Goal: Task Accomplishment & Management: Complete application form

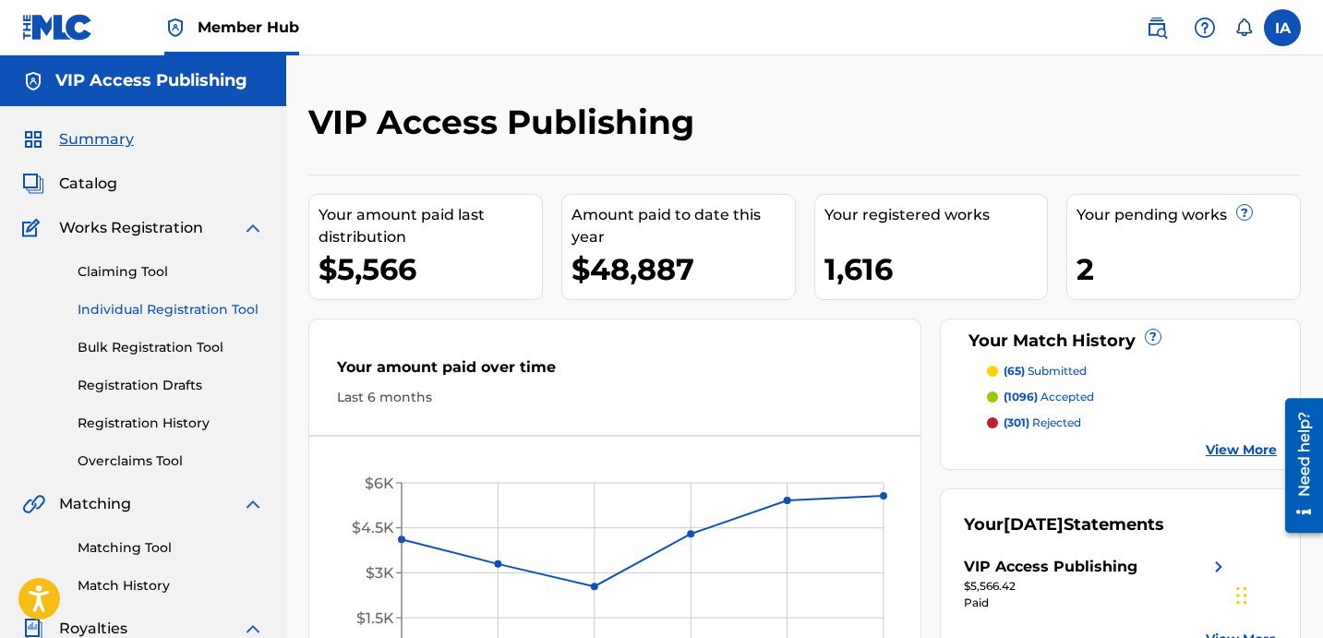
click at [242, 316] on link "Individual Registration Tool" at bounding box center [171, 309] width 187 height 19
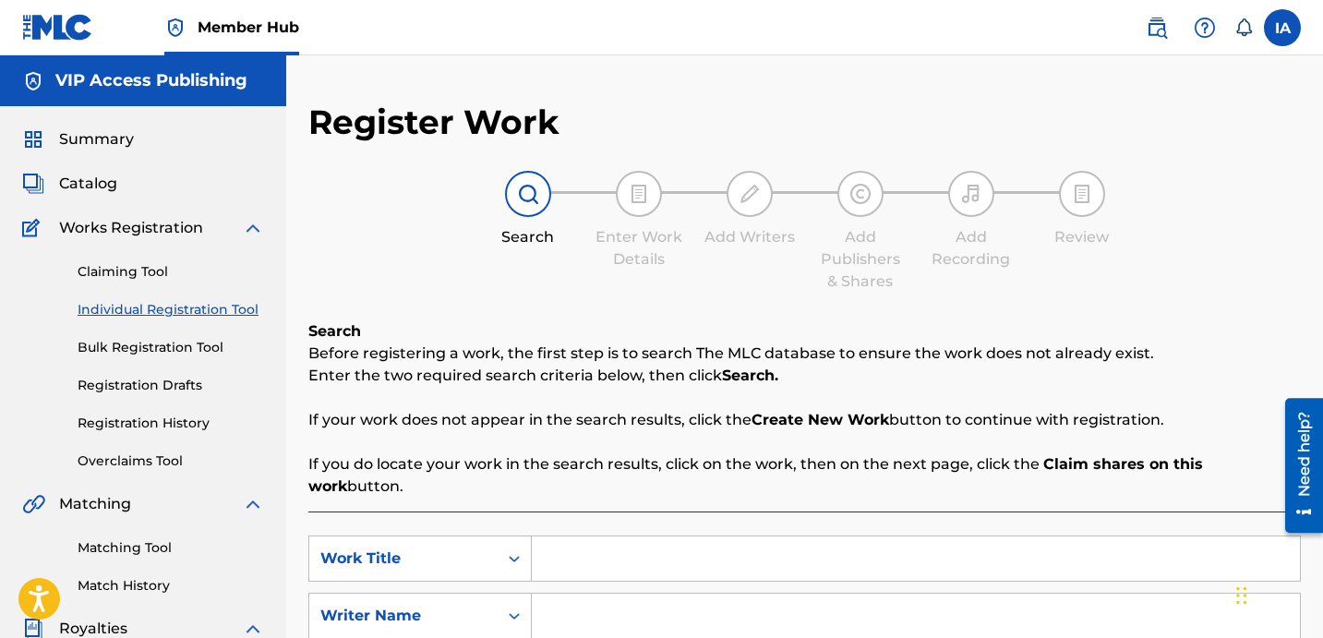
click at [574, 280] on div "Search Enter Work Details Add Writers Add Publishers & Shares Add Recording Rev…" at bounding box center [804, 232] width 993 height 122
click at [802, 558] on input "Search Form" at bounding box center [916, 558] width 768 height 44
click at [764, 551] on input "Search Form" at bounding box center [916, 558] width 768 height 44
paste input "HOME"
type input "HOME"
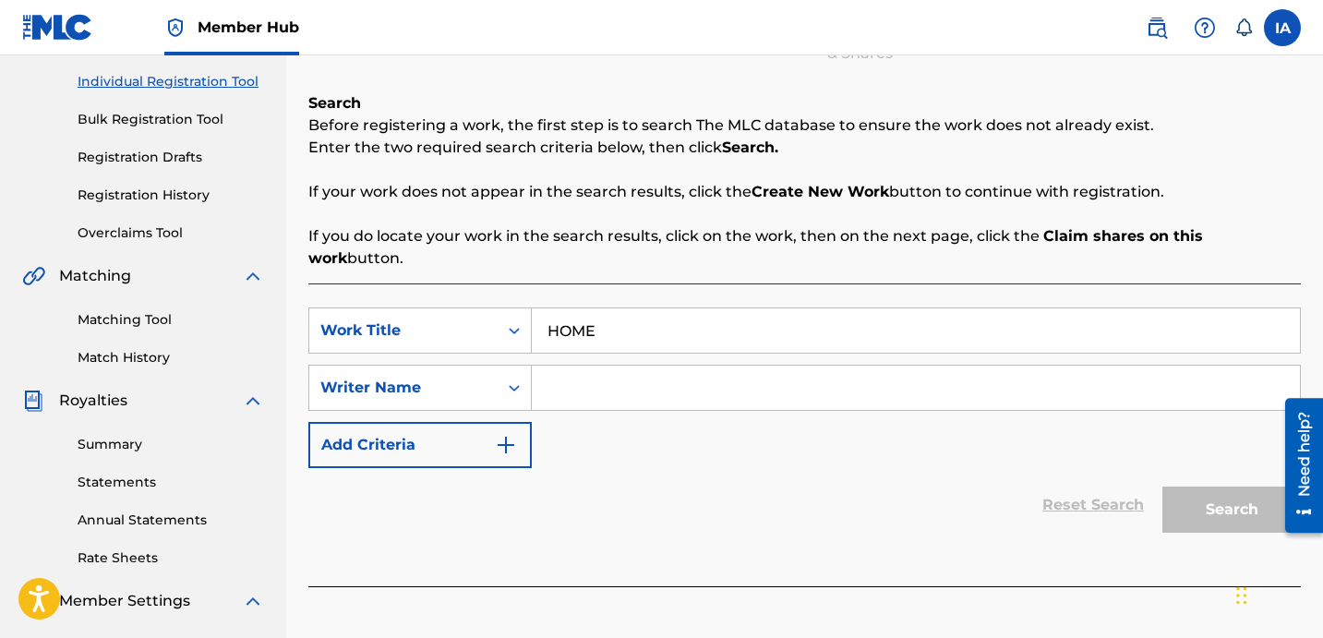
scroll to position [356, 0]
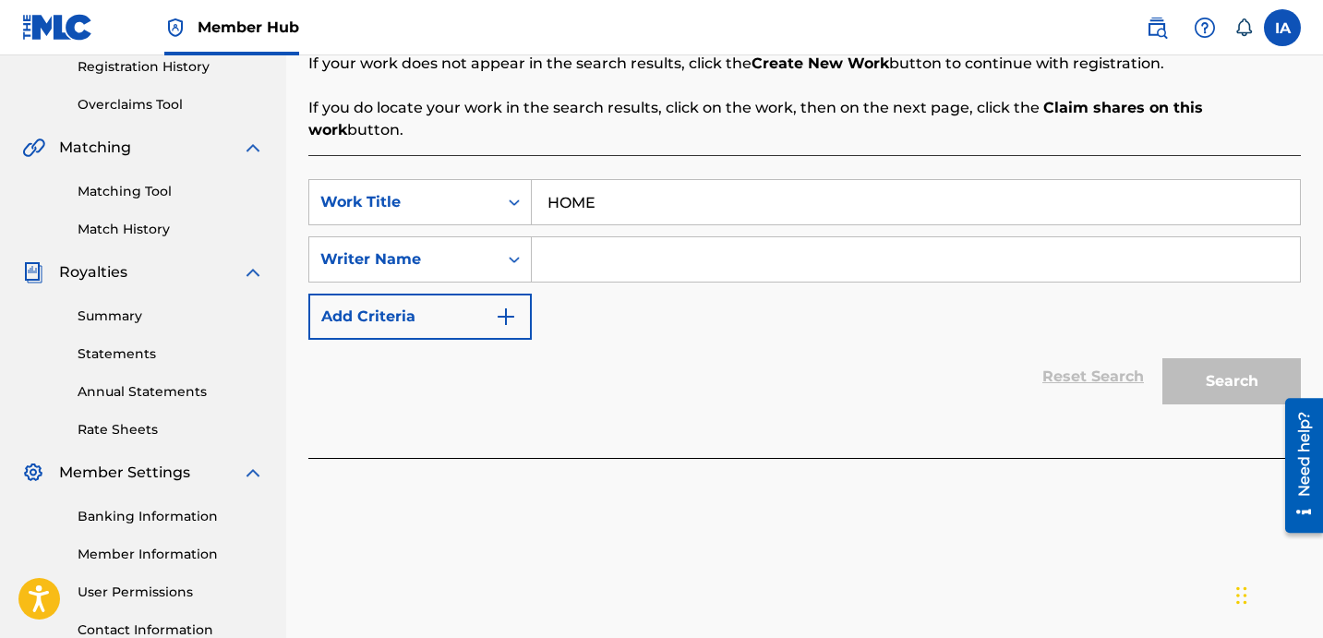
click at [912, 240] on input "Search Form" at bounding box center [916, 259] width 768 height 44
paste input "[PERSON_NAME] [PERSON_NAME]"
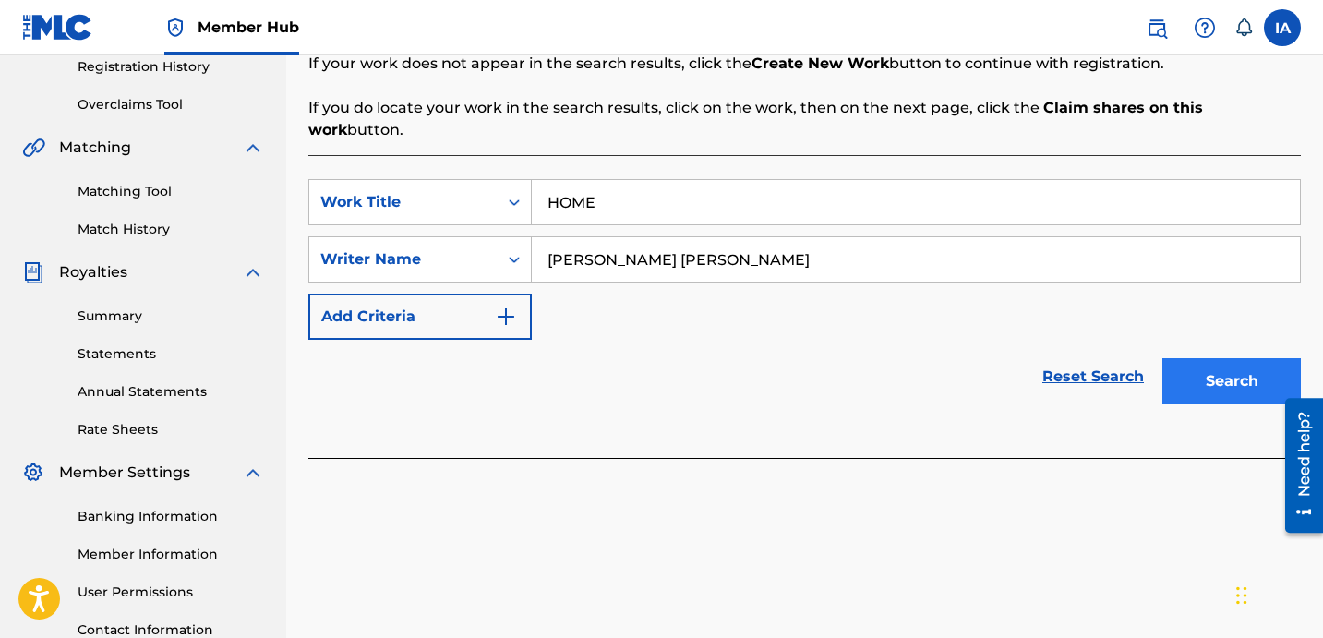
type input "[PERSON_NAME] [PERSON_NAME]"
click at [1180, 358] on button "Search" at bounding box center [1232, 381] width 139 height 46
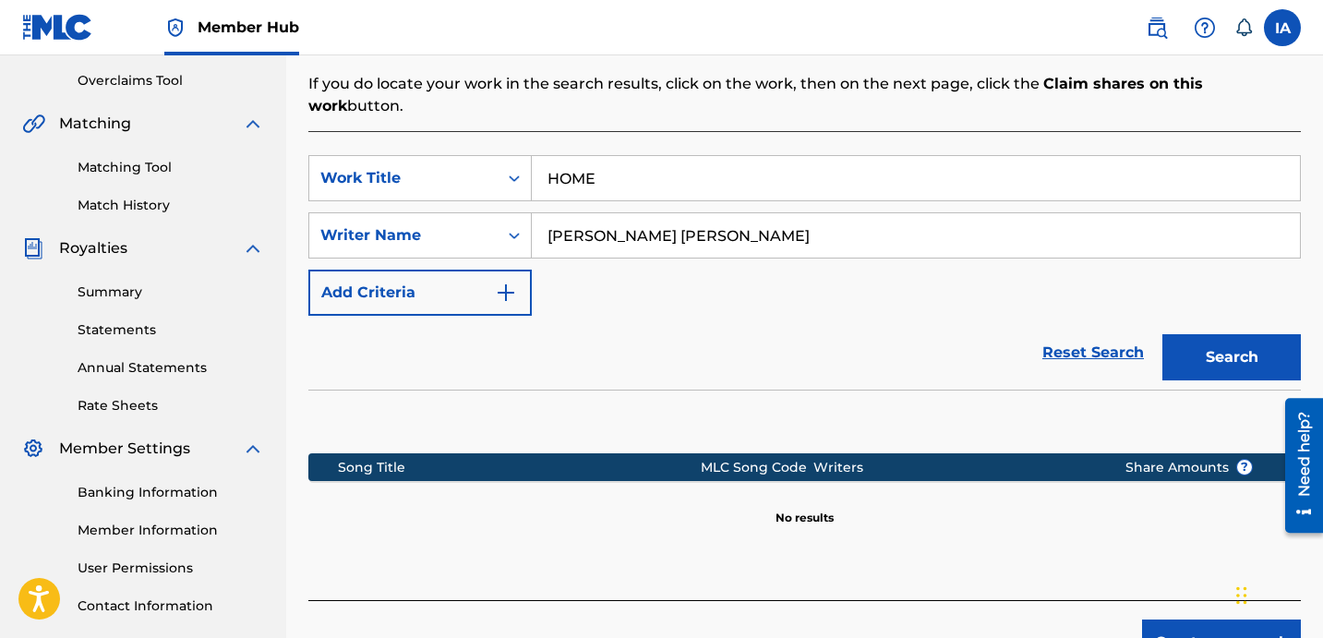
scroll to position [411, 0]
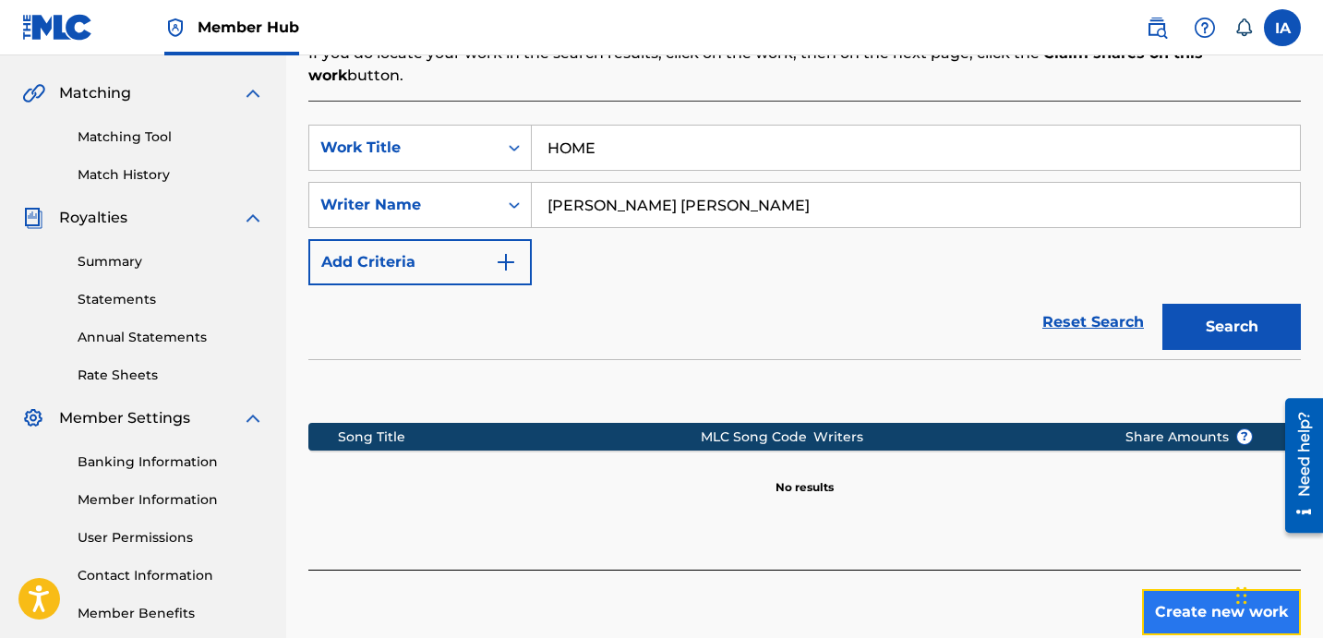
click at [1207, 589] on button "Create new work" at bounding box center [1221, 612] width 159 height 46
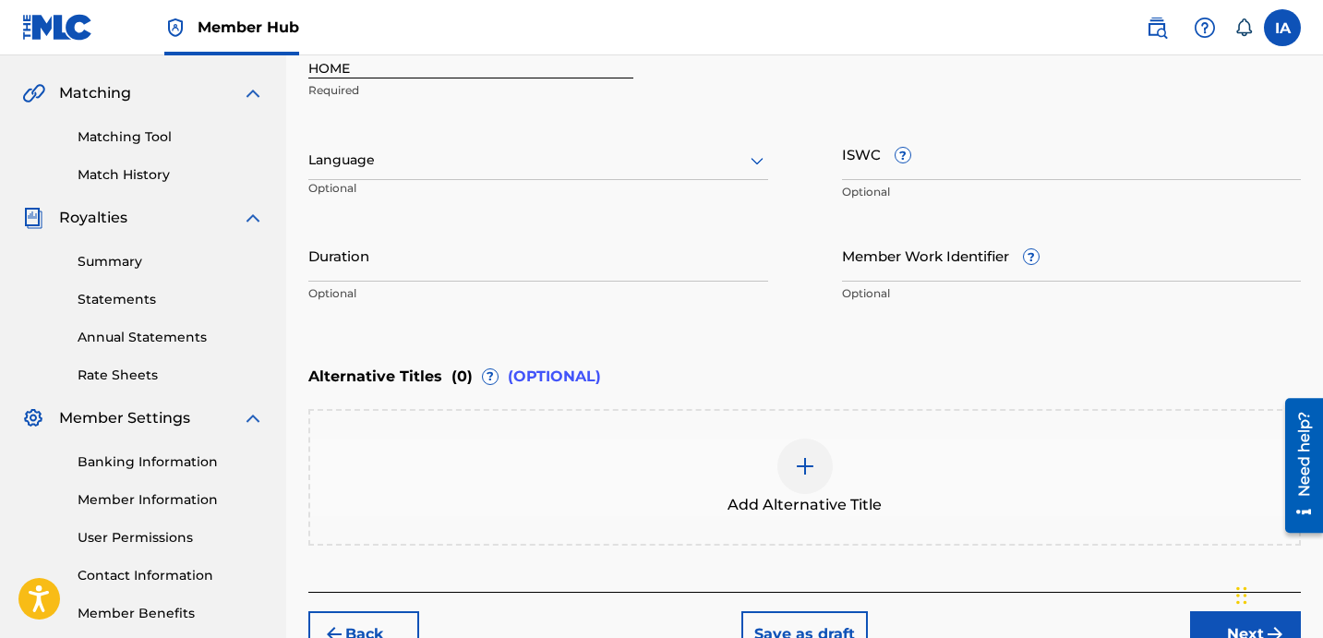
click at [467, 169] on div at bounding box center [538, 160] width 460 height 23
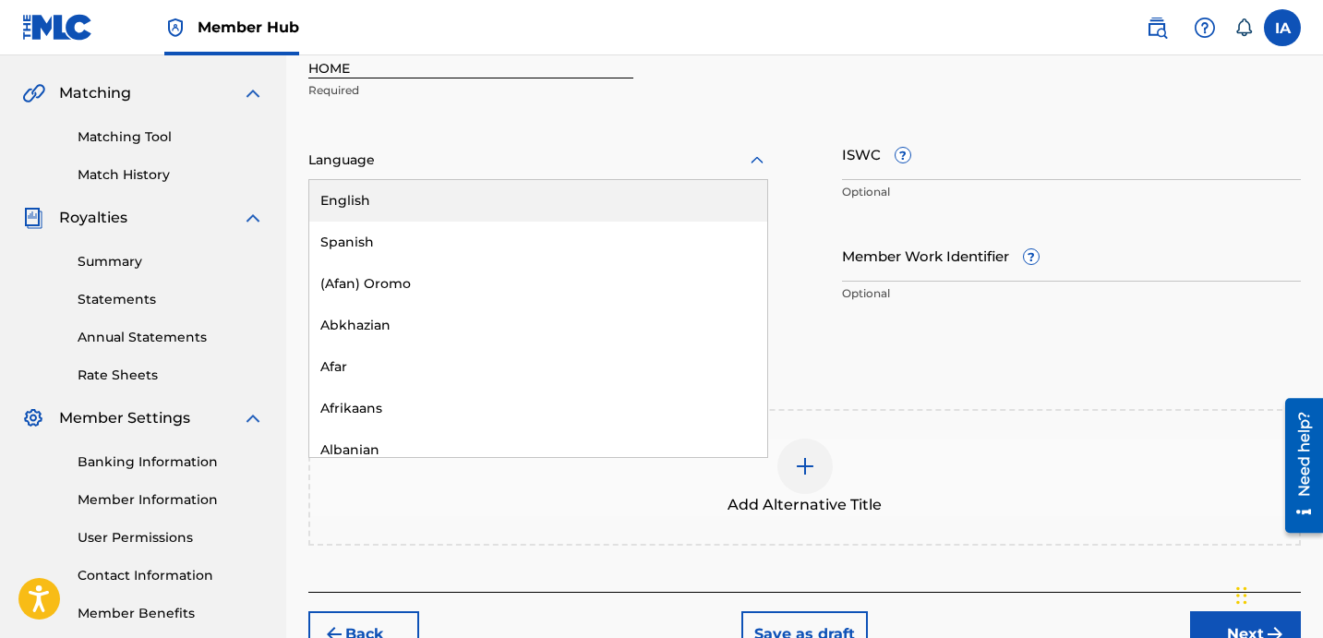
click at [474, 197] on div "English" at bounding box center [538, 201] width 458 height 42
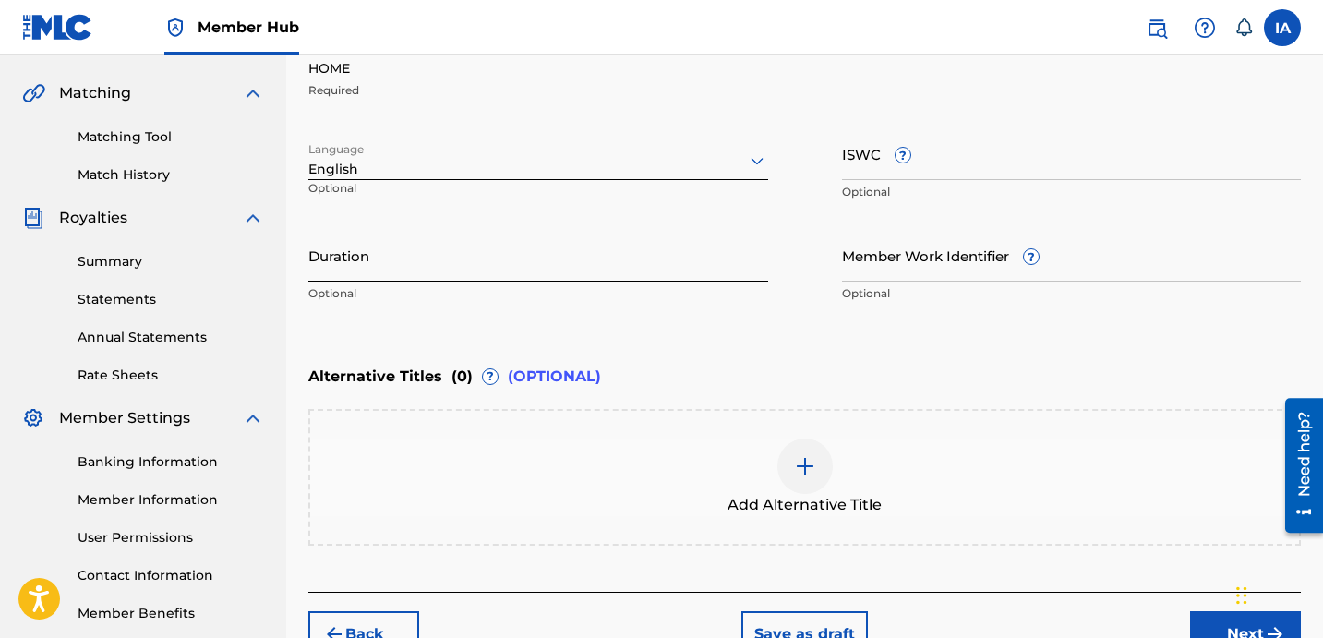
click at [501, 271] on input "Duration" at bounding box center [538, 255] width 460 height 53
click at [546, 264] on input "Duration" at bounding box center [538, 255] width 460 height 53
click at [367, 260] on input "Duration" at bounding box center [538, 255] width 460 height 53
type input "9"
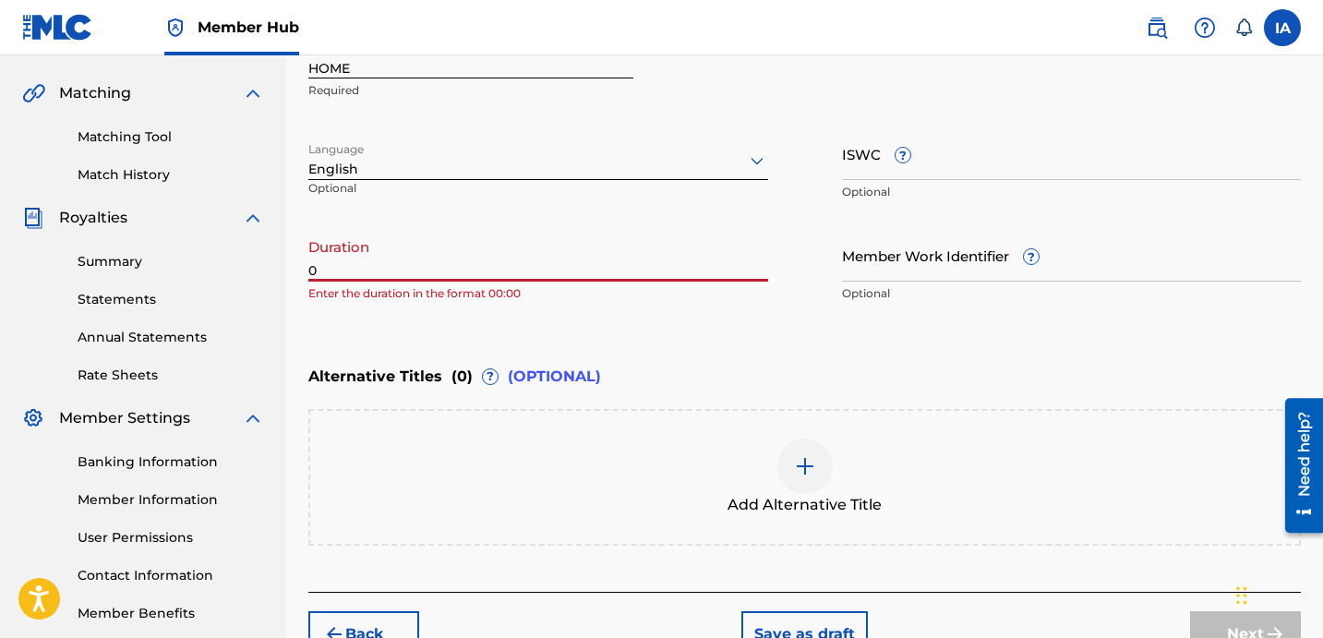
paste input "2:51"
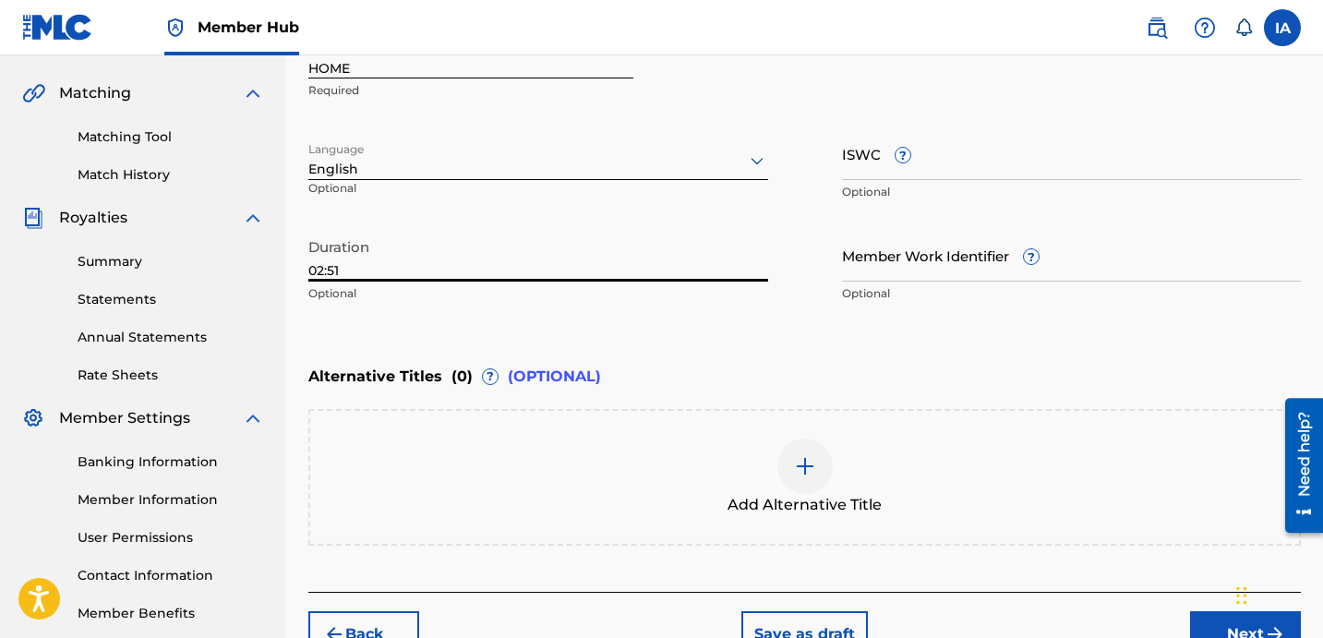
type input "02:51"
click at [708, 351] on div "Enter Work Details Enter work details for ‘ HOME ’ below. Work Title HOME Requi…" at bounding box center [804, 133] width 993 height 447
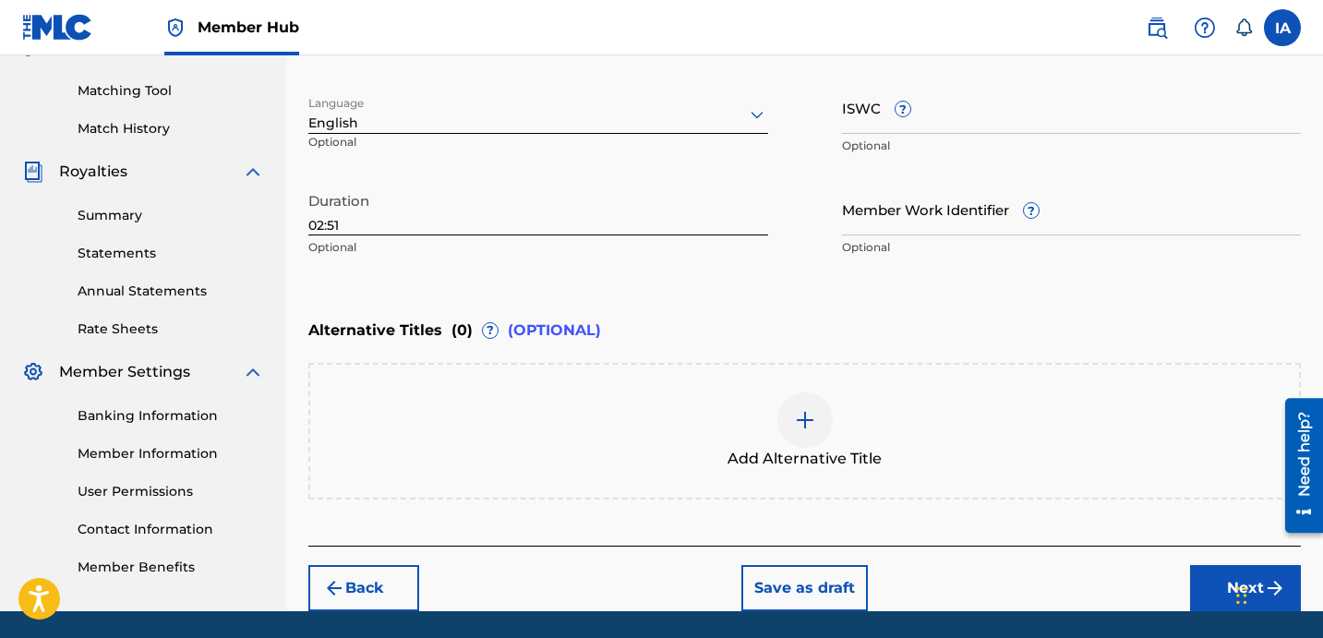
scroll to position [518, 0]
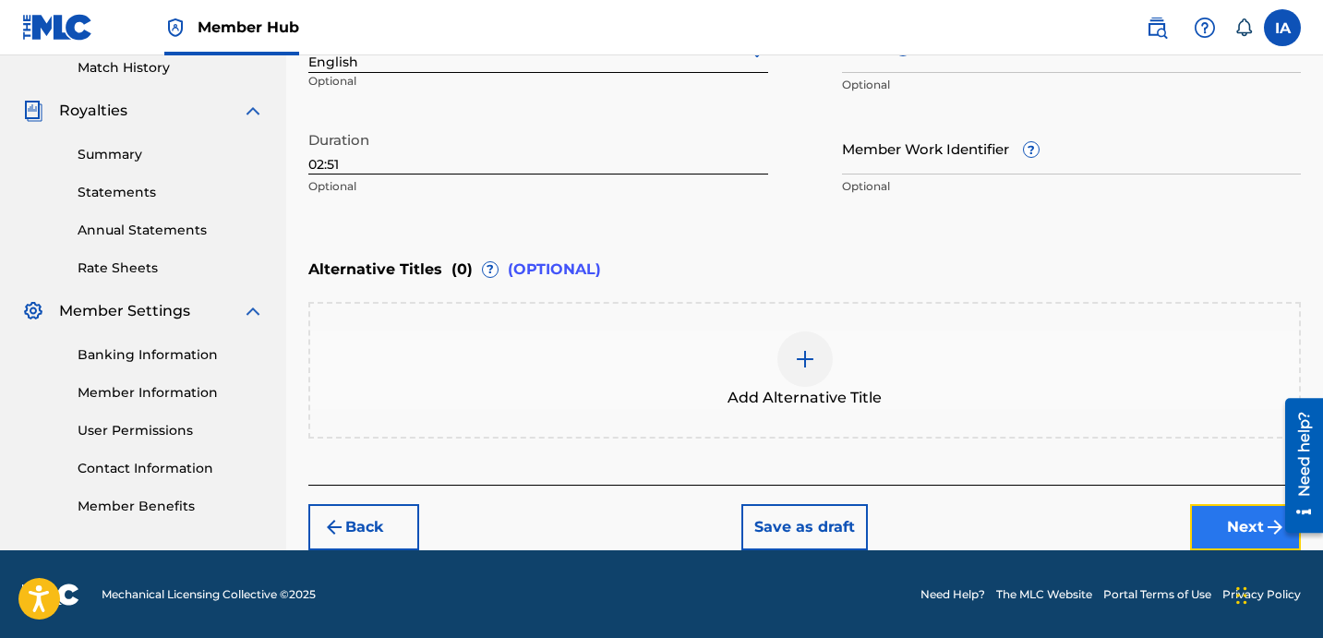
click at [1248, 536] on button "Next" at bounding box center [1245, 527] width 111 height 46
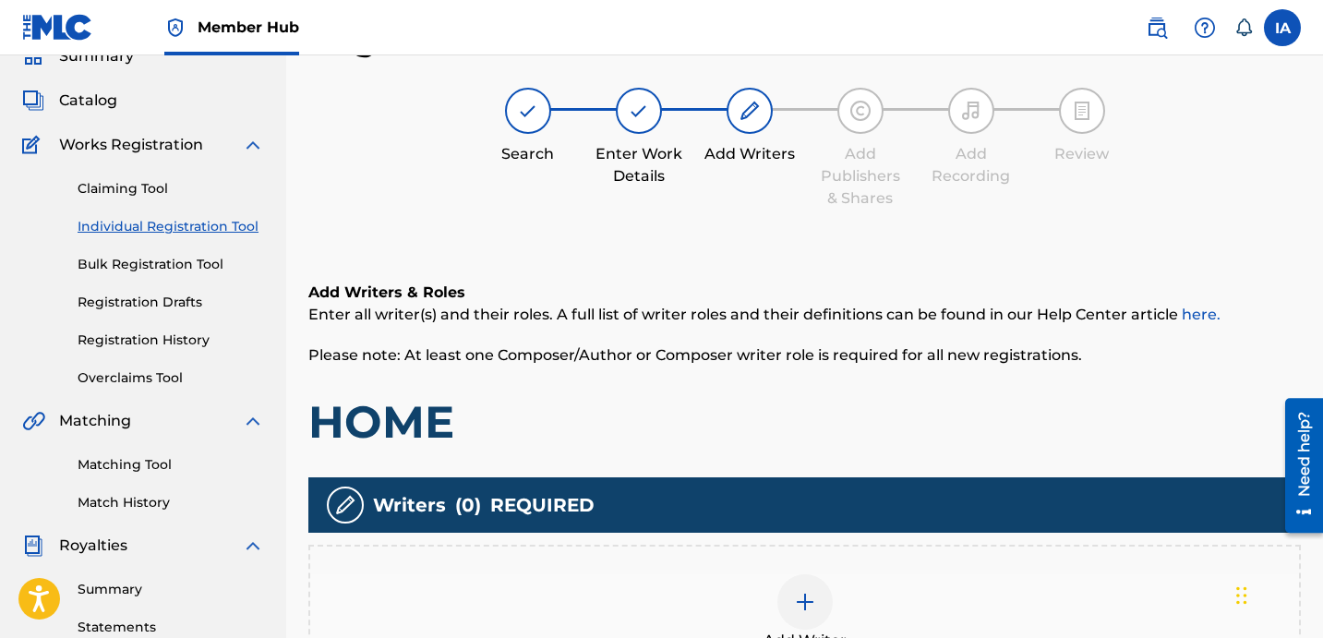
scroll to position [83, 0]
click at [835, 553] on div "Add Writer" at bounding box center [804, 613] width 993 height 137
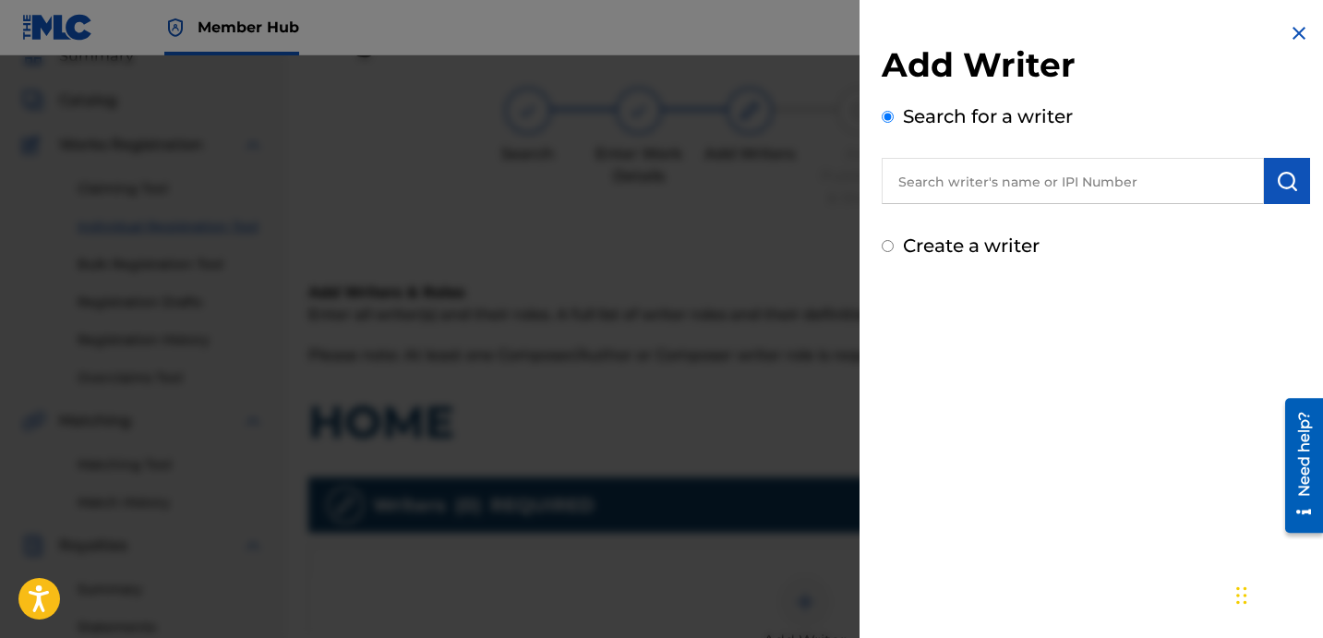
click at [1047, 199] on input "text" at bounding box center [1073, 181] width 382 height 46
click at [1049, 194] on input "text" at bounding box center [1073, 181] width 382 height 46
paste input "[PERSON_NAME] [PERSON_NAME]"
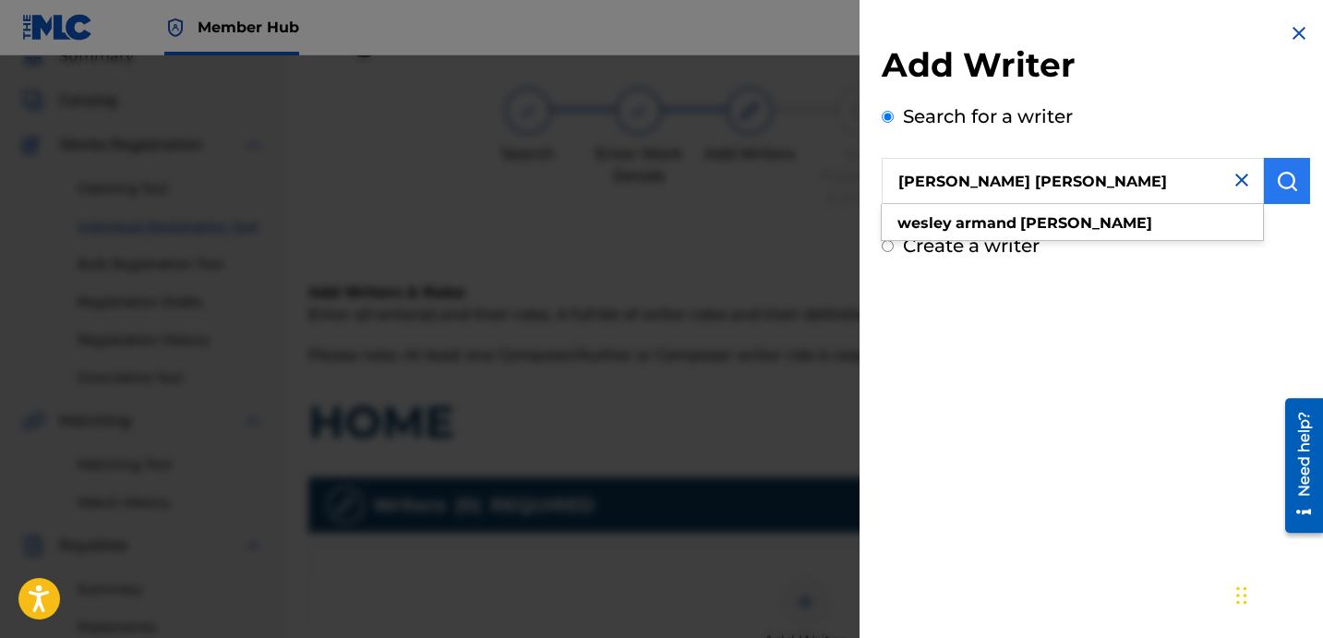
type input "[PERSON_NAME] [PERSON_NAME]"
click at [1279, 193] on button "submit" at bounding box center [1287, 181] width 46 height 46
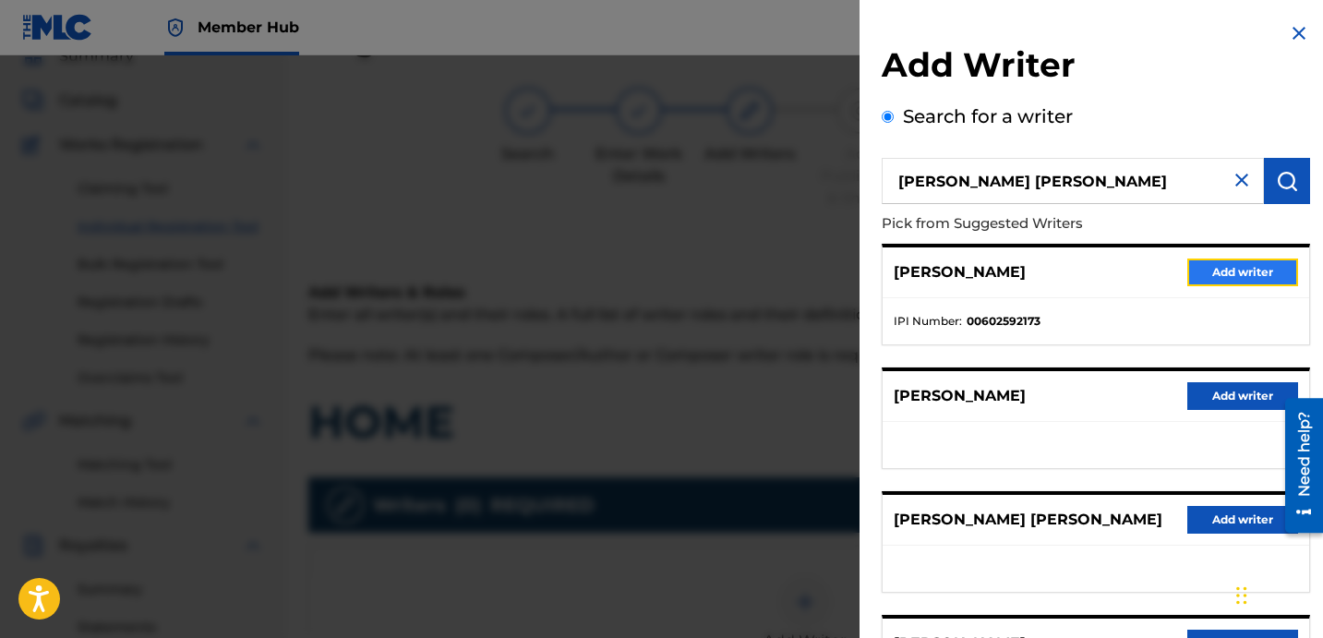
click at [1224, 277] on button "Add writer" at bounding box center [1242, 273] width 111 height 28
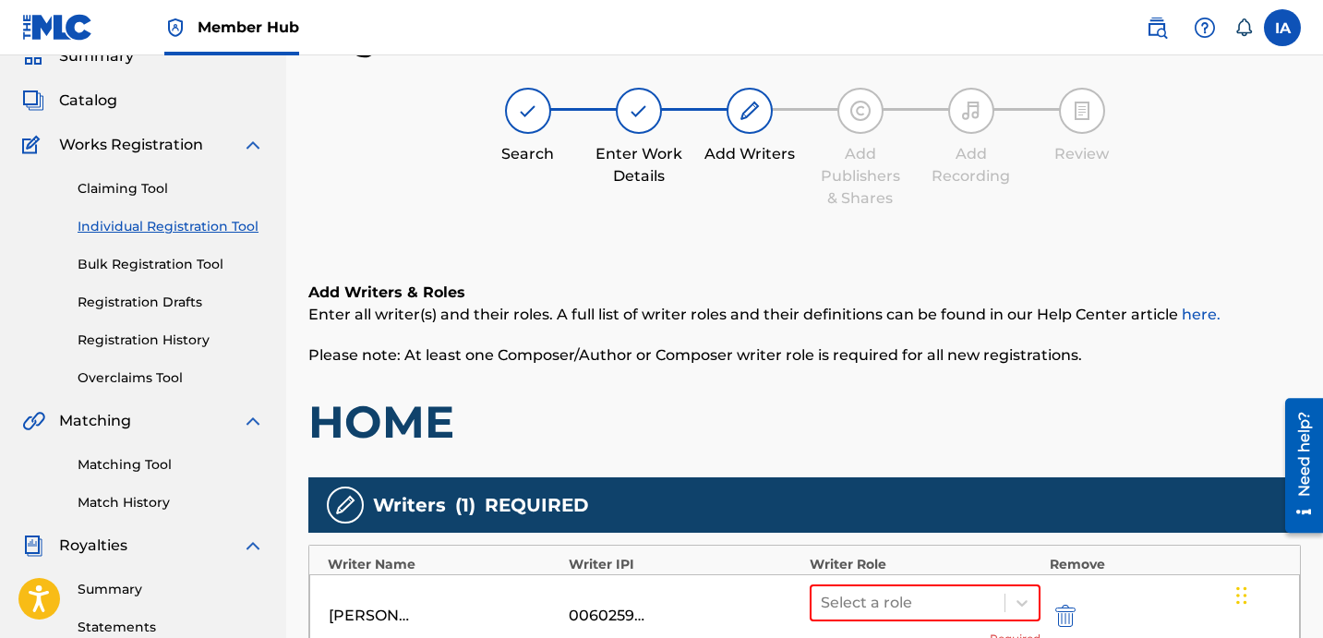
click at [914, 247] on div "Add Writers & Roles Enter all writer(s) and their roles. A full list of writer …" at bounding box center [804, 565] width 993 height 657
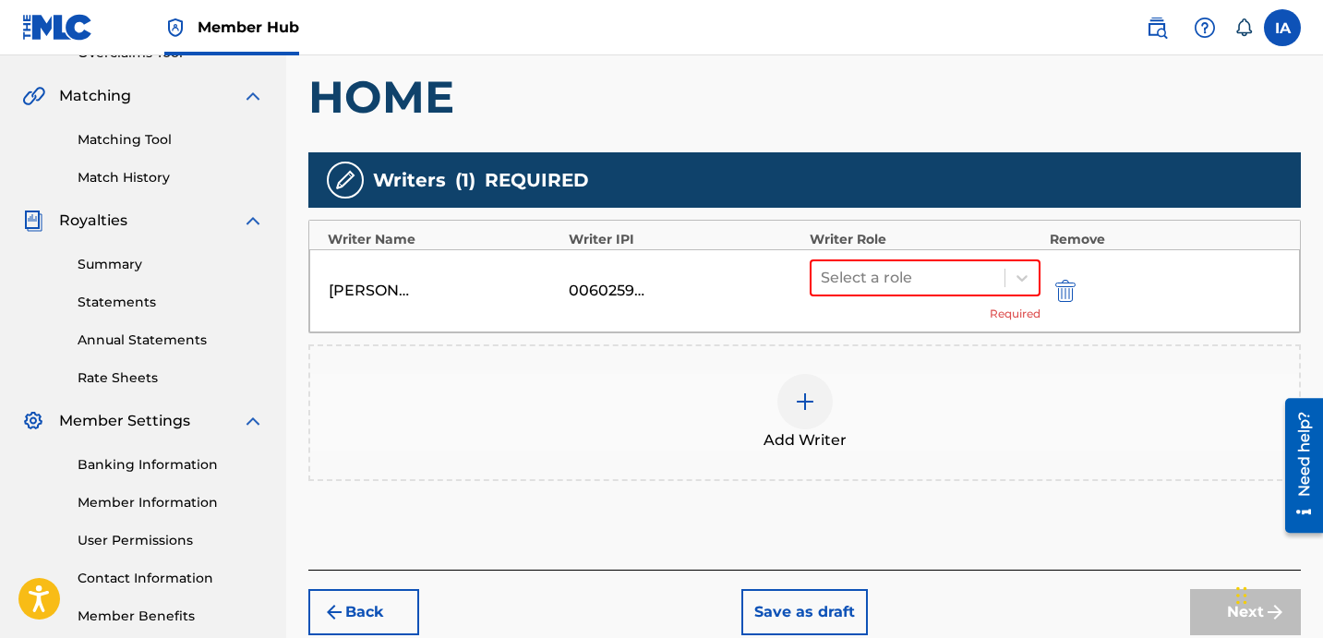
scroll to position [433, 0]
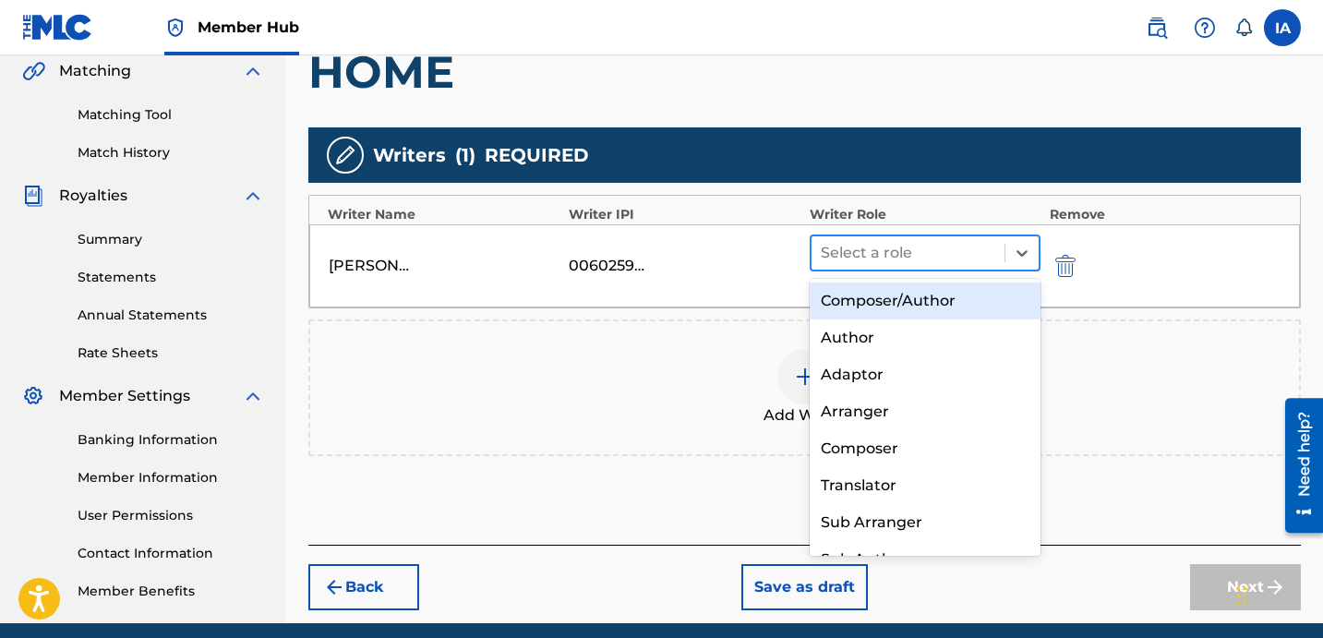
click at [923, 258] on div at bounding box center [908, 253] width 175 height 26
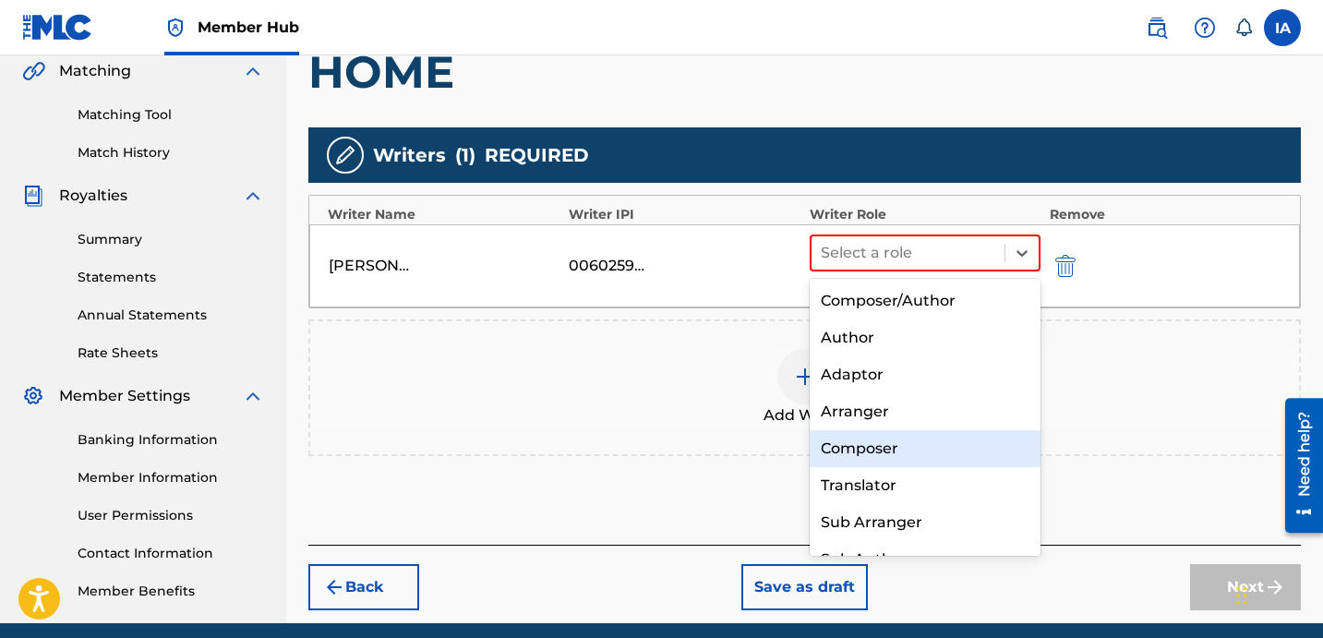
click at [924, 452] on div "Composer" at bounding box center [925, 448] width 231 height 37
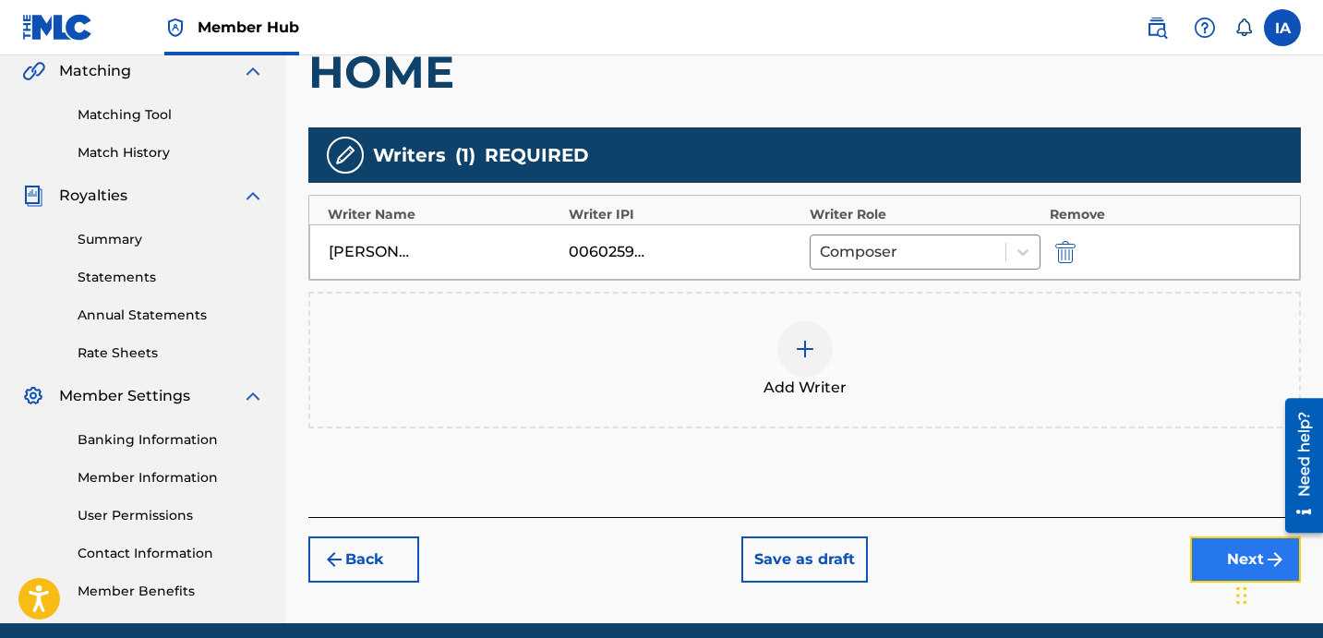
click at [1204, 538] on button "Next" at bounding box center [1245, 559] width 111 height 46
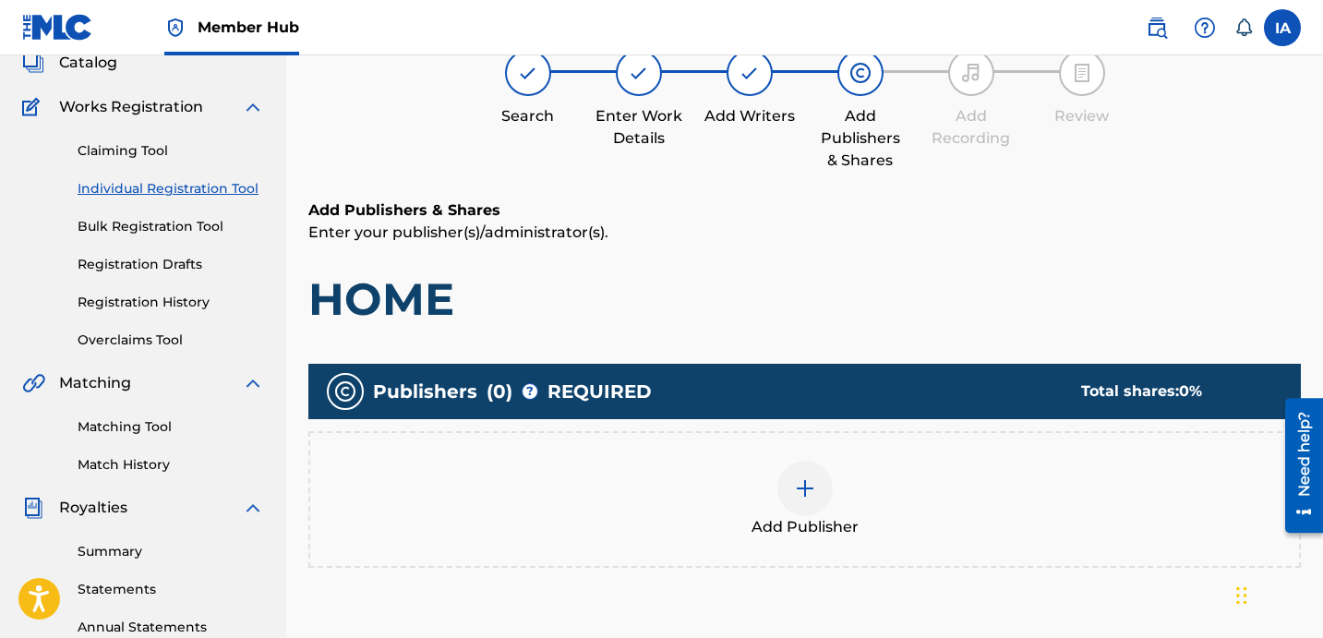
scroll to position [83, 0]
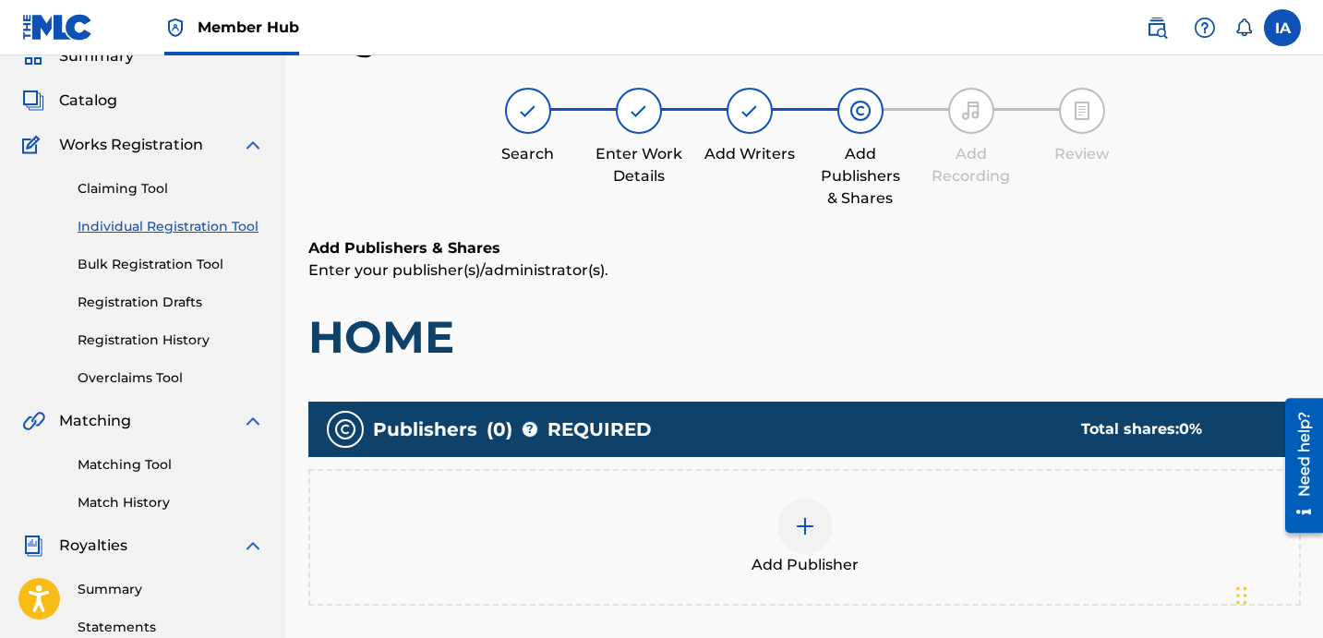
click at [883, 529] on div "Add Publisher" at bounding box center [804, 538] width 989 height 78
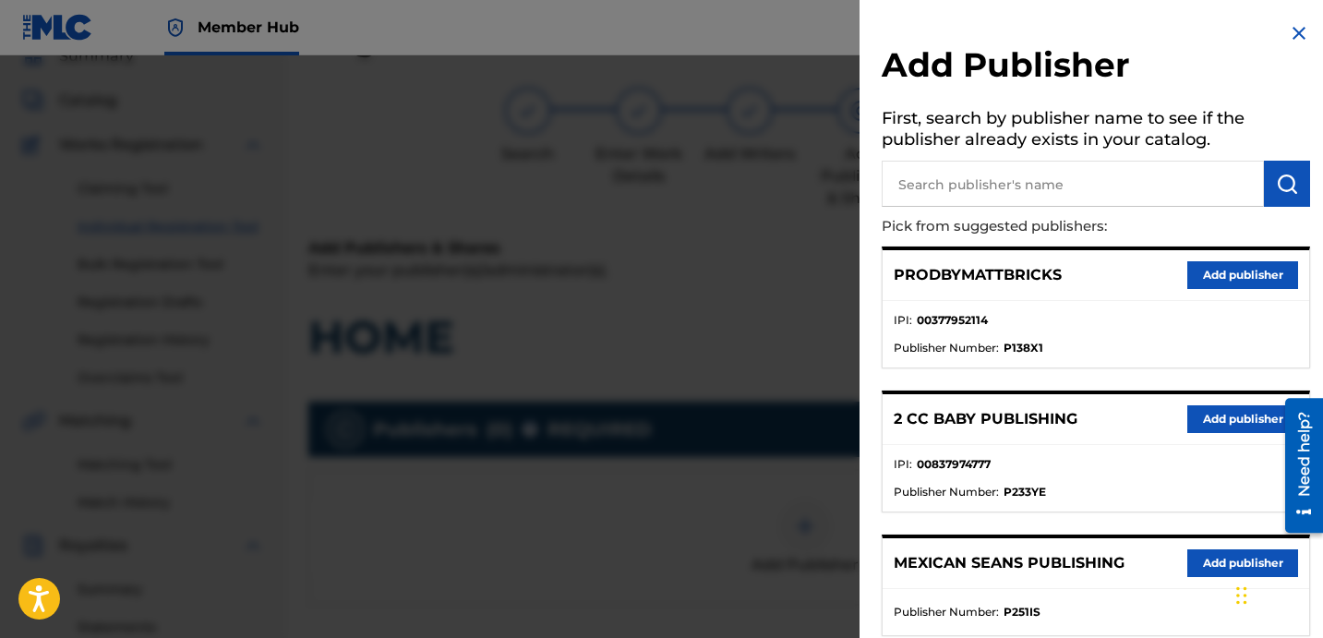
click at [1038, 175] on input "text" at bounding box center [1073, 184] width 382 height 46
type input "[PERSON_NAME]"
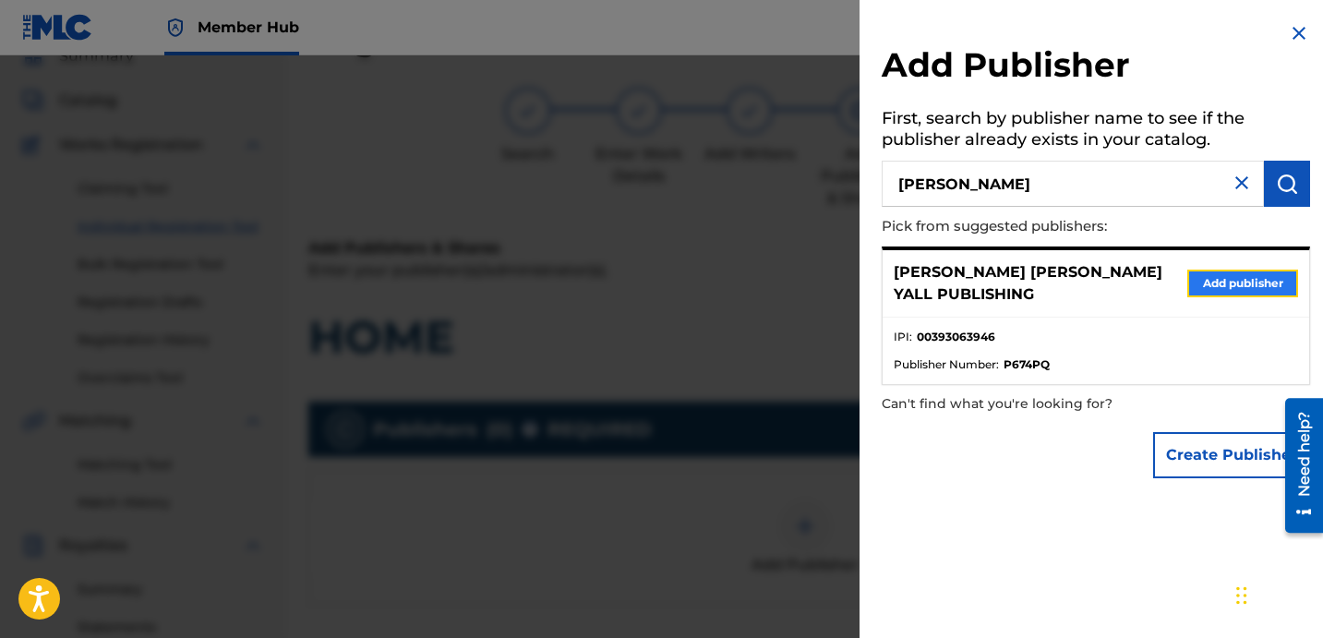
click at [1257, 276] on button "Add publisher" at bounding box center [1242, 284] width 111 height 28
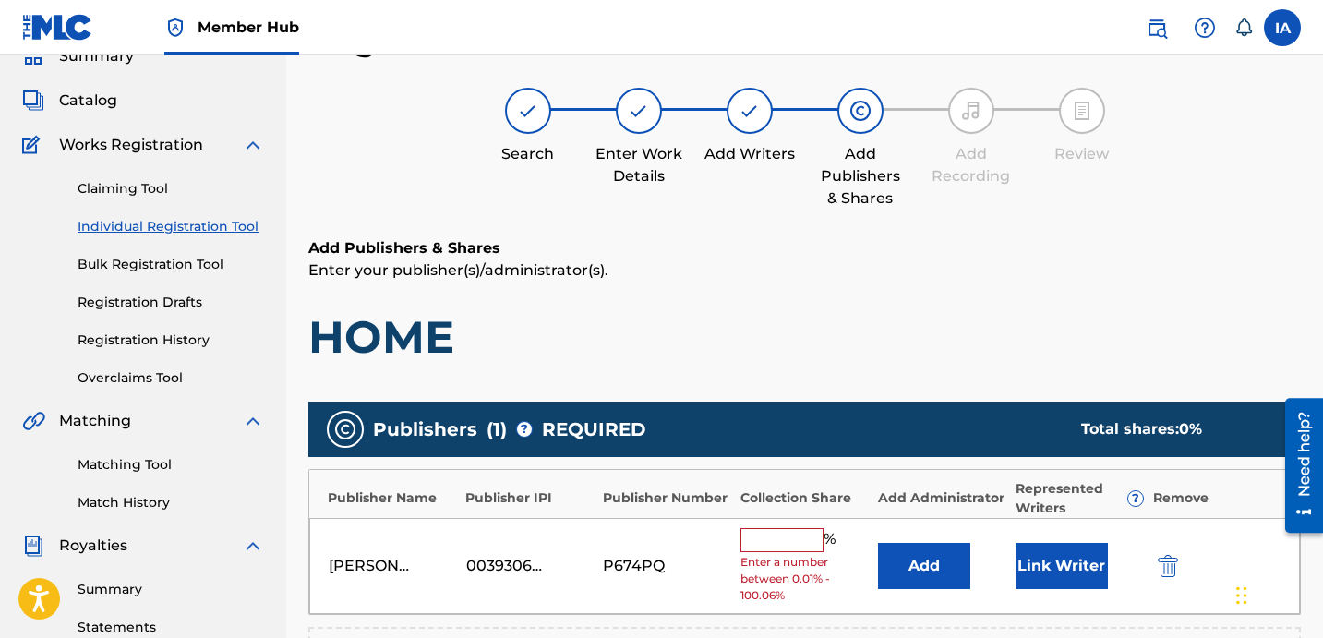
click at [810, 317] on h1 "HOME" at bounding box center [804, 336] width 993 height 55
click at [791, 539] on input "text" at bounding box center [782, 540] width 83 height 24
type input "25"
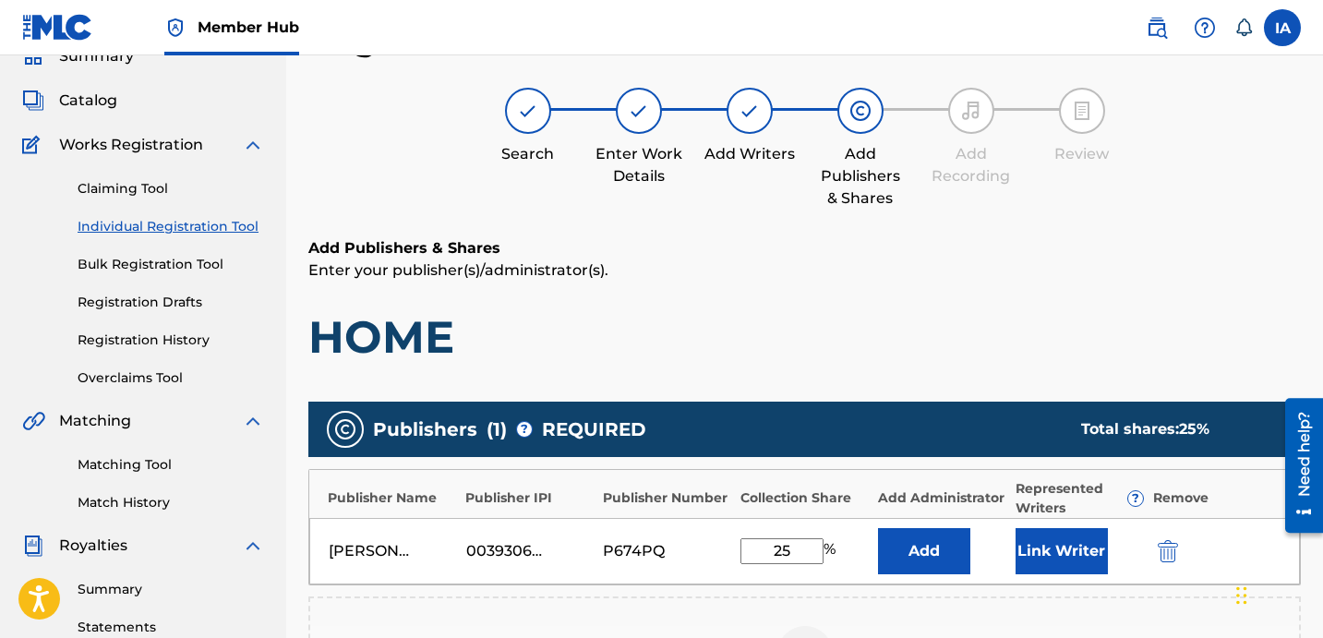
drag, startPoint x: 802, startPoint y: 561, endPoint x: 665, endPoint y: 502, distance: 148.9
click at [685, 515] on div "Publisher Name Publisher IPI Publisher Number Collection Share Add Administrato…" at bounding box center [804, 527] width 993 height 116
click at [910, 552] on button "Add" at bounding box center [924, 551] width 92 height 46
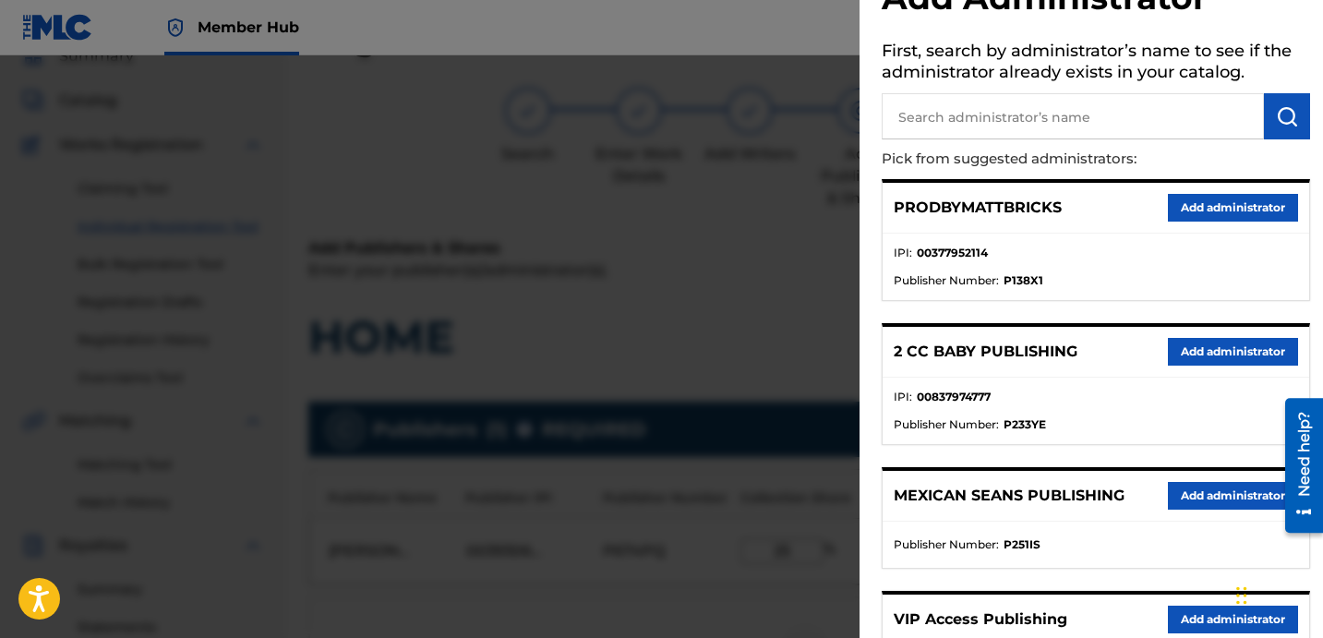
scroll to position [259, 0]
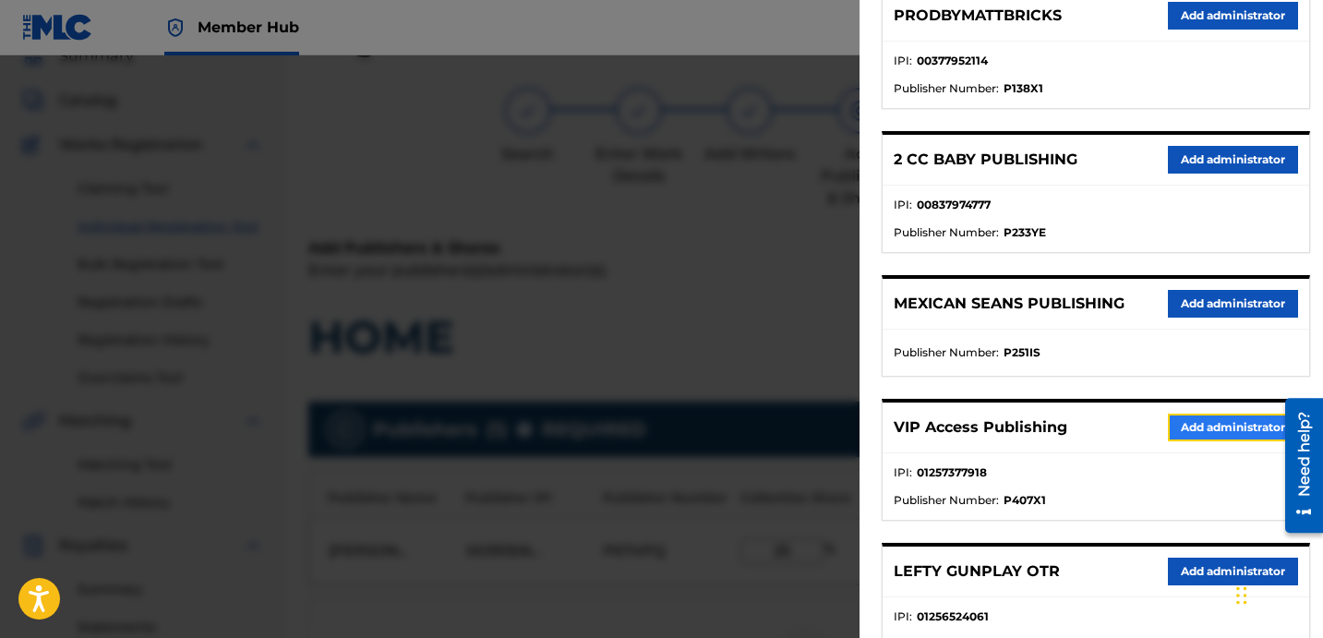
click at [1203, 430] on button "Add administrator" at bounding box center [1233, 428] width 130 height 28
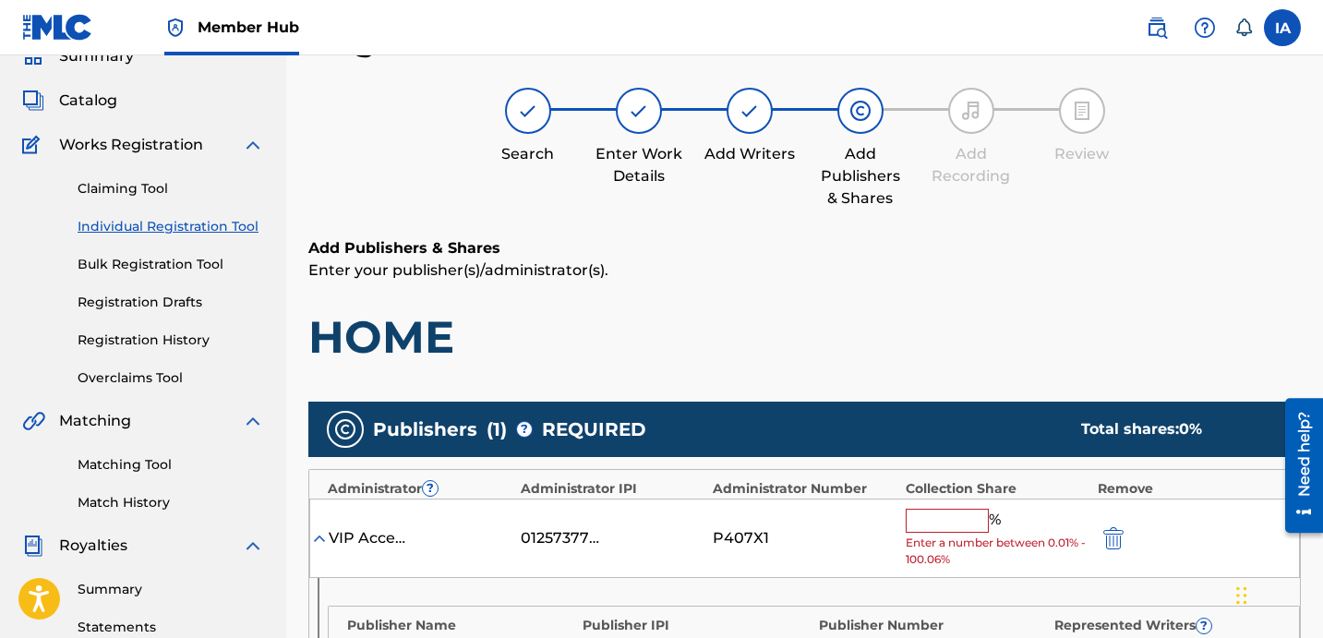
click at [946, 517] on input "text" at bounding box center [947, 521] width 83 height 24
paste input "25"
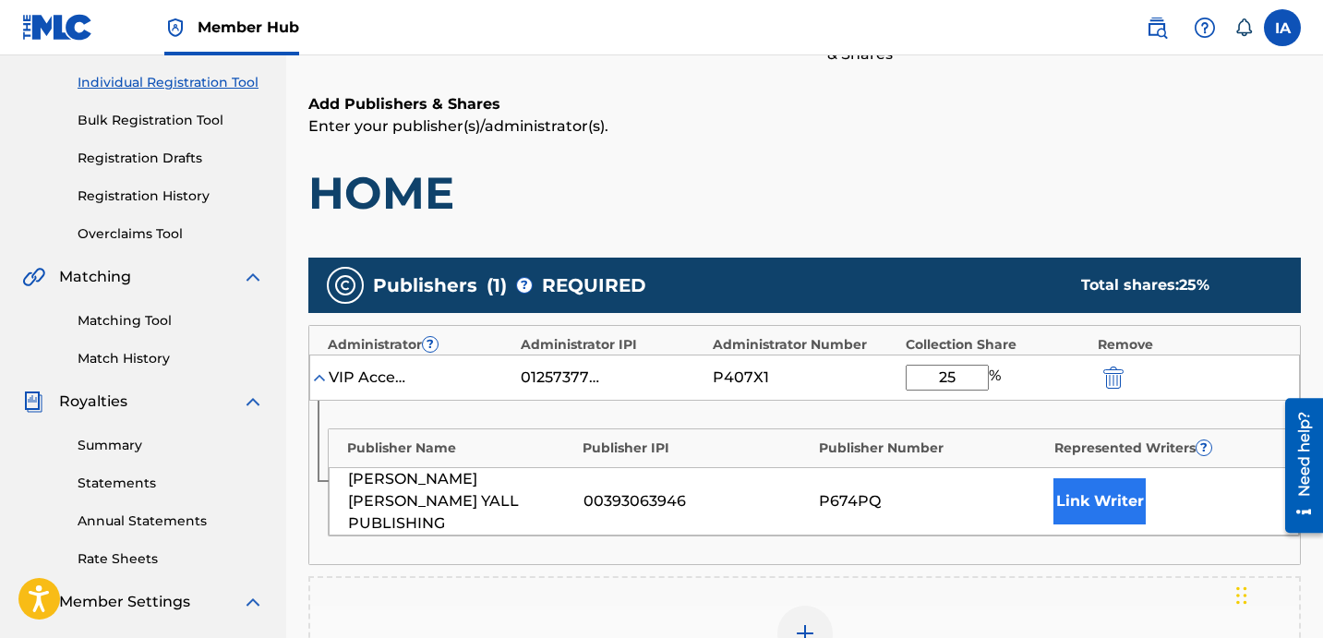
scroll to position [396, 0]
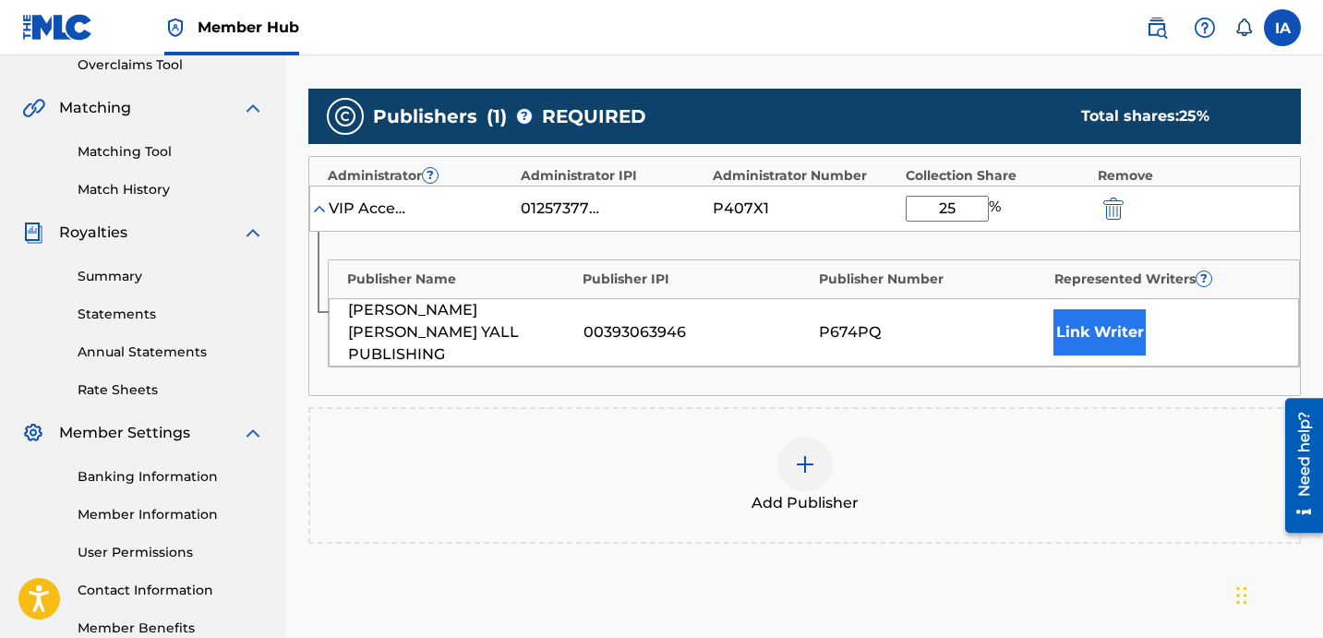
type input "25"
click at [1090, 323] on button "Link Writer" at bounding box center [1100, 332] width 92 height 46
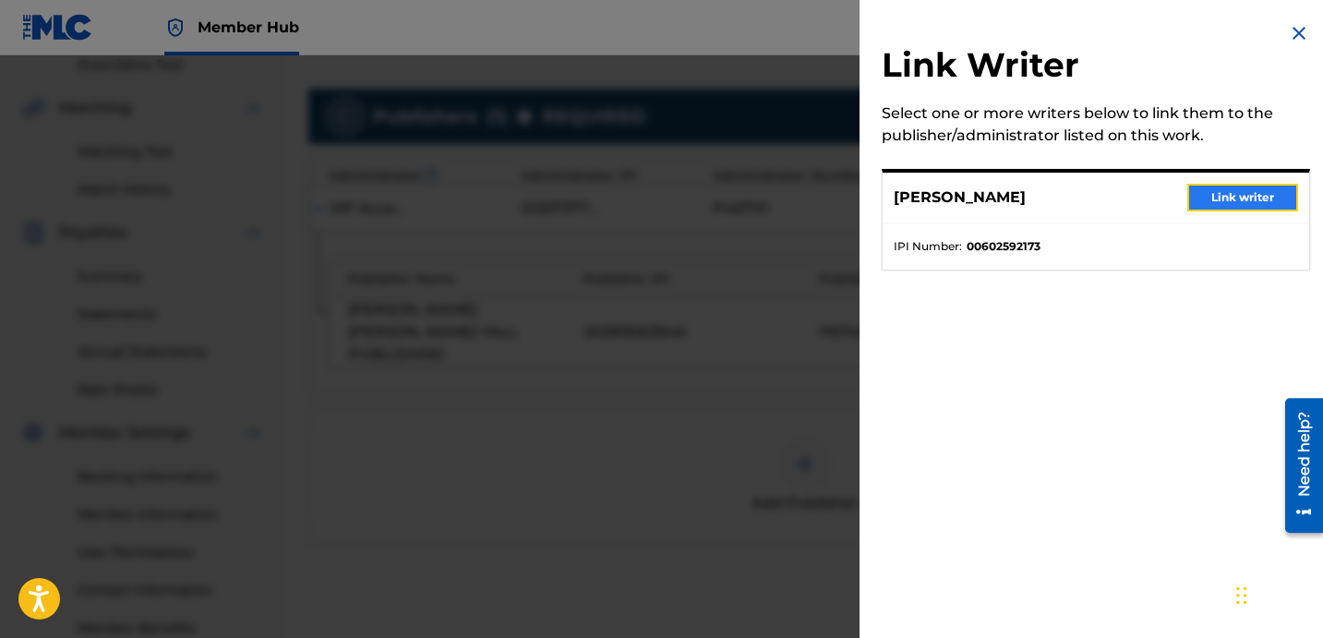
click at [1213, 202] on button "Link writer" at bounding box center [1242, 198] width 111 height 28
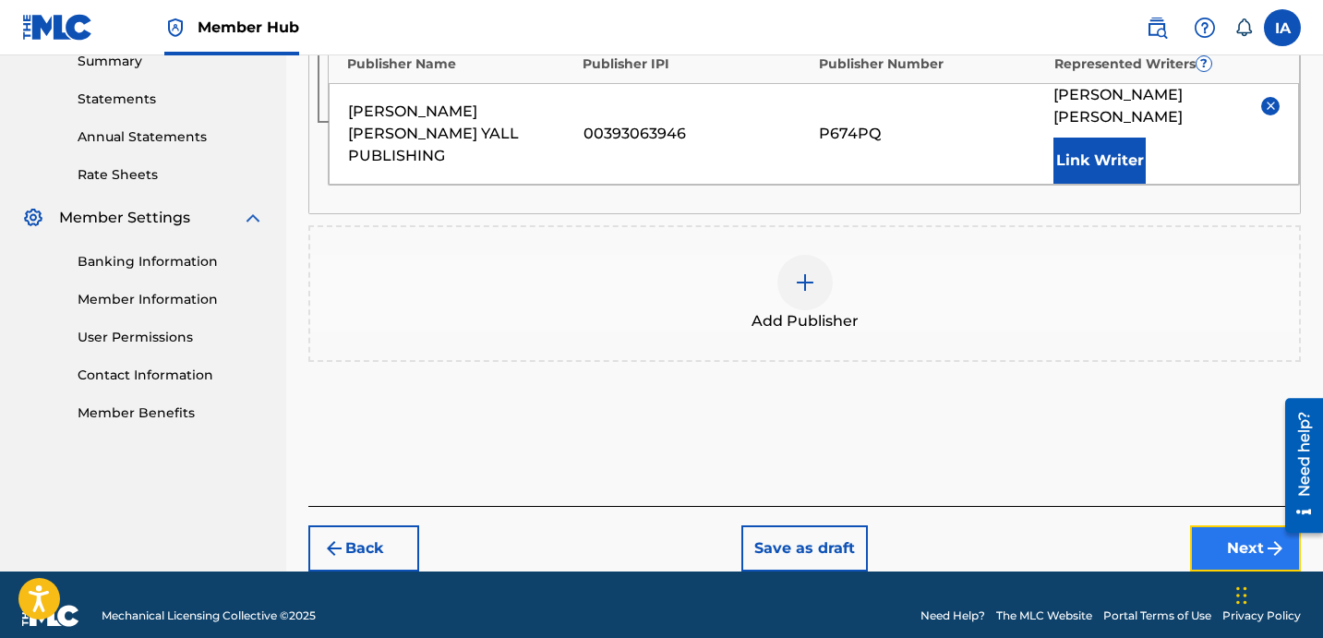
click at [1214, 547] on button "Next" at bounding box center [1245, 548] width 111 height 46
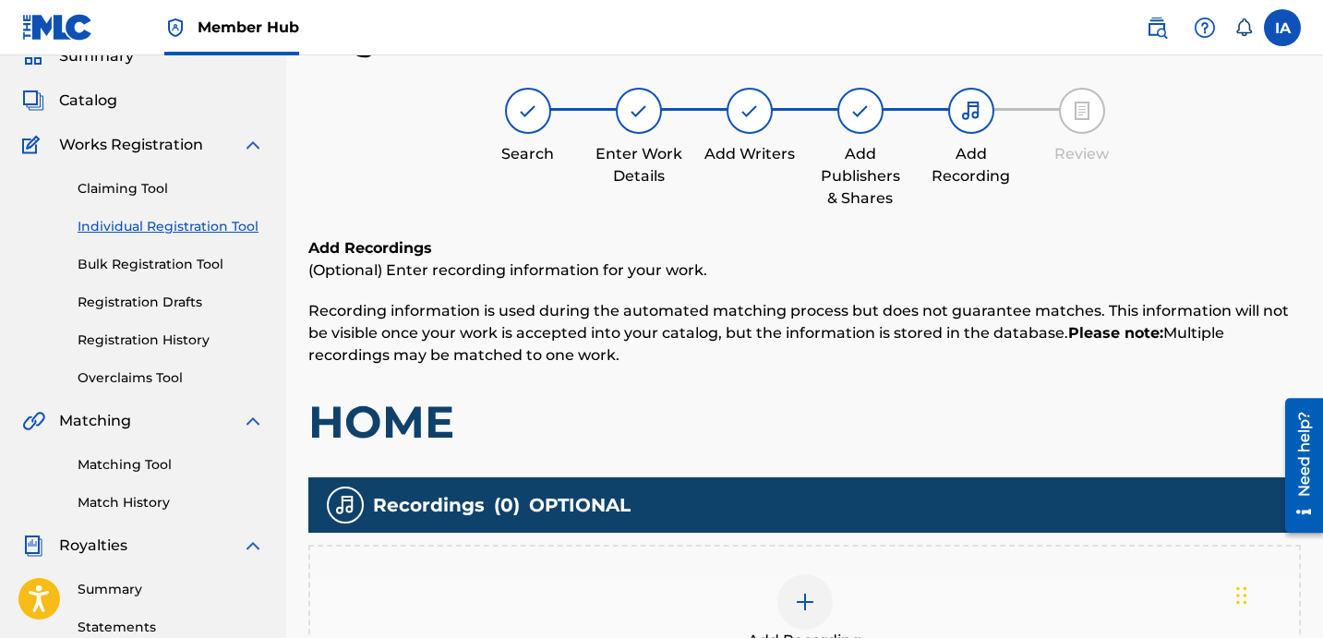
scroll to position [408, 0]
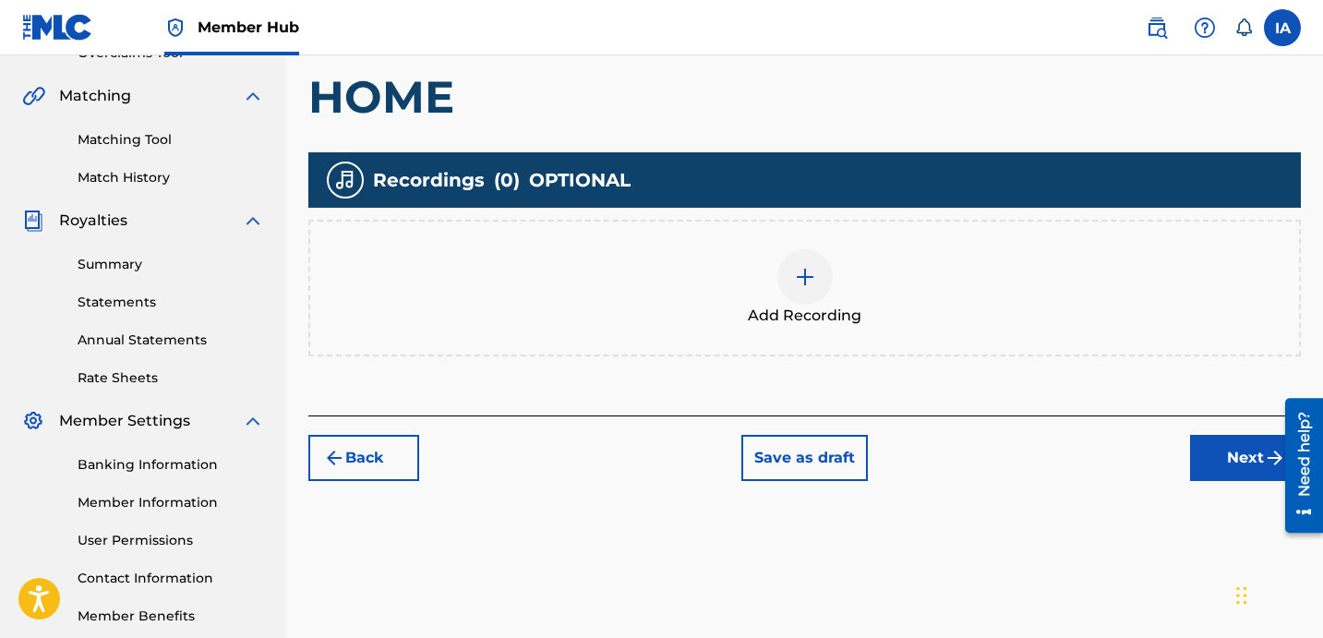
click at [826, 294] on div "Add Recording" at bounding box center [804, 288] width 989 height 78
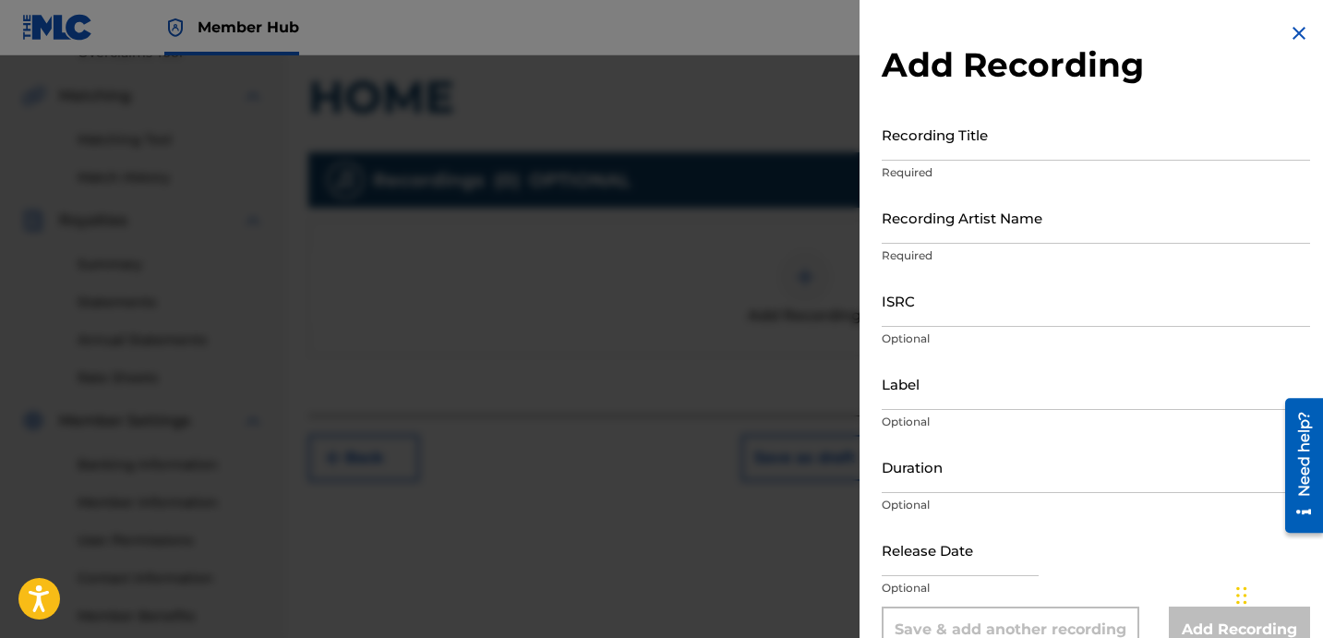
click at [1001, 163] on div "Recording Title Required" at bounding box center [1096, 149] width 428 height 83
drag, startPoint x: 998, startPoint y: 148, endPoint x: 1199, endPoint y: 183, distance: 203.4
click at [1002, 150] on input "Recording Title" at bounding box center [1096, 134] width 428 height 53
click at [1087, 143] on input "Recording Title" at bounding box center [1096, 134] width 428 height 53
paste input "HOME"
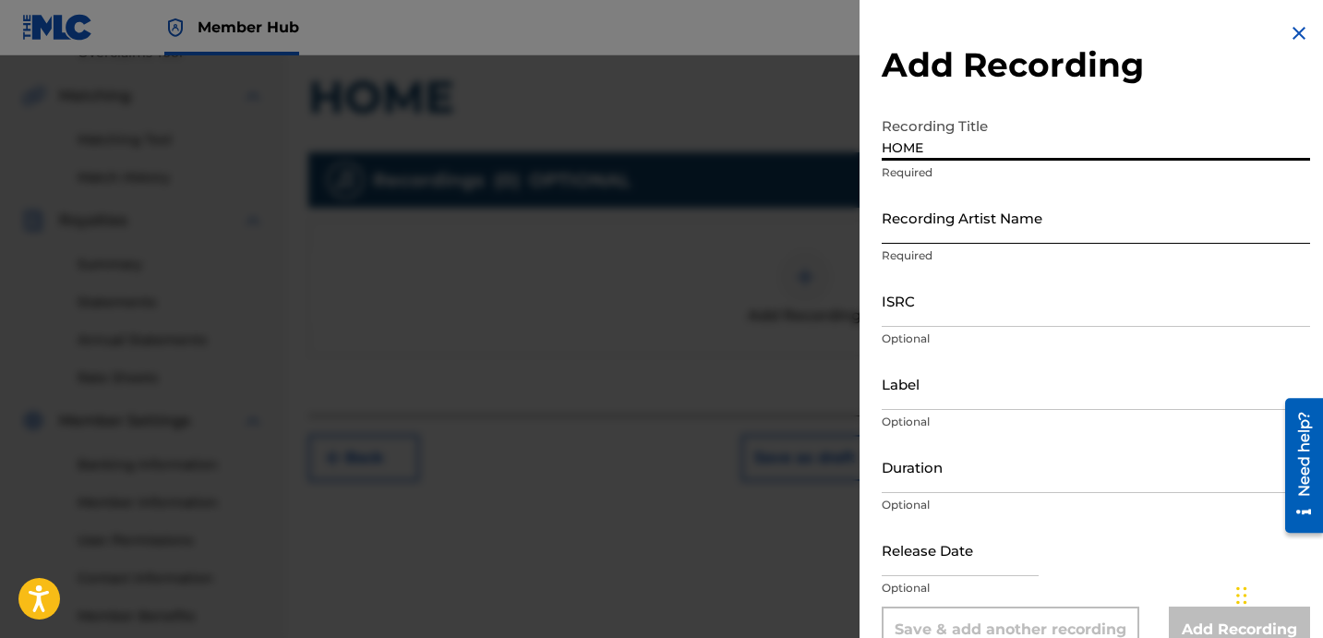
type input "HOME"
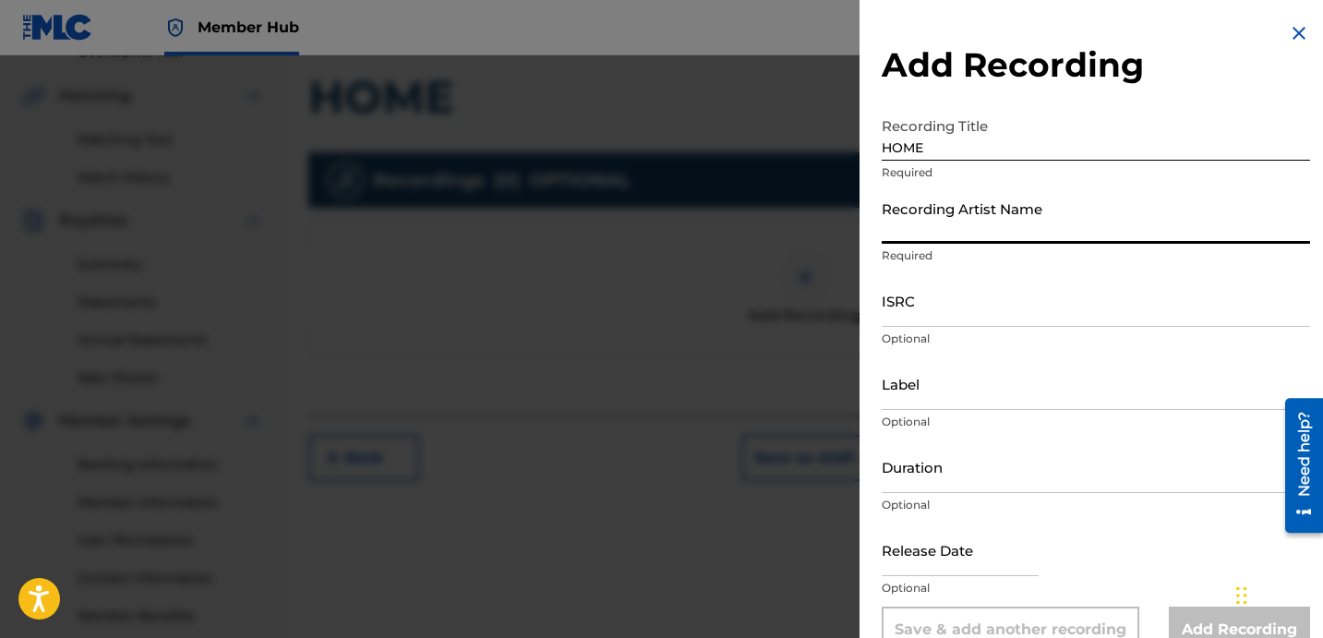
click at [1079, 215] on input "Recording Artist Name" at bounding box center [1096, 217] width 428 height 53
type input "TINK"
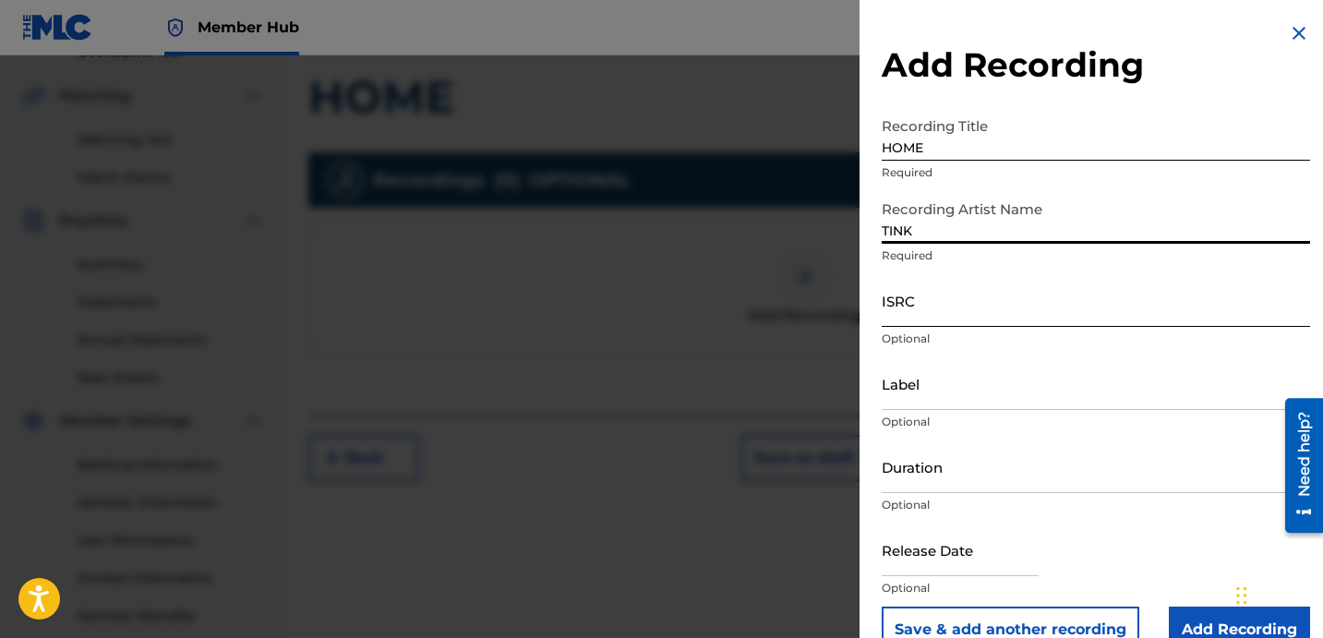
drag, startPoint x: 1095, startPoint y: 314, endPoint x: 1109, endPoint y: 314, distance: 13.9
click at [1095, 314] on input "ISRC" at bounding box center [1096, 300] width 428 height 53
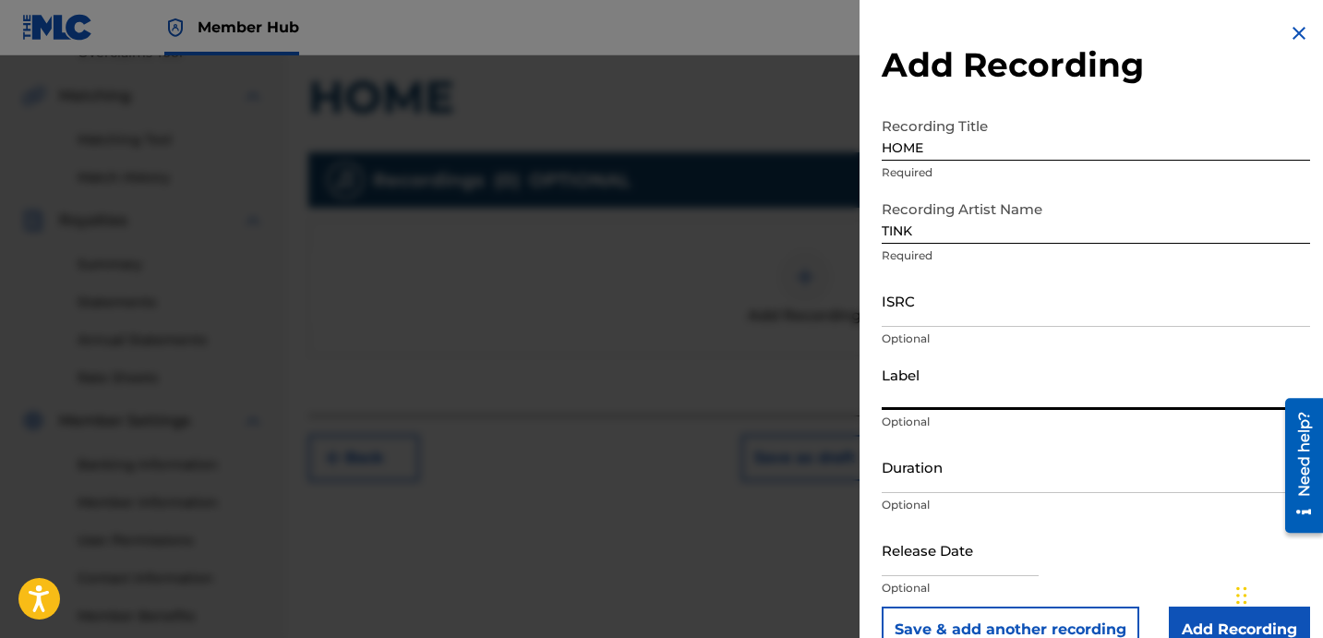
click at [982, 392] on input "Label" at bounding box center [1096, 383] width 428 height 53
paste input "[PERSON_NAME]'S DIARY WD RECORDS"
type input "[PERSON_NAME]'S DIARY WD RECORDS"
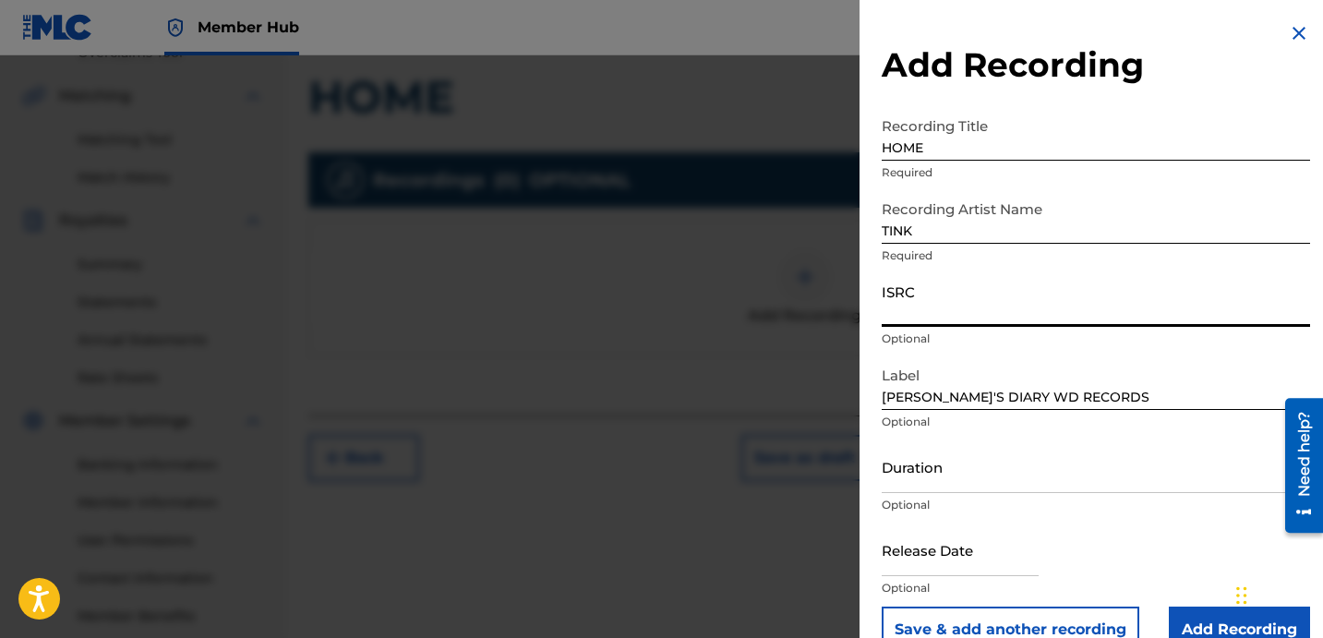
click at [1024, 296] on input "ISRC" at bounding box center [1096, 300] width 428 height 53
paste input "USUYG1594454"
type input "USUYG1594454"
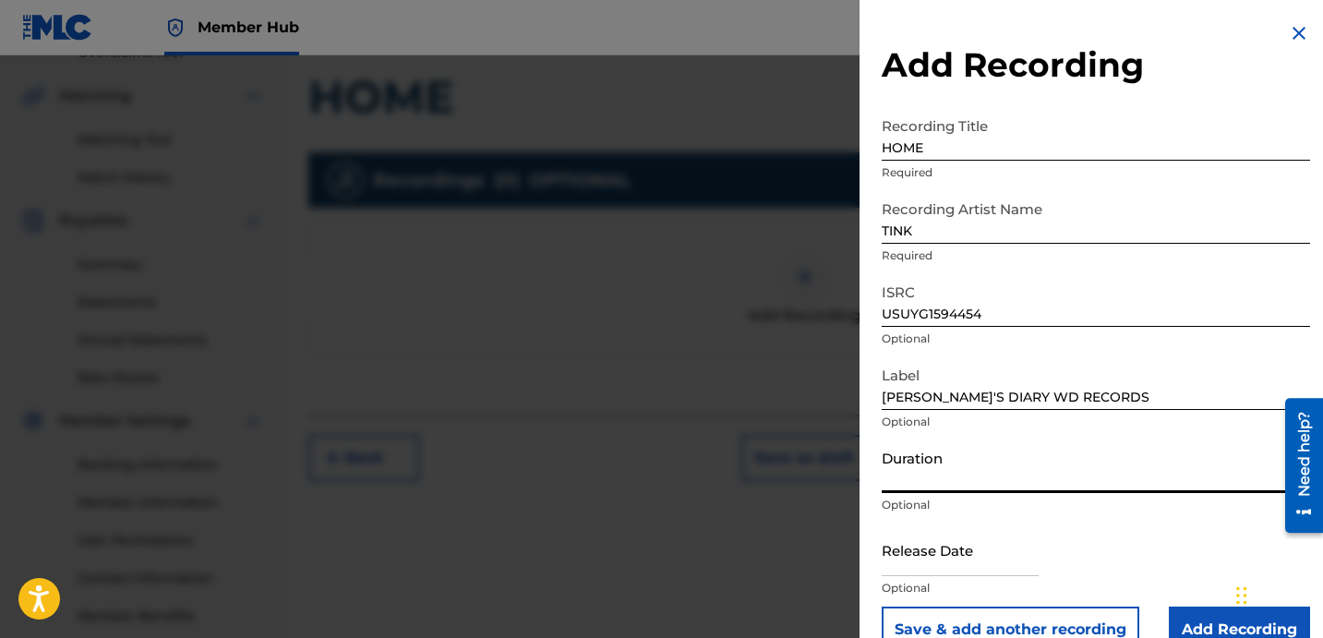
click at [979, 470] on input "Duration" at bounding box center [1096, 466] width 428 height 53
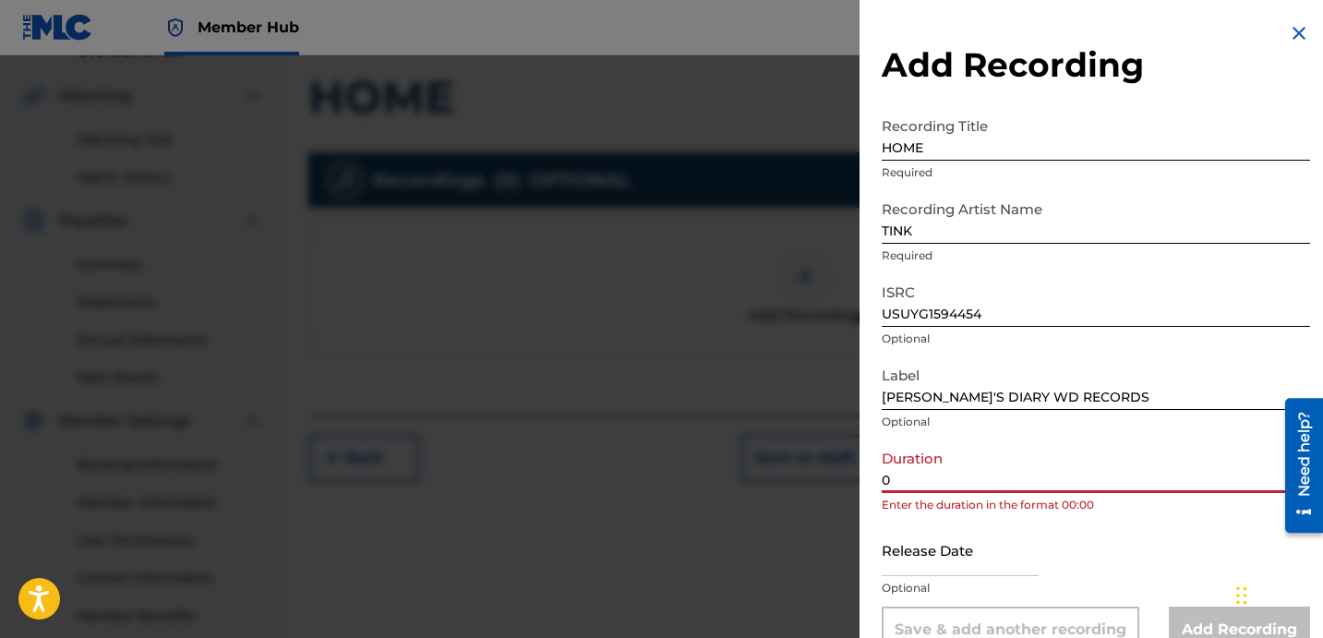
paste input "2:51"
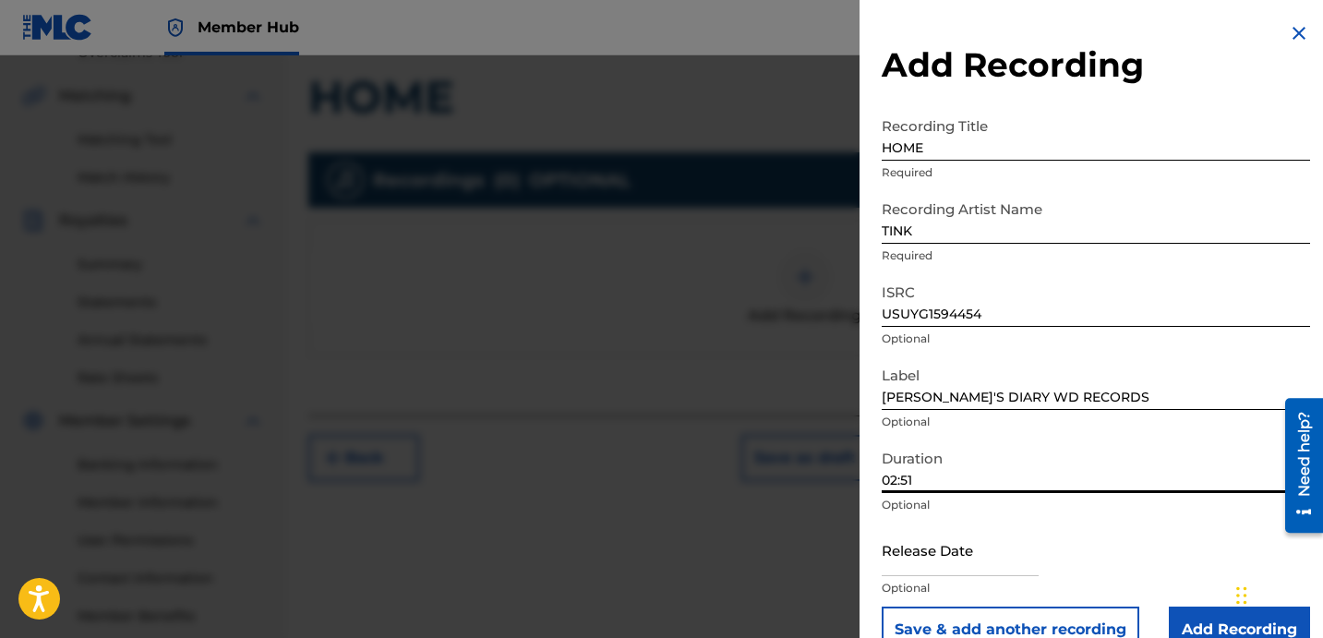
scroll to position [37, 0]
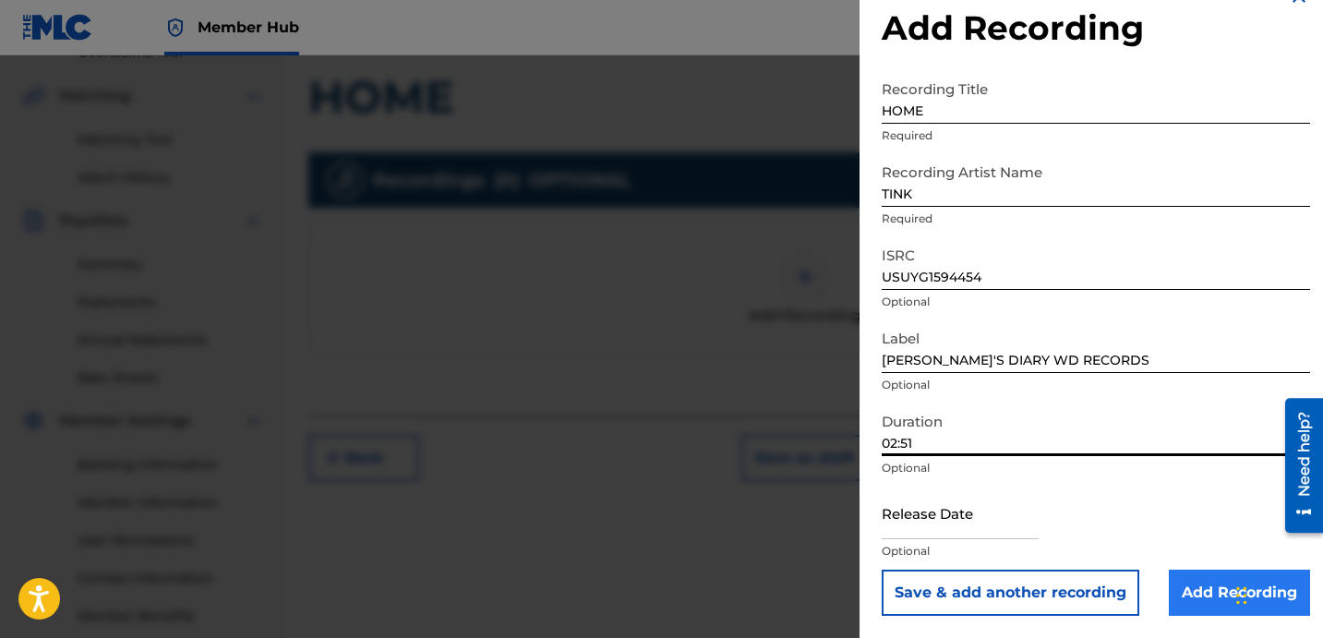
type input "02:51"
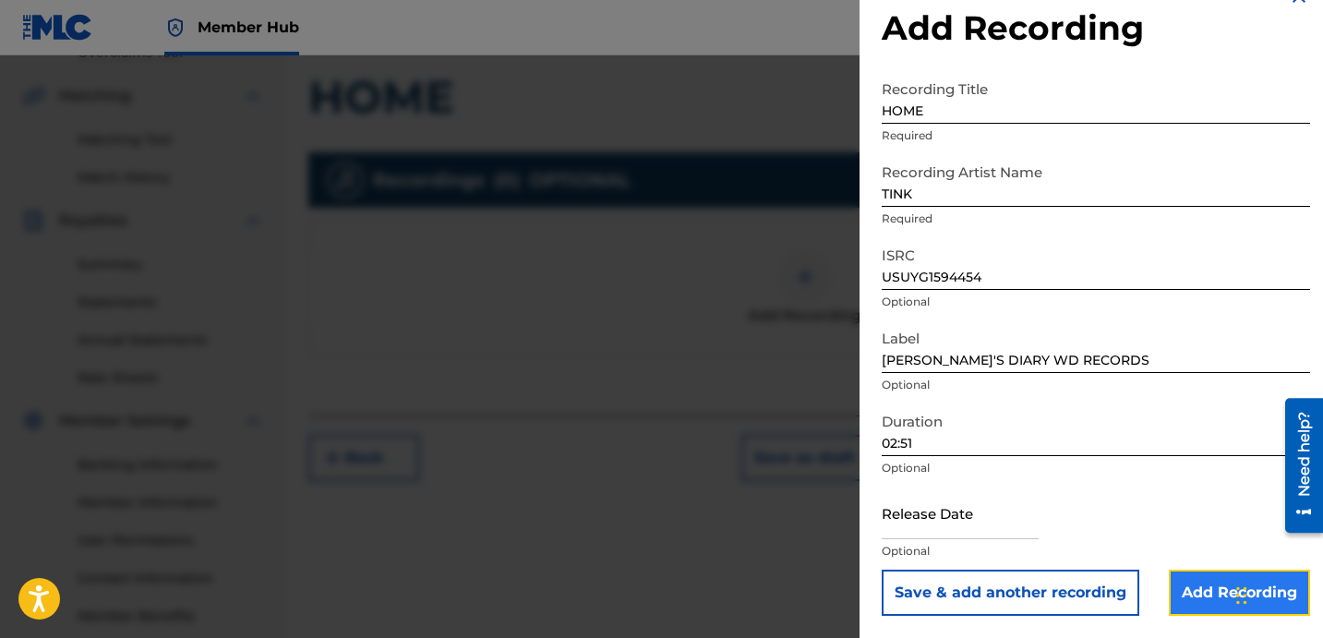
click at [1191, 583] on input "Add Recording" at bounding box center [1239, 593] width 141 height 46
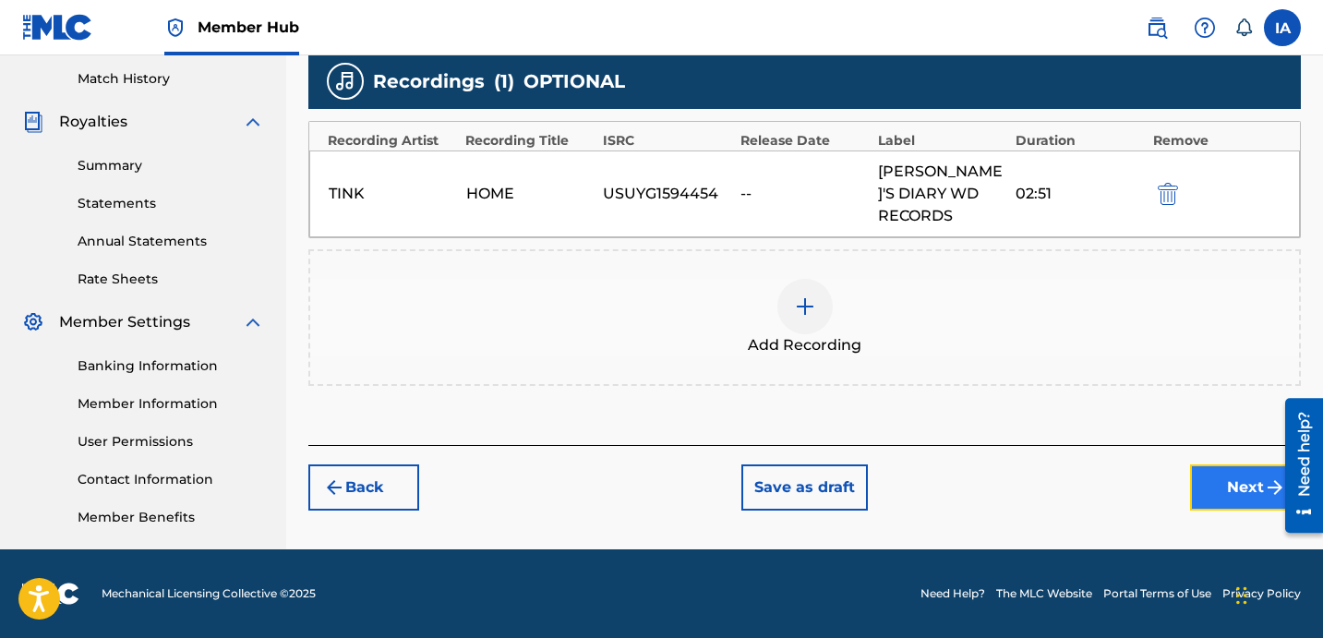
click at [1198, 470] on button "Next" at bounding box center [1245, 487] width 111 height 46
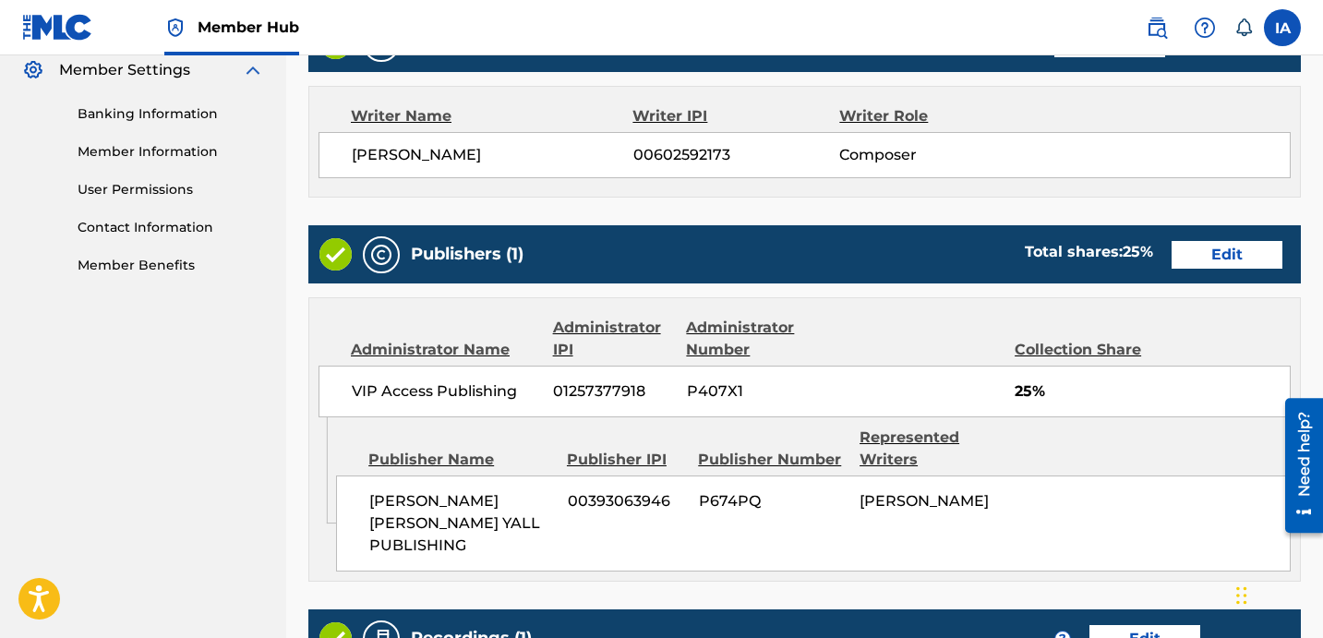
scroll to position [1066, 0]
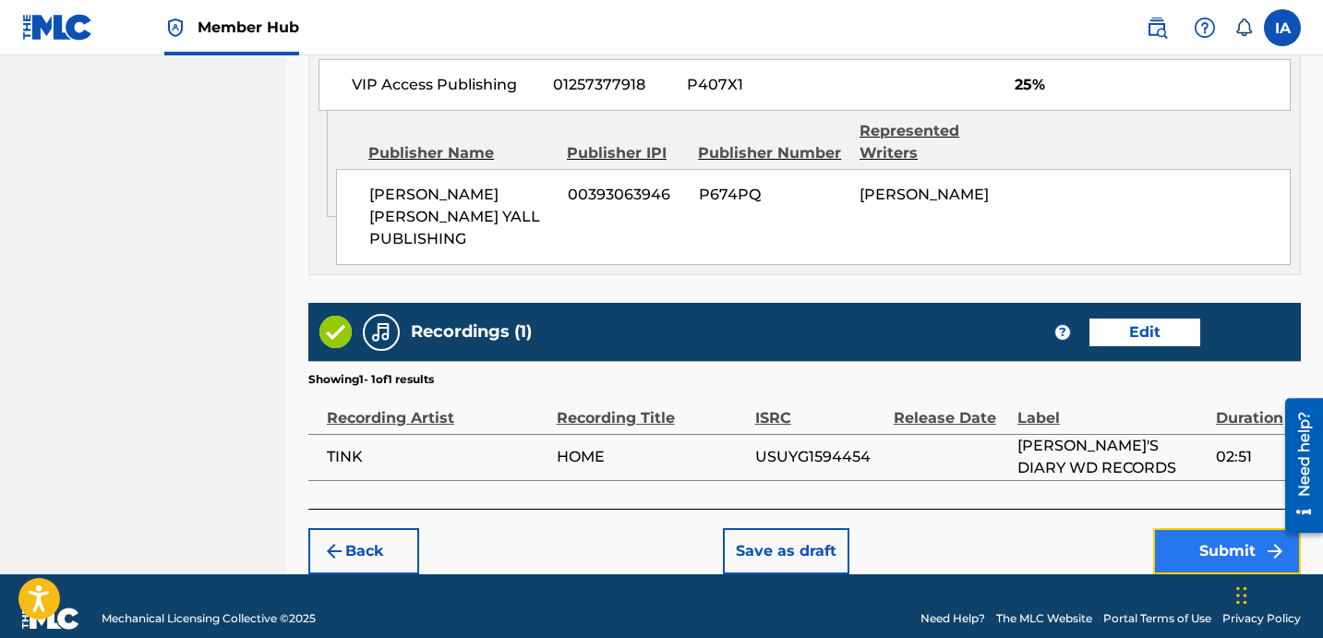
click at [1176, 534] on button "Submit" at bounding box center [1227, 551] width 148 height 46
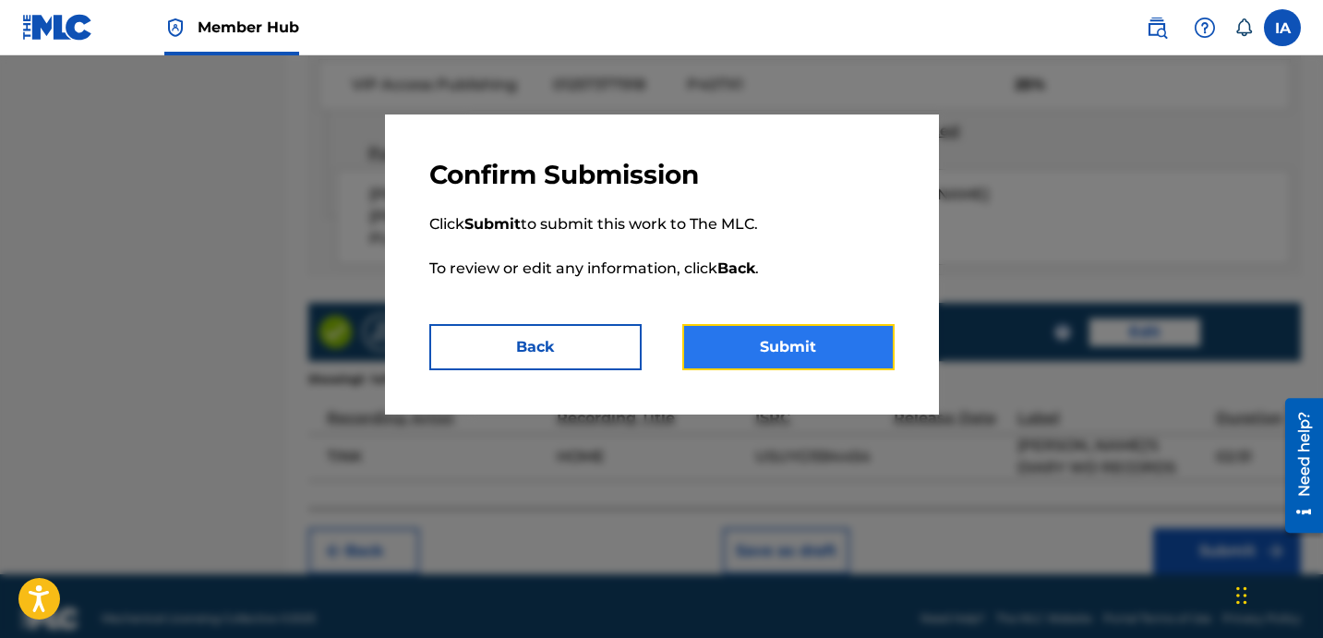
click at [839, 356] on button "Submit" at bounding box center [788, 347] width 212 height 46
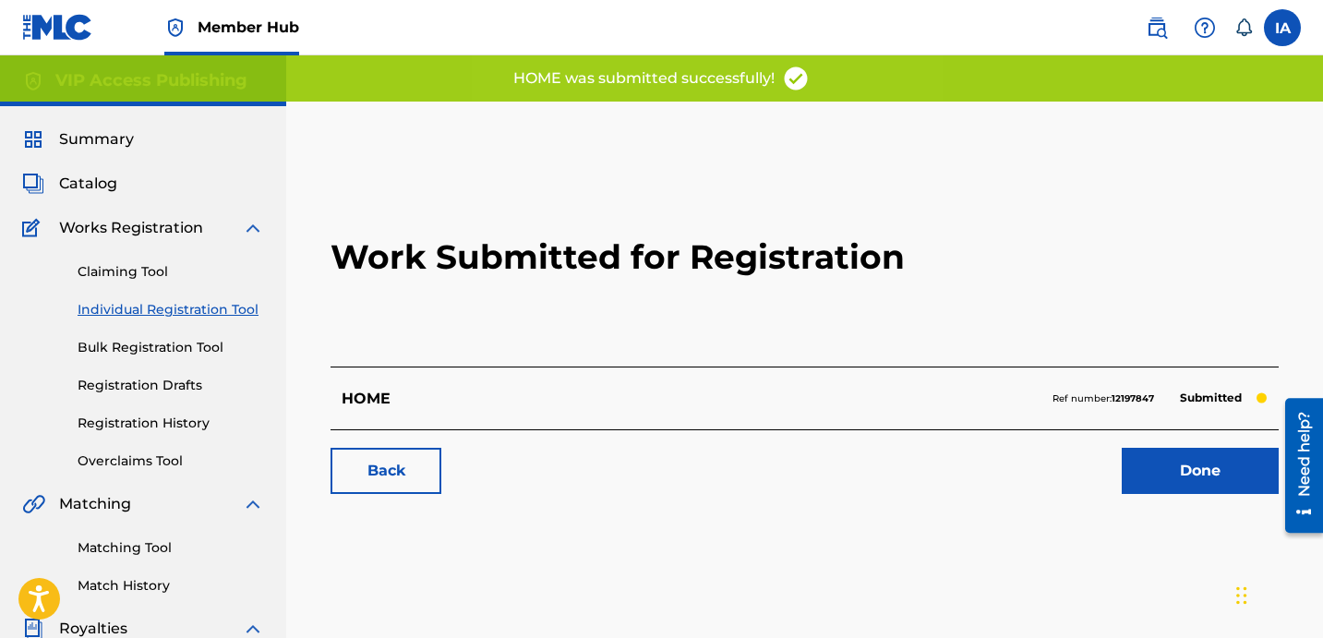
click at [750, 295] on h2 "Work Submitted for Registration" at bounding box center [805, 257] width 948 height 219
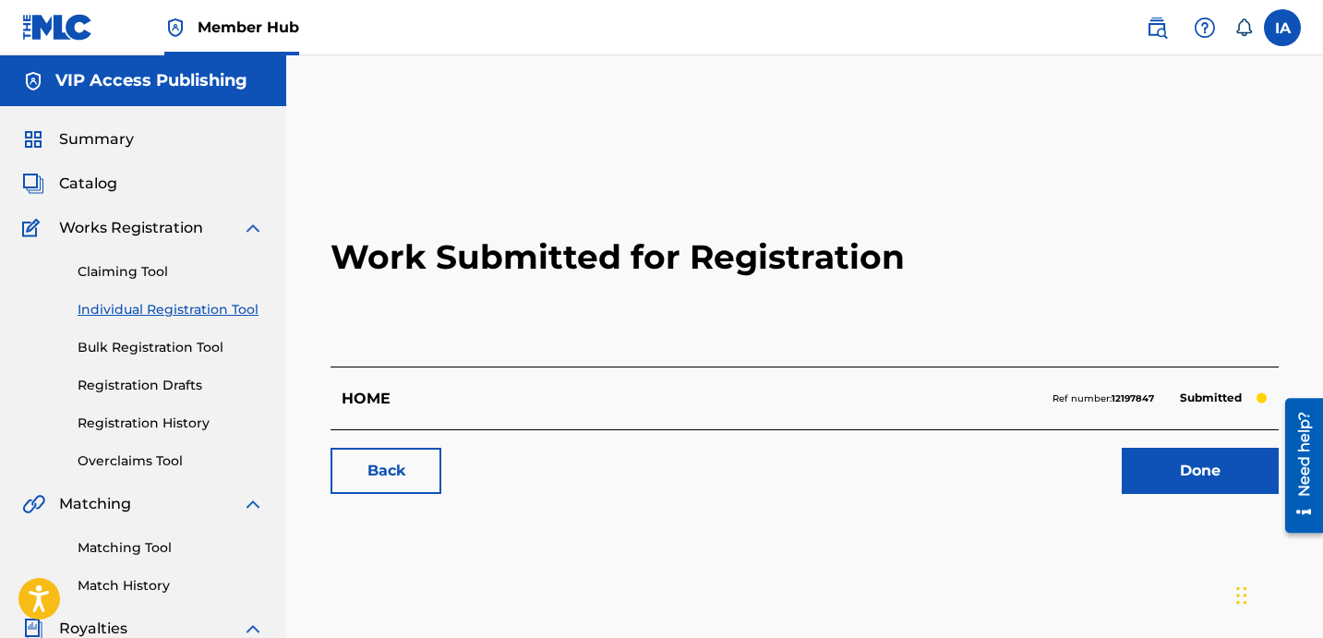
click at [234, 306] on link "Individual Registration Tool" at bounding box center [171, 309] width 187 height 19
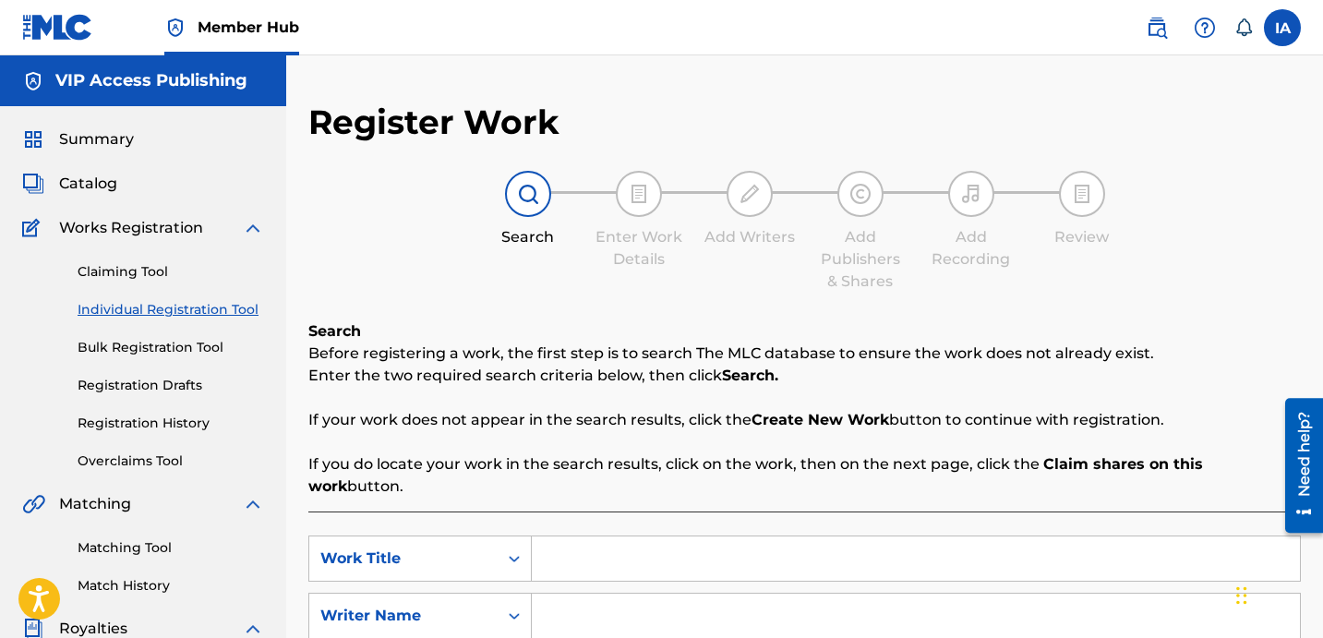
click at [781, 536] on input "Search Form" at bounding box center [916, 558] width 768 height 44
paste input "HOME BASE"
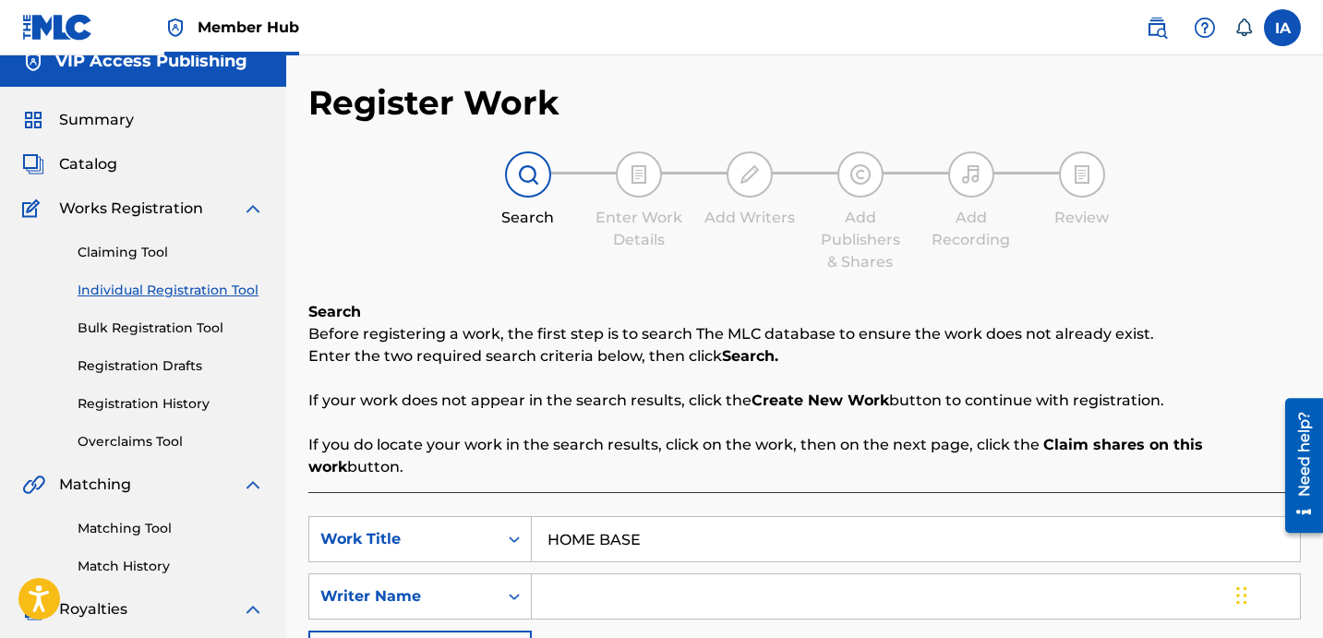
scroll to position [43, 0]
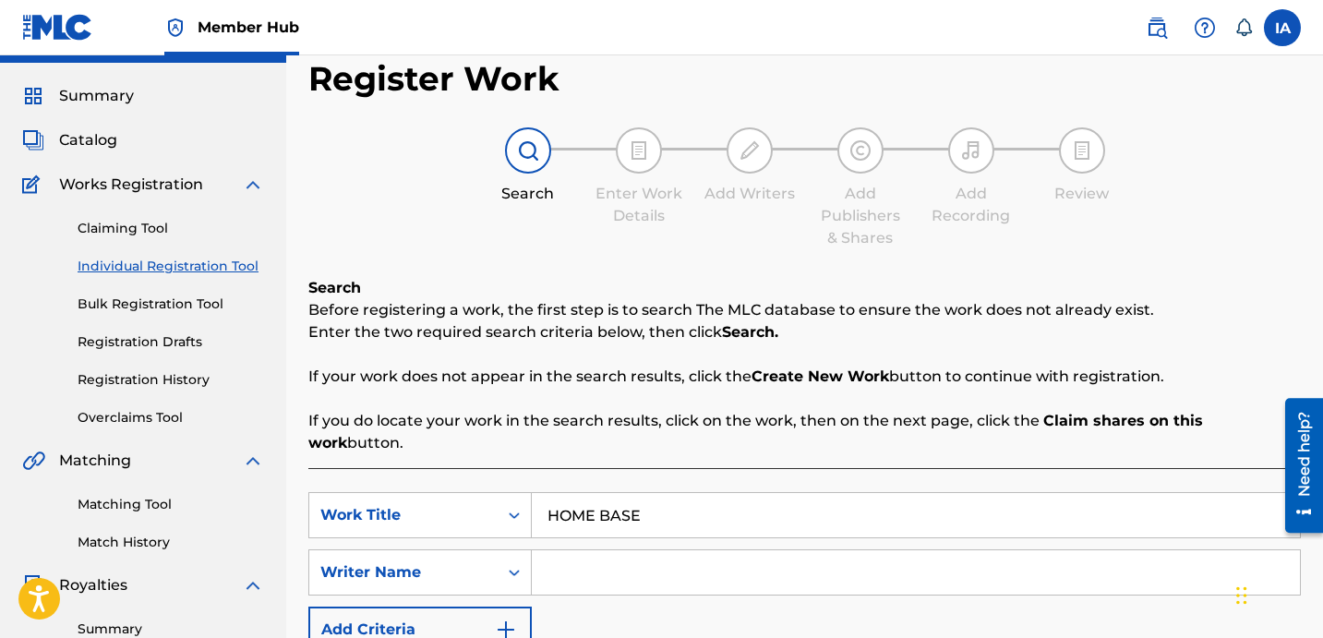
type input "HOME BASE"
click at [939, 564] on input "Search Form" at bounding box center [916, 572] width 768 height 44
click at [882, 550] on input "Search Form" at bounding box center [916, 572] width 768 height 44
paste input "[PERSON_NAME] [PERSON_NAME]"
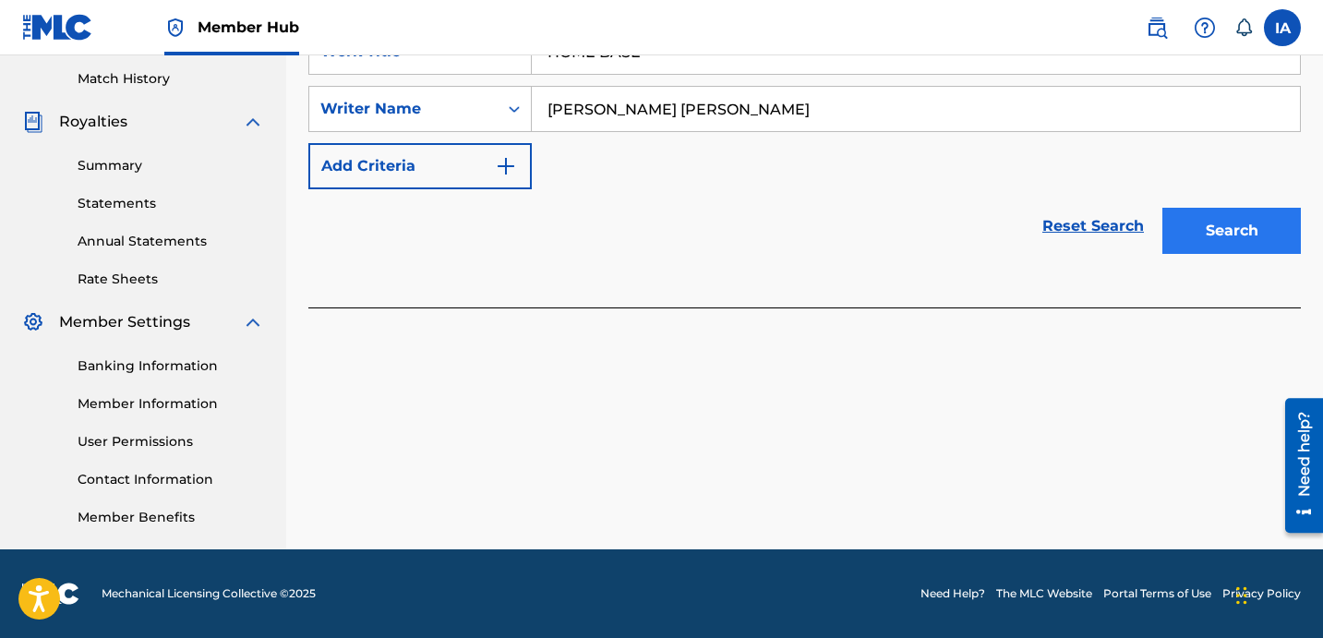
type input "[PERSON_NAME] [PERSON_NAME]"
click at [1196, 216] on button "Search" at bounding box center [1232, 231] width 139 height 46
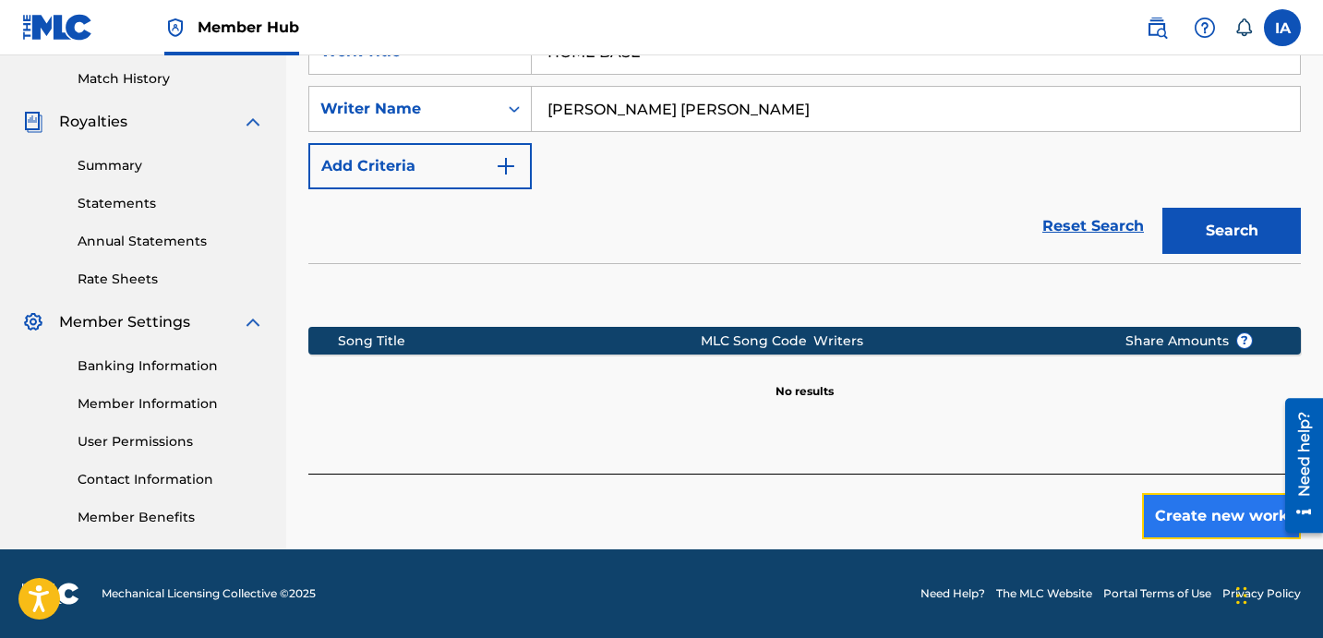
click at [1203, 508] on button "Create new work" at bounding box center [1221, 516] width 159 height 46
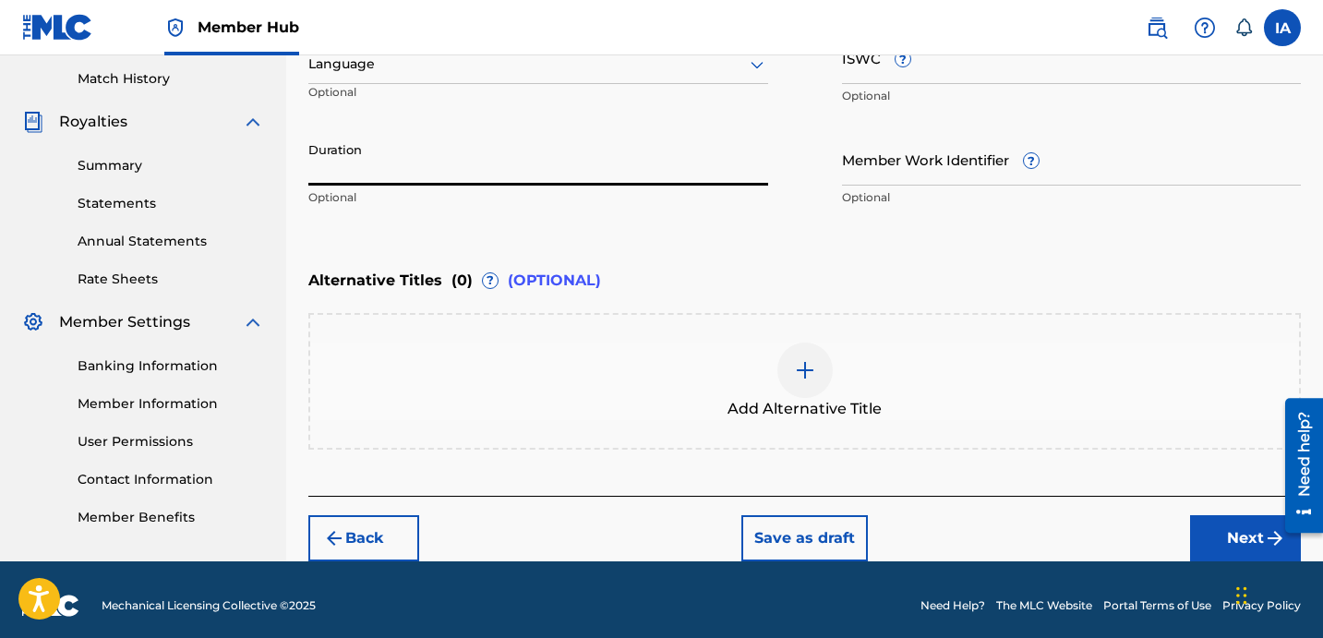
click at [518, 169] on input "Duration" at bounding box center [538, 159] width 460 height 53
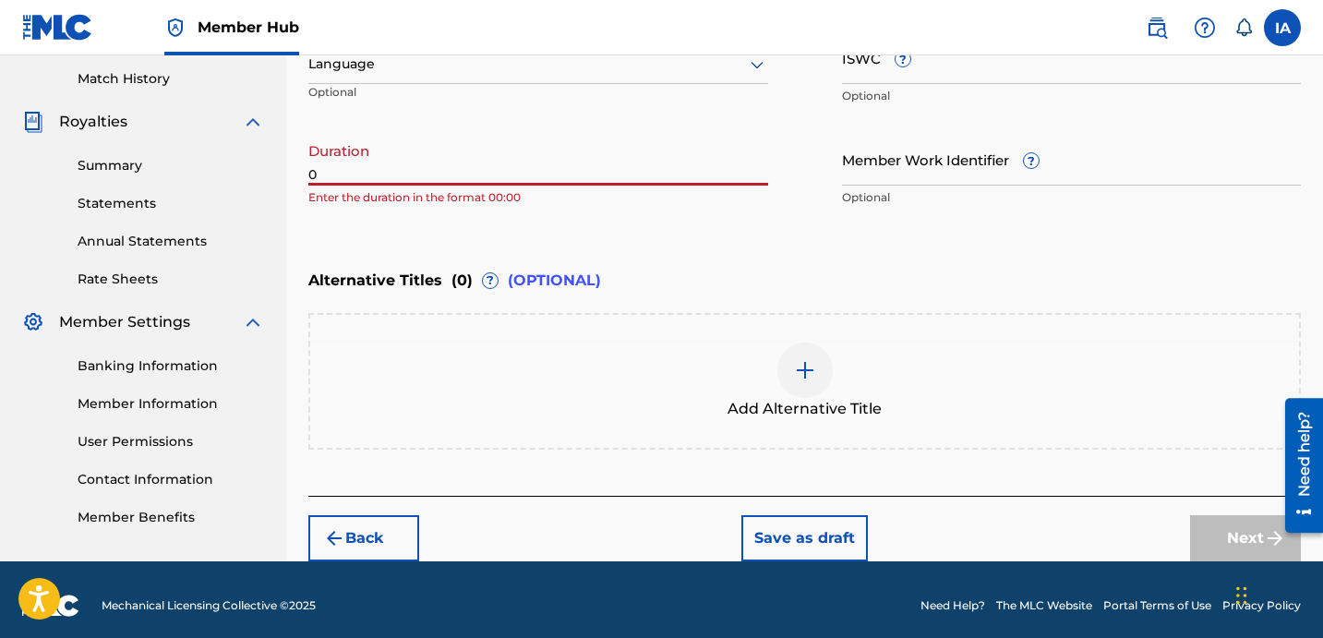
paste input "3:23"
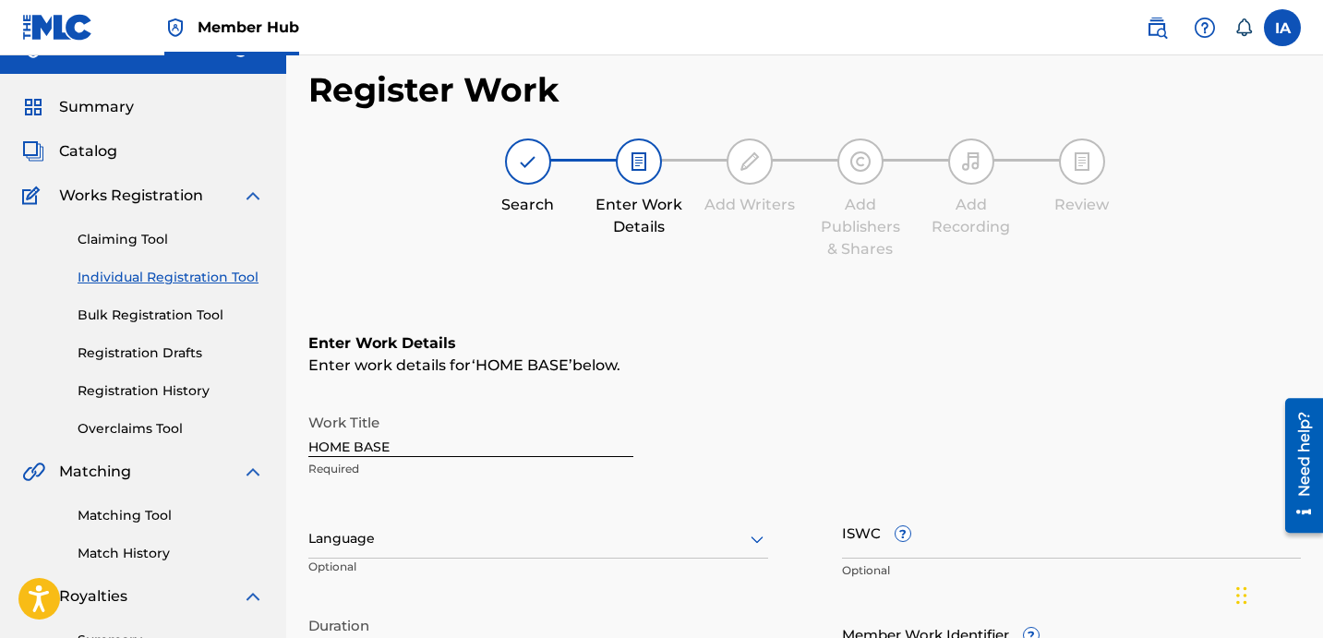
scroll to position [39, 0]
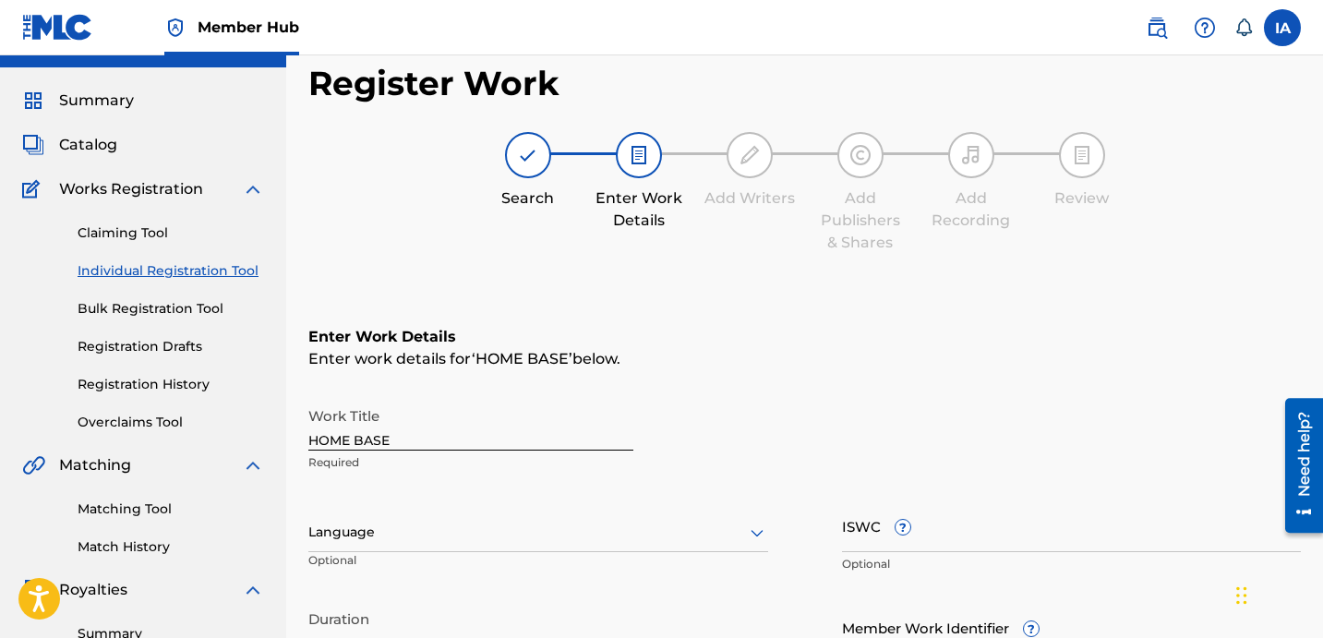
type input "03:23"
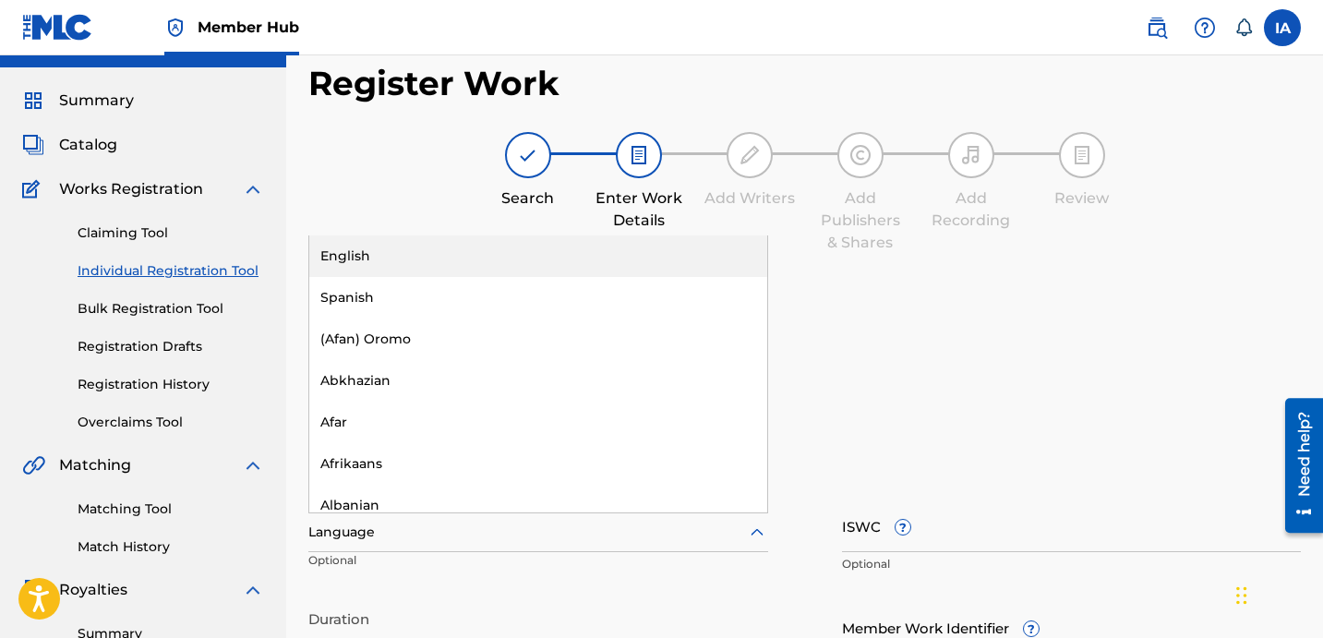
click at [566, 530] on div at bounding box center [538, 532] width 460 height 23
click at [536, 263] on div "English" at bounding box center [538, 256] width 458 height 42
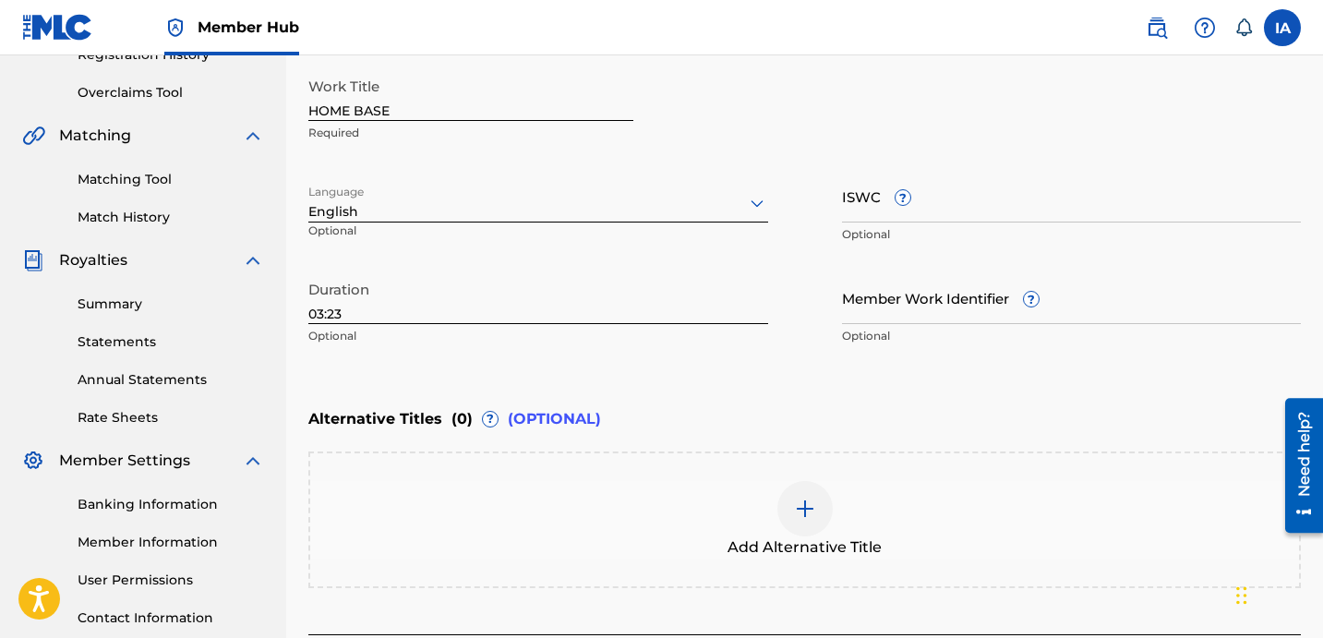
scroll to position [370, 0]
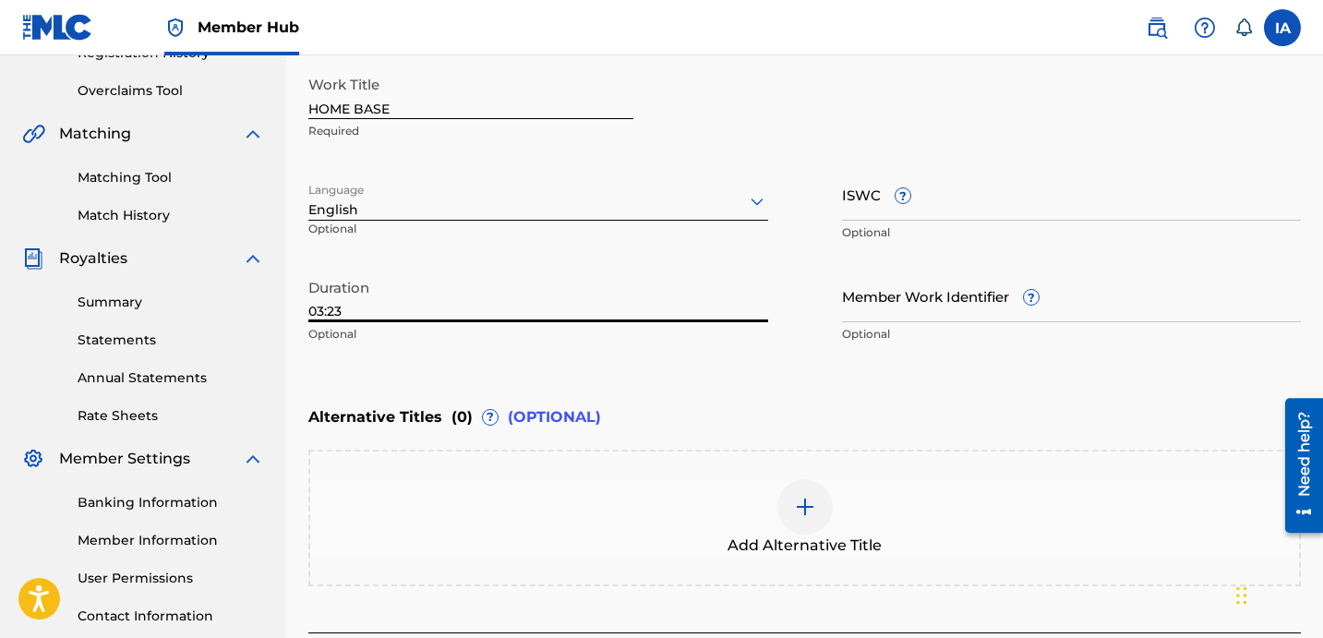
click at [548, 306] on input "03:23" at bounding box center [538, 296] width 460 height 53
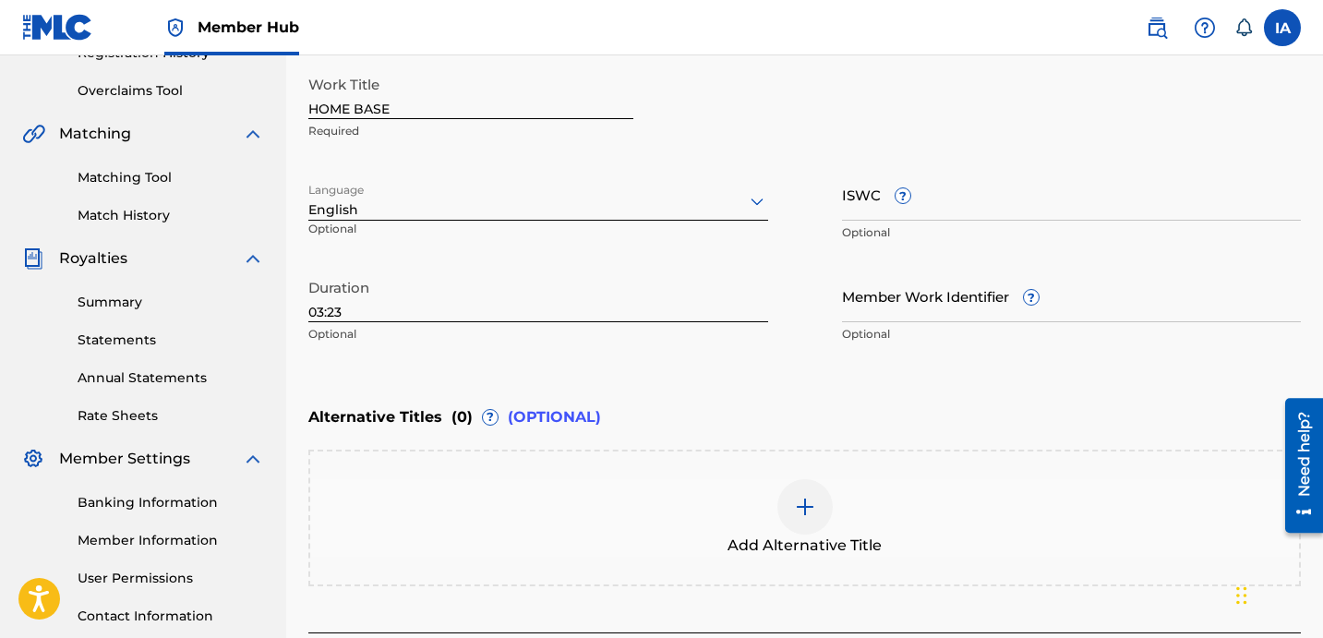
click at [952, 398] on div "Alternative Titles ( 0 ) ? (OPTIONAL)" at bounding box center [804, 417] width 993 height 41
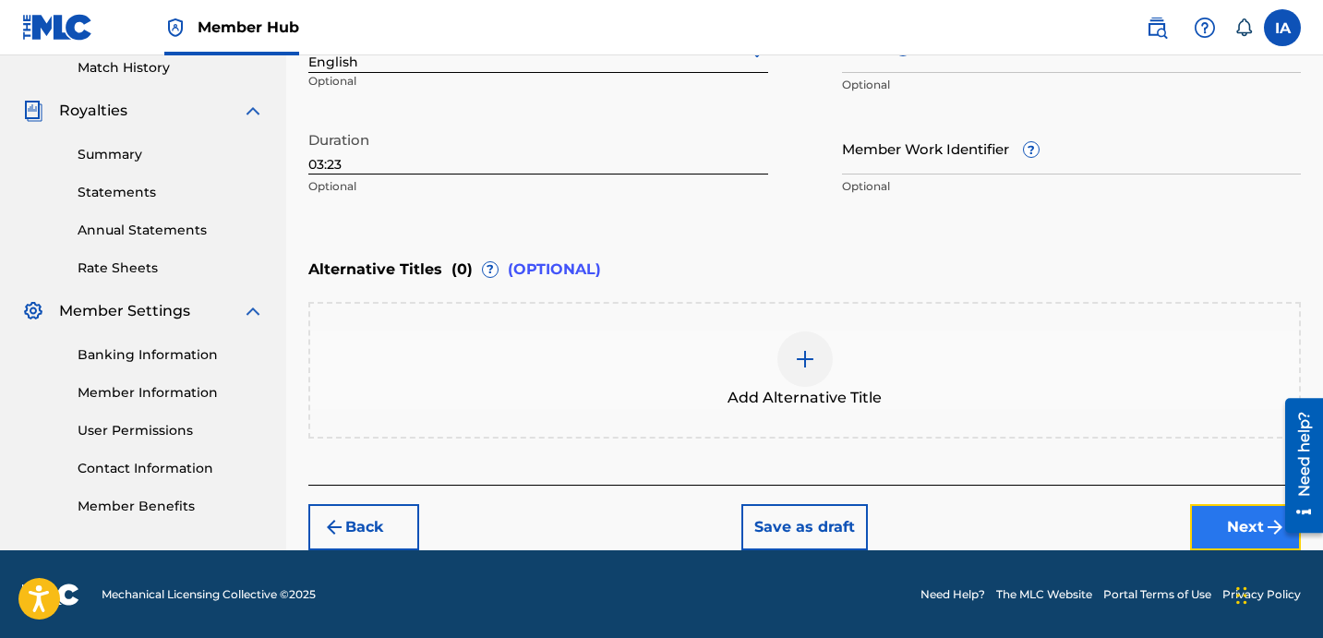
click at [1211, 513] on button "Next" at bounding box center [1245, 527] width 111 height 46
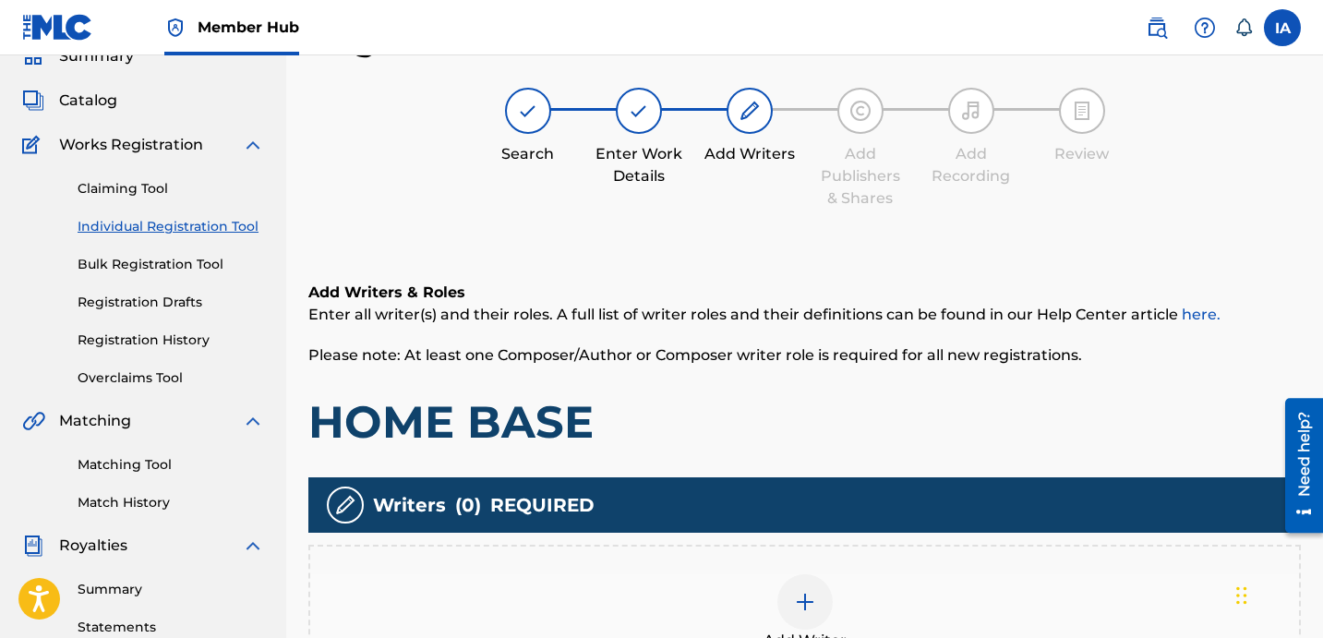
scroll to position [391, 0]
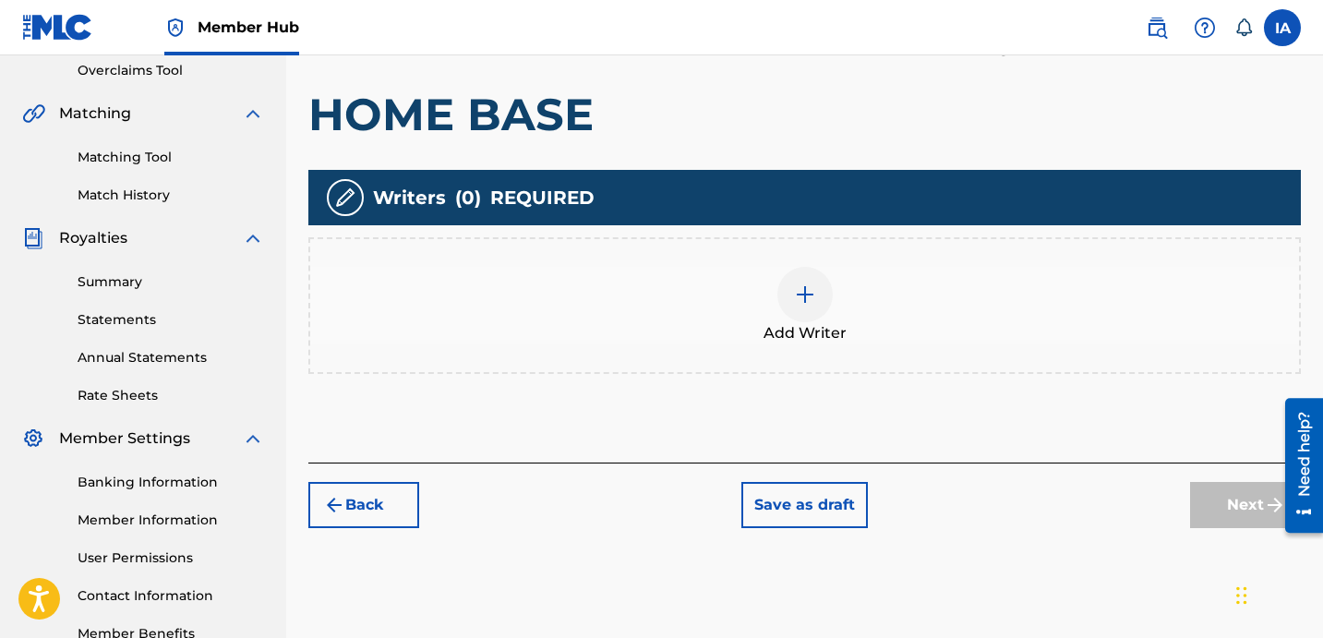
click at [874, 310] on div "Add Writer" at bounding box center [804, 306] width 989 height 78
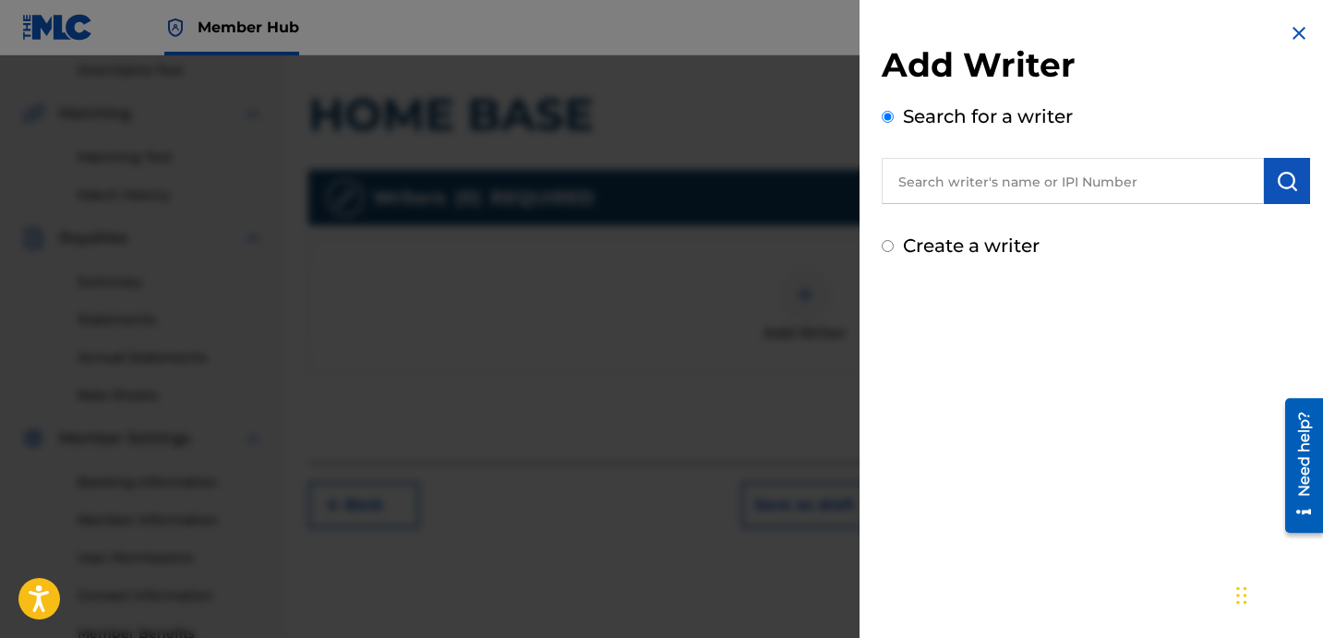
click at [1075, 182] on input "text" at bounding box center [1073, 181] width 382 height 46
paste input "[PERSON_NAME] [PERSON_NAME]"
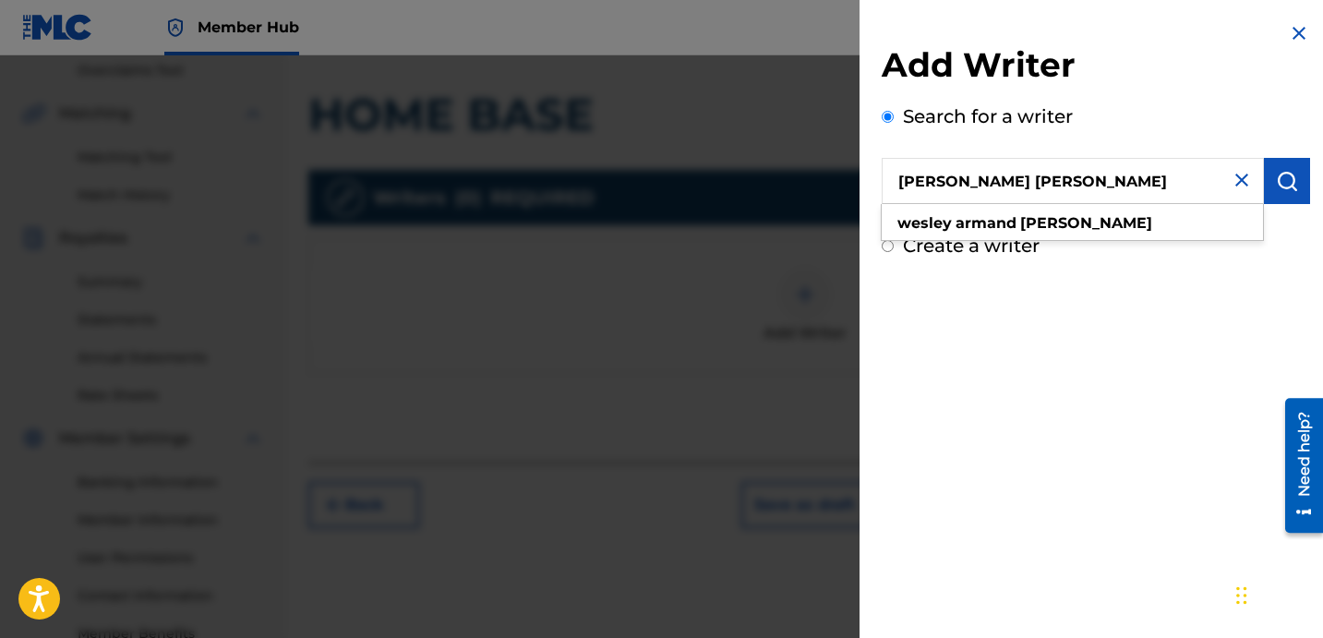
type input "[PERSON_NAME] [PERSON_NAME]"
drag, startPoint x: 1290, startPoint y: 326, endPoint x: 1286, endPoint y: 299, distance: 27.0
click at [1290, 321] on div "Add Writer Search for a writer [PERSON_NAME] [PERSON_NAME] Create a writer" at bounding box center [1096, 319] width 473 height 638
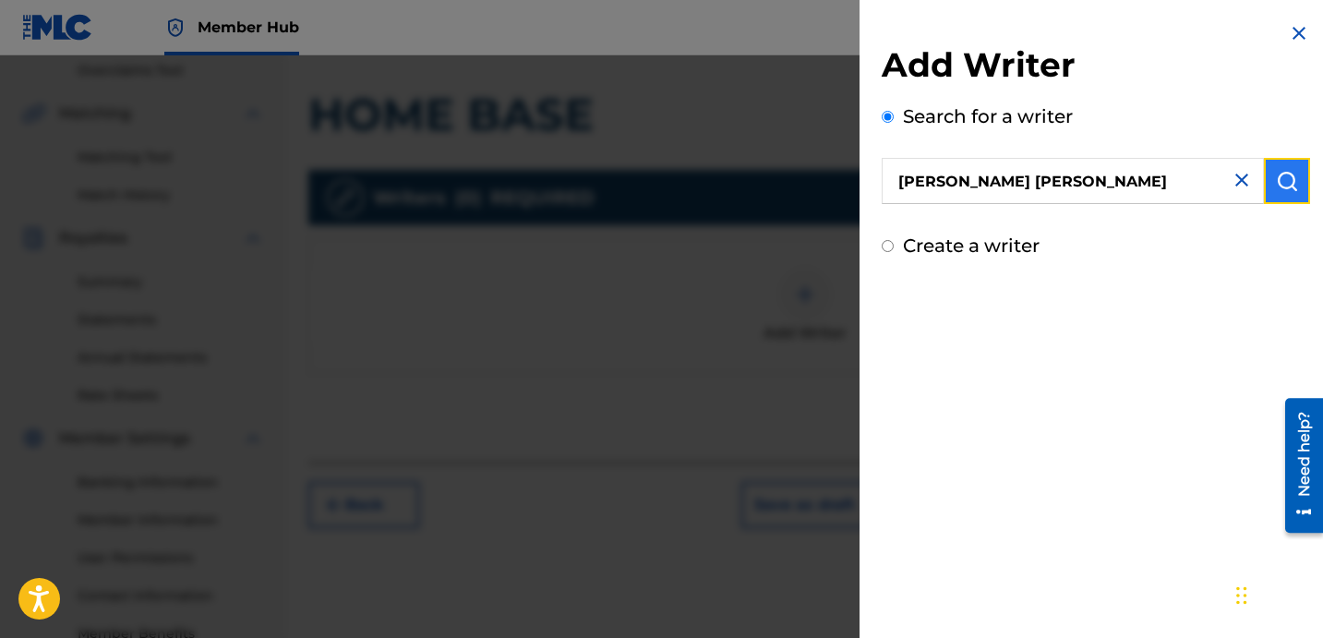
click at [1278, 184] on img "submit" at bounding box center [1287, 181] width 22 height 22
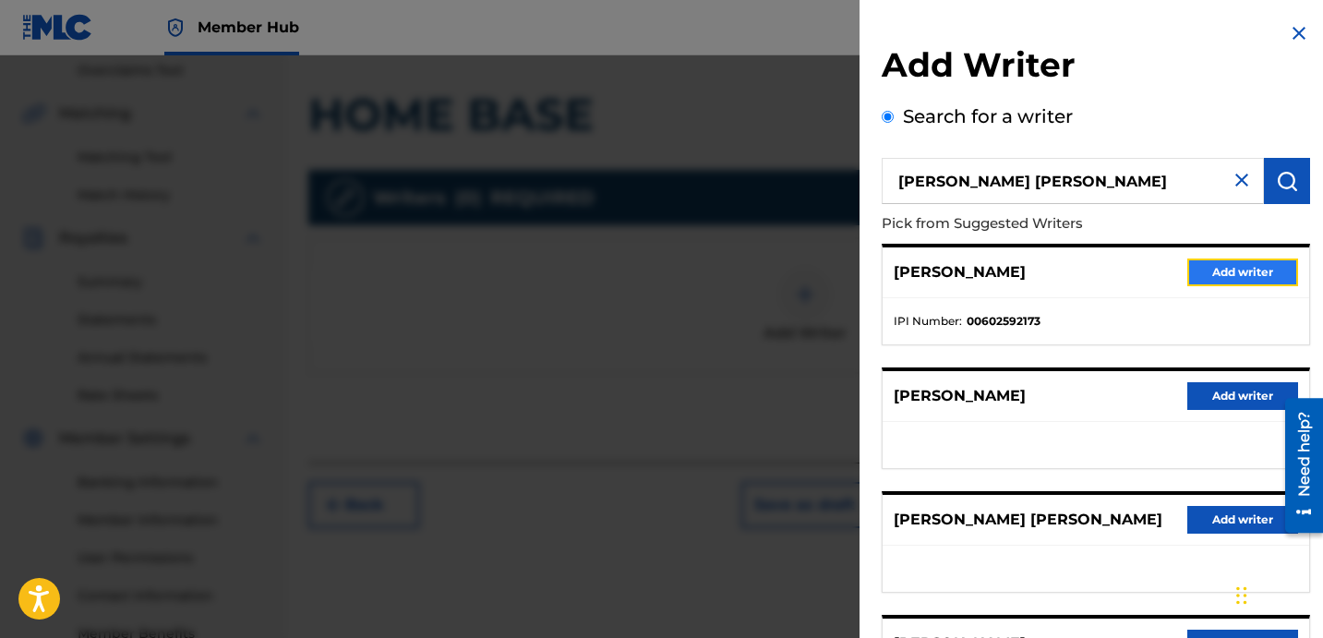
click at [1233, 261] on button "Add writer" at bounding box center [1242, 273] width 111 height 28
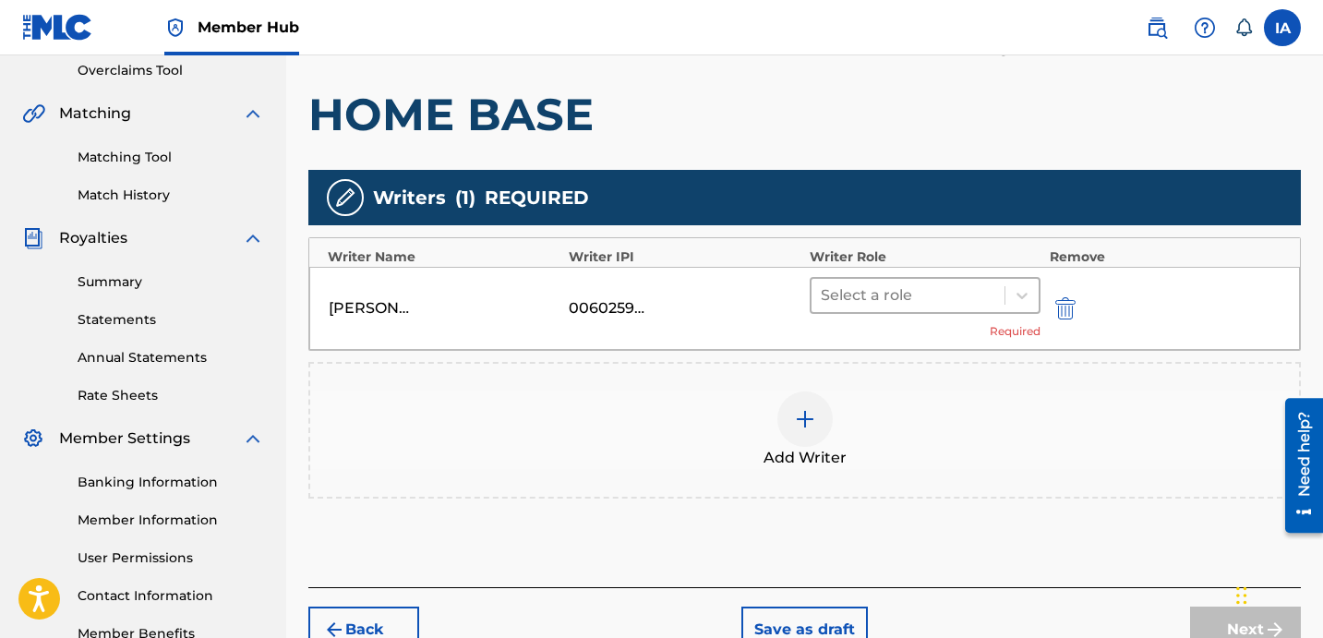
click at [933, 308] on div "Select a role" at bounding box center [908, 295] width 193 height 33
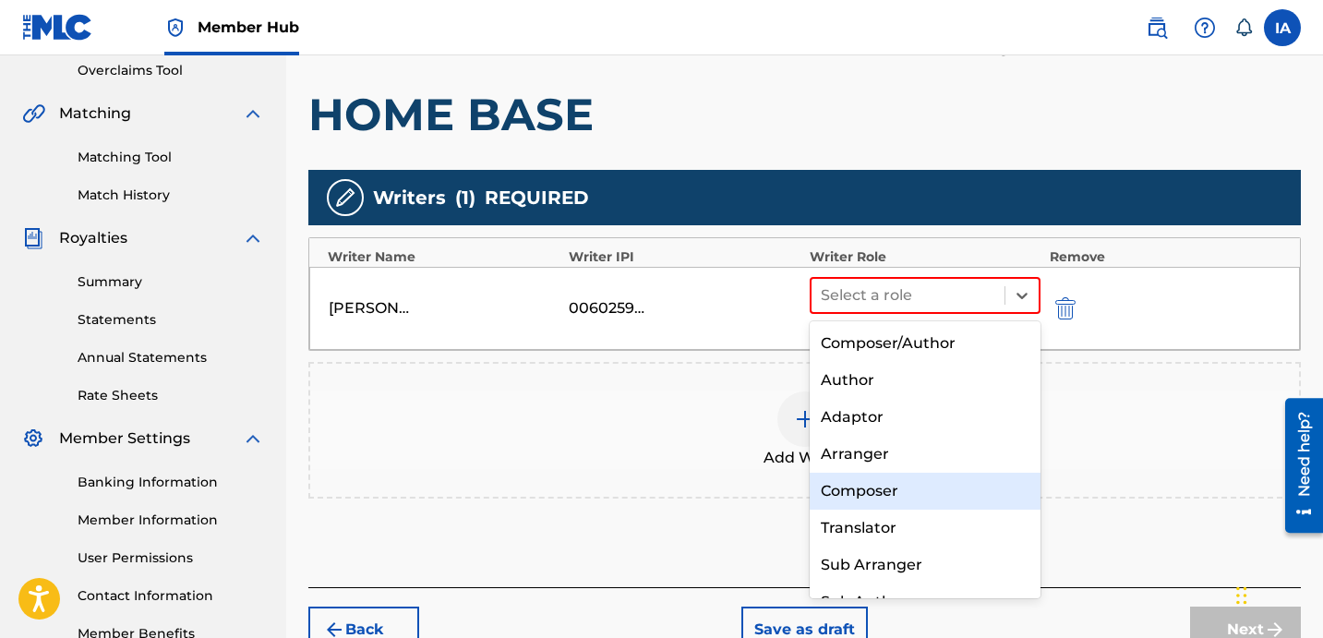
click at [932, 488] on div "Composer" at bounding box center [925, 491] width 231 height 37
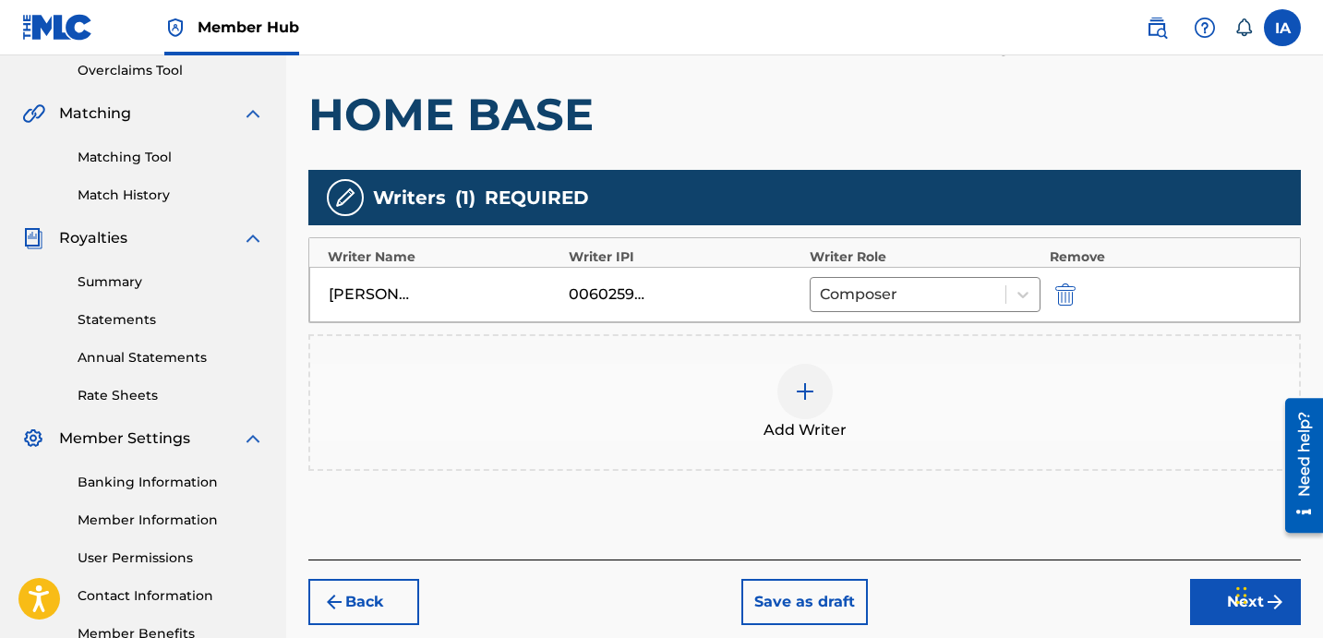
click at [879, 505] on div "Add Writers & Roles Enter all writer(s) and their roles. A full list of writer …" at bounding box center [804, 245] width 993 height 630
click at [1113, 600] on div "Back Save as draft Next" at bounding box center [804, 593] width 993 height 66
click at [1202, 600] on button "Next" at bounding box center [1245, 602] width 111 height 46
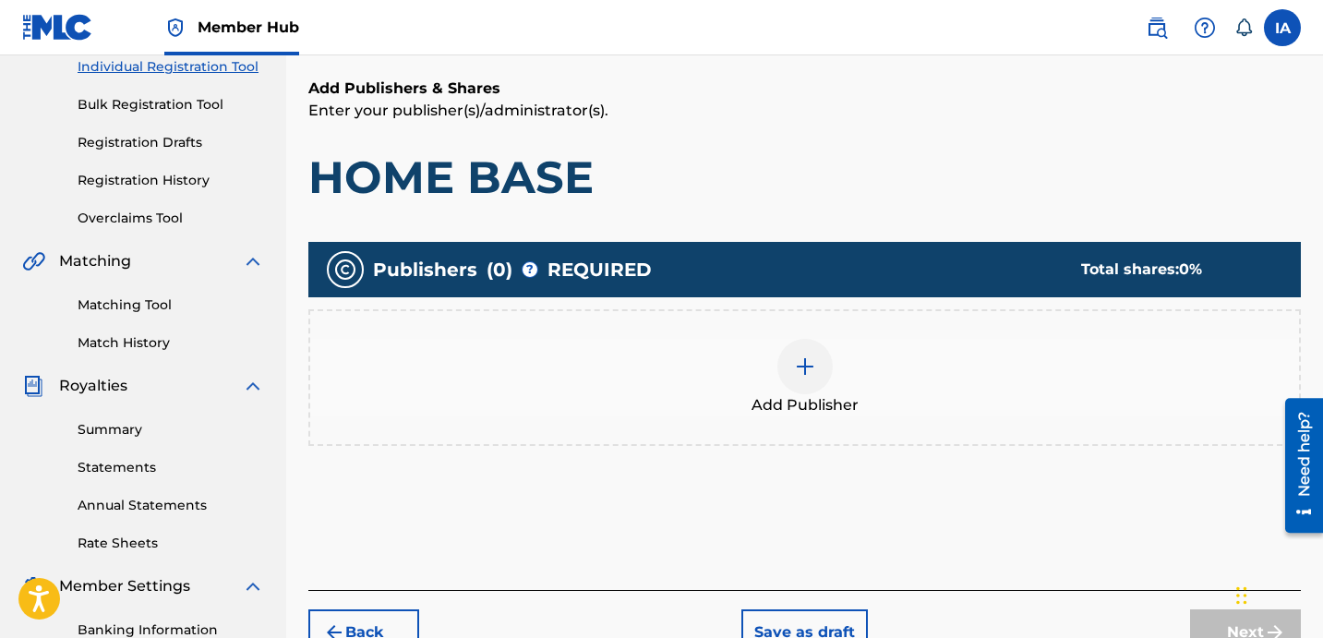
scroll to position [83, 0]
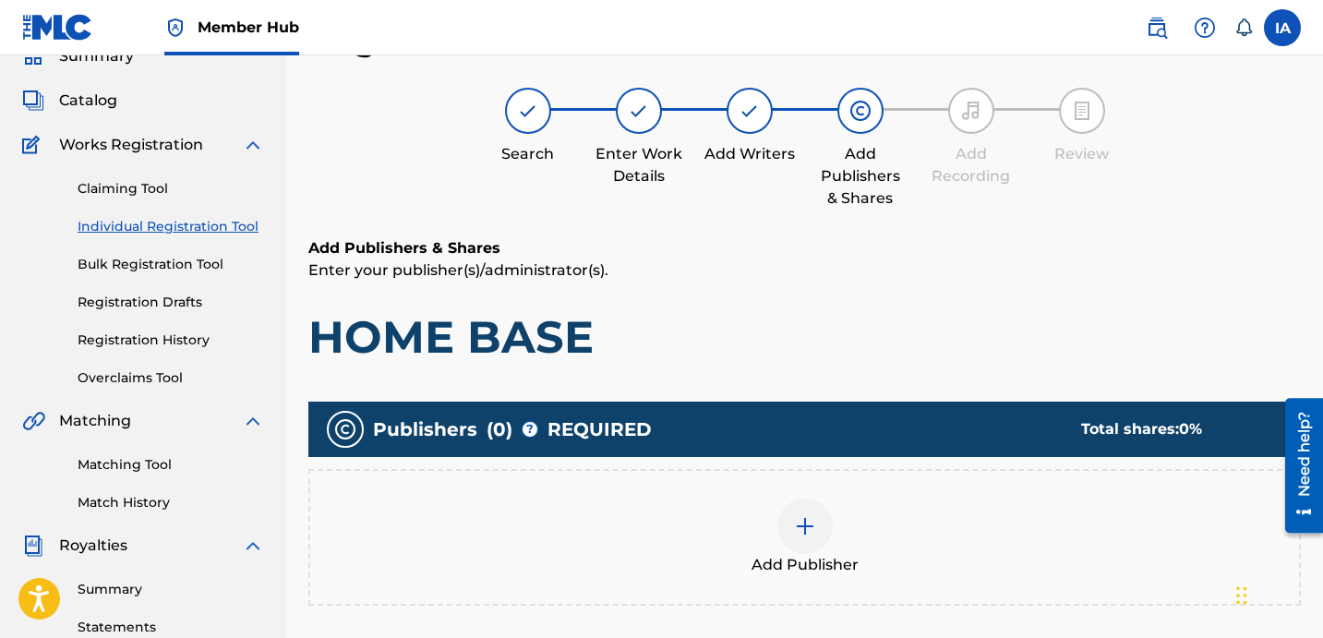
click at [875, 548] on div "Add Publisher" at bounding box center [804, 538] width 989 height 78
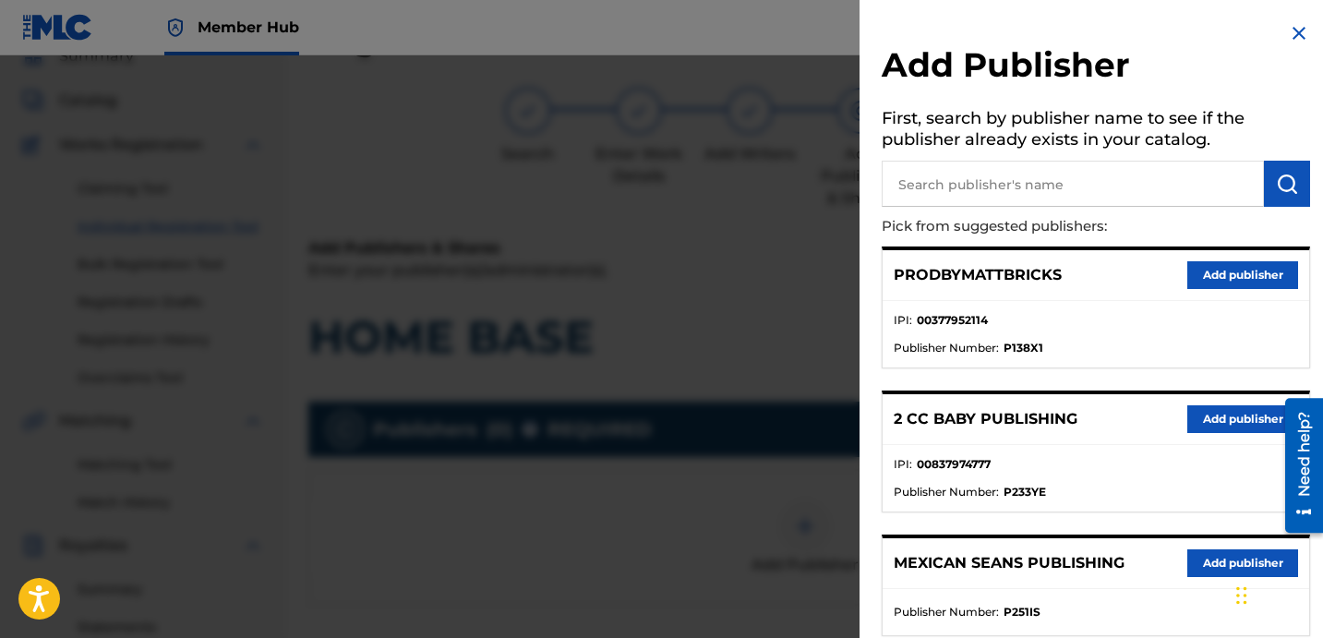
click at [1132, 181] on input "text" at bounding box center [1073, 184] width 382 height 46
click at [1131, 179] on input "text" at bounding box center [1073, 184] width 382 height 46
type input "[PERSON_NAME]"
click at [1295, 187] on button "submit" at bounding box center [1287, 184] width 46 height 46
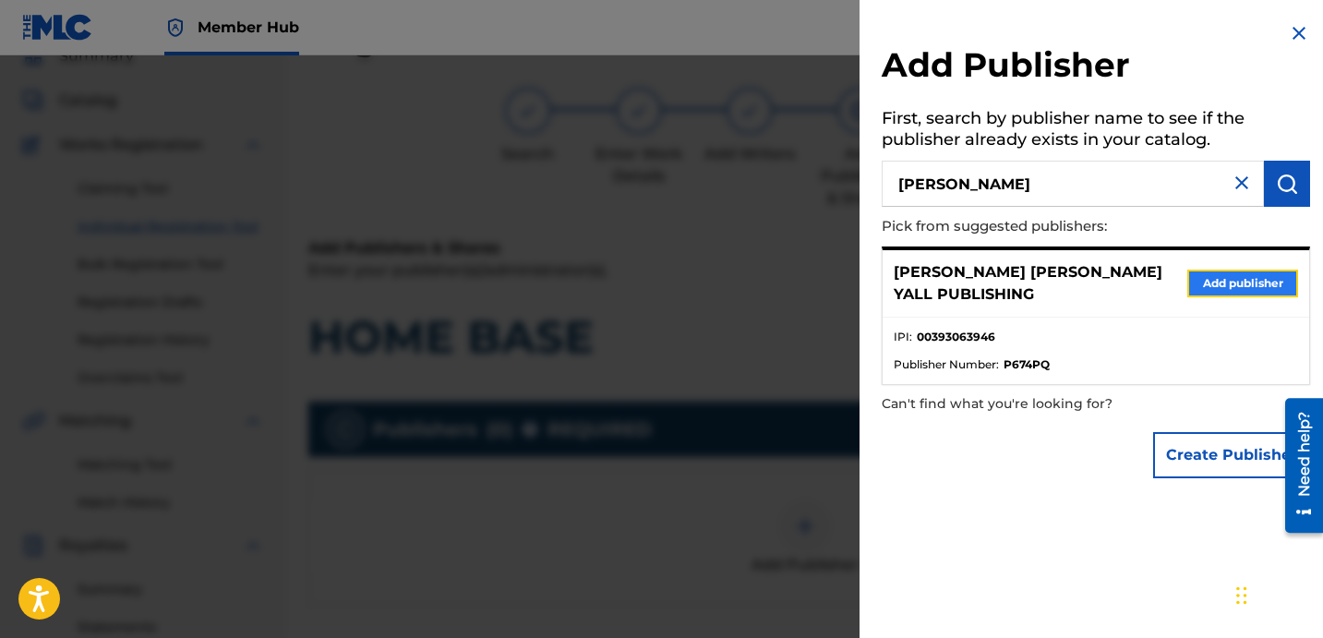
click at [1216, 270] on button "Add publisher" at bounding box center [1242, 284] width 111 height 28
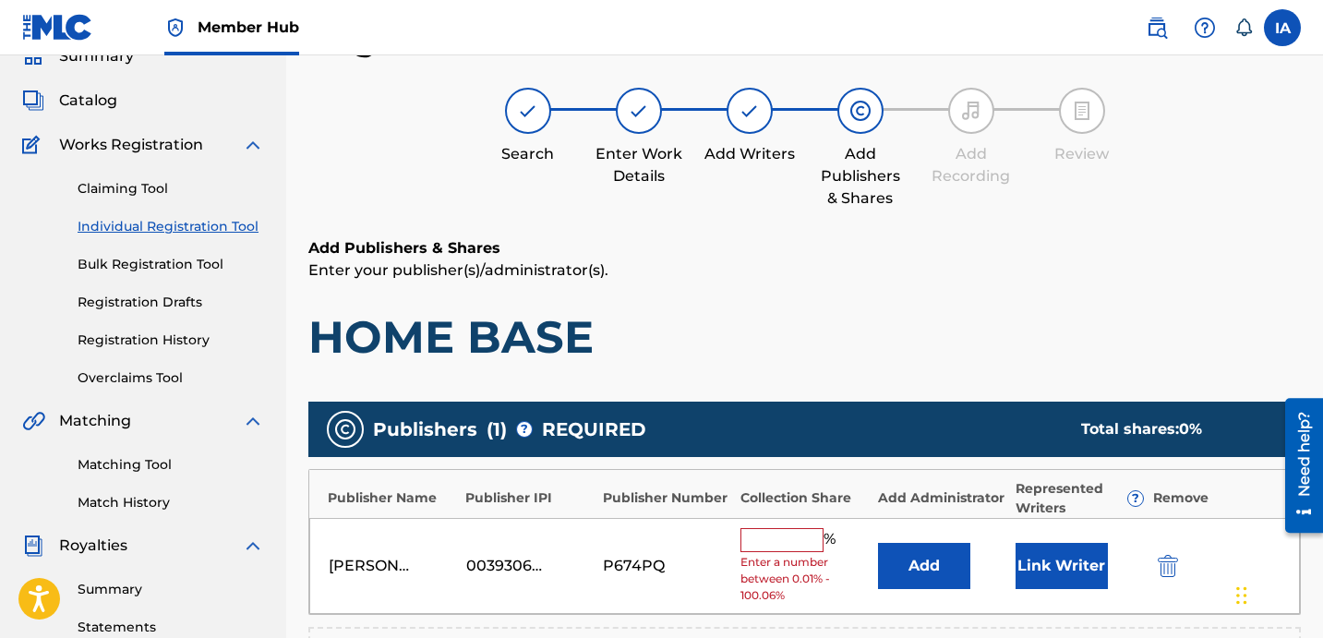
click at [812, 545] on input "text" at bounding box center [782, 540] width 83 height 24
click at [702, 288] on div "Add Publishers & Shares Enter your publisher(s)/administrator(s). HOME BASE" at bounding box center [804, 300] width 993 height 127
click at [732, 379] on div "Add Publishers & Shares Enter your publisher(s)/administrator(s). HOME BASE Pub…" at bounding box center [804, 572] width 993 height 670
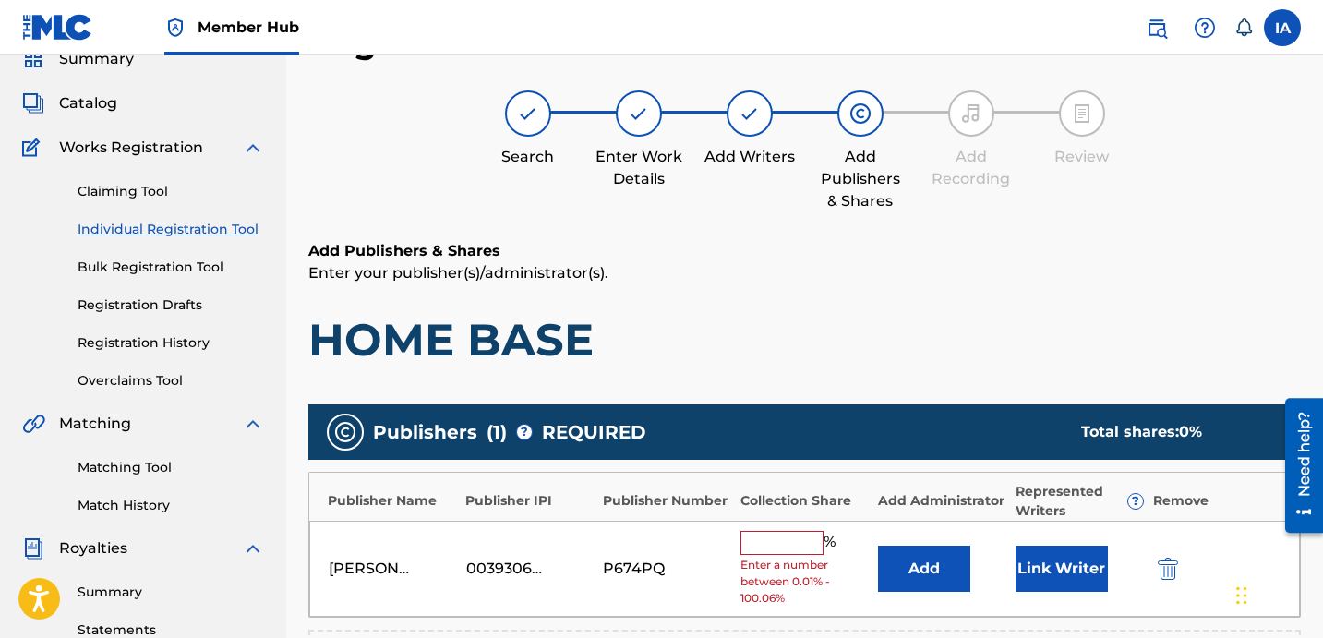
scroll to position [79, 0]
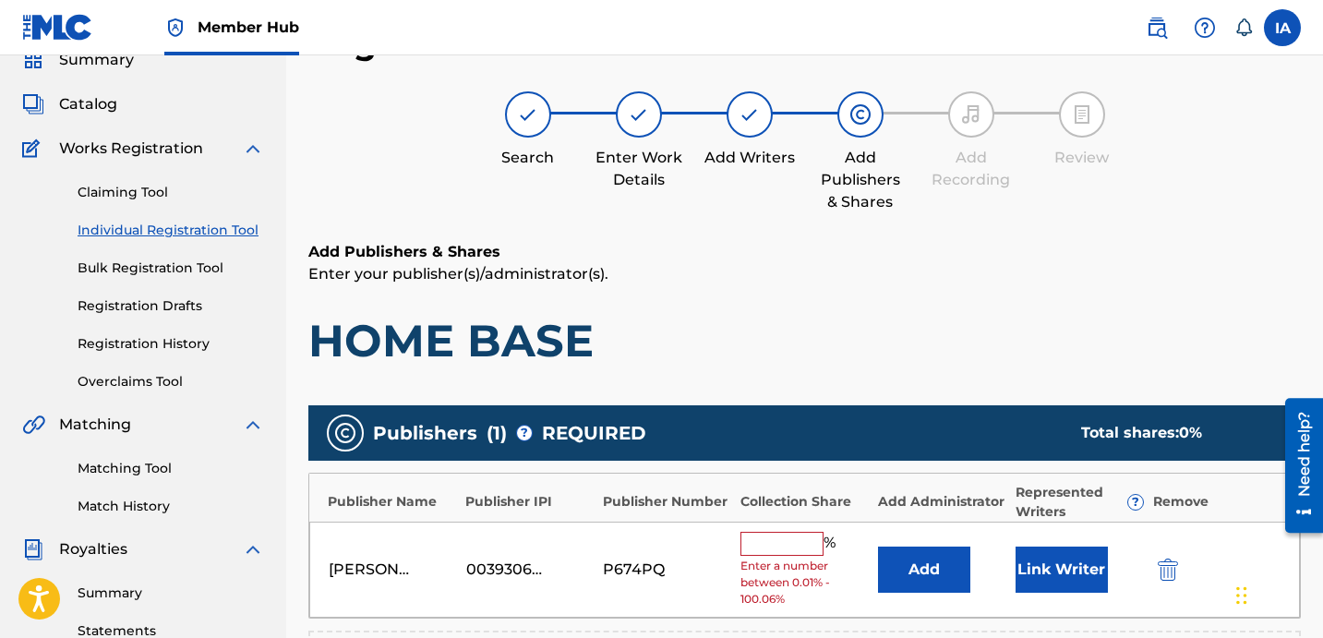
click at [787, 550] on input "text" at bounding box center [782, 544] width 83 height 24
type input "50"
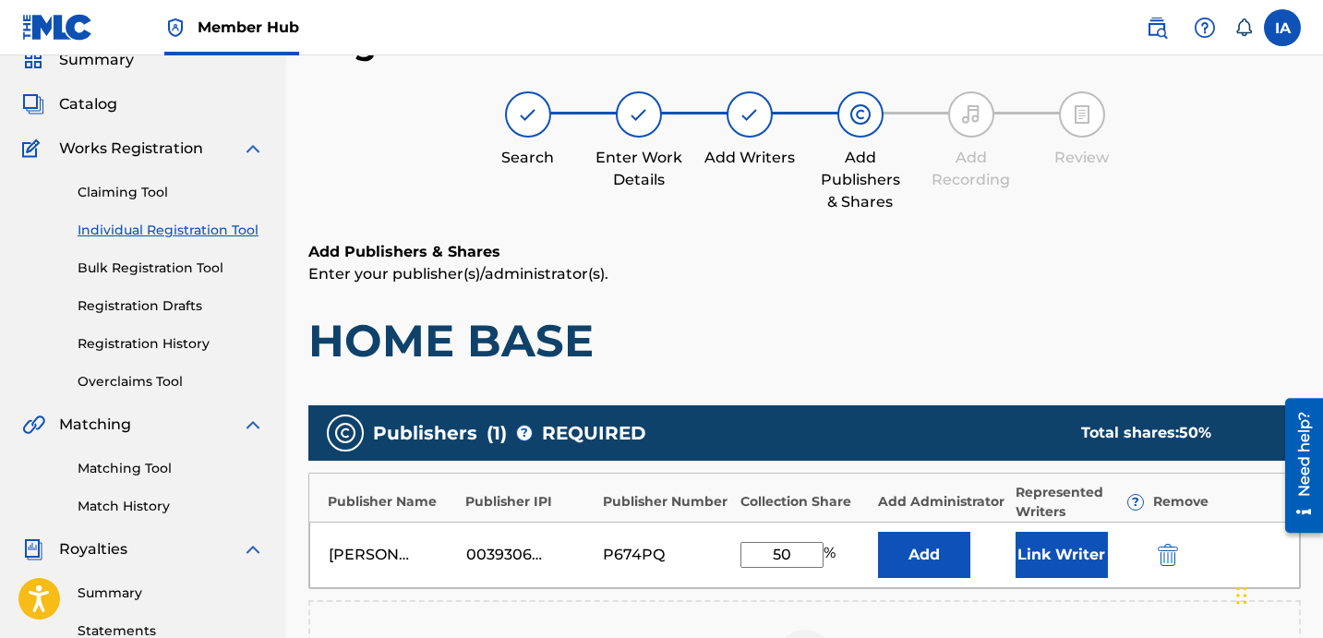
drag, startPoint x: 780, startPoint y: 550, endPoint x: 722, endPoint y: 490, distance: 83.6
click at [731, 509] on div "Publisher Name Publisher IPI Publisher Number Collection Share Add Administrato…" at bounding box center [804, 531] width 993 height 116
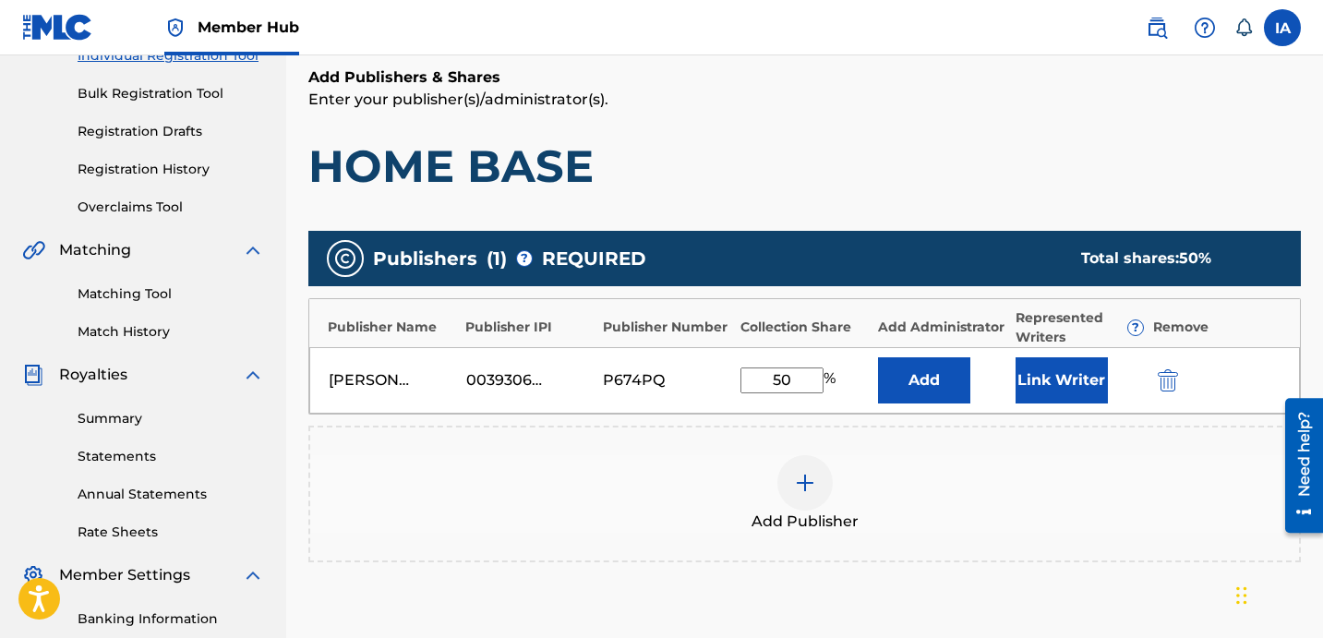
scroll to position [411, 0]
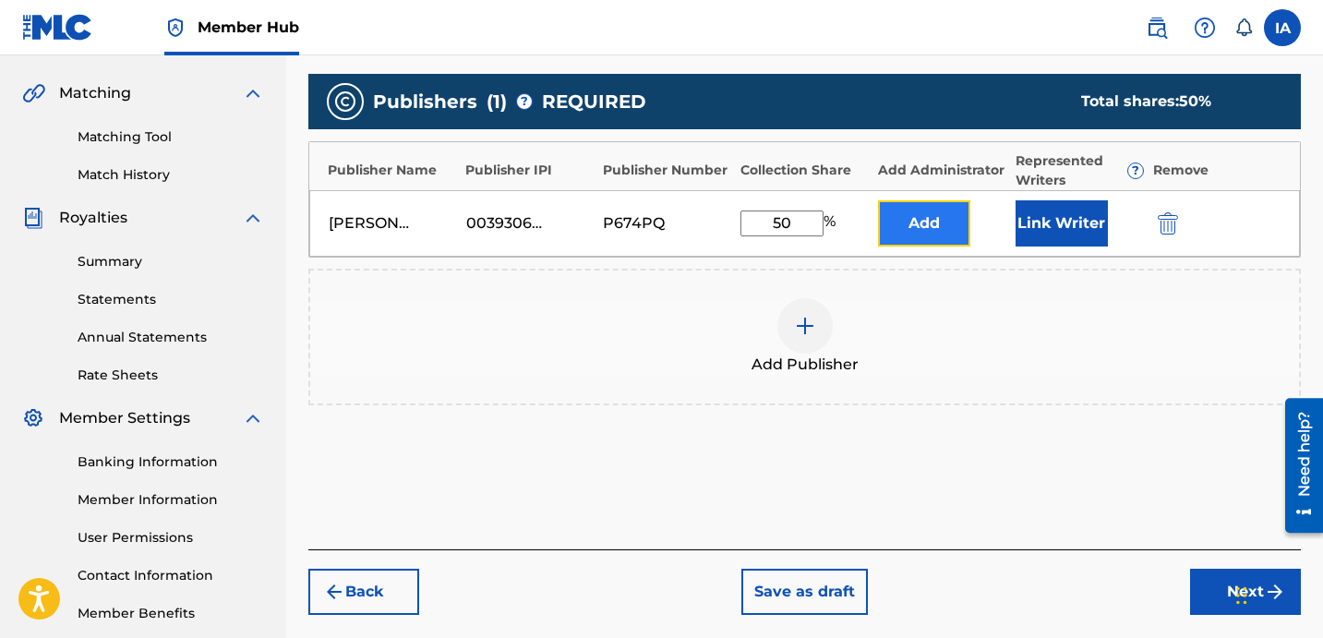
click at [928, 217] on button "Add" at bounding box center [924, 223] width 92 height 46
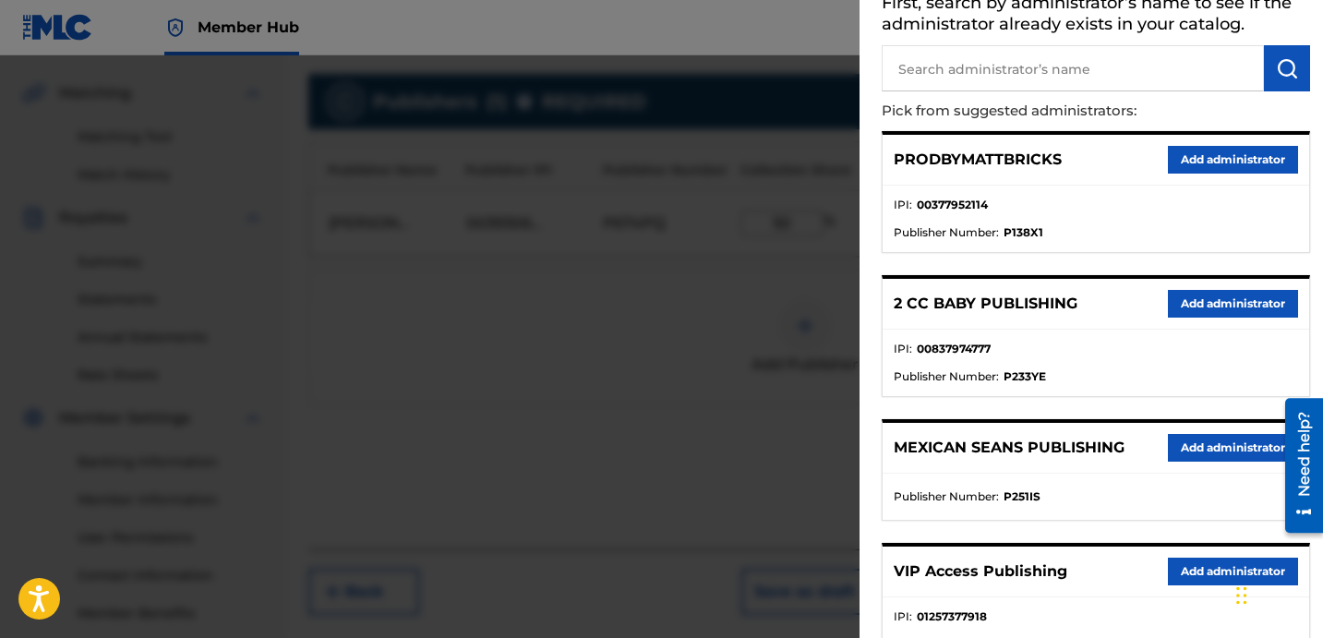
scroll to position [350, 0]
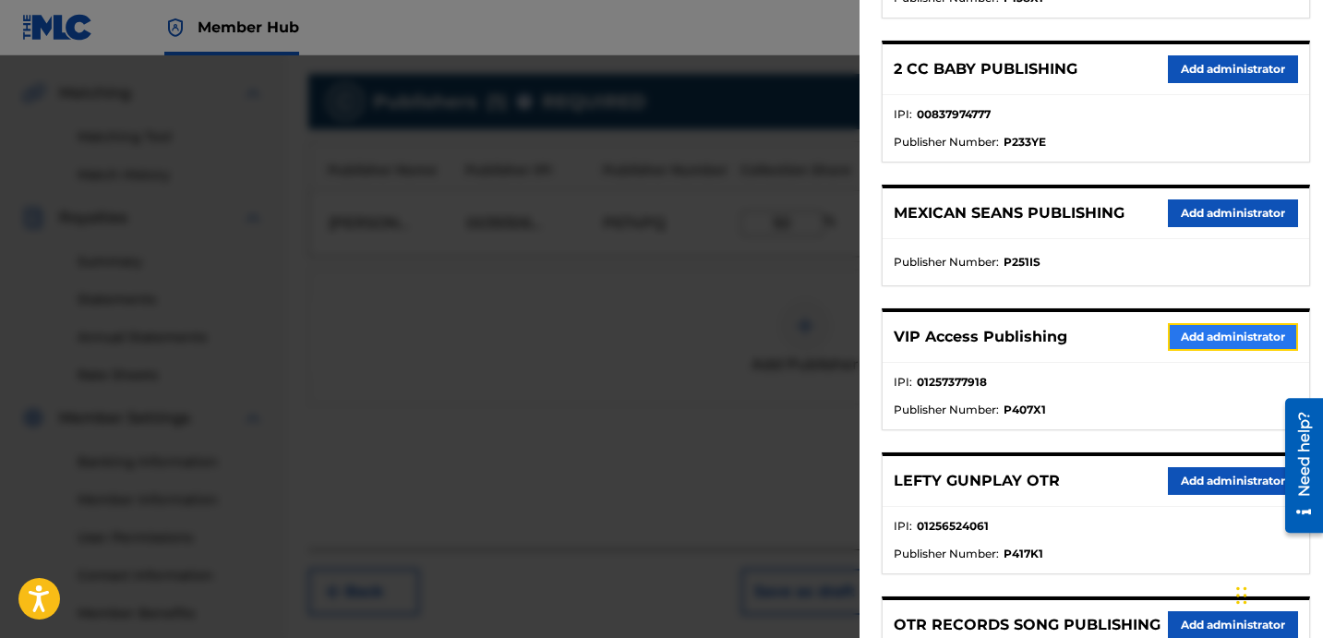
click at [1195, 334] on button "Add administrator" at bounding box center [1233, 337] width 130 height 28
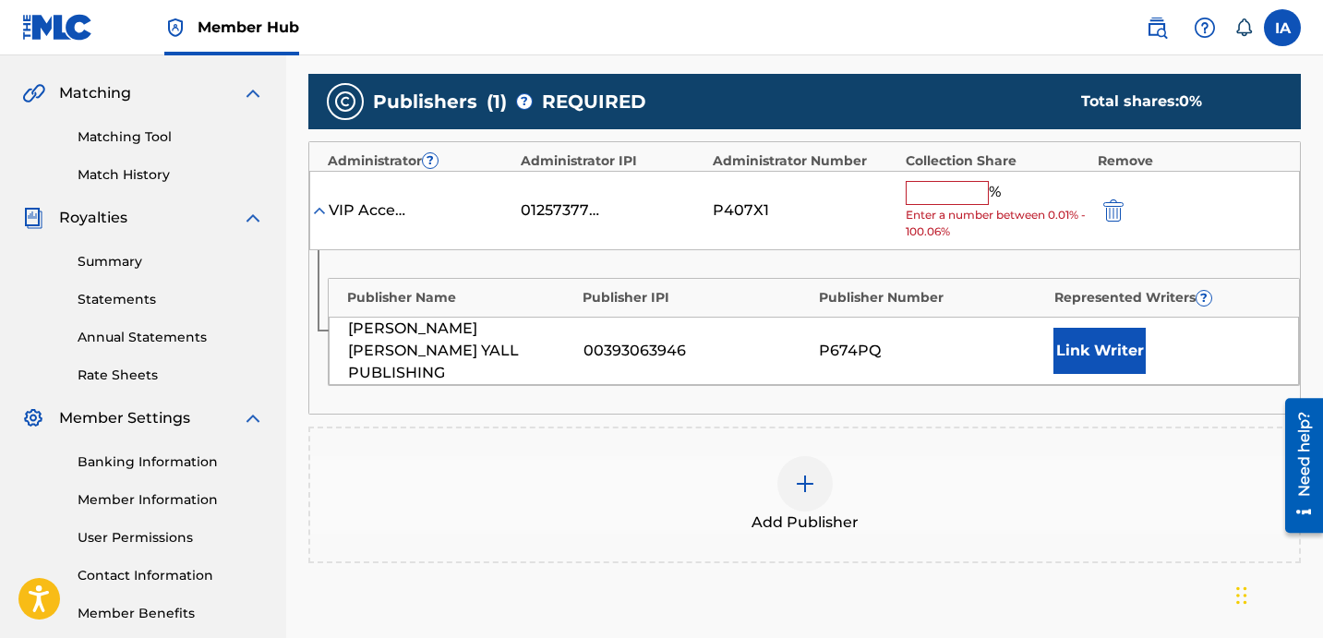
click at [955, 187] on input "text" at bounding box center [947, 193] width 83 height 24
paste input "50"
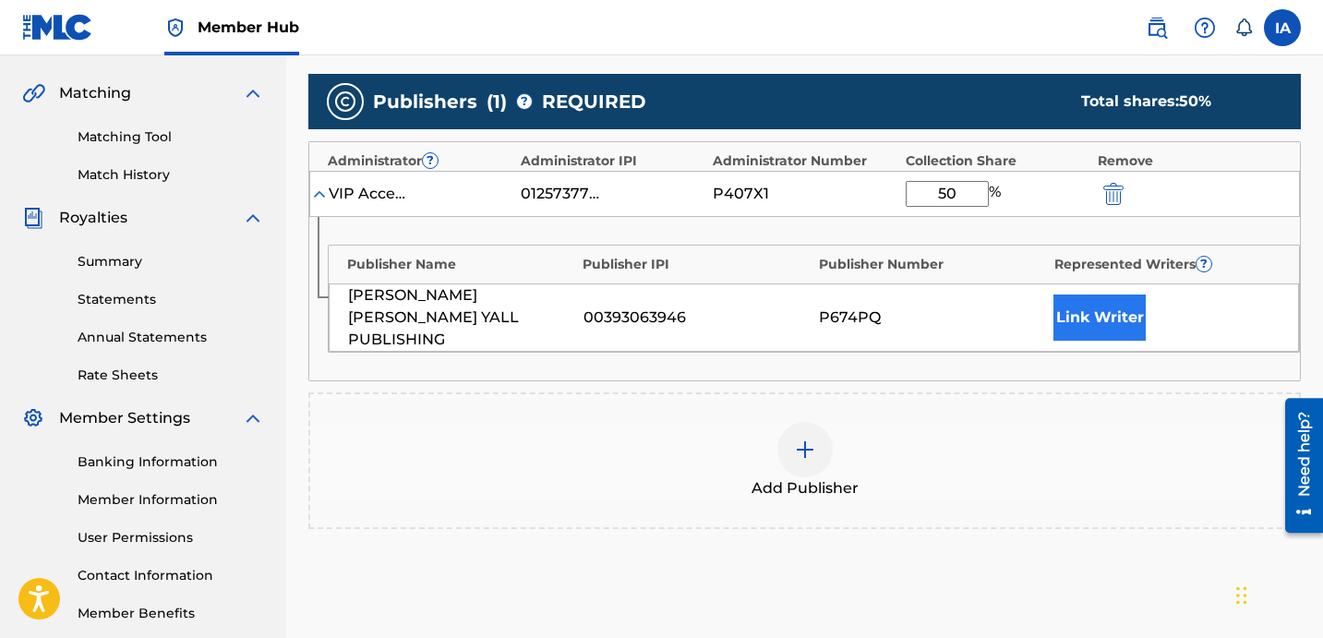
type input "50"
click at [1106, 315] on button "Link Writer" at bounding box center [1100, 318] width 92 height 46
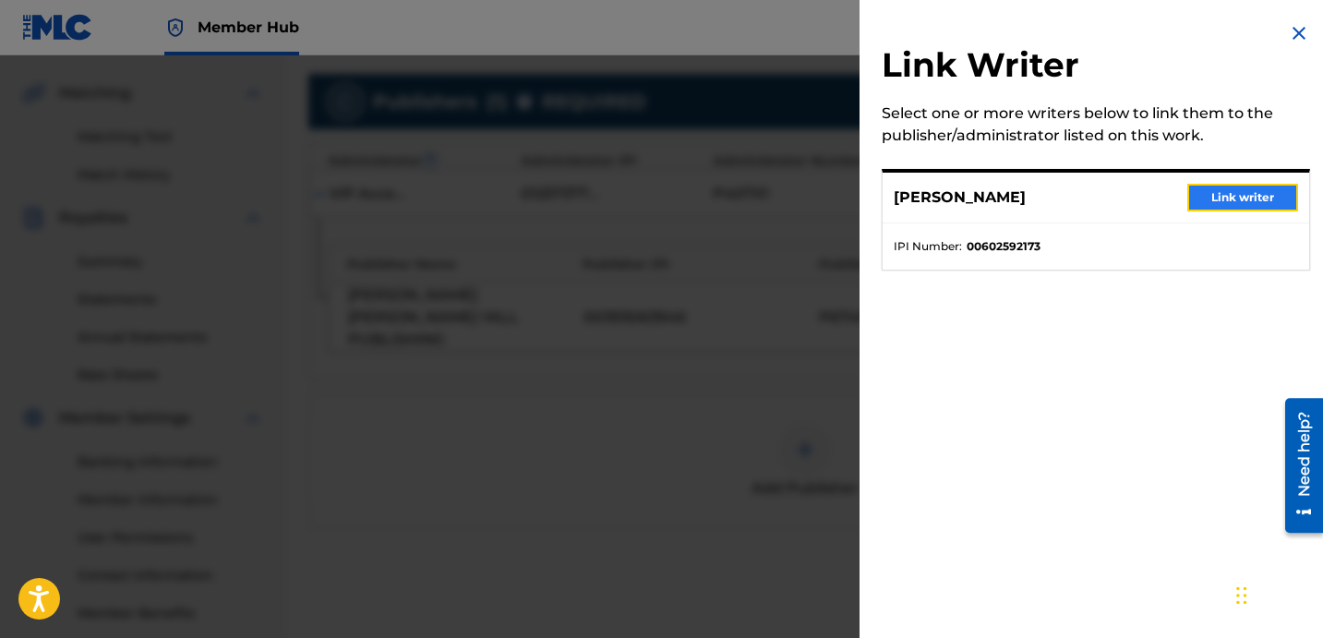
click at [1236, 199] on button "Link writer" at bounding box center [1242, 198] width 111 height 28
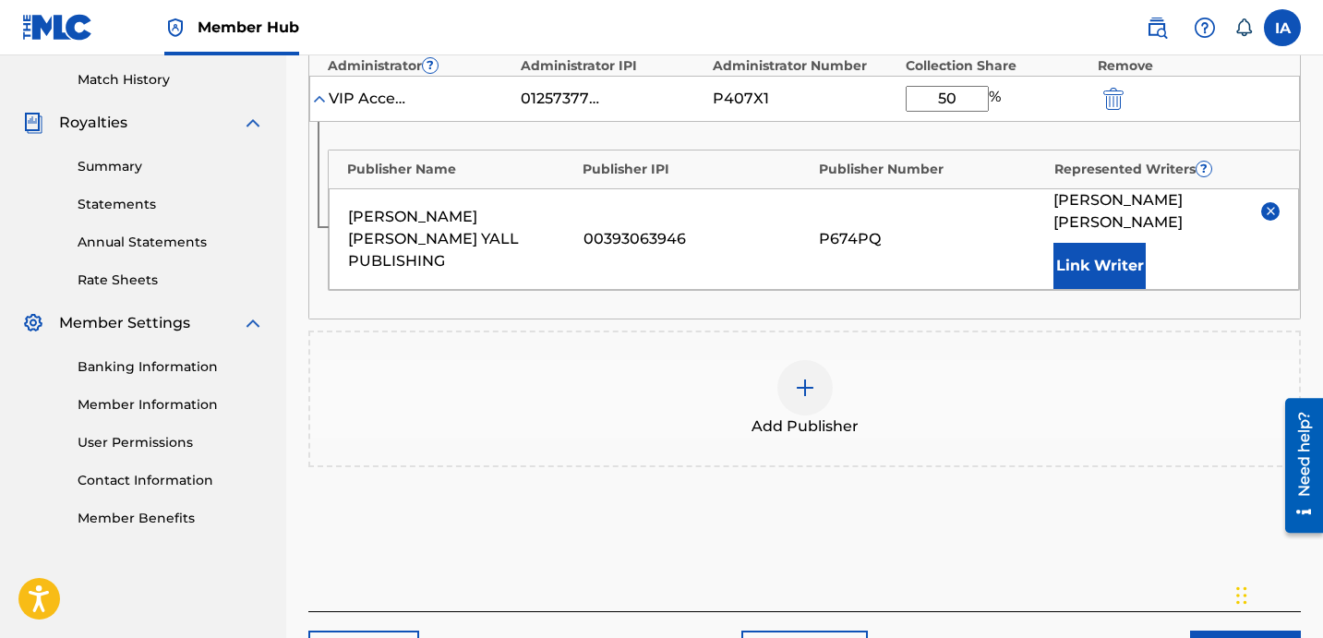
scroll to position [611, 0]
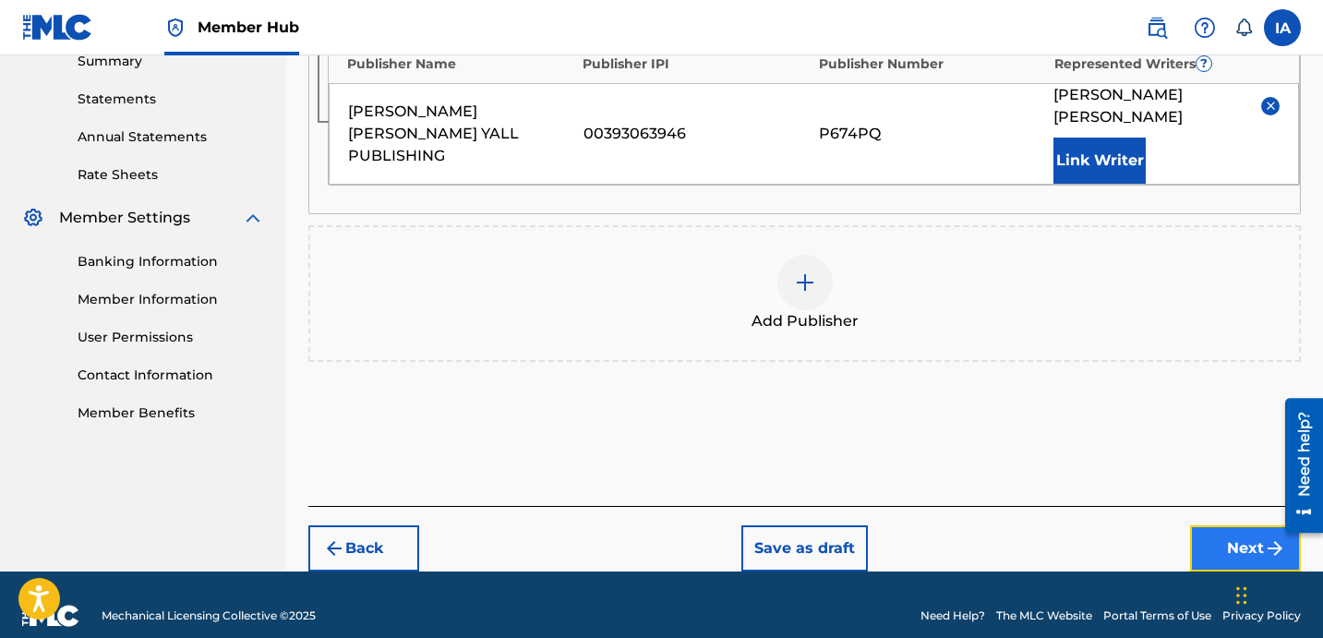
click at [1232, 532] on button "Next" at bounding box center [1245, 548] width 111 height 46
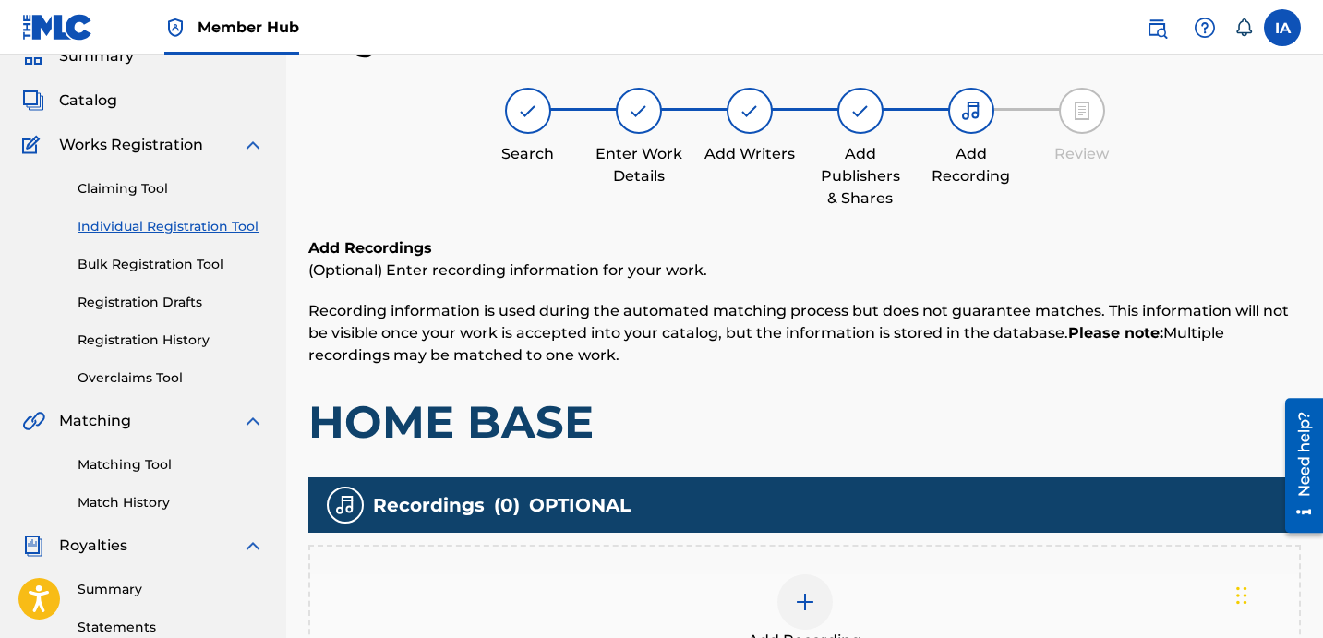
scroll to position [415, 0]
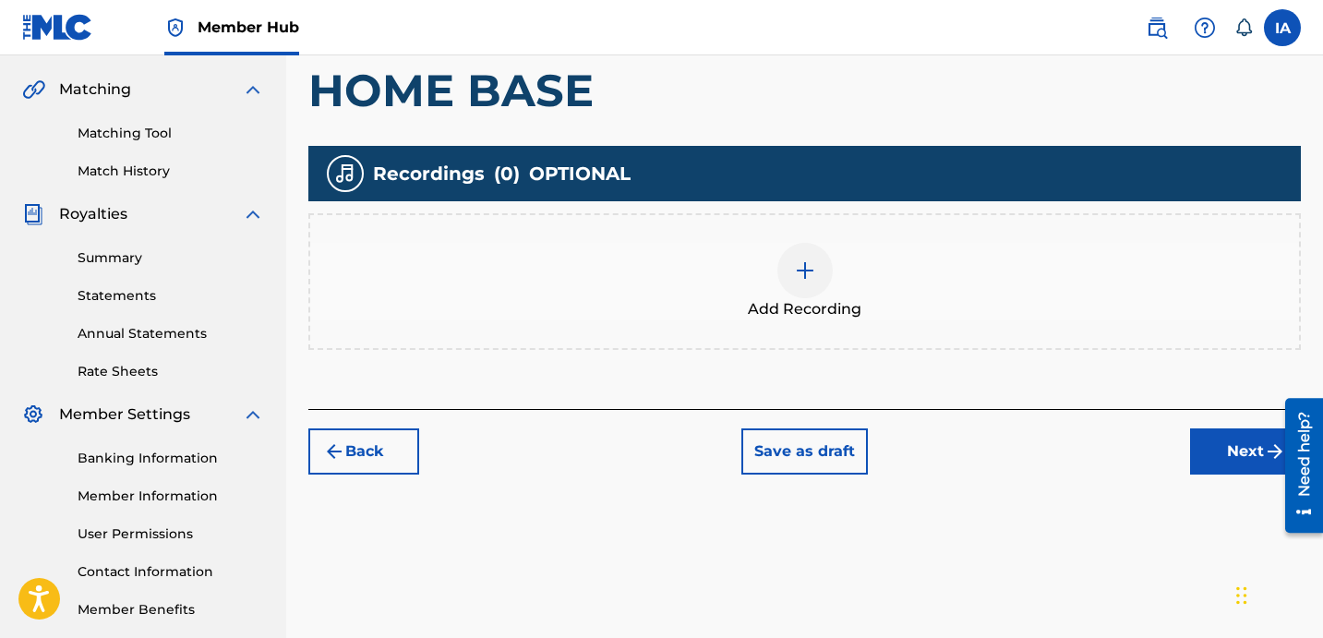
click at [844, 271] on div "Add Recording" at bounding box center [804, 282] width 989 height 78
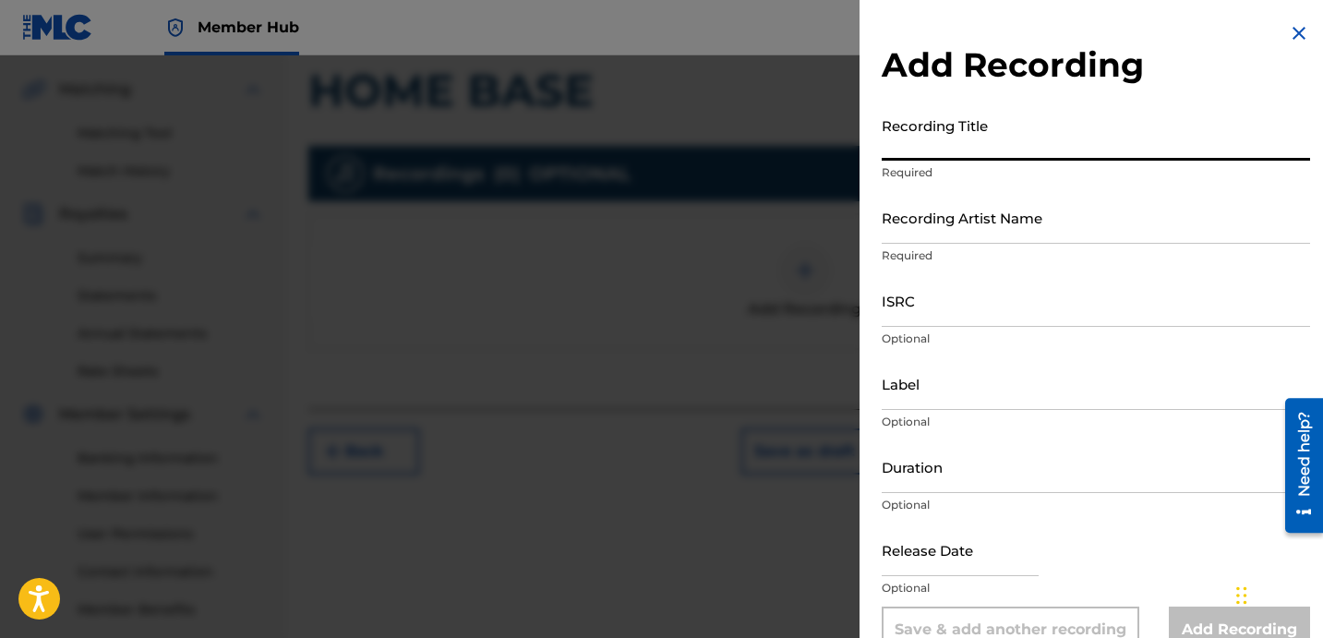
click at [993, 139] on input "Recording Title" at bounding box center [1096, 134] width 428 height 53
click at [1001, 127] on input "Recording Title" at bounding box center [1096, 134] width 428 height 53
paste input "HOME BASE"
type input "HOME BASE"
click at [1008, 216] on input "Recording Artist Name" at bounding box center [1096, 217] width 428 height 53
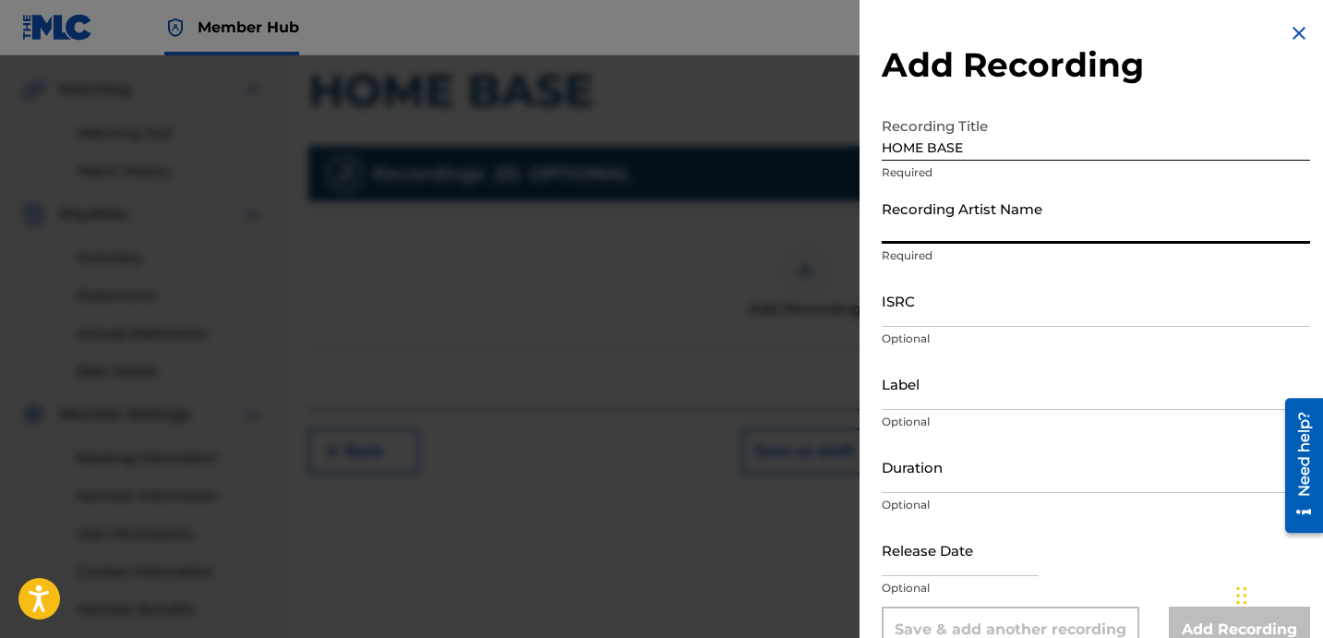
click at [1025, 229] on input "Recording Artist Name" at bounding box center [1096, 217] width 428 height 53
type input "[PERSON_NAME] LOVER III AND DJ [PERSON_NAME]"
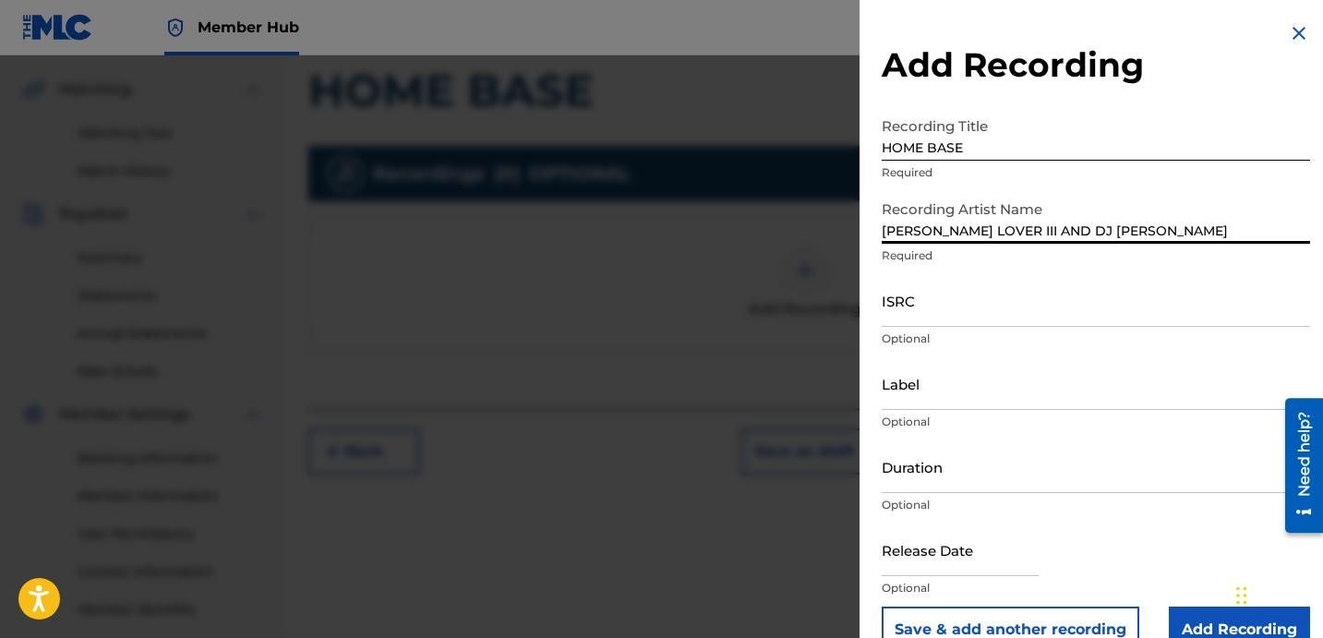
drag, startPoint x: 1124, startPoint y: 231, endPoint x: 958, endPoint y: 154, distance: 183.0
click at [983, 171] on form "Recording Title HOME BASE Required Recording Artist Name [PERSON_NAME] LOVER II…" at bounding box center [1096, 380] width 428 height 545
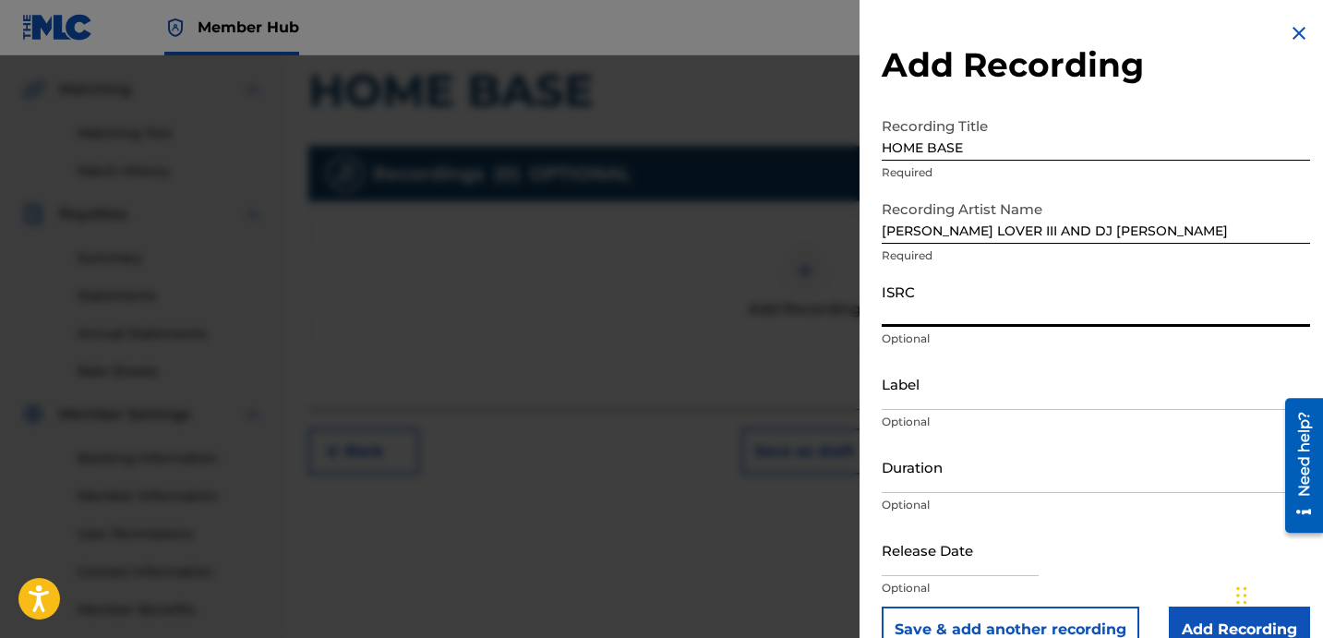
click at [965, 278] on input "ISRC" at bounding box center [1096, 300] width 428 height 53
click at [1003, 298] on input "ISRC" at bounding box center [1096, 300] width 428 height 53
click at [982, 303] on input "ISRC" at bounding box center [1096, 300] width 428 height 53
click at [1002, 301] on input "ISRC" at bounding box center [1096, 300] width 428 height 53
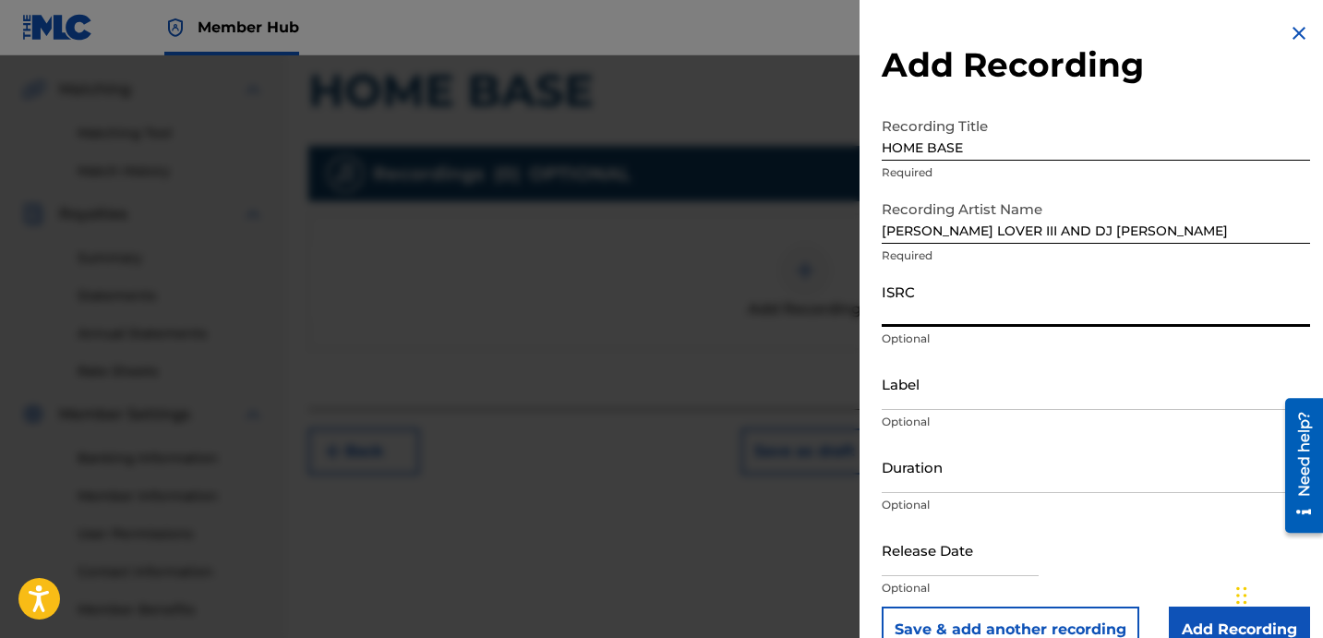
drag, startPoint x: 994, startPoint y: 302, endPoint x: 964, endPoint y: 302, distance: 29.5
click at [964, 302] on input "ISRC" at bounding box center [1096, 300] width 428 height 53
click at [940, 321] on input "ISRC" at bounding box center [1096, 300] width 428 height 53
click at [961, 300] on input "ISRC" at bounding box center [1096, 300] width 428 height 53
paste input "QZPLR2389680"
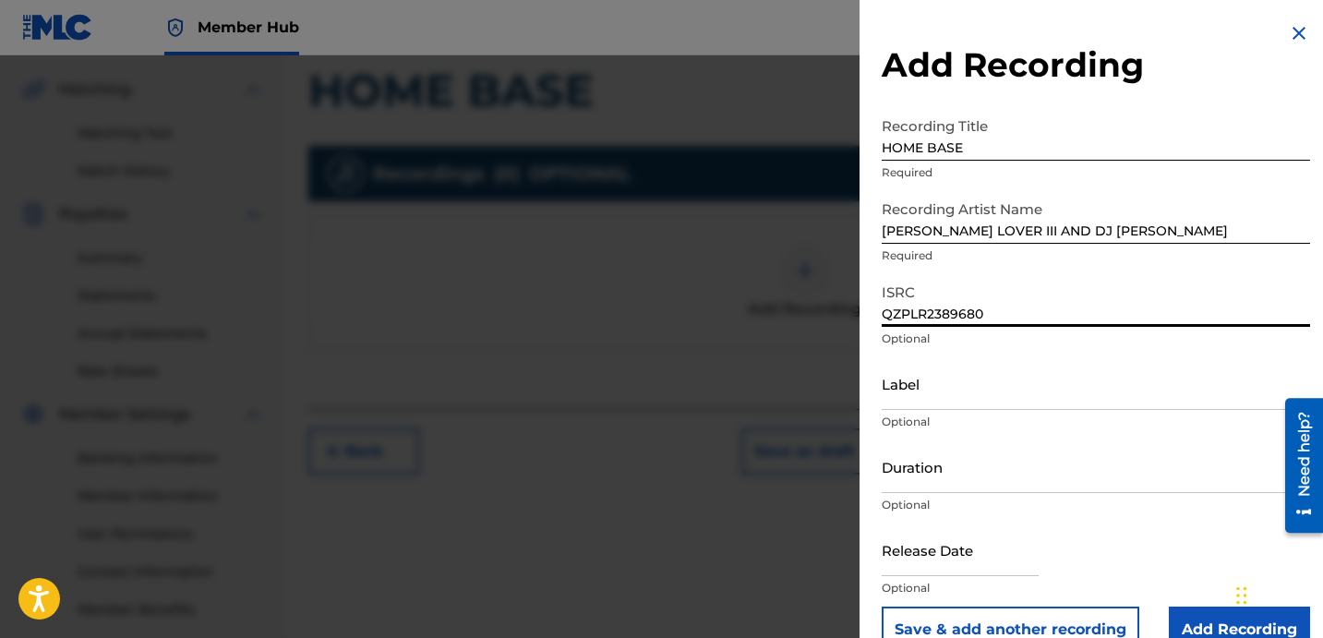
type input "QZPLR2389680"
click at [1007, 392] on input "Label" at bounding box center [1096, 383] width 428 height 53
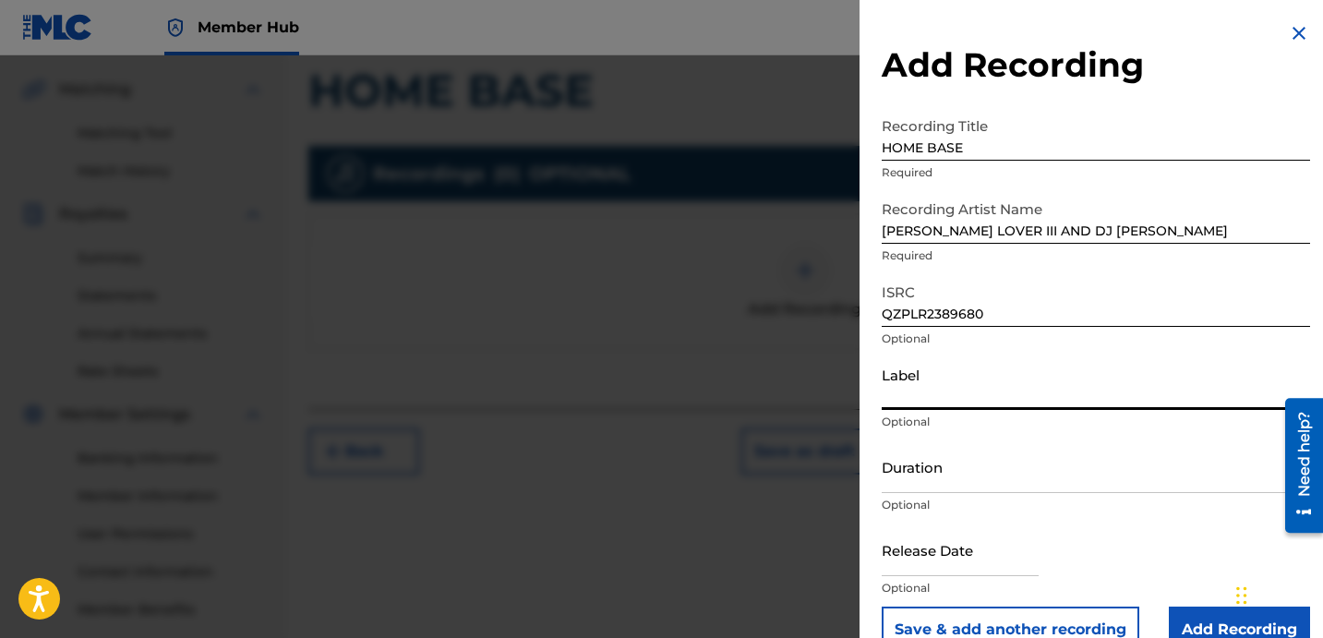
paste input "ROYALTY"
type input "ROYALTY"
click at [919, 483] on input "Duration" at bounding box center [1096, 466] width 428 height 53
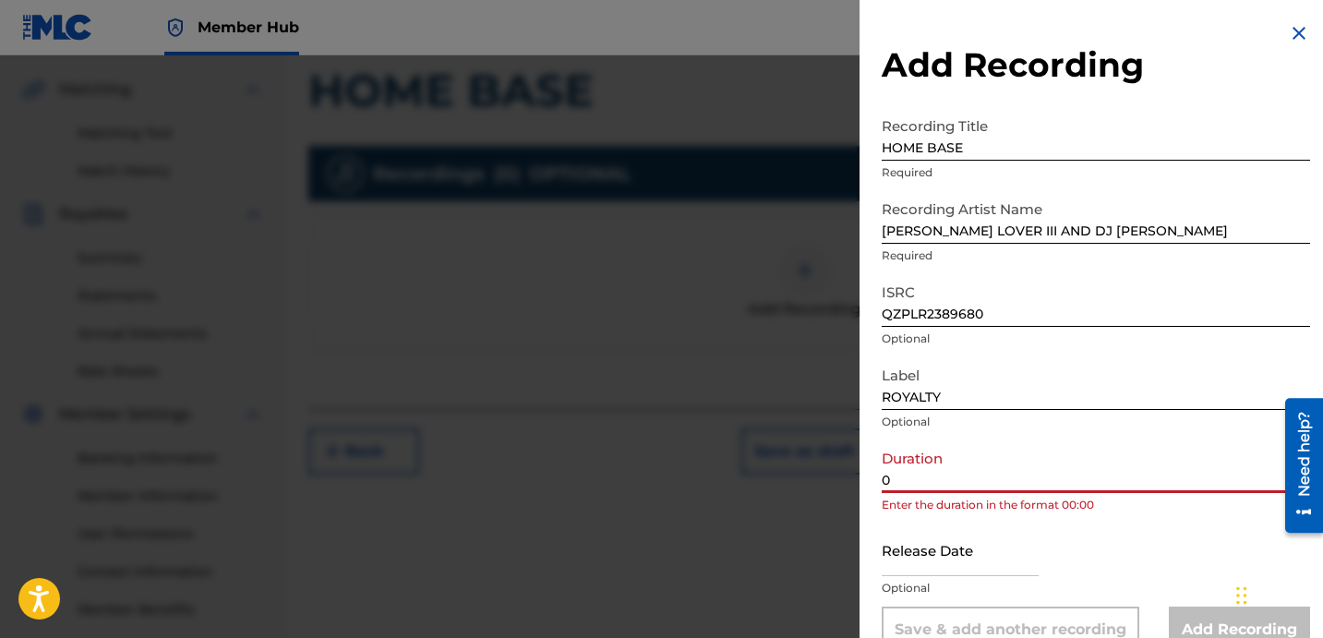
paste input "3:23"
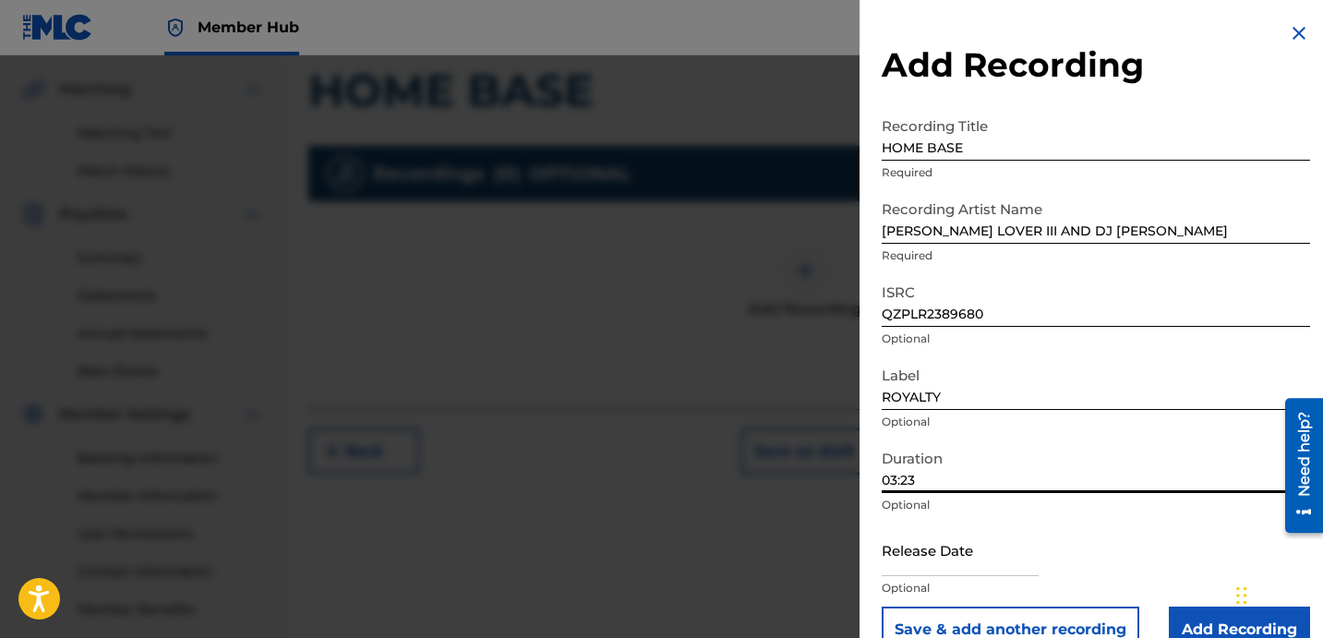
scroll to position [37, 0]
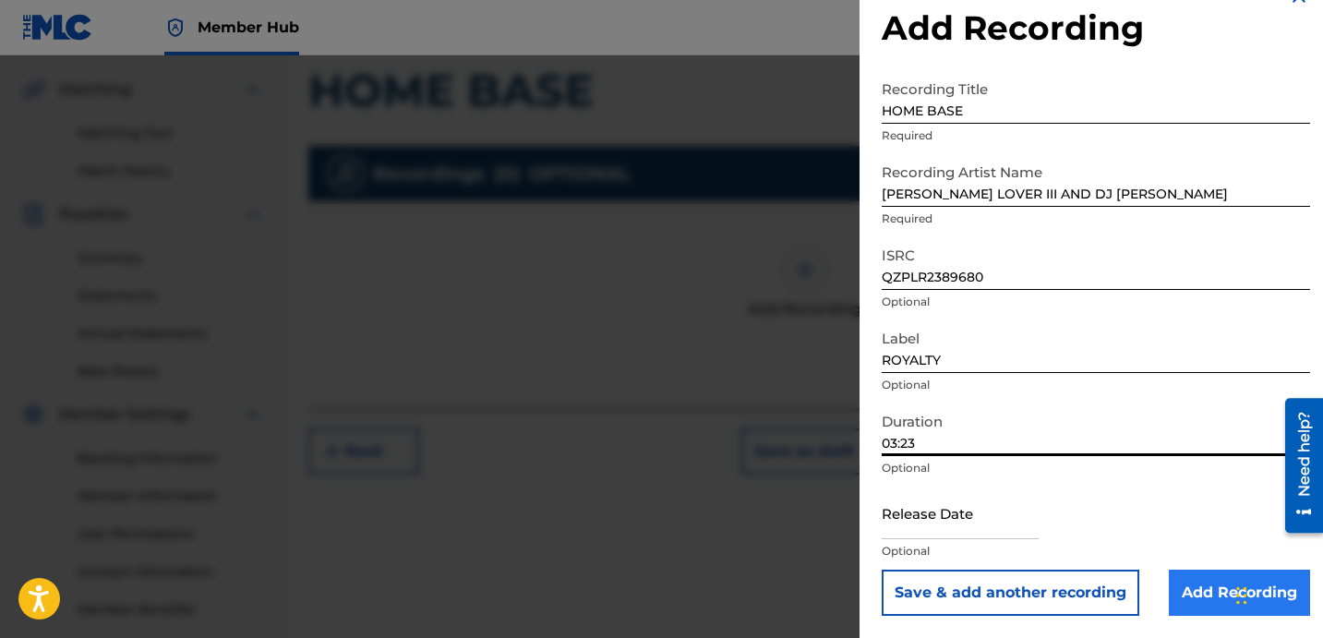
type input "03:23"
click at [1191, 581] on input "Add Recording" at bounding box center [1239, 593] width 141 height 46
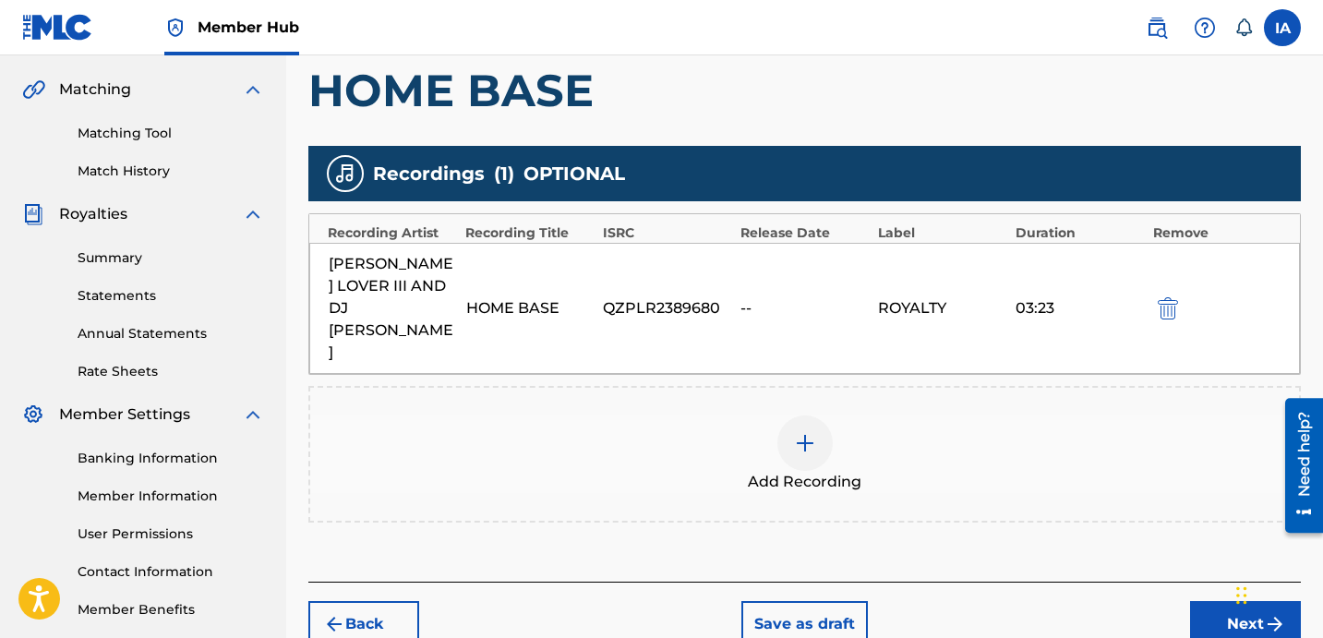
click at [1009, 416] on div "Add Recording" at bounding box center [804, 455] width 989 height 78
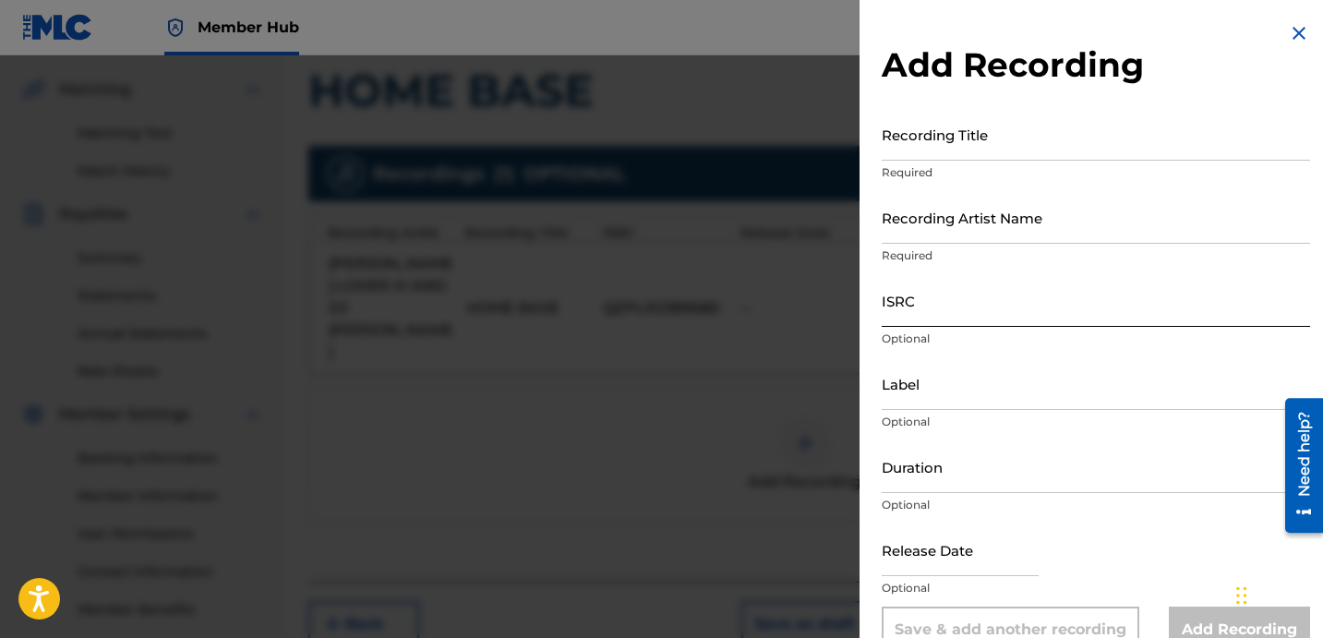
click at [1021, 295] on input "ISRC" at bounding box center [1096, 300] width 428 height 53
paste input "QZHN32373131"
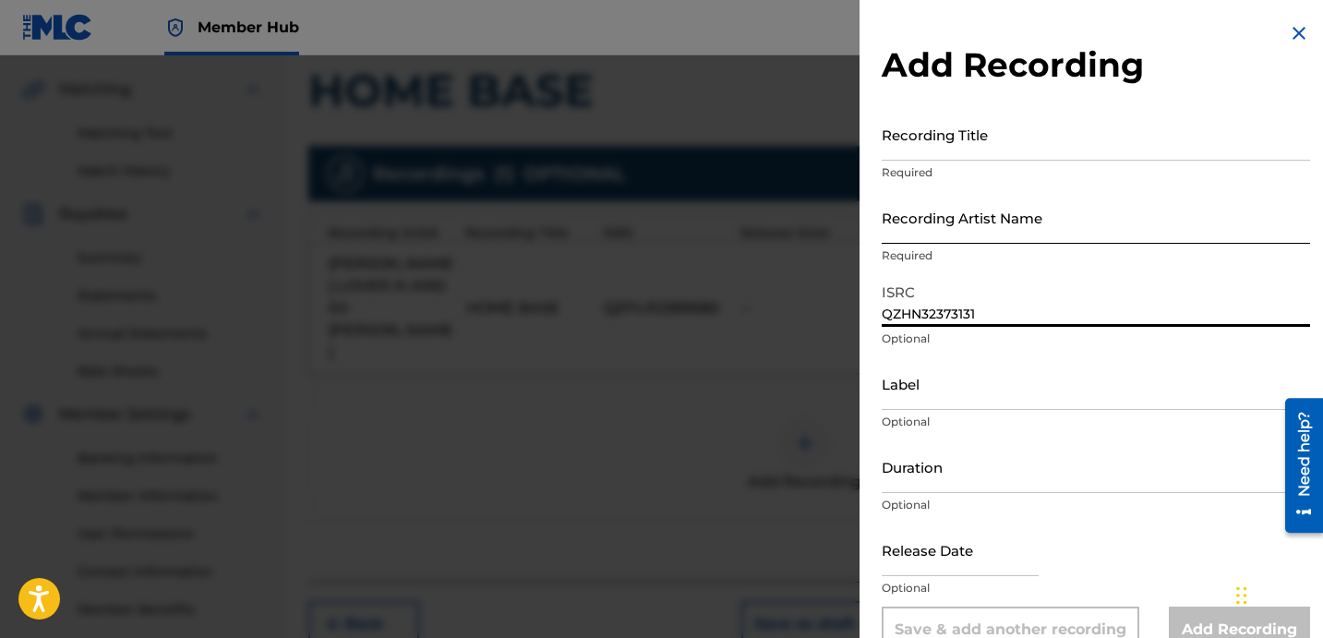
type input "QZHN32373131"
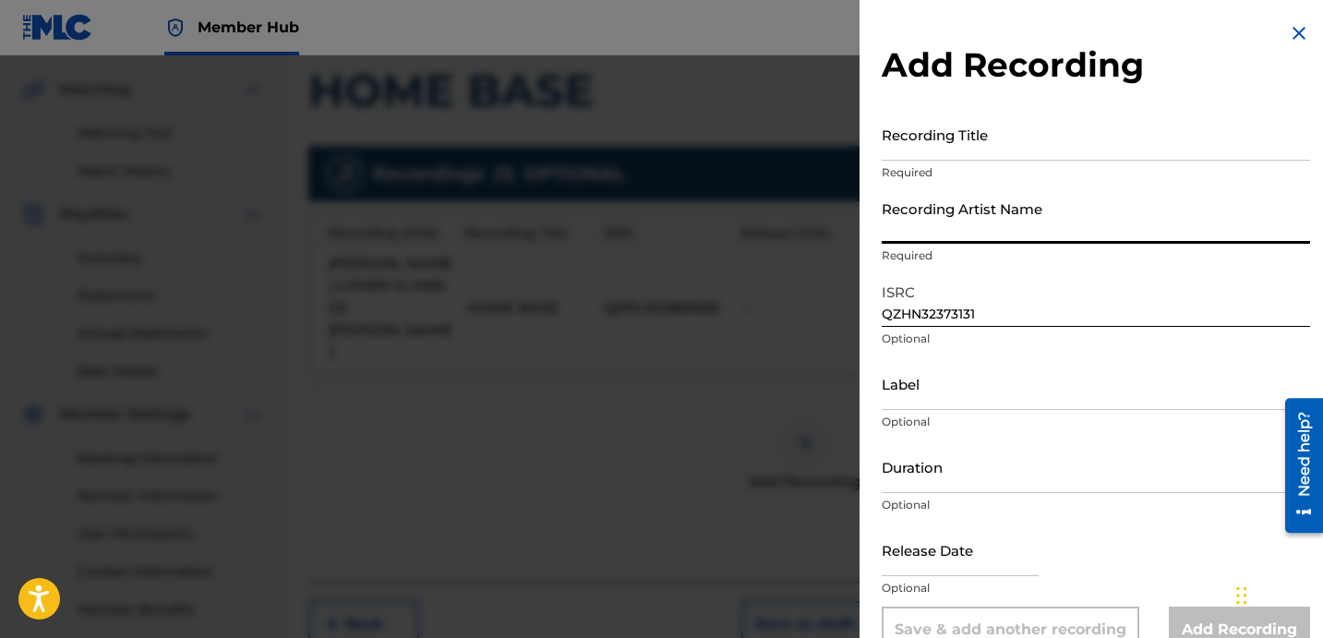
click at [991, 223] on input "Recording Artist Name" at bounding box center [1096, 217] width 428 height 53
type input "[PERSON_NAME] LOVER III AND DJ [PERSON_NAME]"
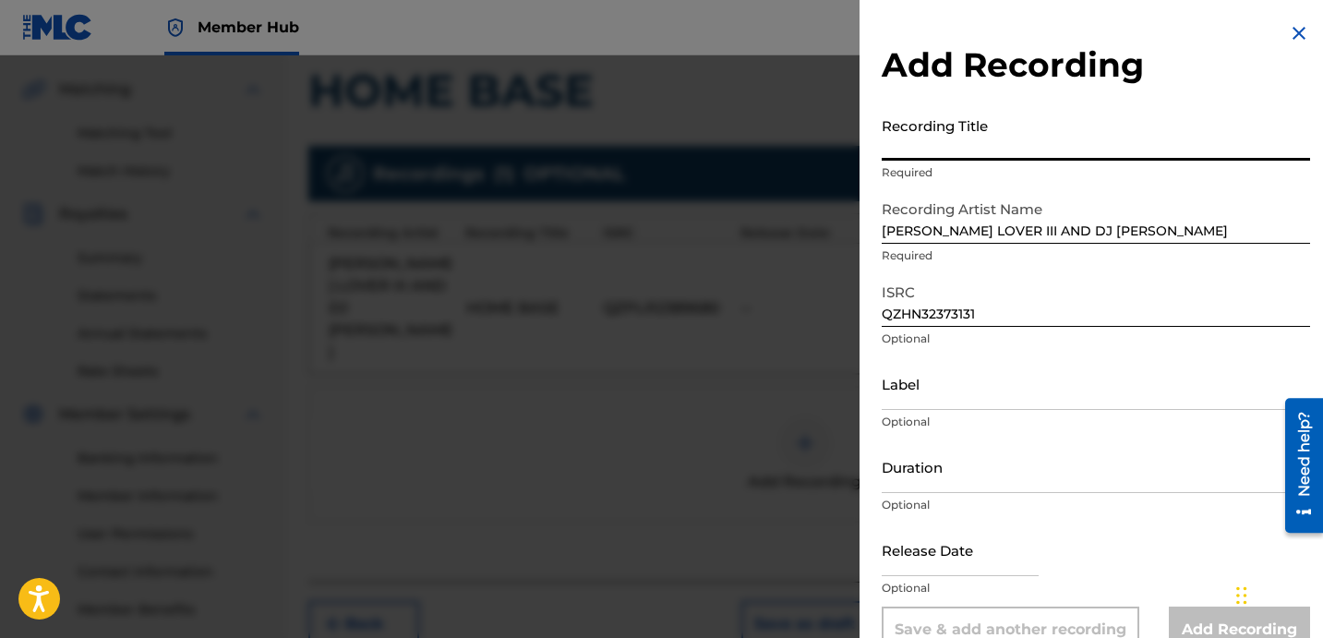
click at [1002, 142] on input "Recording Title" at bounding box center [1096, 134] width 428 height 53
click at [982, 129] on input "Recording Title" at bounding box center [1096, 134] width 428 height 53
paste input "HOME BASE"
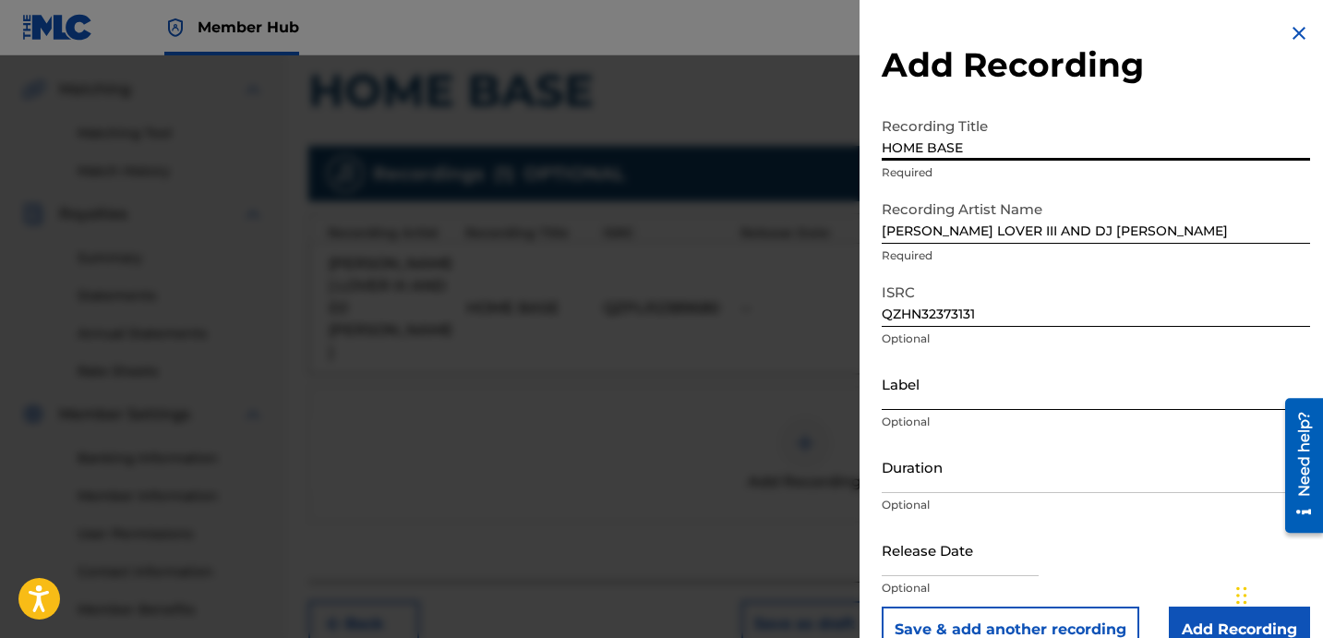
type input "HOME BASE"
click at [1066, 386] on input "Label" at bounding box center [1096, 383] width 428 height 53
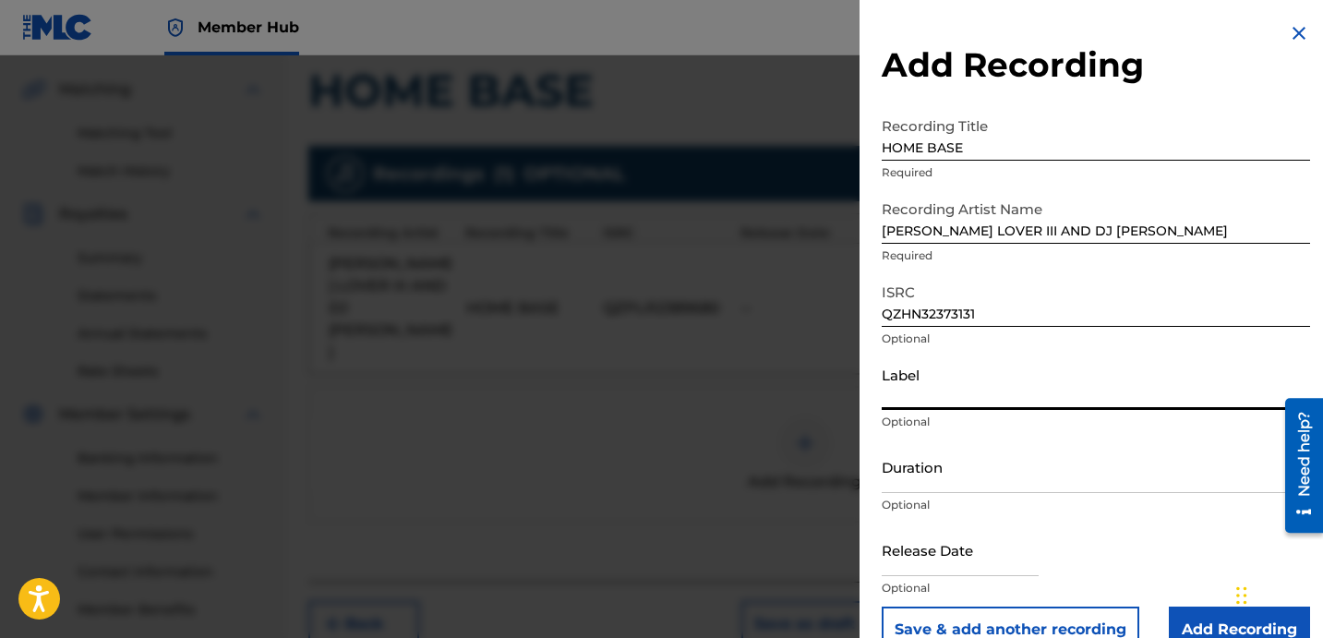
click at [1018, 392] on input "Label" at bounding box center [1096, 383] width 428 height 53
paste input "ROYALTY"
type input "ROYALTY"
click at [988, 460] on input "Duration" at bounding box center [1096, 466] width 428 height 53
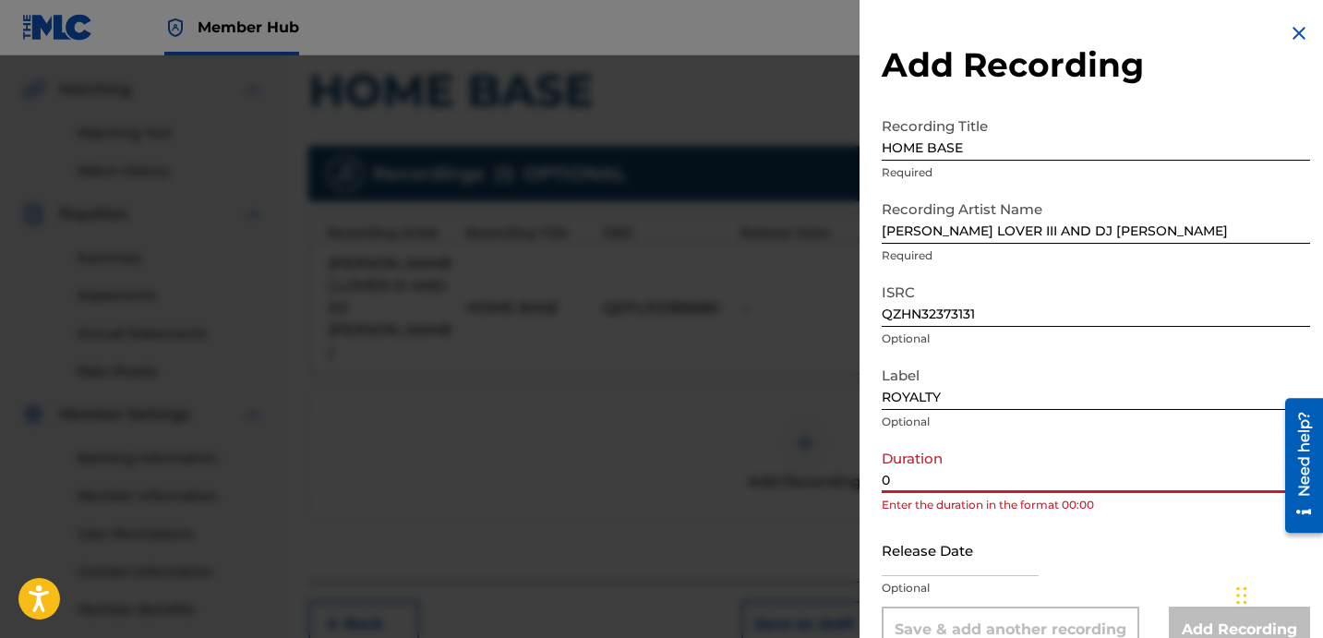
paste input "3:23"
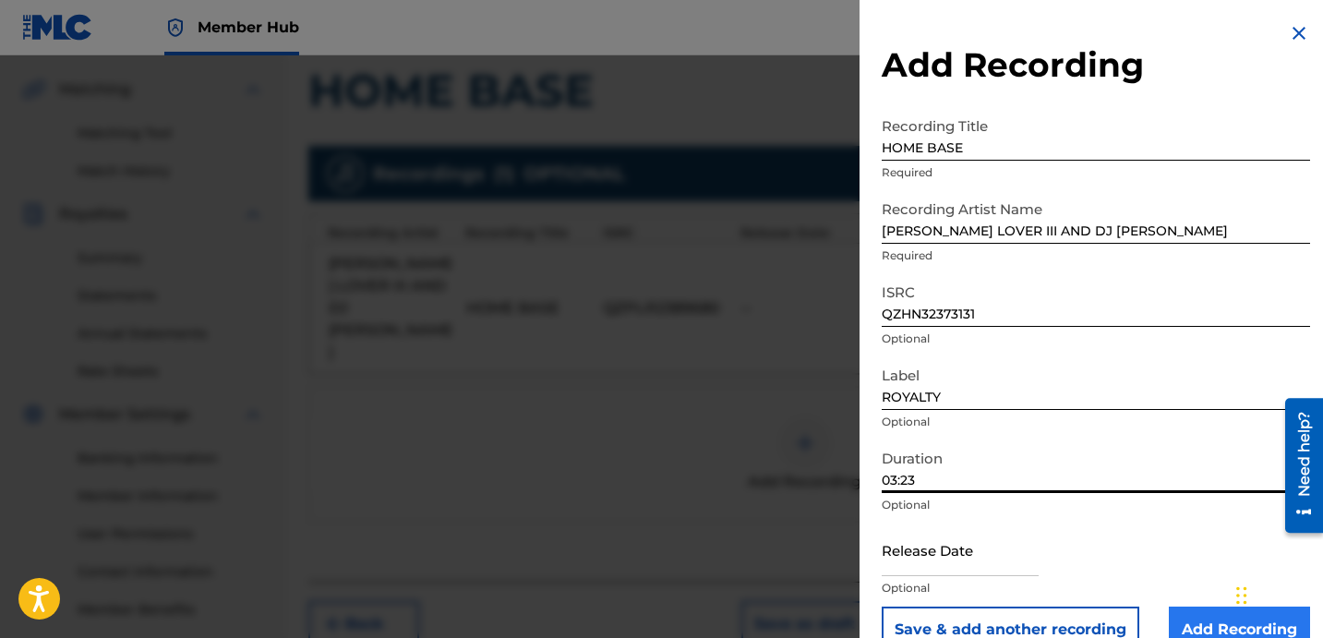
type input "03:23"
click at [1194, 617] on input "Add Recording" at bounding box center [1239, 630] width 141 height 46
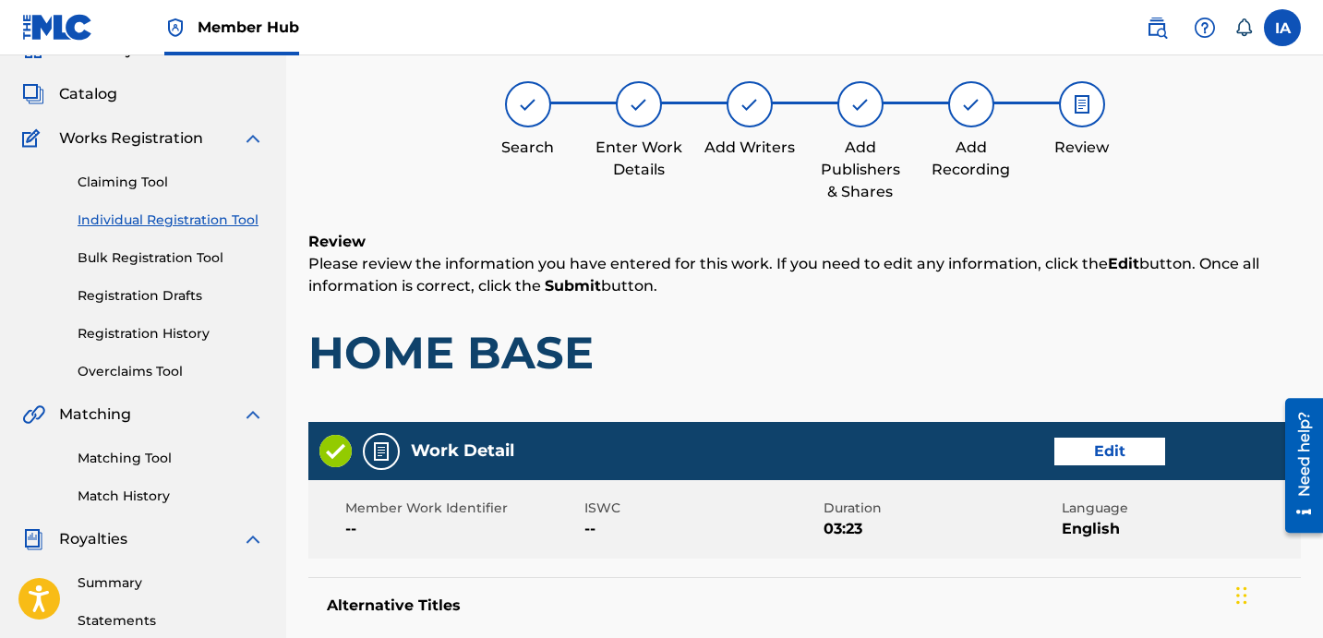
scroll to position [83, 0]
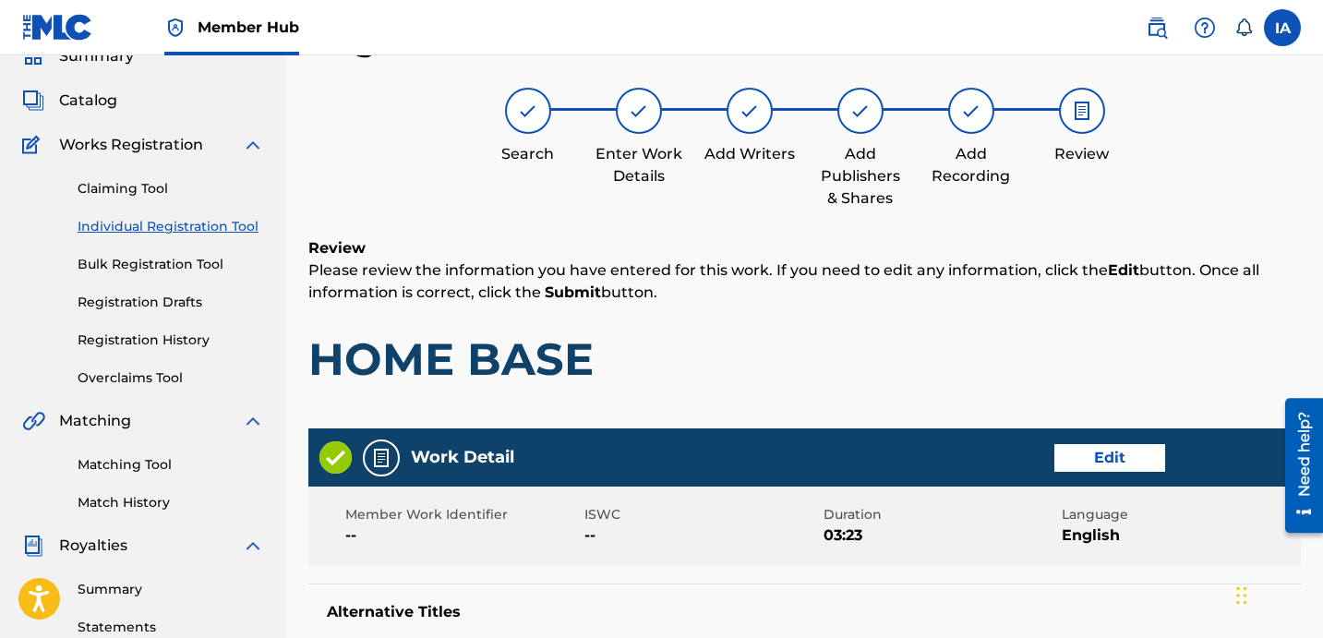
click at [750, 358] on h1 "HOME BASE" at bounding box center [804, 358] width 993 height 55
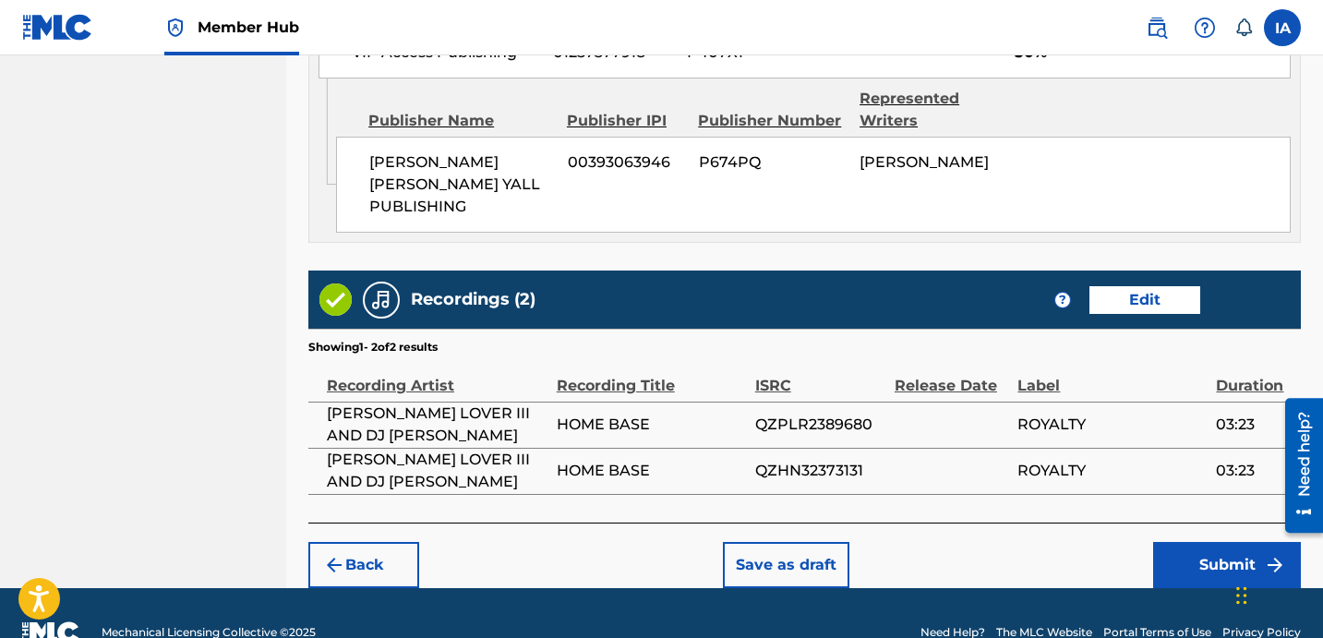
scroll to position [1112, 0]
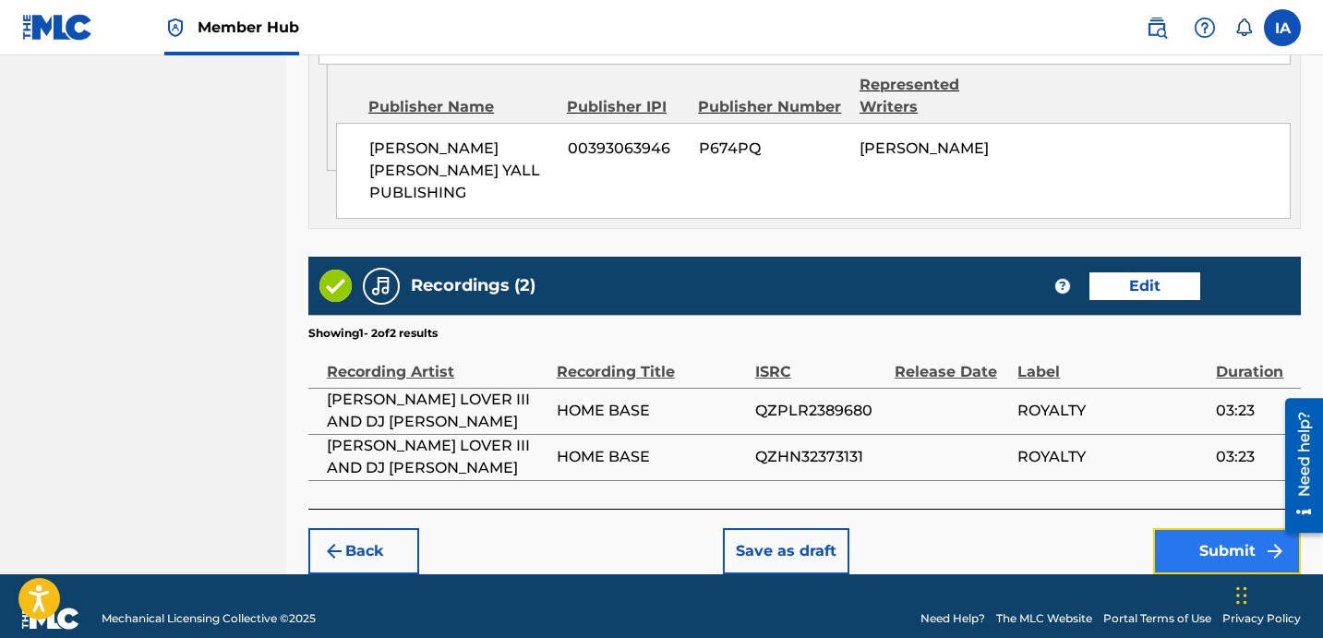
click at [1187, 528] on button "Submit" at bounding box center [1227, 551] width 148 height 46
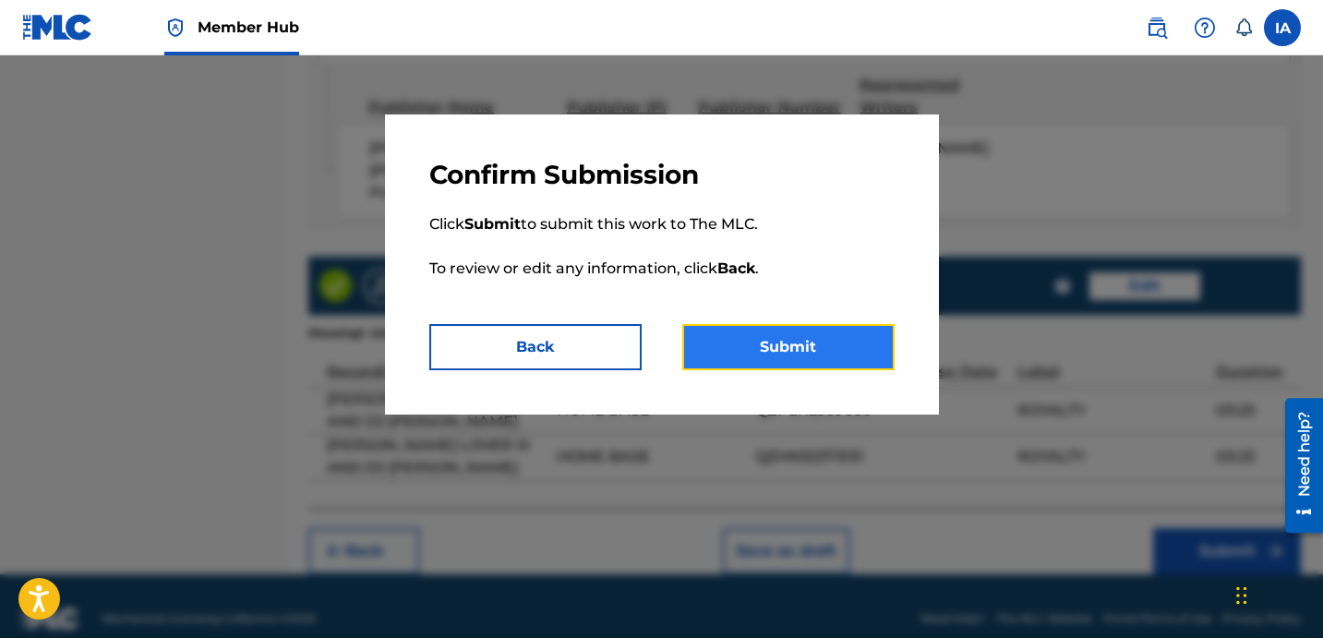
click at [843, 324] on button "Submit" at bounding box center [788, 347] width 212 height 46
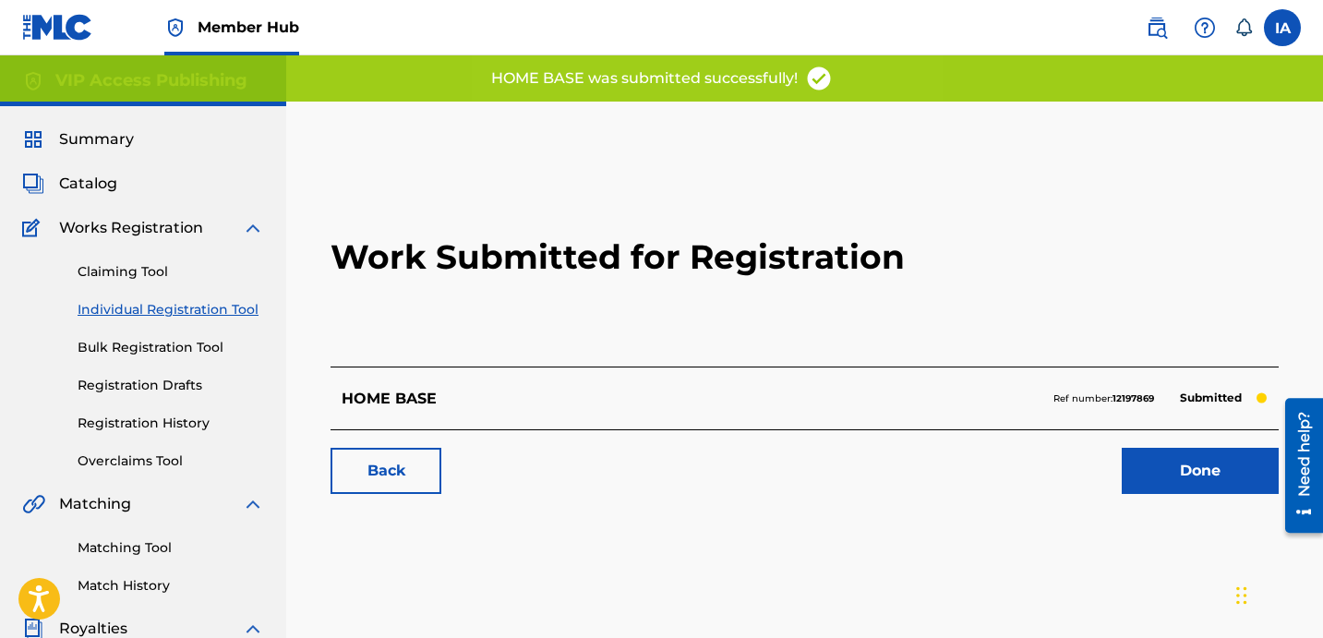
click at [804, 192] on h2 "Work Submitted for Registration" at bounding box center [805, 257] width 948 height 219
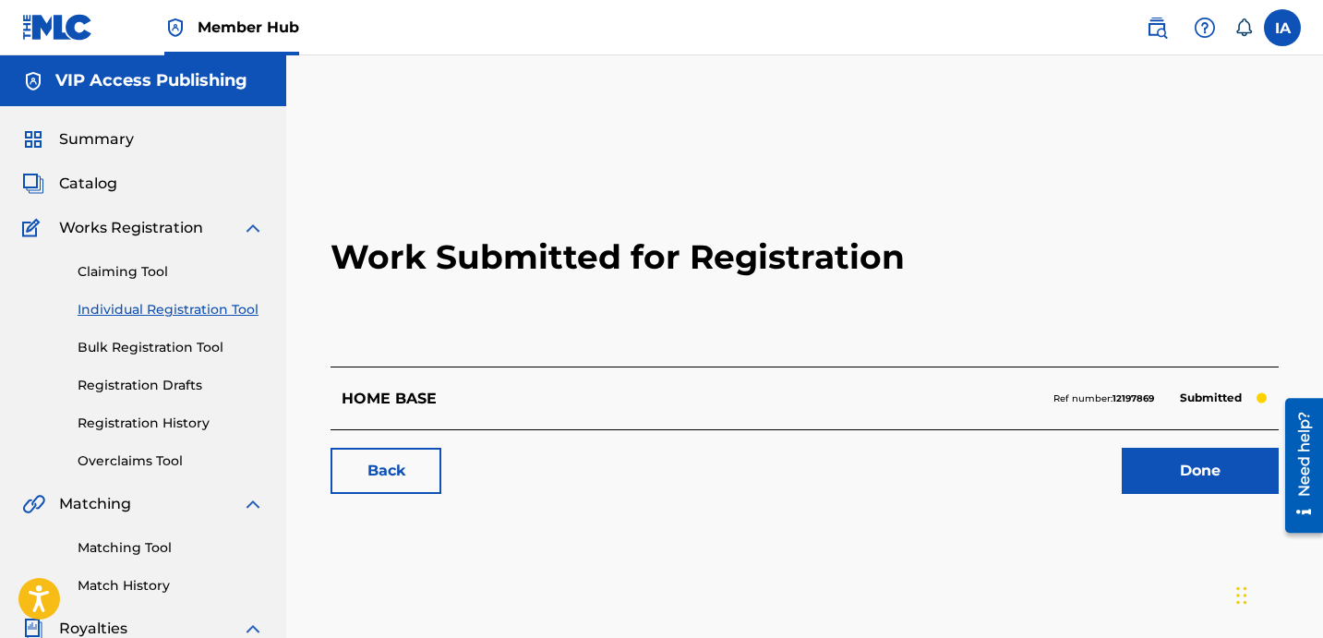
click at [240, 308] on link "Individual Registration Tool" at bounding box center [171, 309] width 187 height 19
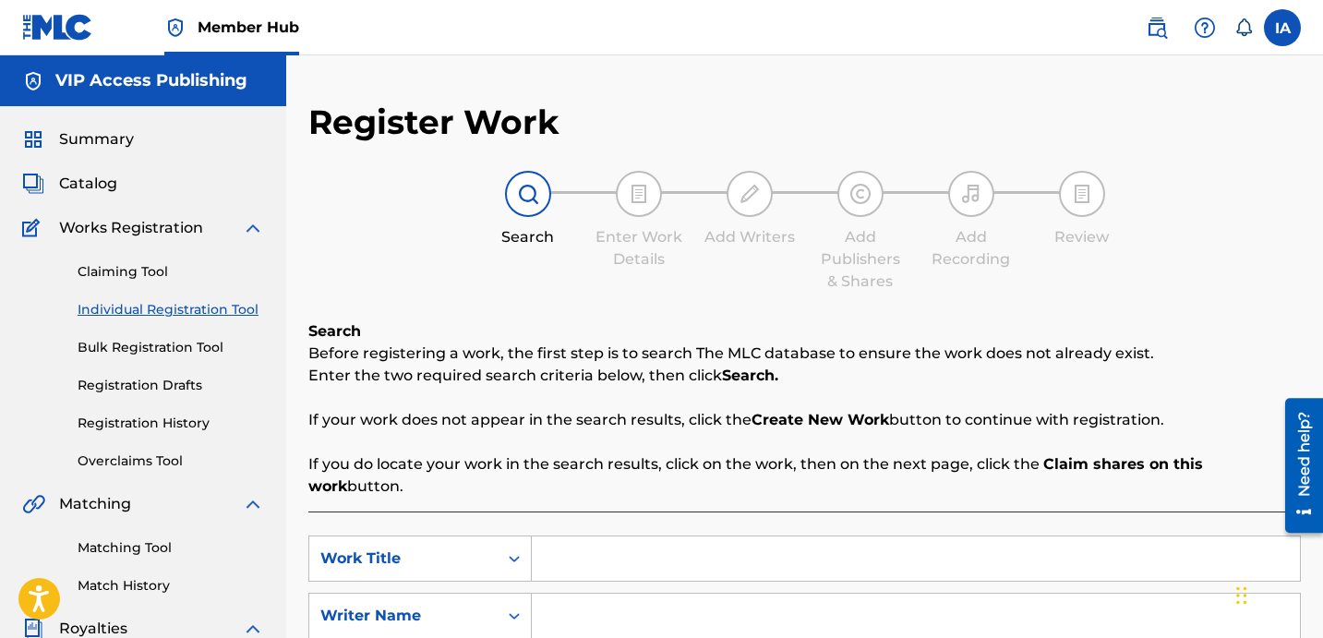
click at [928, 536] on input "Search Form" at bounding box center [916, 558] width 768 height 44
click at [931, 536] on input "Search Form" at bounding box center [916, 558] width 768 height 44
paste input "HOMEBODY"
type input "HOMEBODY"
click at [726, 295] on div "Register Work Search Enter Work Details Add Writers Add Publishers & Shares Add…" at bounding box center [804, 468] width 993 height 732
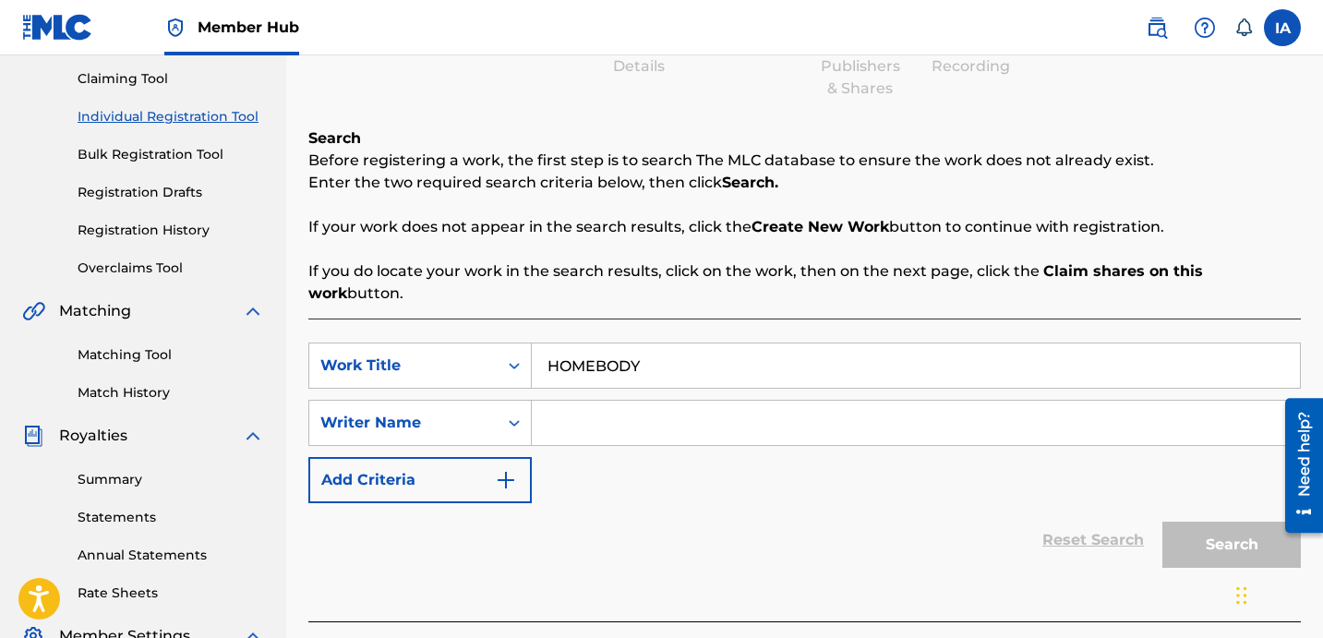
scroll to position [271, 0]
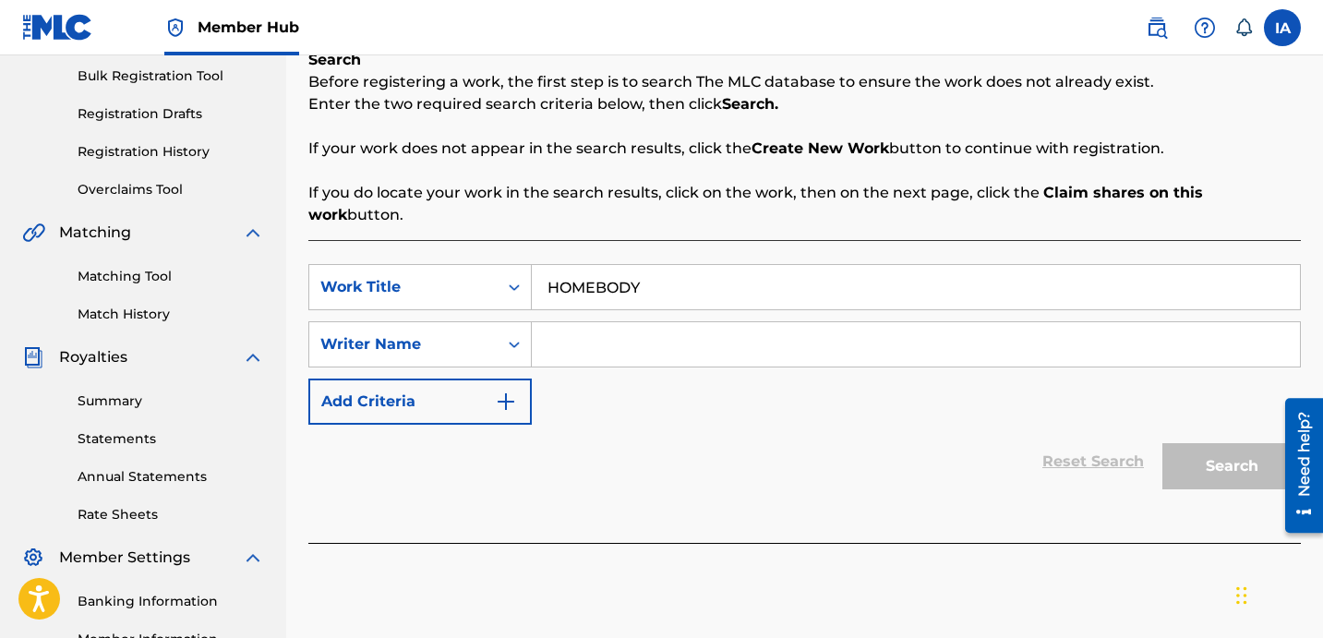
click at [1058, 327] on input "Search Form" at bounding box center [916, 344] width 768 height 44
paste input "[PERSON_NAME] [PERSON_NAME]"
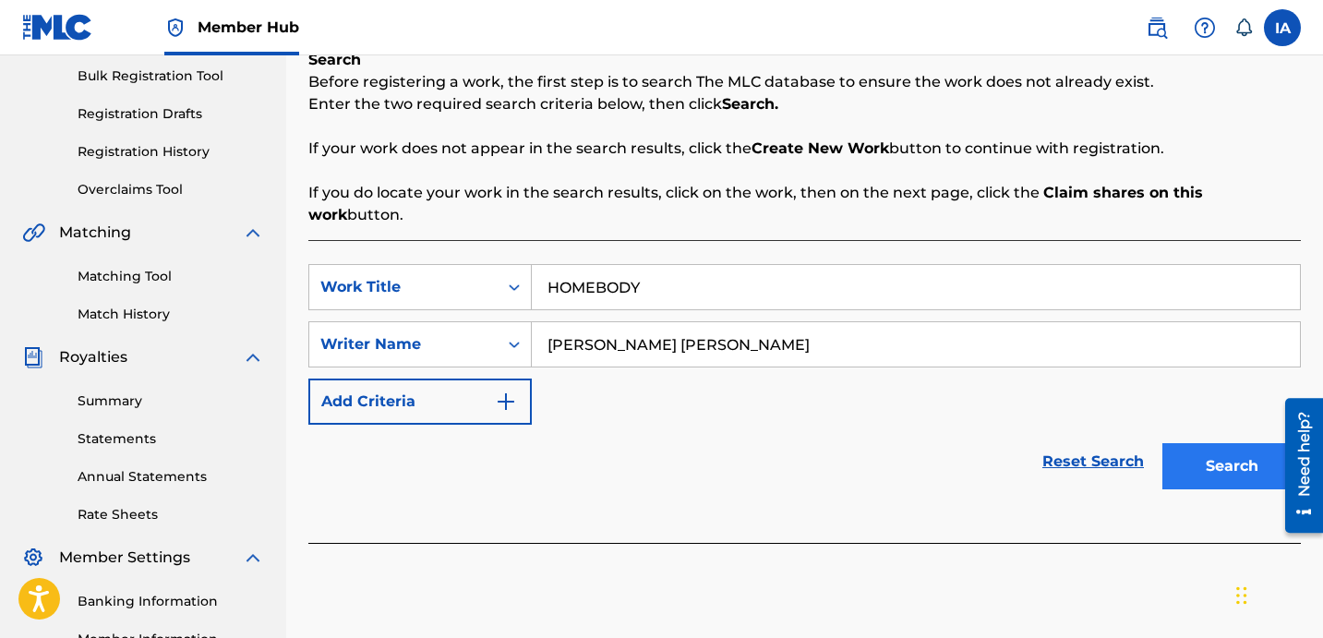
type input "[PERSON_NAME] [PERSON_NAME]"
click at [1208, 443] on button "Search" at bounding box center [1232, 466] width 139 height 46
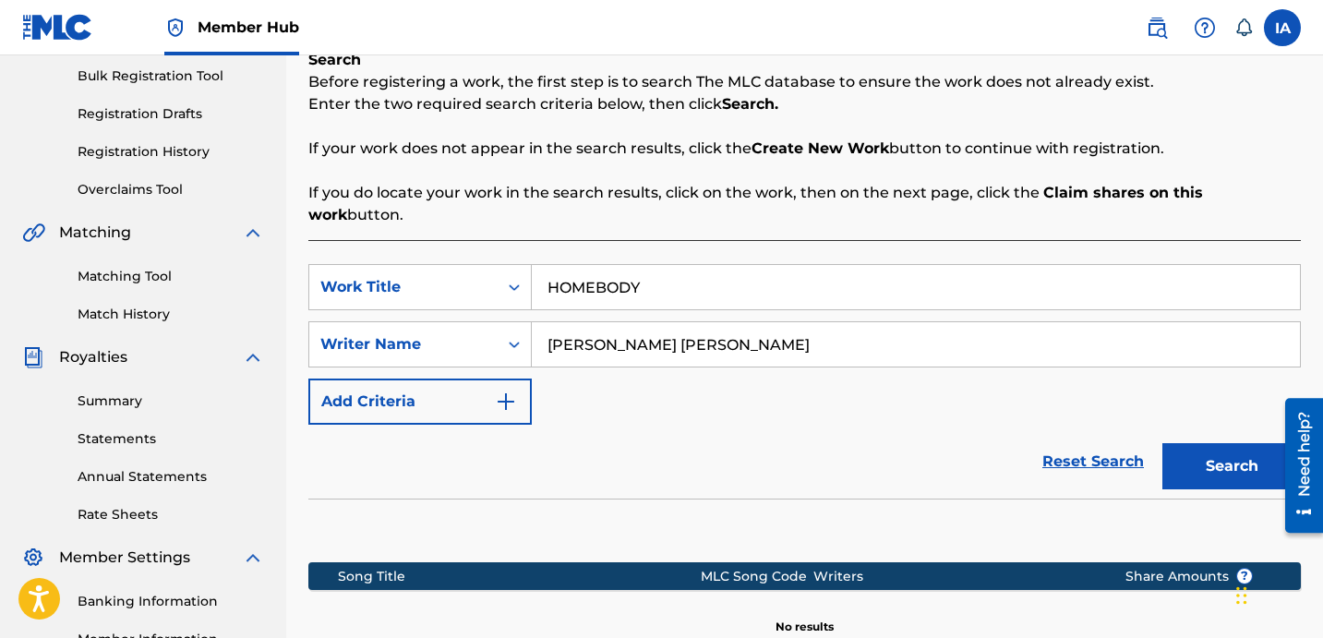
drag, startPoint x: 820, startPoint y: 400, endPoint x: 922, endPoint y: 400, distance: 102.5
click at [822, 400] on div "SearchWithCriteria9b402ce9-07c9-40b6-948d-7834958a132e Work Title HOMEBODY Sear…" at bounding box center [804, 344] width 993 height 161
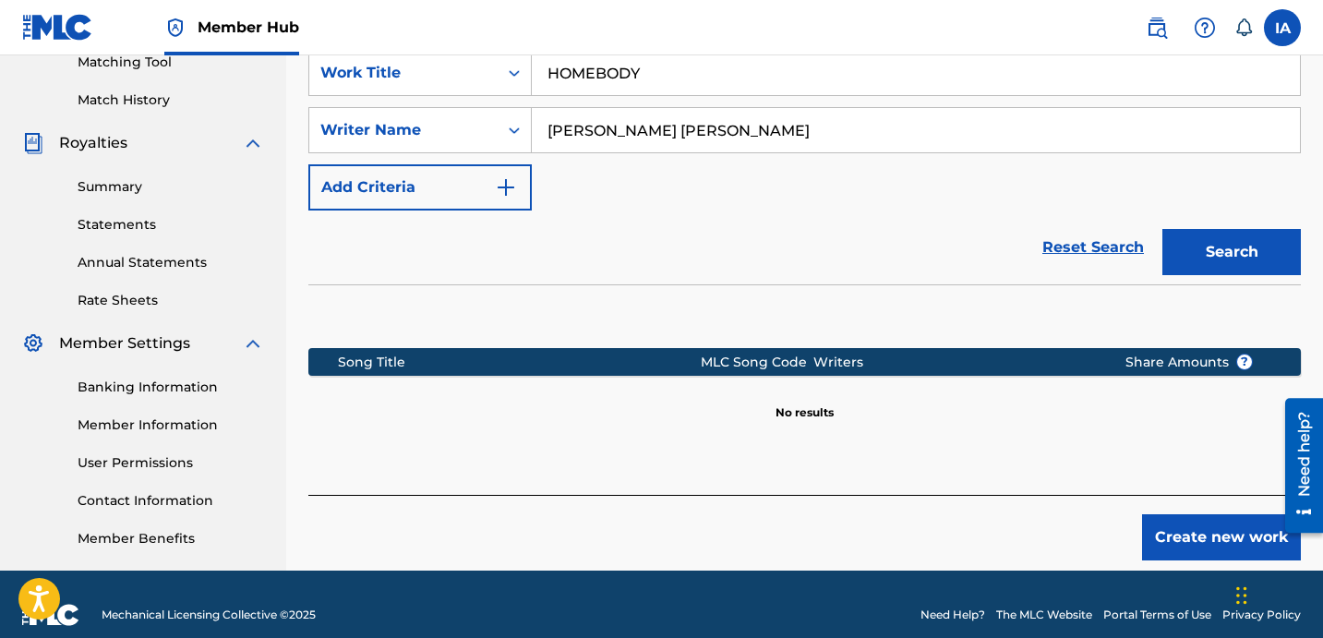
scroll to position [507, 0]
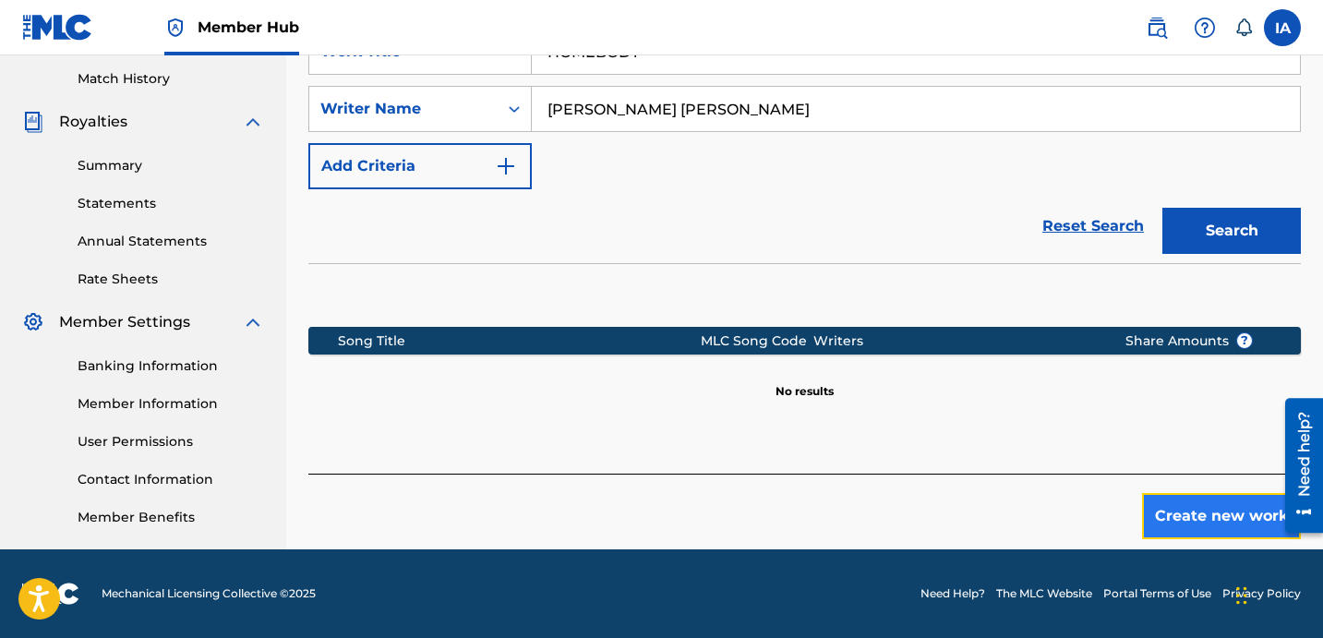
click at [1200, 493] on button "Create new work" at bounding box center [1221, 516] width 159 height 46
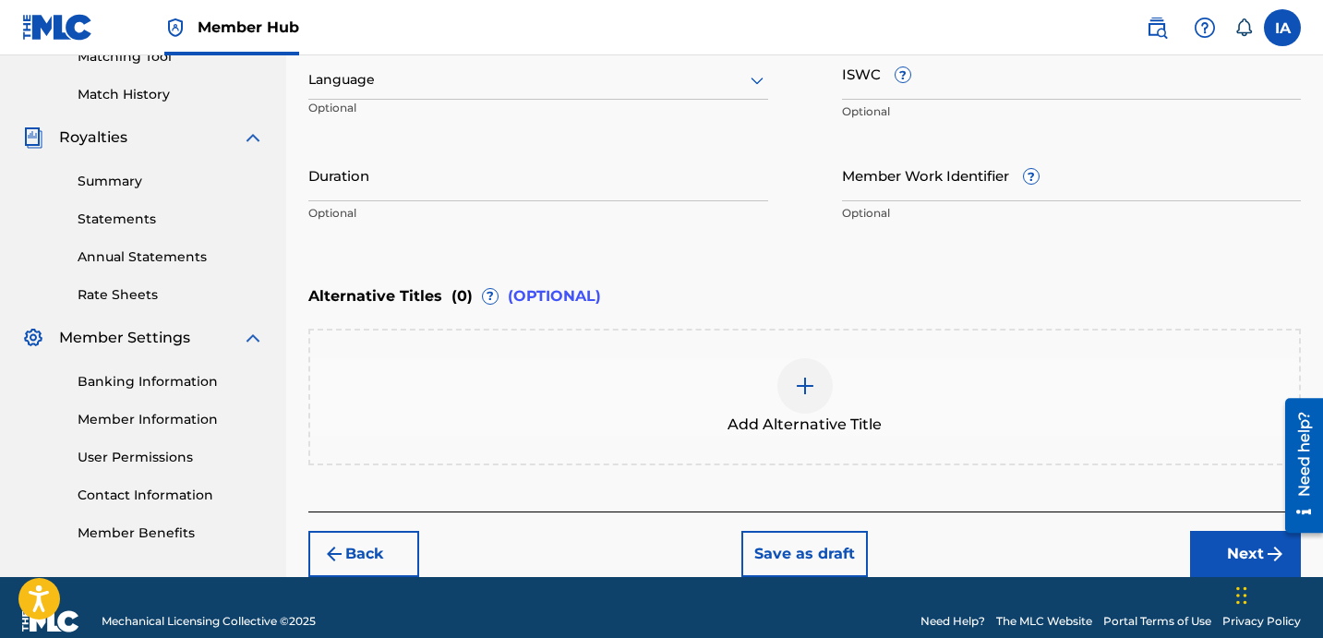
scroll to position [380, 0]
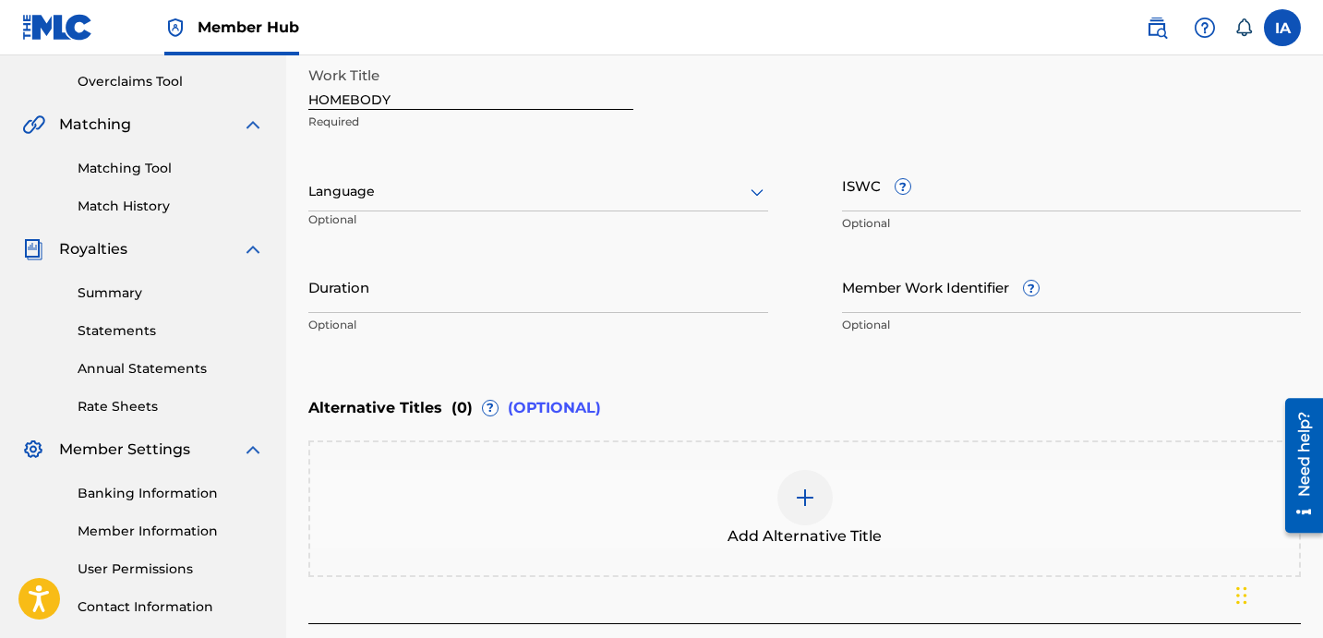
click at [511, 190] on div at bounding box center [538, 191] width 460 height 23
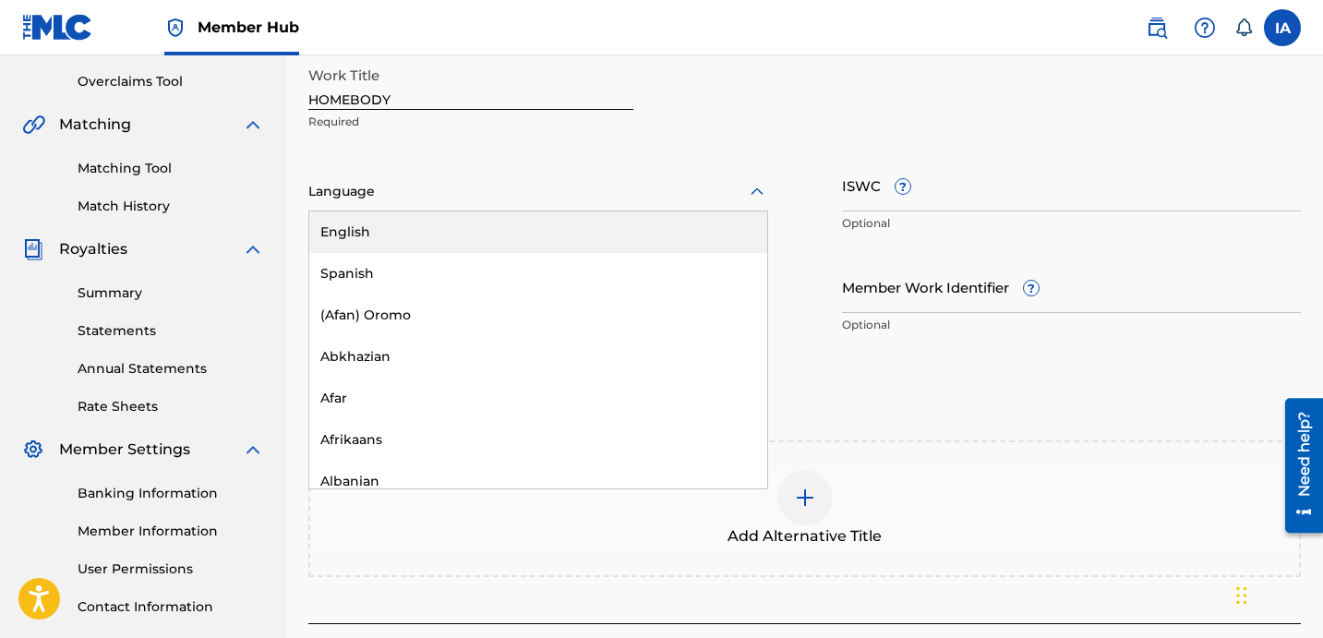
click at [548, 216] on div "English" at bounding box center [538, 232] width 458 height 42
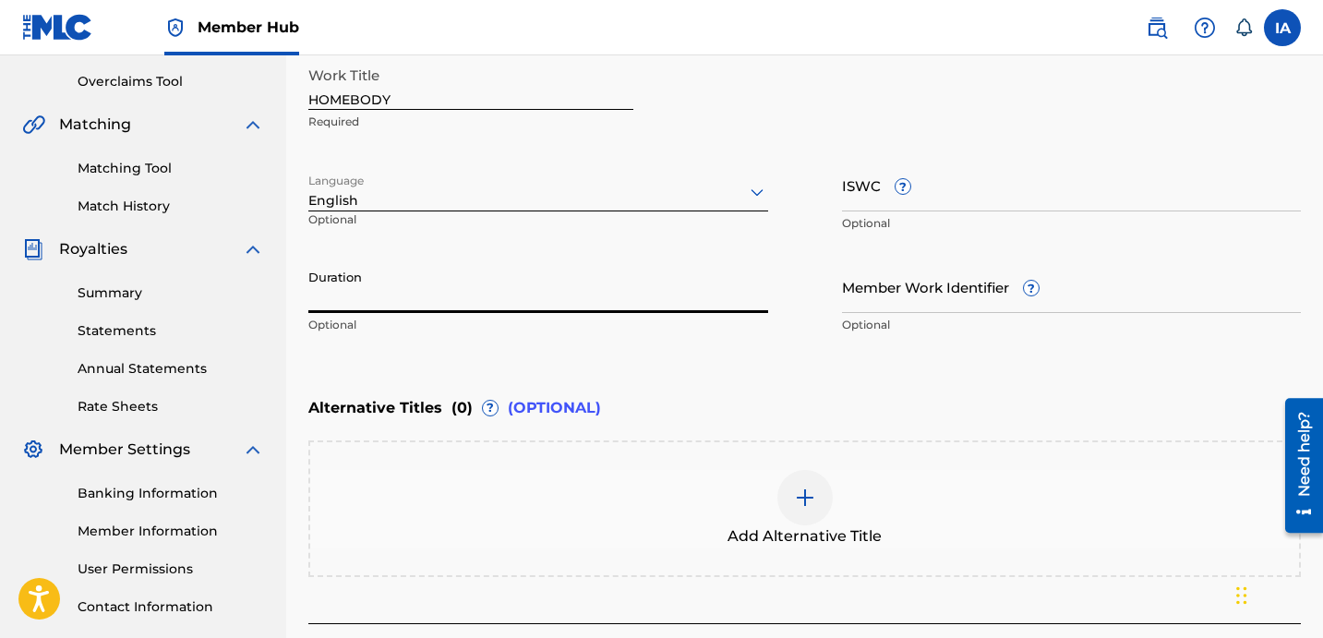
click at [564, 283] on input "Duration" at bounding box center [538, 286] width 460 height 53
paste input "2:41"
type input "02:41"
click at [746, 369] on div "Enter Work Details Enter work details for ‘ HOMEBODY ’ below. Work Title HOMEBO…" at bounding box center [804, 164] width 993 height 447
click at [732, 368] on div "Enter Work Details Enter work details for ‘ HOMEBODY ’ below. Work Title HOMEBO…" at bounding box center [804, 164] width 993 height 447
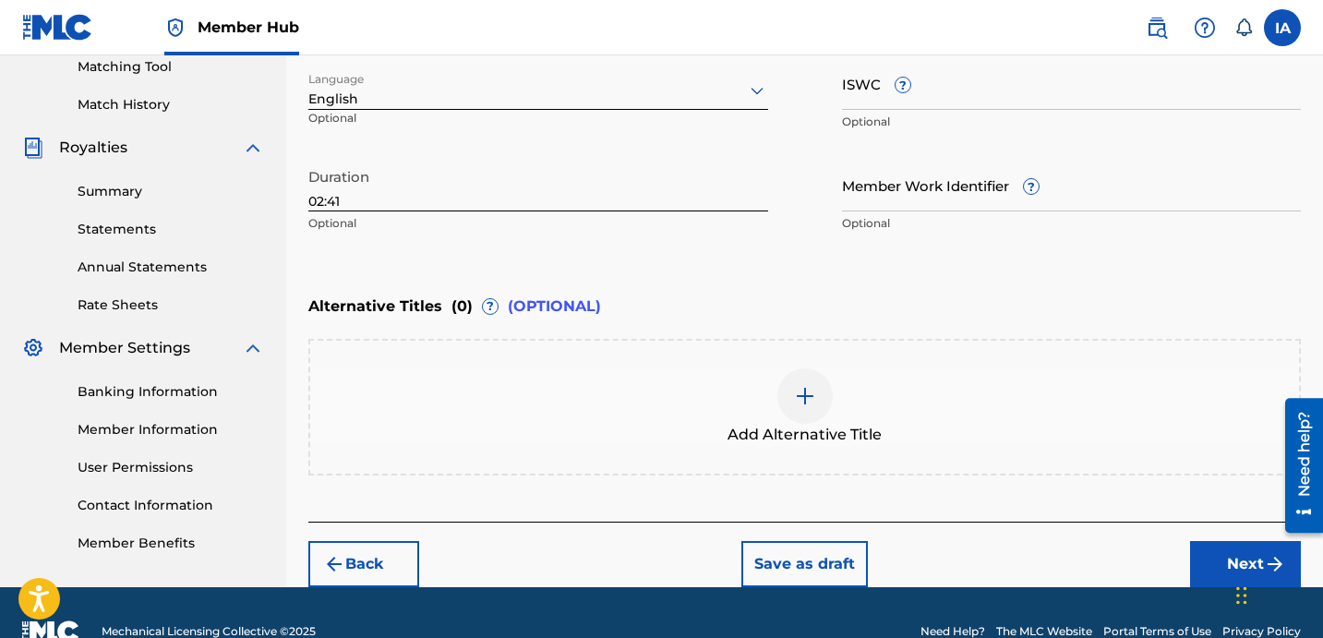
scroll to position [518, 0]
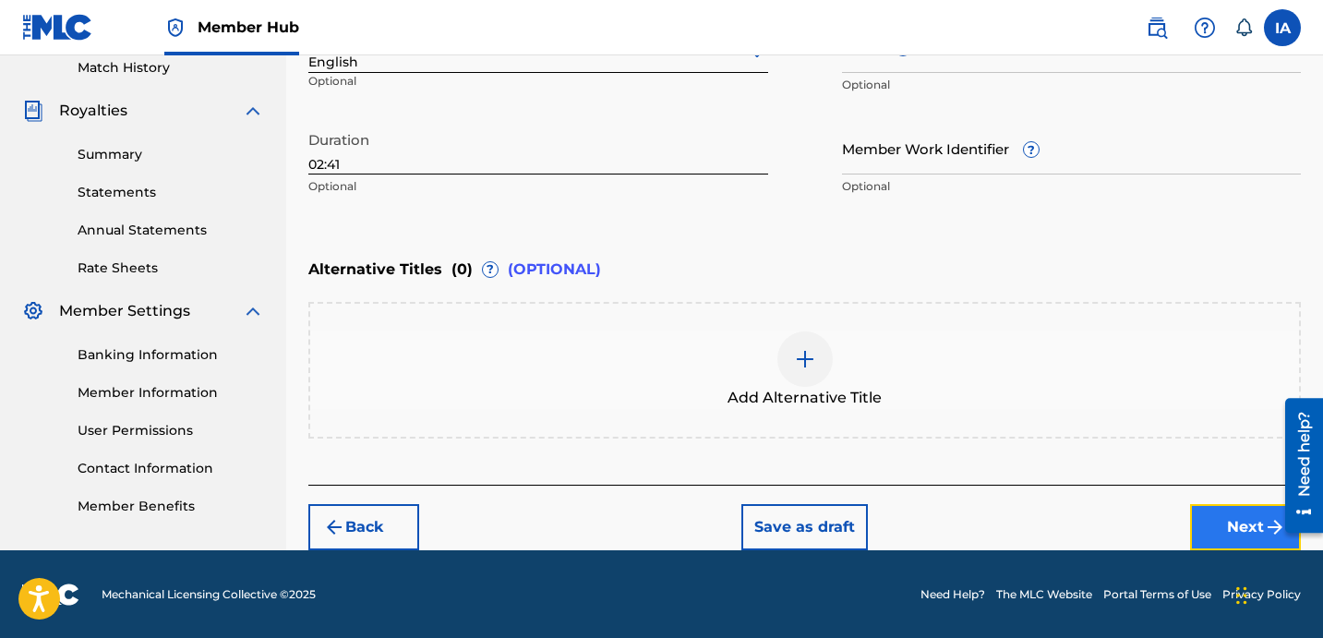
click at [1234, 515] on button "Next" at bounding box center [1245, 527] width 111 height 46
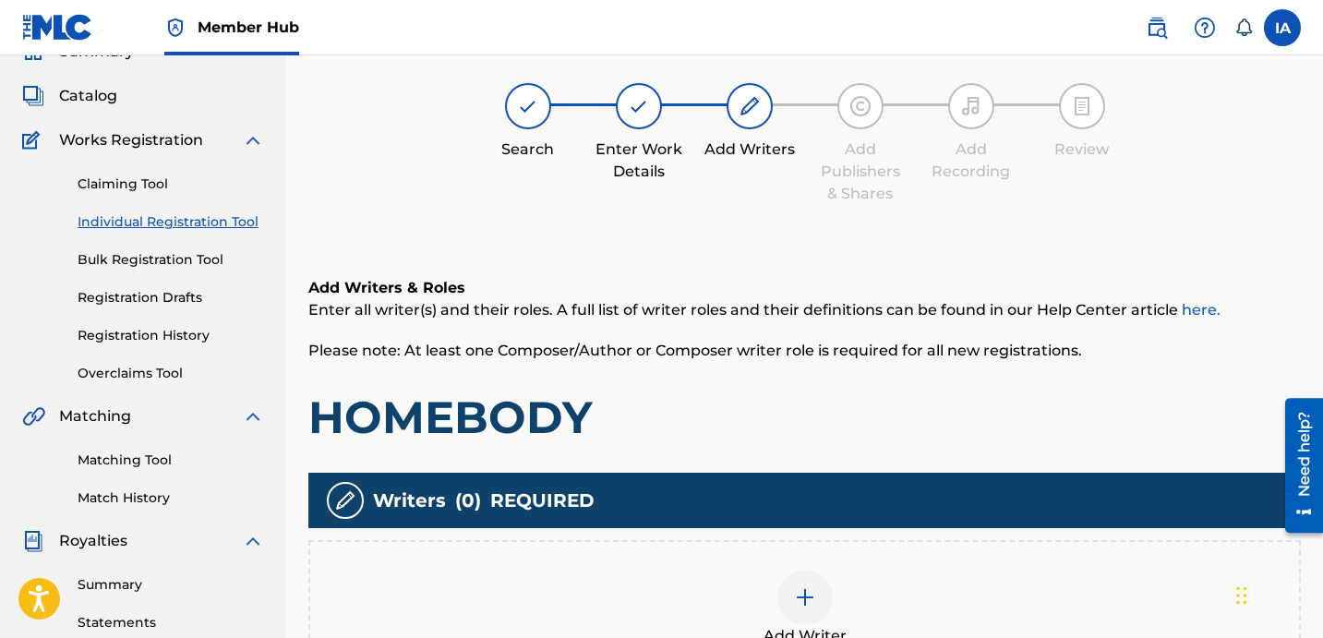
scroll to position [83, 0]
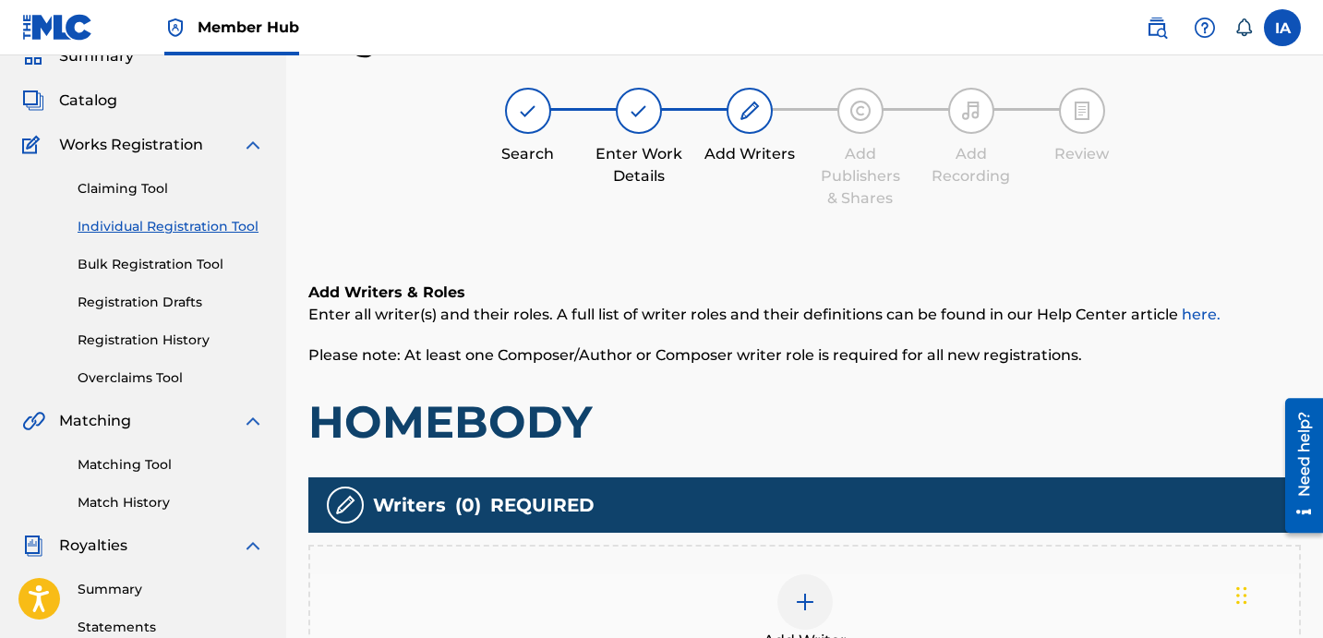
click at [799, 574] on div at bounding box center [804, 601] width 55 height 55
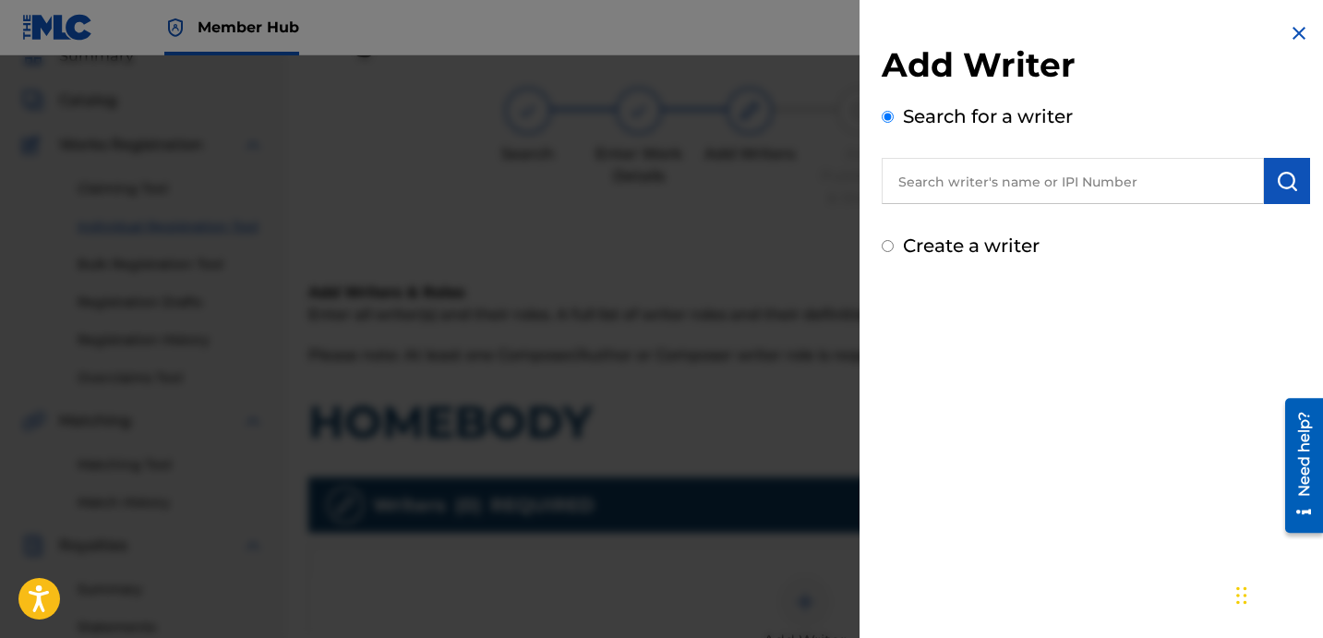
click at [1070, 186] on input "text" at bounding box center [1073, 181] width 382 height 46
paste input "[PERSON_NAME] [PERSON_NAME]"
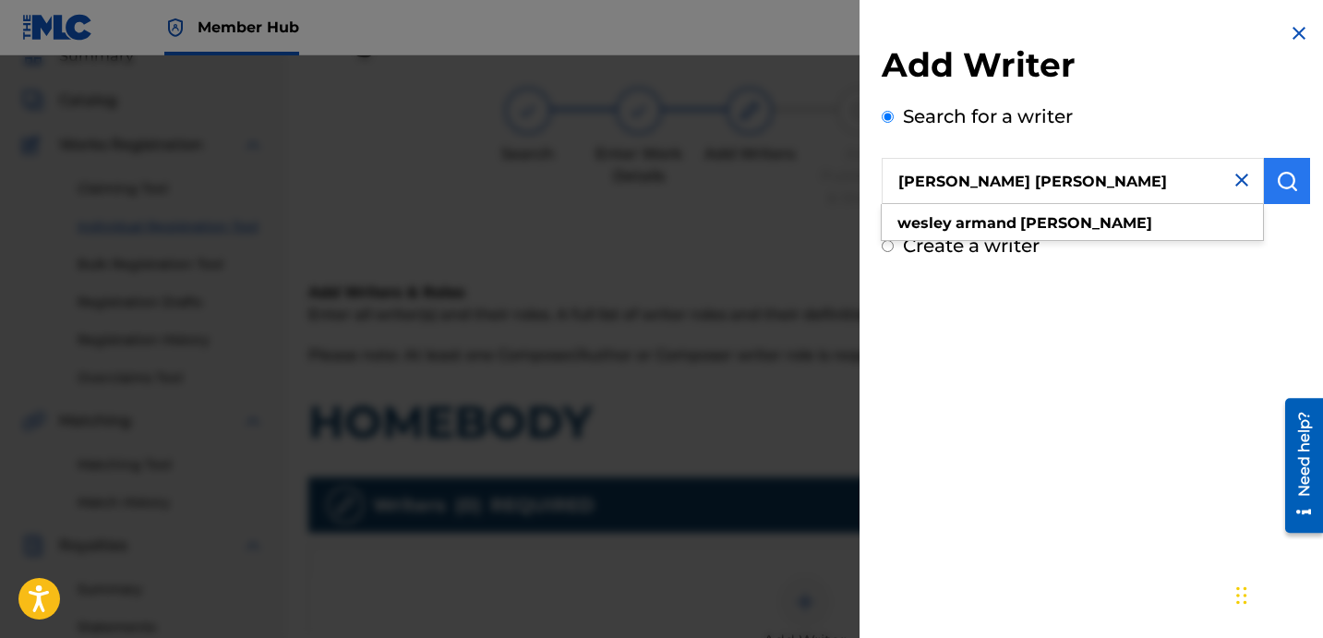
type input "[PERSON_NAME] [PERSON_NAME]"
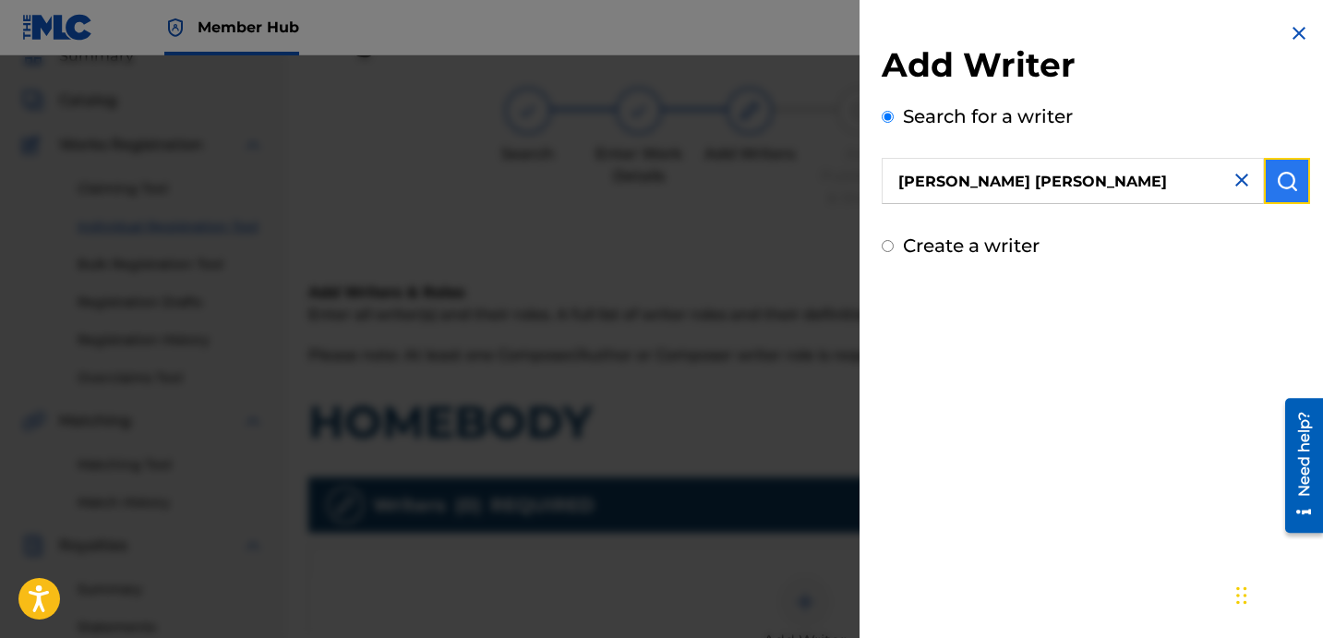
click at [1292, 192] on button "submit" at bounding box center [1287, 181] width 46 height 46
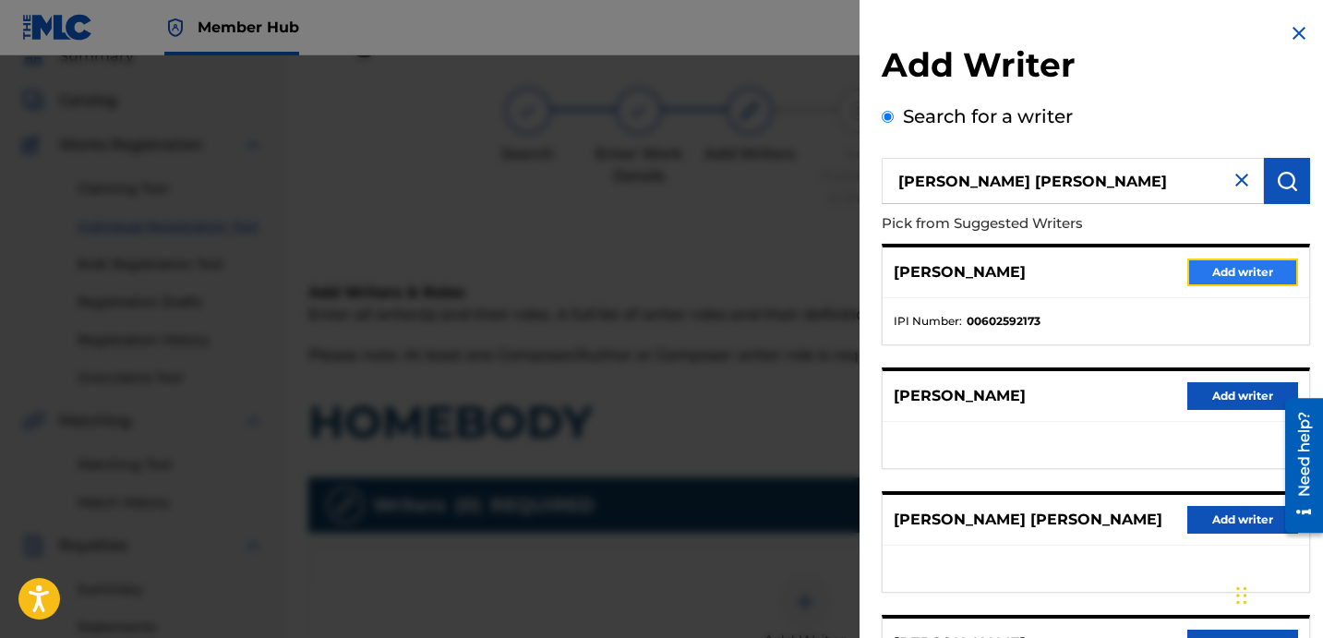
click at [1238, 270] on button "Add writer" at bounding box center [1242, 273] width 111 height 28
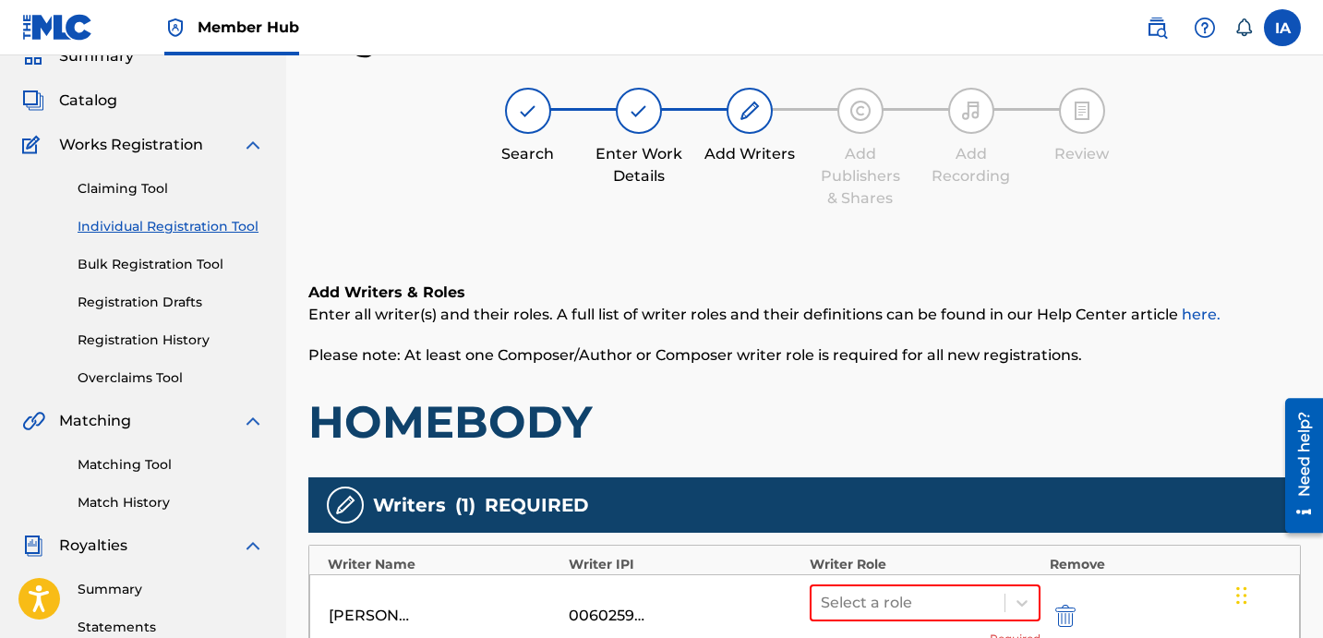
click at [844, 397] on h1 "HOMEBODY" at bounding box center [804, 421] width 993 height 55
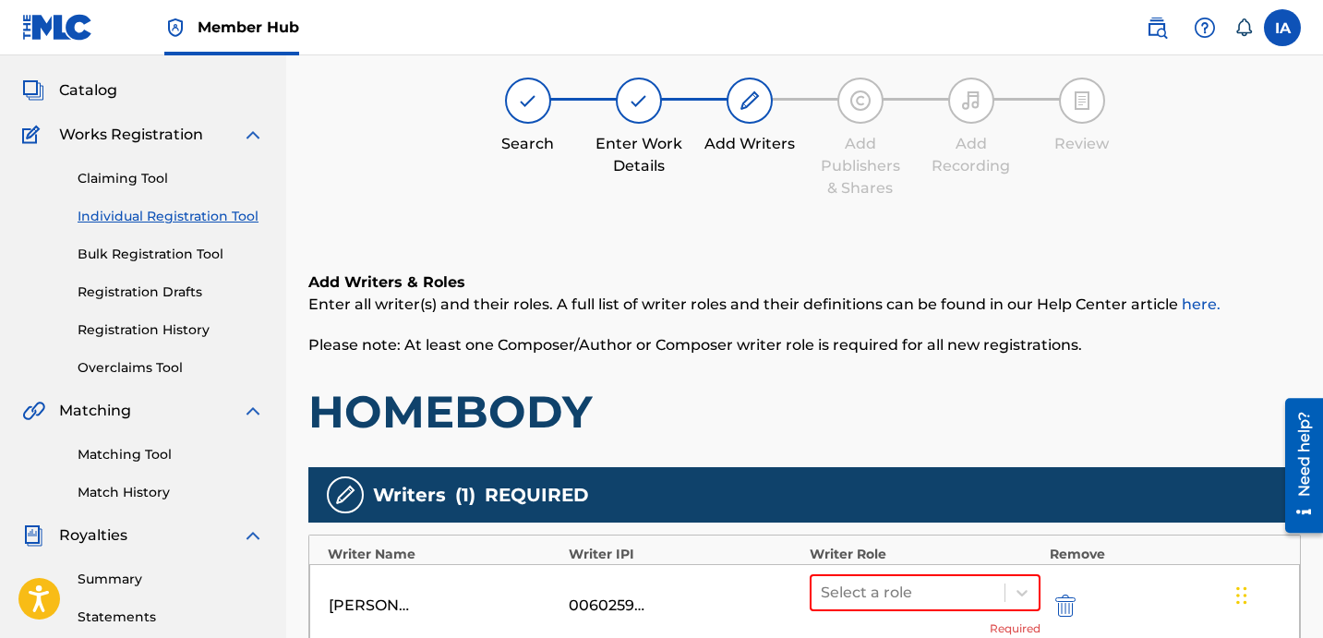
scroll to position [378, 0]
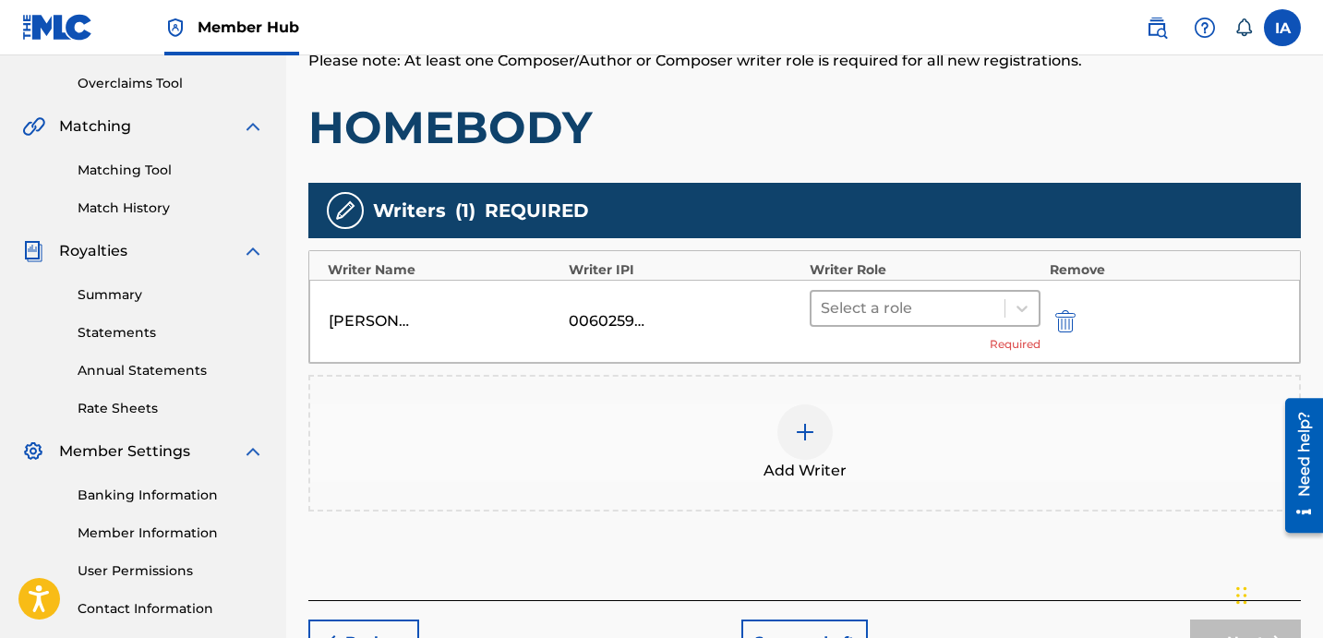
click at [943, 297] on div at bounding box center [908, 308] width 175 height 26
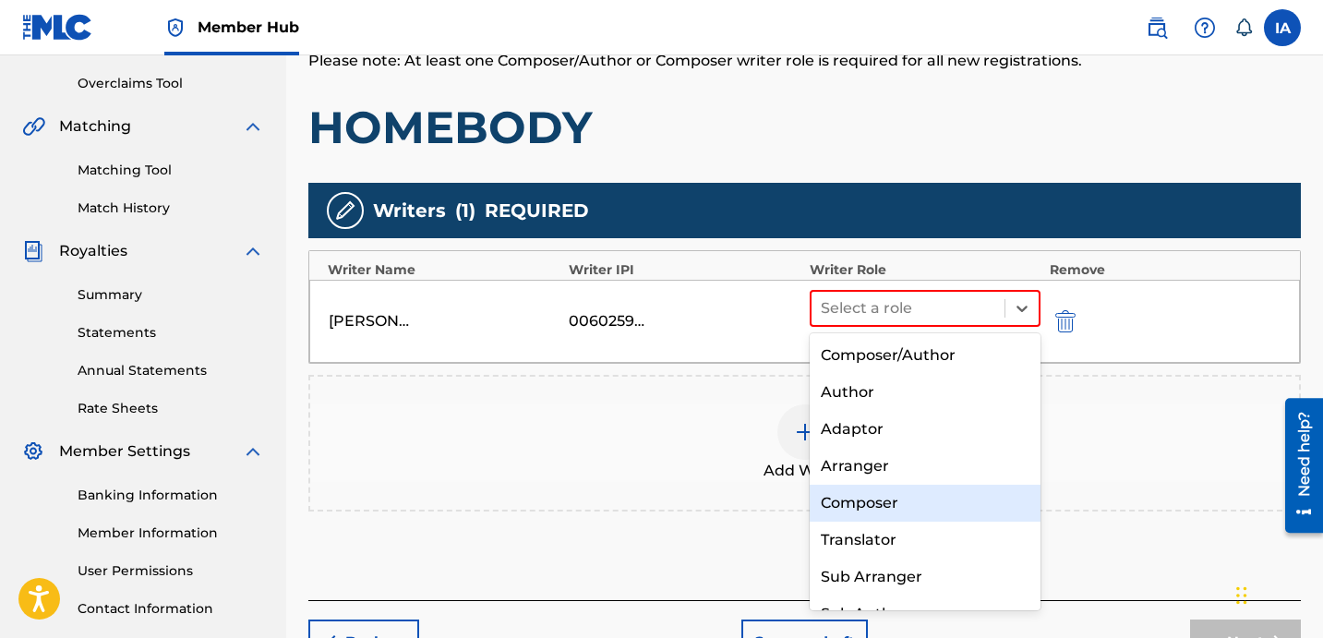
click at [906, 486] on div "Composer" at bounding box center [925, 503] width 231 height 37
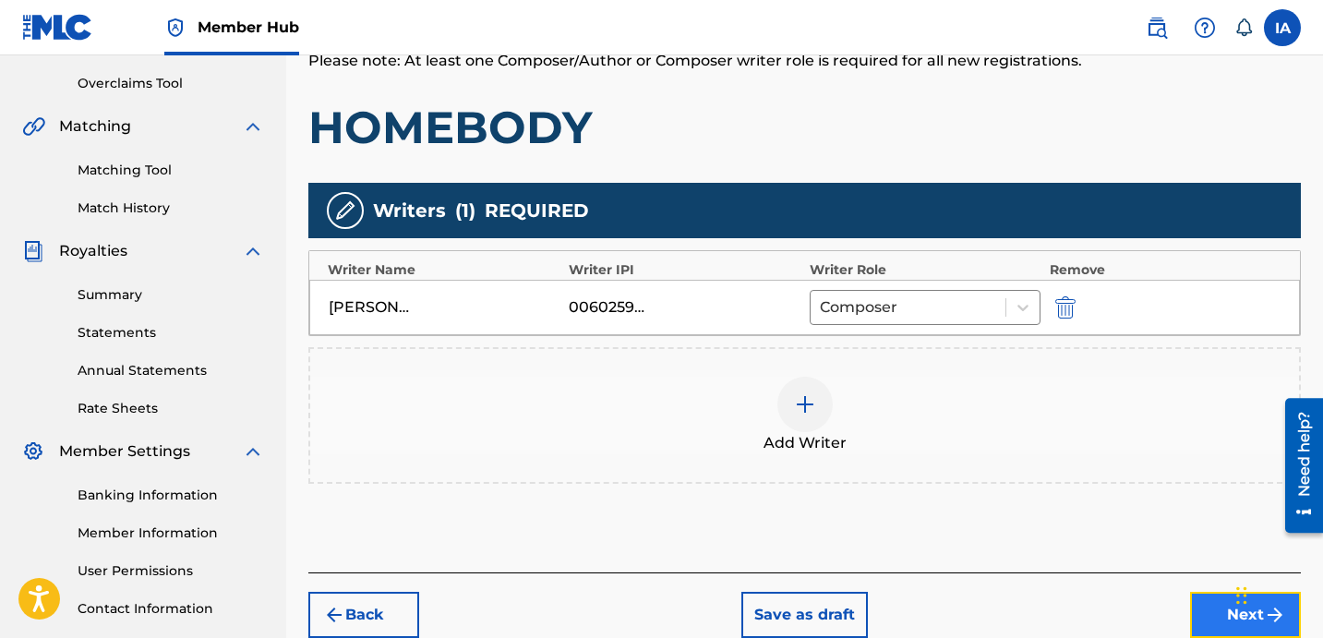
click at [1203, 609] on button "Next" at bounding box center [1245, 615] width 111 height 46
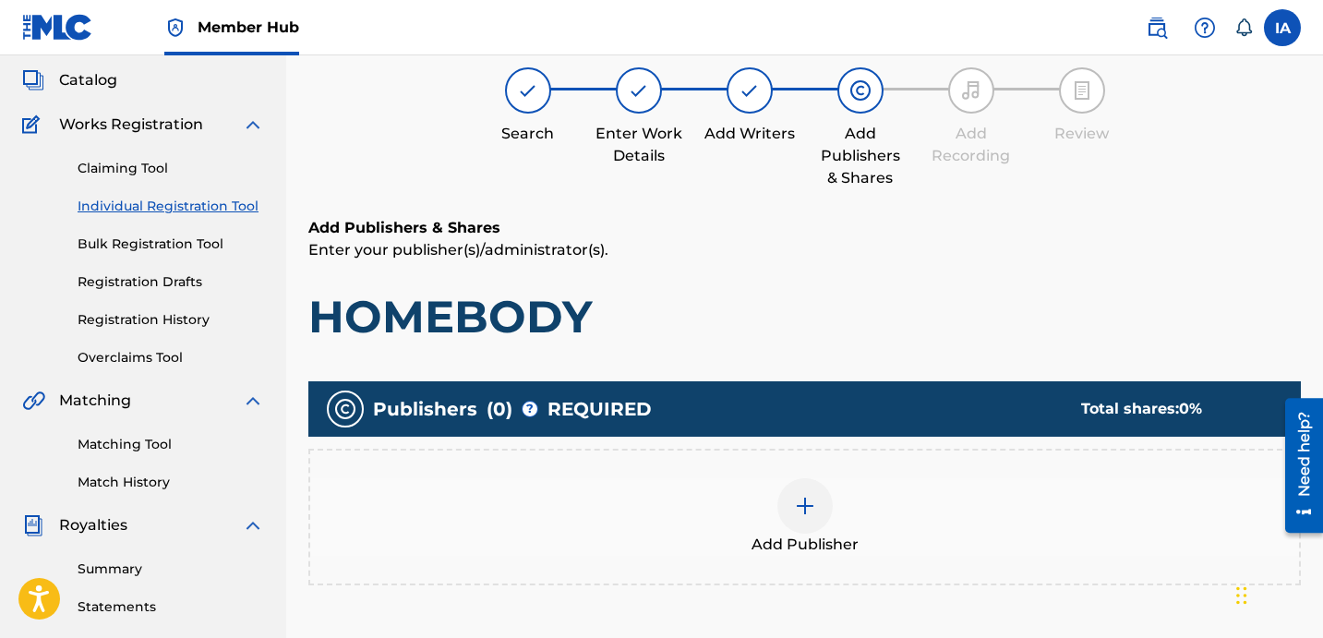
scroll to position [83, 0]
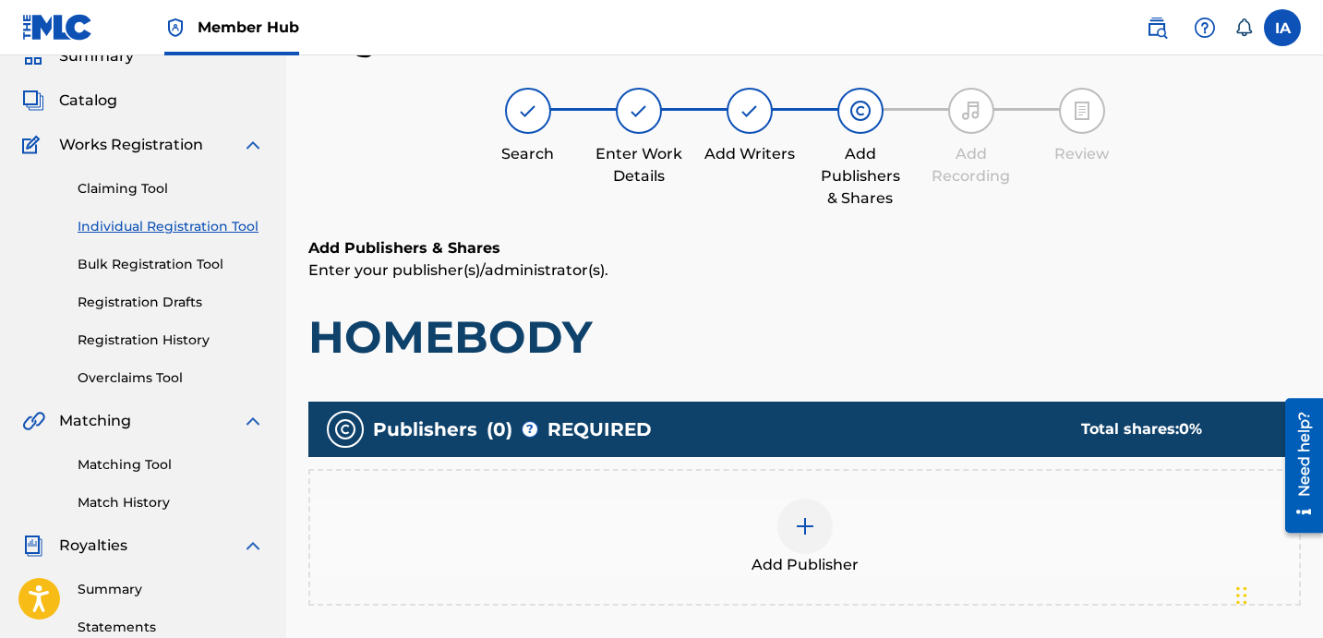
click at [926, 547] on div "Add Publisher" at bounding box center [804, 538] width 989 height 78
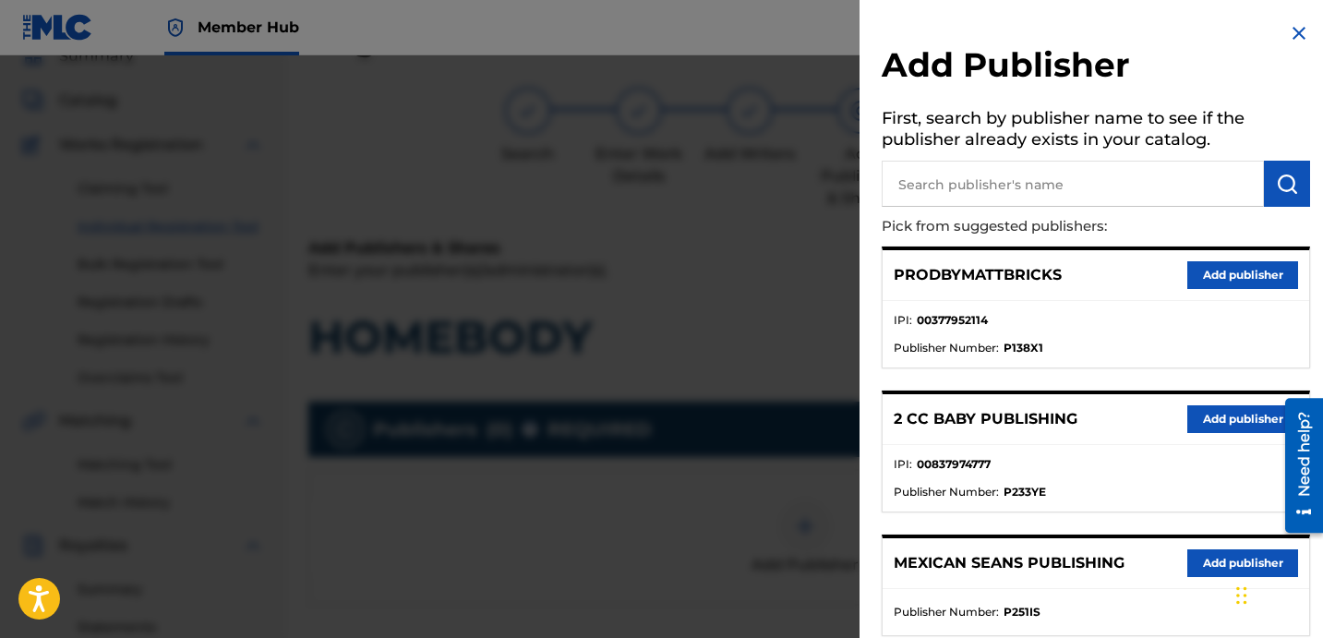
click at [1131, 170] on input "text" at bounding box center [1073, 184] width 382 height 46
type input "[PERSON_NAME]"
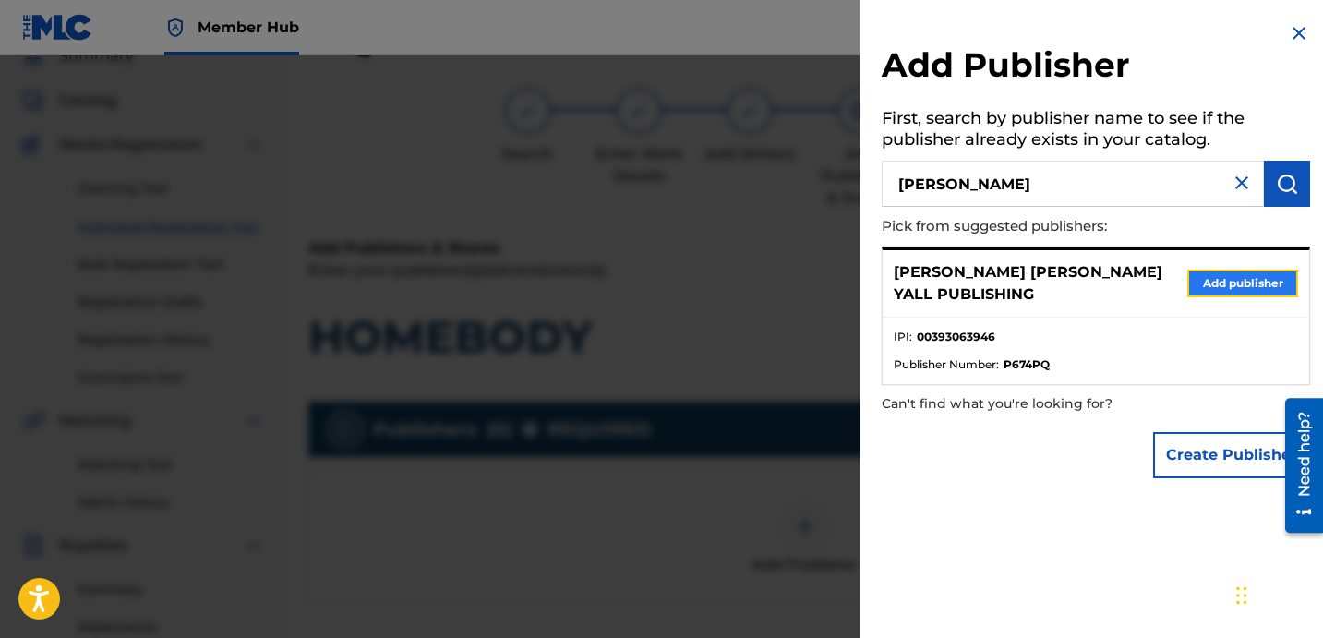
click at [1270, 270] on button "Add publisher" at bounding box center [1242, 284] width 111 height 28
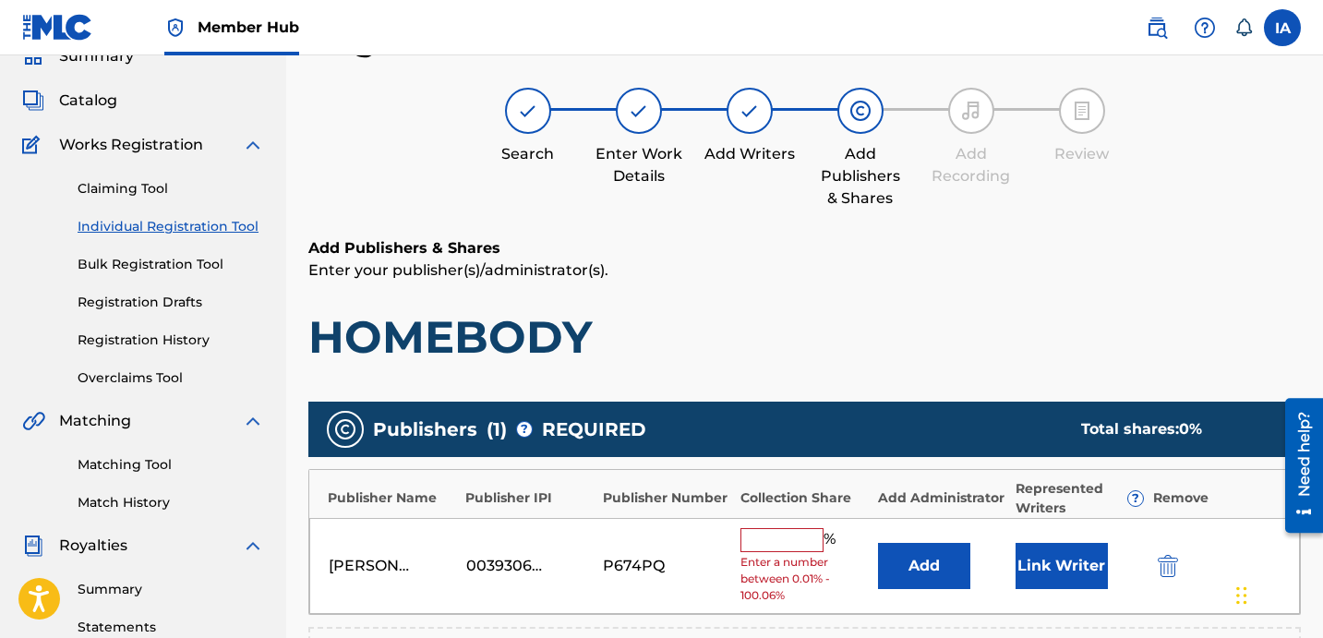
click at [807, 536] on input "text" at bounding box center [782, 540] width 83 height 24
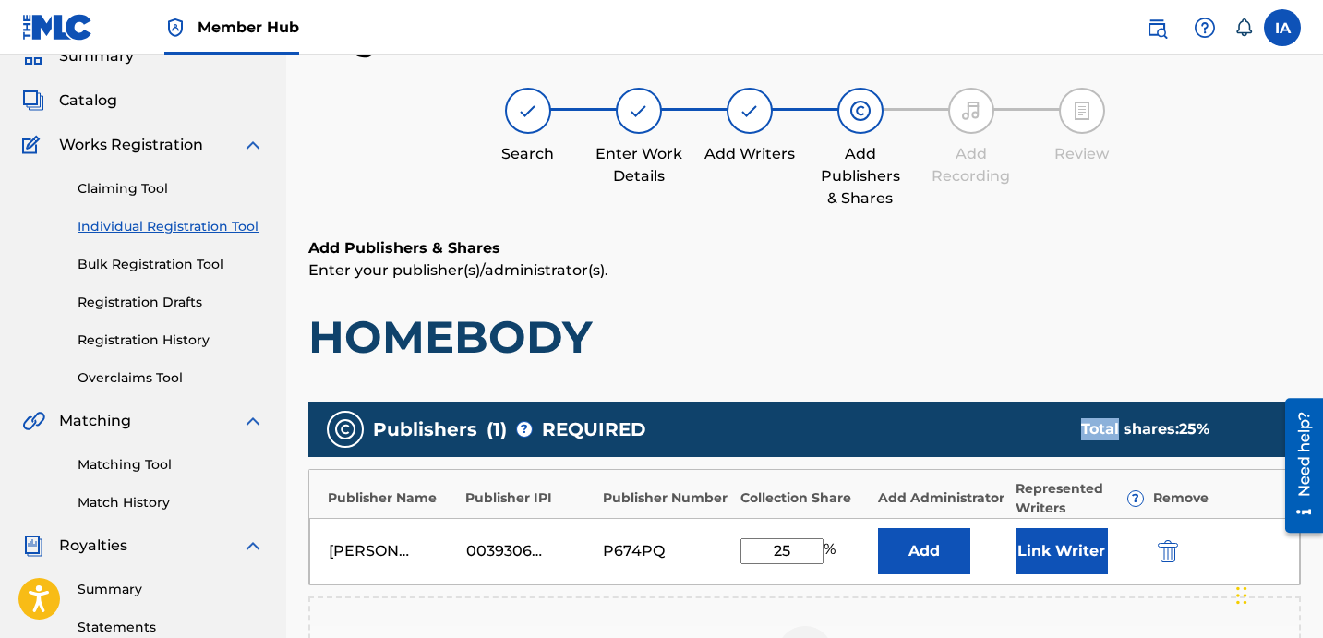
click at [864, 421] on div "Publishers ( 1 ) ? REQUIRED Total shares: 25 %" at bounding box center [804, 429] width 993 height 55
drag, startPoint x: 805, startPoint y: 553, endPoint x: 731, endPoint y: 507, distance: 87.1
click at [747, 518] on div "[PERSON_NAME] [PERSON_NAME] YALL PUBLISHING 00393063946 P674PQ 25 % Add Link Wr…" at bounding box center [804, 551] width 991 height 66
type input "50"
drag, startPoint x: 887, startPoint y: 331, endPoint x: 838, endPoint y: 520, distance: 195.8
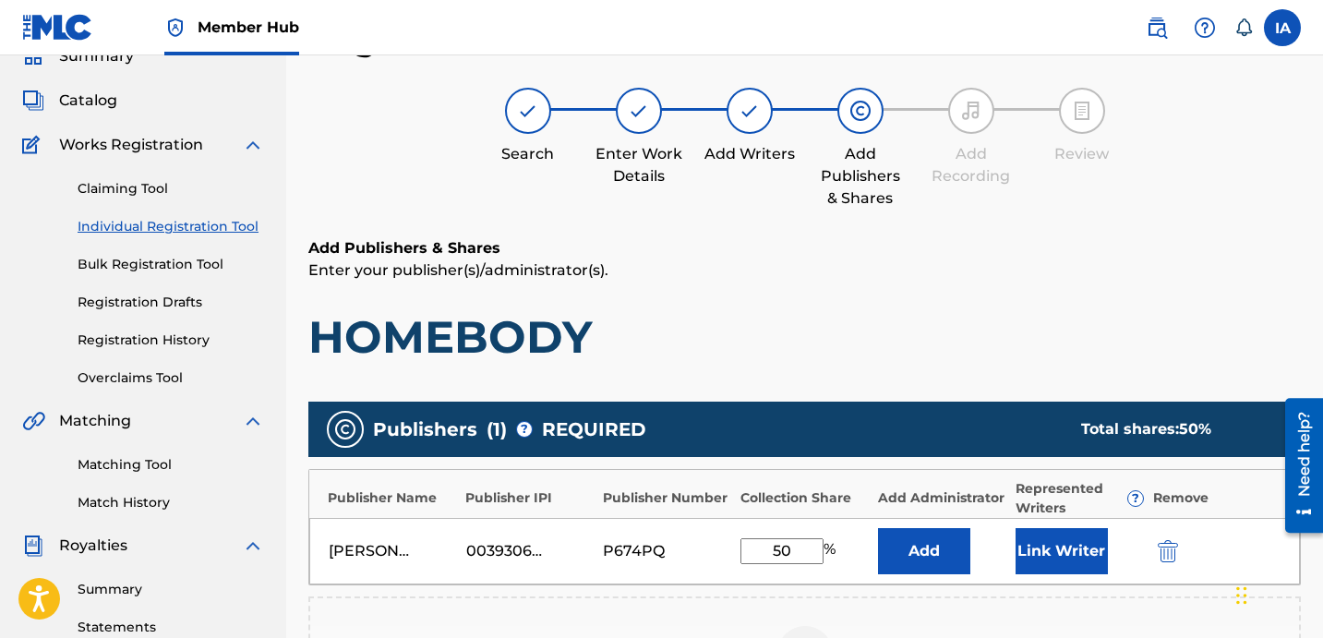
click at [887, 332] on h1 "HOMEBODY" at bounding box center [804, 336] width 993 height 55
drag, startPoint x: 802, startPoint y: 553, endPoint x: 707, endPoint y: 512, distance: 102.6
click at [732, 524] on div "[PERSON_NAME] [PERSON_NAME] YALL PUBLISHING 00393063946 P674PQ 50 % Add Link Wr…" at bounding box center [804, 551] width 991 height 66
click at [892, 550] on button "Add" at bounding box center [924, 551] width 92 height 46
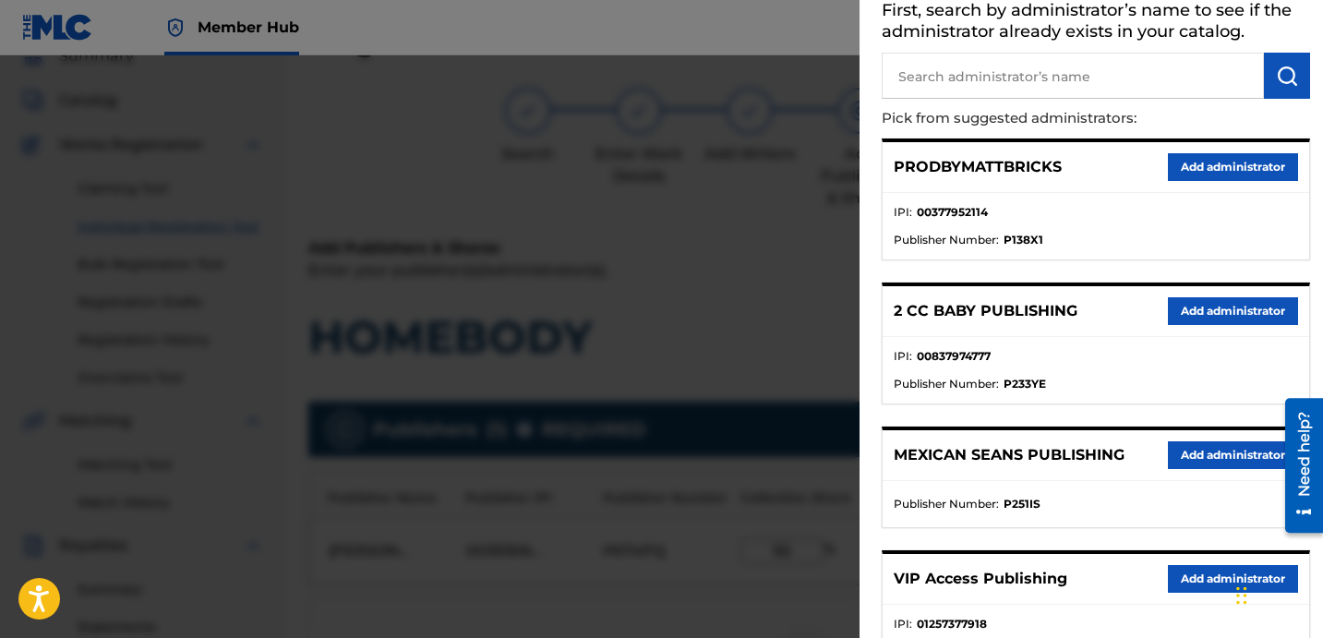
scroll to position [127, 0]
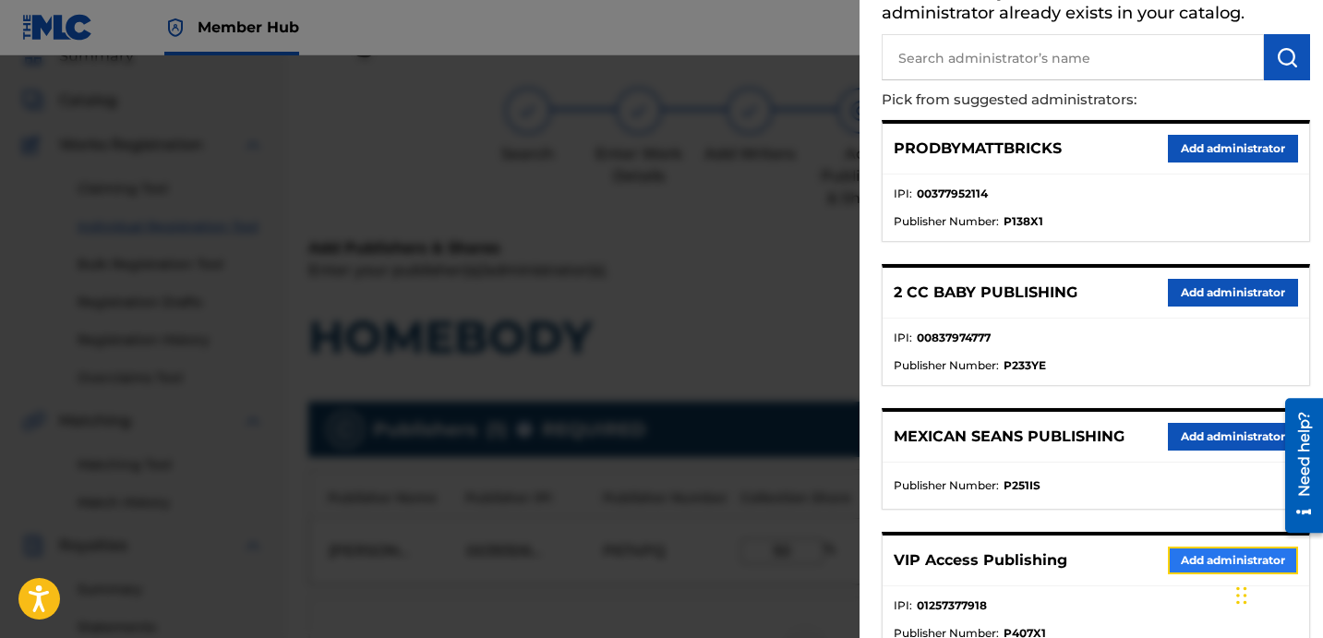
click at [1198, 566] on button "Add administrator" at bounding box center [1233, 561] width 130 height 28
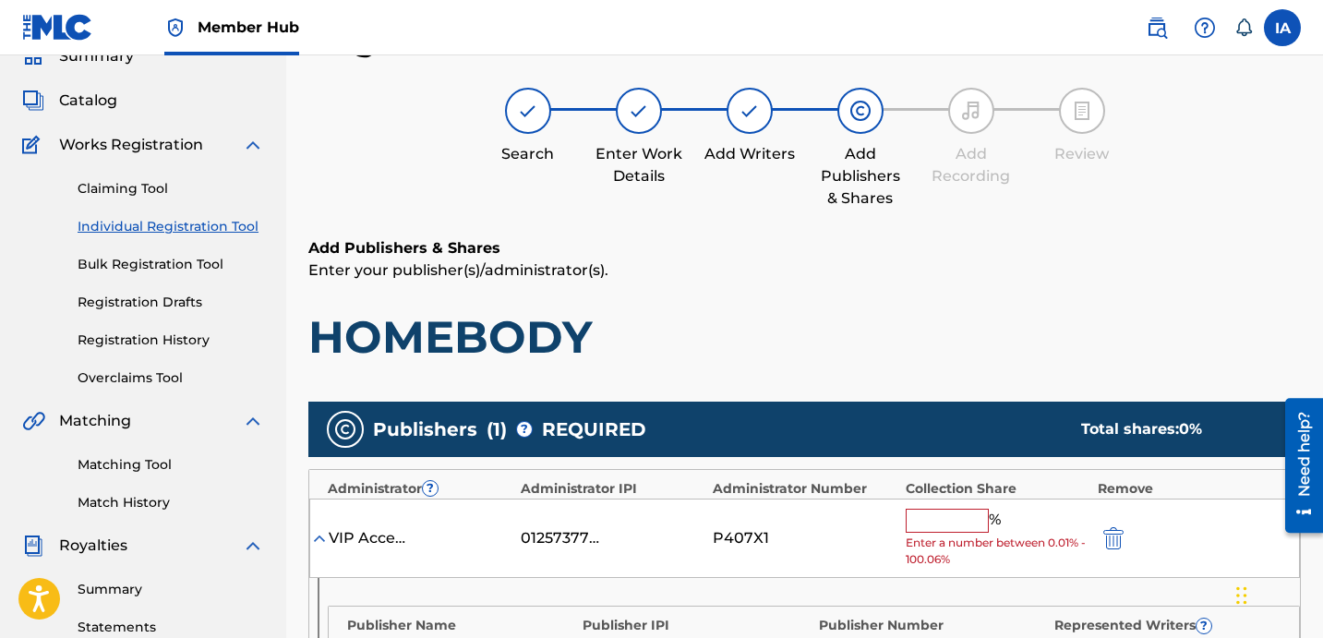
click at [973, 527] on input "text" at bounding box center [947, 521] width 83 height 24
paste input "50"
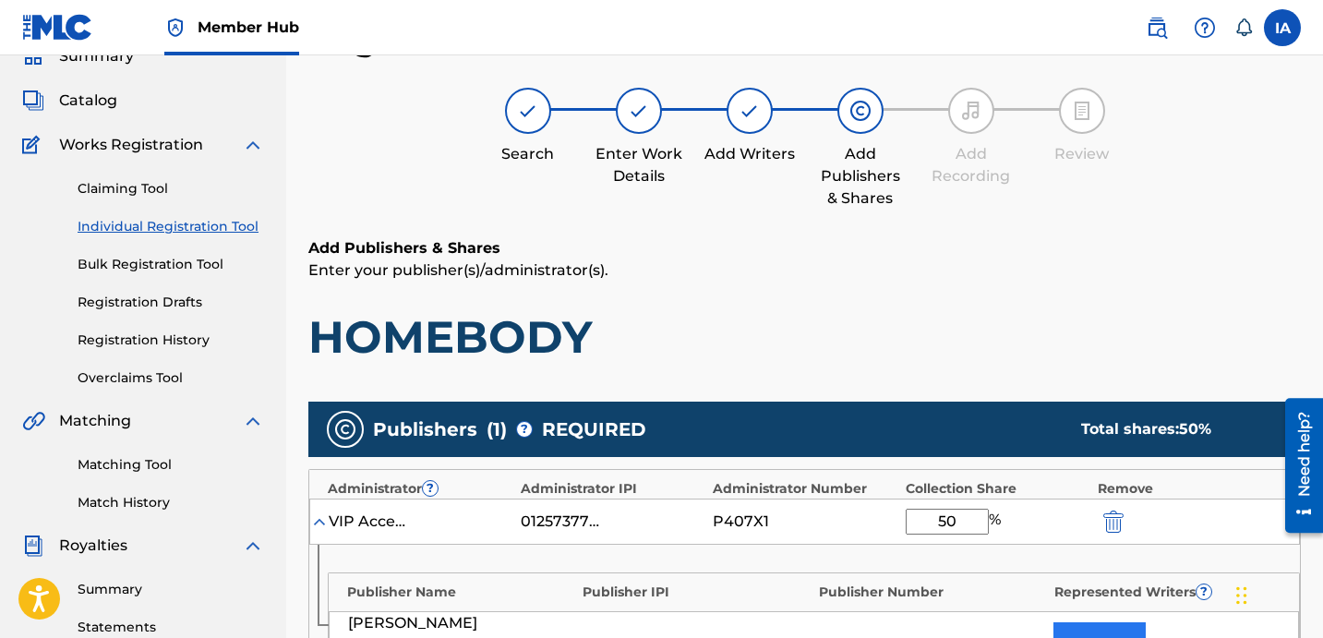
type input "50"
click at [1112, 622] on button "Link Writer" at bounding box center [1100, 645] width 92 height 46
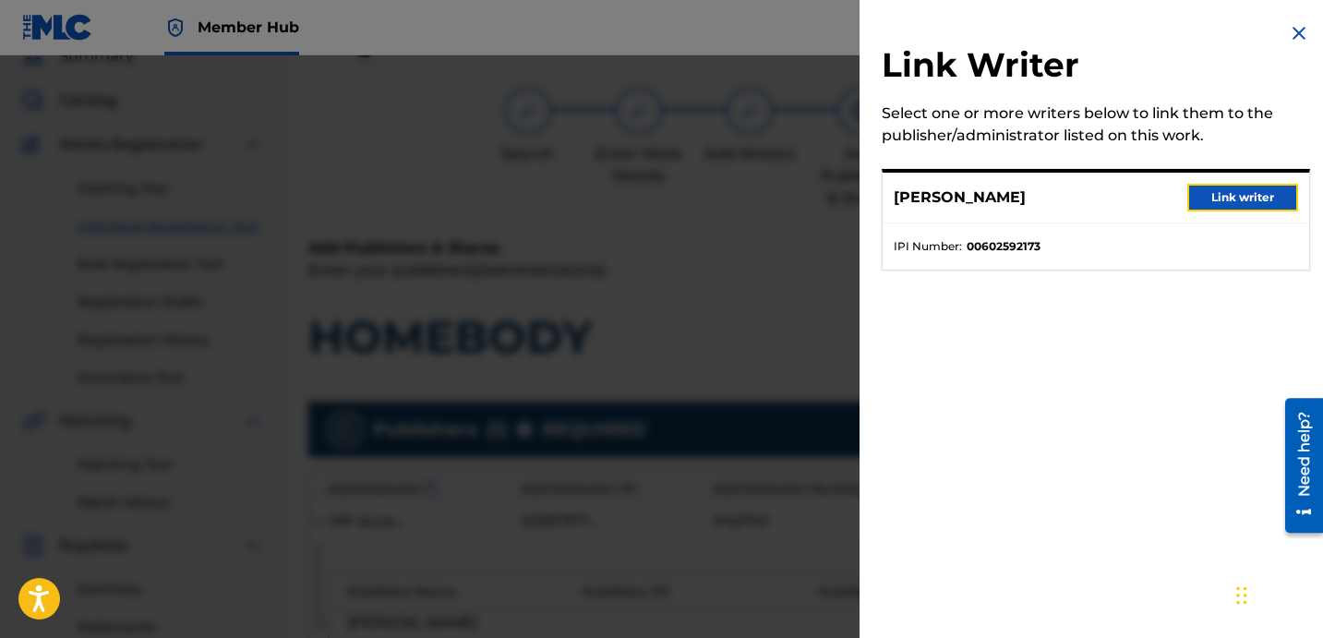
click at [1249, 211] on div "[PERSON_NAME] Link writer" at bounding box center [1096, 198] width 427 height 51
click at [1248, 195] on button "Link writer" at bounding box center [1242, 198] width 111 height 28
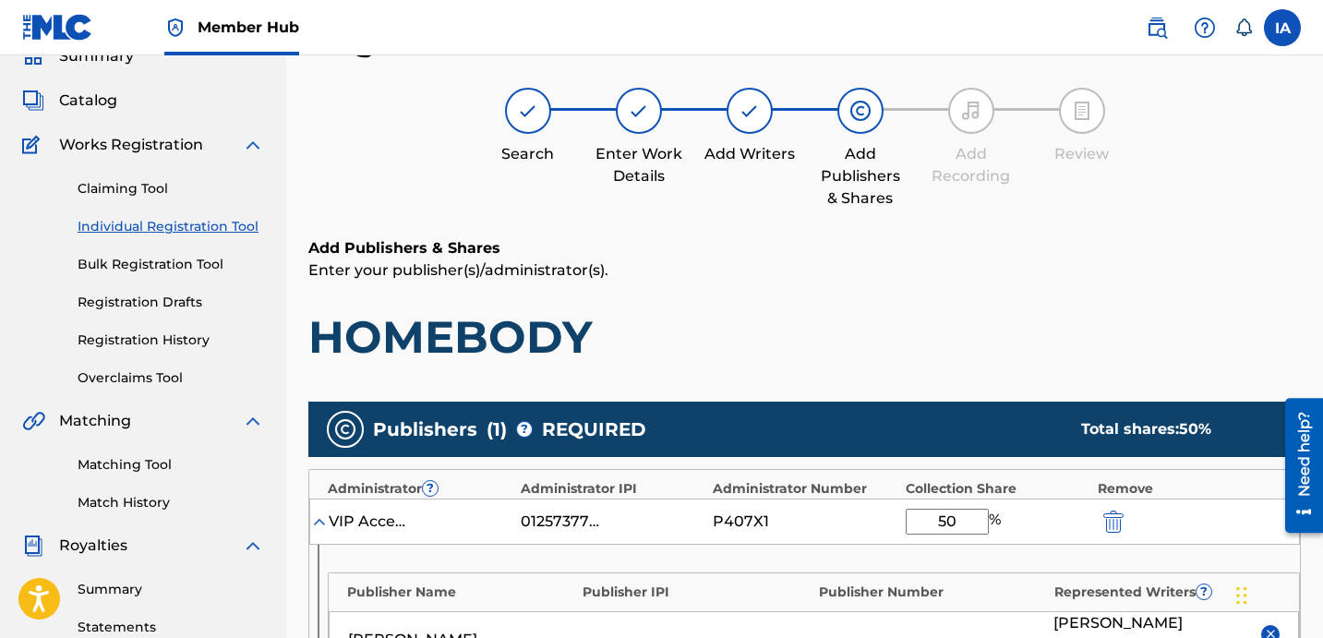
click at [919, 229] on div "Register Work Search Enter Work Details Add Writers Add Publishers & Shares Add…" at bounding box center [804, 558] width 993 height 1081
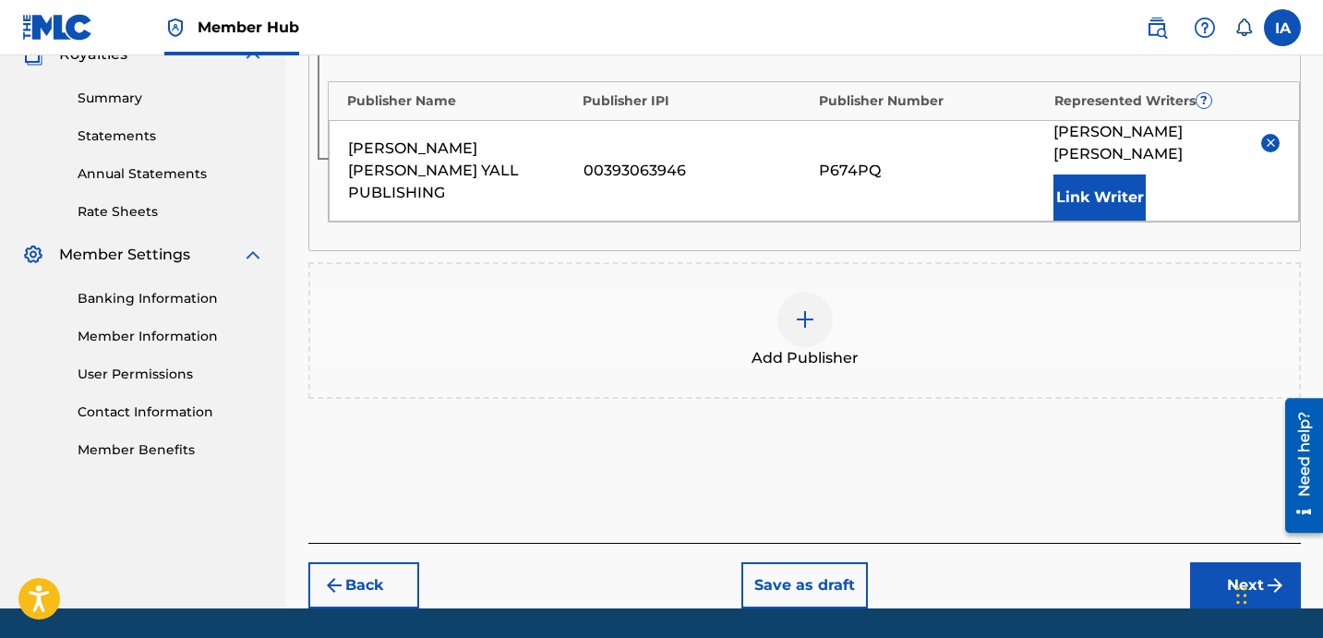
scroll to position [611, 0]
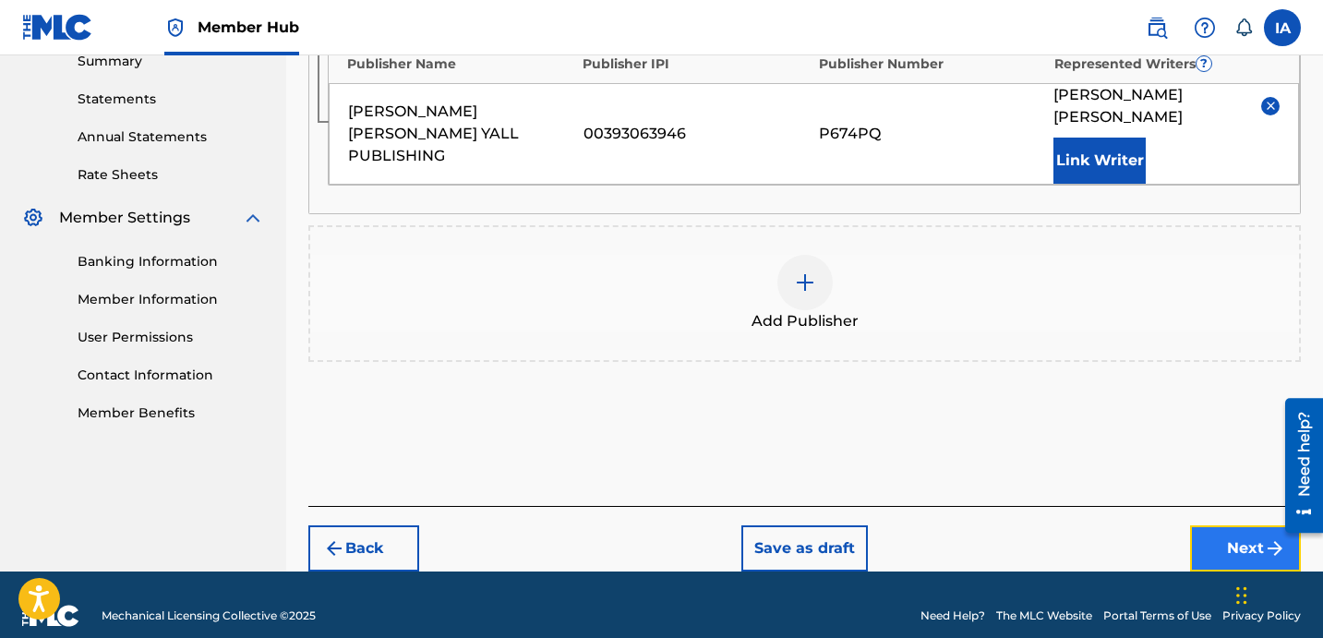
click at [1207, 525] on button "Next" at bounding box center [1245, 548] width 111 height 46
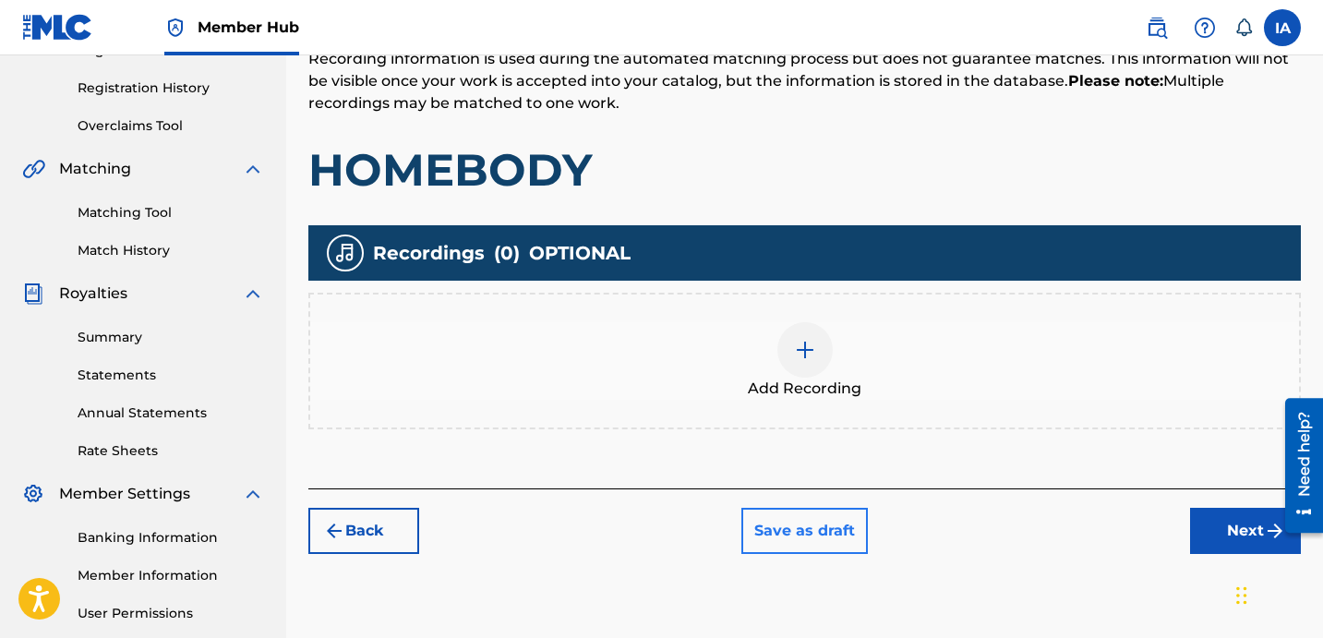
scroll to position [433, 0]
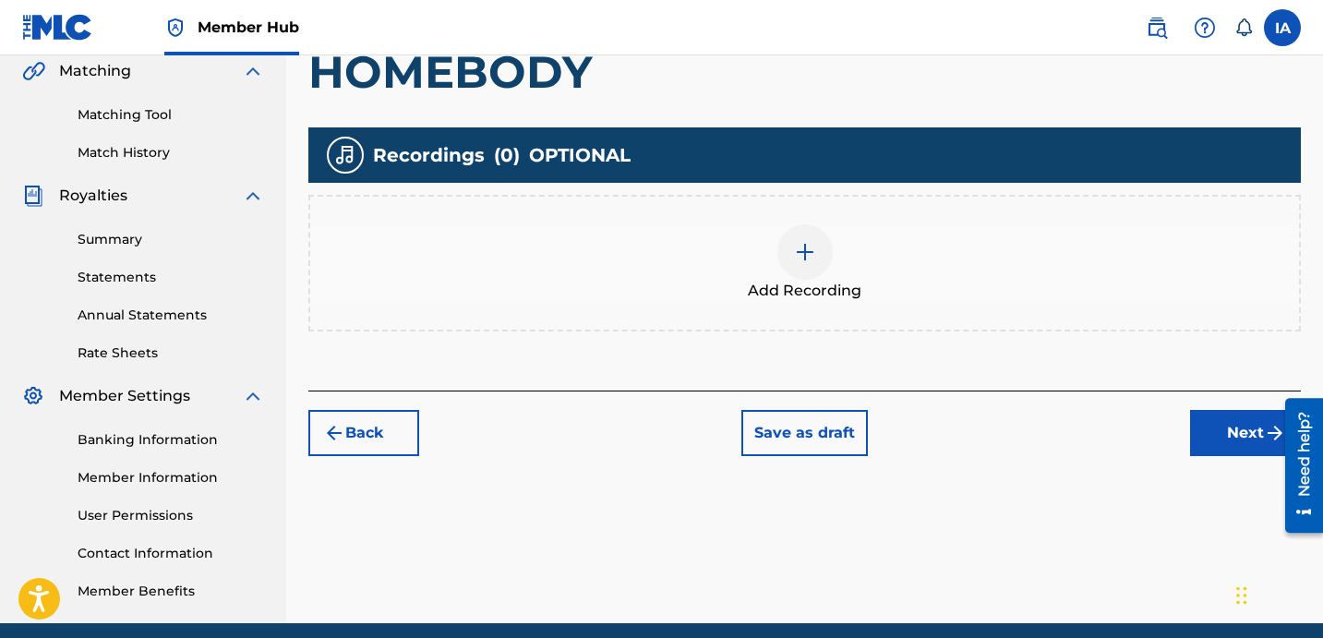
click at [900, 268] on div "Add Recording" at bounding box center [804, 263] width 989 height 78
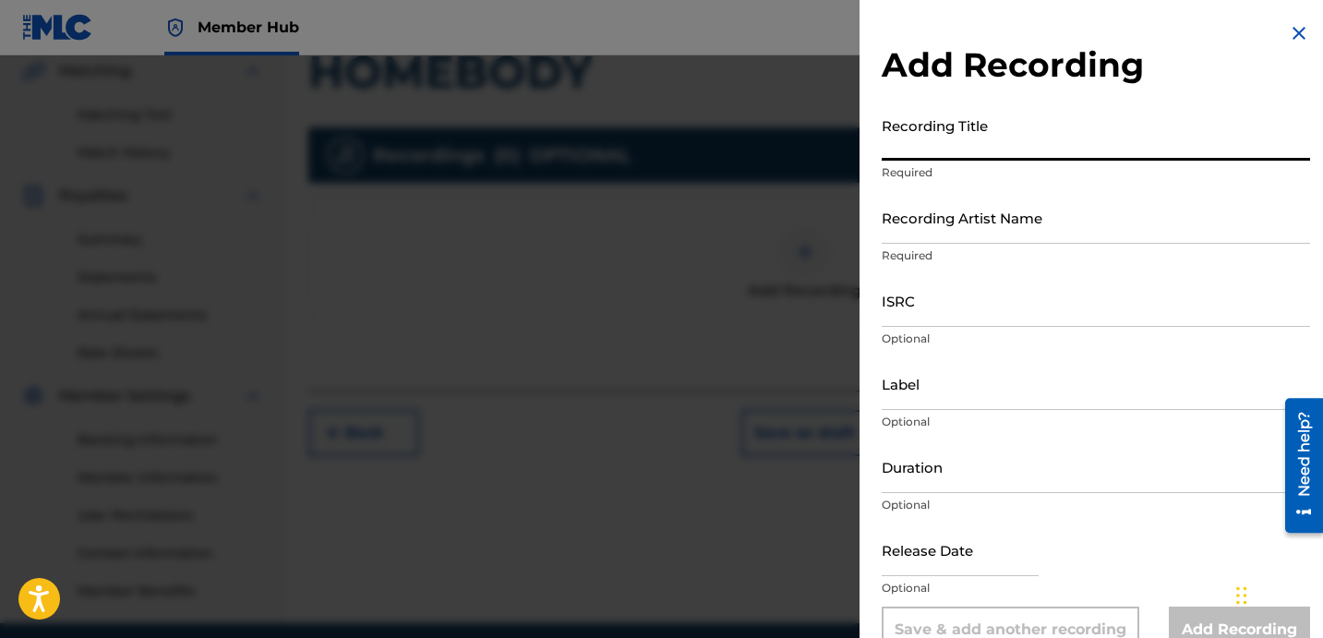
click at [1000, 126] on input "Recording Title" at bounding box center [1096, 134] width 428 height 53
click at [1005, 138] on input "Recording Title" at bounding box center [1096, 134] width 428 height 53
paste input "HOMEBODY"
type input "HOMEBODY"
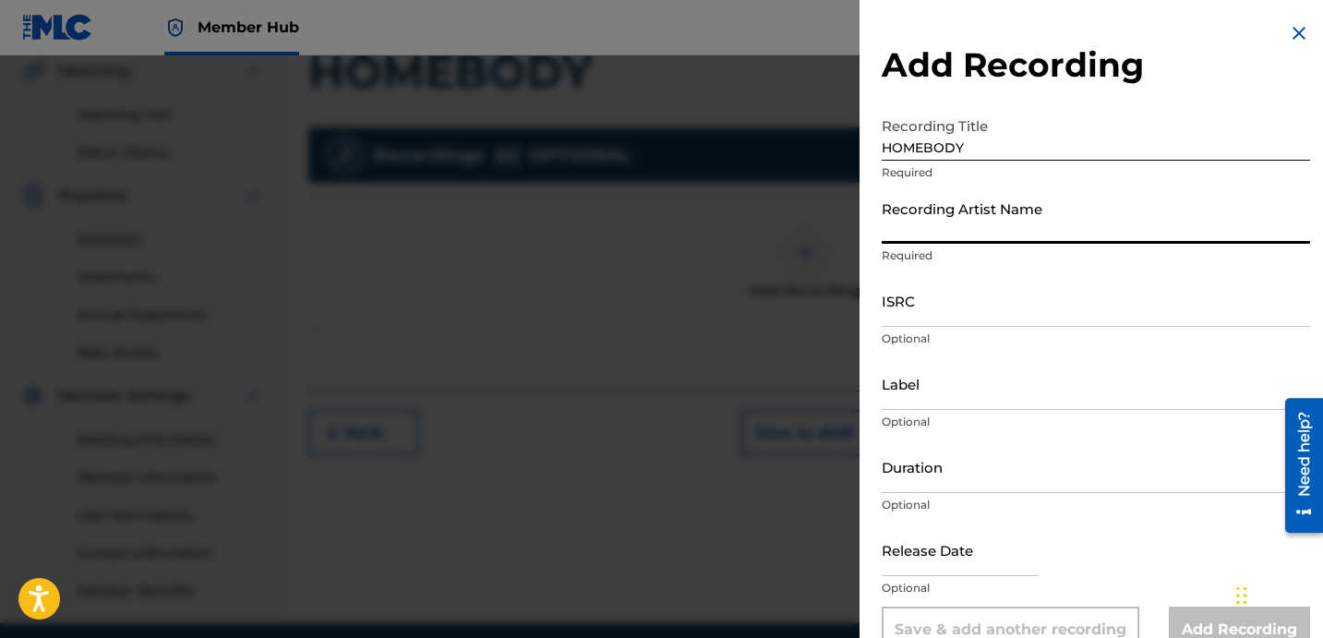
click at [982, 224] on input "Recording Artist Name" at bounding box center [1096, 217] width 428 height 53
type input "[PERSON_NAME] LOVER III AND DJ [PERSON_NAME]"
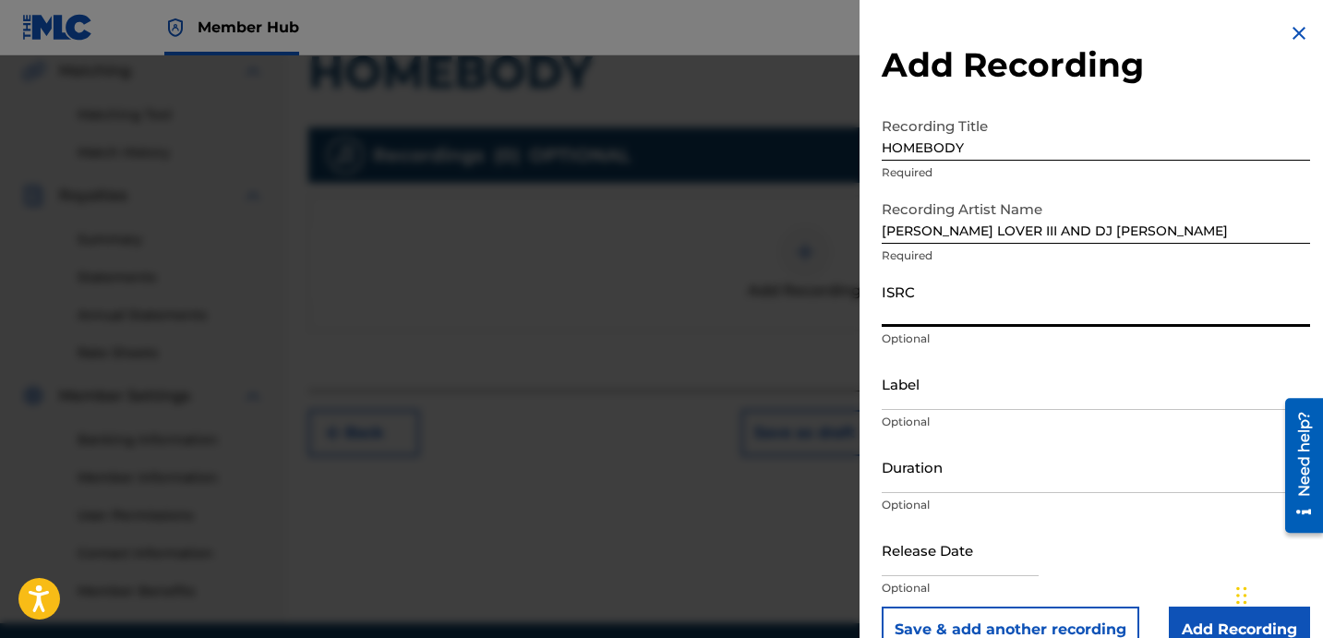
click at [975, 301] on input "ISRC" at bounding box center [1096, 300] width 428 height 53
click at [926, 311] on input "ISRC" at bounding box center [1096, 300] width 428 height 53
paste input "QZHN32373135"
type input "QZHN32373135"
click at [1044, 392] on input "Label" at bounding box center [1096, 383] width 428 height 53
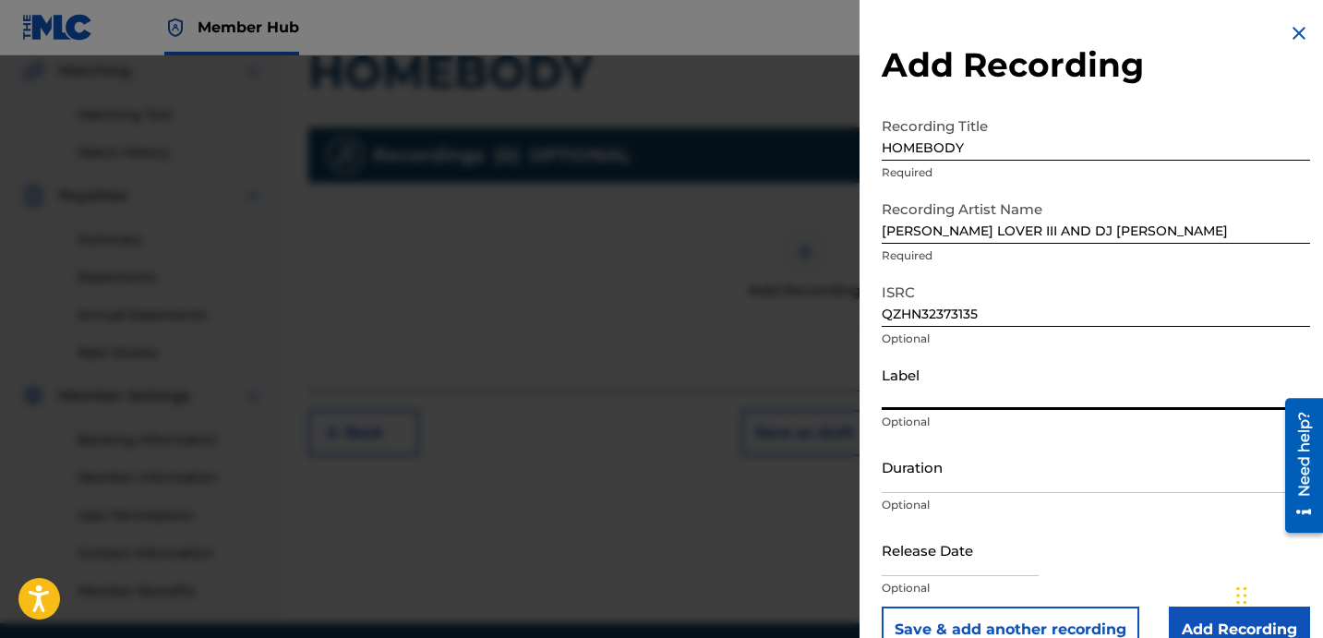
paste input "ROYALTY"
type input "ROYALTY"
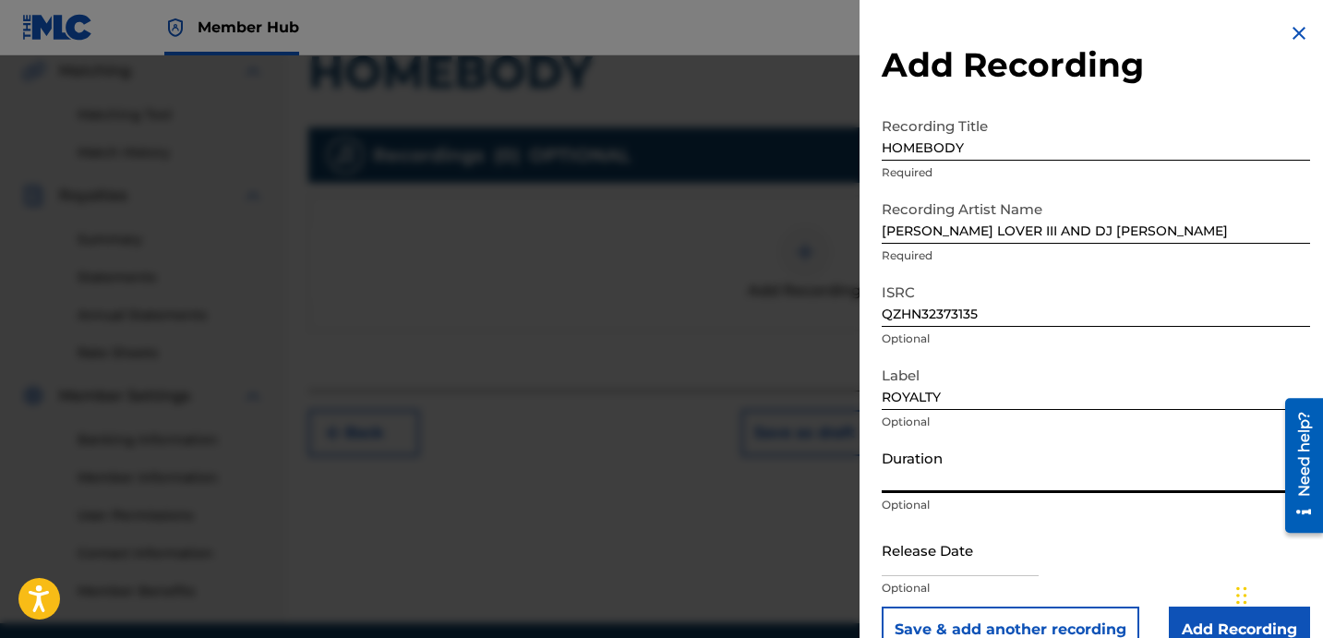
click at [979, 460] on input "Duration" at bounding box center [1096, 466] width 428 height 53
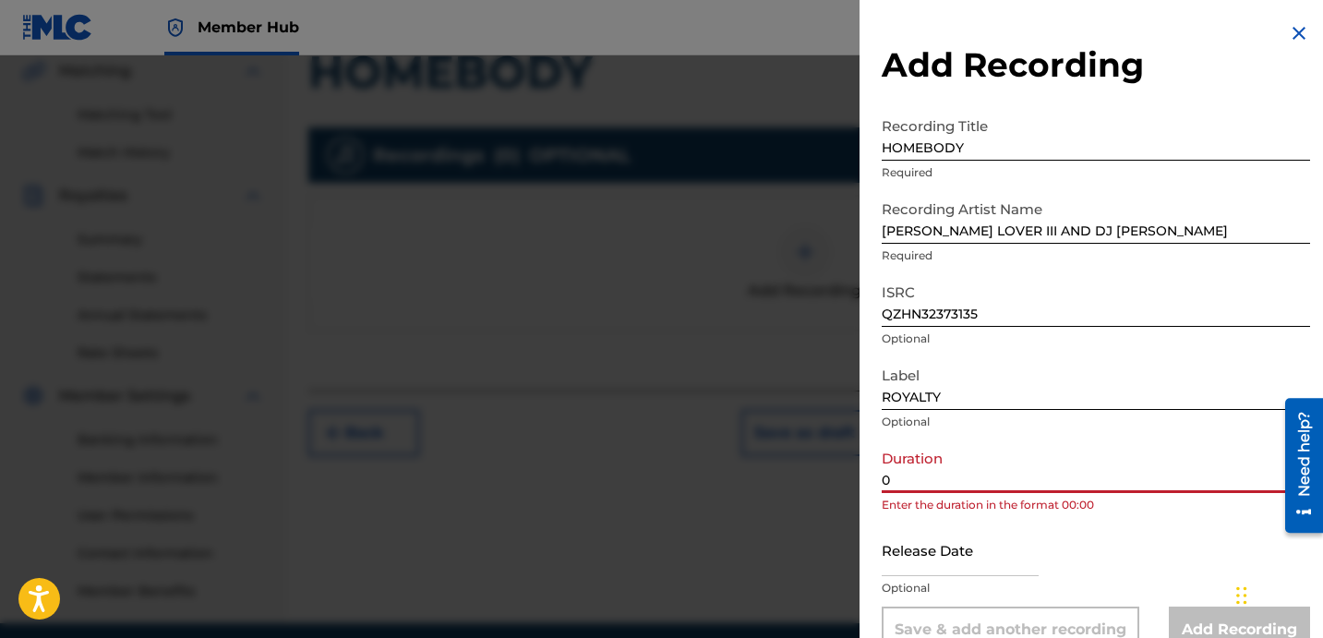
paste input "2:41"
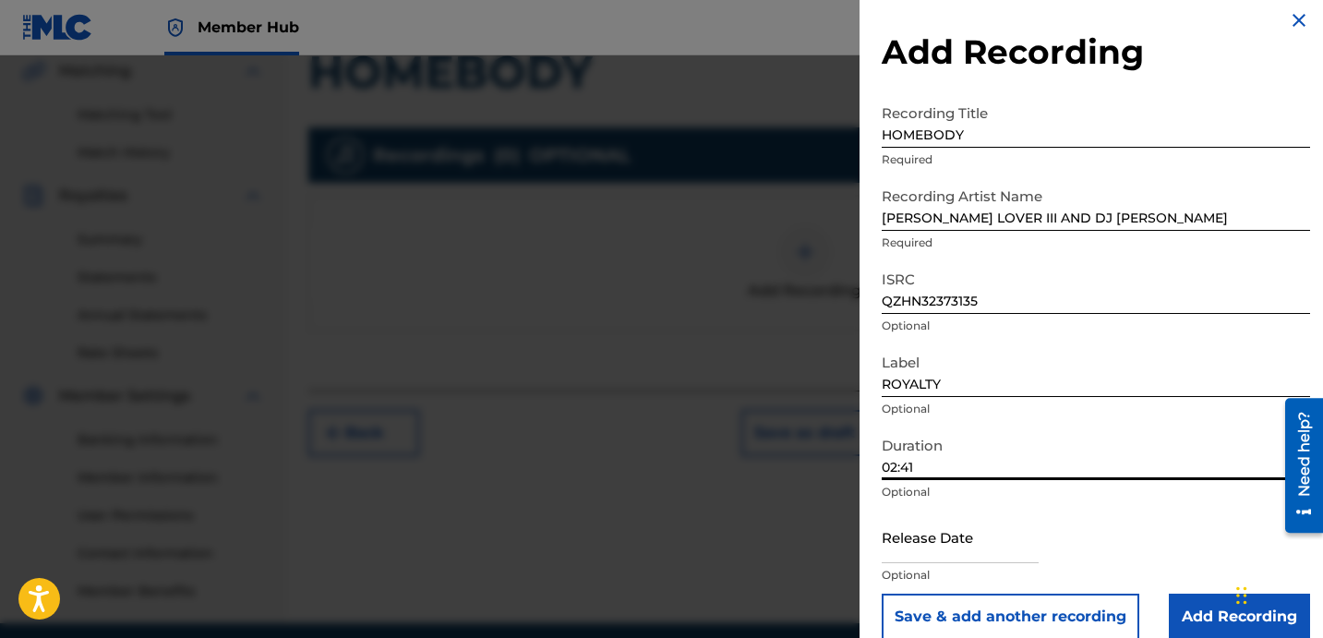
scroll to position [37, 0]
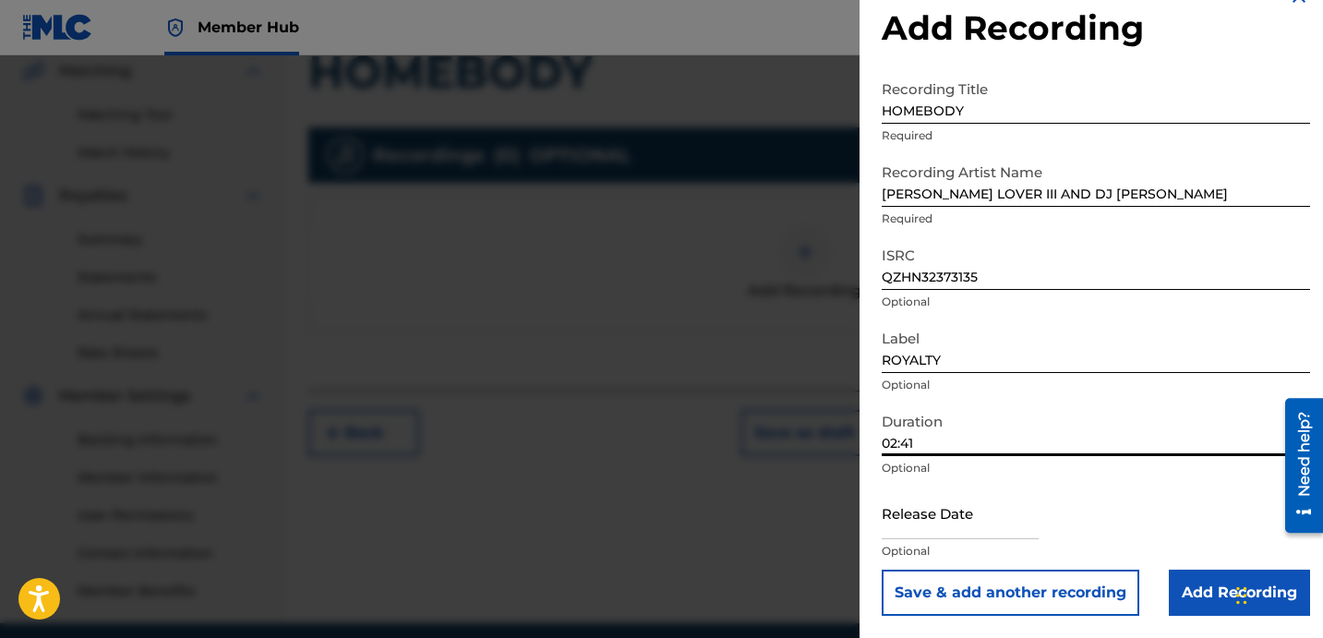
type input "02:41"
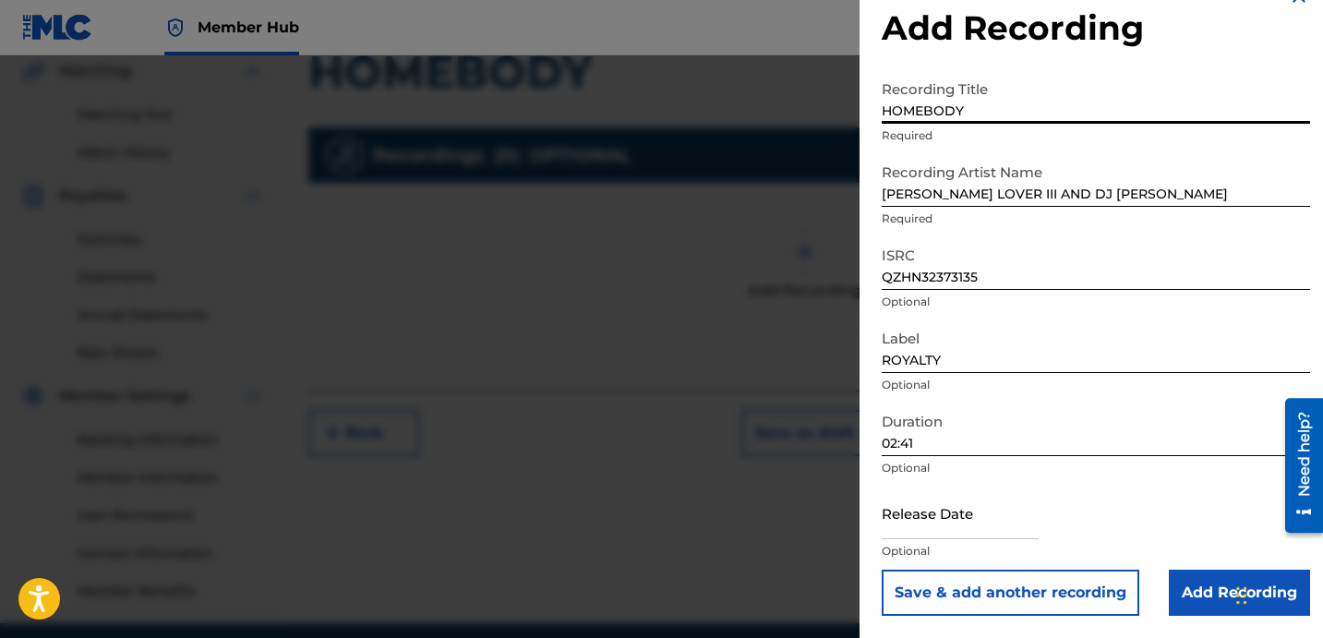
drag, startPoint x: 1008, startPoint y: 97, endPoint x: 883, endPoint y: 74, distance: 127.7
click at [948, 89] on input "HOMEBODY" at bounding box center [1096, 97] width 428 height 53
drag, startPoint x: 962, startPoint y: 120, endPoint x: 754, endPoint y: 45, distance: 220.8
click at [814, 64] on div "Add Recording Recording Title HOMEBODY Required Recording Artist Name [PERSON_N…" at bounding box center [661, 346] width 1323 height 583
click at [1183, 597] on input "Add Recording" at bounding box center [1239, 593] width 141 height 46
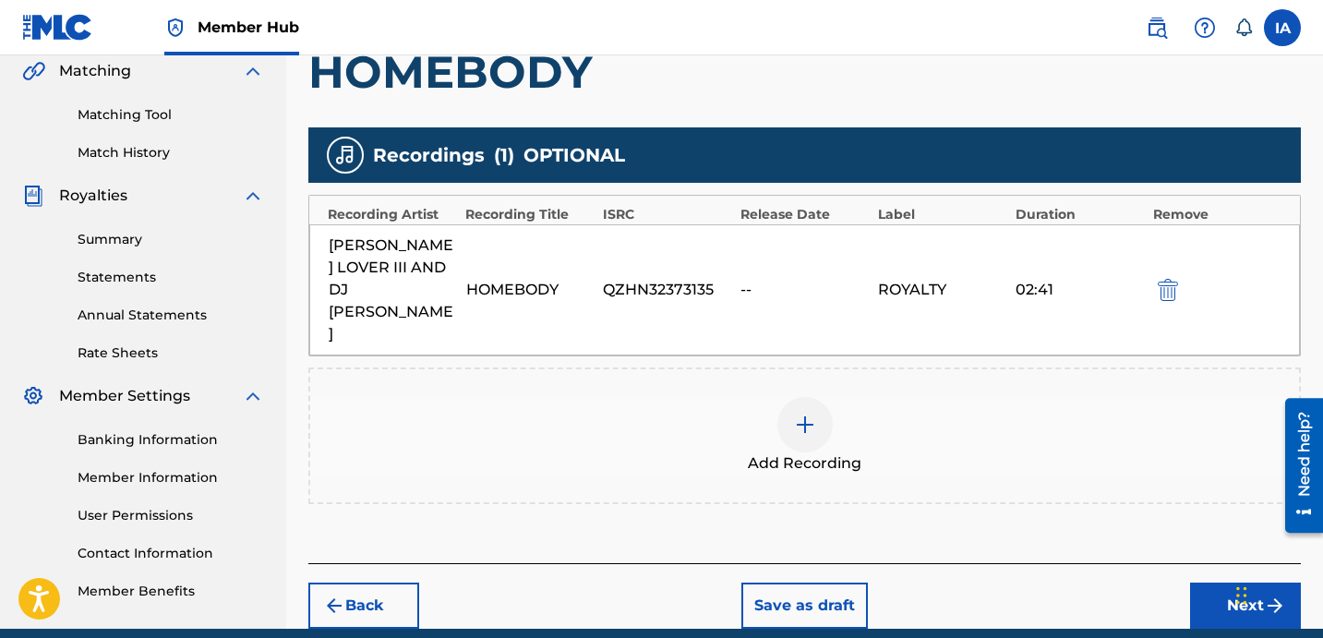
click at [878, 397] on div "Add Recording" at bounding box center [804, 436] width 989 height 78
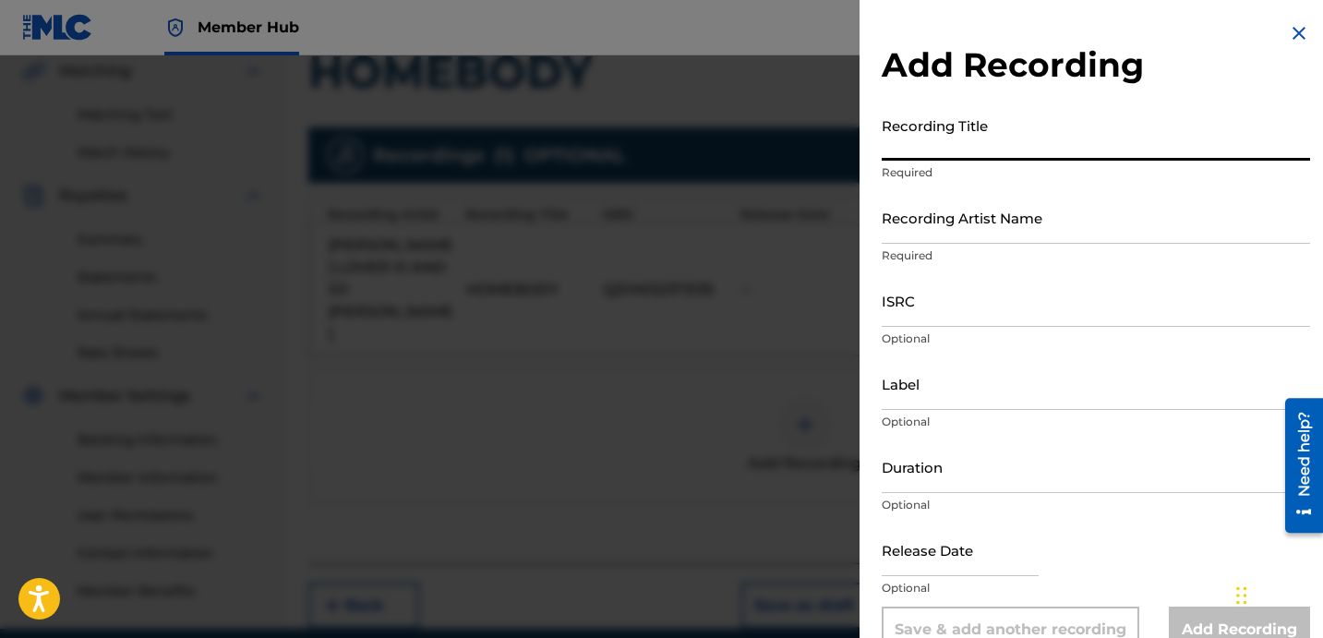
click at [969, 141] on input "Recording Title" at bounding box center [1096, 134] width 428 height 53
paste input "HOMEBODY"
type input "HOMEBODY"
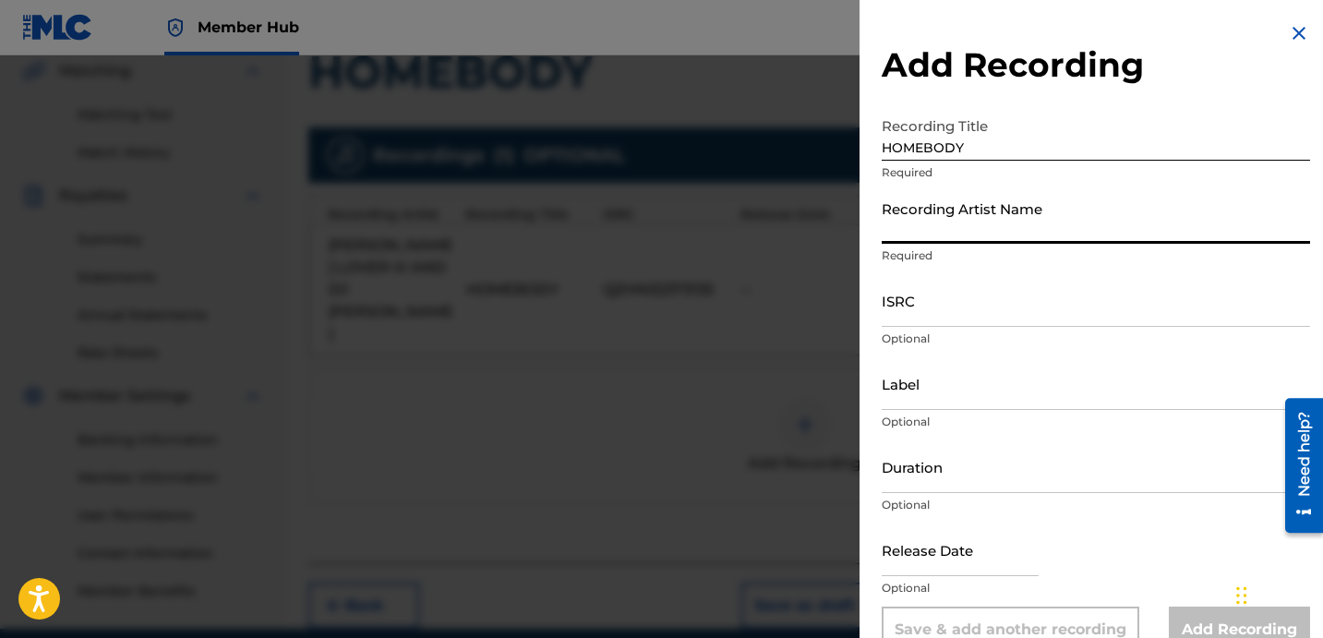
click at [974, 232] on input "Recording Artist Name" at bounding box center [1096, 217] width 428 height 53
type input "[PERSON_NAME] LOVER III AND DJ [PERSON_NAME]"
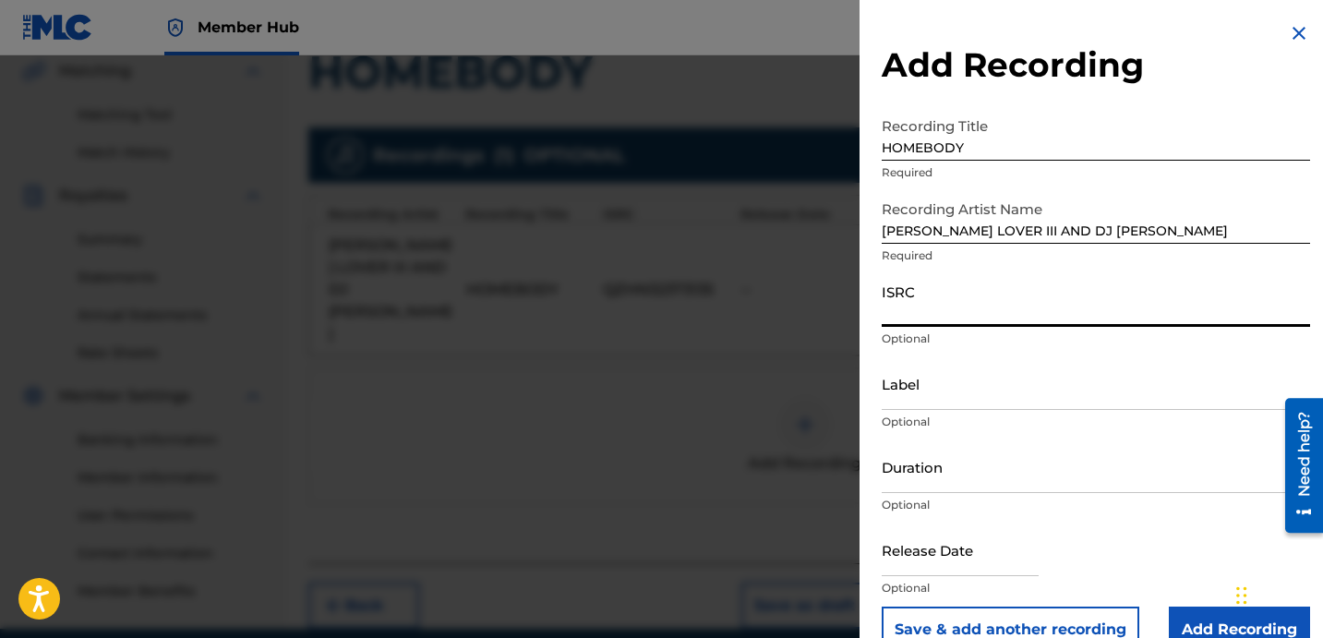
click at [1027, 314] on input "ISRC" at bounding box center [1096, 300] width 428 height 53
click at [998, 324] on input "ISRC" at bounding box center [1096, 300] width 428 height 53
paste input "QZPLR2389683"
type input "QZPLR2389683"
click at [970, 391] on input "Label" at bounding box center [1096, 383] width 428 height 53
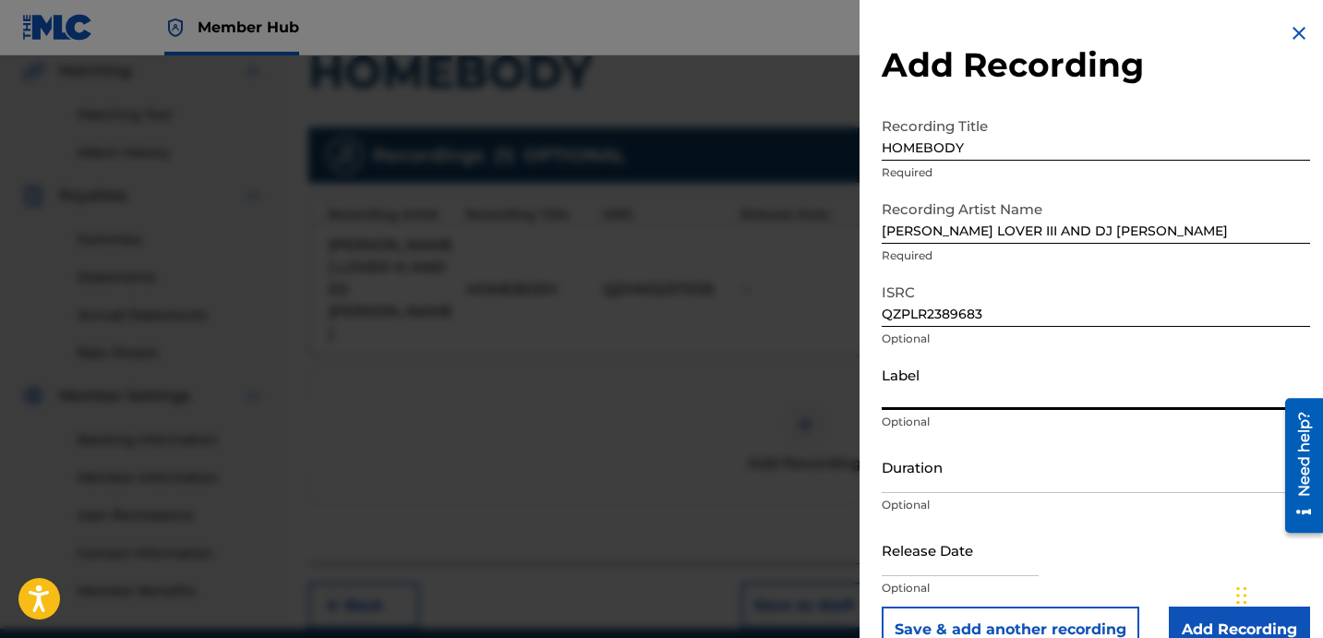
paste input "ROYALTY"
type input "ROYALTY"
click at [1045, 473] on input "Duration" at bounding box center [1096, 466] width 428 height 53
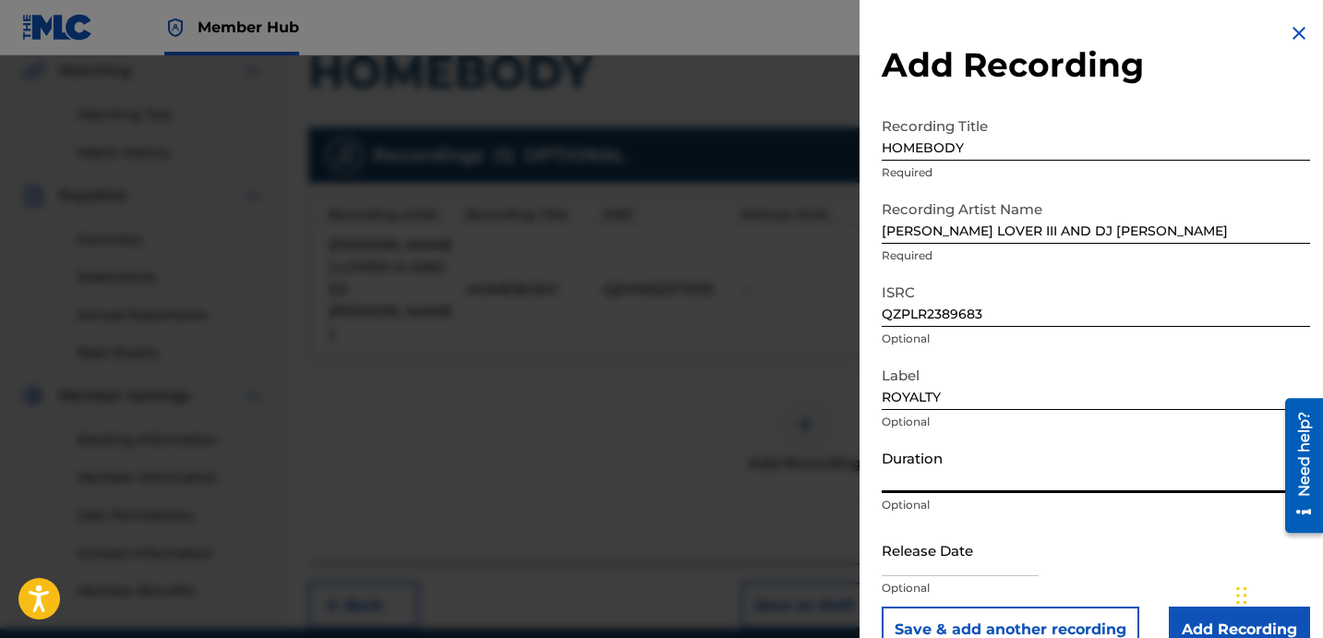
paste input "2:41"
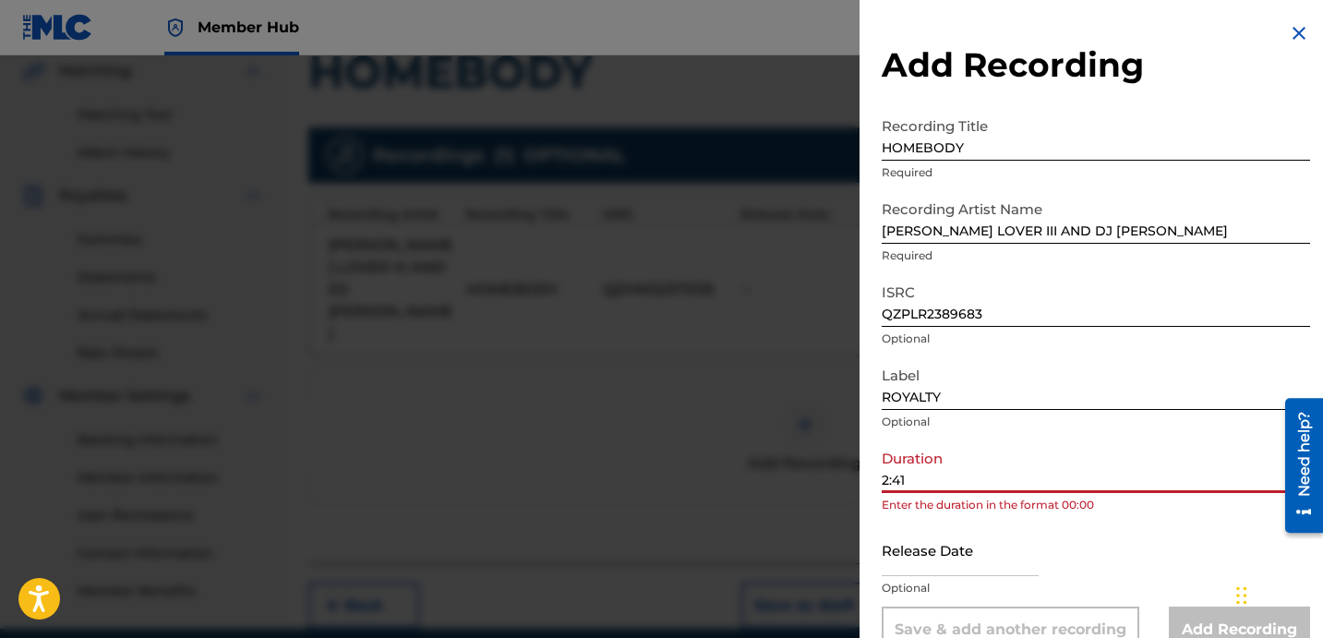
click at [885, 478] on input "2:41" at bounding box center [1096, 466] width 428 height 53
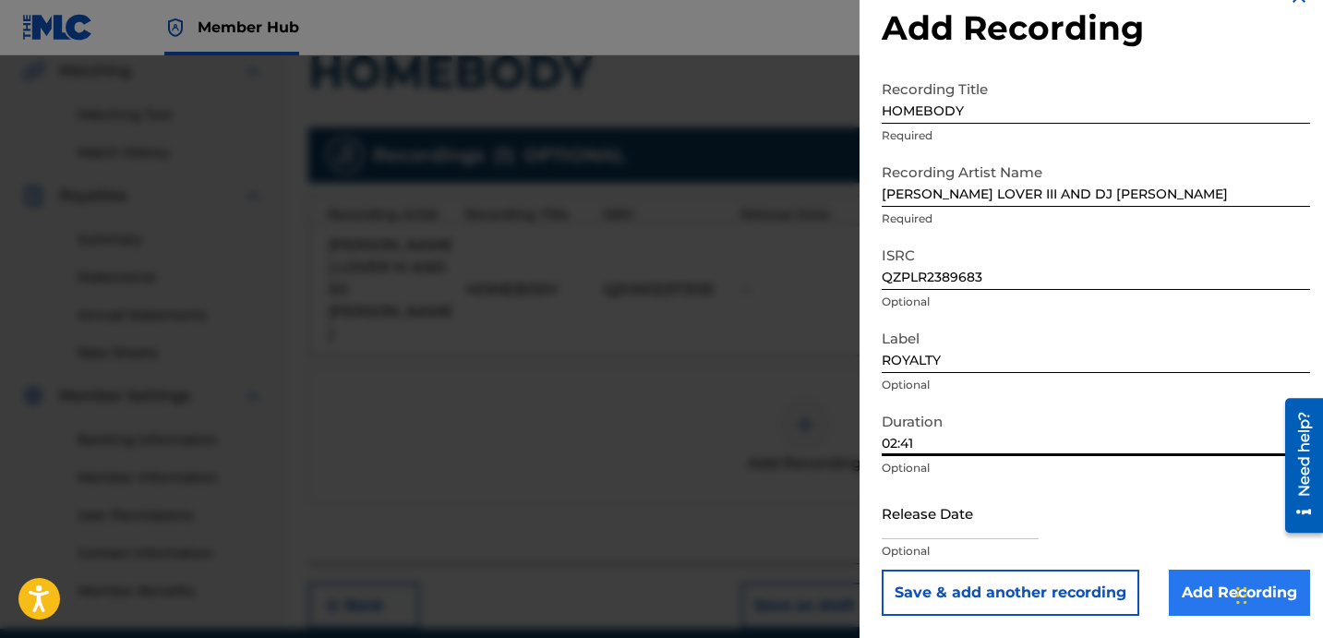
type input "02:41"
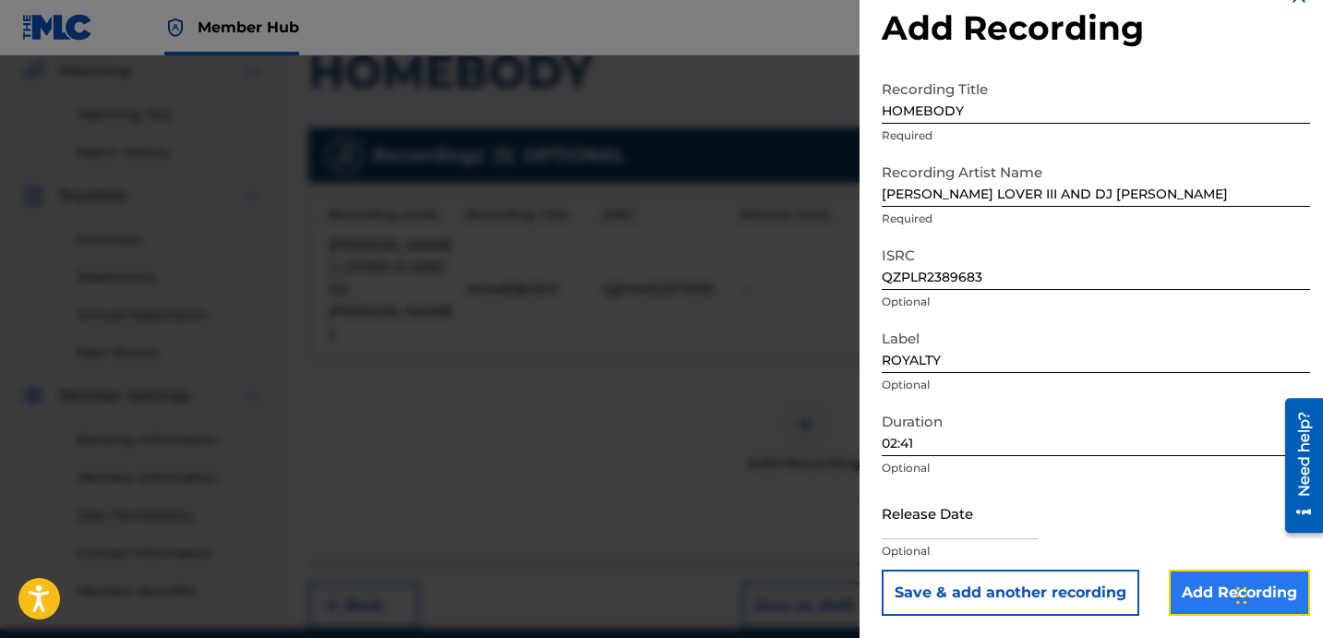
click at [1198, 584] on input "Add Recording" at bounding box center [1239, 593] width 141 height 46
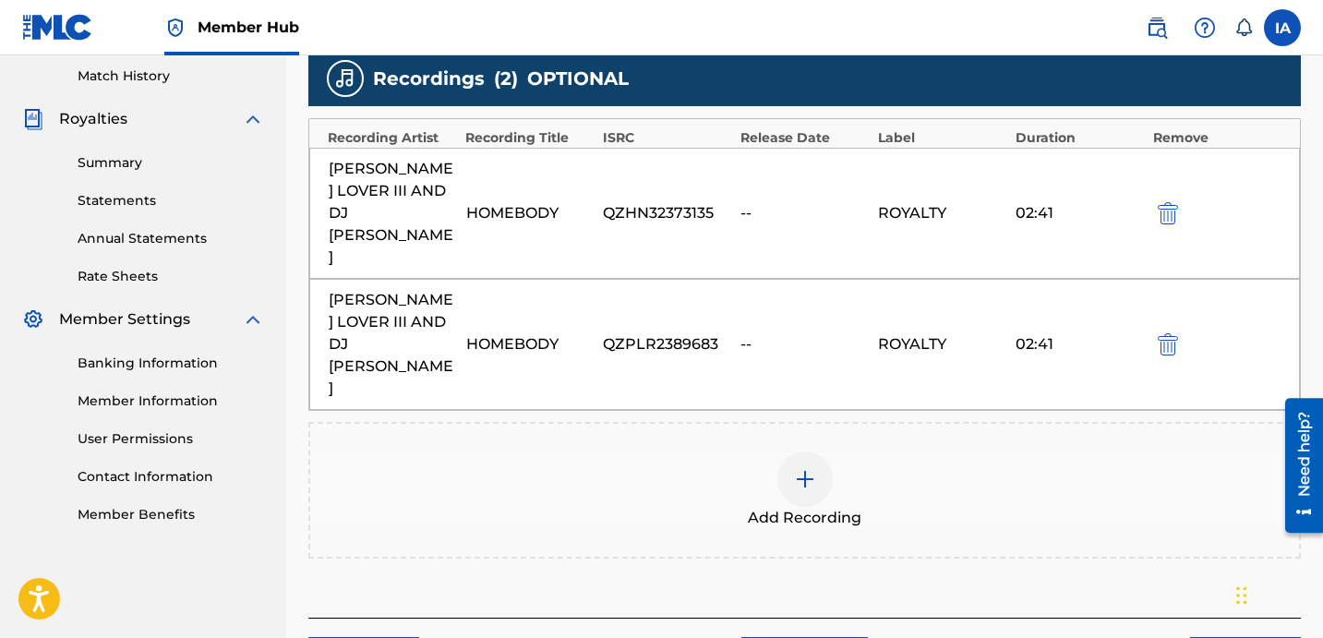
scroll to position [511, 0]
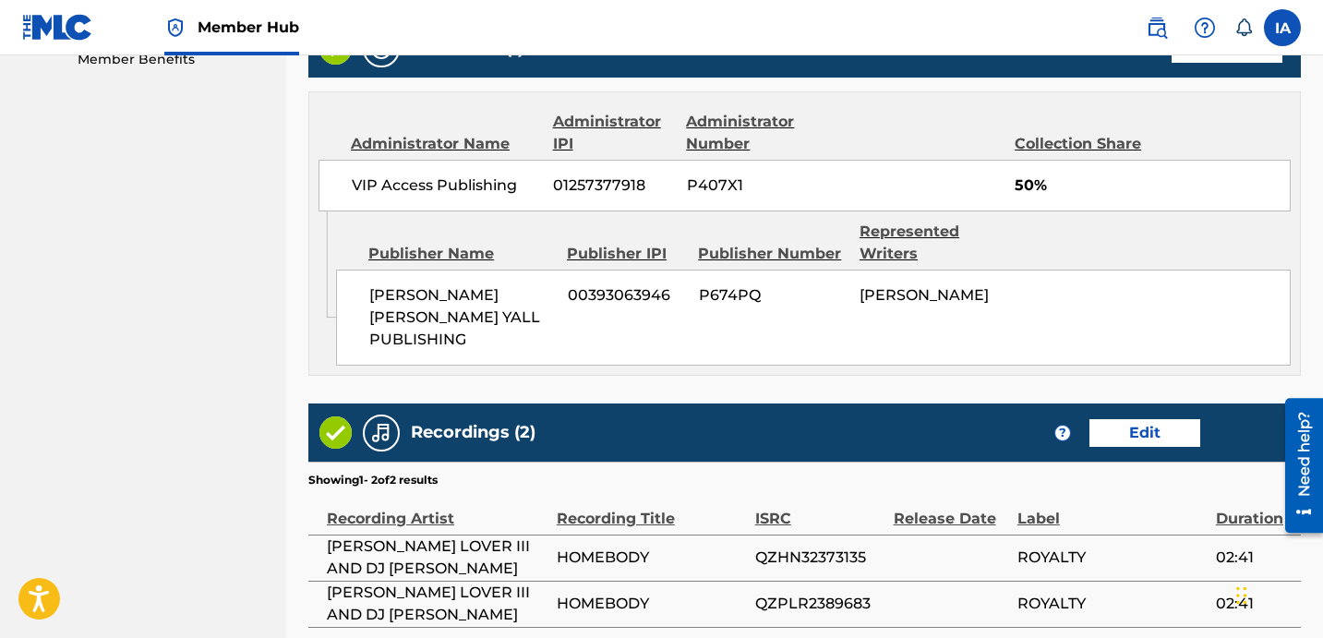
scroll to position [1112, 0]
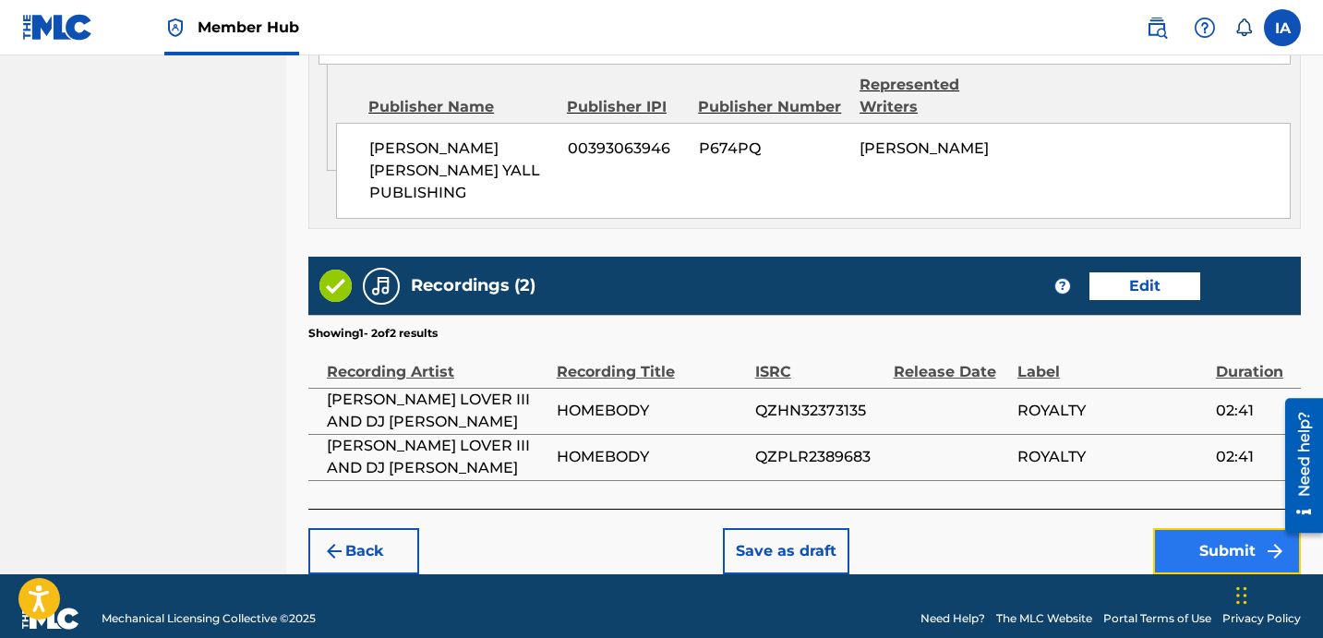
click at [1204, 543] on button "Submit" at bounding box center [1227, 551] width 148 height 46
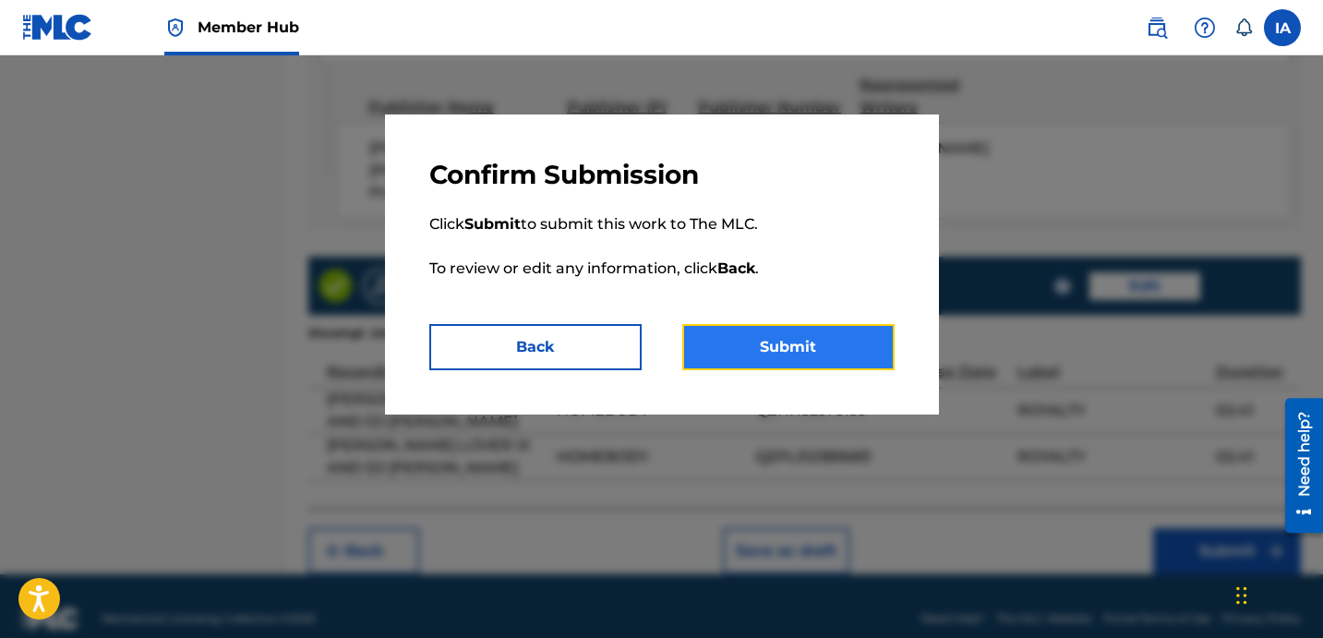
click at [875, 343] on button "Submit" at bounding box center [788, 347] width 212 height 46
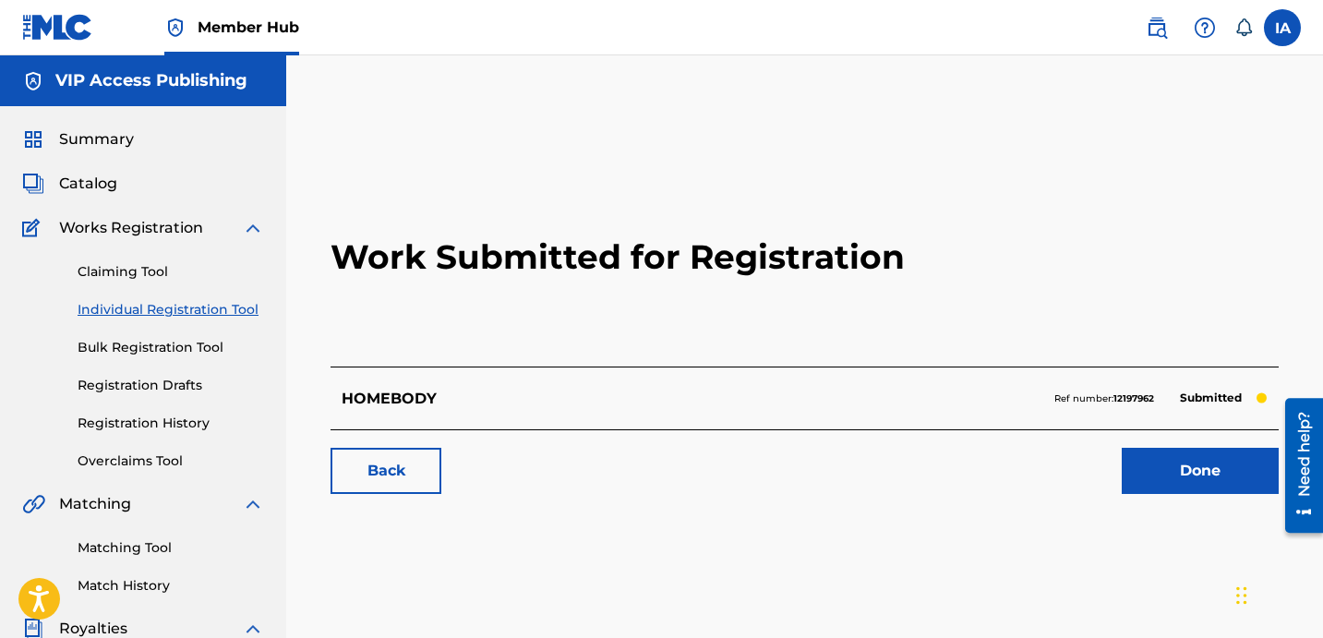
click at [239, 305] on link "Individual Registration Tool" at bounding box center [171, 309] width 187 height 19
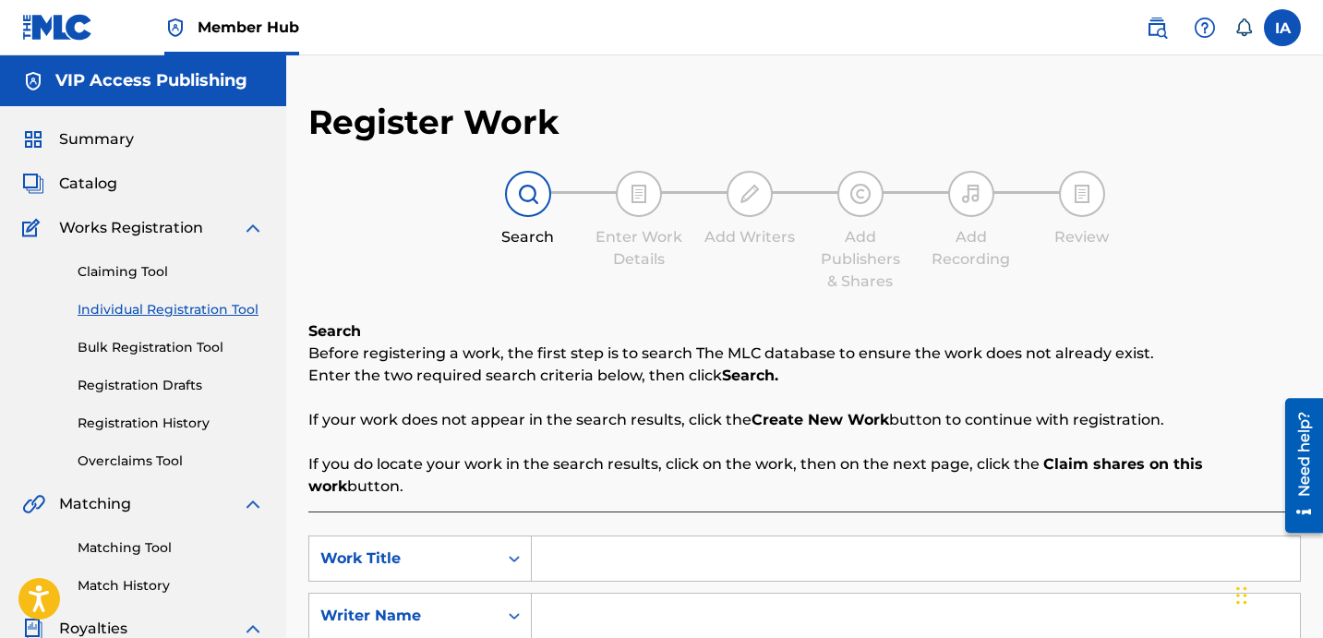
click at [816, 541] on input "Search Form" at bounding box center [916, 558] width 768 height 44
paste input "HOOD TROPHY"
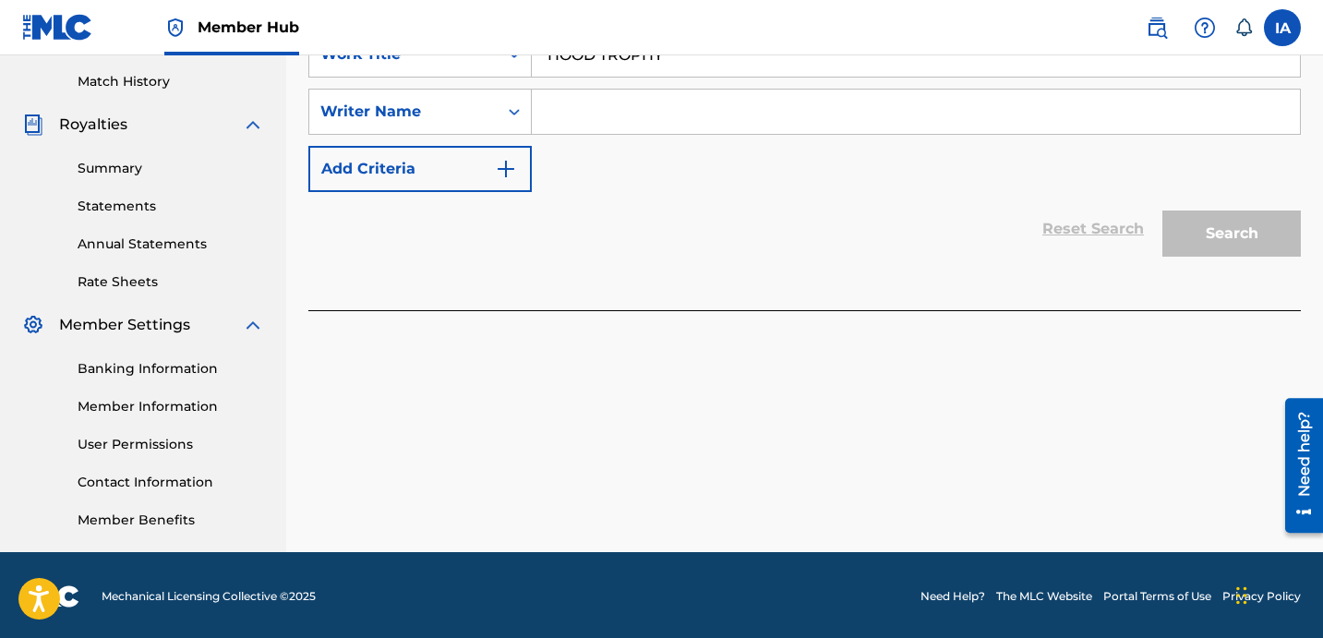
scroll to position [507, 0]
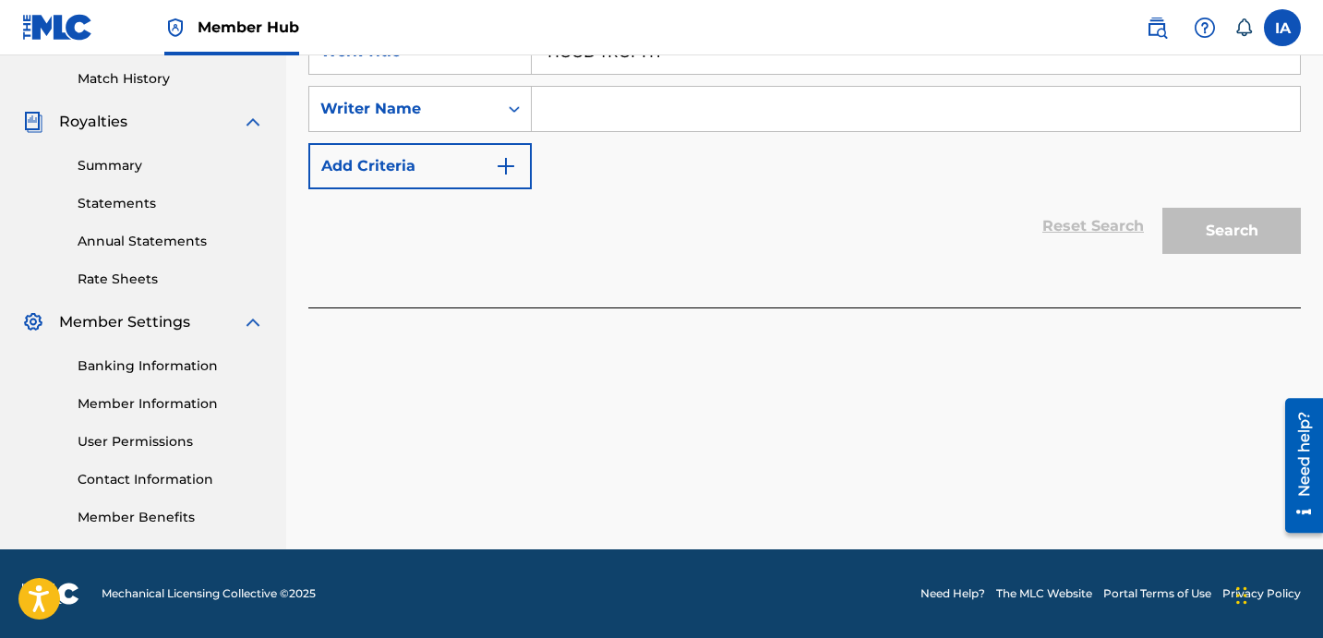
type input "HOOD TROPHY"
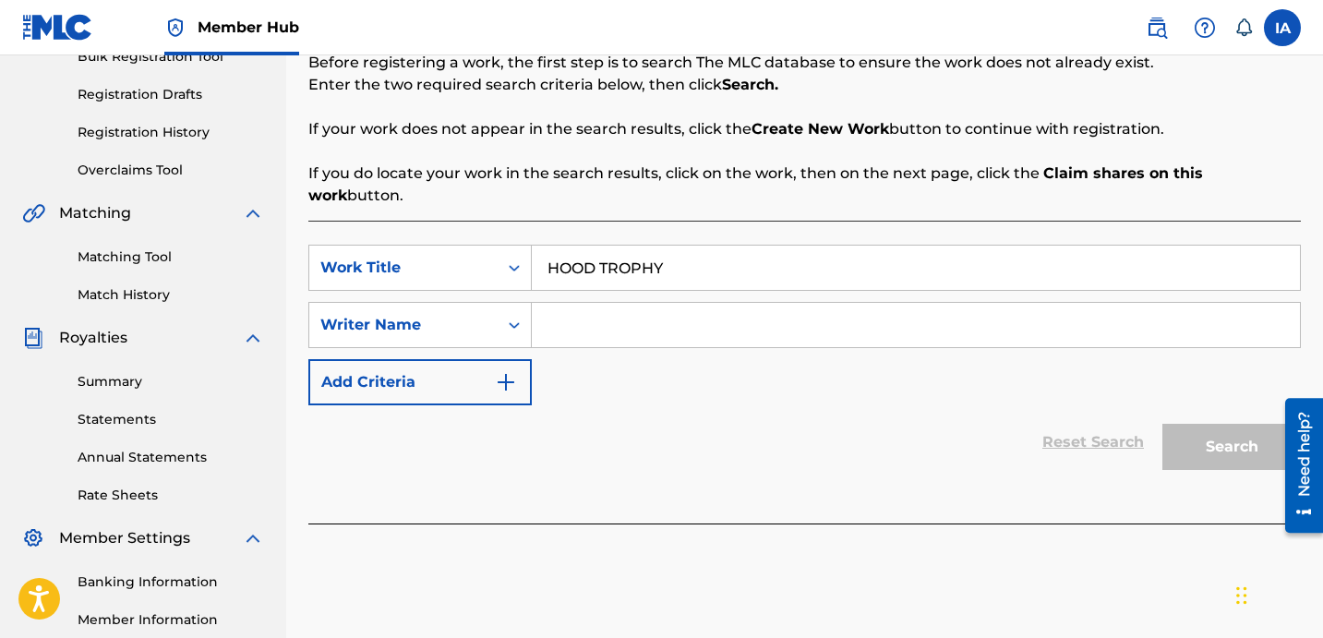
scroll to position [307, 0]
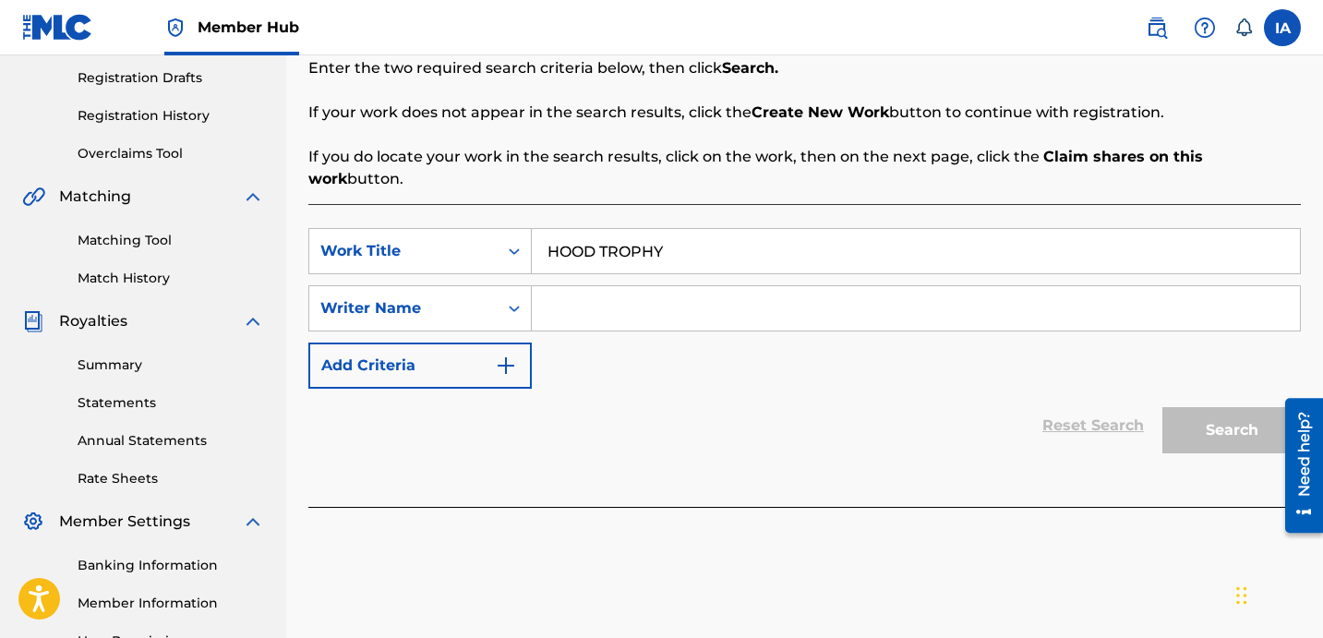
click at [976, 286] on input "Search Form" at bounding box center [916, 308] width 768 height 44
paste input "[PERSON_NAME] [PERSON_NAME]"
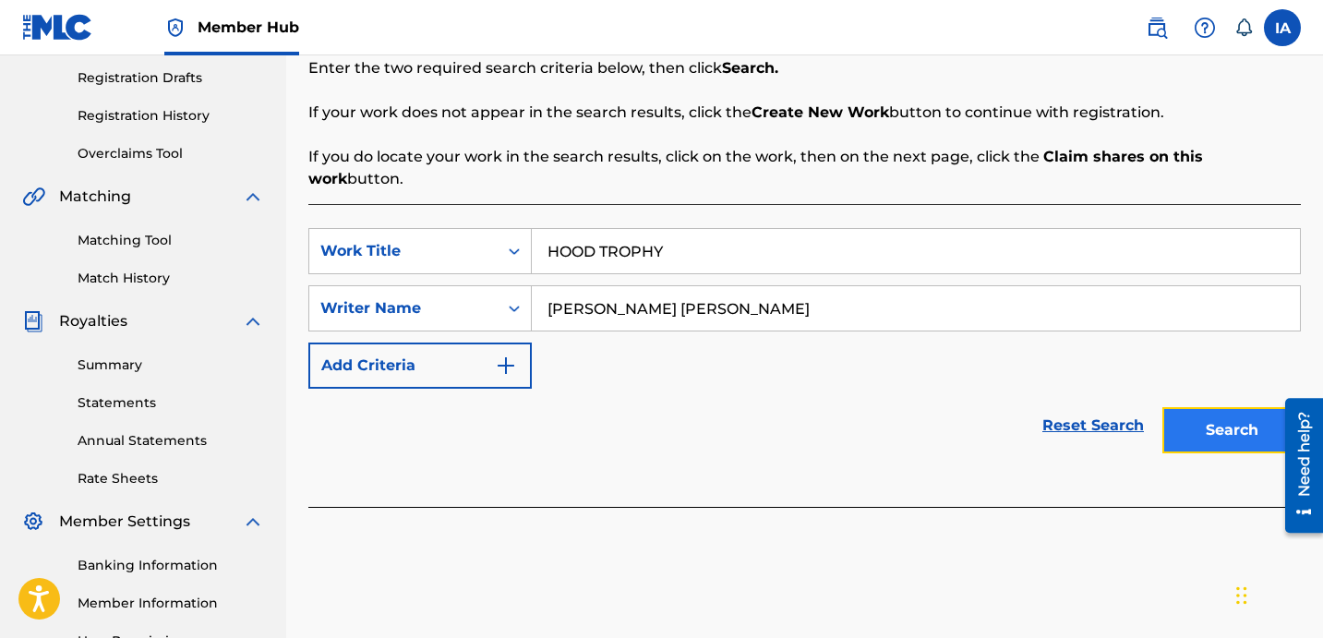
click at [1199, 407] on button "Search" at bounding box center [1232, 430] width 139 height 46
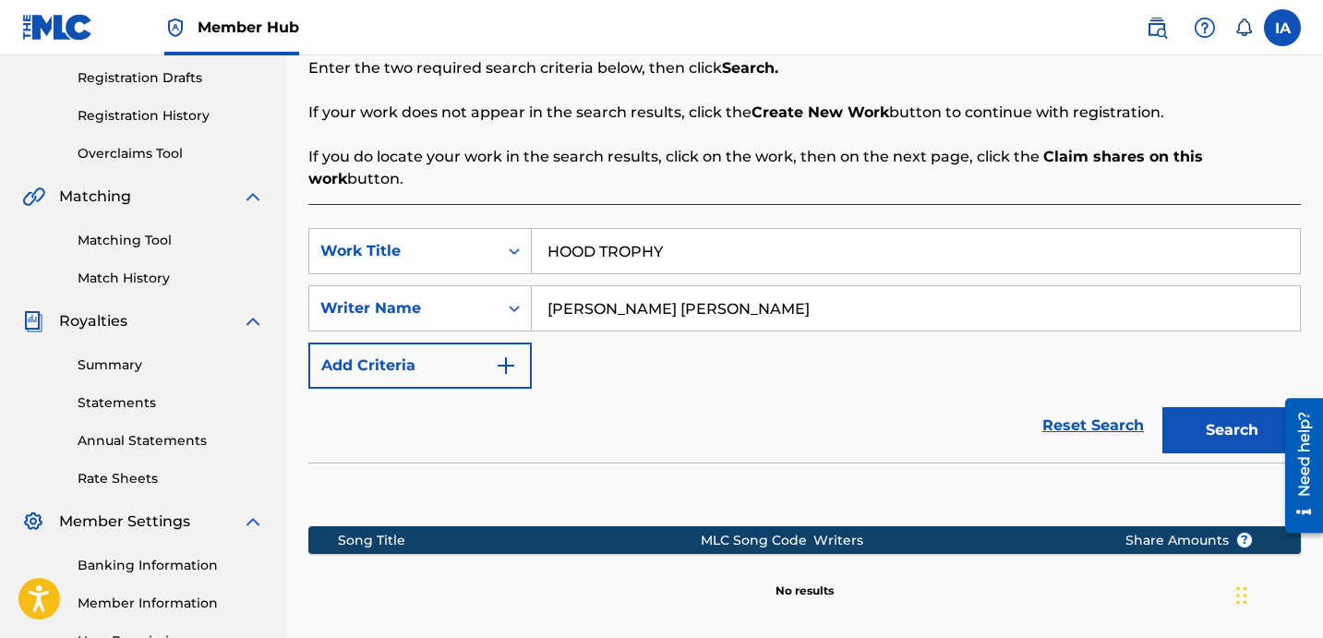
click at [802, 389] on div "Reset Search Search" at bounding box center [804, 426] width 993 height 74
drag, startPoint x: 843, startPoint y: 302, endPoint x: 645, endPoint y: 206, distance: 220.5
click at [697, 244] on div "SearchWithCriteria9b402ce9-07c9-40b6-948d-7834958a132e Work Title HOOD TROPHY S…" at bounding box center [804, 308] width 993 height 161
drag, startPoint x: 918, startPoint y: 289, endPoint x: 554, endPoint y: 176, distance: 380.9
click at [615, 204] on div "SearchWithCriteria9b402ce9-07c9-40b6-948d-7834958a132e Work Title HOOD TROPHY S…" at bounding box center [804, 438] width 993 height 469
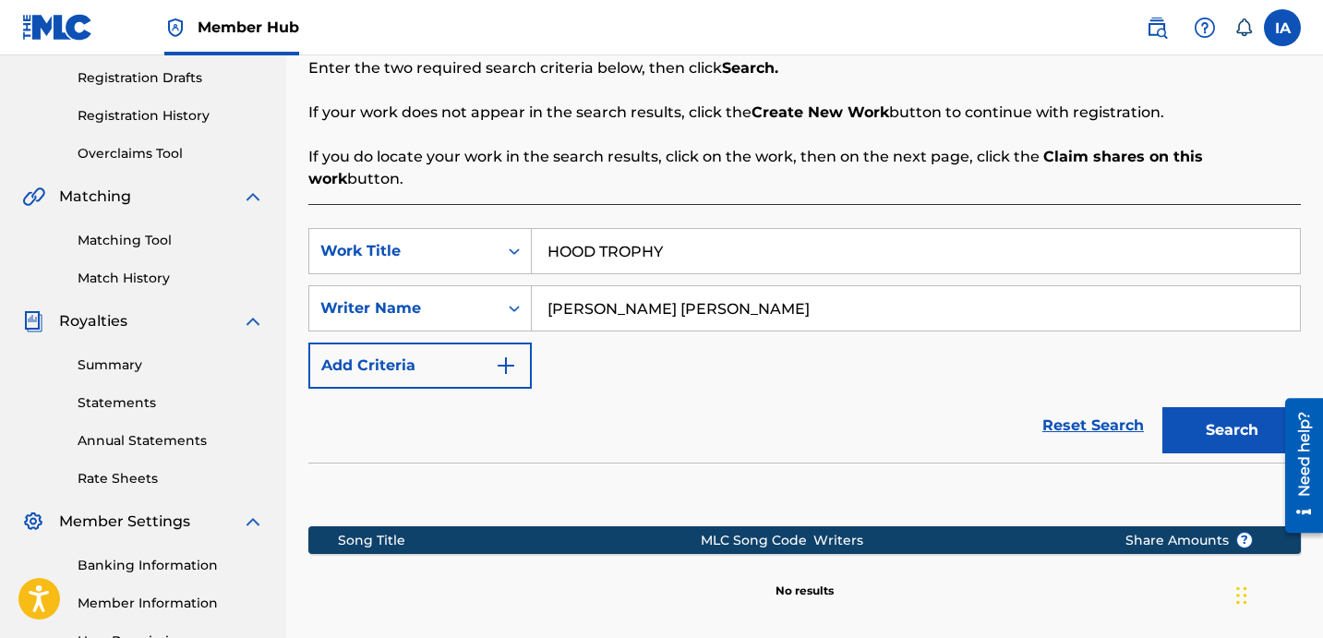
paste input "[PERSON_NAME] [PERSON_NAME]"
type input "[PERSON_NAME] [PERSON_NAME]"
click at [1201, 407] on button "Search" at bounding box center [1232, 430] width 139 height 46
click at [864, 389] on div "Reset Search Search" at bounding box center [804, 426] width 993 height 74
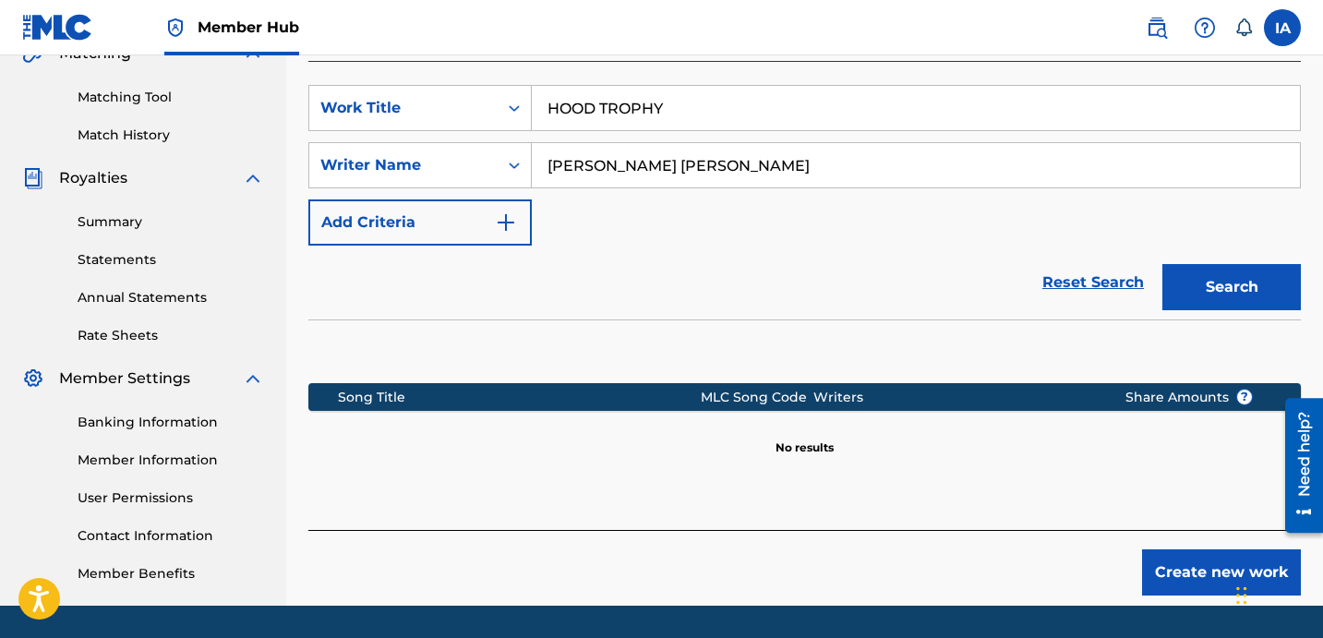
scroll to position [507, 0]
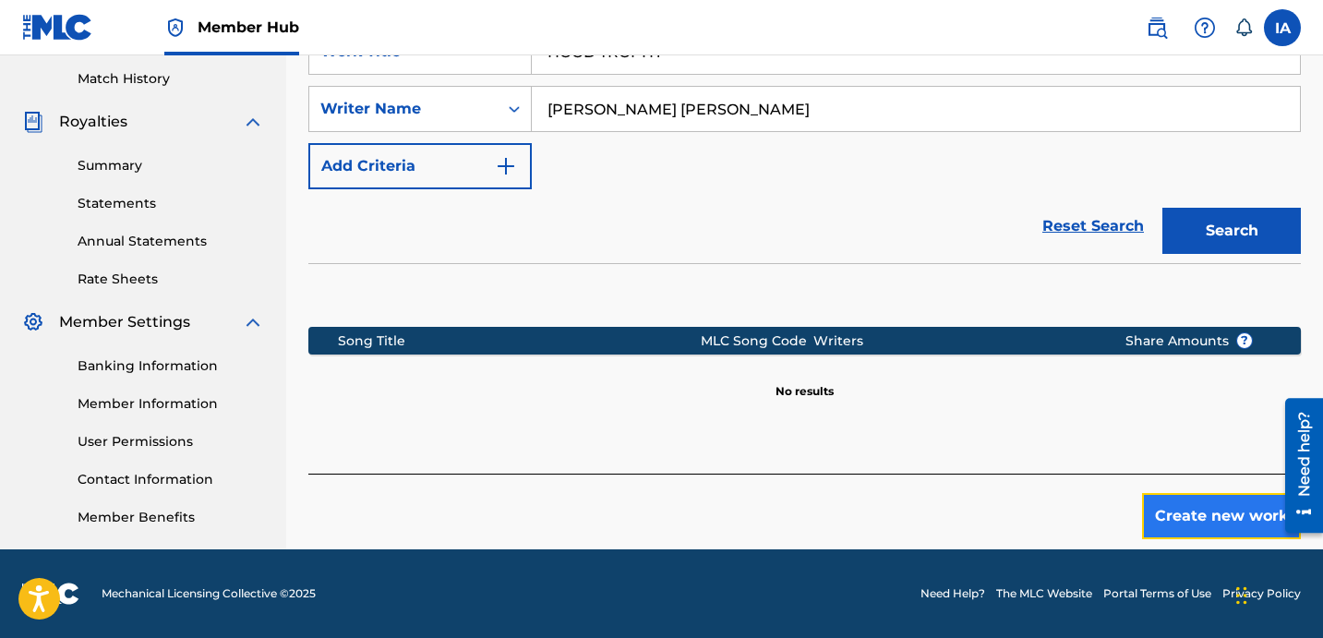
click at [1192, 493] on button "Create new work" at bounding box center [1221, 516] width 159 height 46
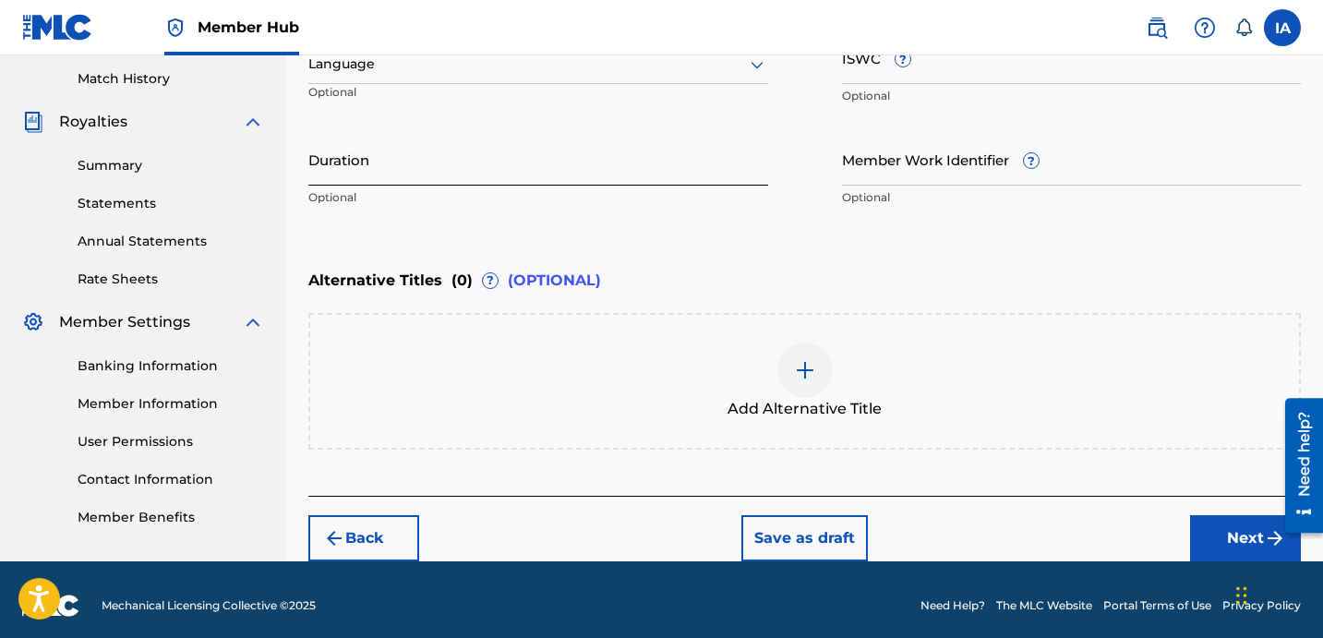
scroll to position [247, 0]
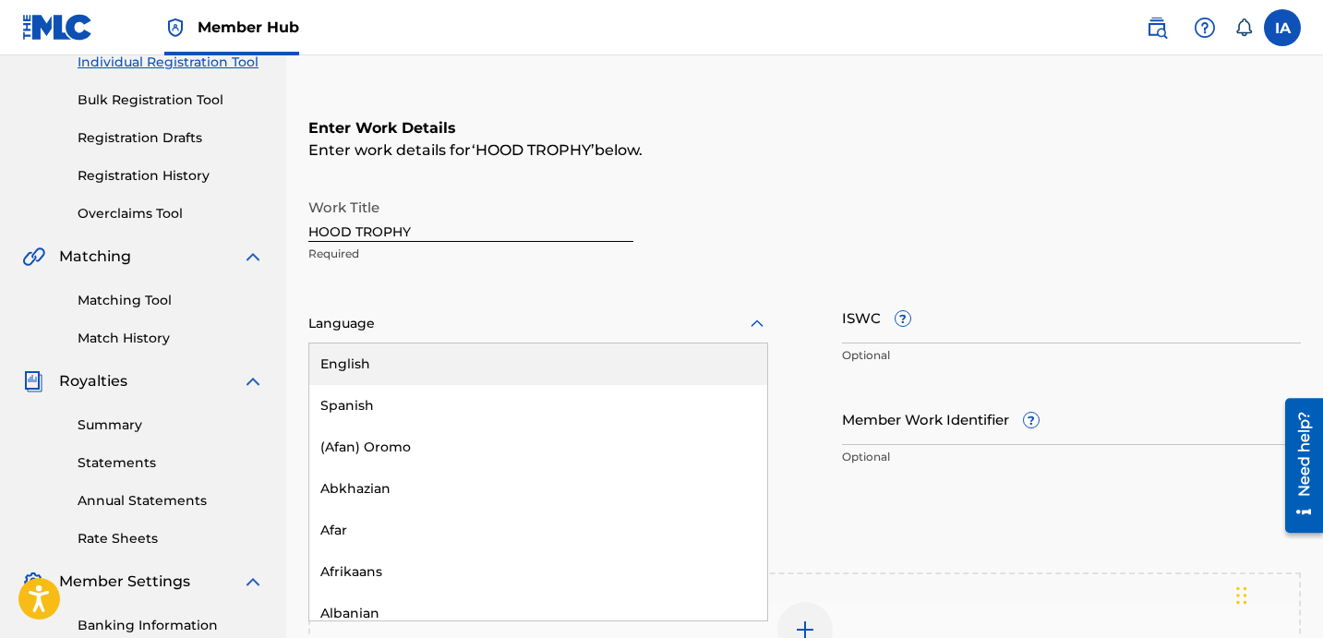
click at [548, 328] on div at bounding box center [538, 323] width 460 height 23
click at [570, 360] on div "English" at bounding box center [538, 365] width 458 height 42
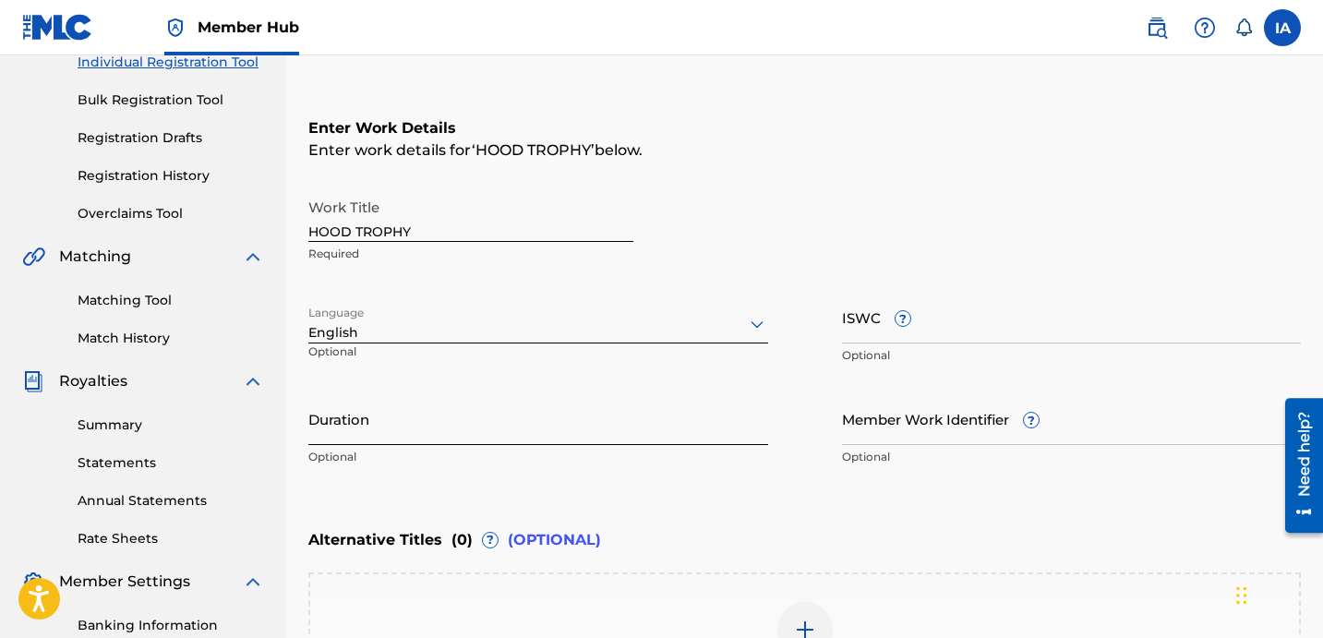
click at [462, 430] on input "Duration" at bounding box center [538, 418] width 460 height 53
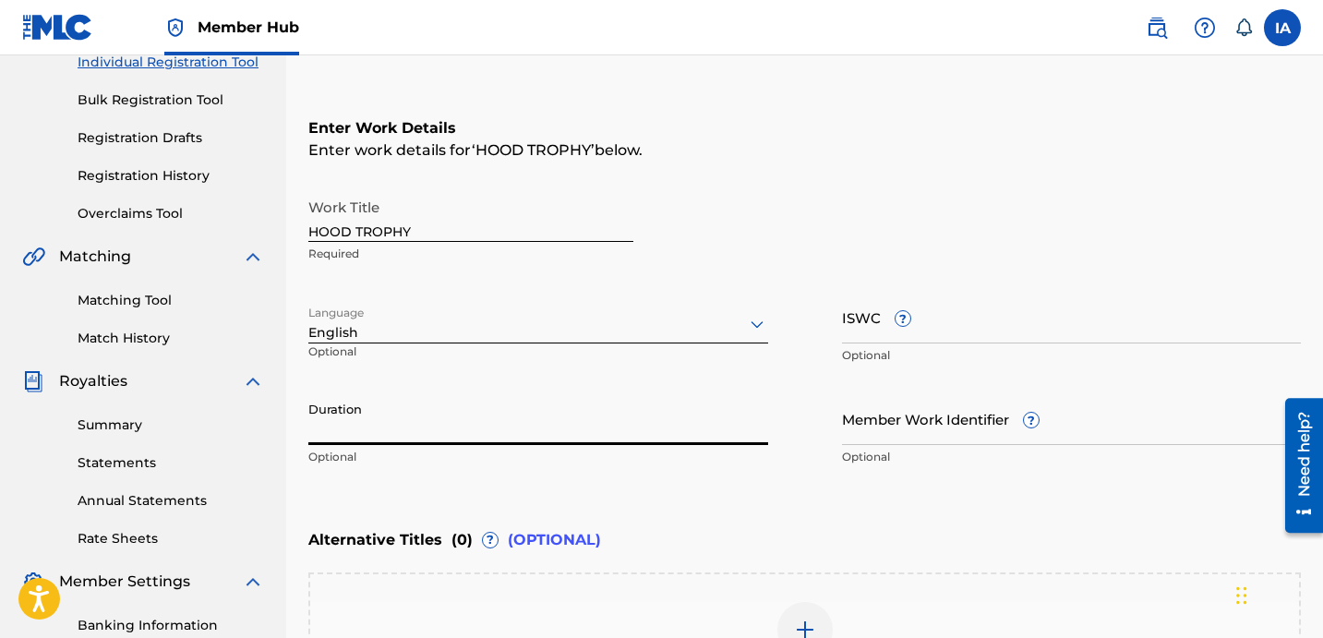
click at [613, 426] on input "Duration" at bounding box center [538, 418] width 460 height 53
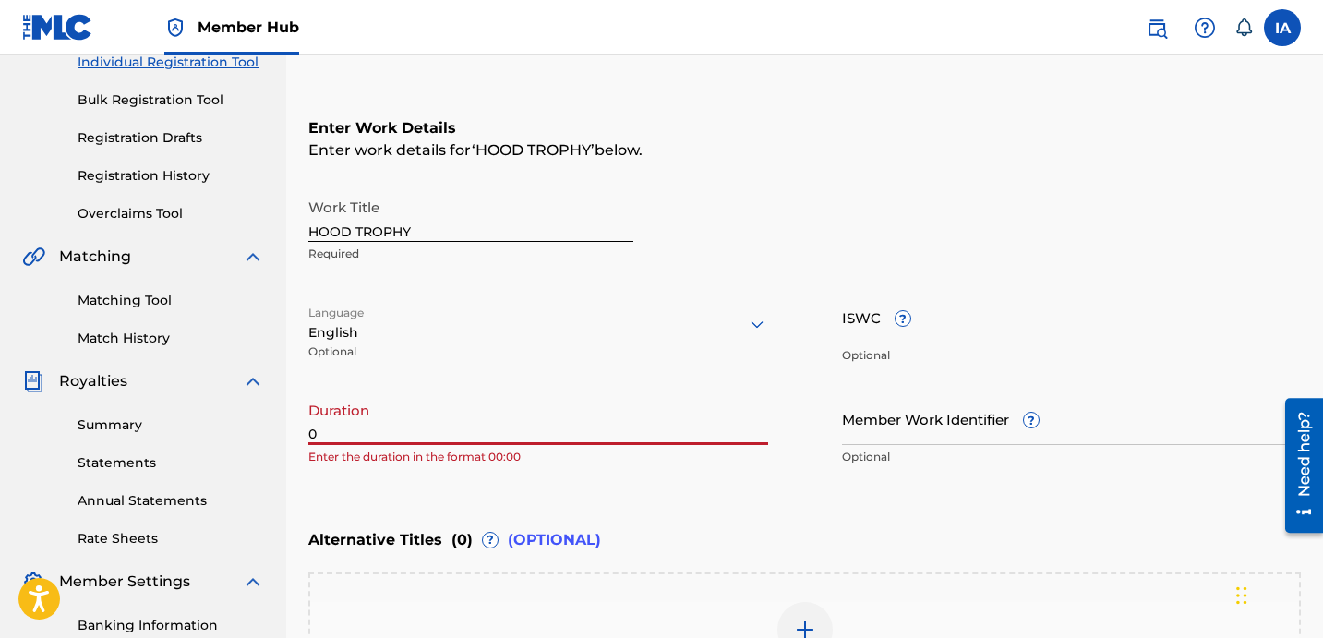
paste input "2:26"
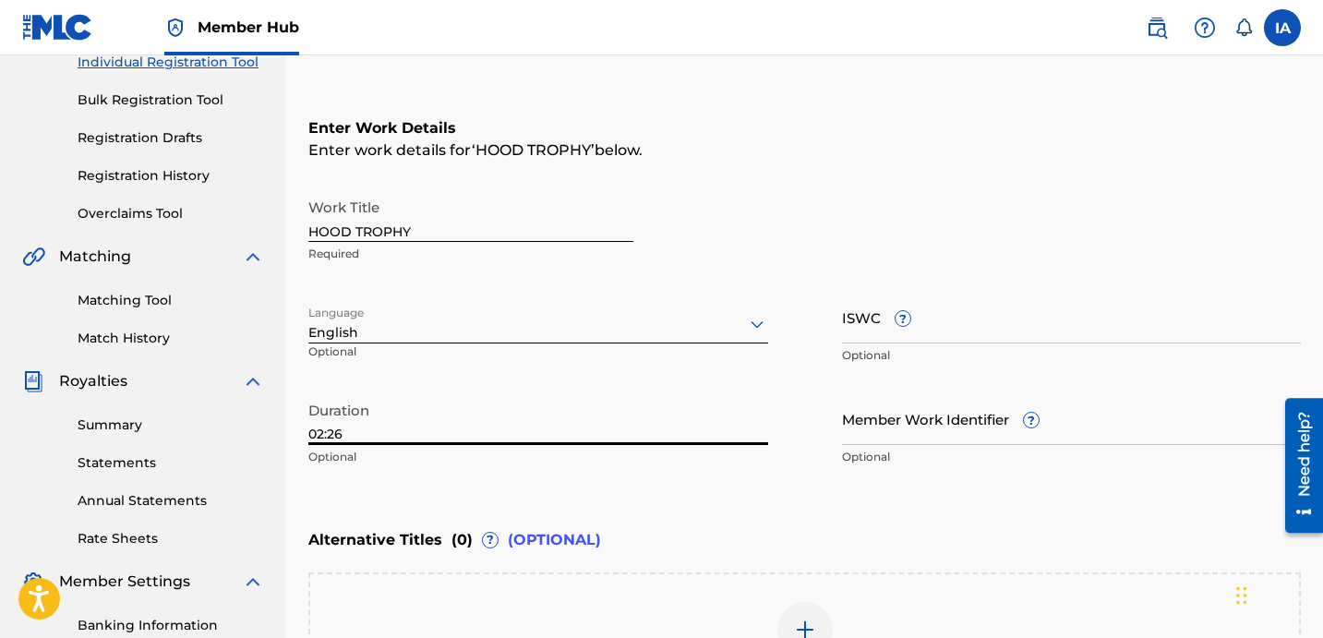
type input "02:26"
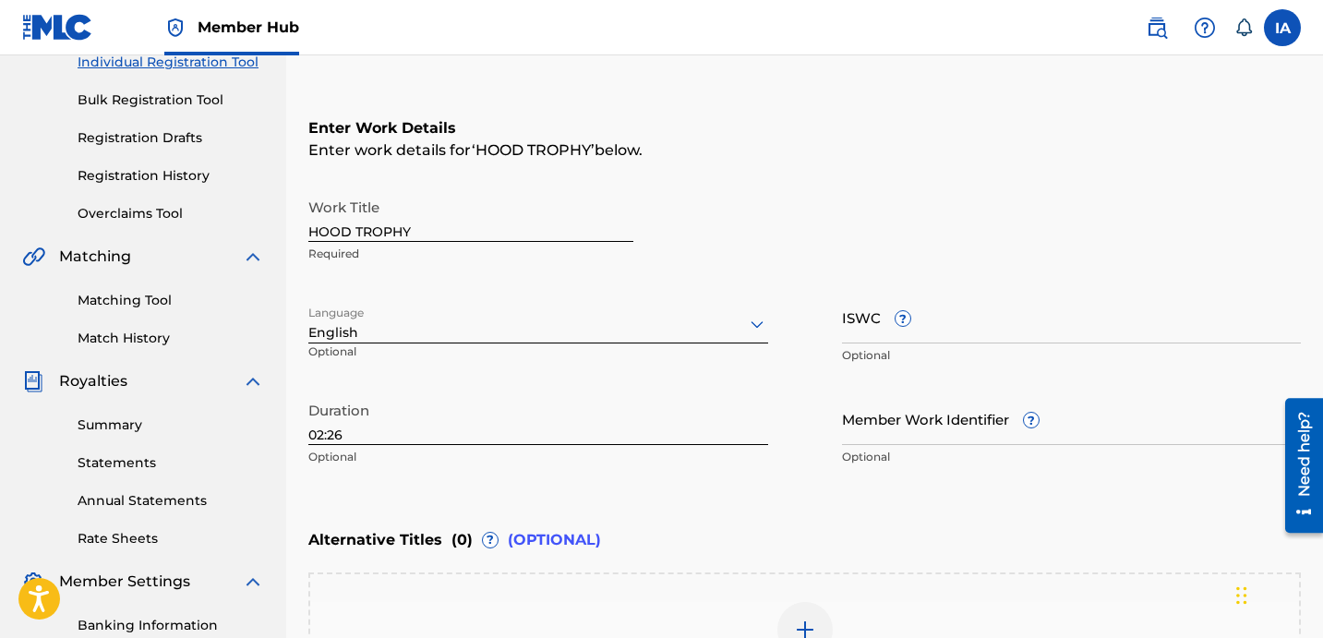
click at [916, 535] on div "Alternative Titles ( 0 ) ? (OPTIONAL)" at bounding box center [804, 540] width 993 height 41
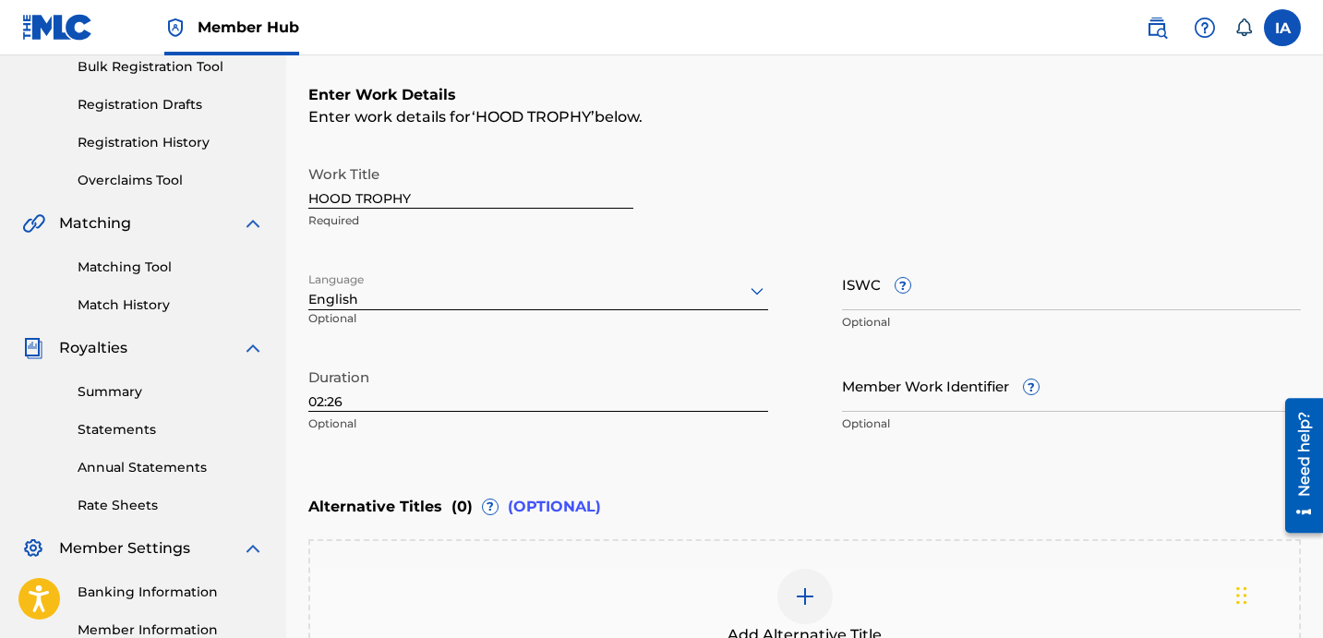
scroll to position [518, 0]
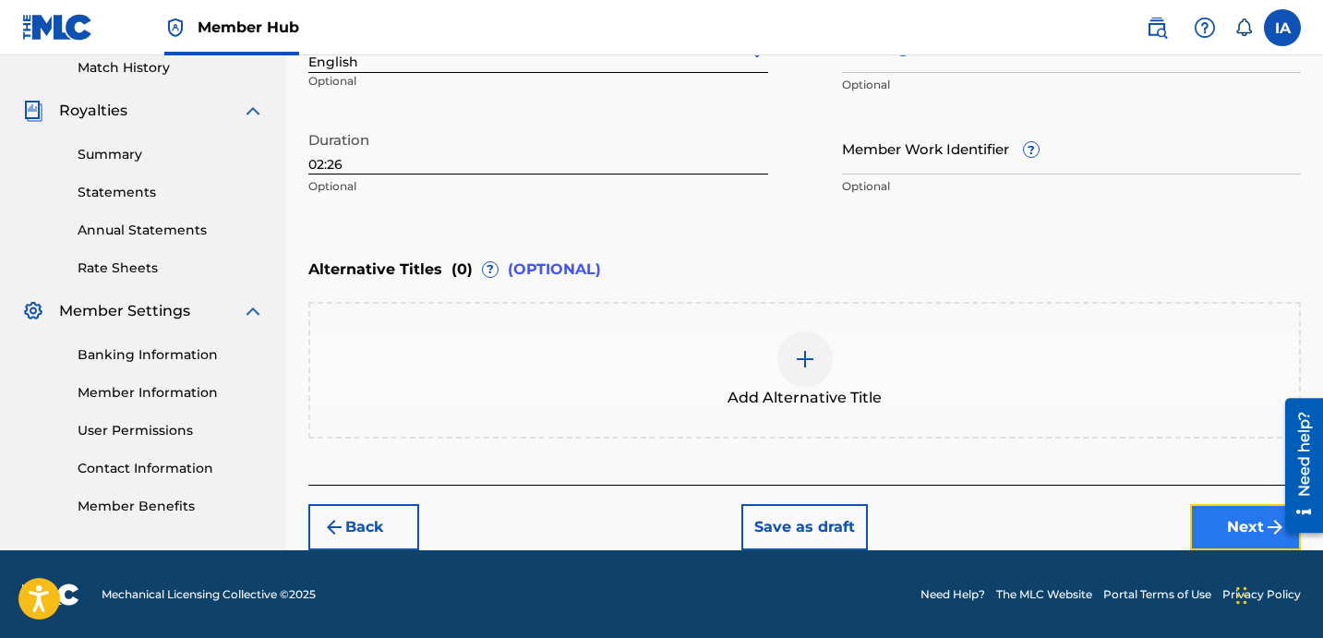
click at [1246, 524] on button "Next" at bounding box center [1245, 527] width 111 height 46
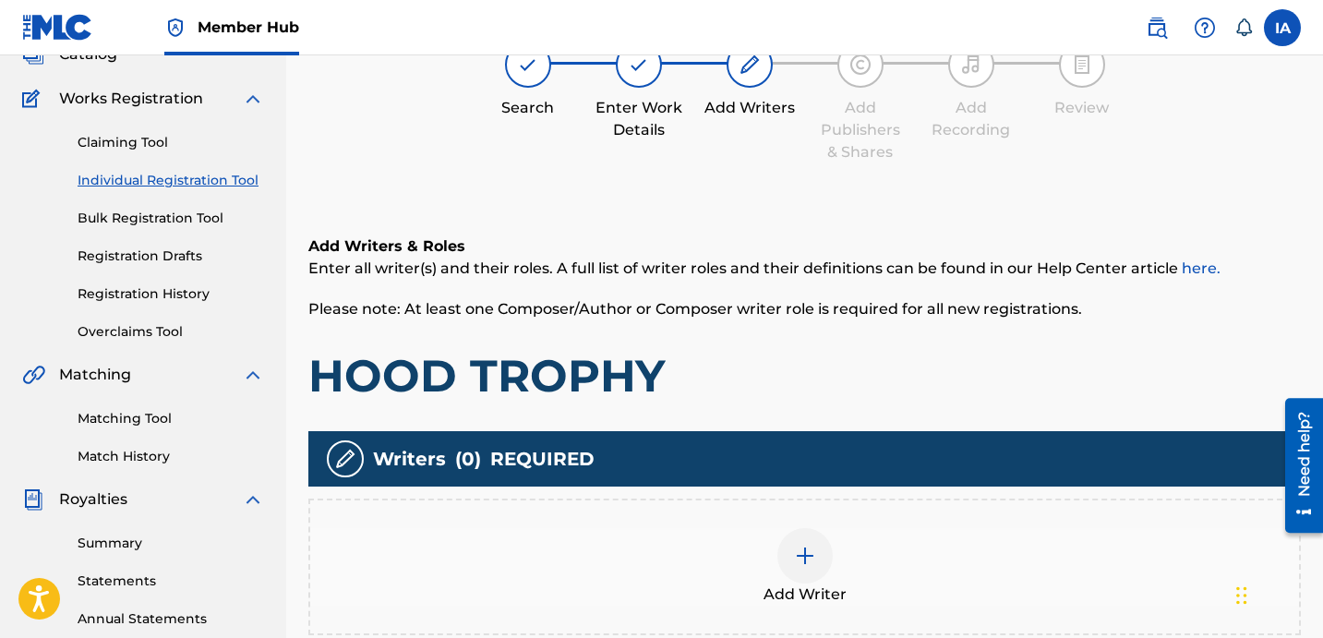
scroll to position [83, 0]
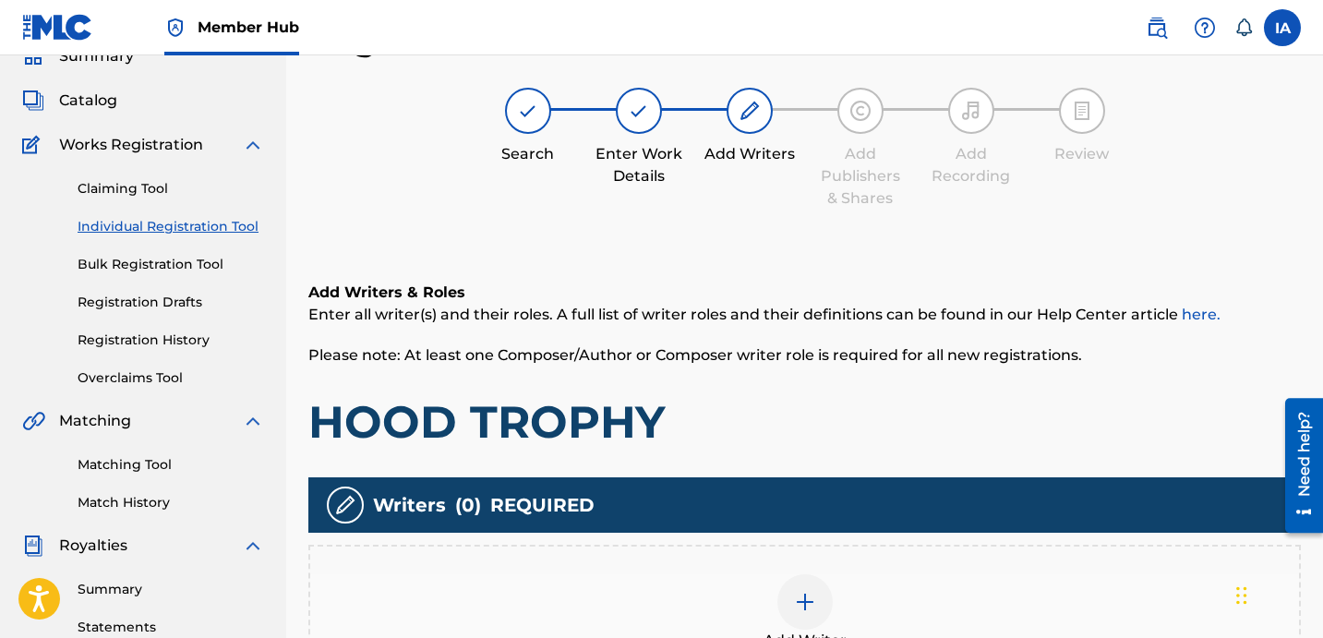
click at [851, 386] on div "Add Writers & Roles Enter all writer(s) and their roles. A full list of writer …" at bounding box center [804, 366] width 993 height 168
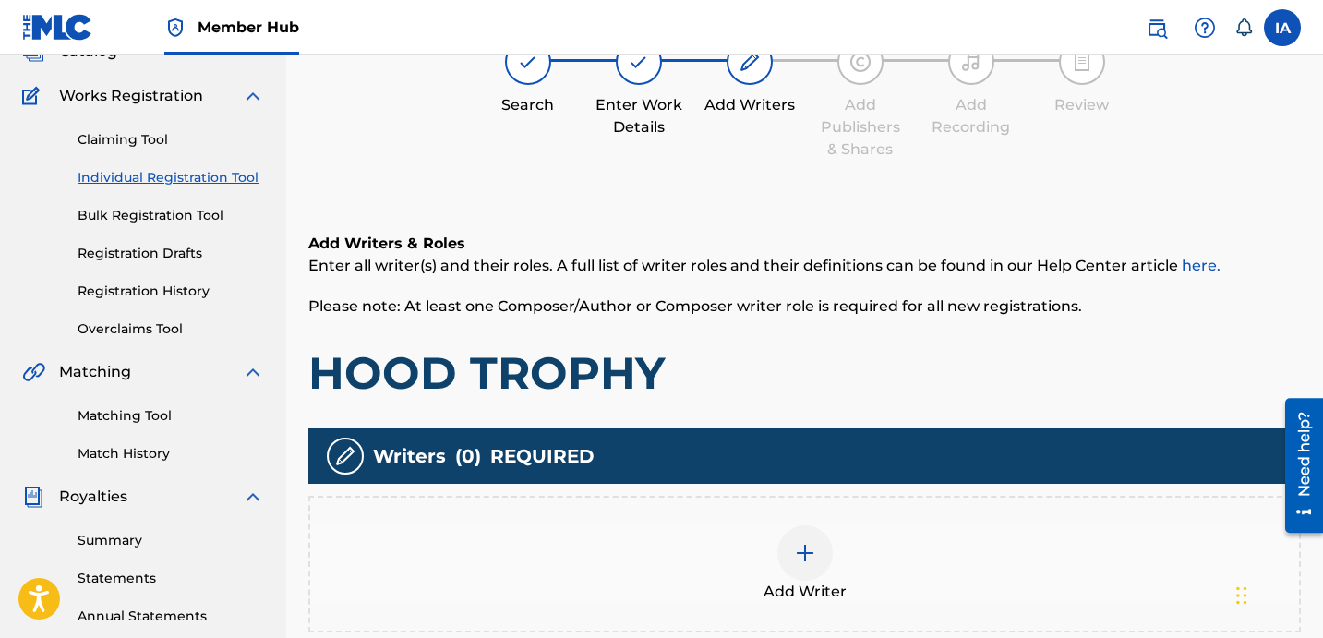
scroll to position [337, 0]
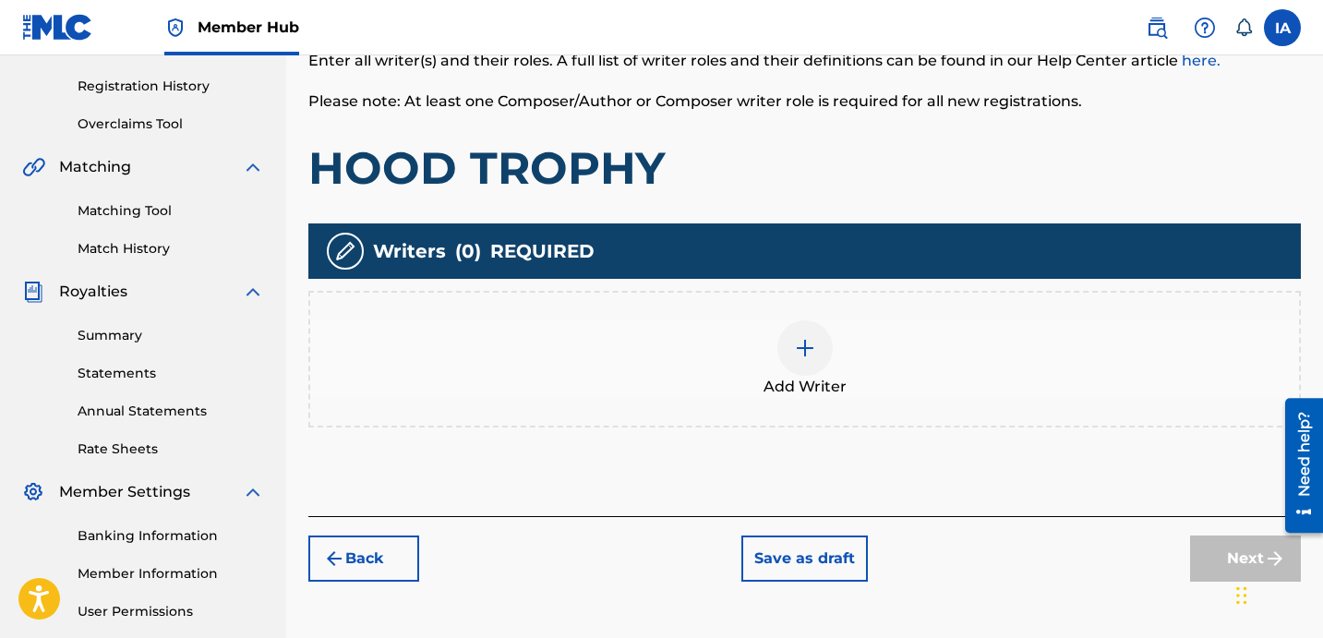
click at [872, 345] on div "Add Writer" at bounding box center [804, 359] width 989 height 78
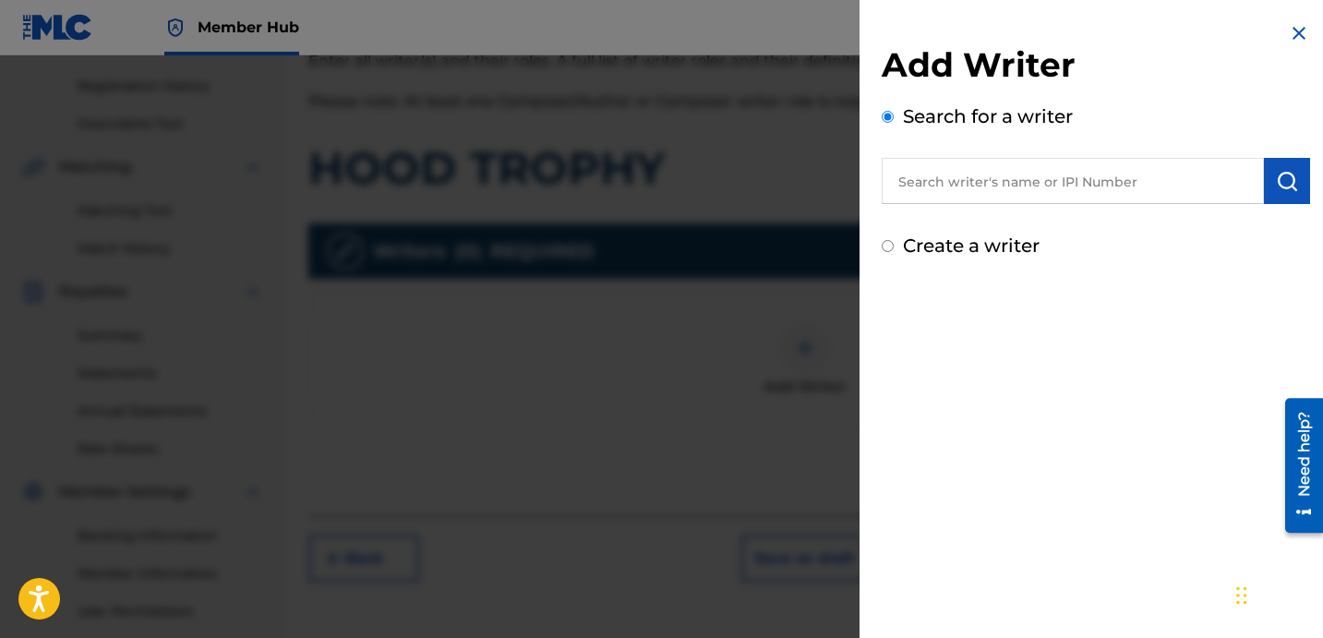
click at [1132, 187] on input "text" at bounding box center [1073, 181] width 382 height 46
click at [986, 191] on input "text" at bounding box center [1073, 181] width 382 height 46
paste input "[PERSON_NAME] [PERSON_NAME]"
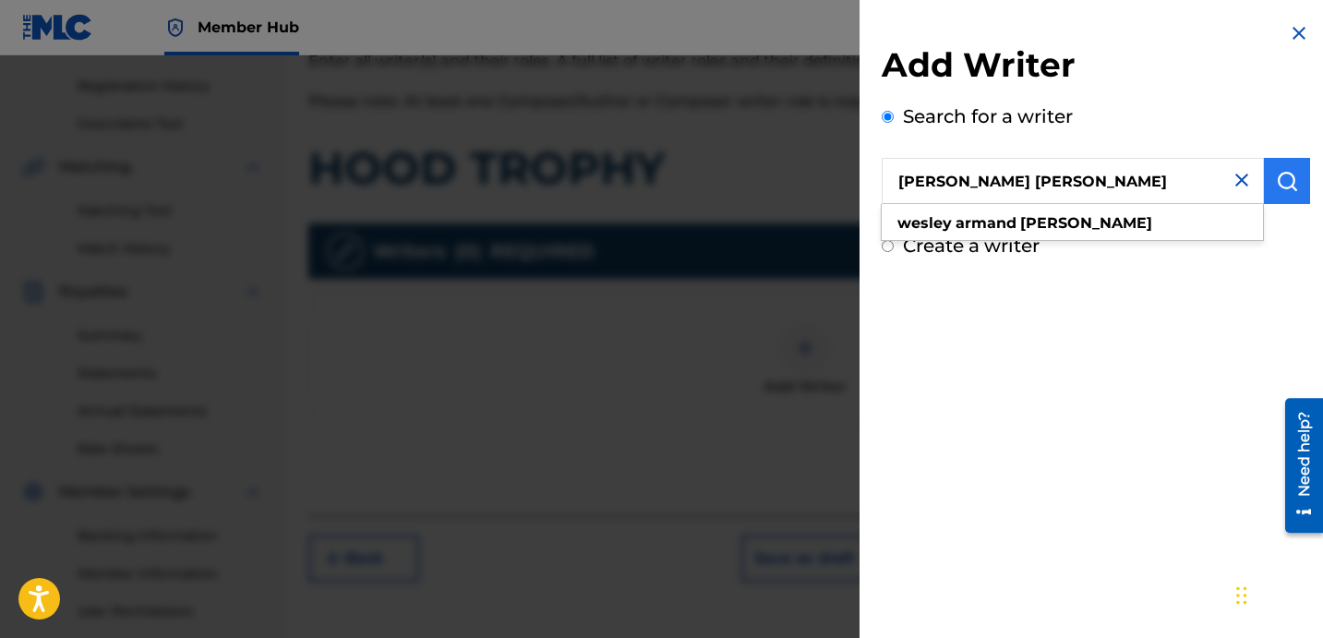
type input "[PERSON_NAME] [PERSON_NAME]"
click at [1277, 196] on button "submit" at bounding box center [1287, 181] width 46 height 46
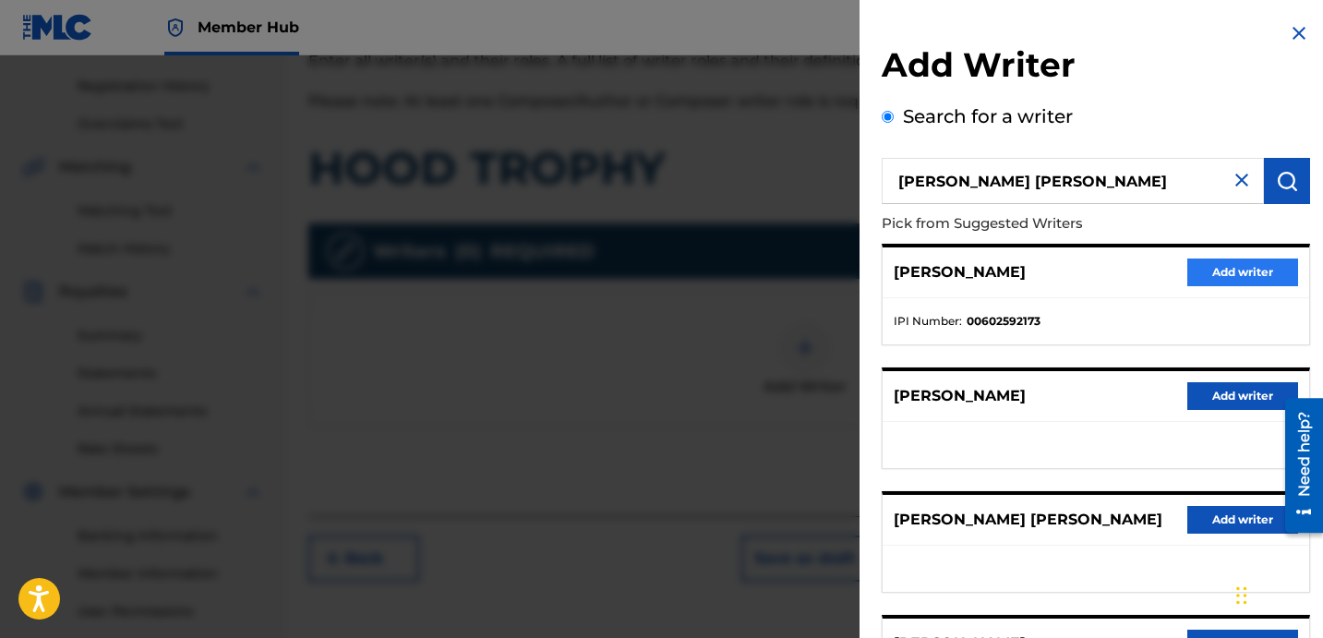
drag, startPoint x: 1125, startPoint y: 273, endPoint x: 1242, endPoint y: 266, distance: 117.5
click at [1125, 272] on div "[PERSON_NAME] Add writer" at bounding box center [1096, 272] width 427 height 51
click at [1253, 266] on button "Add writer" at bounding box center [1242, 273] width 111 height 28
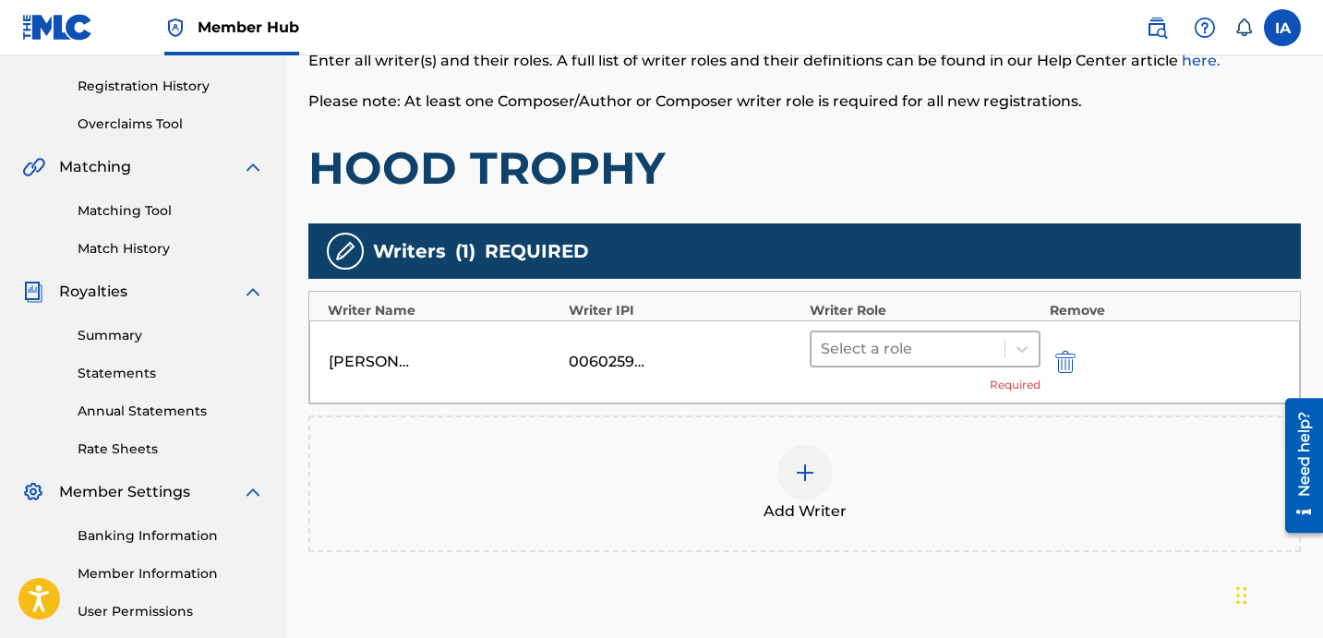
click at [922, 349] on div at bounding box center [908, 349] width 175 height 26
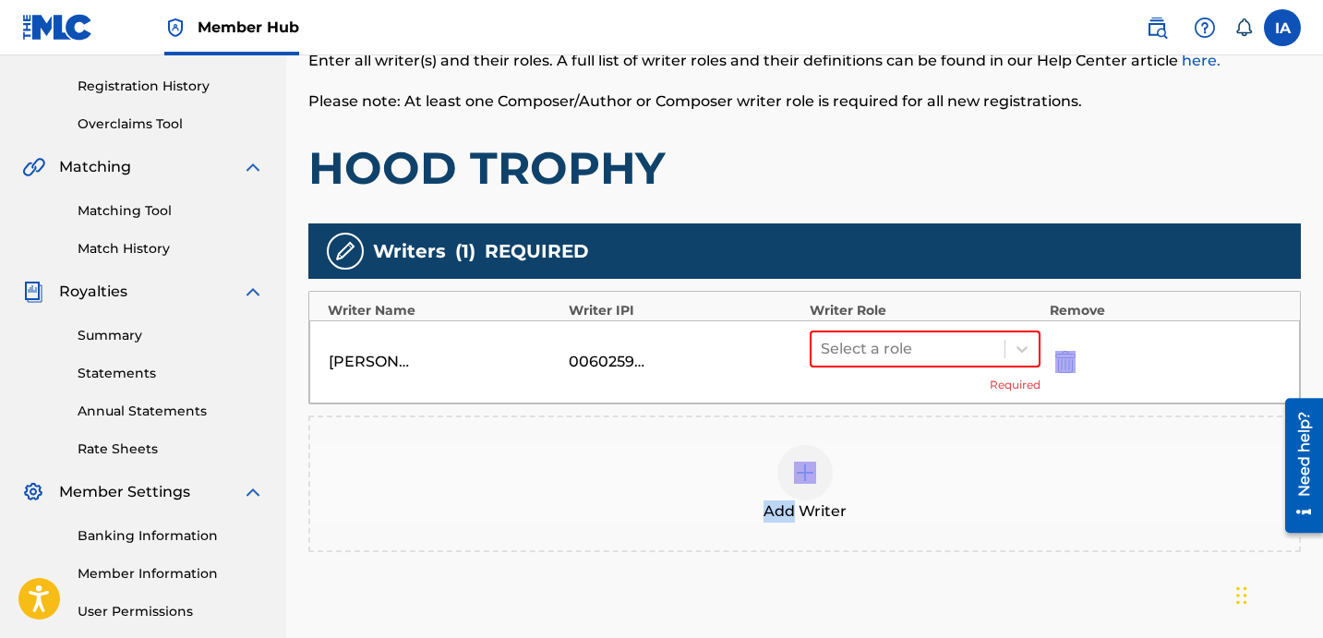
copy div "Add"
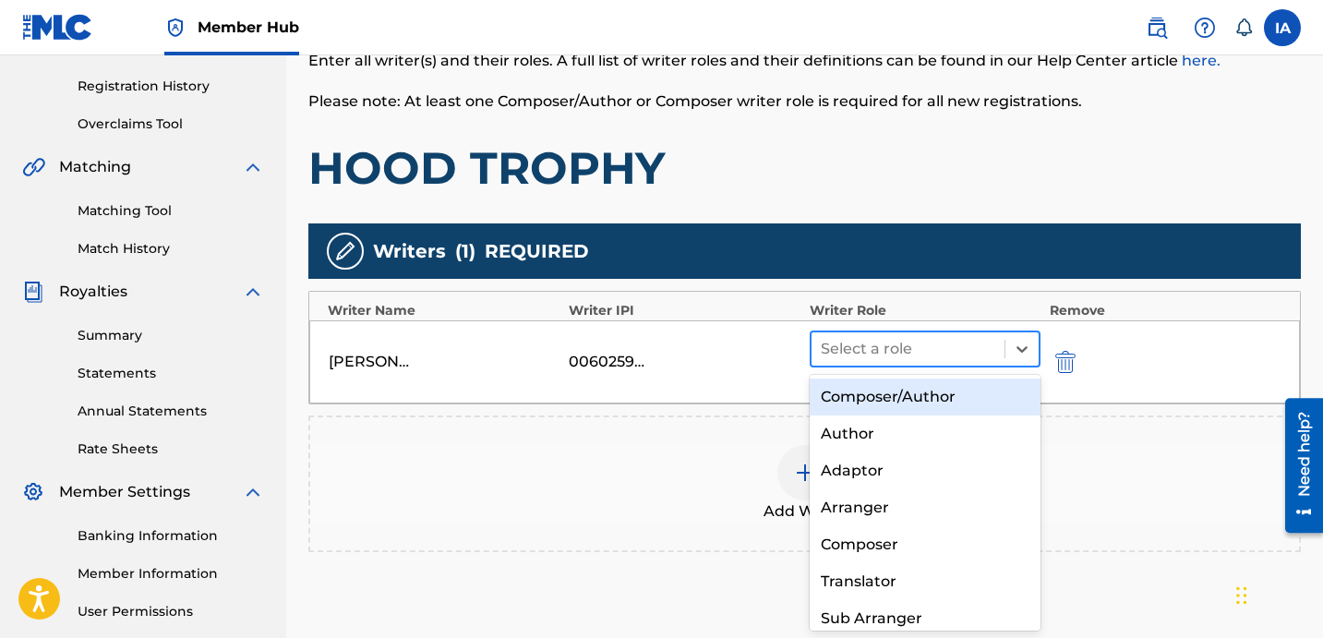
click at [923, 340] on div at bounding box center [908, 349] width 175 height 26
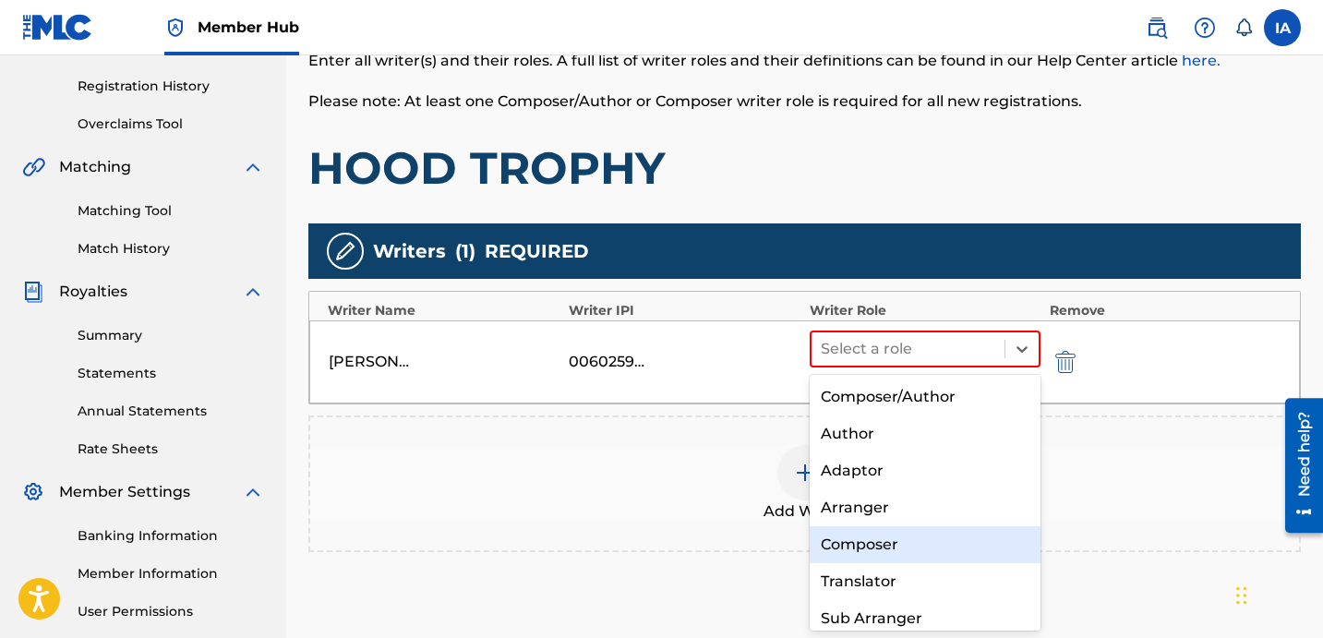
click at [921, 548] on div "Composer" at bounding box center [925, 544] width 231 height 37
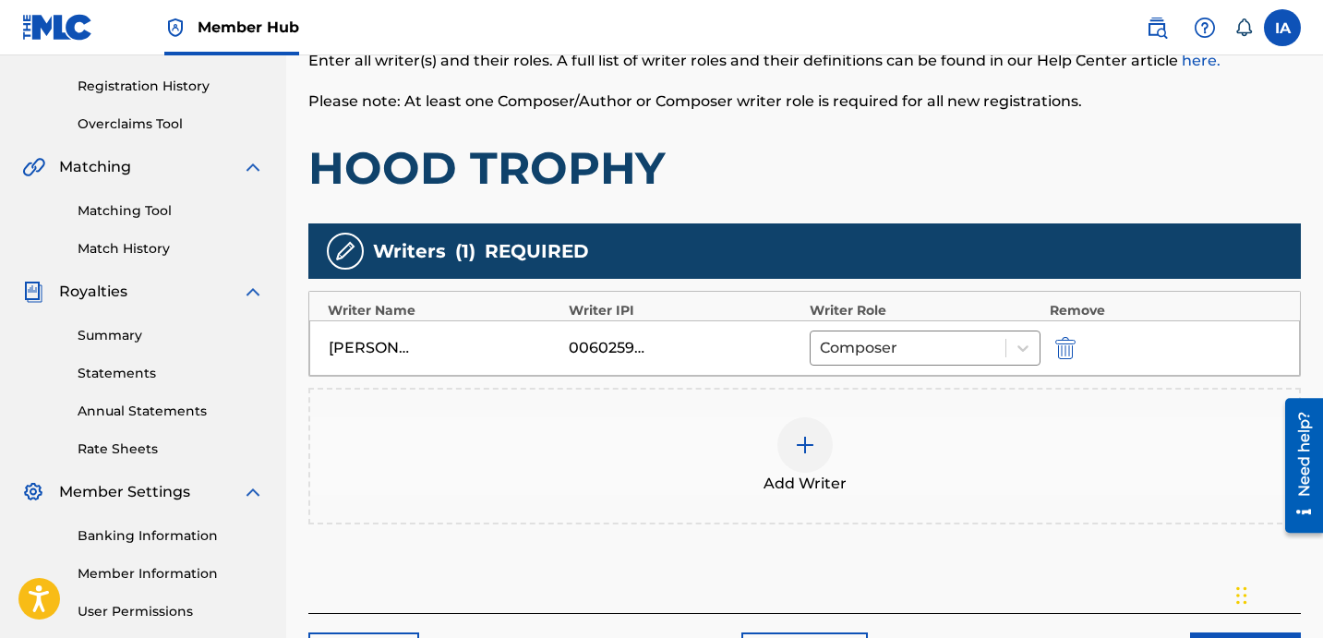
click at [945, 221] on div "Add Writers & Roles Enter all writer(s) and their roles. A full list of writer …" at bounding box center [804, 298] width 993 height 630
click at [932, 212] on div "Add Writers & Roles Enter all writer(s) and their roles. A full list of writer …" at bounding box center [804, 298] width 993 height 630
click at [934, 196] on div "Add Writers & Roles Enter all writer(s) and their roles. A full list of writer …" at bounding box center [804, 298] width 993 height 630
click at [913, 185] on h1 "HOOD TROPHY" at bounding box center [804, 167] width 993 height 55
click at [895, 179] on h1 "HOOD TROPHY" at bounding box center [804, 167] width 993 height 55
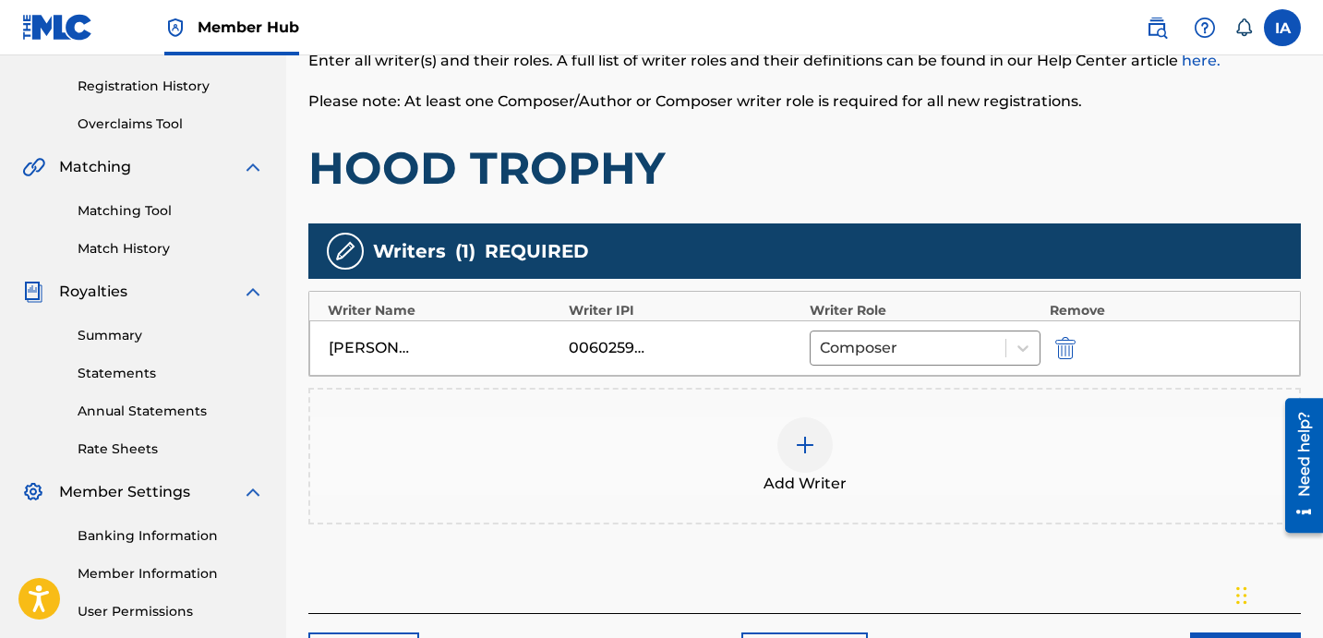
click at [877, 171] on h1 "HOOD TROPHY" at bounding box center [804, 167] width 993 height 55
click at [814, 423] on div at bounding box center [804, 444] width 55 height 55
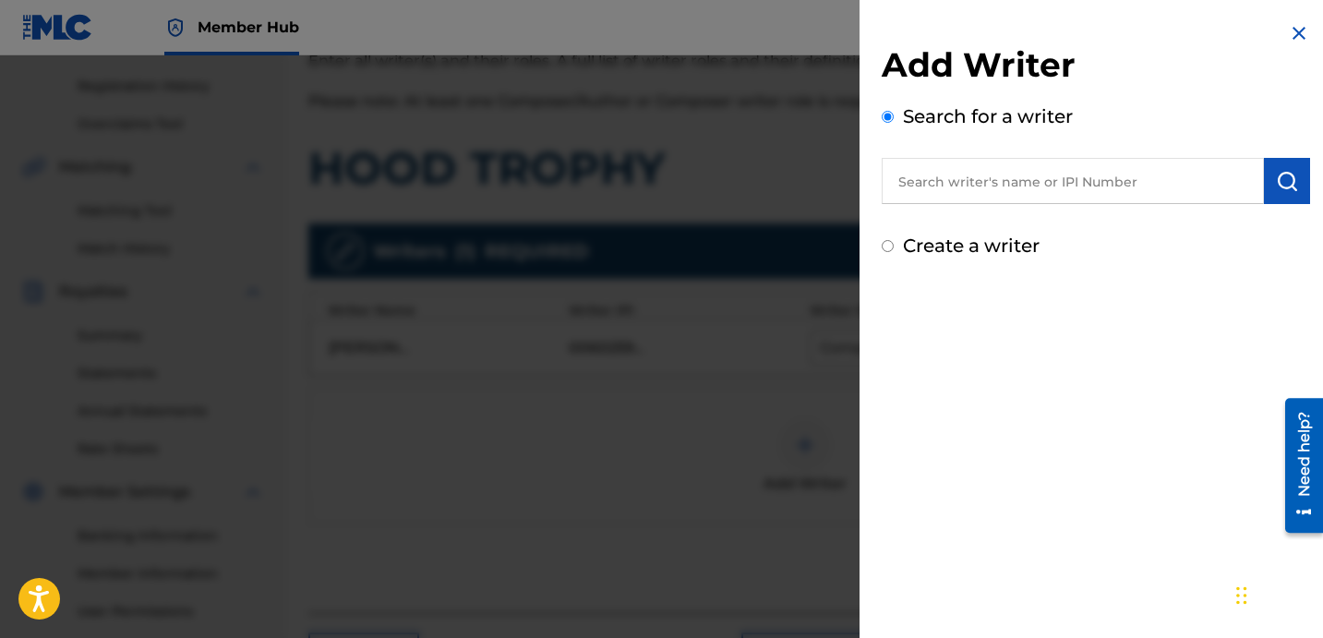
click at [1095, 187] on input "text" at bounding box center [1073, 181] width 382 height 46
paste input "[PERSON_NAME] [PERSON_NAME]"
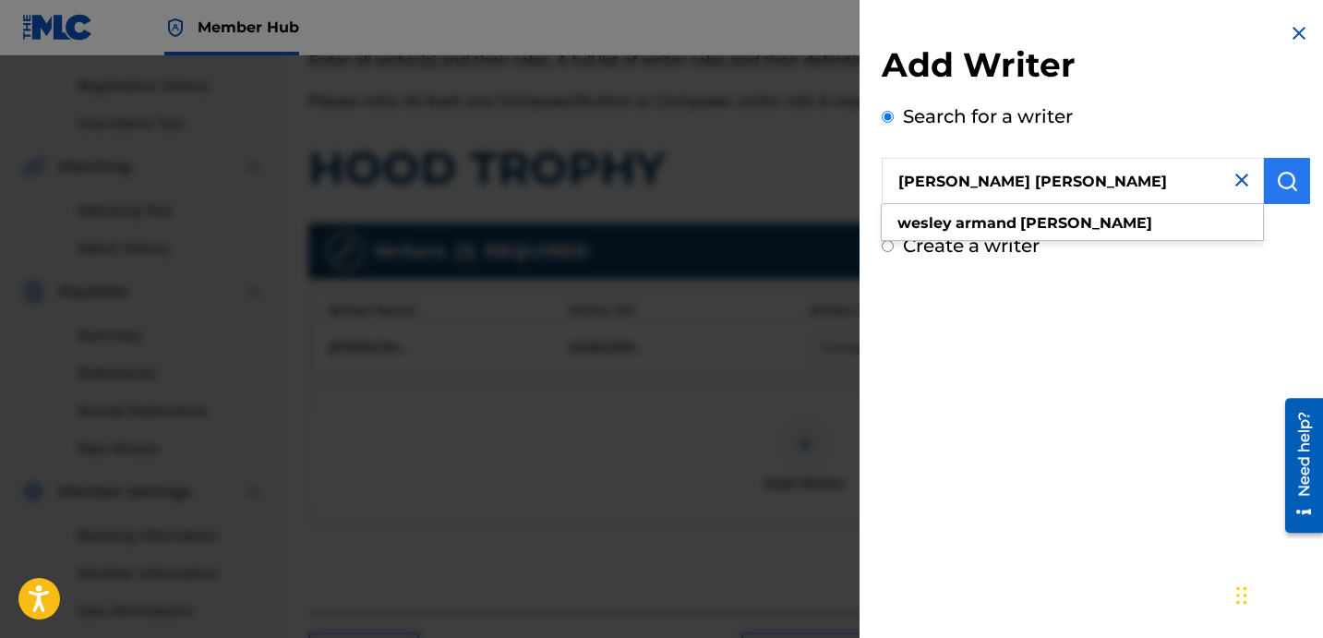
type input "[PERSON_NAME] [PERSON_NAME]"
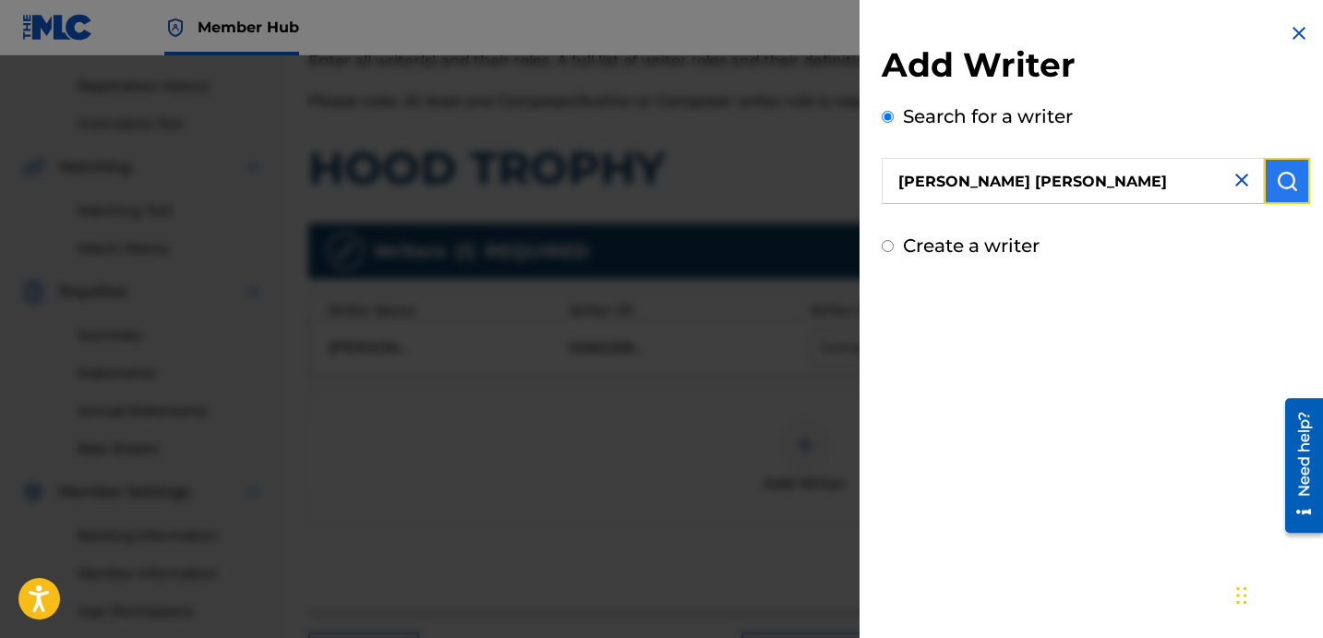
click at [1282, 187] on img "submit" at bounding box center [1287, 181] width 22 height 22
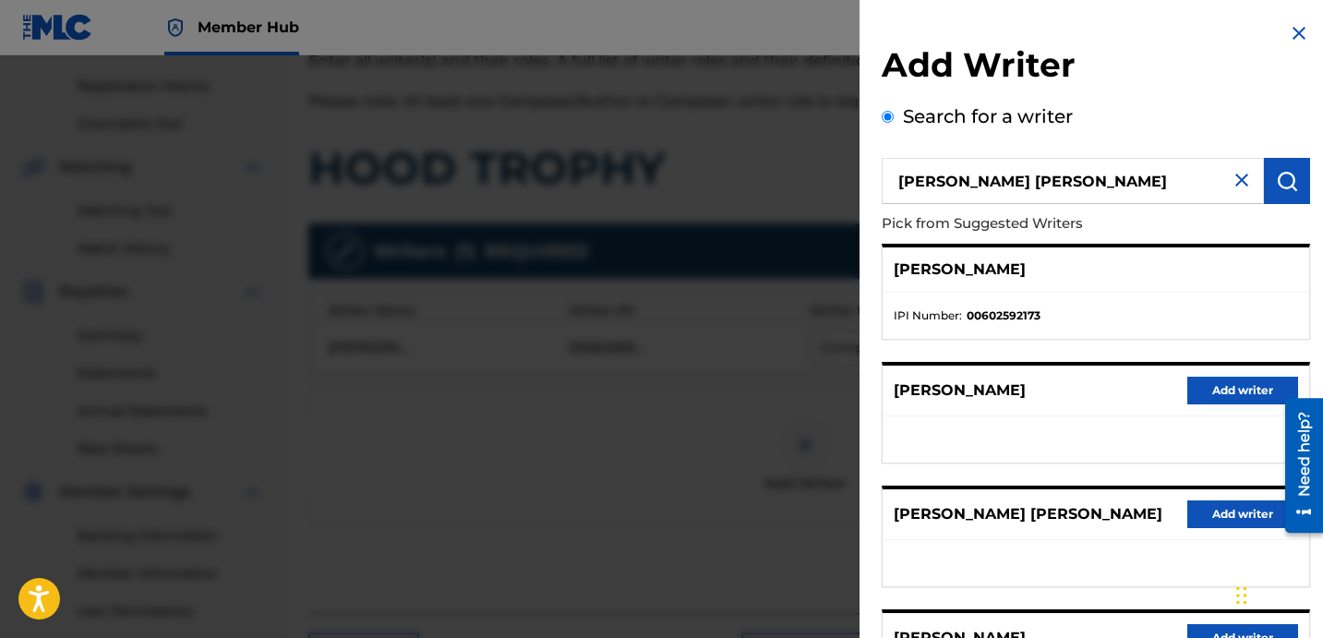
click at [1292, 34] on img at bounding box center [1299, 33] width 22 height 22
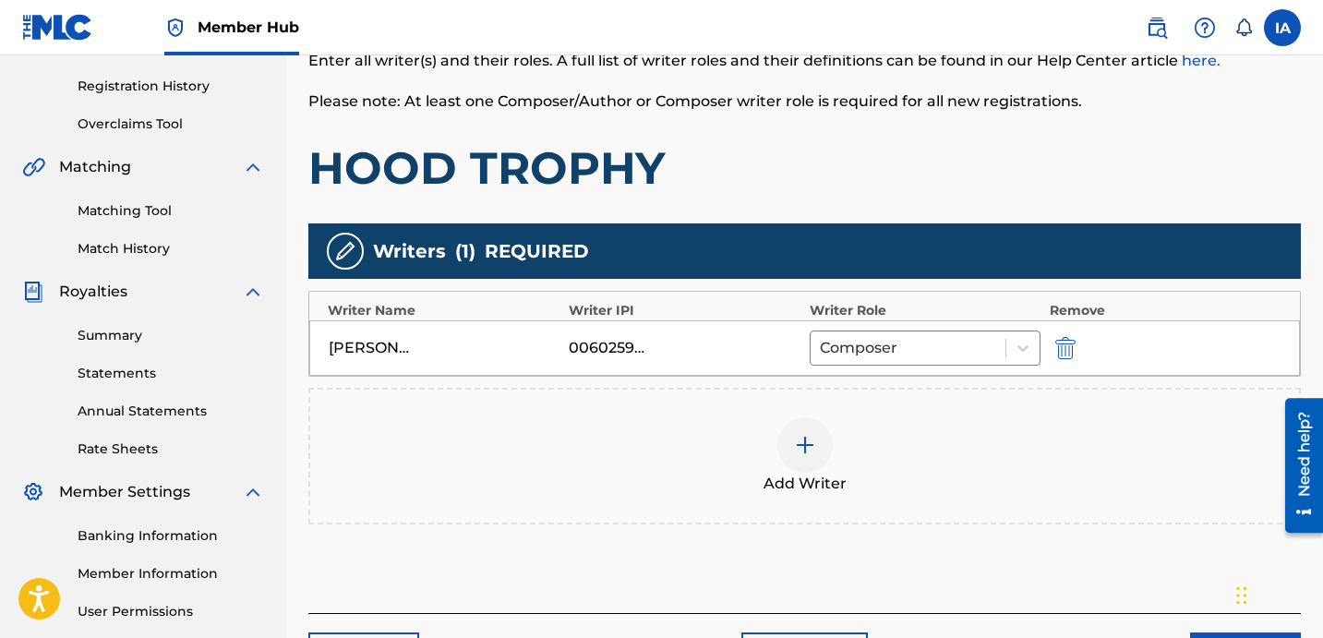
click at [829, 465] on div "Add Writer" at bounding box center [804, 456] width 989 height 78
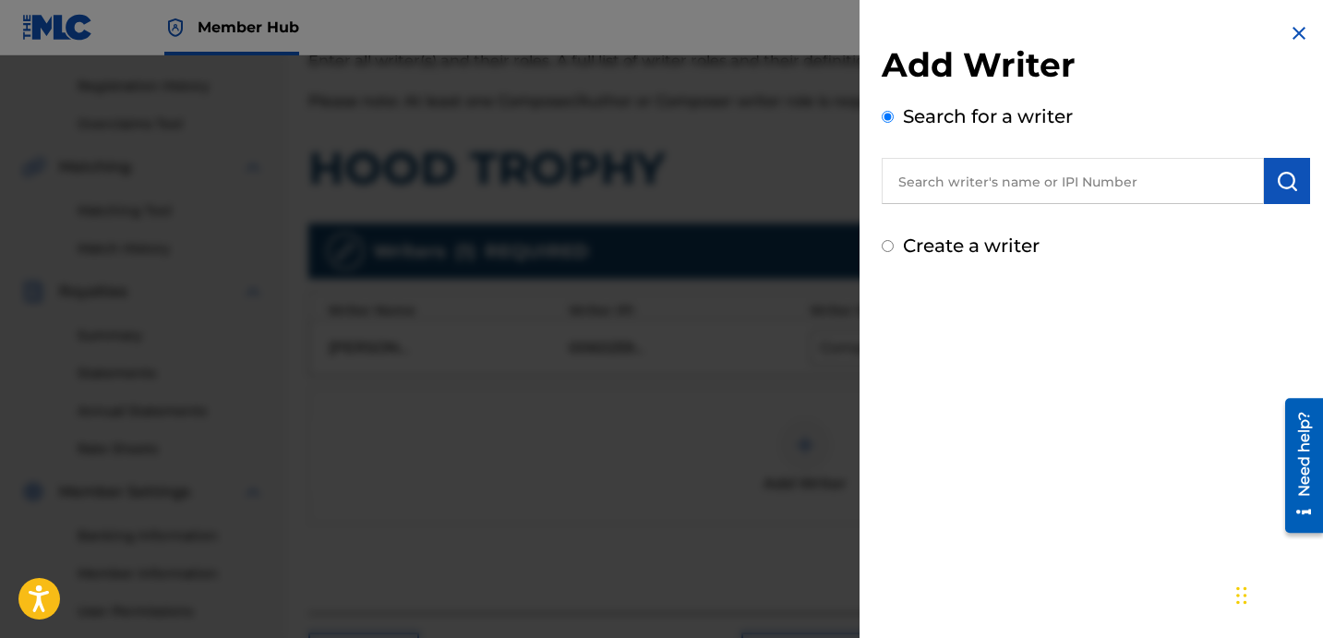
click at [1295, 29] on img at bounding box center [1299, 33] width 22 height 22
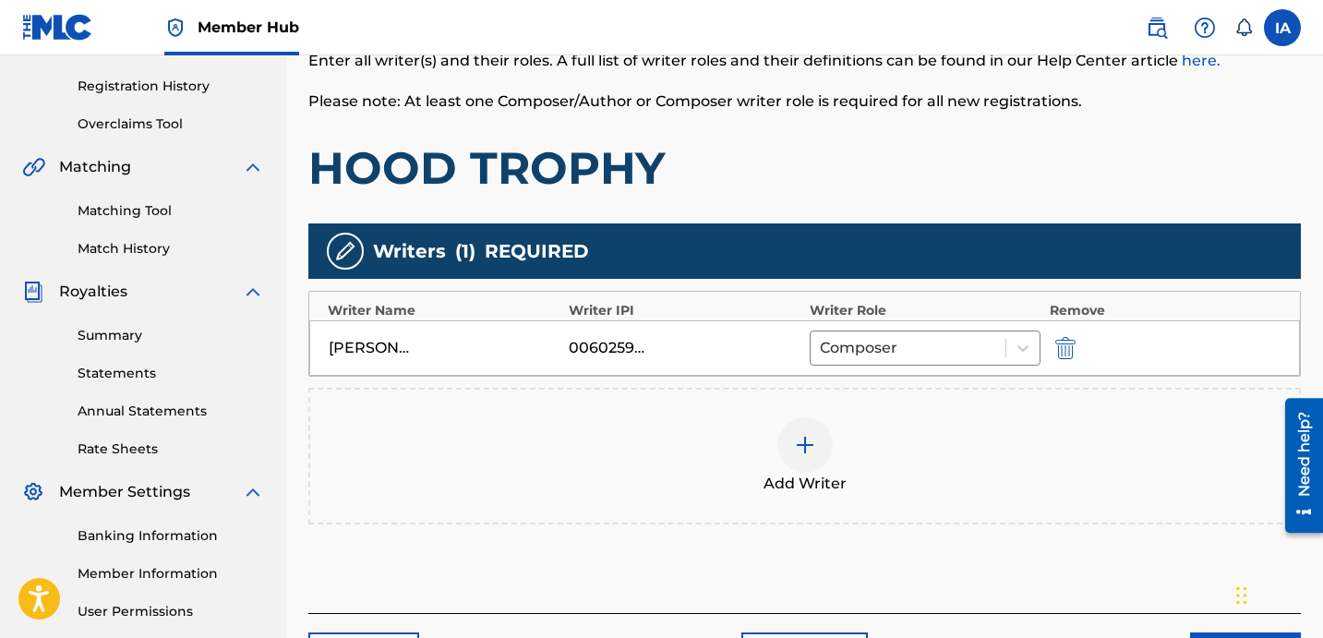
scroll to position [507, 0]
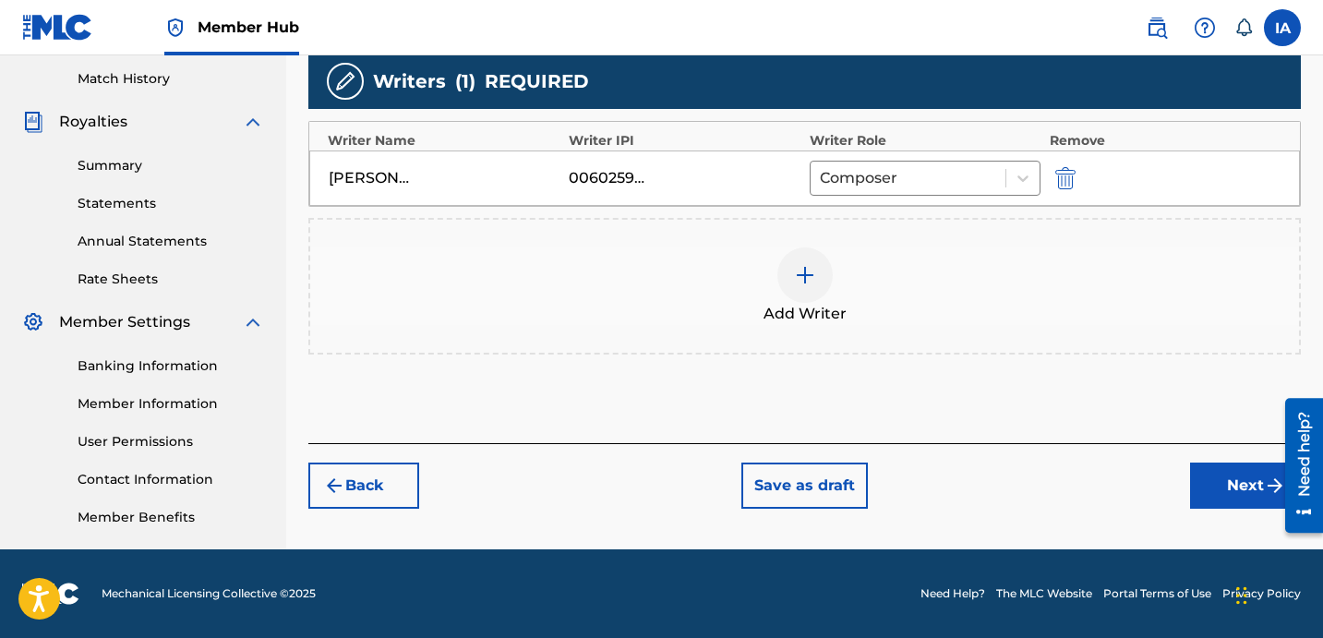
click at [694, 396] on div "Add Writers & Roles Enter all writer(s) and their roles. A full list of writer …" at bounding box center [804, 128] width 993 height 630
click at [671, 390] on div "Add Writers & Roles Enter all writer(s) and their roles. A full list of writer …" at bounding box center [804, 128] width 993 height 630
click at [784, 292] on div at bounding box center [804, 274] width 55 height 55
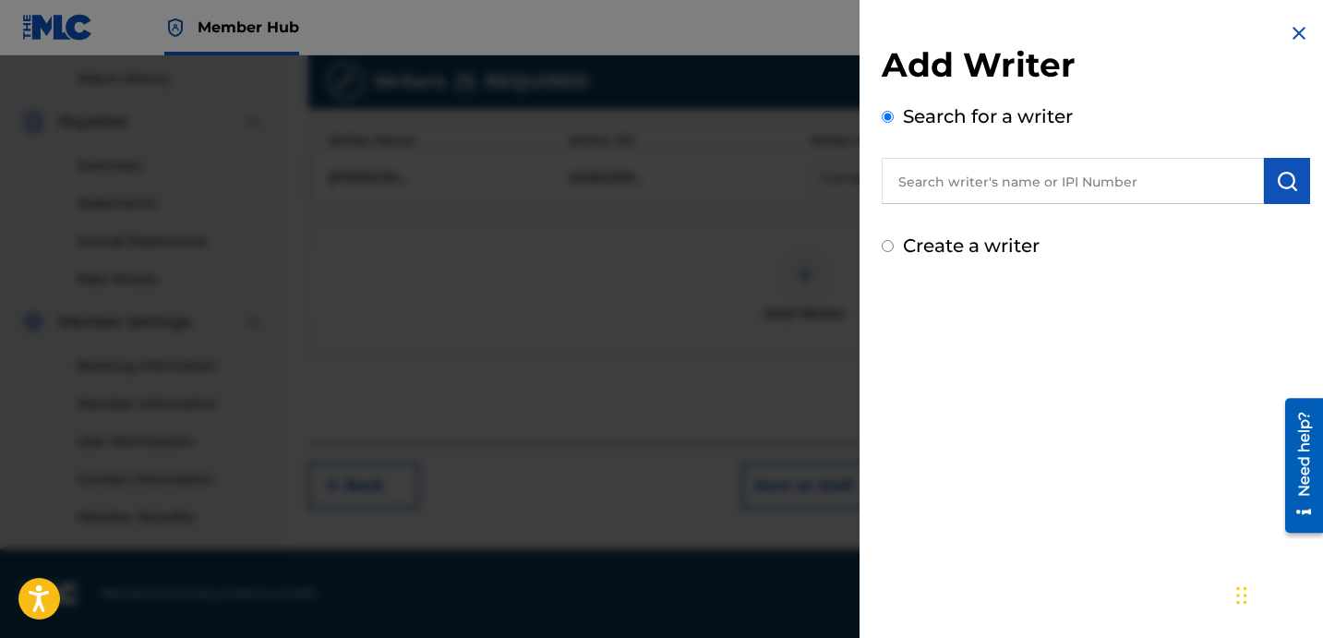
click at [1042, 194] on input "text" at bounding box center [1073, 181] width 382 height 46
paste input "[PERSON_NAME] [PERSON_NAME]"
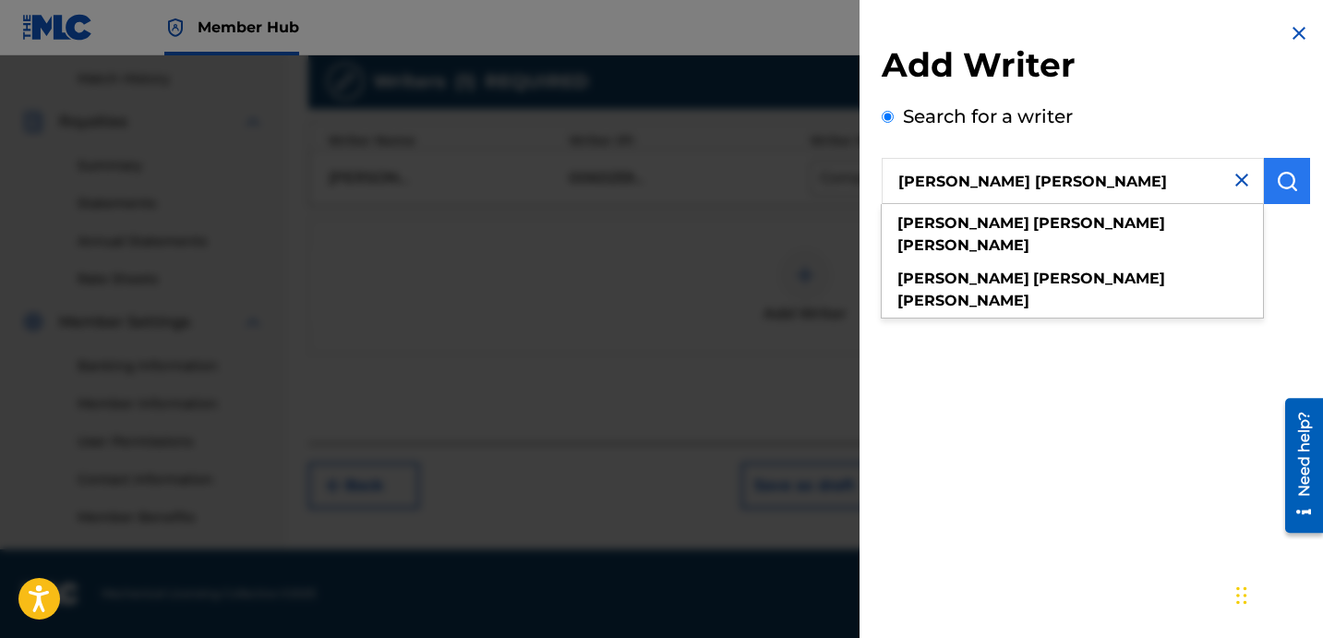
type input "[PERSON_NAME] [PERSON_NAME]"
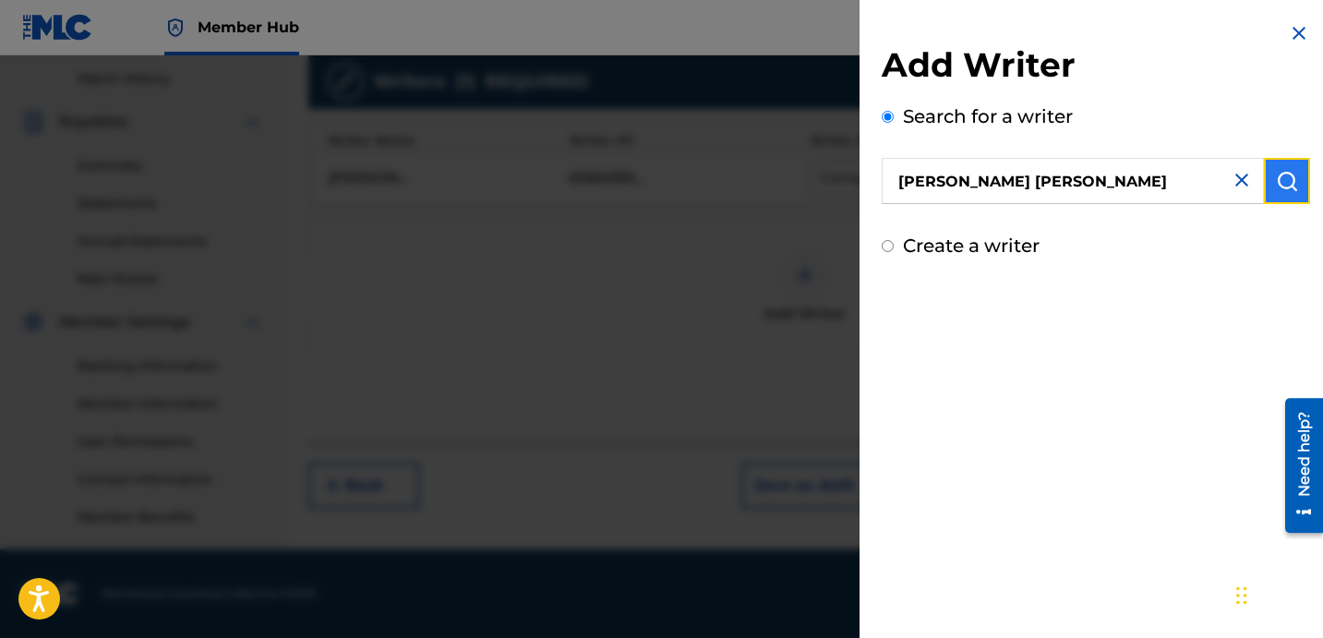
click at [1290, 184] on img "submit" at bounding box center [1287, 181] width 22 height 22
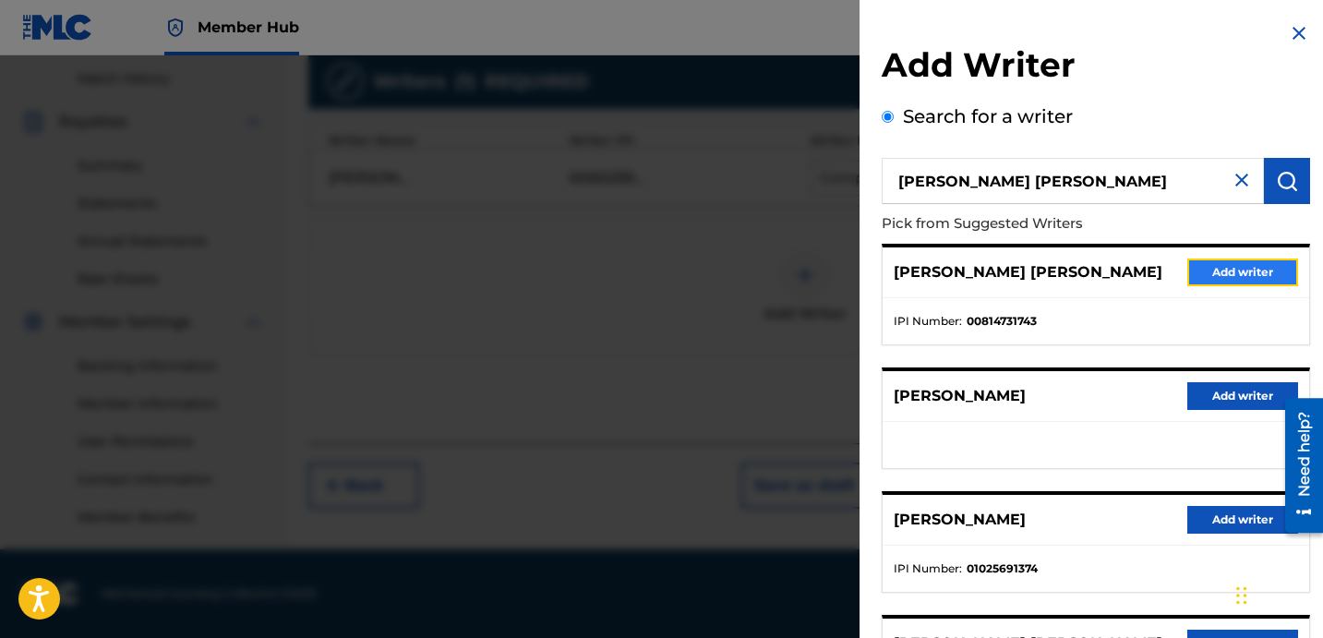
click at [1211, 281] on button "Add writer" at bounding box center [1242, 273] width 111 height 28
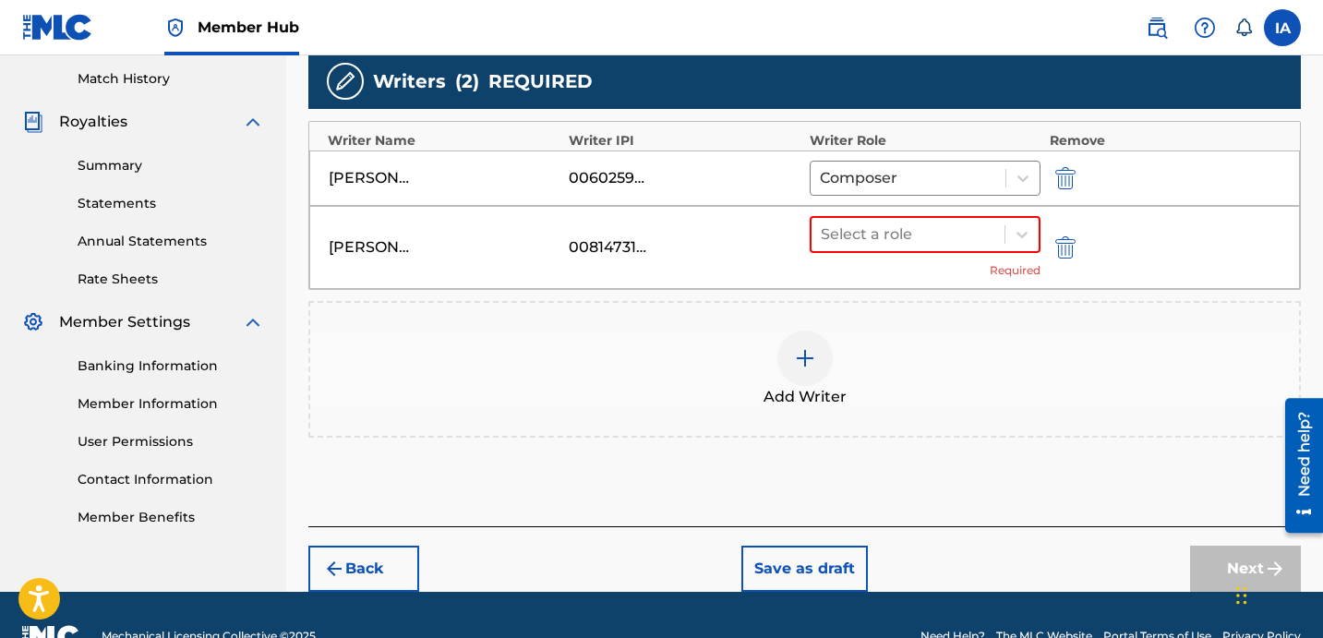
click at [922, 283] on div "Writers ( 2 ) REQUIRED Writer Name Writer IPI Writer Role Remove [PERSON_NAME] …" at bounding box center [804, 246] width 993 height 384
click at [912, 239] on div at bounding box center [908, 235] width 175 height 26
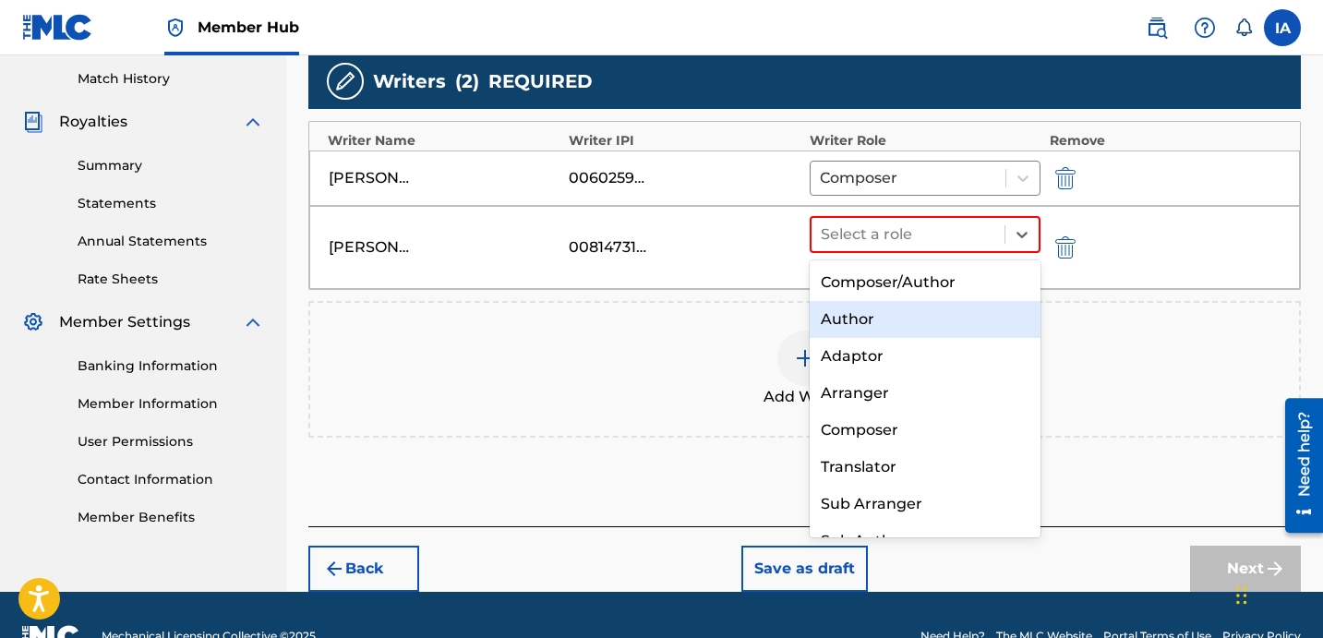
click at [923, 316] on div "Author" at bounding box center [925, 319] width 231 height 37
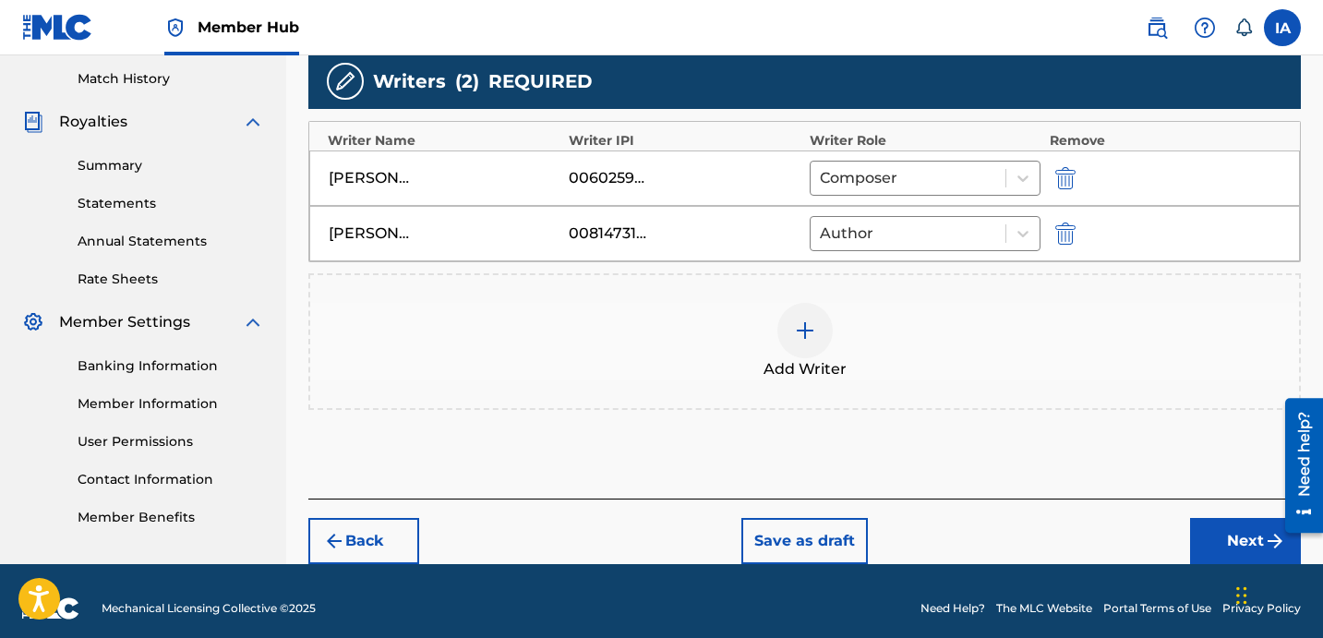
click at [987, 79] on div "Writers ( 2 ) REQUIRED" at bounding box center [804, 81] width 993 height 55
click at [948, 68] on div "Writers ( 2 ) REQUIRED" at bounding box center [804, 81] width 993 height 55
click at [923, 67] on div "Writers ( 2 ) REQUIRED" at bounding box center [804, 81] width 993 height 55
click at [903, 67] on div "Writers ( 2 ) REQUIRED" at bounding box center [804, 81] width 993 height 55
drag, startPoint x: 903, startPoint y: 67, endPoint x: 884, endPoint y: 67, distance: 19.4
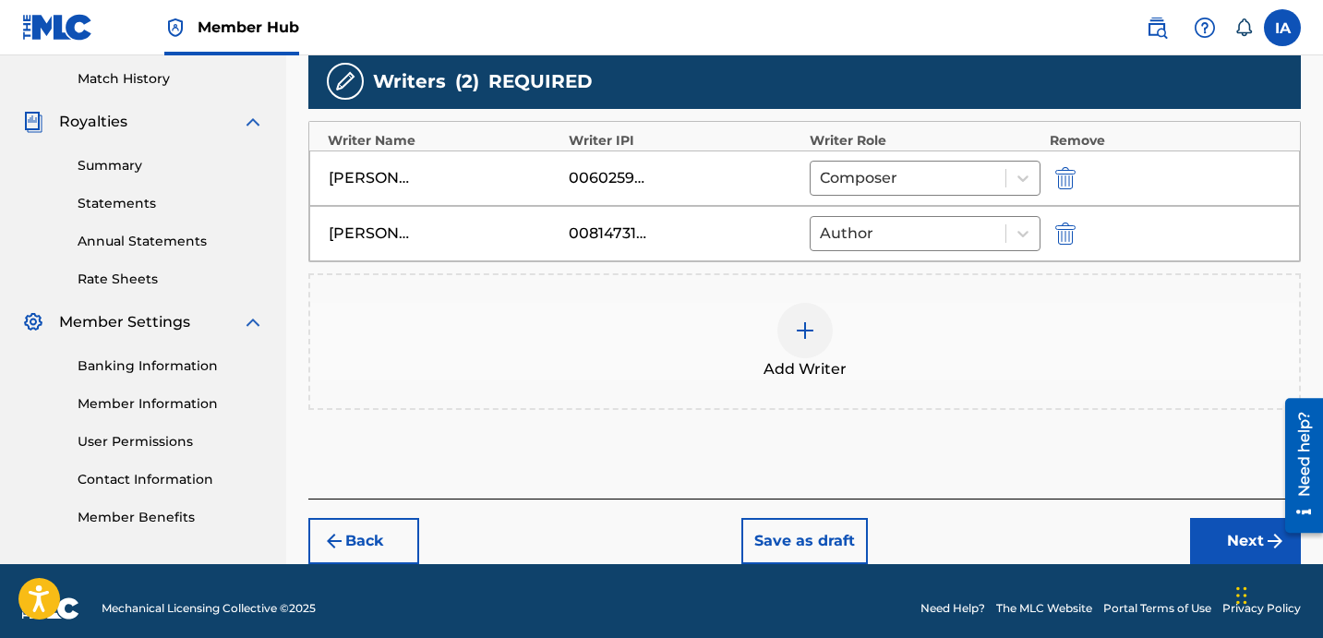
click at [884, 67] on div "Writers ( 2 ) REQUIRED" at bounding box center [804, 81] width 993 height 55
click at [1204, 526] on button "Next" at bounding box center [1245, 541] width 111 height 46
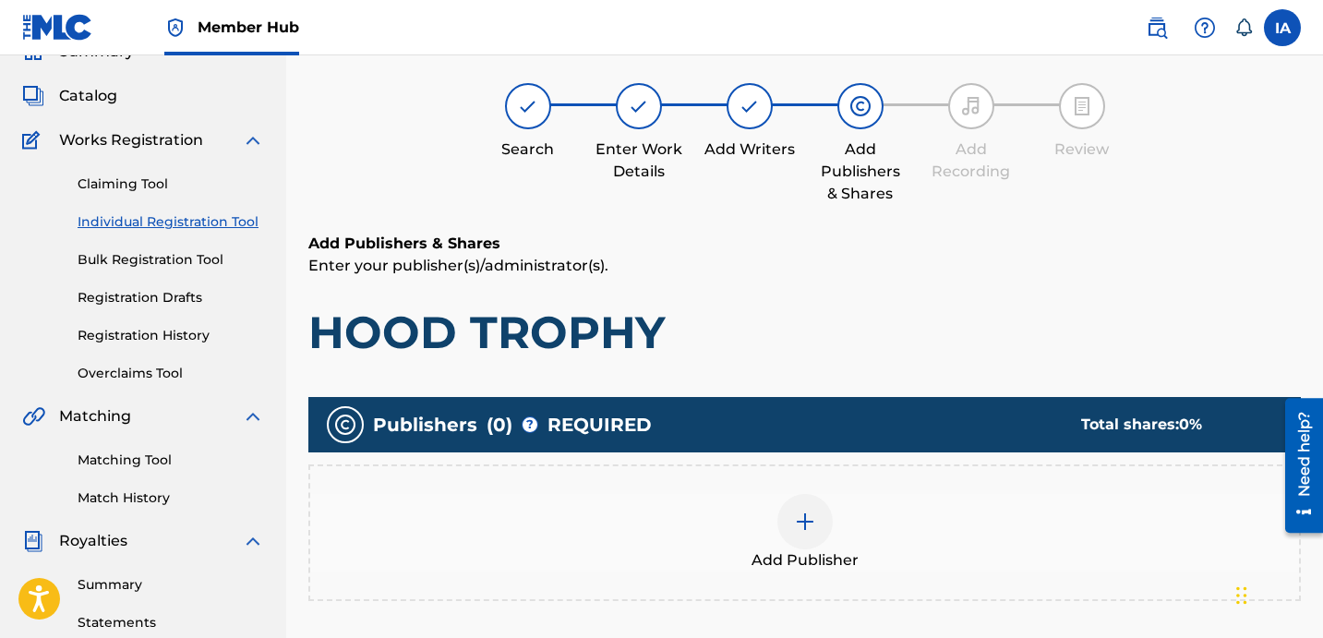
scroll to position [83, 0]
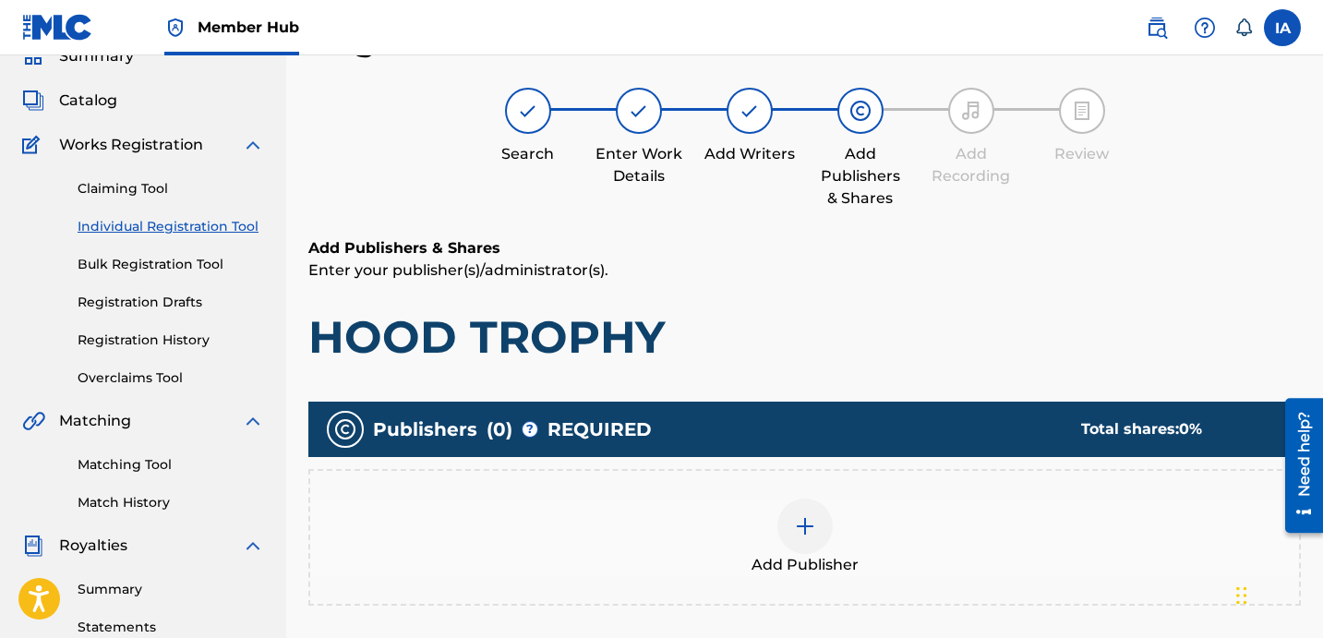
click at [827, 330] on h1 "HOOD TROPHY" at bounding box center [804, 336] width 993 height 55
click at [859, 522] on div "Add Publisher" at bounding box center [804, 538] width 989 height 78
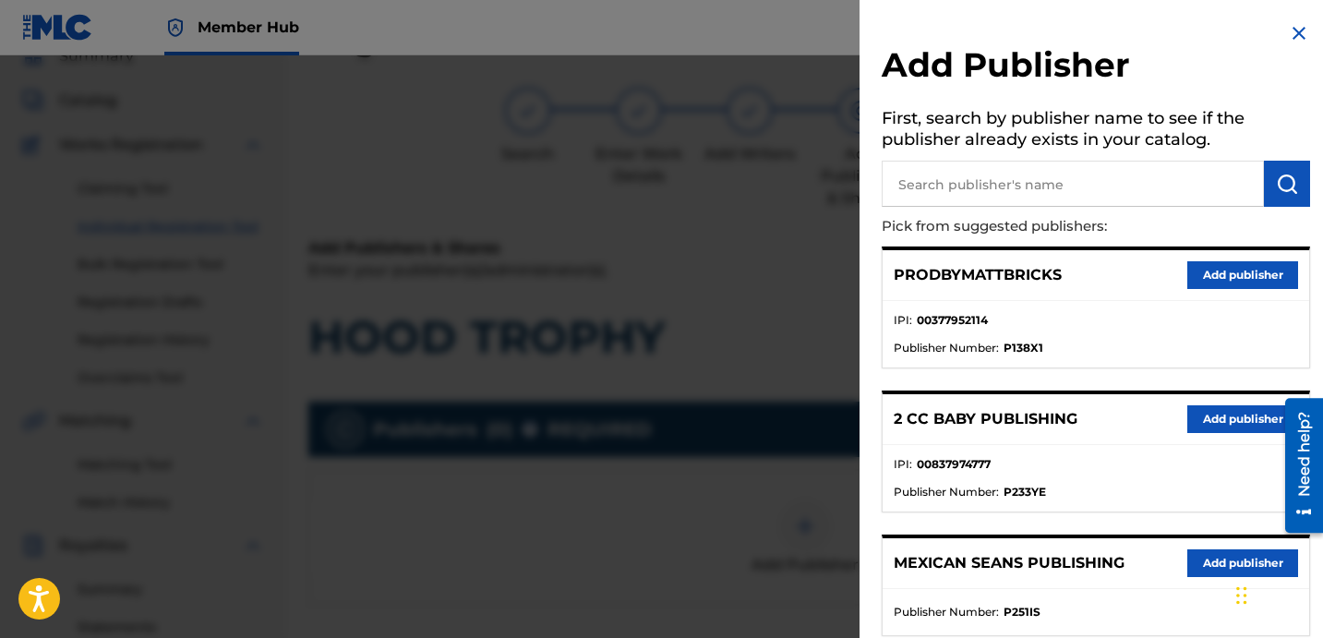
click at [1023, 187] on input "text" at bounding box center [1073, 184] width 382 height 46
type input "[PERSON_NAME]"
click at [1276, 187] on img "submit" at bounding box center [1287, 184] width 22 height 22
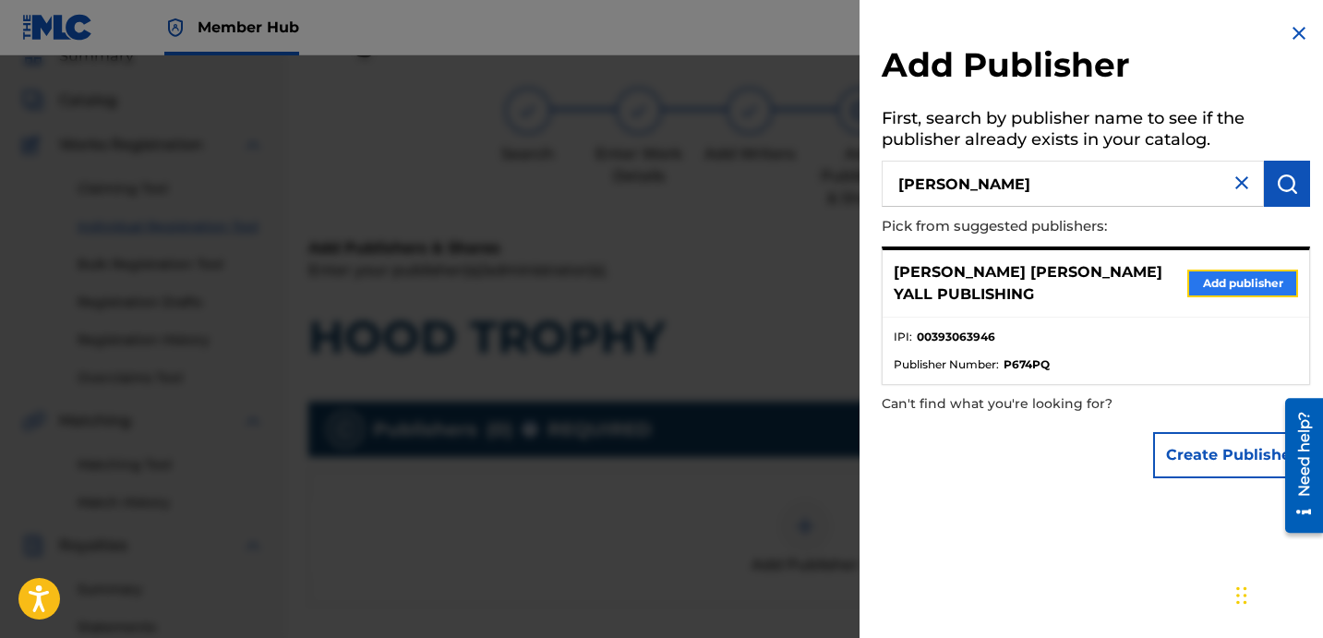
click at [1245, 279] on button "Add publisher" at bounding box center [1242, 284] width 111 height 28
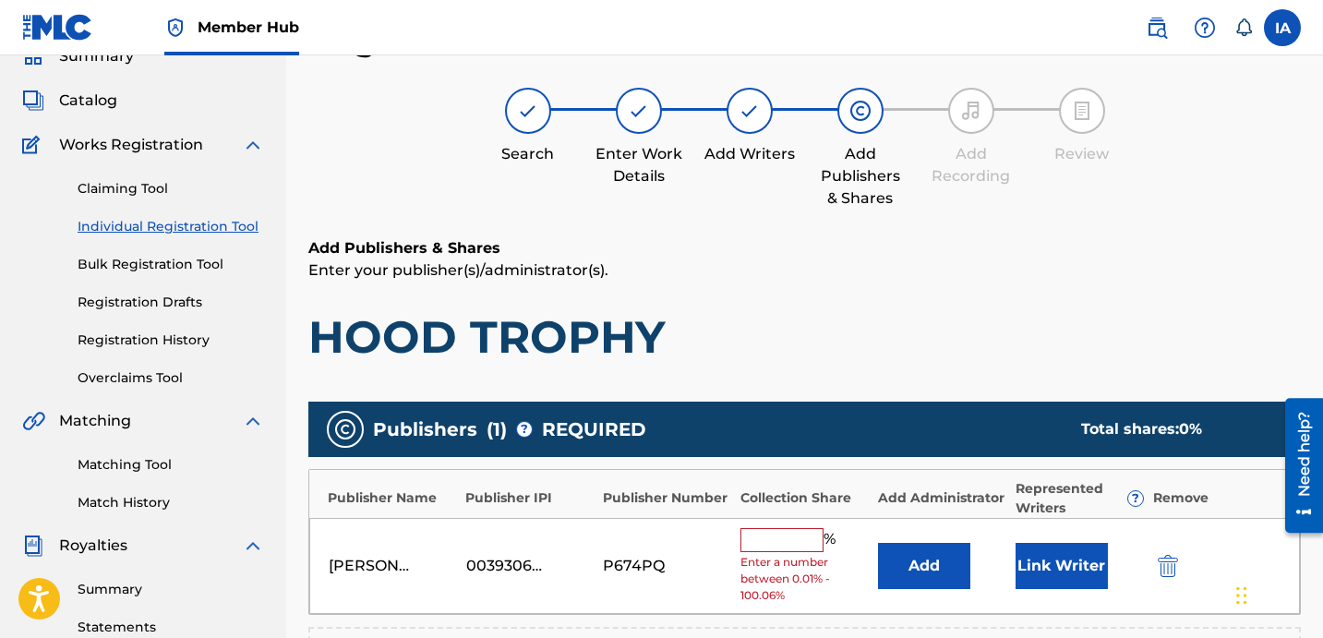
click at [777, 547] on input "text" at bounding box center [782, 540] width 83 height 24
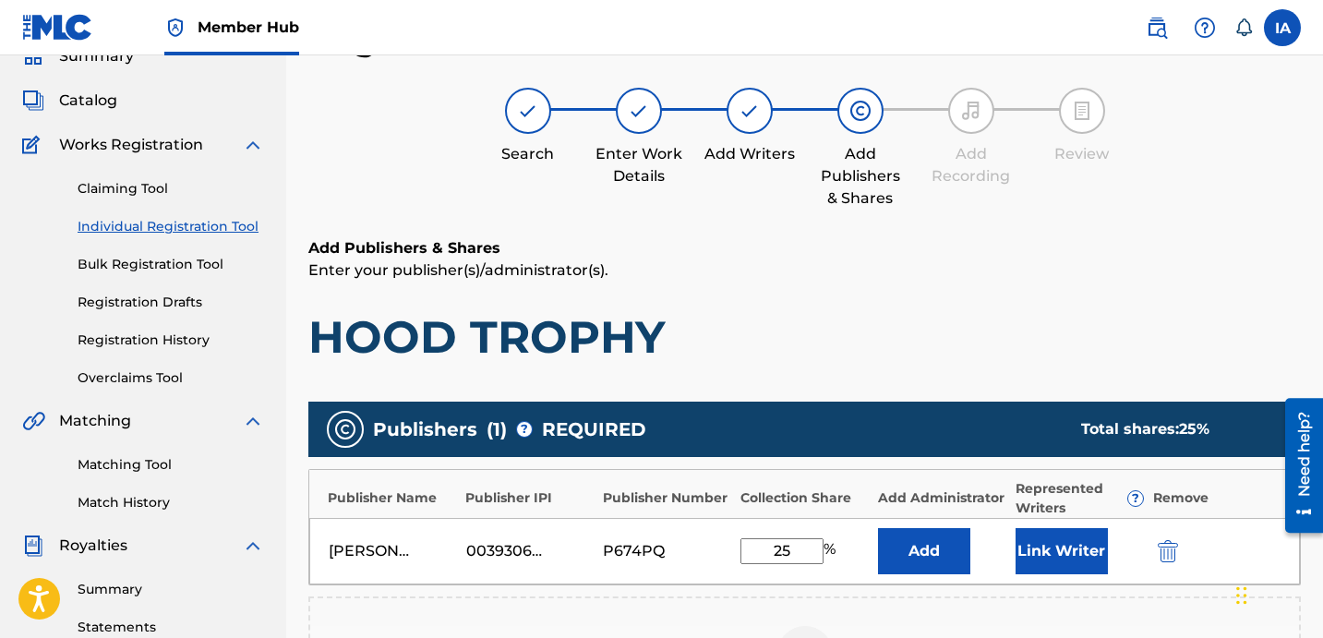
type input "25"
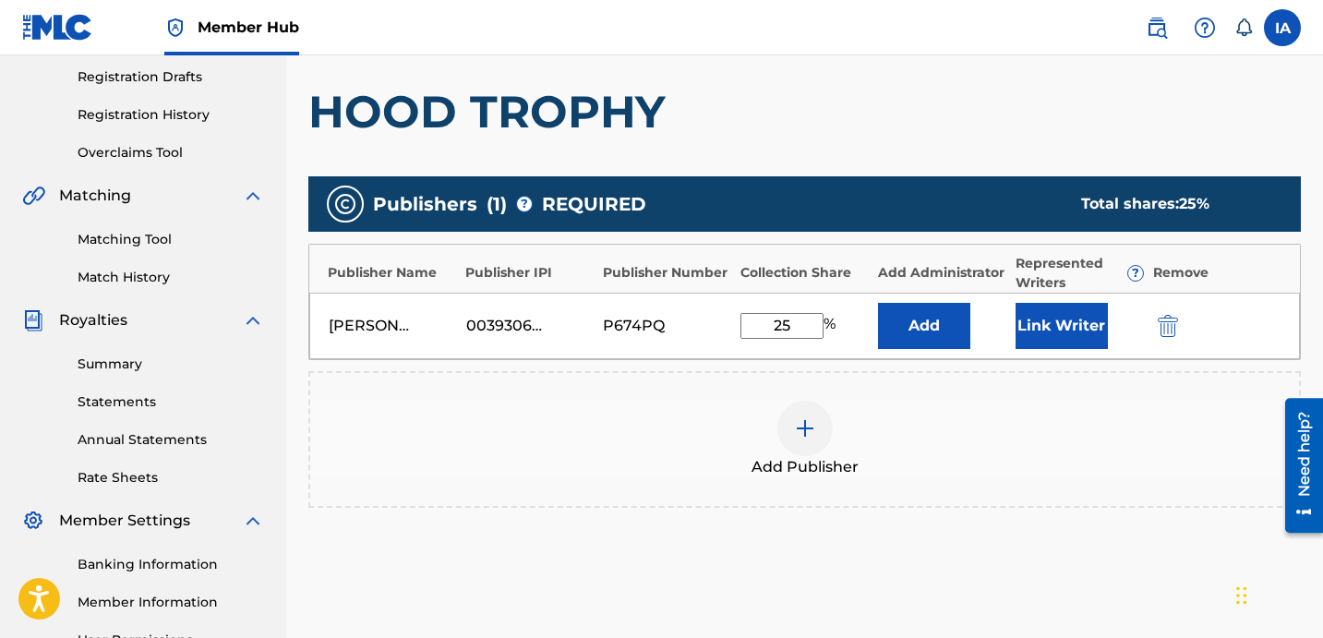
scroll to position [391, 0]
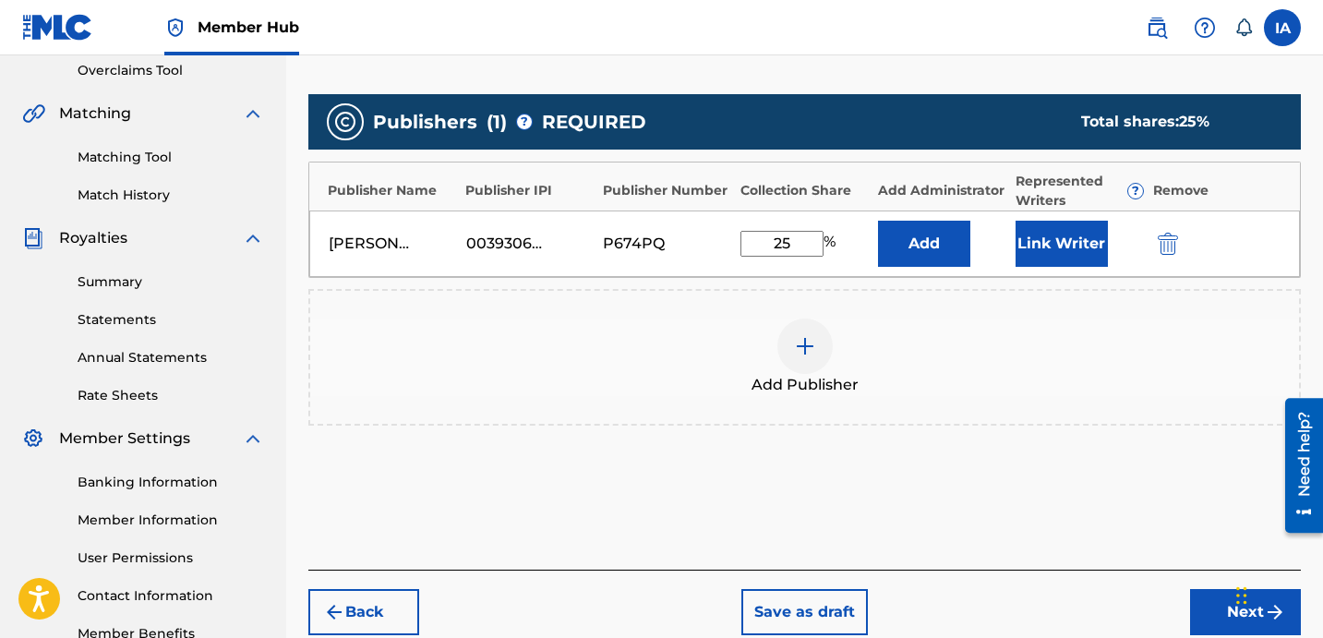
drag, startPoint x: 814, startPoint y: 242, endPoint x: 699, endPoint y: 206, distance: 120.0
click at [702, 208] on div "Publisher Name Publisher IPI Publisher Number Collection Share Add Administrato…" at bounding box center [804, 220] width 993 height 116
click at [900, 258] on button "Add" at bounding box center [924, 244] width 92 height 46
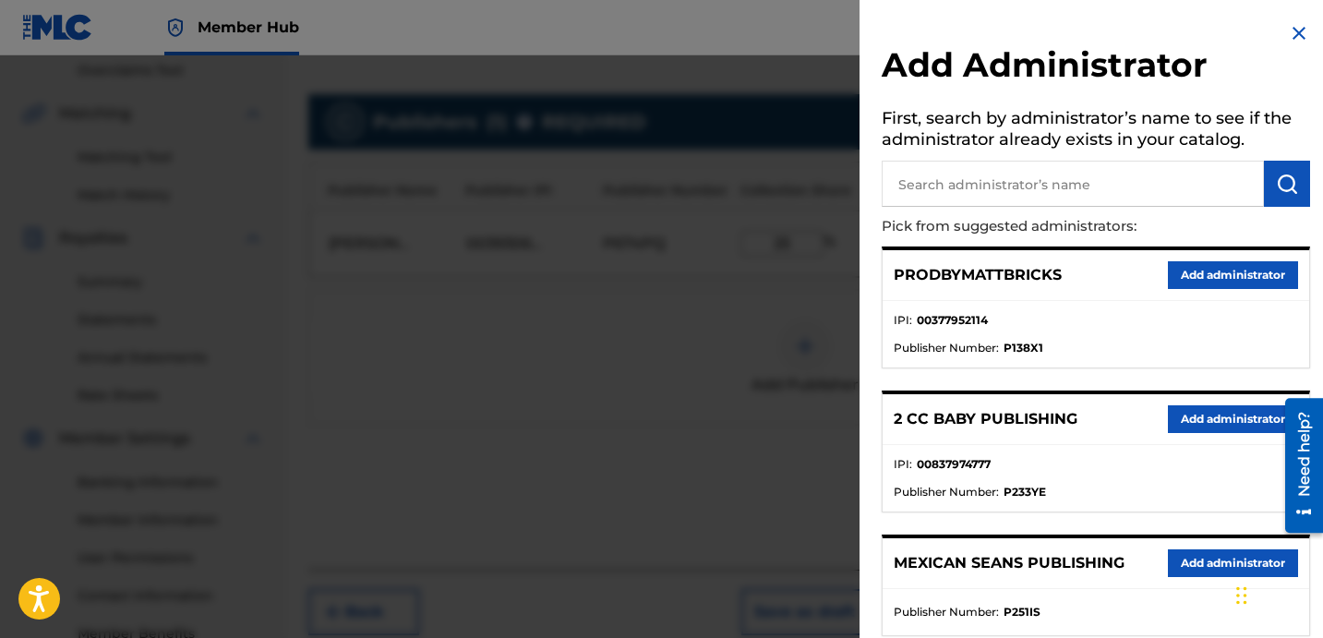
scroll to position [326, 0]
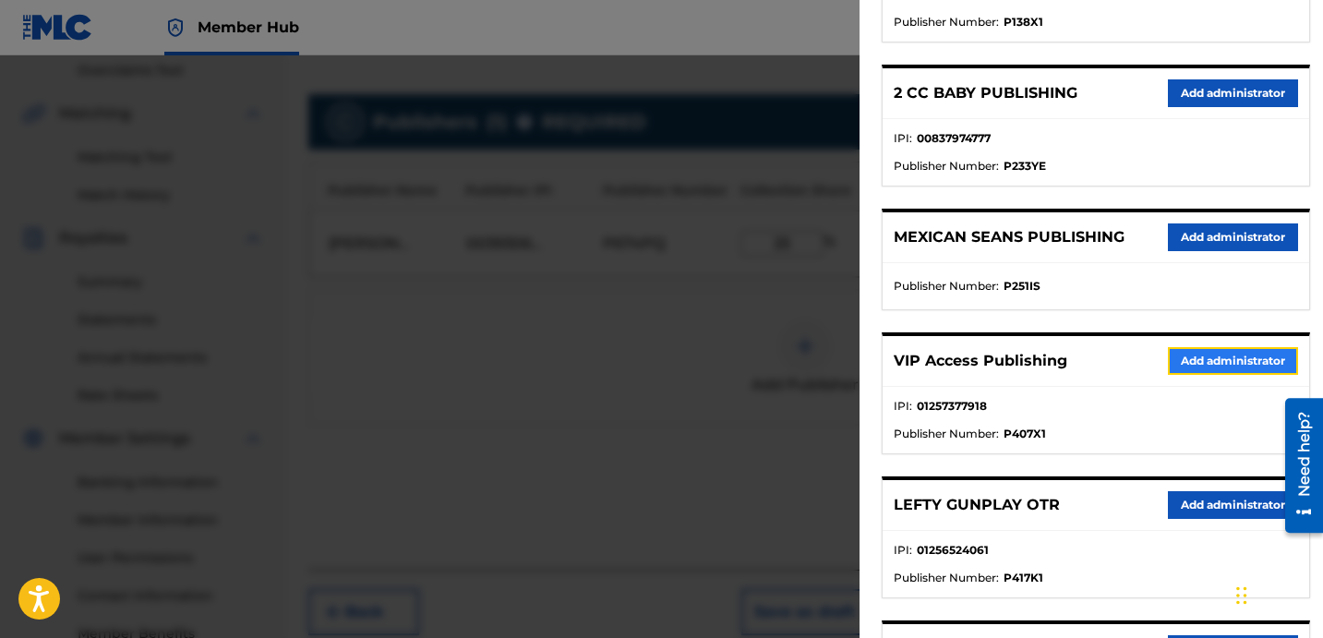
click at [1221, 350] on button "Add administrator" at bounding box center [1233, 361] width 130 height 28
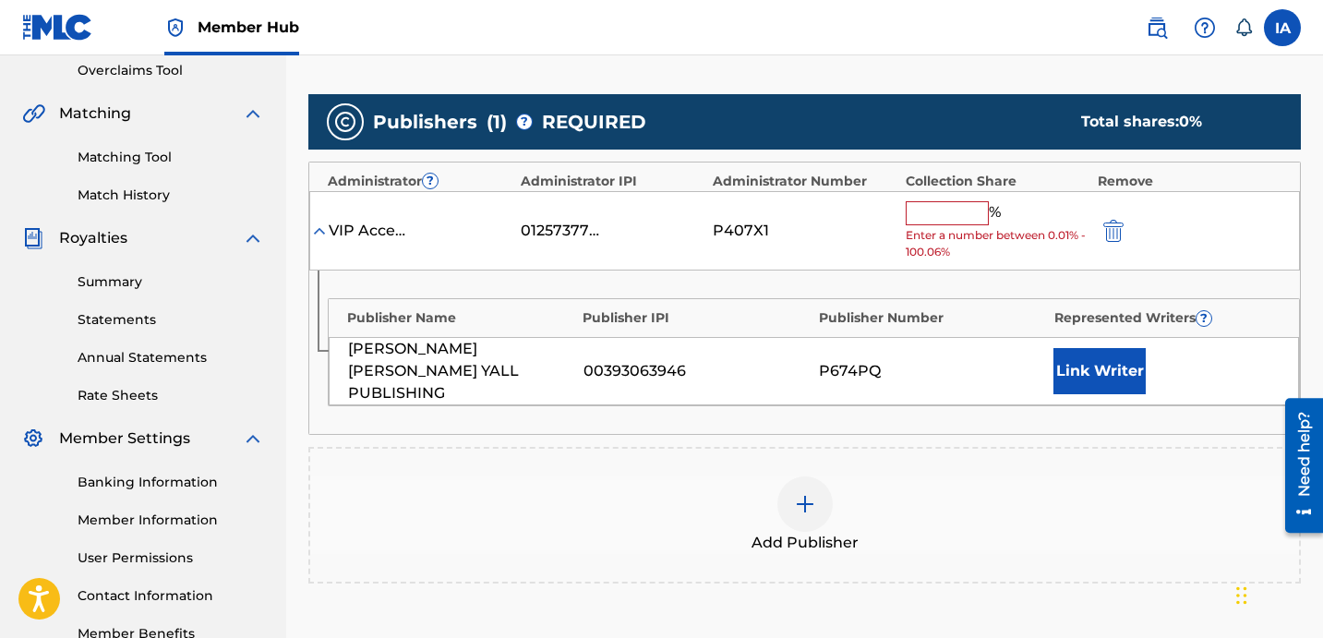
click at [972, 212] on input "text" at bounding box center [947, 213] width 83 height 24
paste input "25"
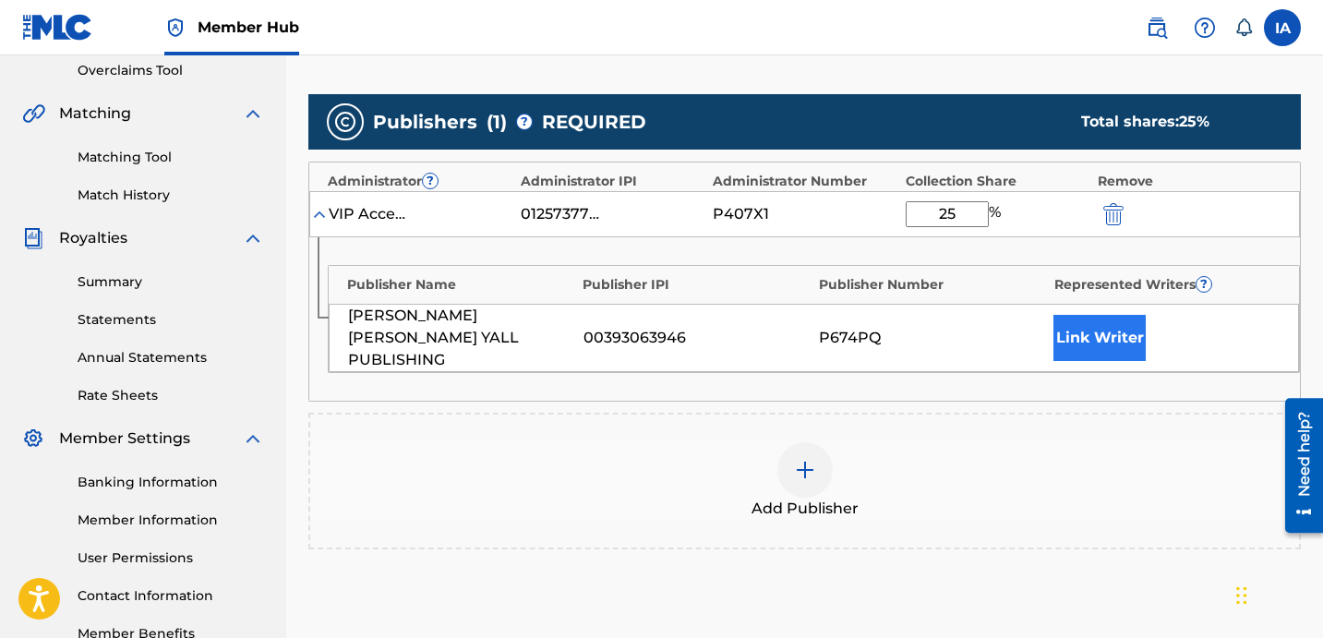
type input "25"
click at [1115, 336] on button "Link Writer" at bounding box center [1100, 338] width 92 height 46
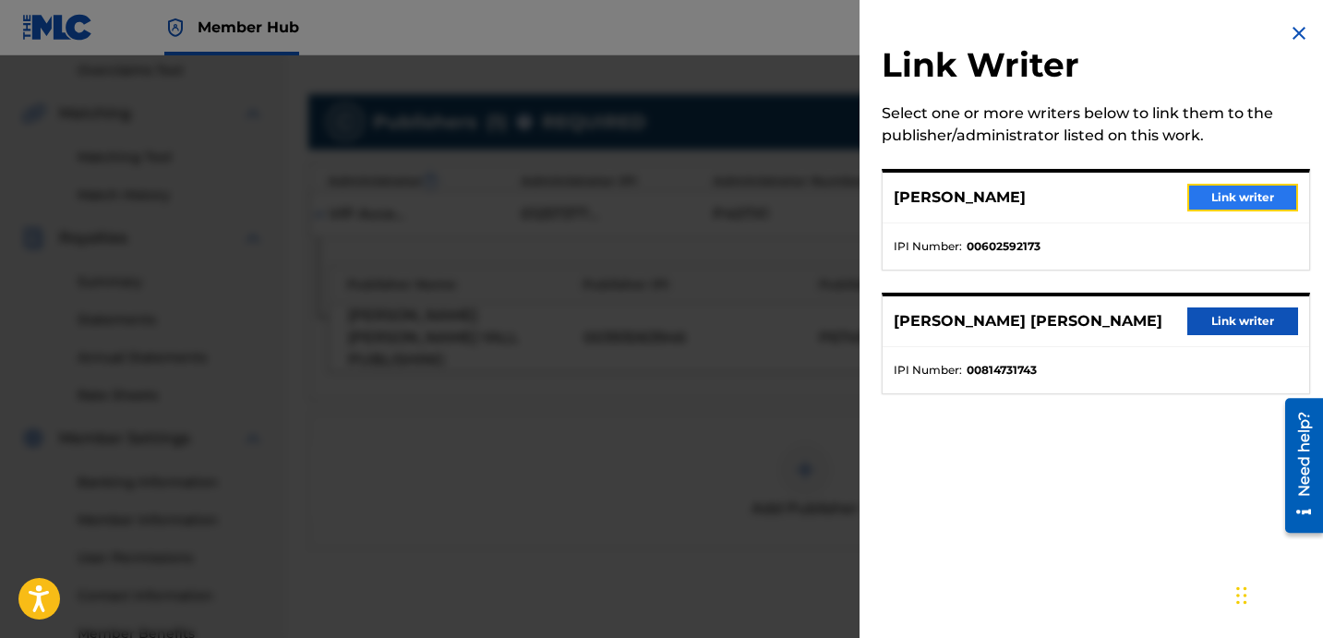
click at [1268, 187] on button "Link writer" at bounding box center [1242, 198] width 111 height 28
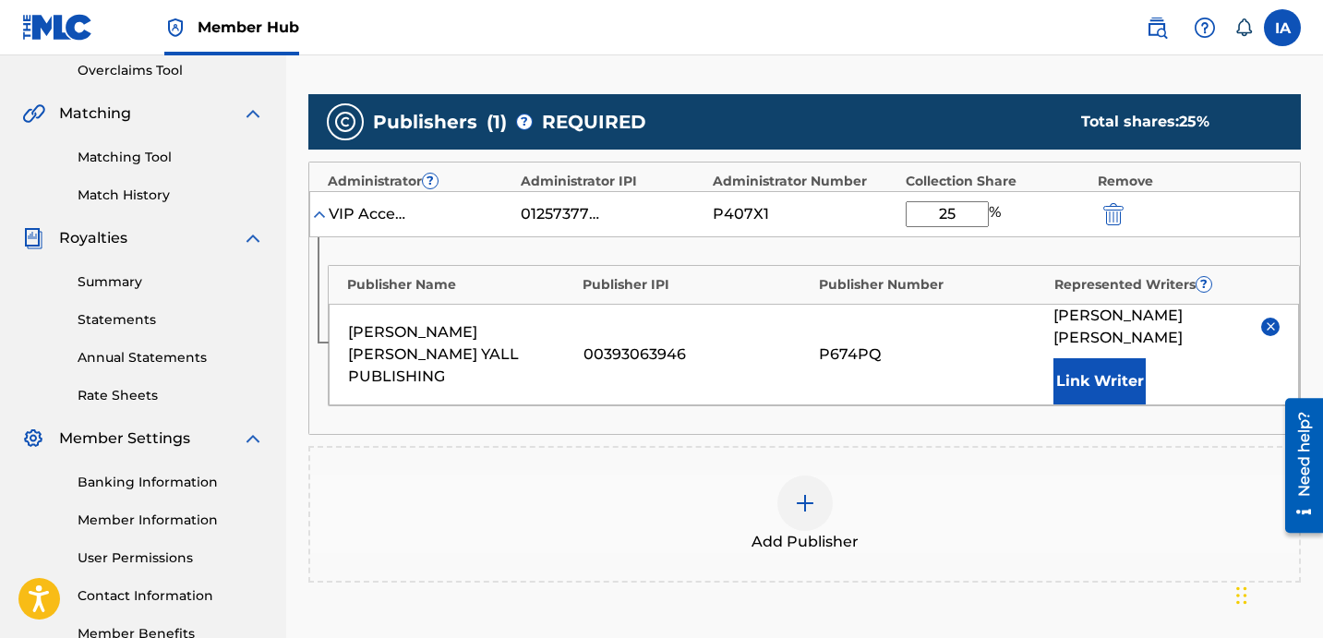
click at [950, 331] on div "[PERSON_NAME] [PERSON_NAME] YALL PUBLISHING 00393063946 P674PQ [PERSON_NAME] Li…" at bounding box center [814, 355] width 970 height 102
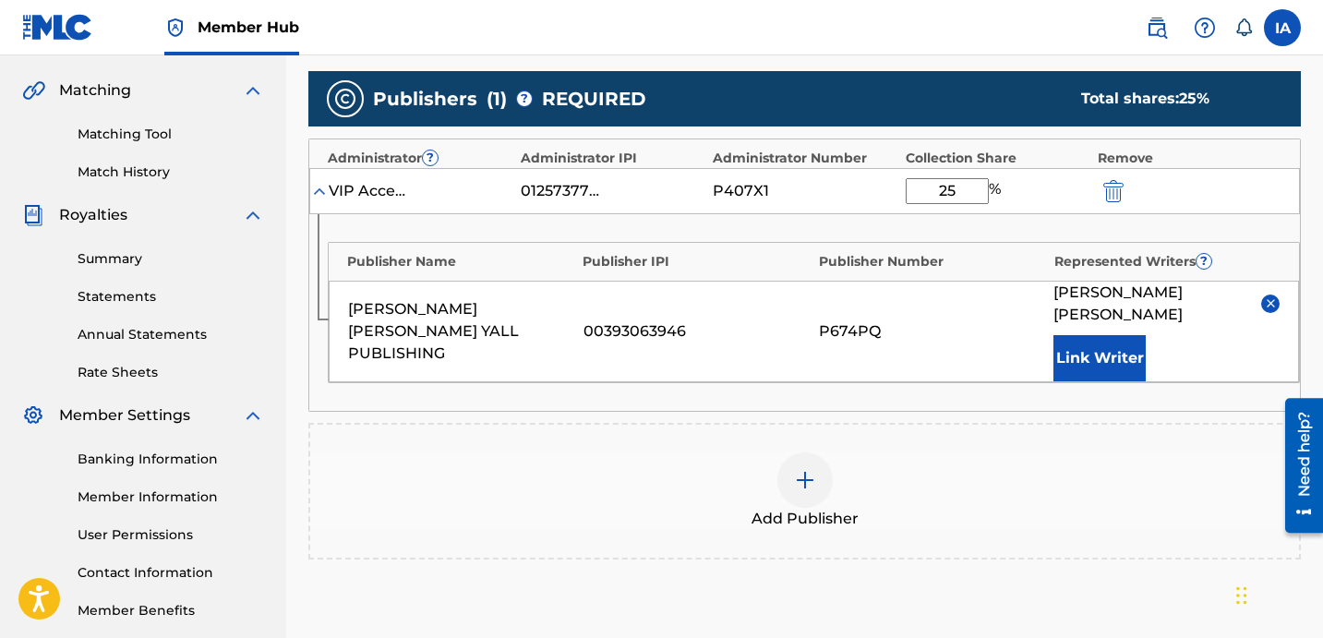
scroll to position [611, 0]
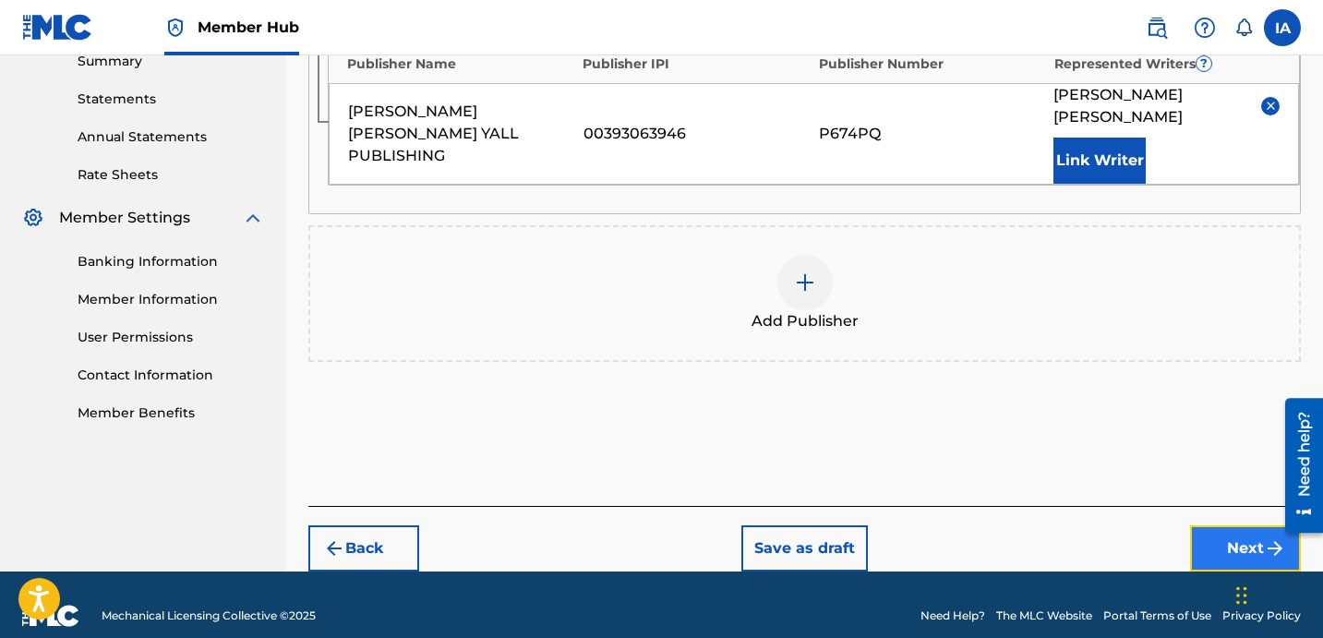
click at [1220, 525] on button "Next" at bounding box center [1245, 548] width 111 height 46
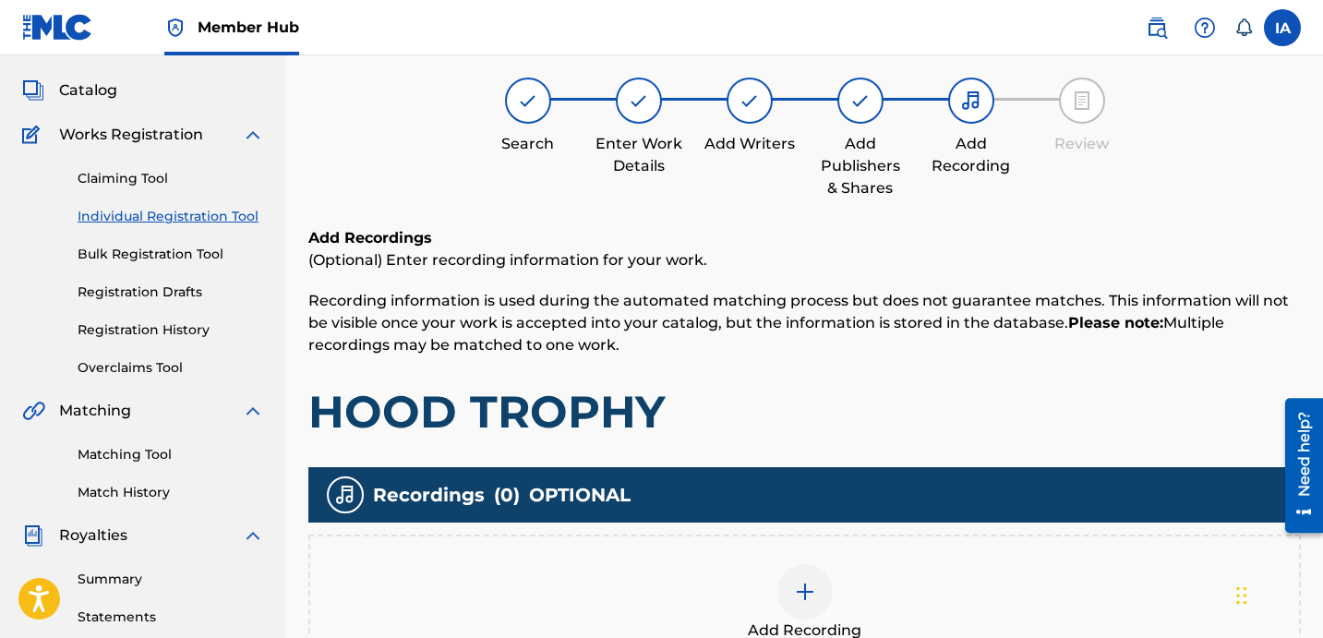
scroll to position [83, 0]
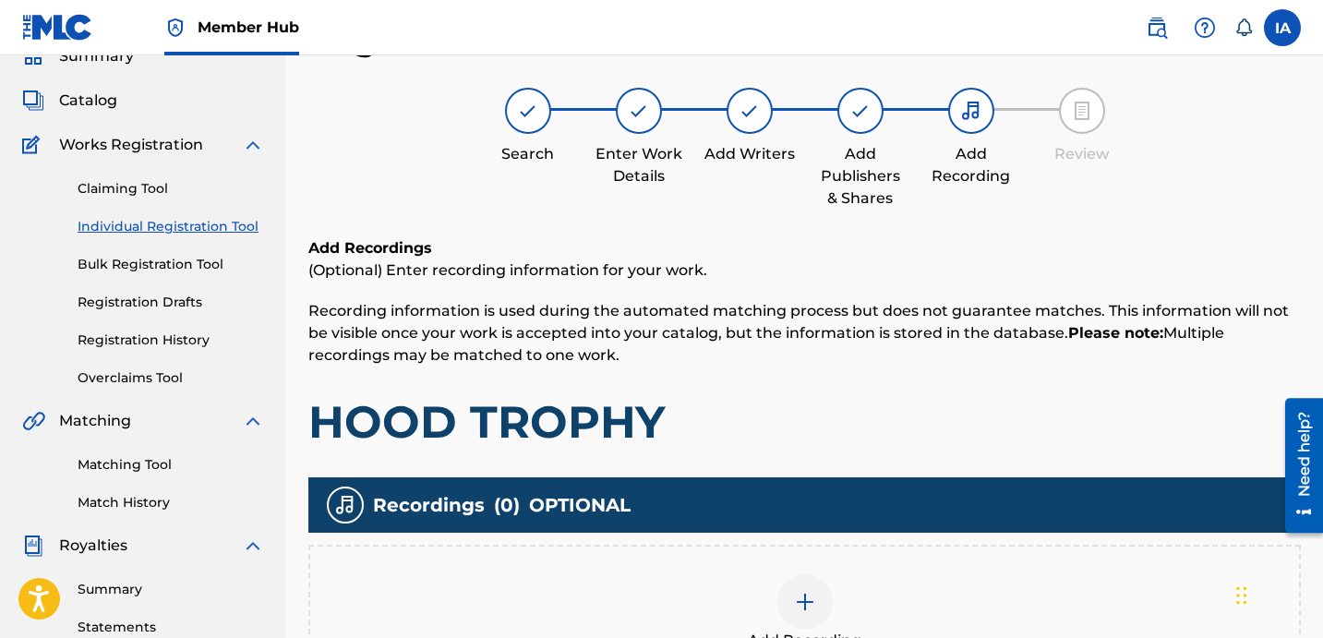
click at [747, 378] on div "Add Recordings (Optional) Enter recording information for your work. Recording …" at bounding box center [804, 343] width 993 height 212
click at [922, 557] on div "Add Recording" at bounding box center [804, 613] width 993 height 137
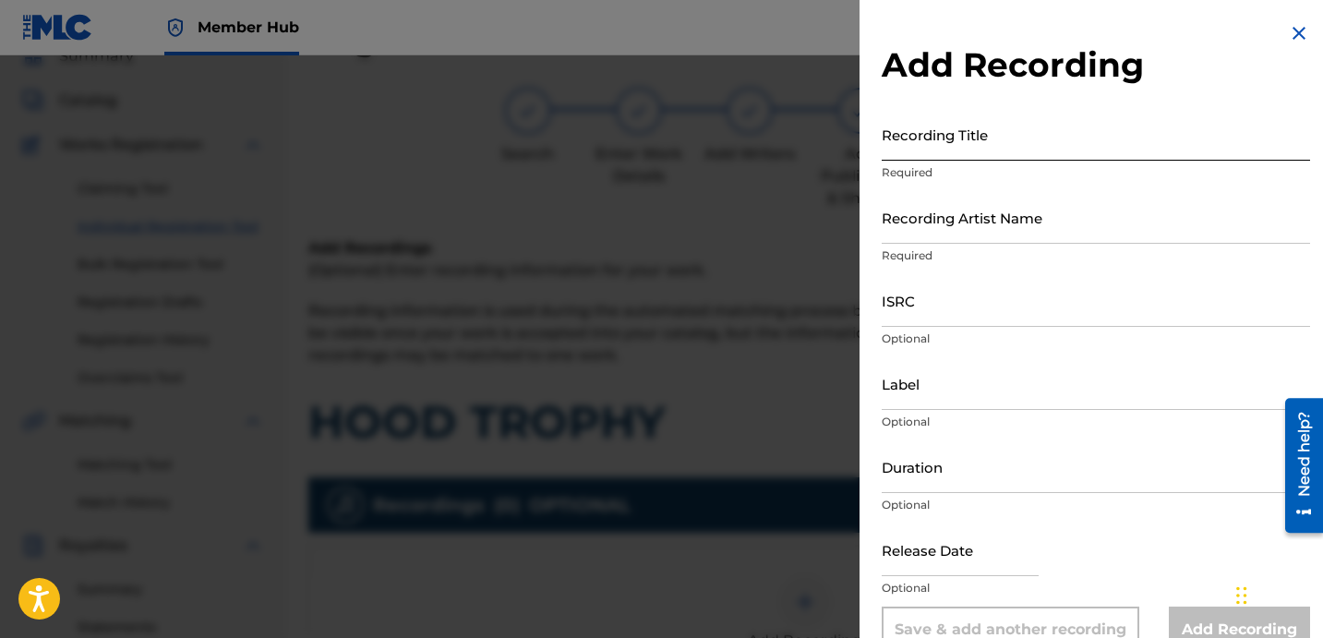
click at [991, 116] on input "Recording Title" at bounding box center [1096, 134] width 428 height 53
paste input "HOOD TROPHY"
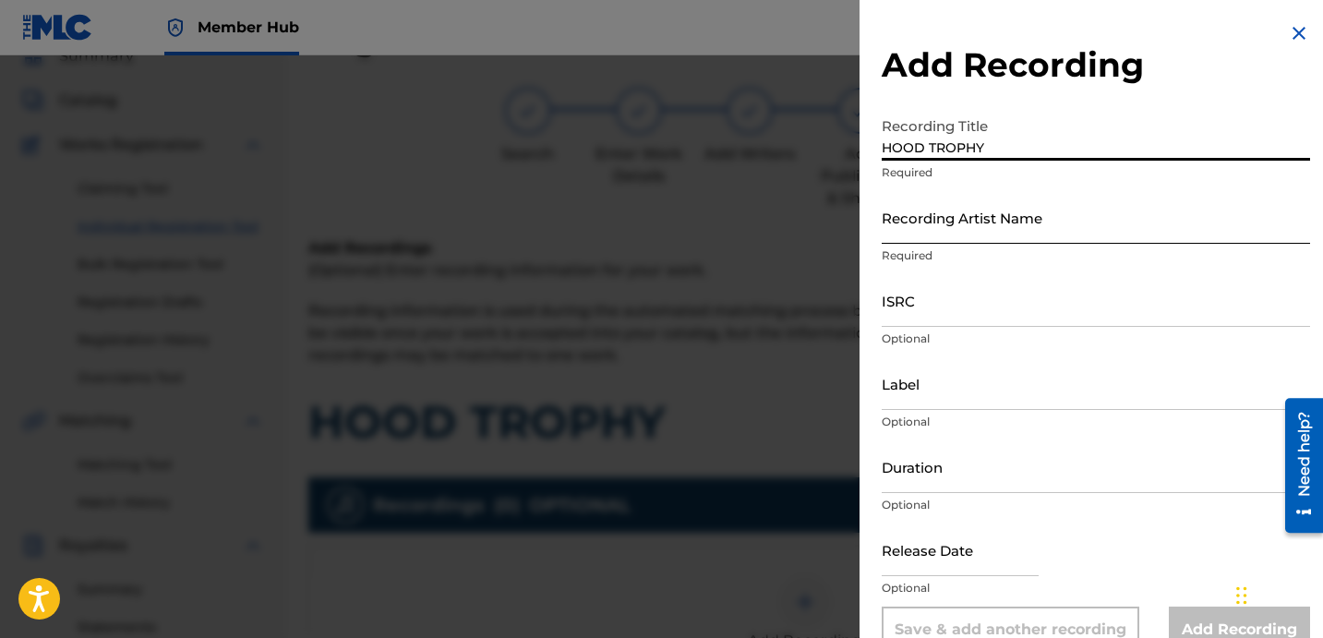
type input "HOOD TROPHY"
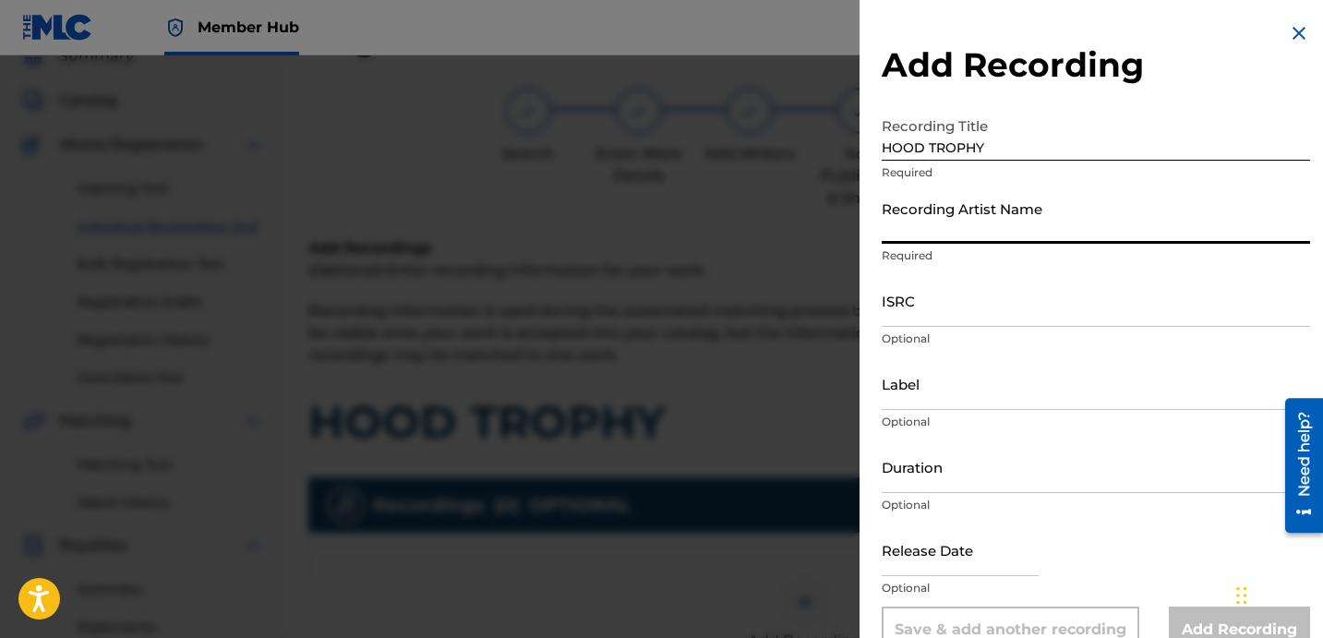
click at [1081, 217] on input "Recording Artist Name" at bounding box center [1096, 217] width 428 height 53
click at [1026, 225] on input "Recording Artist Name" at bounding box center [1096, 217] width 428 height 53
paste input "DRAKEO THE RULER"
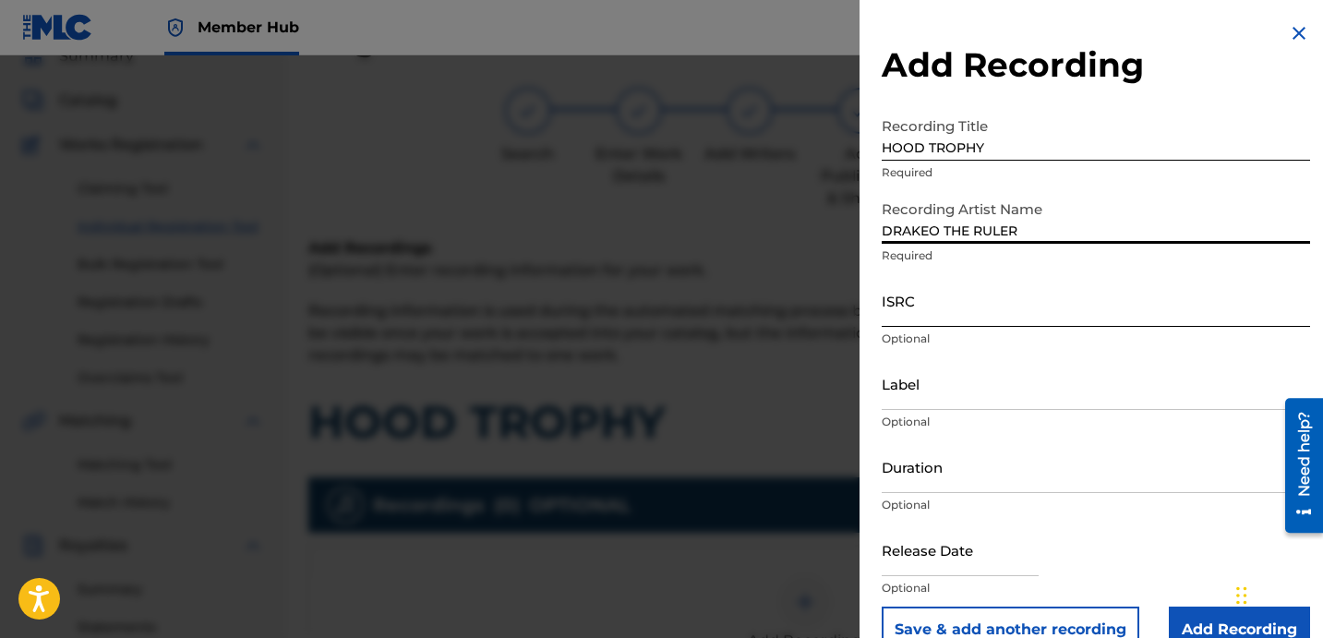
type input "DRAKEO THE RULER"
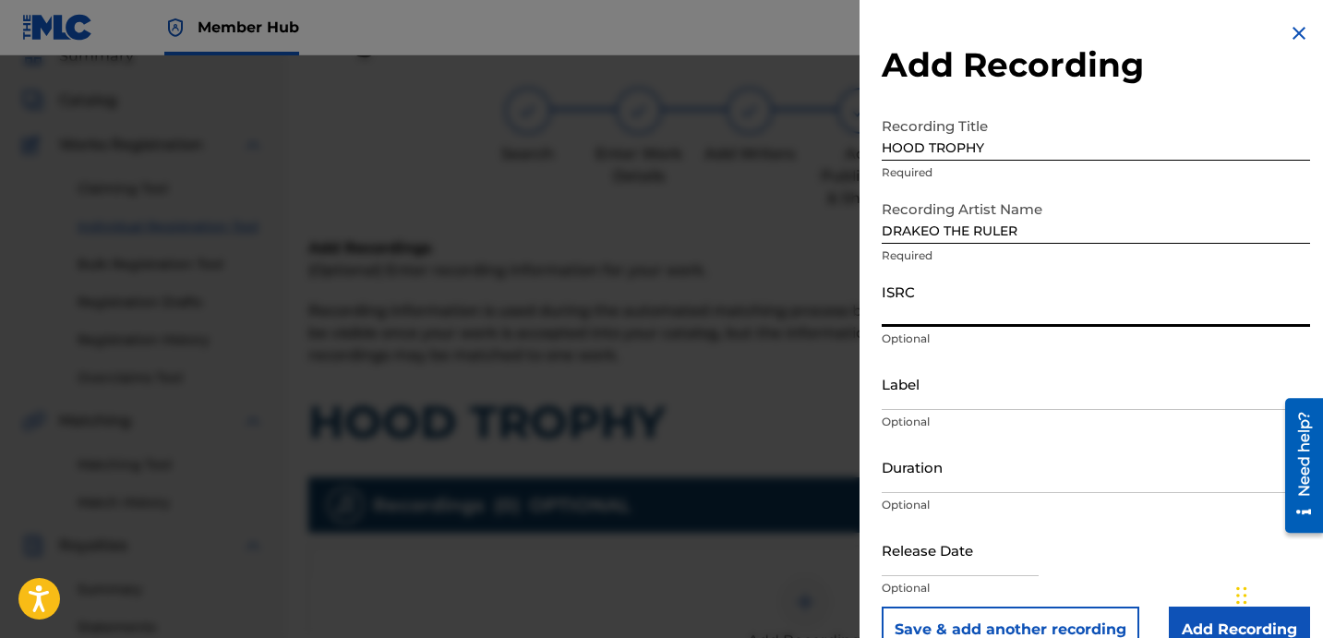
click at [959, 318] on input "ISRC" at bounding box center [1096, 300] width 428 height 53
click at [1005, 295] on input "ISRC" at bounding box center [1096, 300] width 428 height 53
paste input "USUYG1174422"
type input "USUYG1174422"
click at [940, 403] on input "Label" at bounding box center [1096, 383] width 428 height 53
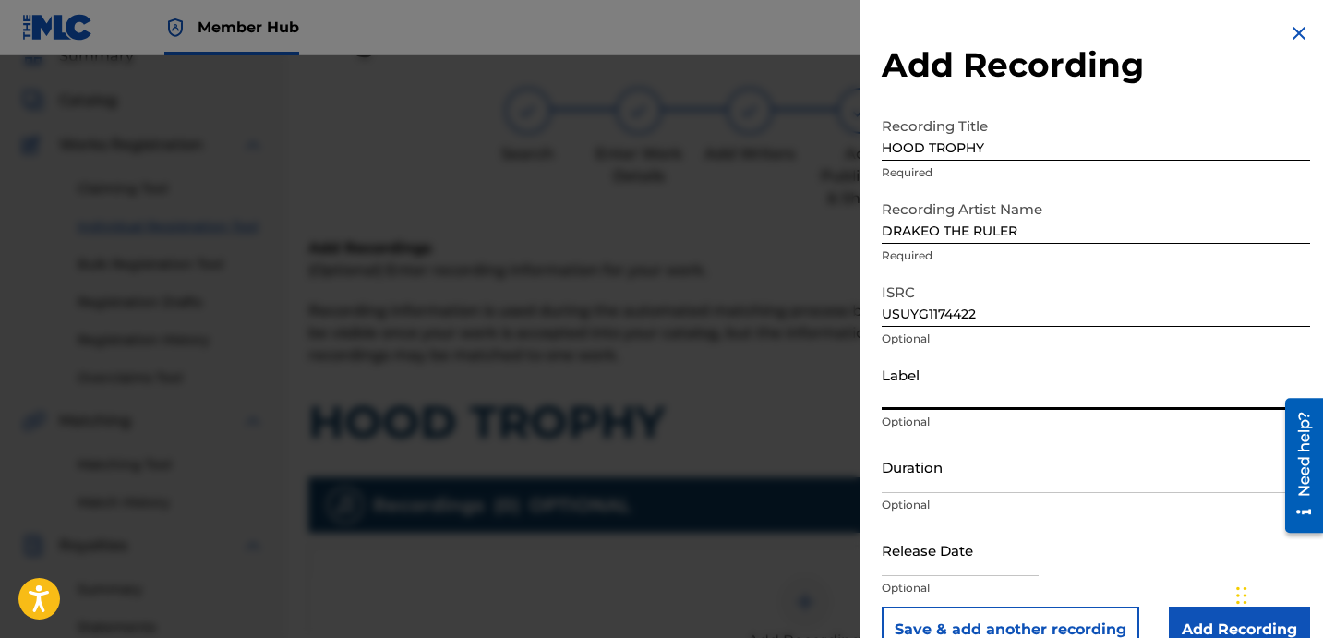
click at [1047, 377] on input "Label" at bounding box center [1096, 383] width 428 height 53
paste input "STINC TEAM"
type input "STINC TEAM"
click at [933, 483] on input "Duration" at bounding box center [1096, 466] width 428 height 53
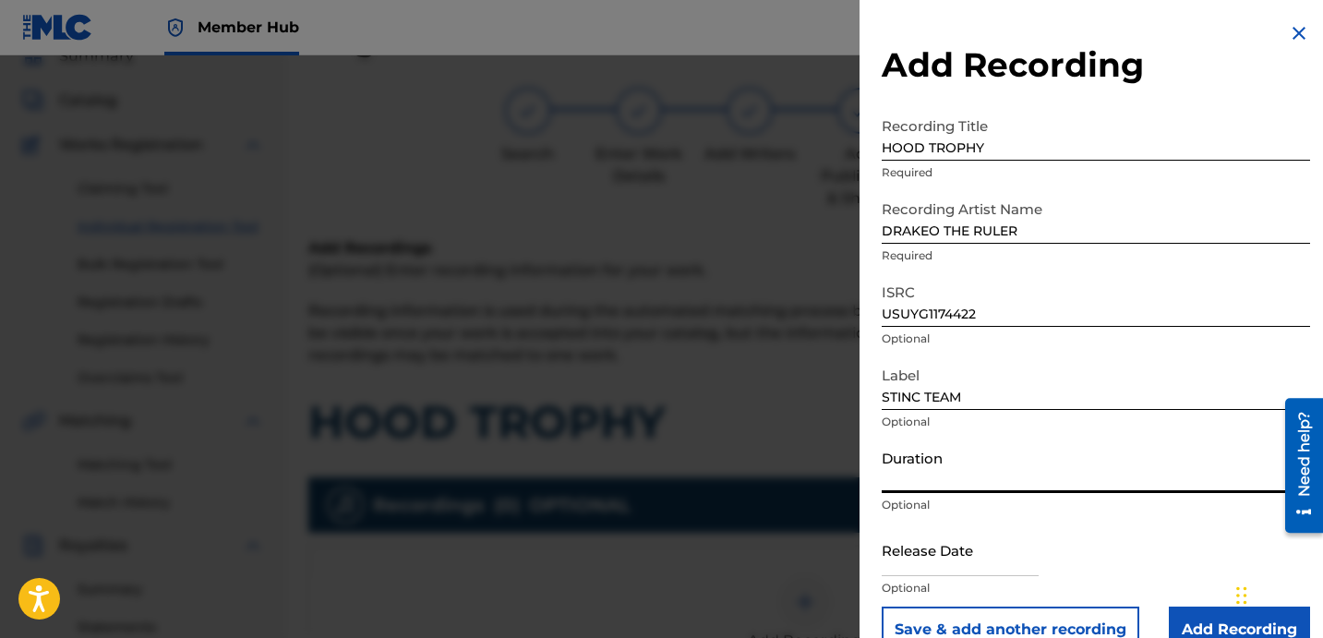
click at [938, 464] on input "Duration" at bounding box center [1096, 466] width 428 height 53
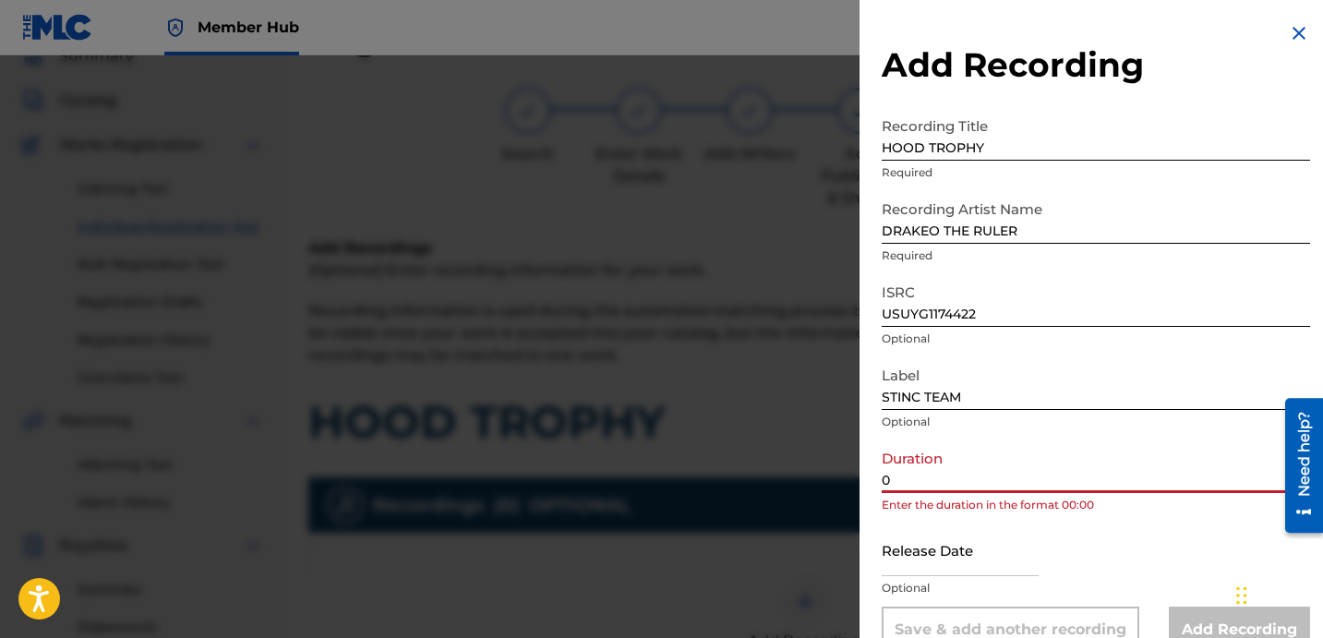
paste input "2:26"
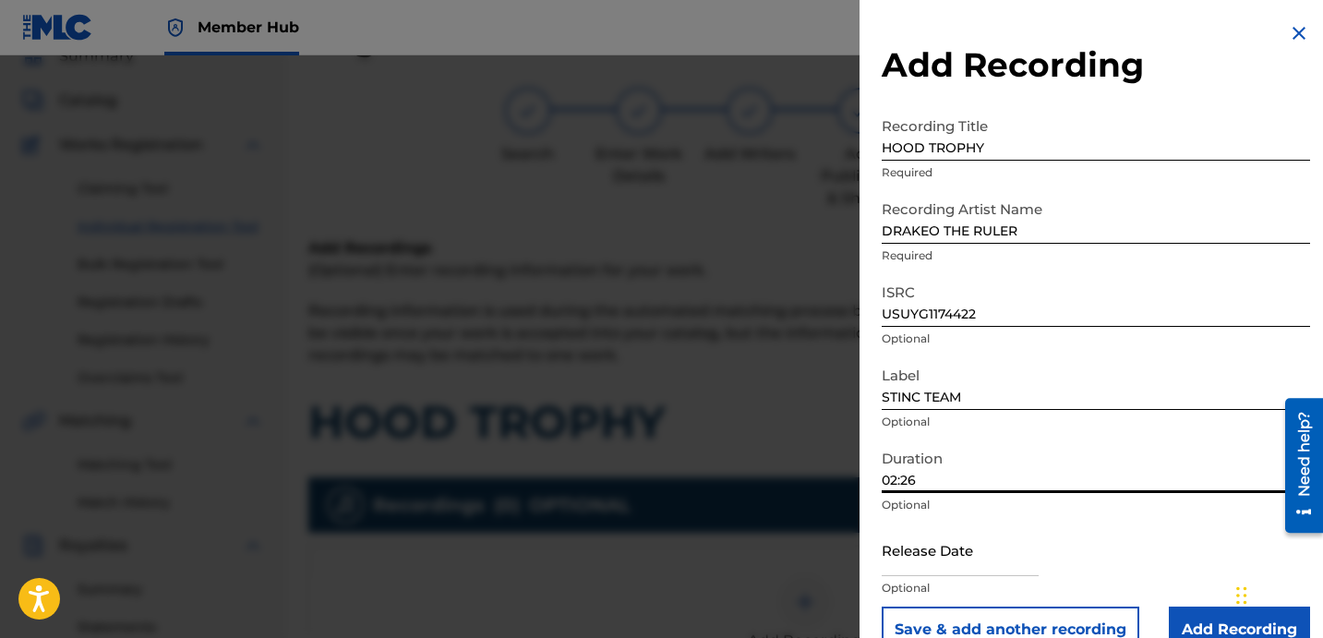
click at [1025, 476] on input "02:26" at bounding box center [1096, 466] width 428 height 53
click at [1021, 470] on input "02:26" at bounding box center [1096, 466] width 428 height 53
type input "02:26"
click at [1212, 610] on input "Add Recording" at bounding box center [1239, 630] width 141 height 46
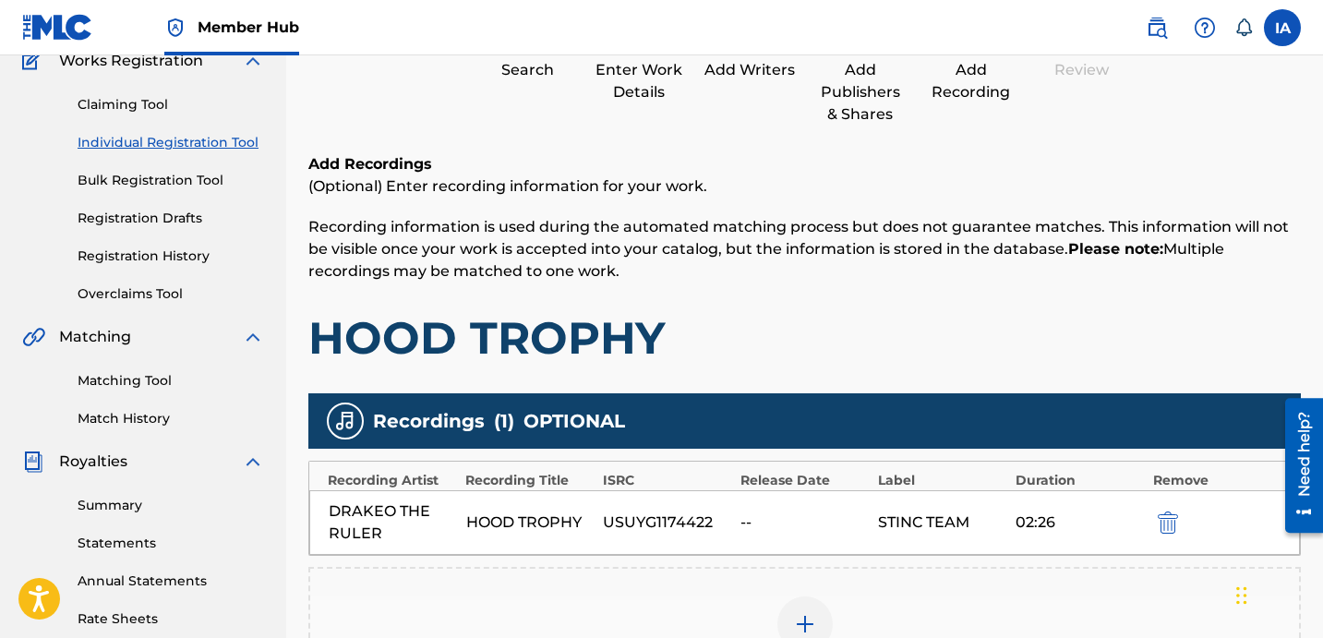
scroll to position [372, 0]
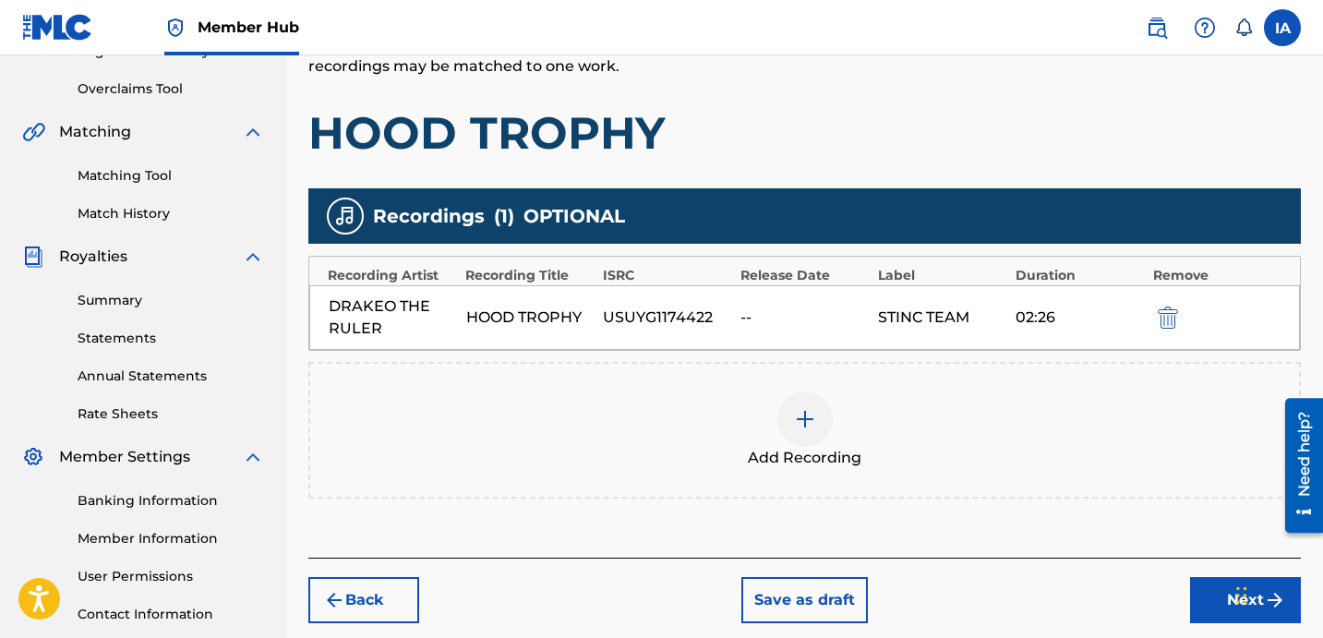
click at [911, 96] on div "Add Recordings (Optional) Enter recording information for your work. Recording …" at bounding box center [804, 54] width 993 height 212
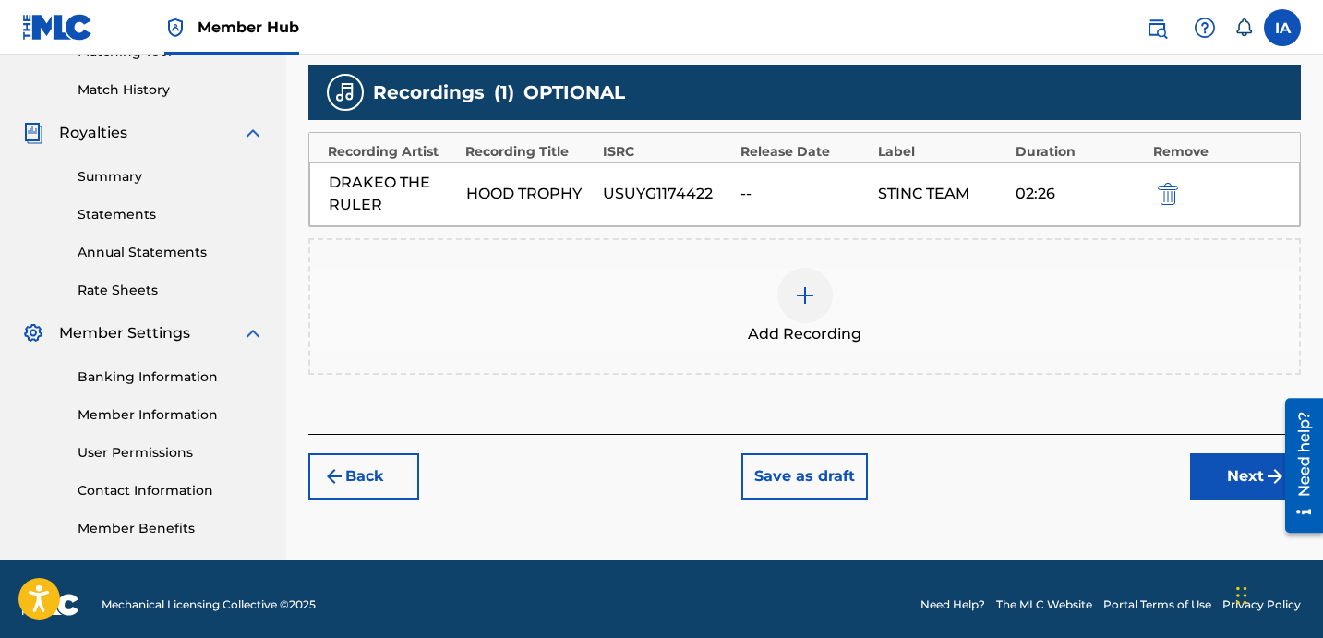
scroll to position [507, 0]
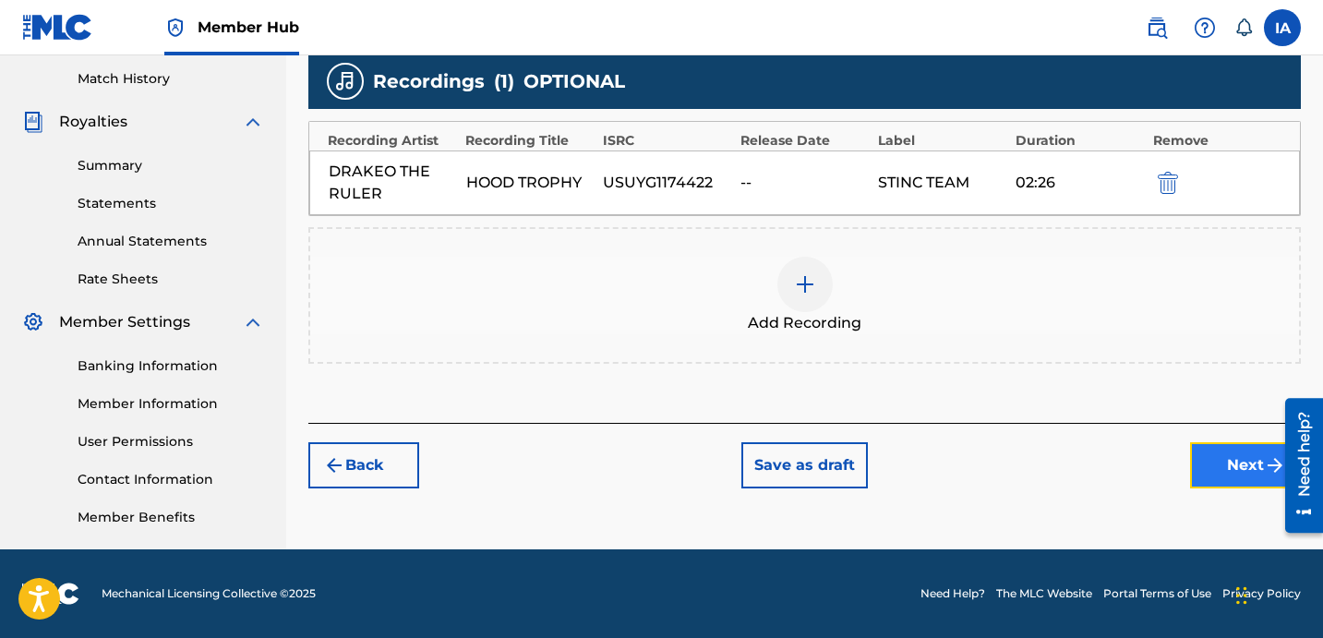
click at [1229, 470] on button "Next" at bounding box center [1245, 465] width 111 height 46
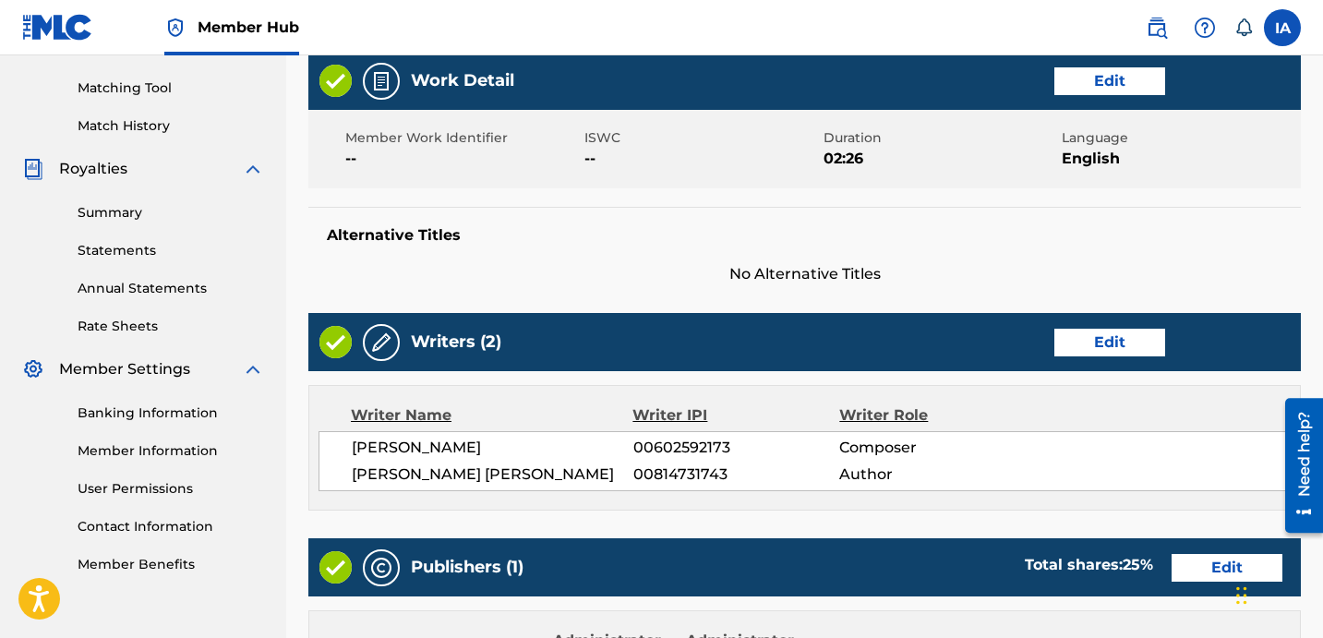
scroll to position [500, 0]
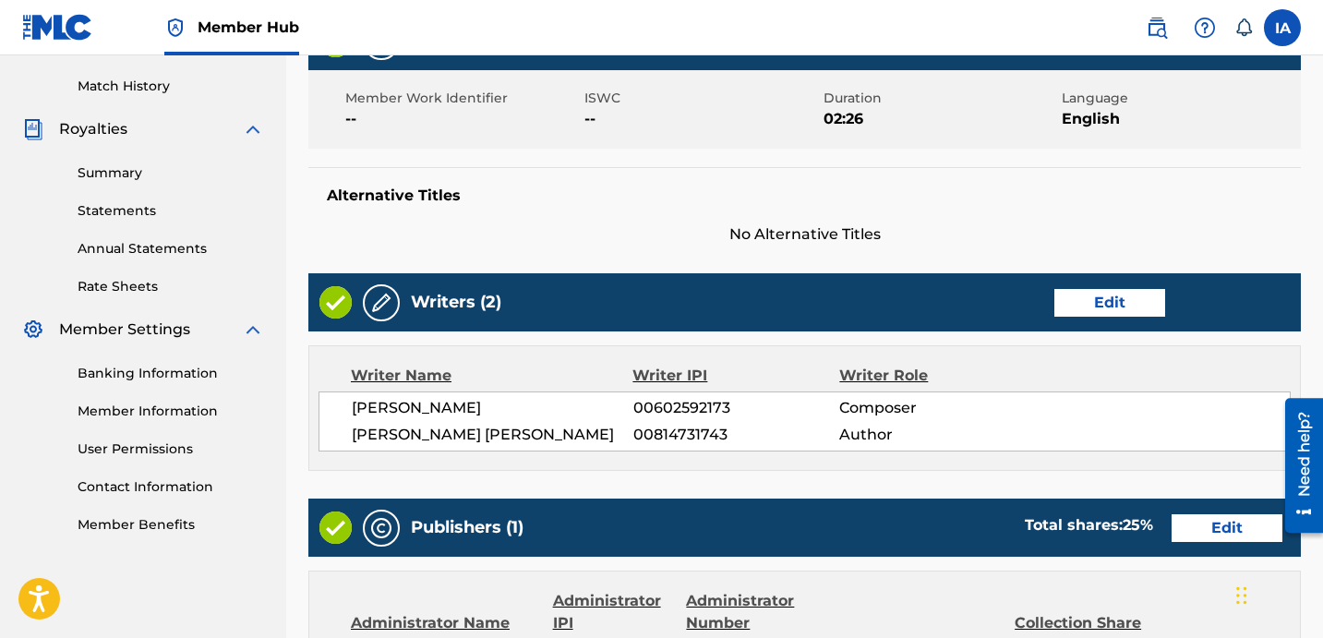
click at [811, 179] on div "Alternative Titles No Alternative Titles" at bounding box center [804, 206] width 993 height 78
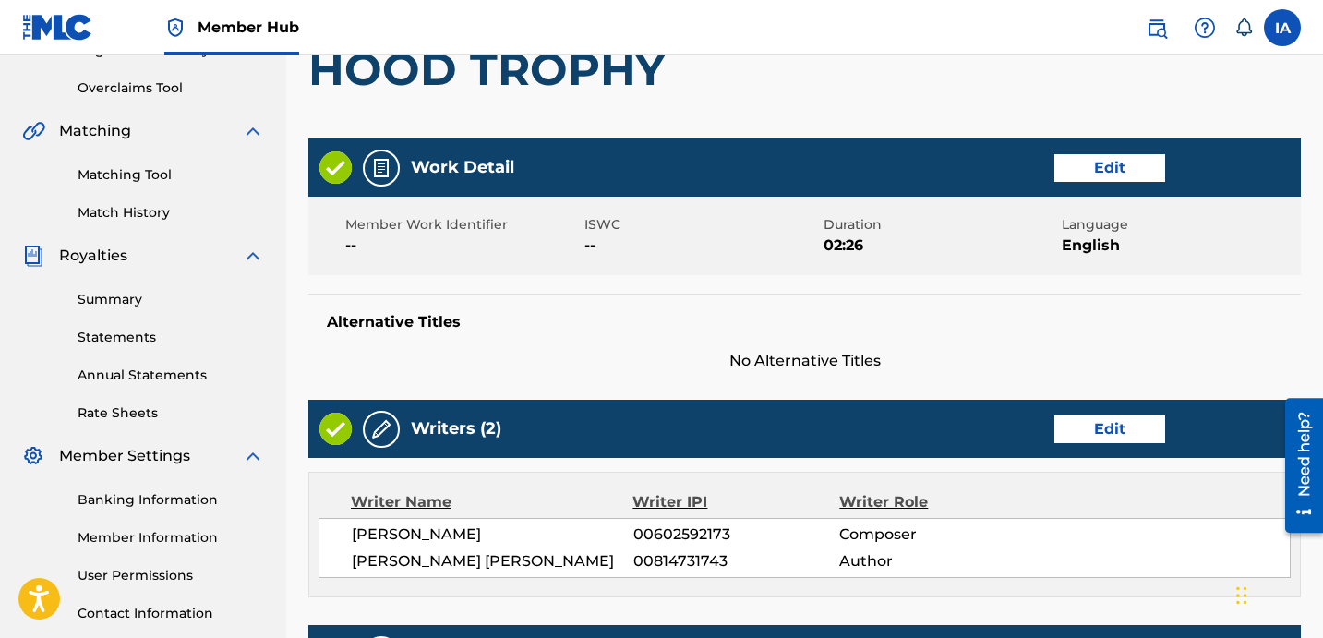
scroll to position [371, 0]
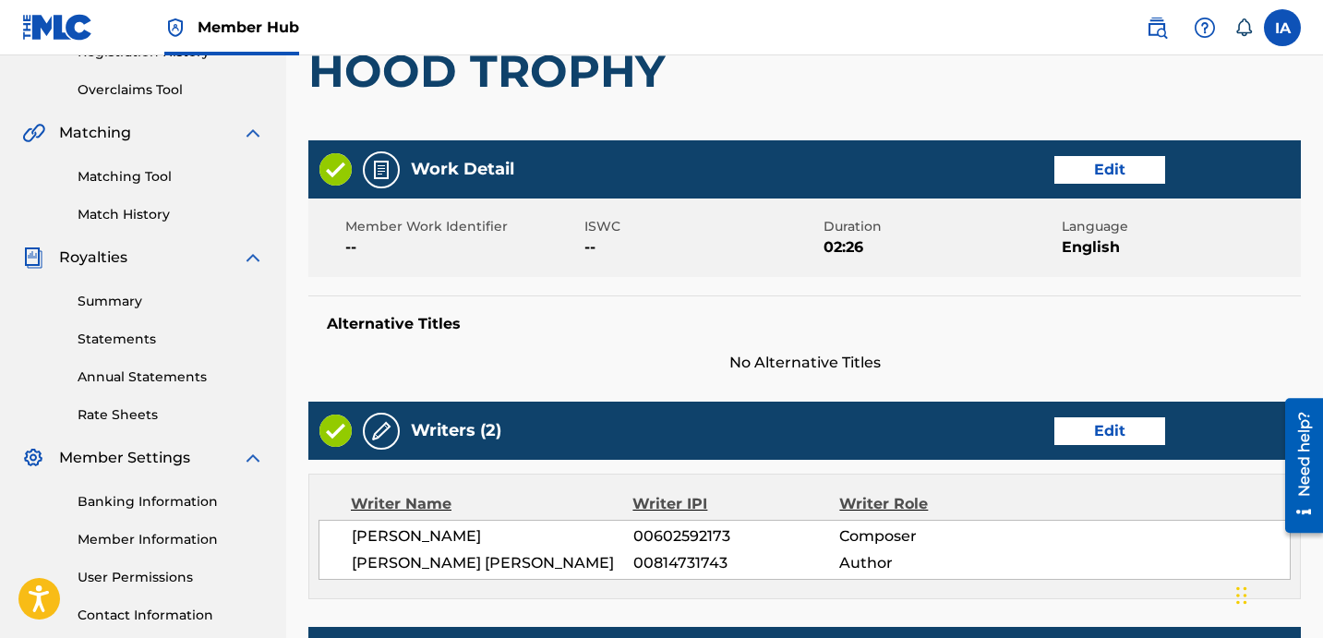
click at [679, 193] on div "Work Detail Edit" at bounding box center [804, 169] width 993 height 58
click at [678, 249] on span "--" at bounding box center [702, 247] width 235 height 22
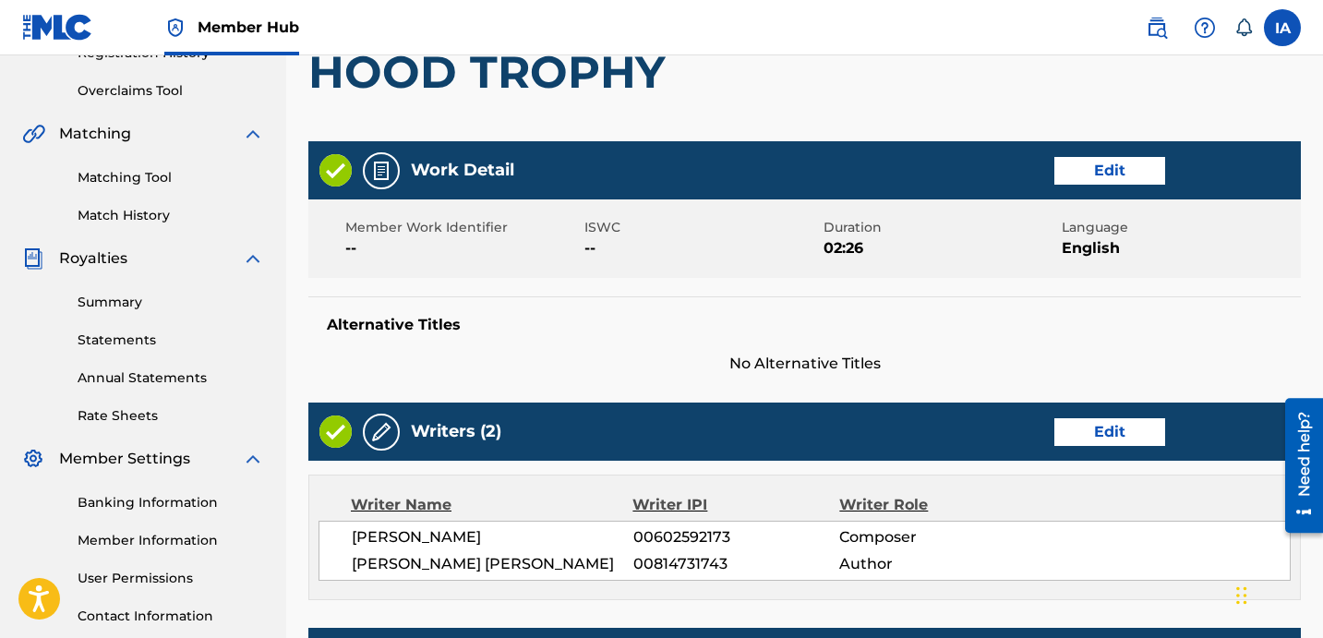
scroll to position [285, 0]
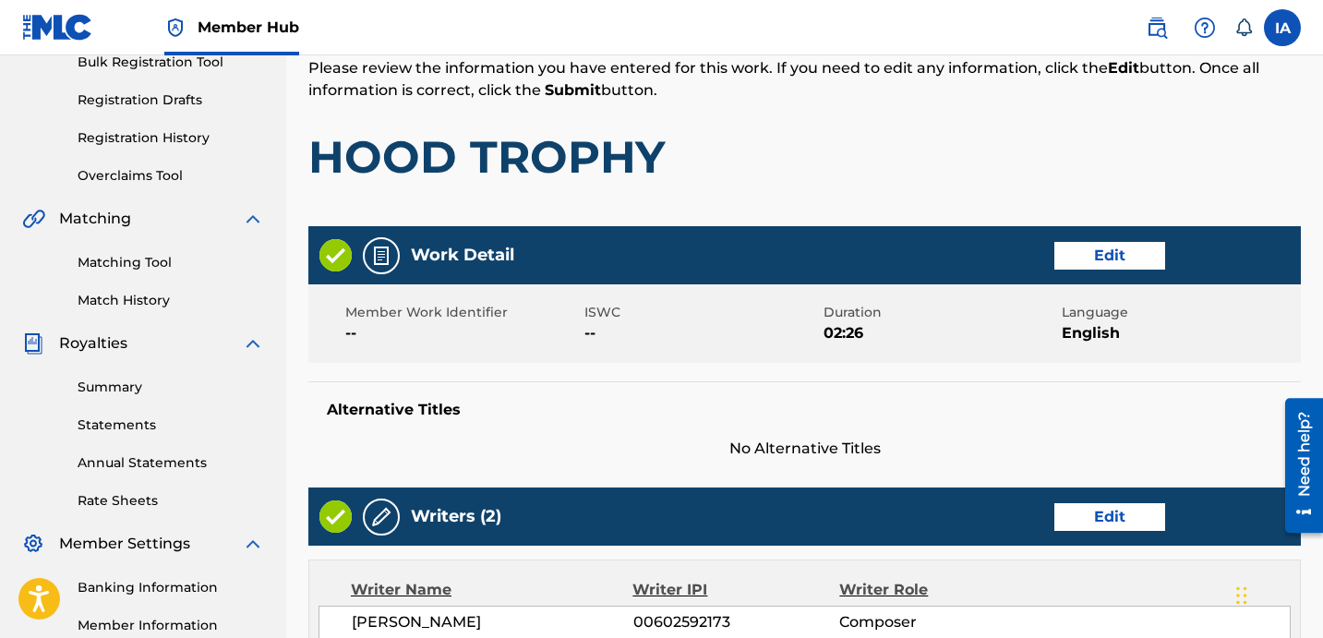
click at [741, 194] on div "Review Please review the information you have entered for this work. If you nee…" at bounding box center [804, 123] width 993 height 177
click at [887, 178] on h1 "HOOD TROPHY" at bounding box center [804, 156] width 993 height 55
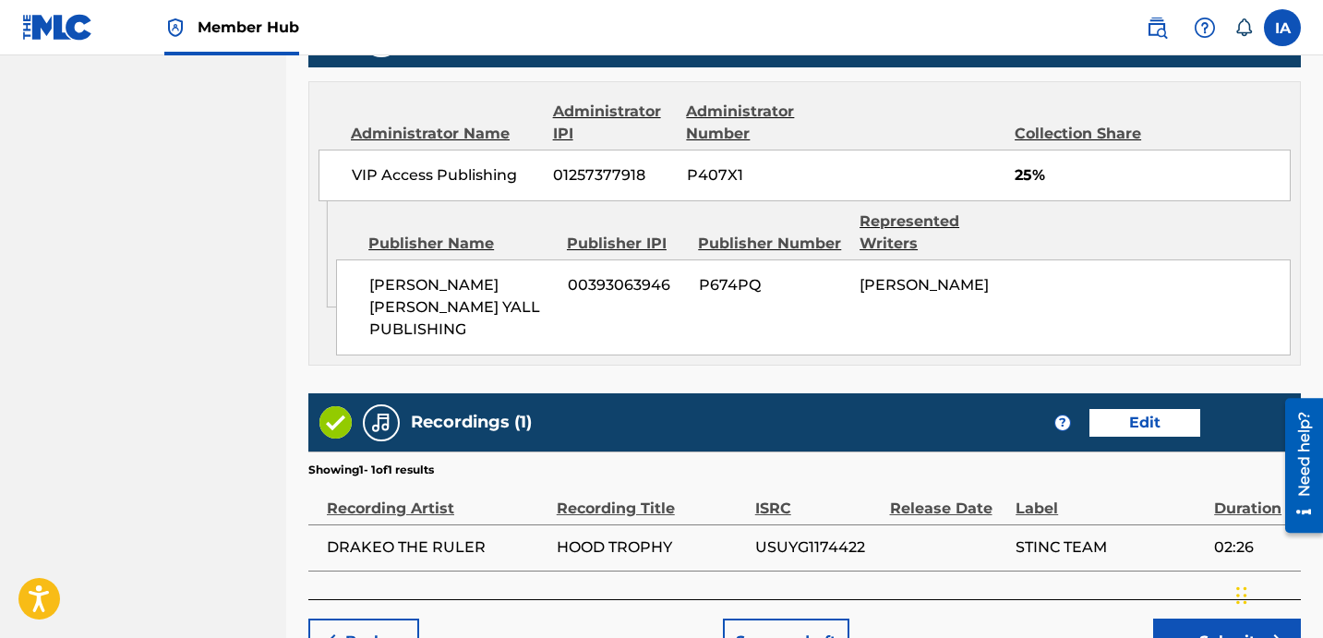
scroll to position [1079, 0]
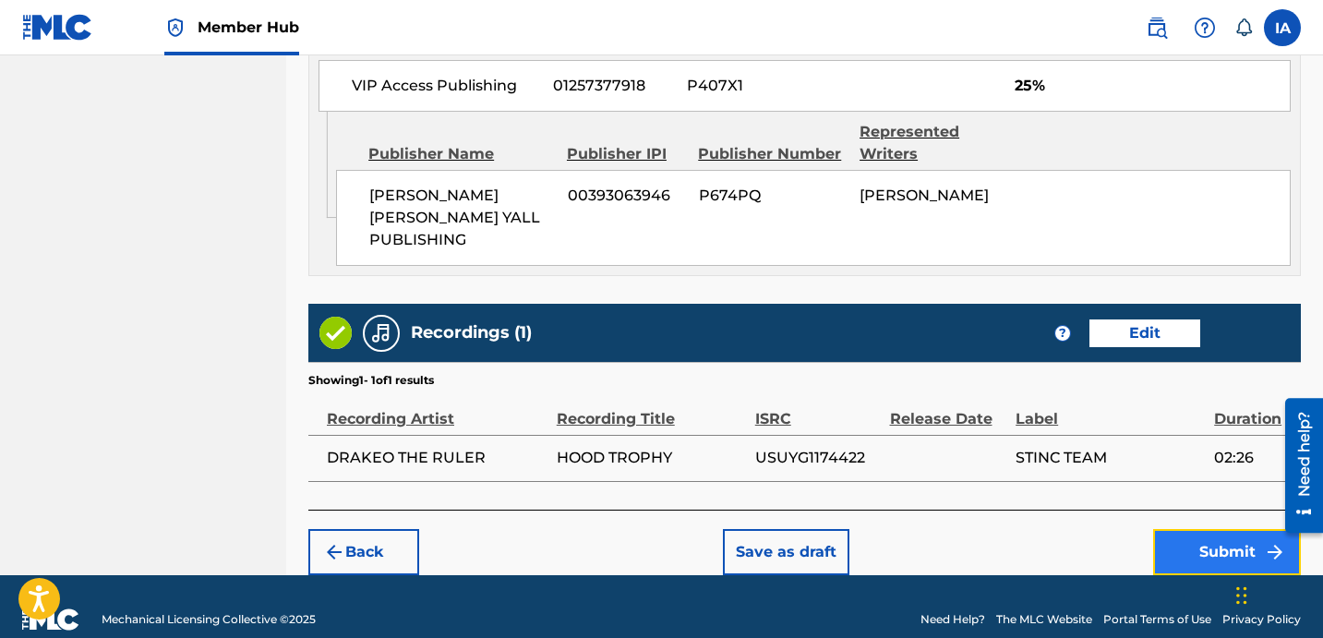
click at [1199, 530] on button "Submit" at bounding box center [1227, 552] width 148 height 46
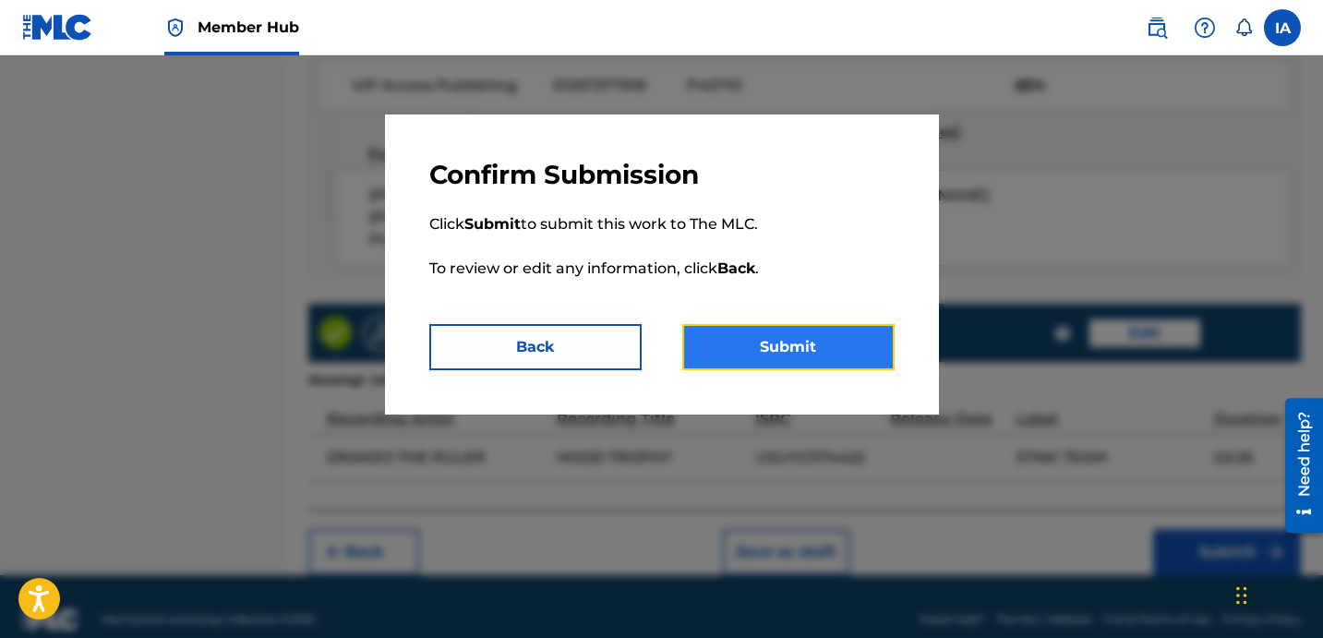
click at [871, 365] on button "Submit" at bounding box center [788, 347] width 212 height 46
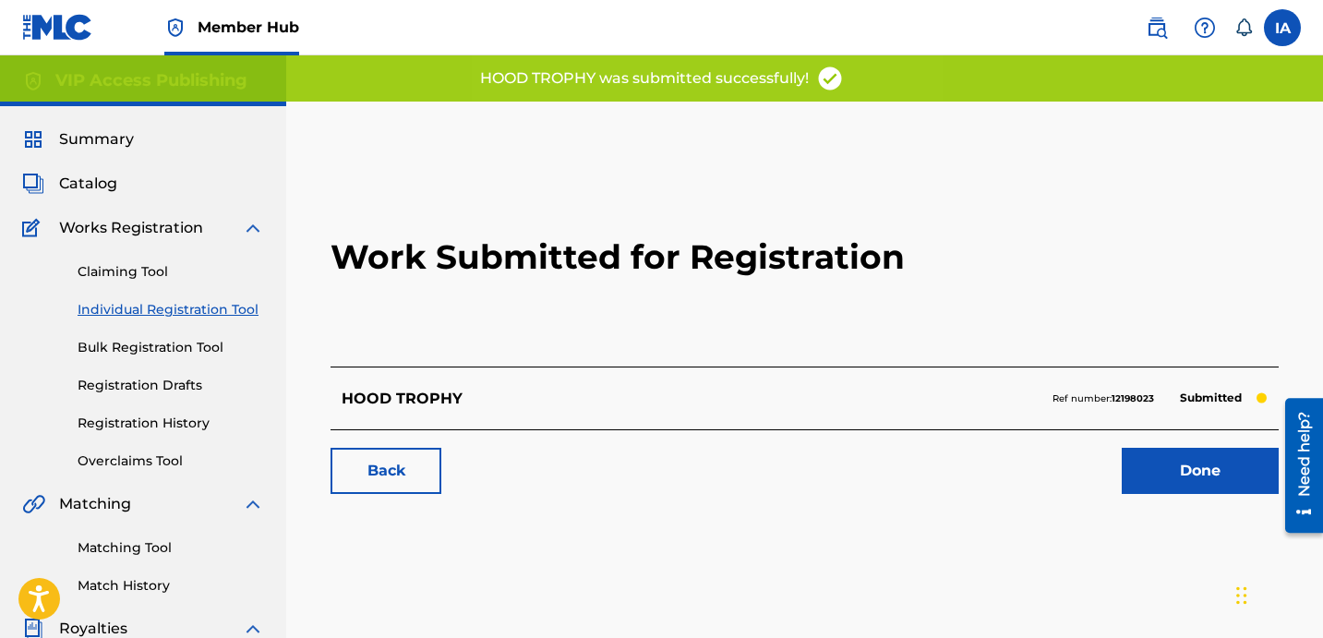
click at [802, 313] on h2 "Work Submitted for Registration" at bounding box center [805, 257] width 948 height 219
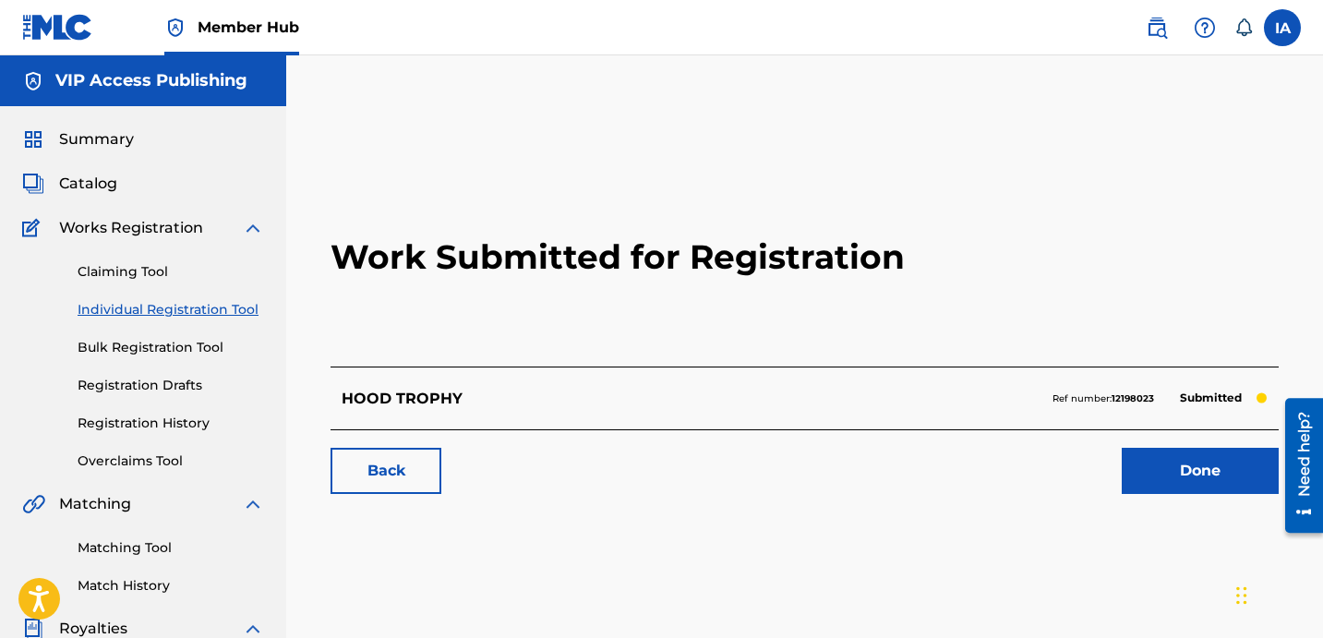
click at [380, 190] on h2 "Work Submitted for Registration" at bounding box center [805, 257] width 948 height 219
click at [180, 306] on link "Individual Registration Tool" at bounding box center [171, 309] width 187 height 19
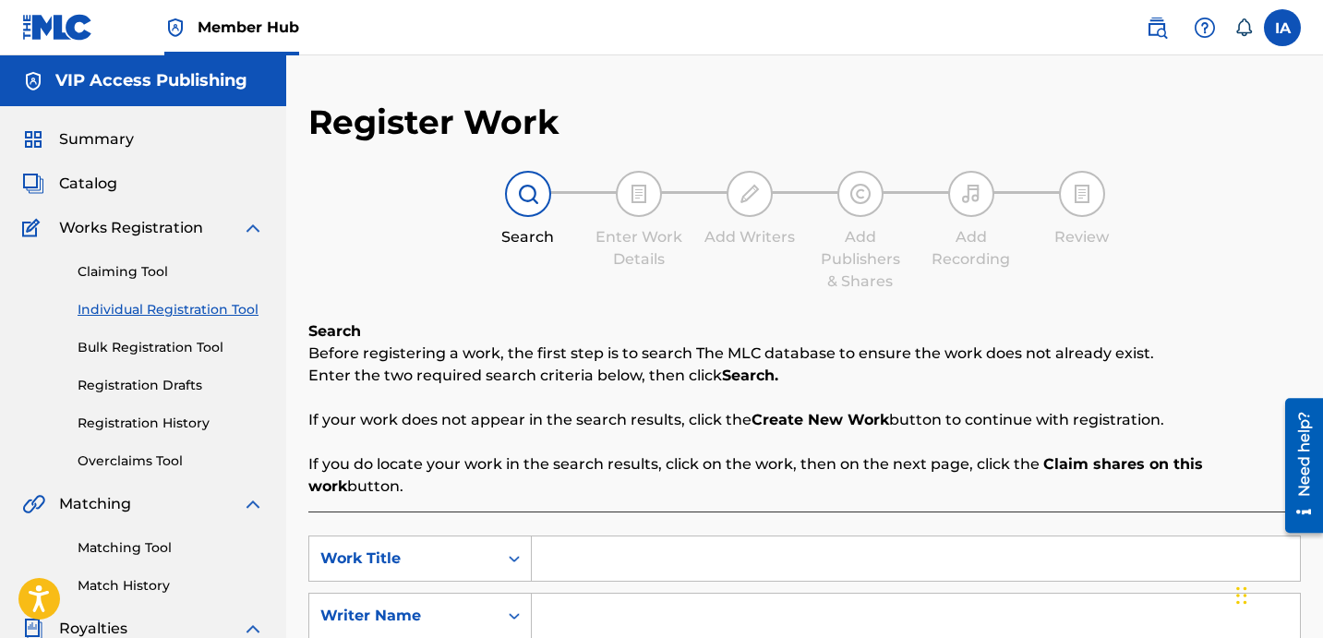
click at [713, 546] on input "Search Form" at bounding box center [916, 558] width 768 height 44
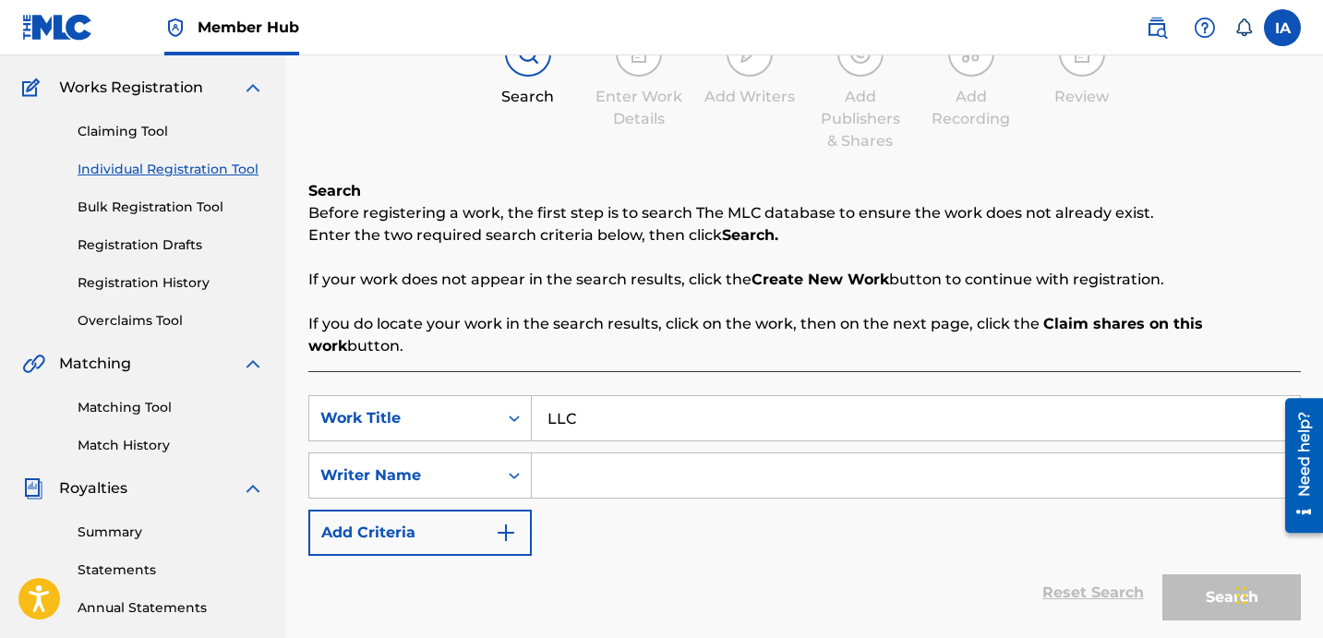
scroll to position [144, 0]
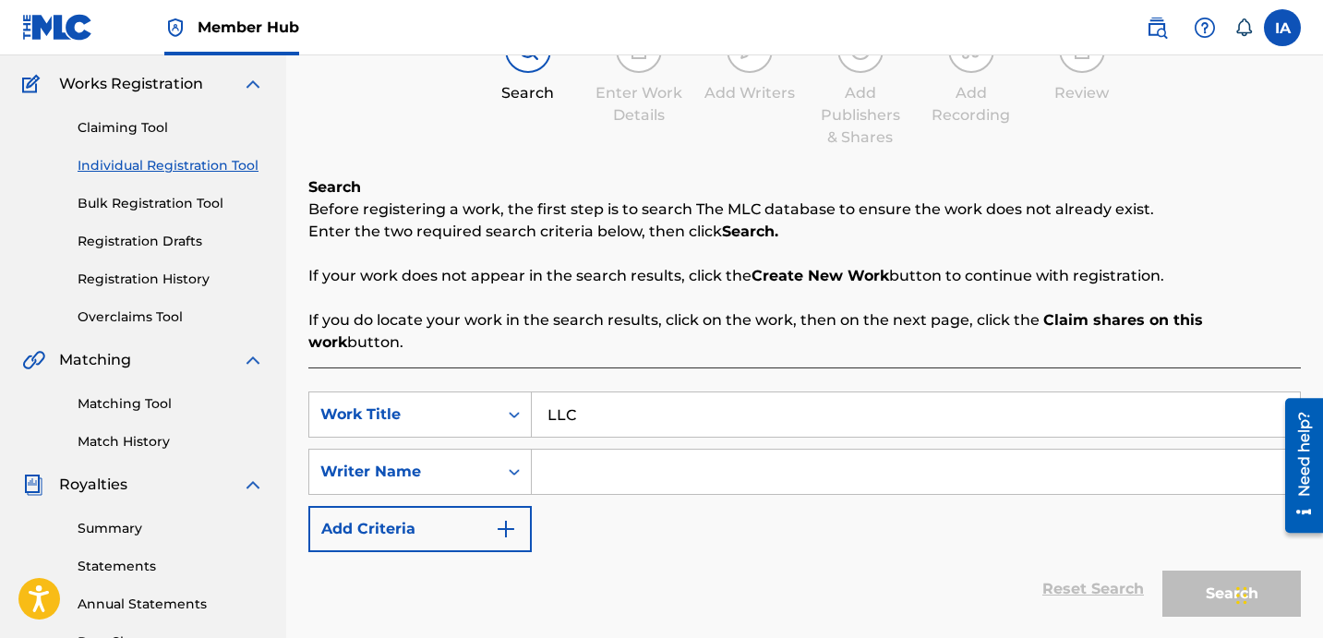
type input "LLC"
click at [829, 452] on input "Search Form" at bounding box center [916, 472] width 768 height 44
paste input "[PERSON_NAME] [PERSON_NAME]"
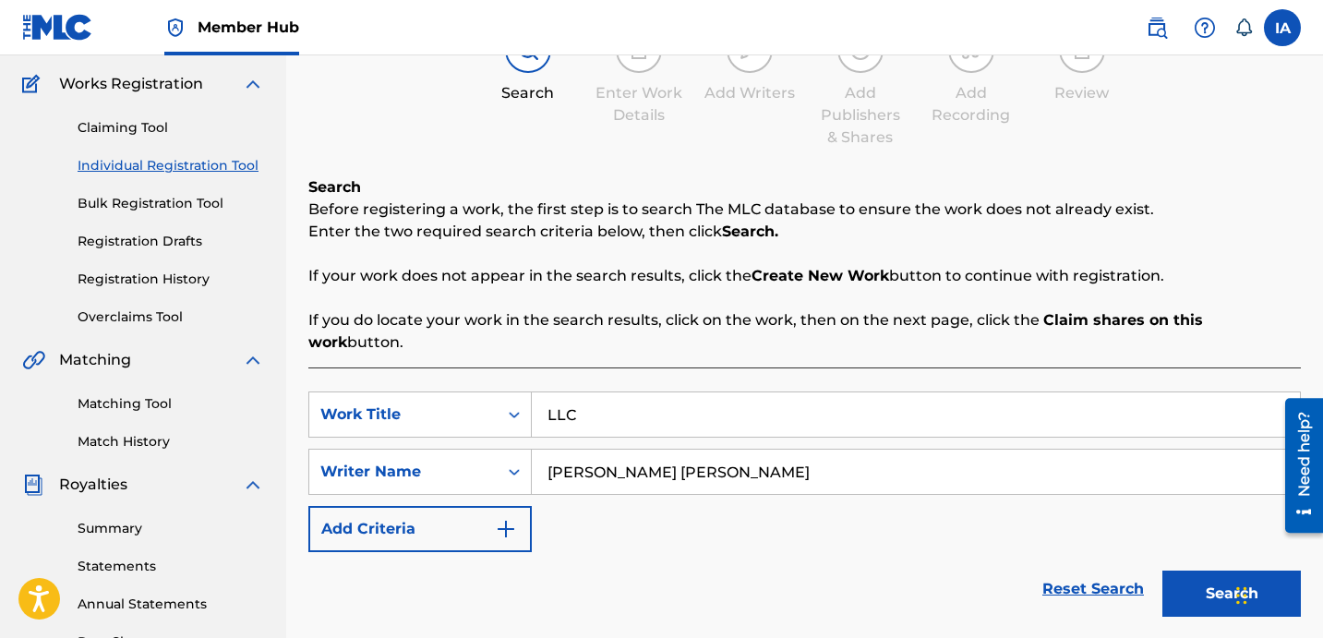
type input "[PERSON_NAME] [PERSON_NAME]"
click at [1163, 571] on button "Search" at bounding box center [1232, 594] width 139 height 46
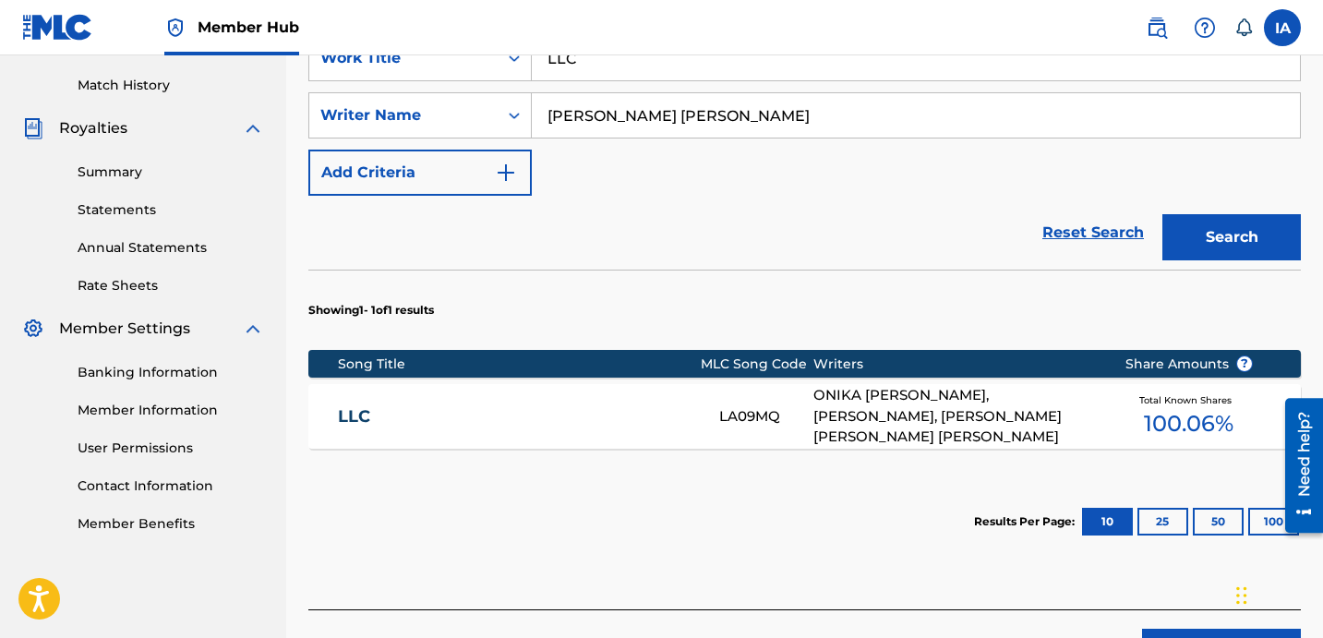
click at [812, 410] on div "LLC LA09MQ ONIKA [PERSON_NAME], [PERSON_NAME], [PERSON_NAME] [PERSON_NAME] [PER…" at bounding box center [804, 416] width 993 height 65
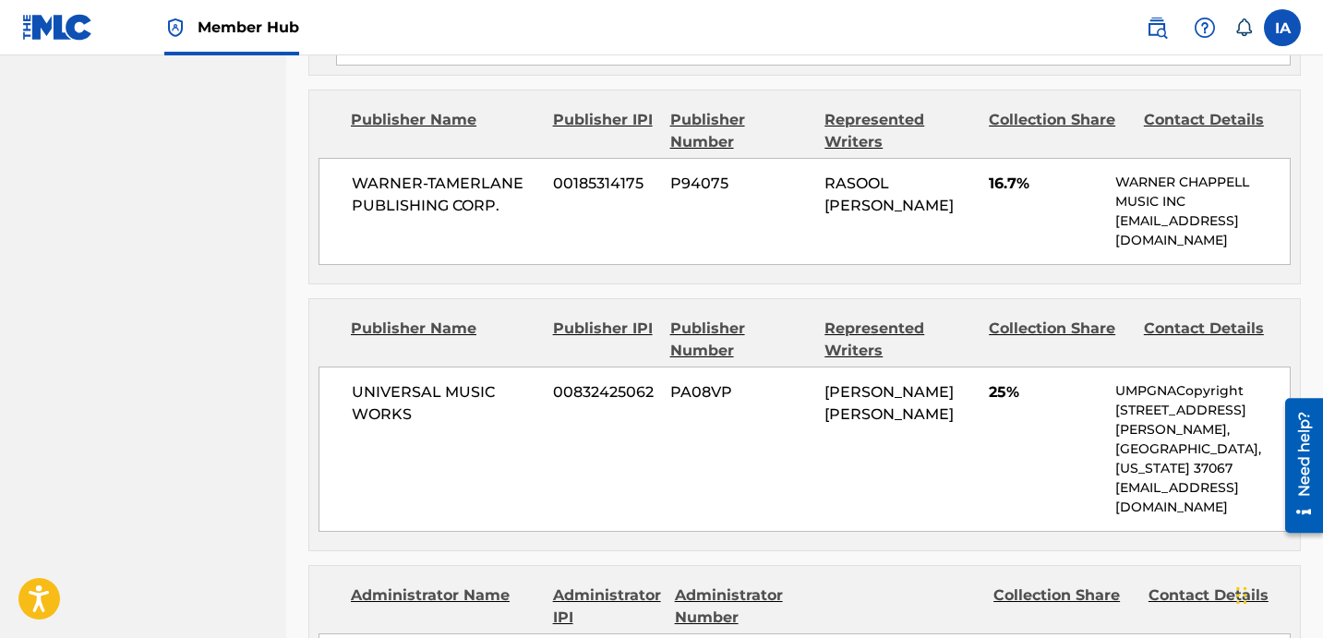
scroll to position [1247, 0]
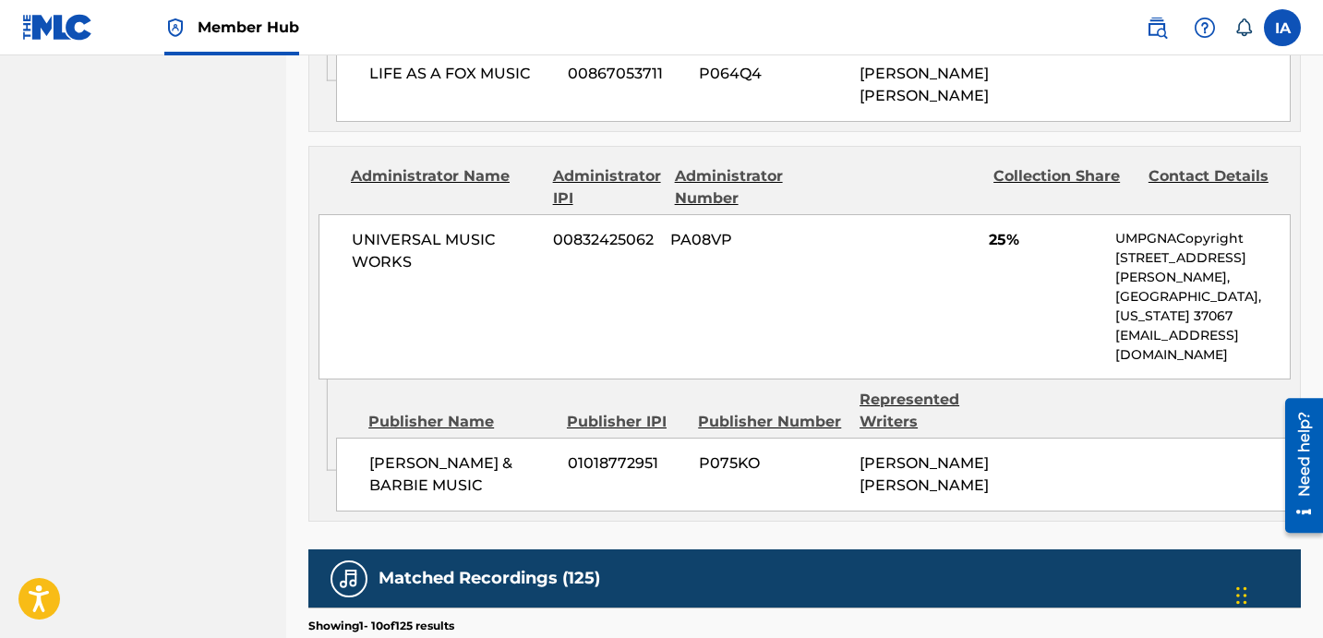
click at [765, 271] on div "UNIVERSAL MUSIC WORKS 00832425062 PA08VP 25% UMPGNACopyright [STREET_ADDRESS][P…" at bounding box center [805, 296] width 972 height 165
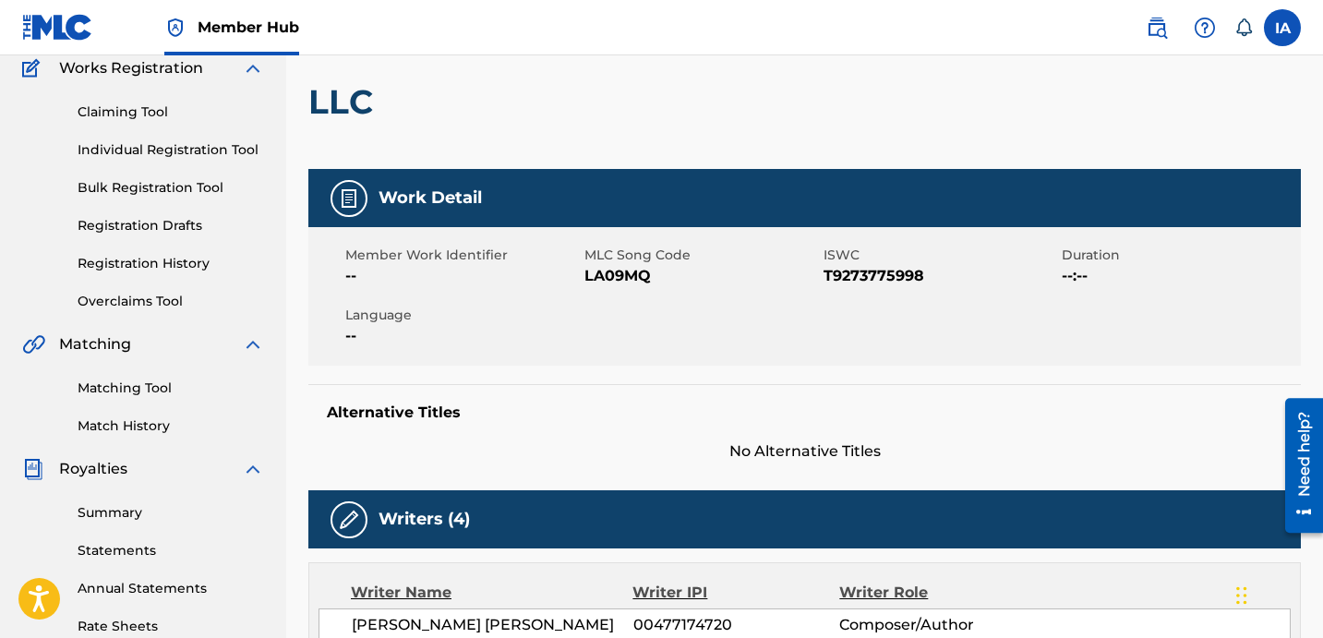
scroll to position [0, 0]
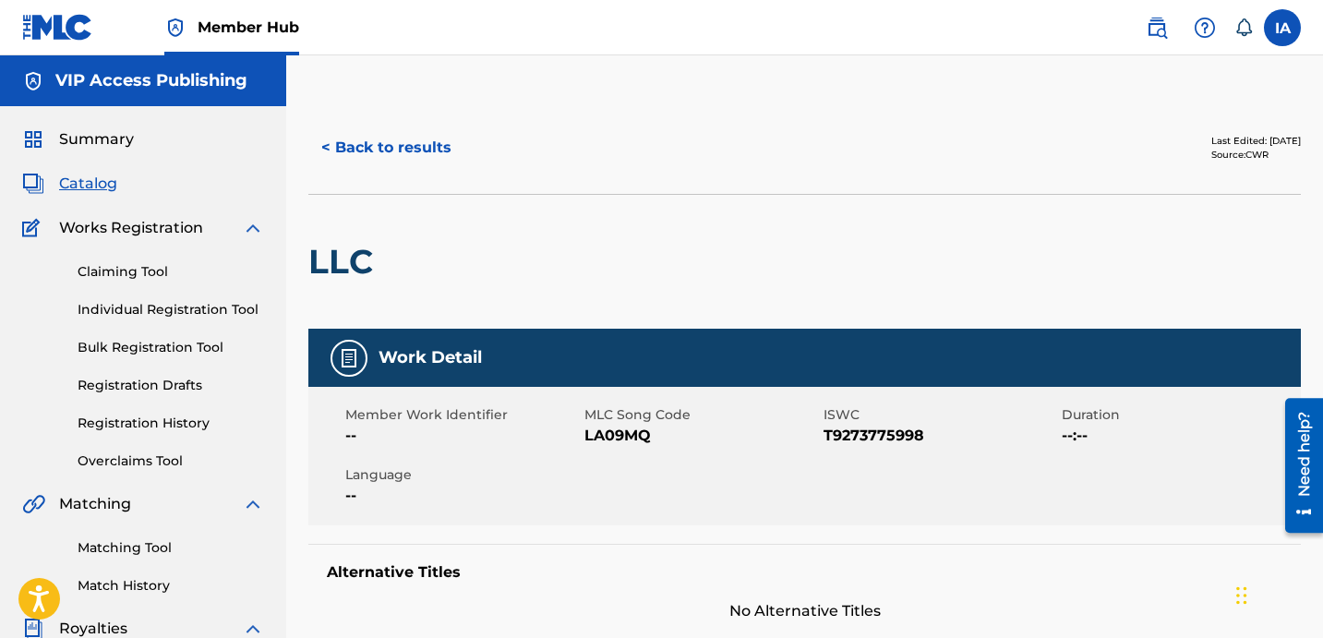
click at [764, 273] on div "LLC" at bounding box center [804, 261] width 993 height 135
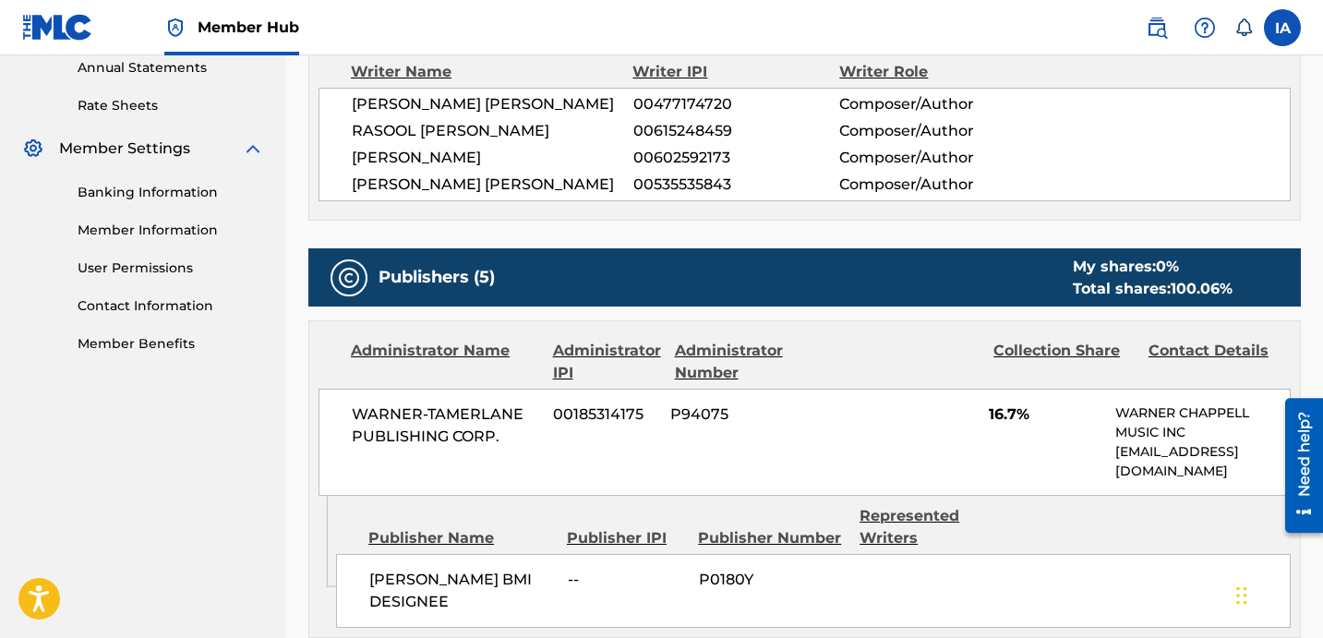
scroll to position [706, 0]
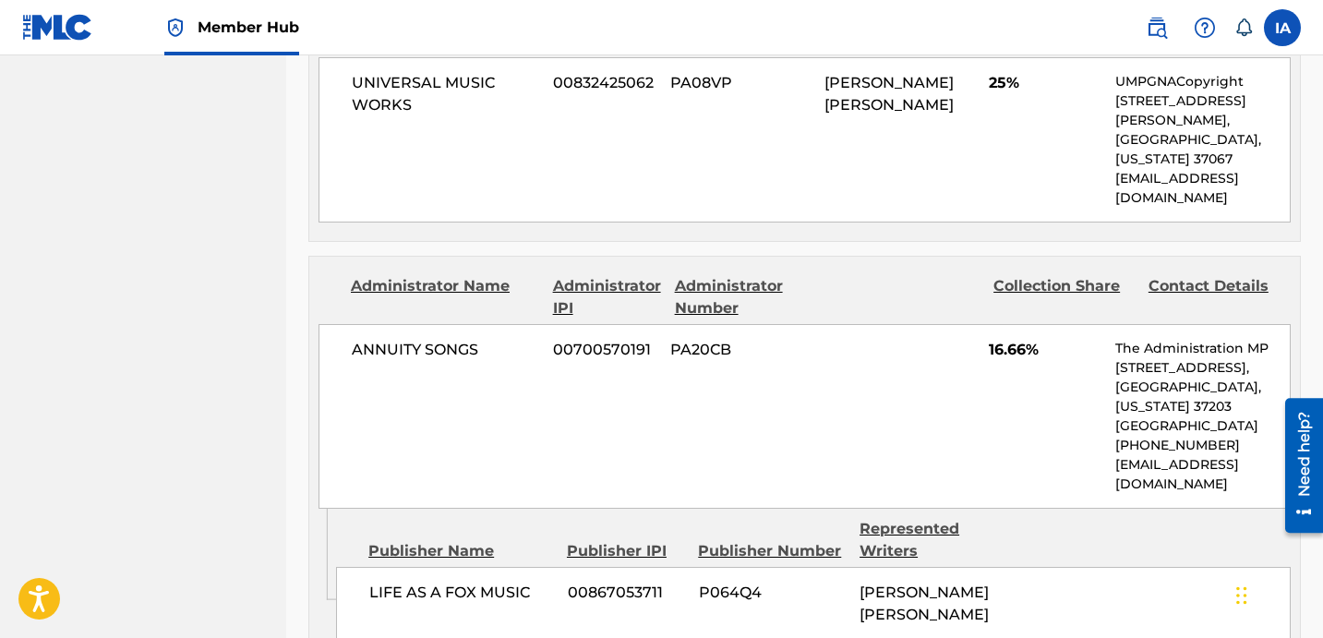
scroll to position [2434, 0]
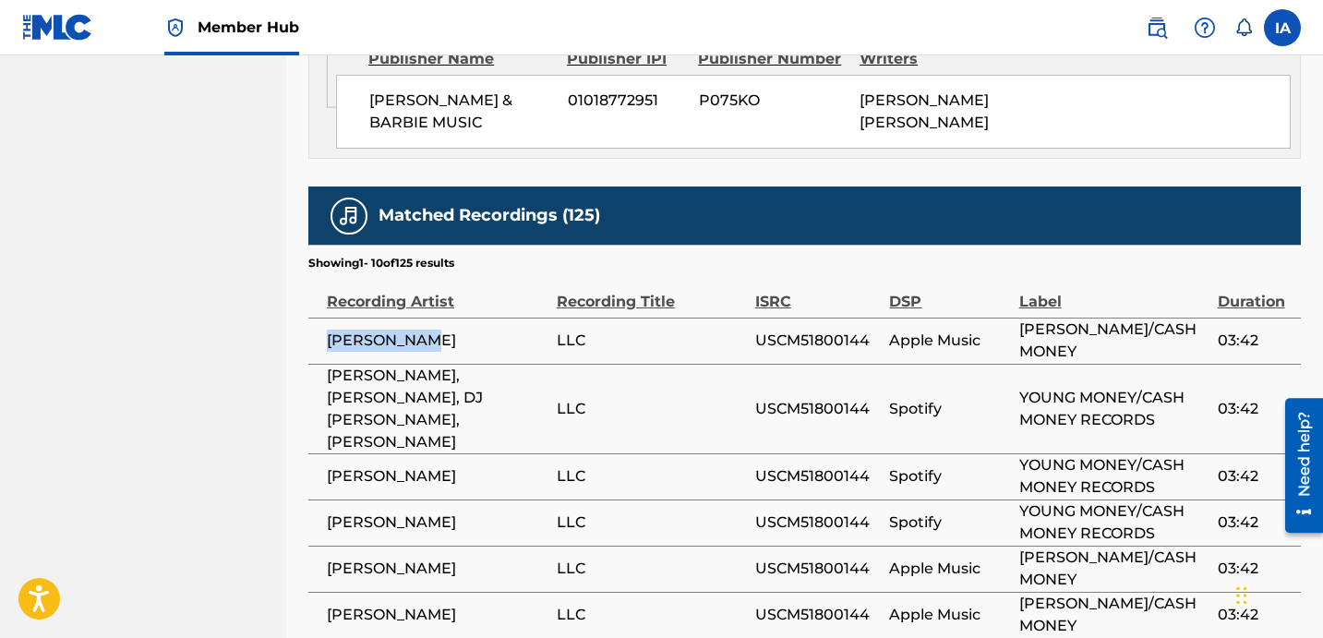
drag, startPoint x: 430, startPoint y: 305, endPoint x: 323, endPoint y: 286, distance: 108.7
click at [323, 318] on td "[PERSON_NAME]" at bounding box center [432, 341] width 248 height 46
copy span "[PERSON_NAME]"
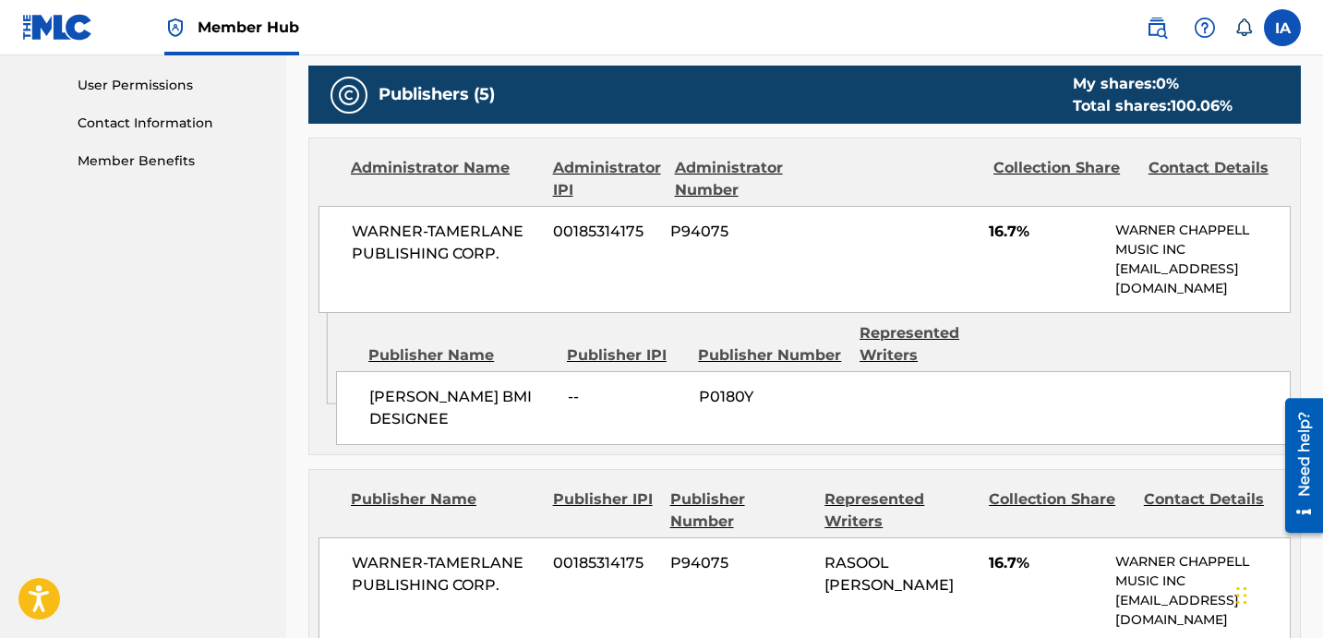
scroll to position [0, 0]
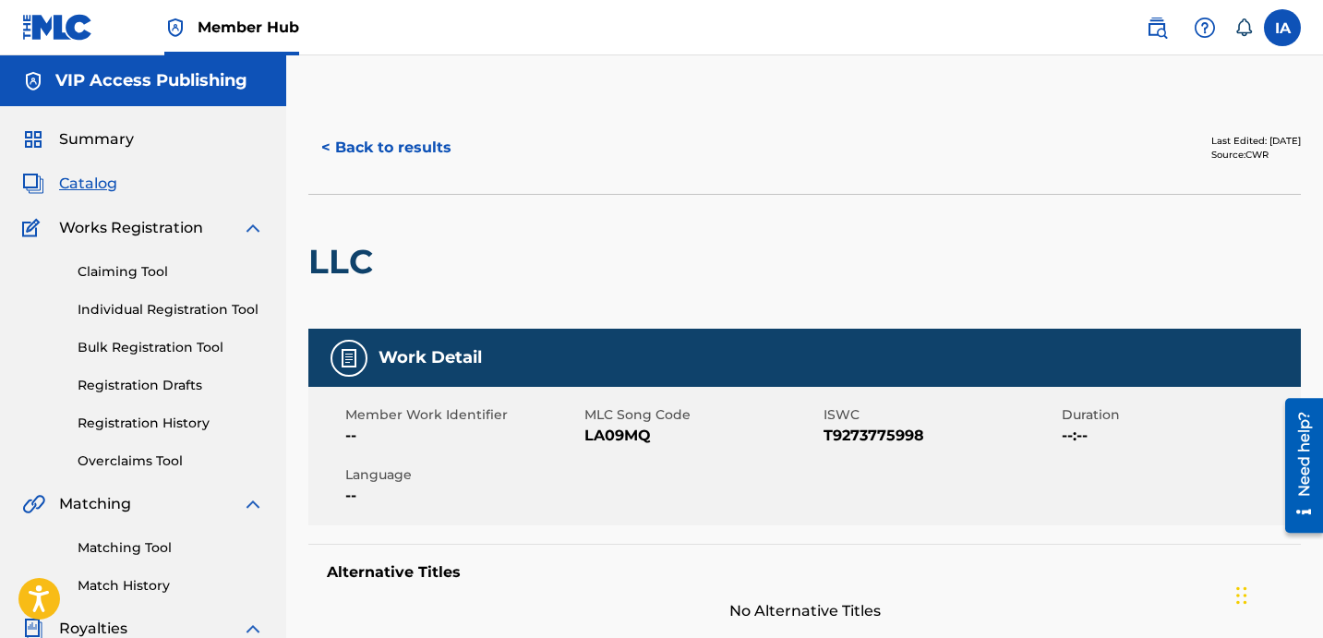
click at [770, 179] on div "< Back to results Last Edited: [DATE] Source: CWR" at bounding box center [804, 148] width 993 height 92
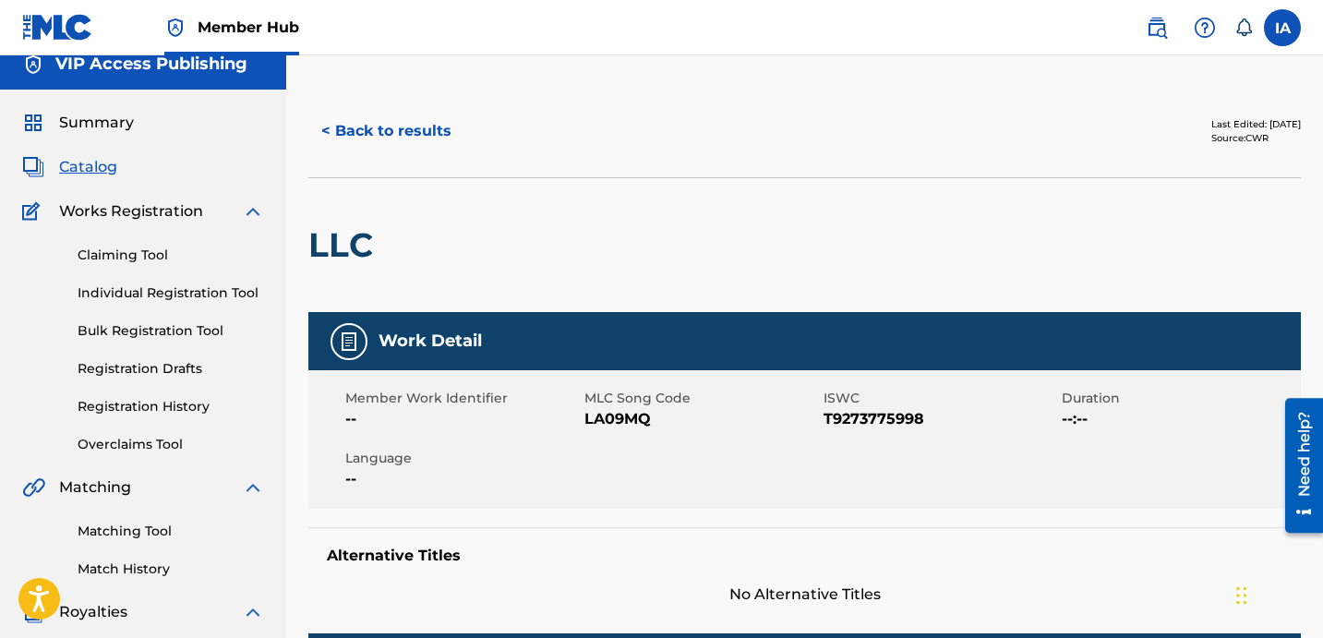
scroll to position [19, 0]
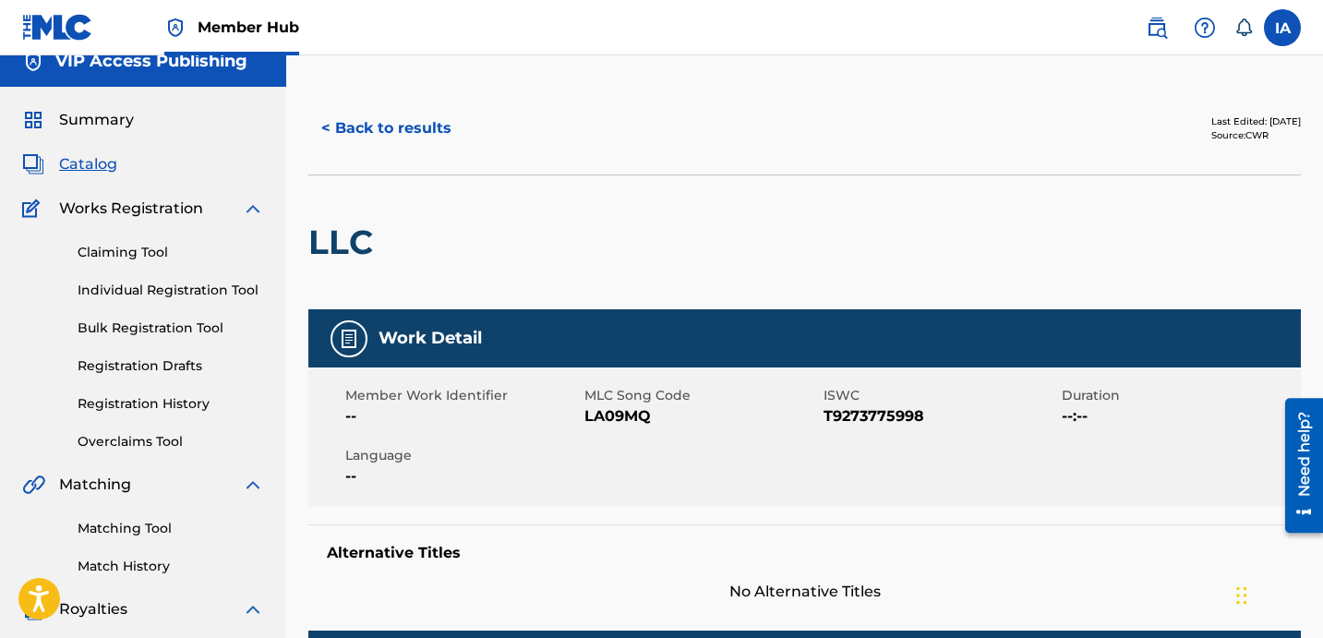
click at [613, 140] on div "< Back to results" at bounding box center [556, 128] width 497 height 46
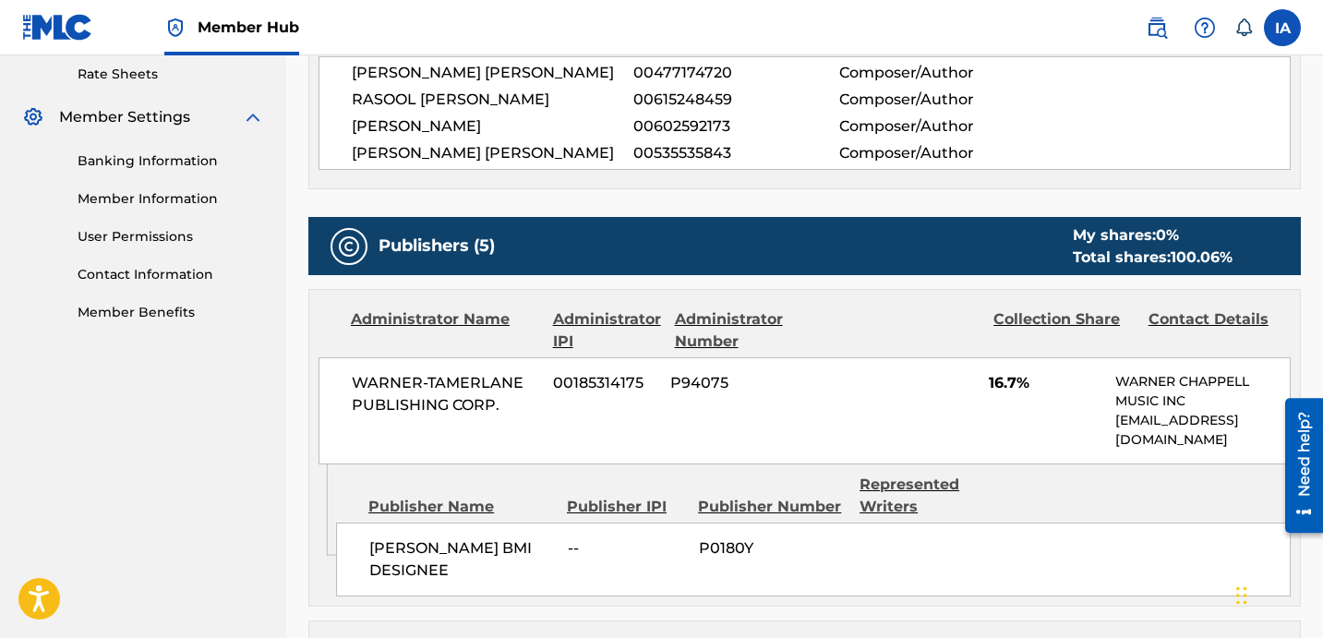
scroll to position [720, 0]
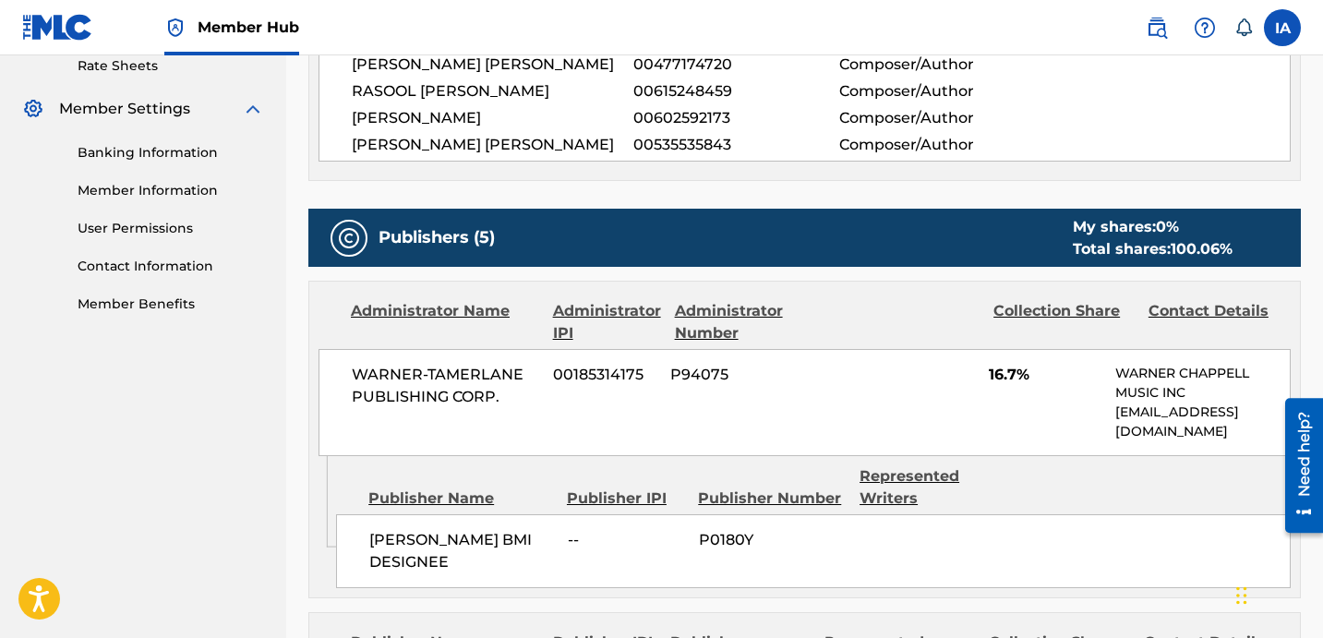
click at [699, 175] on div "Writer Name Writer IPI Writer Role [PERSON_NAME] [PERSON_NAME] 00477174720 Comp…" at bounding box center [804, 91] width 993 height 179
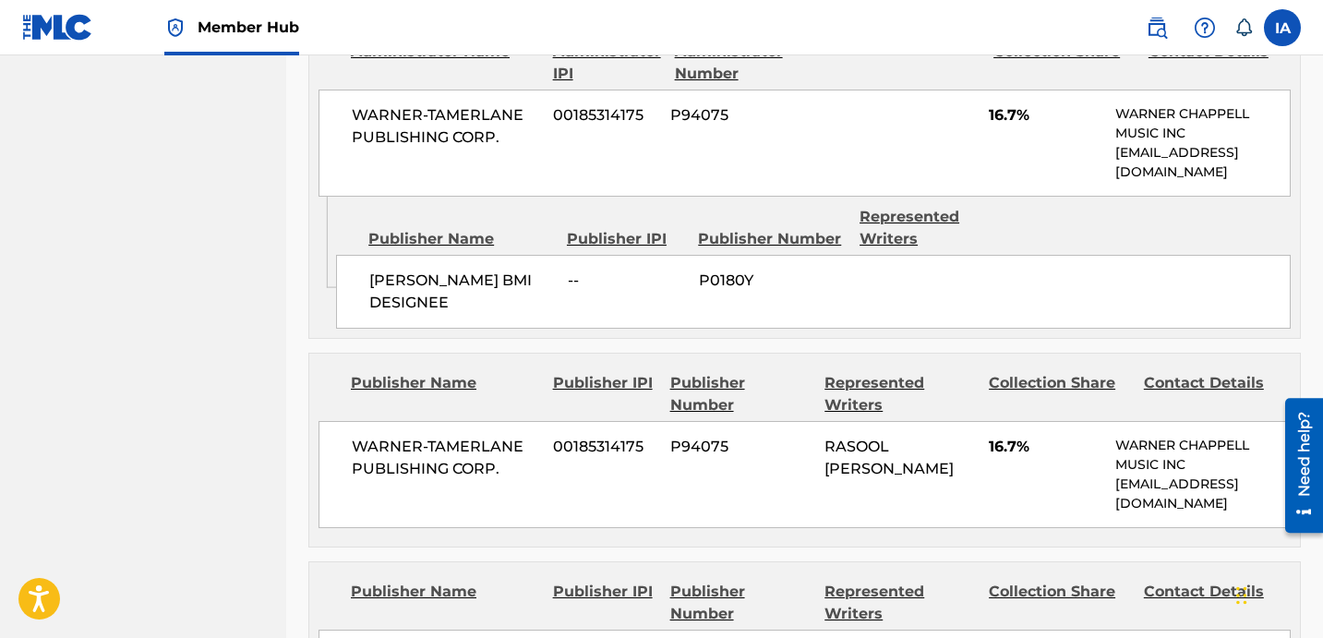
scroll to position [90, 0]
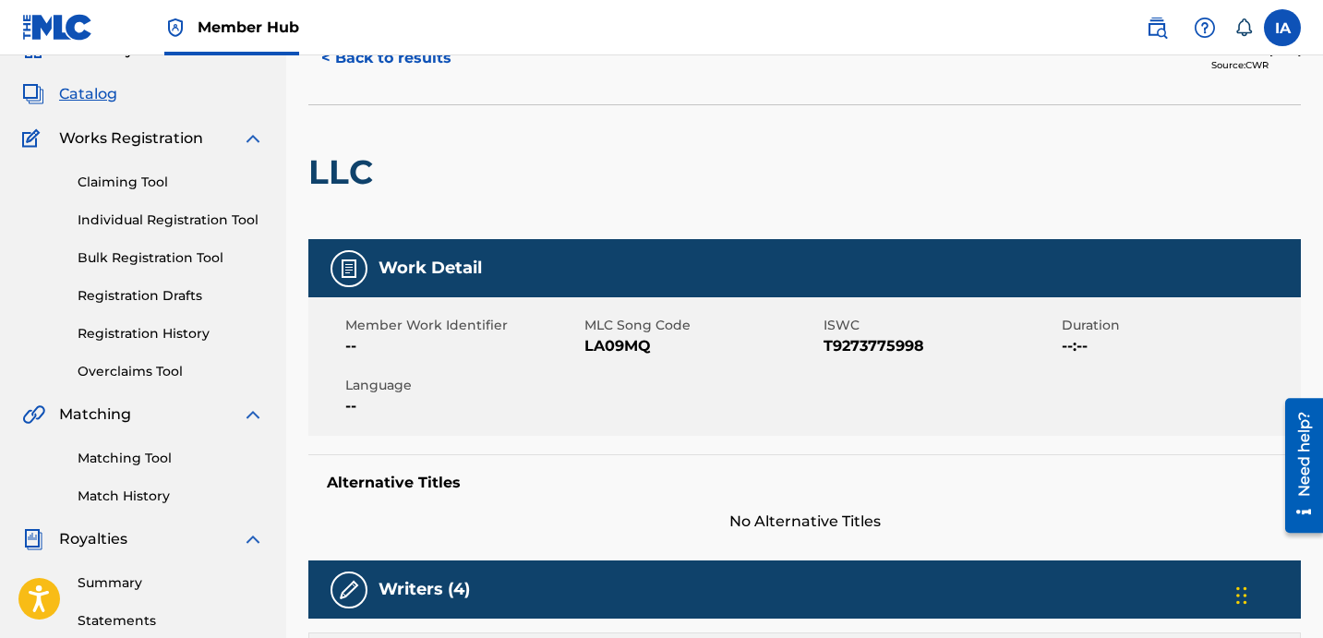
click at [726, 171] on div "LLC" at bounding box center [804, 171] width 993 height 135
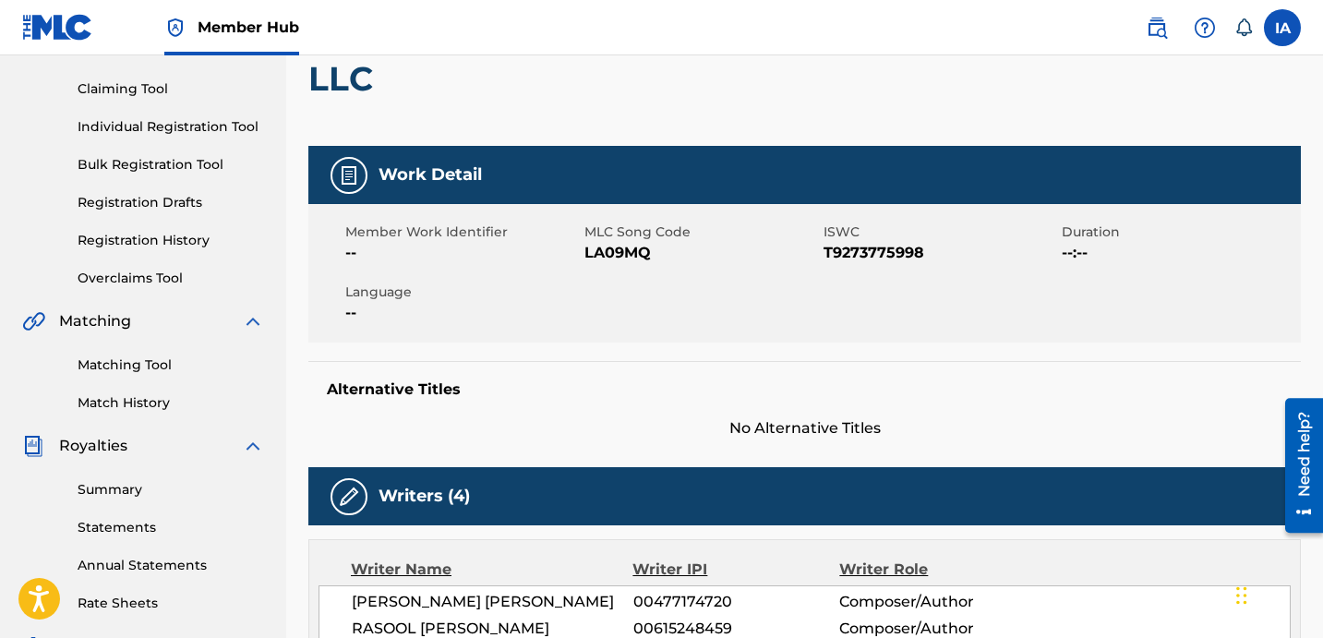
scroll to position [177, 0]
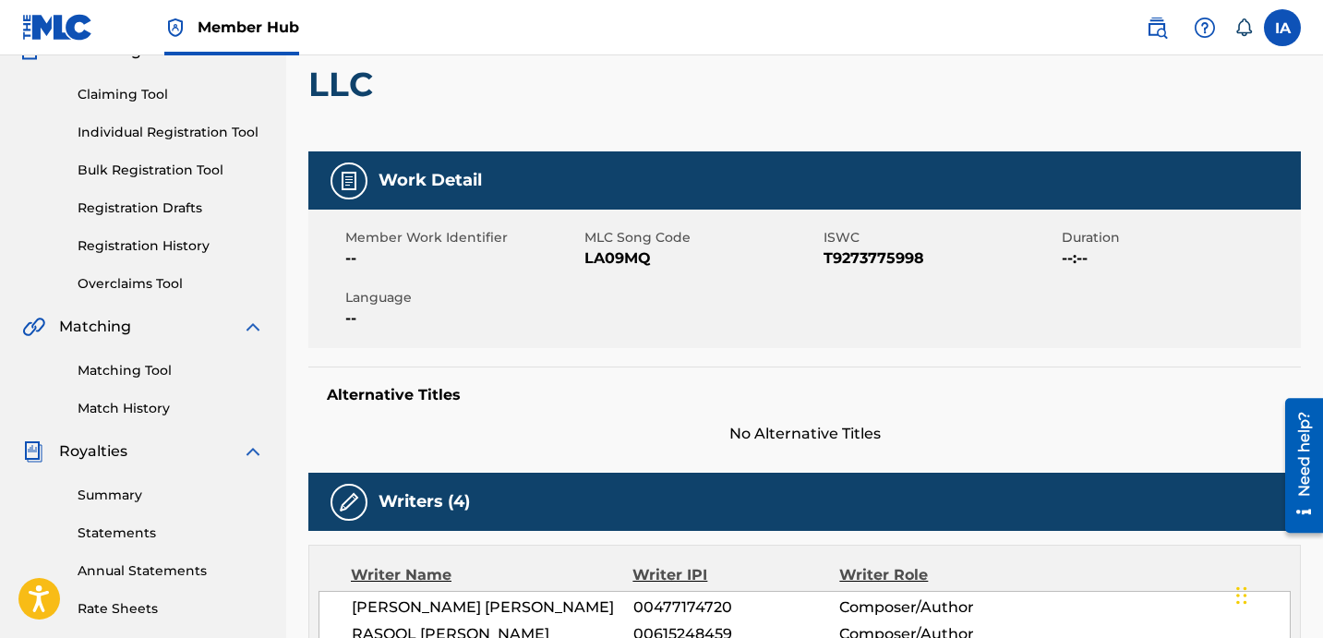
click at [707, 143] on div "LLC" at bounding box center [804, 84] width 993 height 135
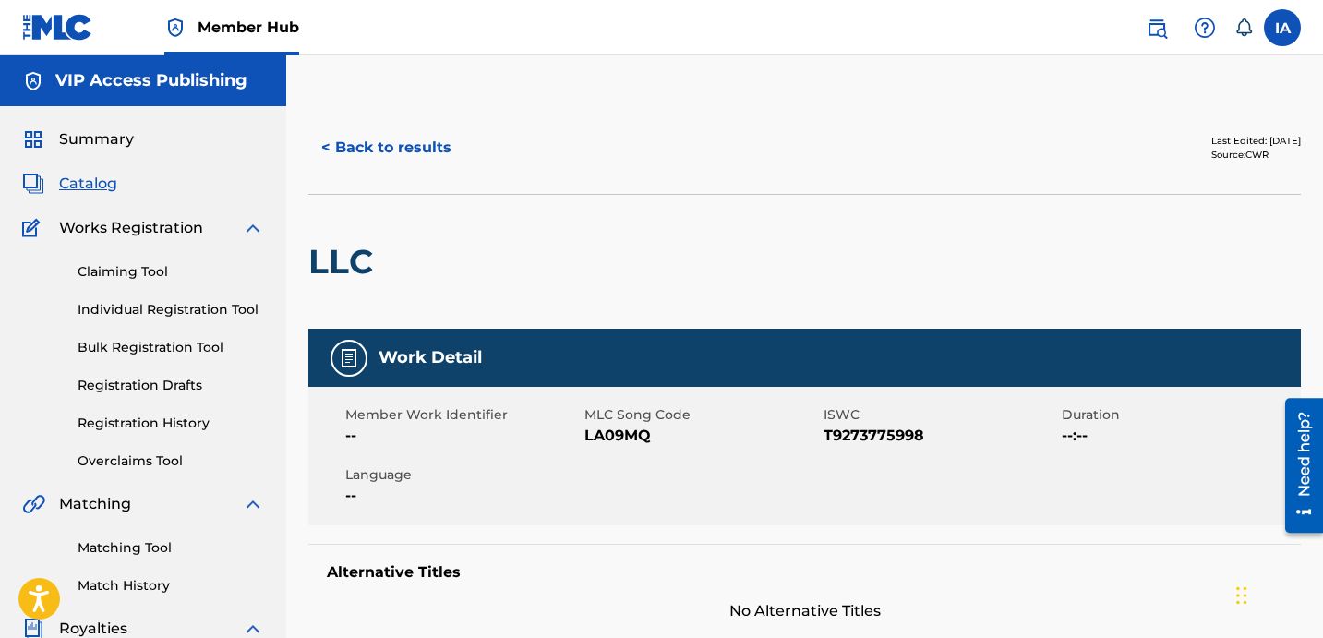
click at [102, 188] on span "Catalog" at bounding box center [88, 184] width 58 height 22
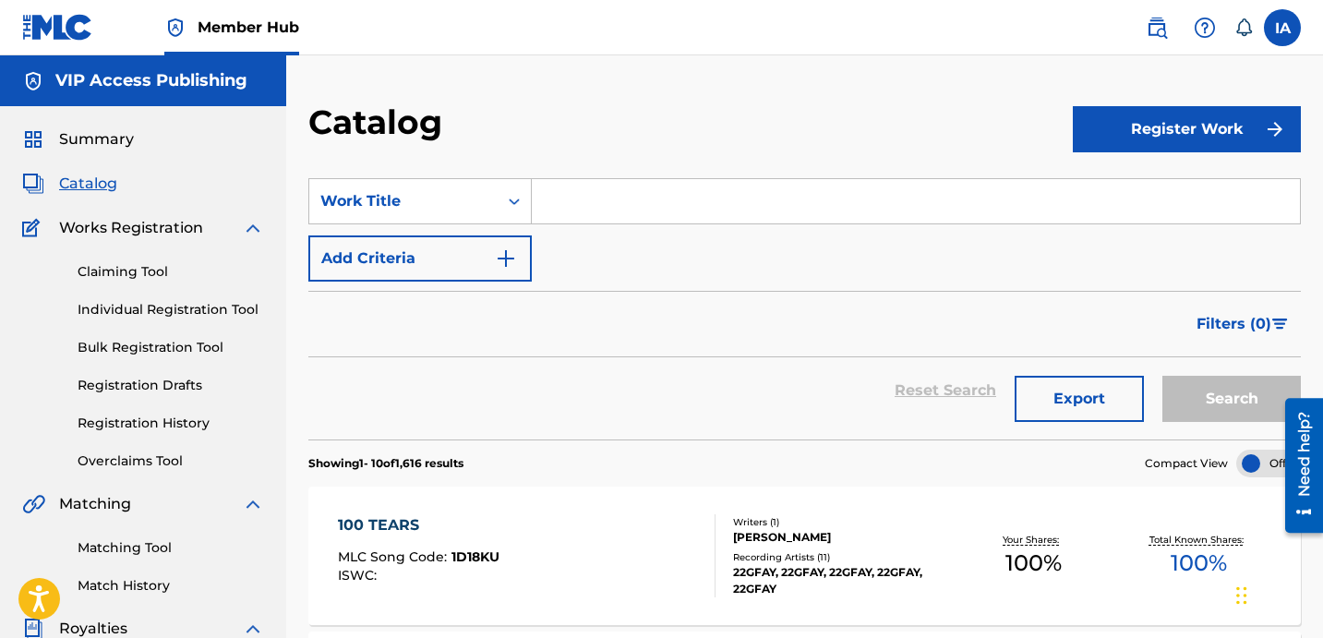
click at [210, 323] on div "Claiming Tool Individual Registration Tool Bulk Registration Tool Registration …" at bounding box center [143, 355] width 242 height 232
click at [210, 310] on link "Individual Registration Tool" at bounding box center [171, 309] width 187 height 19
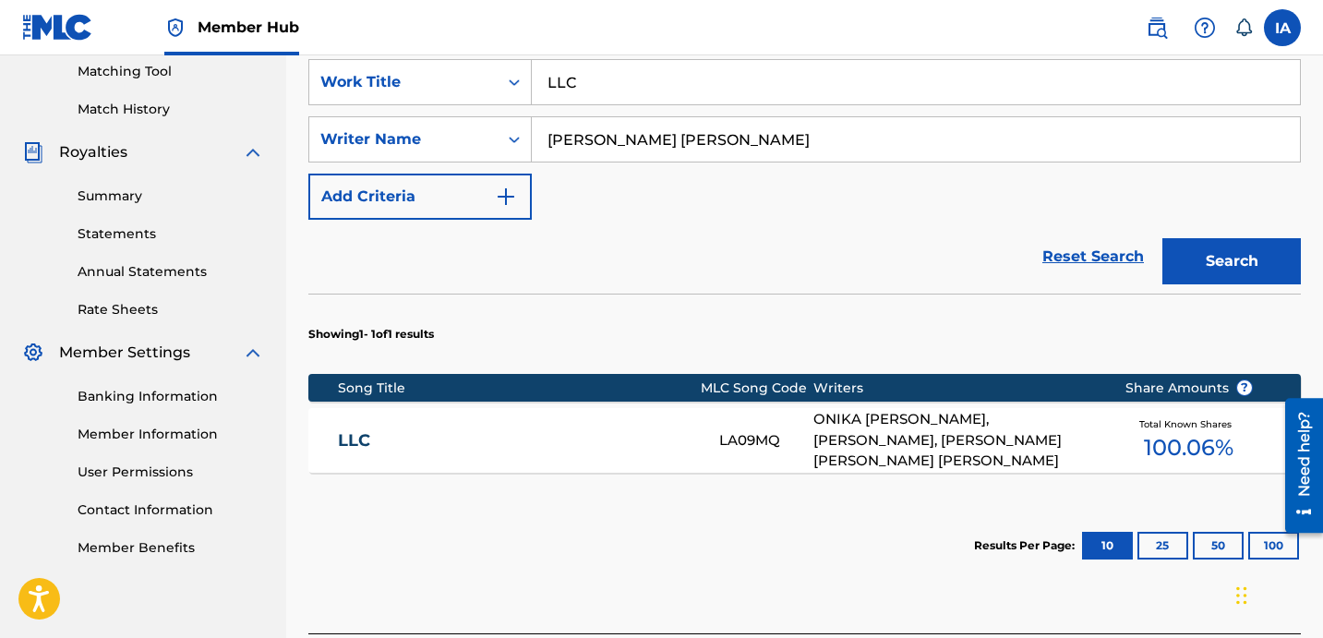
scroll to position [604, 0]
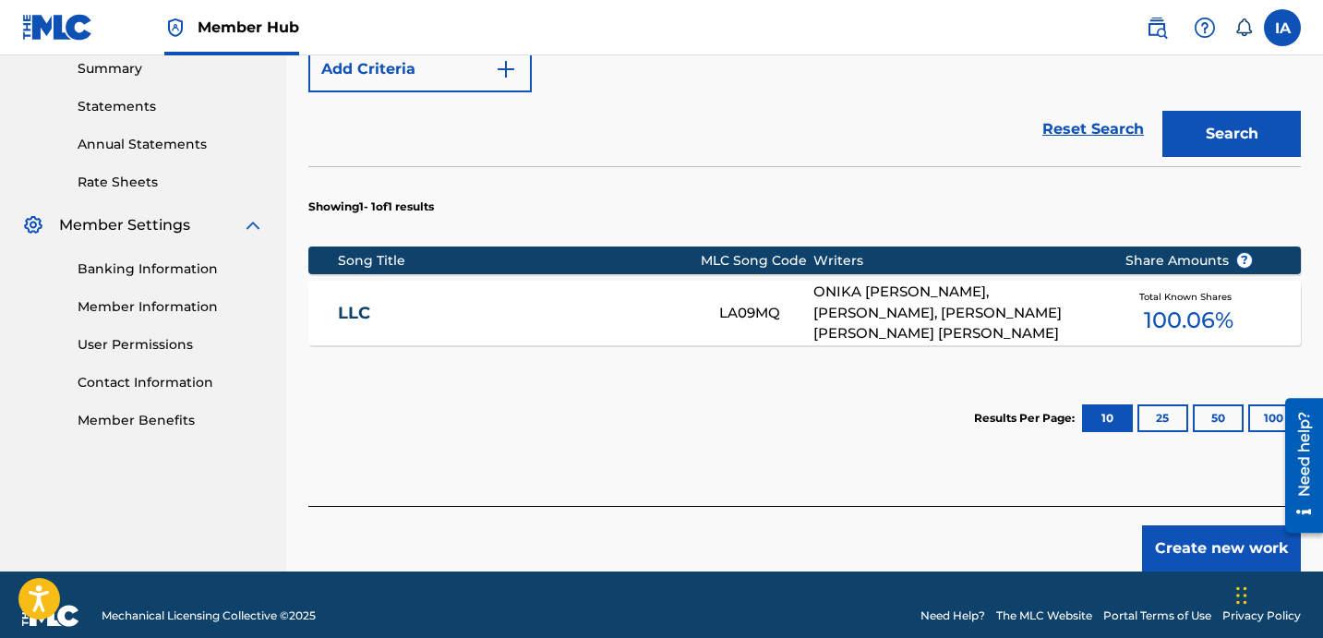
click at [874, 297] on div "ONIKA [PERSON_NAME], [PERSON_NAME], [PERSON_NAME] [PERSON_NAME] [PERSON_NAME]" at bounding box center [955, 313] width 283 height 63
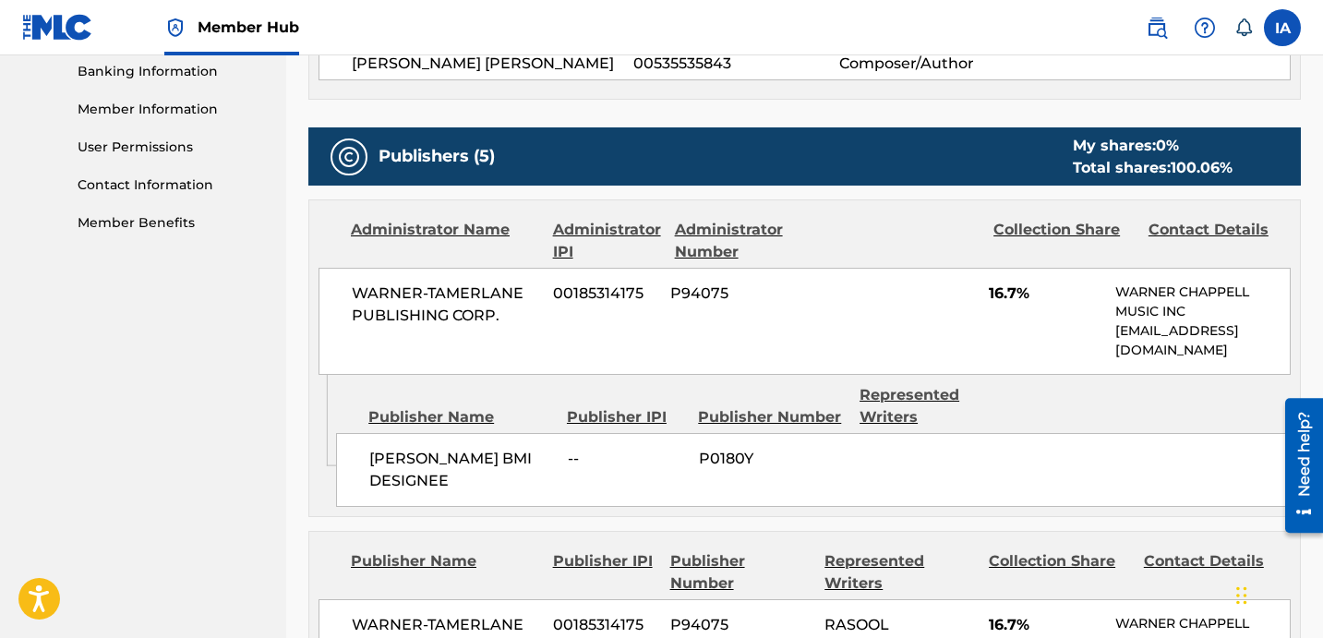
scroll to position [830, 0]
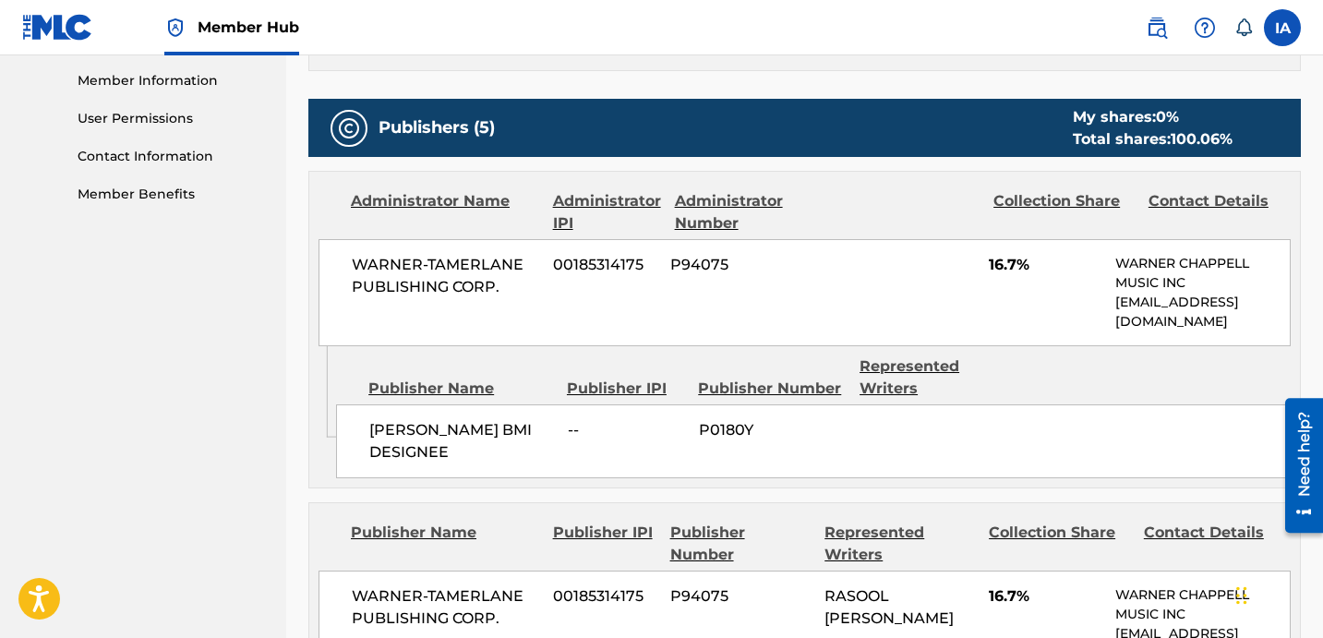
drag, startPoint x: 1130, startPoint y: 334, endPoint x: 1123, endPoint y: 310, distance: 25.1
click at [1127, 326] on div "WARNER-[PERSON_NAME] PUBLISHING CORP. 00185314175 P94075 16.7% [PERSON_NAME] MU…" at bounding box center [805, 292] width 972 height 107
drag, startPoint x: 1116, startPoint y: 295, endPoint x: 1185, endPoint y: 314, distance: 70.8
click at [1185, 314] on p "[EMAIL_ADDRESS][DOMAIN_NAME]" at bounding box center [1202, 312] width 175 height 39
copy p "[EMAIL_ADDRESS][DOMAIN_NAME]"
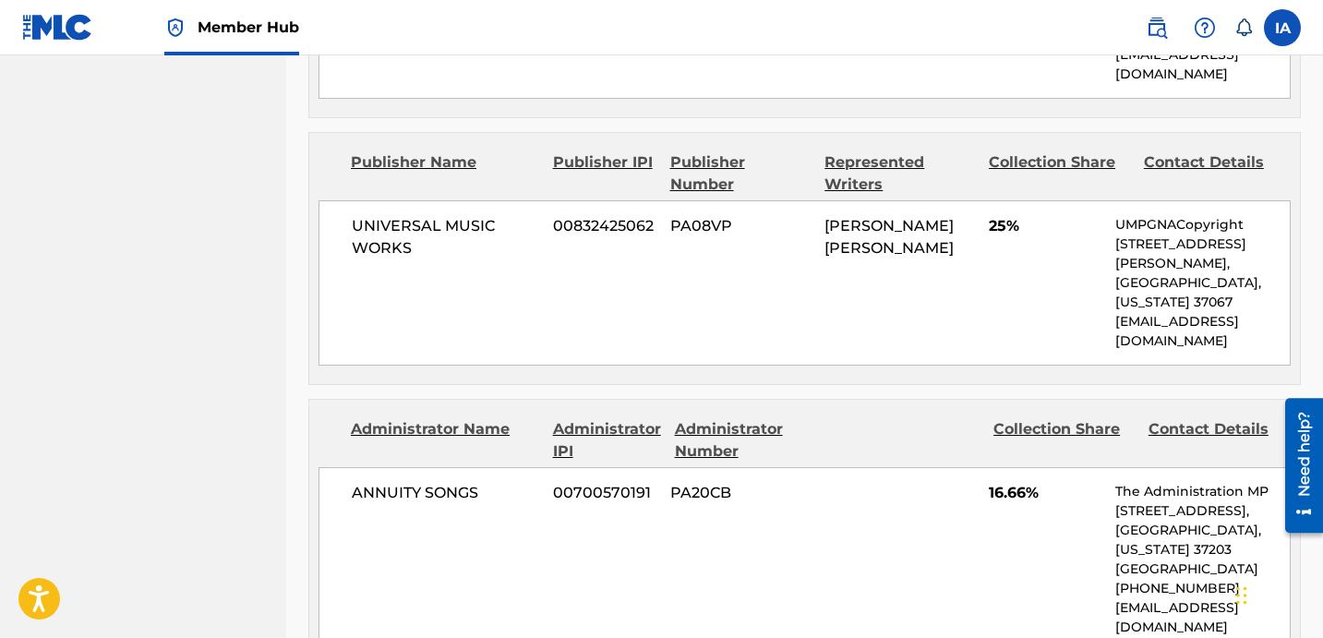
scroll to position [1457, 0]
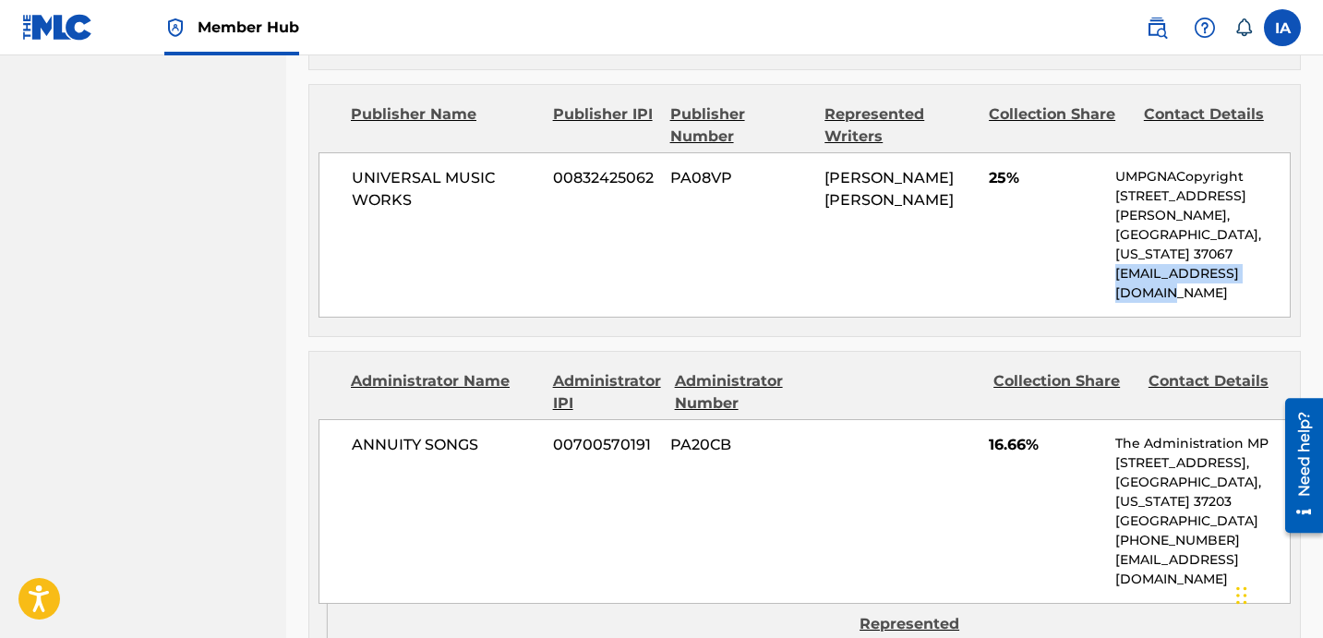
drag, startPoint x: 1117, startPoint y: 248, endPoint x: 1133, endPoint y: 269, distance: 25.7
click at [1133, 269] on p "[EMAIL_ADDRESS][DOMAIN_NAME]" at bounding box center [1202, 283] width 175 height 39
copy p "[EMAIL_ADDRESS][DOMAIN_NAME]"
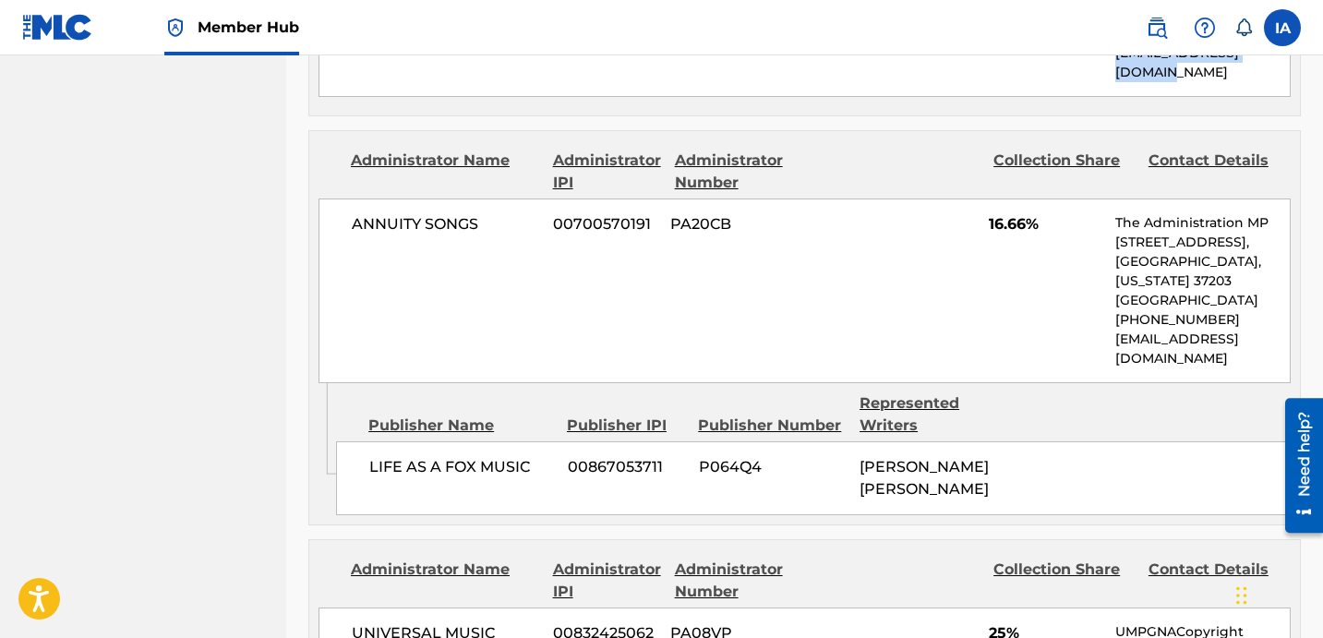
scroll to position [1681, 0]
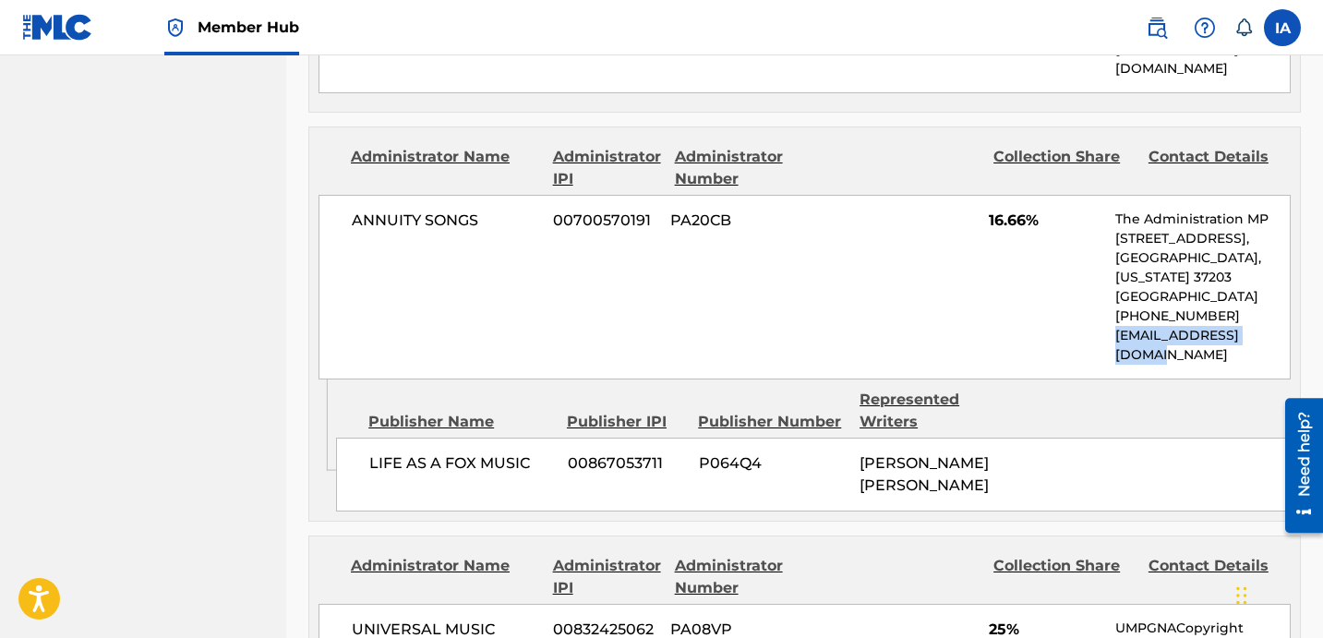
drag, startPoint x: 1115, startPoint y: 331, endPoint x: 1288, endPoint y: 336, distance: 173.7
click at [1288, 336] on p "[EMAIL_ADDRESS][DOMAIN_NAME]" at bounding box center [1202, 345] width 175 height 39
copy p "[EMAIL_ADDRESS][DOMAIN_NAME]"
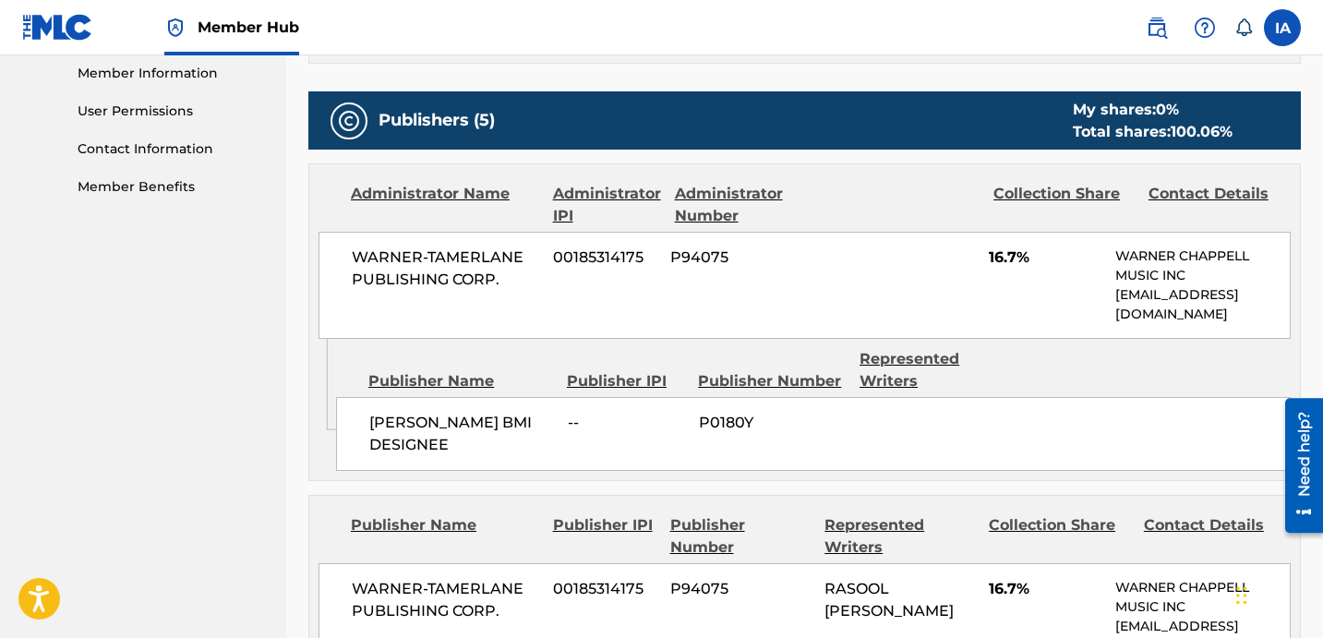
scroll to position [287, 0]
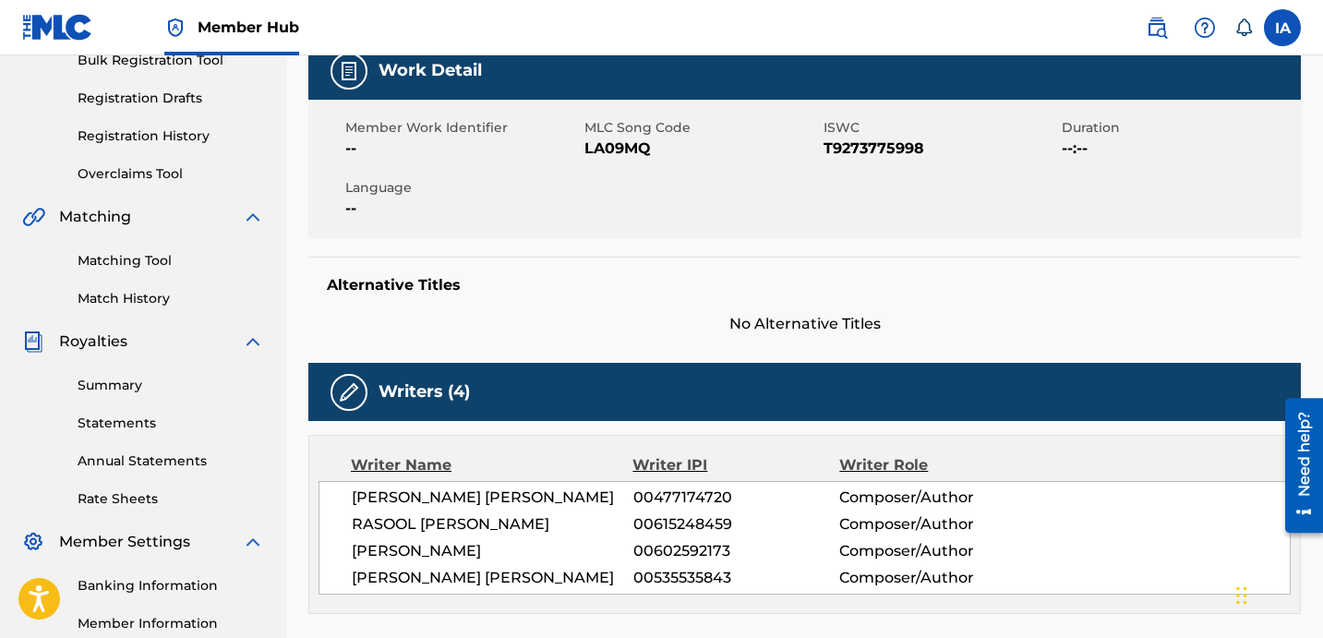
click at [630, 188] on div "Member Work Identifier -- MLC Song Code LA09MQ ISWC T9273775998 Duration --:-- …" at bounding box center [804, 169] width 993 height 139
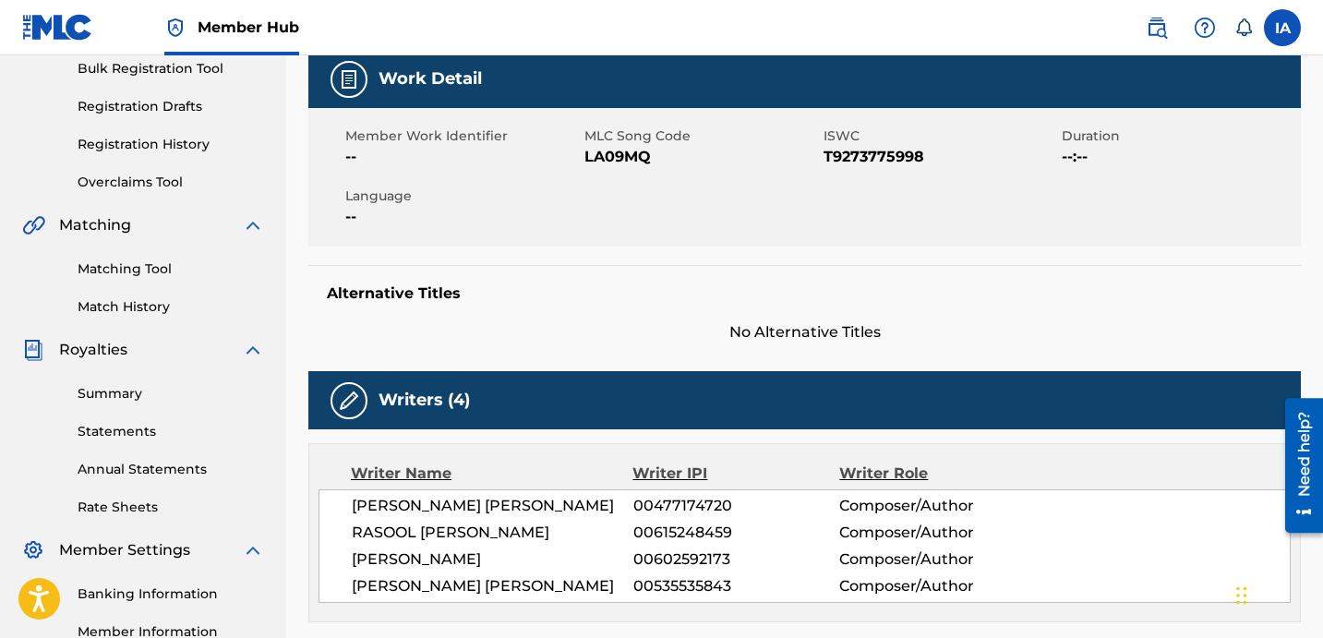
scroll to position [102, 0]
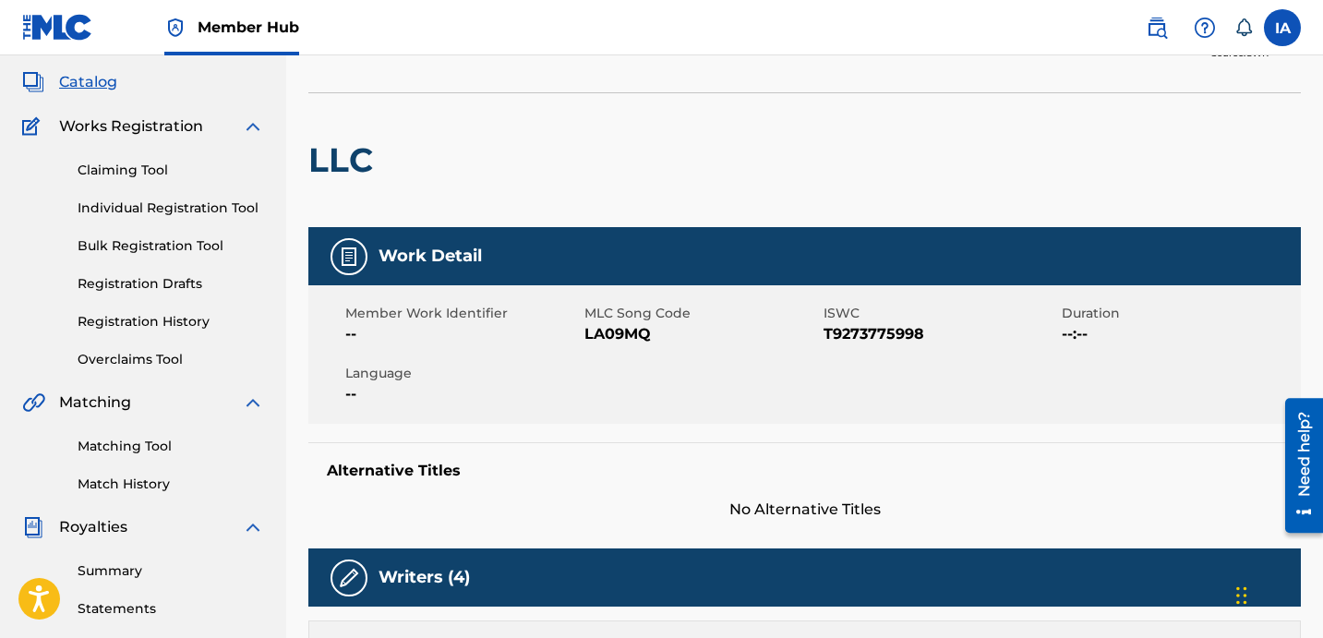
click at [635, 335] on span "LA09MQ" at bounding box center [702, 334] width 235 height 22
click at [633, 335] on span "LA09MQ" at bounding box center [702, 334] width 235 height 22
copy span "LA09MQ"
click at [467, 336] on span "--" at bounding box center [462, 334] width 235 height 22
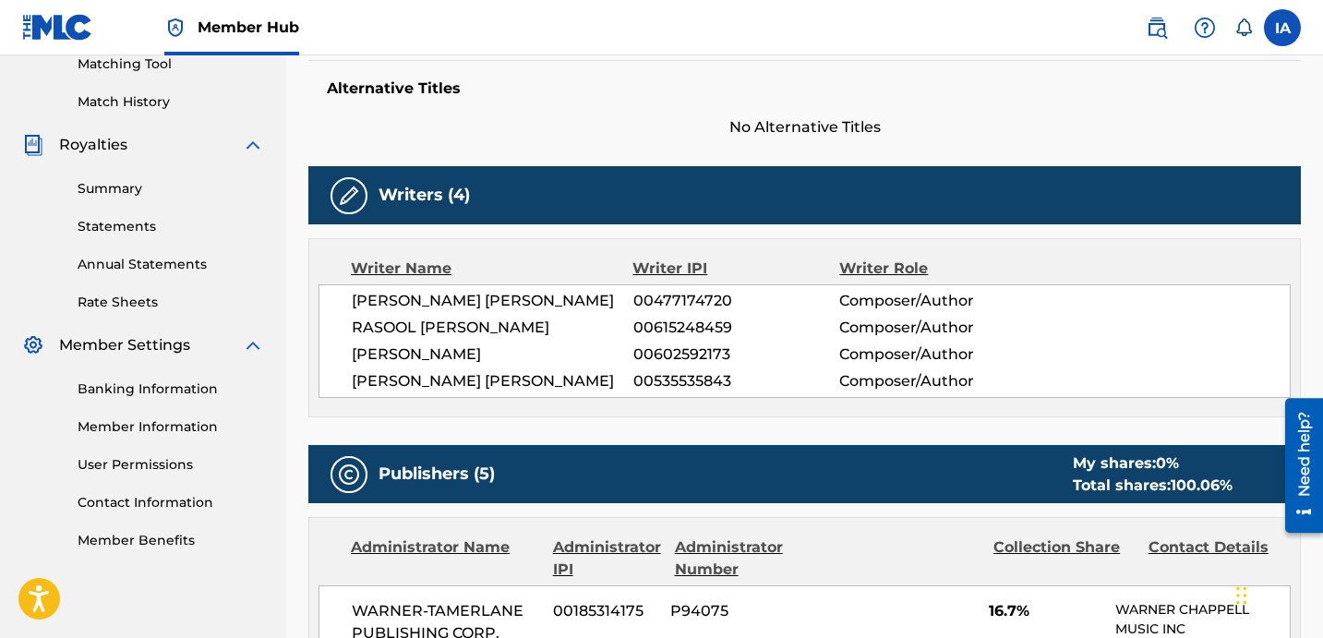
scroll to position [482, 0]
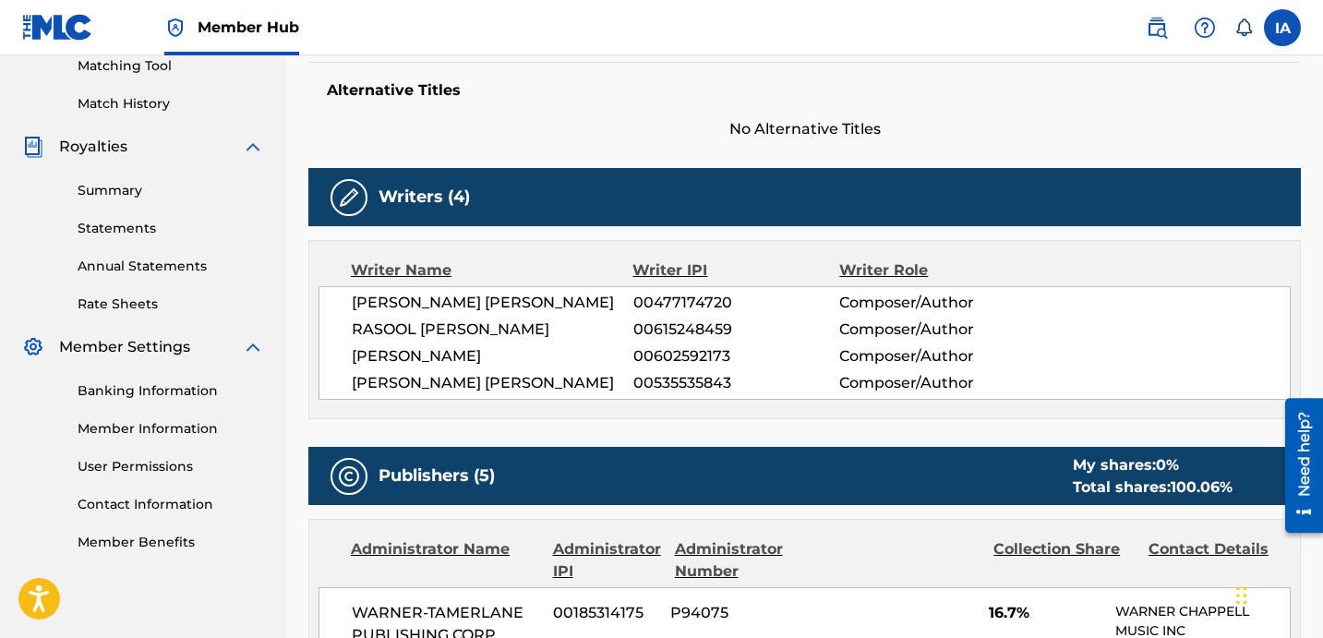
click at [544, 314] on div "[PERSON_NAME] [PERSON_NAME] 00477174720 Composer/Author [PERSON_NAME] 006152484…" at bounding box center [805, 343] width 972 height 114
copy span "[PERSON_NAME]"
drag, startPoint x: 369, startPoint y: 344, endPoint x: 551, endPoint y: 2, distance: 387.1
drag, startPoint x: 539, startPoint y: 355, endPoint x: 371, endPoint y: 343, distance: 168.5
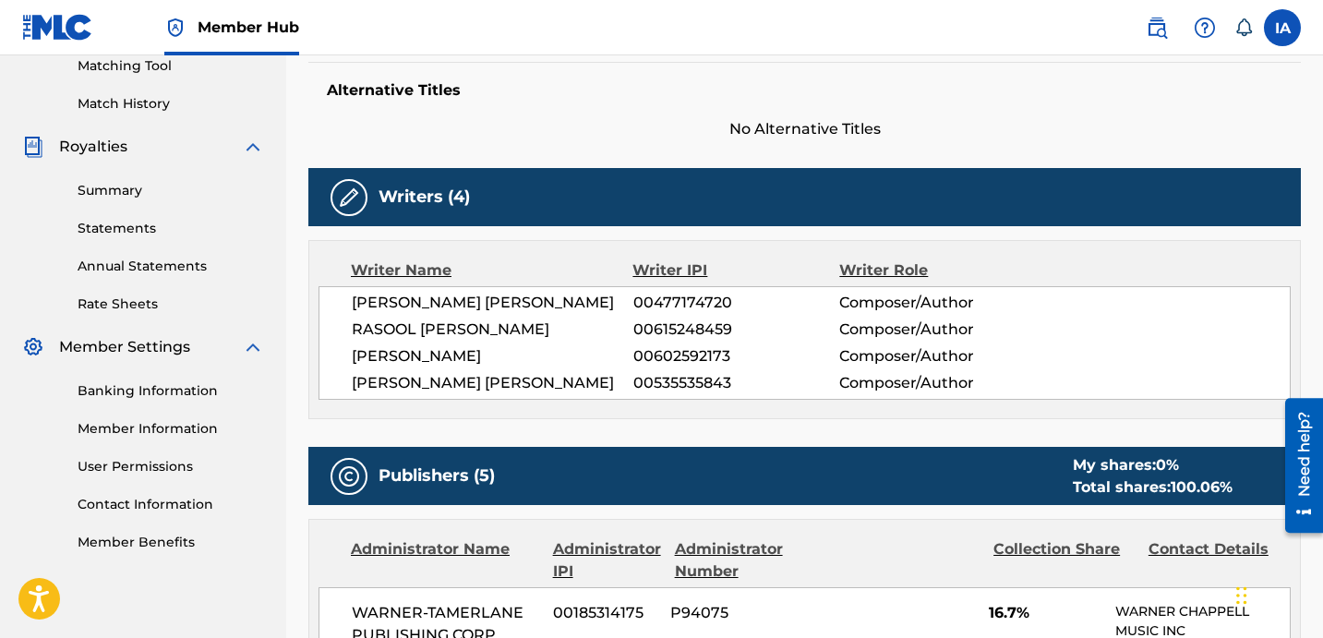
click at [371, 343] on div "[PERSON_NAME] [PERSON_NAME] 00477174720 Composer/Author [PERSON_NAME] 006152484…" at bounding box center [805, 343] width 972 height 114
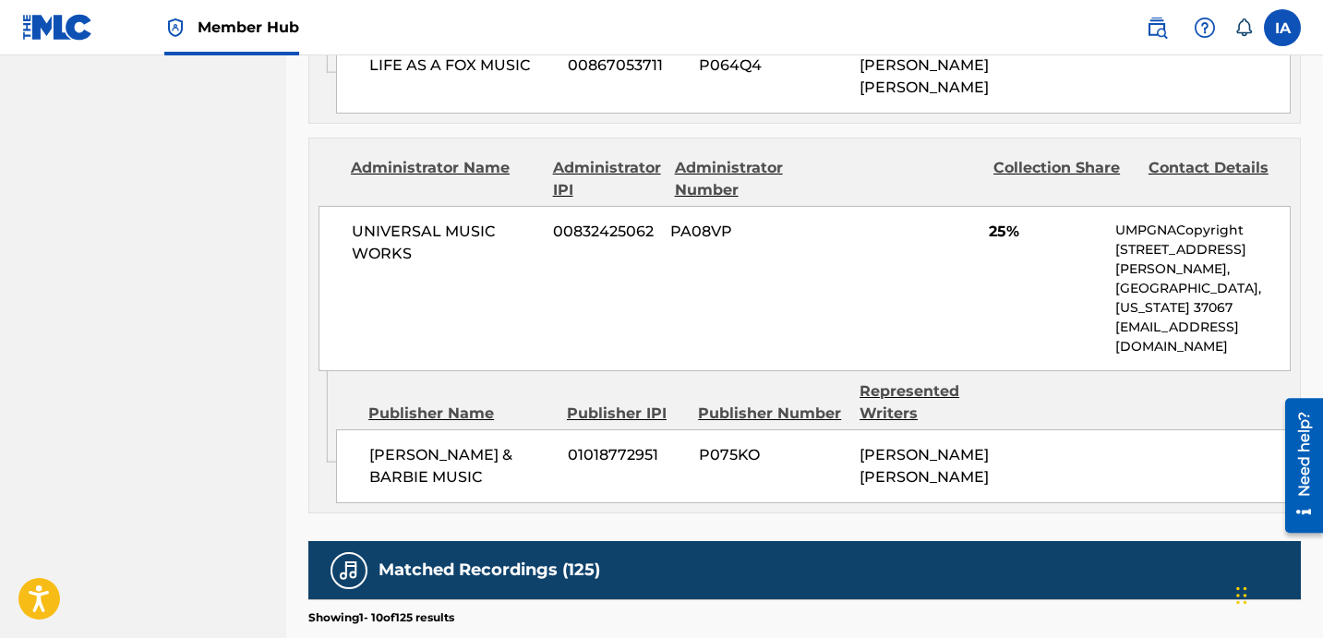
scroll to position [1177, 0]
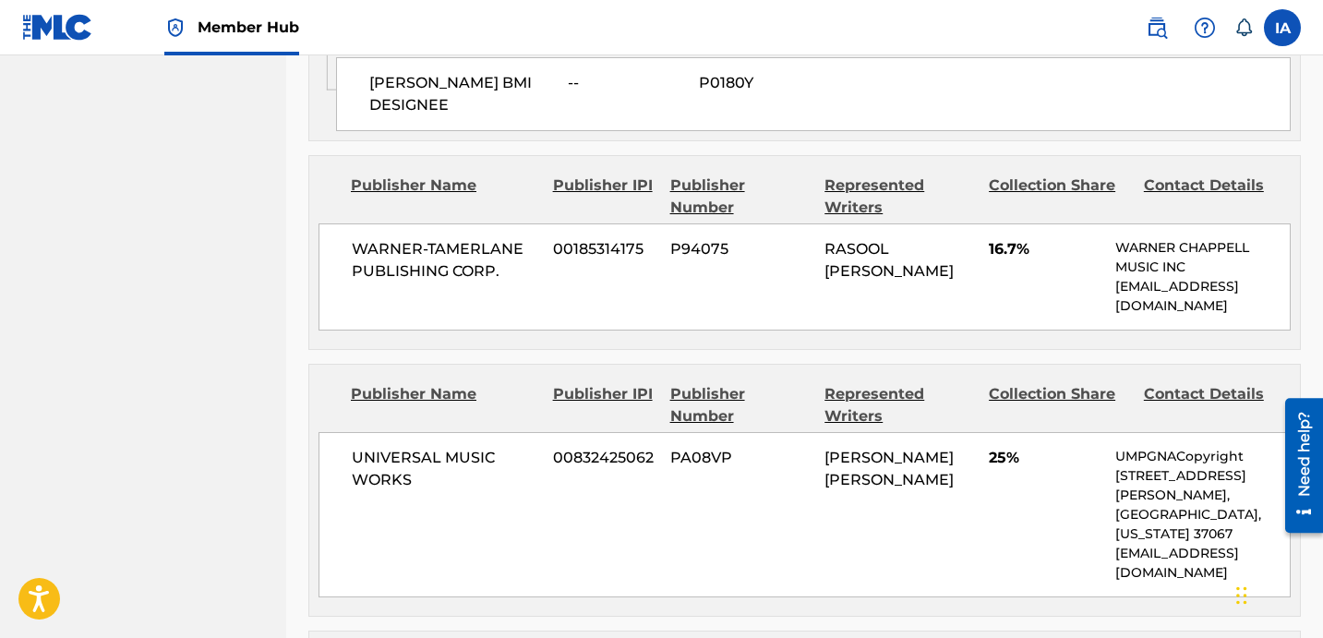
click at [504, 131] on div "Admin Original Publisher Connecting Line Publisher Name Publisher IPI Publisher…" at bounding box center [804, 69] width 991 height 141
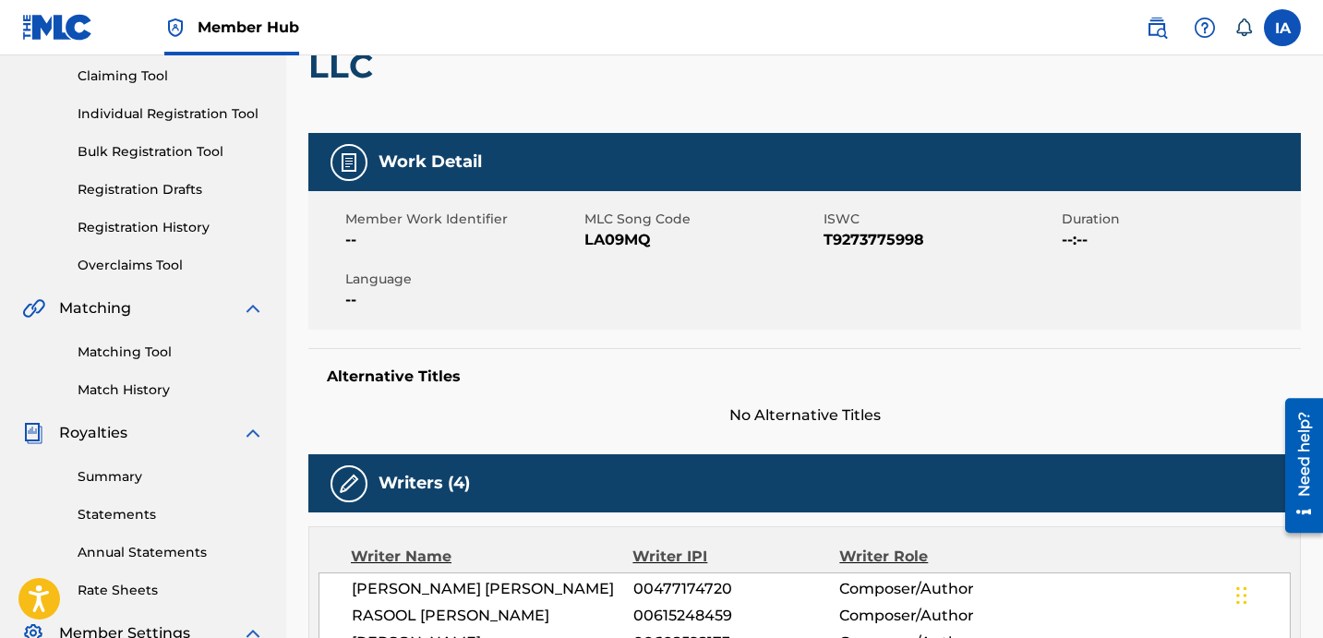
scroll to position [0, 0]
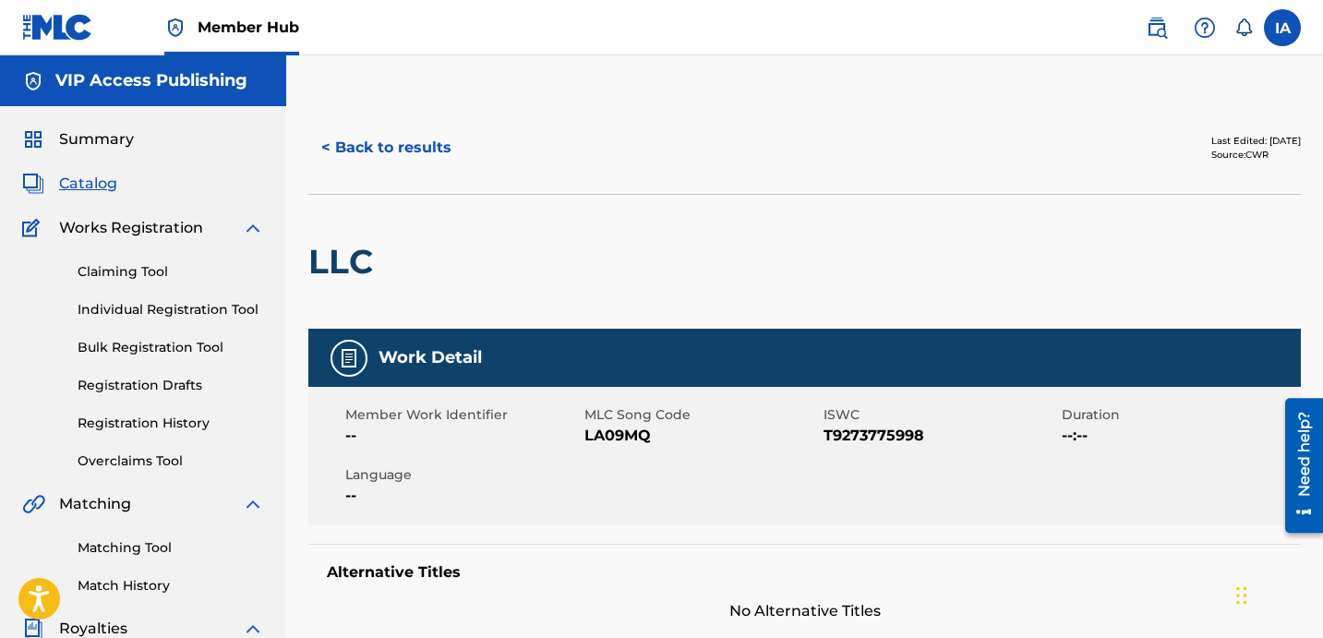
click at [517, 210] on div at bounding box center [496, 262] width 228 height 134
click at [480, 222] on div at bounding box center [496, 262] width 228 height 134
click at [204, 306] on link "Individual Registration Tool" at bounding box center [171, 309] width 187 height 19
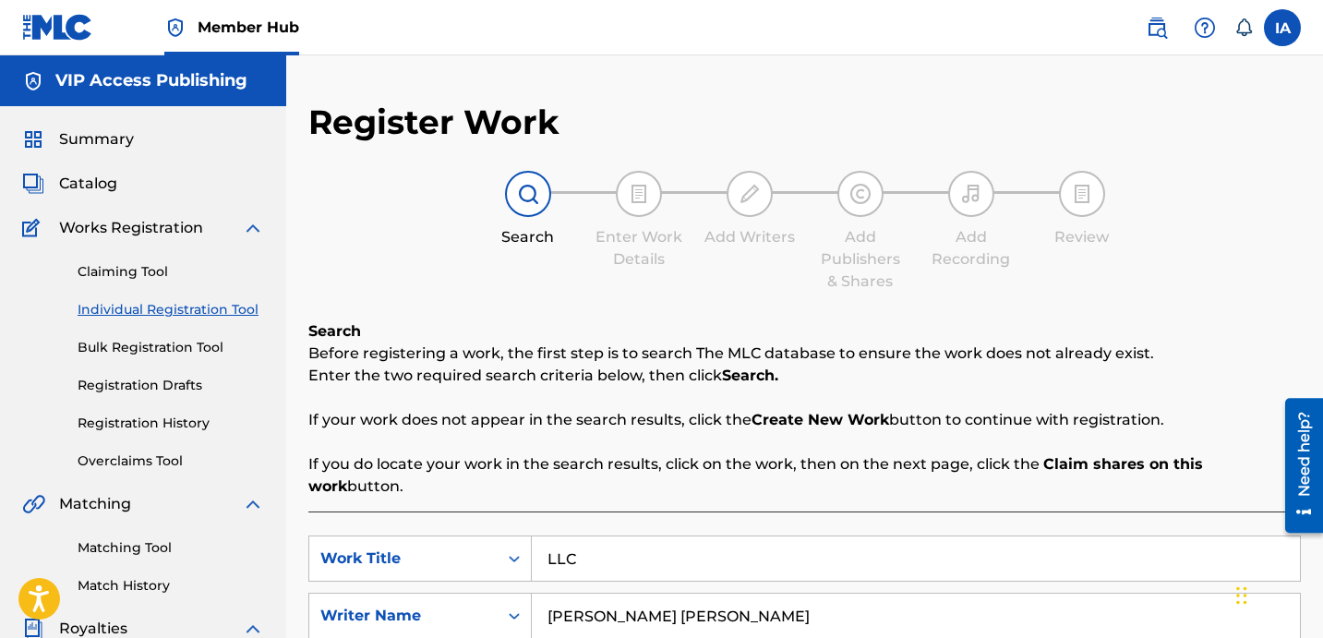
click at [657, 272] on div "Search Enter Work Details Add Writers Add Publishers & Shares Add Recording Rev…" at bounding box center [804, 232] width 993 height 122
click at [631, 272] on div "Search Enter Work Details Add Writers Add Publishers & Shares Add Recording Rev…" at bounding box center [804, 232] width 993 height 122
click at [542, 274] on div "Search Enter Work Details Add Writers Add Publishers & Shares Add Recording Rev…" at bounding box center [804, 232] width 993 height 122
drag, startPoint x: 697, startPoint y: 313, endPoint x: 666, endPoint y: 307, distance: 32.1
click at [668, 307] on div "Register Work Search Enter Work Details Add Writers Add Publishers & Shares Add…" at bounding box center [804, 639] width 993 height 1074
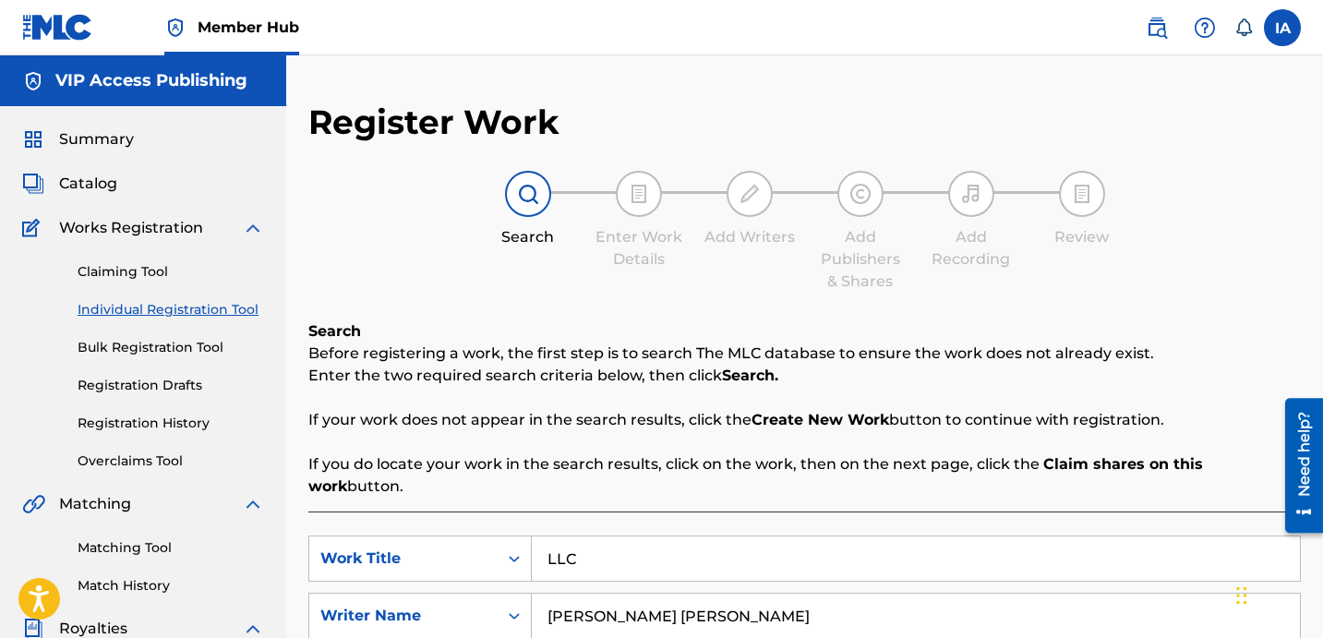
click at [632, 298] on div "Register Work Search Enter Work Details Add Writers Add Publishers & Shares Add…" at bounding box center [804, 639] width 993 height 1074
click at [590, 290] on div "Search Enter Work Details Add Writers Add Publishers & Shares Add Recording Rev…" at bounding box center [804, 232] width 993 height 122
click at [848, 555] on input "LLC" at bounding box center [916, 558] width 768 height 44
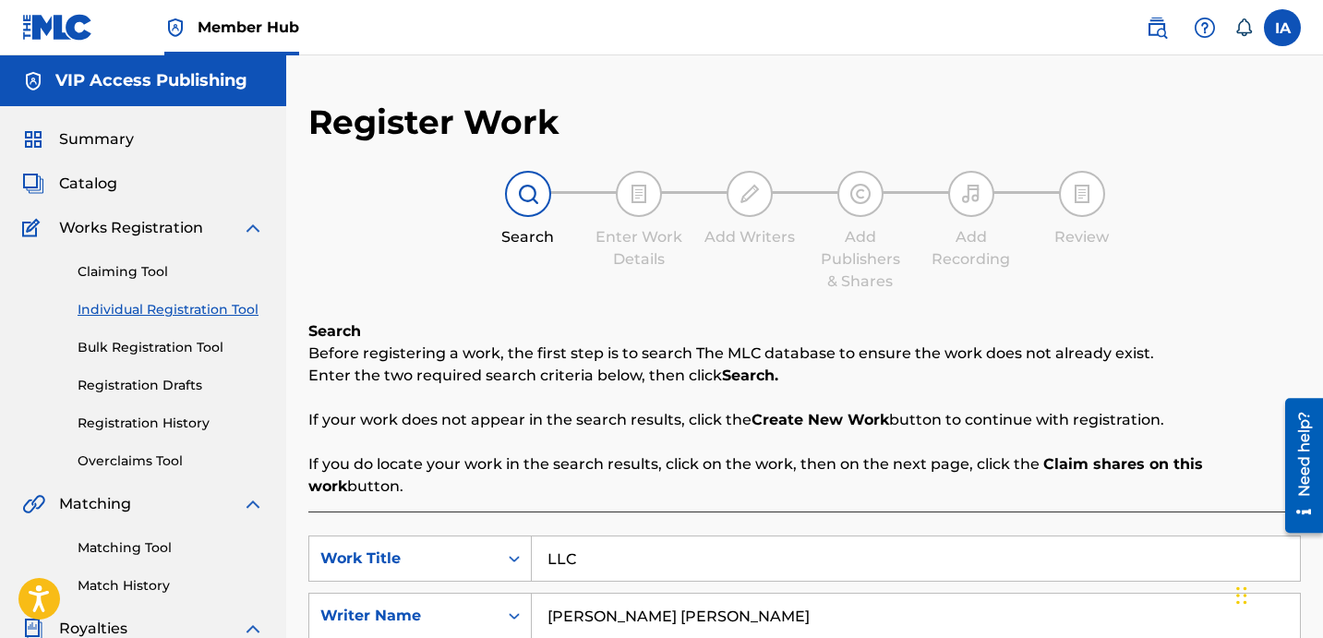
paste input "I PROMISE"
type input "I PROMISE"
click at [931, 390] on div "Search Before registering a work, the first step is to search The MLC database …" at bounding box center [804, 408] width 993 height 177
click at [891, 381] on p "Enter the two required search criteria below, then click Search." at bounding box center [804, 376] width 993 height 22
click at [860, 380] on p "Enter the two required search criteria below, then click Search." at bounding box center [804, 376] width 993 height 22
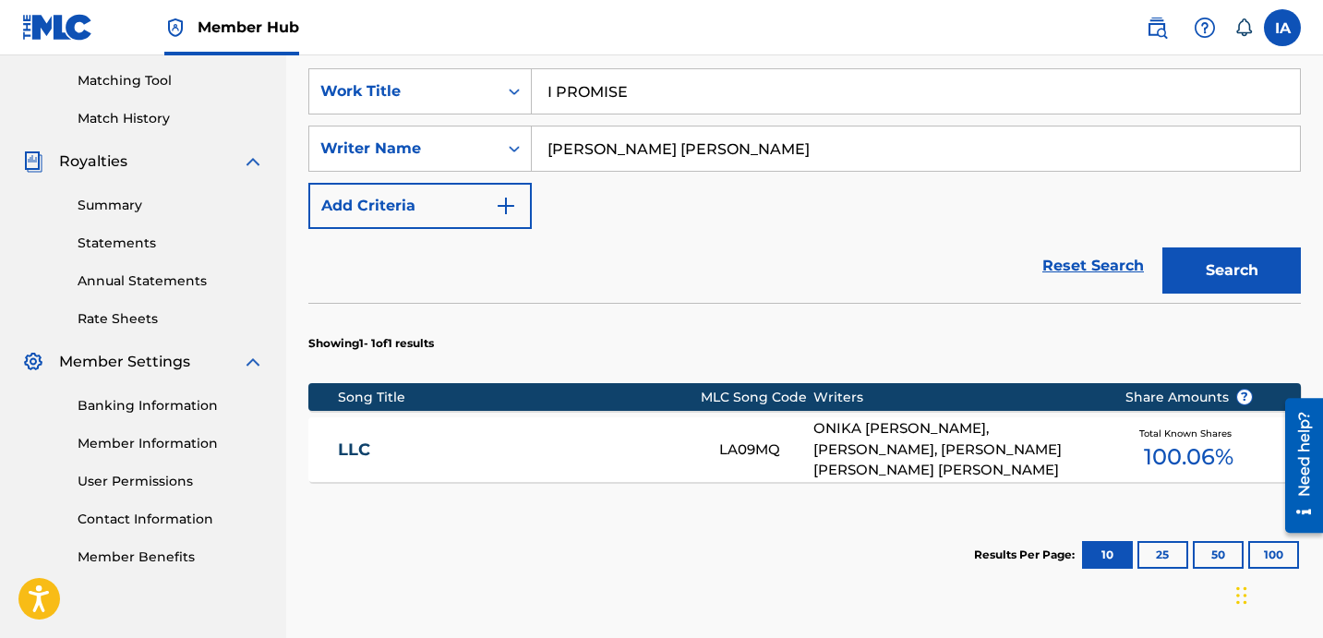
scroll to position [604, 0]
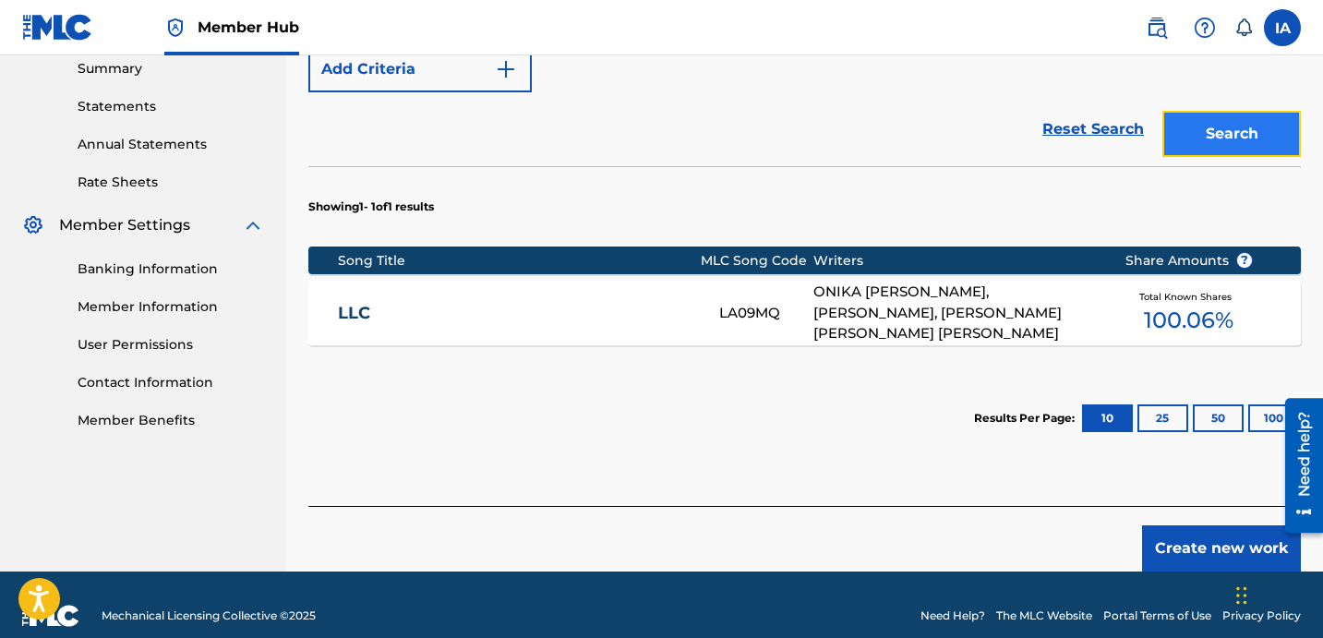
click at [1209, 121] on button "Search" at bounding box center [1232, 134] width 139 height 46
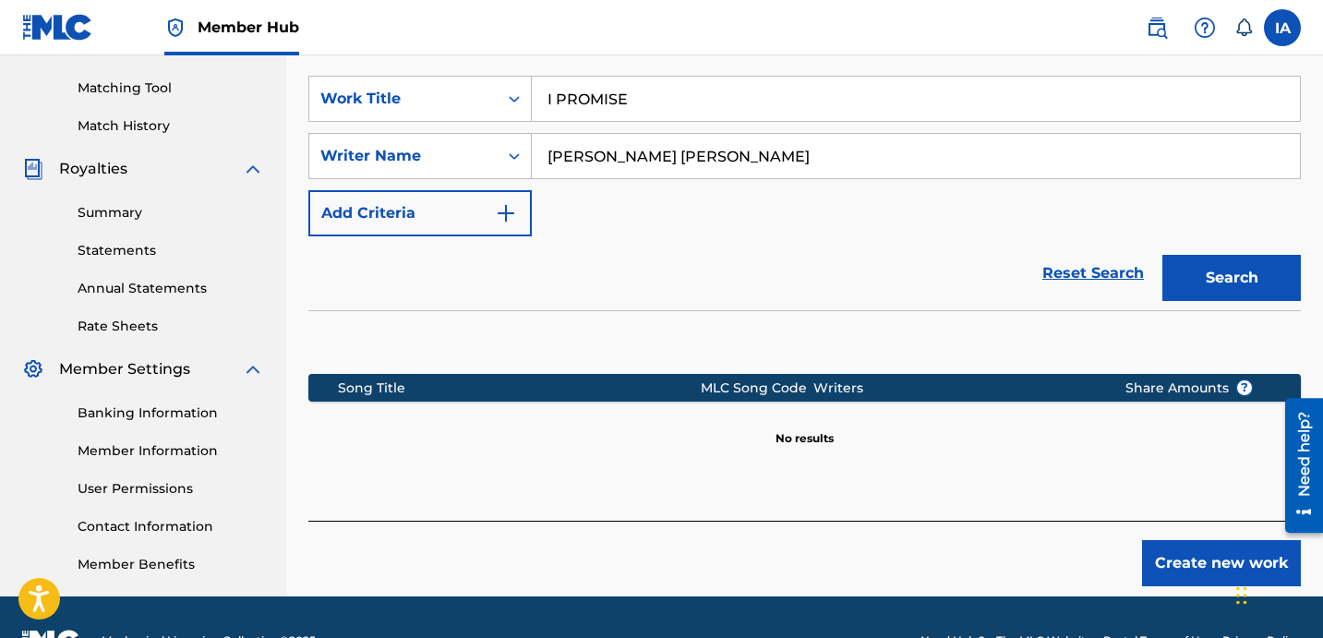
scroll to position [507, 0]
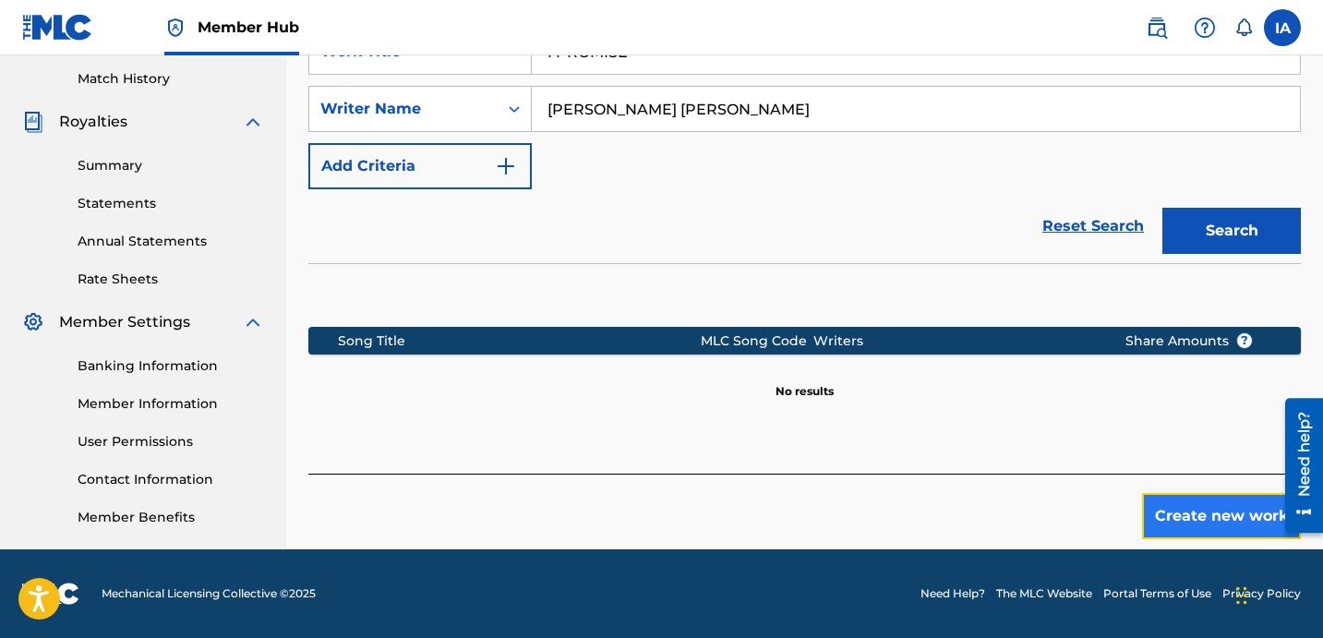
click at [1193, 493] on button "Create new work" at bounding box center [1221, 516] width 159 height 46
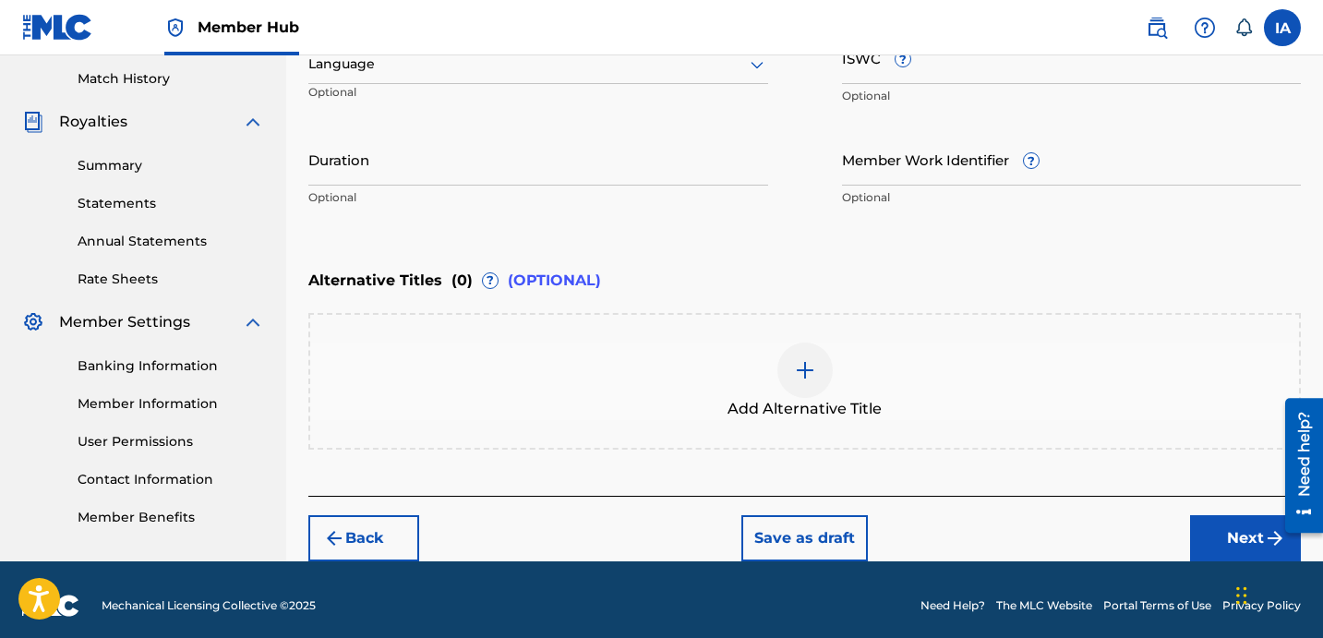
click at [790, 267] on div "Alternative Titles ( 0 ) ? (OPTIONAL)" at bounding box center [804, 280] width 993 height 41
click at [760, 249] on div "Enter Work Details Enter work details for ‘ I PROMISE ’ below. Work Title I PRO…" at bounding box center [804, 36] width 993 height 447
click at [749, 247] on div "Enter Work Details Enter work details for ‘ I PROMISE ’ below. Work Title I PRO…" at bounding box center [804, 36] width 993 height 447
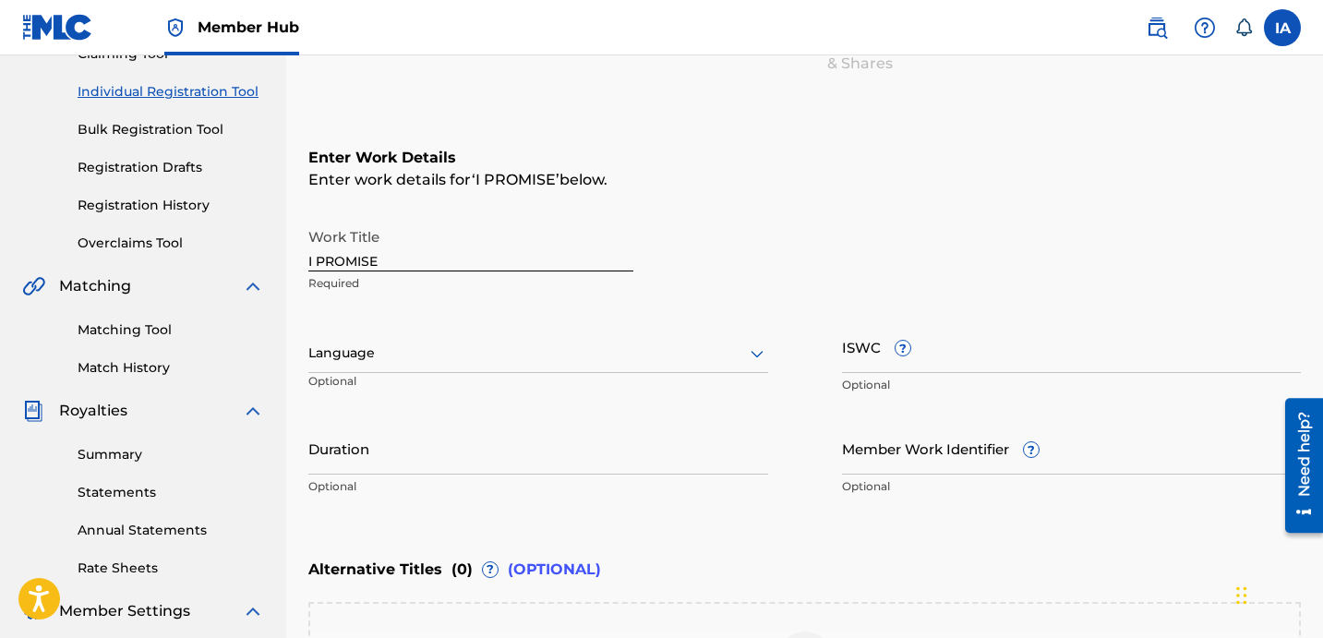
click at [515, 360] on div at bounding box center [538, 353] width 460 height 23
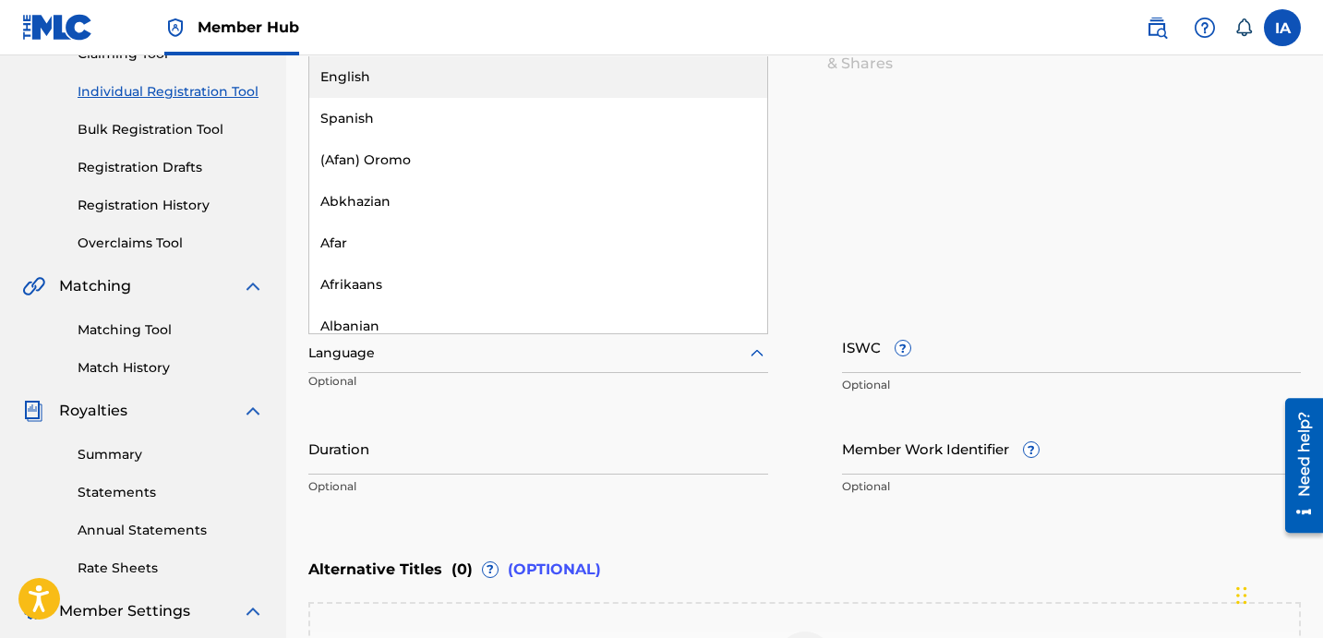
click at [554, 58] on div "English" at bounding box center [538, 77] width 458 height 42
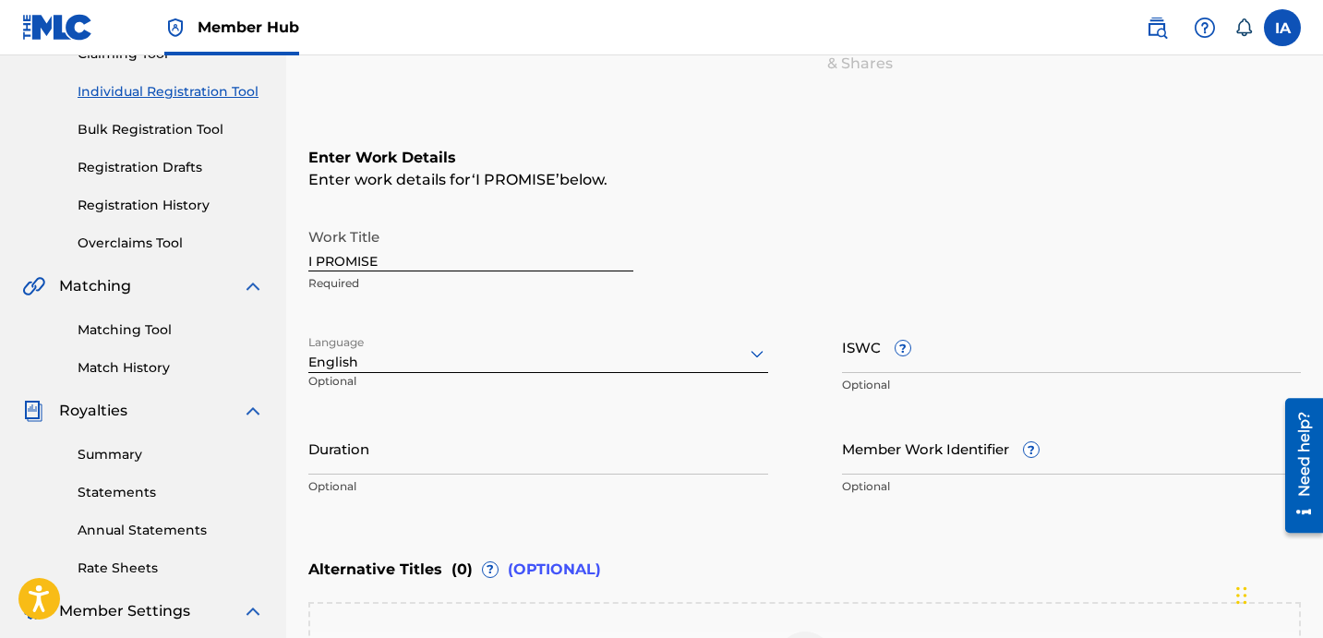
click at [831, 215] on div "Enter Work Details Enter work details for ‘ I PROMISE ’ below. Work Title I PRO…" at bounding box center [804, 325] width 993 height 447
click at [802, 205] on div "Enter Work Details Enter work details for ‘ I PROMISE ’ below. Work Title I PRO…" at bounding box center [804, 325] width 993 height 447
click at [778, 189] on div "Enter Work Details Enter work details for ‘ I PROMISE ’ below. Work Title I PRO…" at bounding box center [804, 325] width 993 height 447
click at [739, 164] on h6 "Enter Work Details" at bounding box center [804, 158] width 993 height 22
click at [498, 452] on input "Duration" at bounding box center [538, 448] width 460 height 53
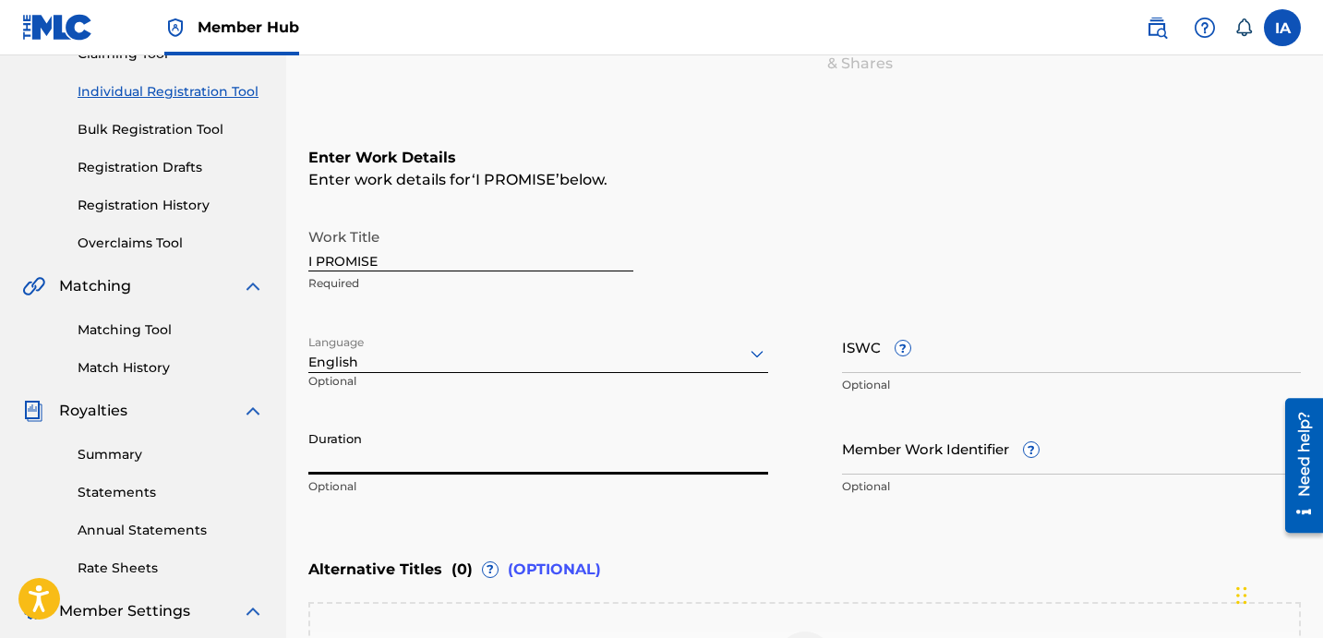
click at [522, 444] on input "Duration" at bounding box center [538, 448] width 460 height 53
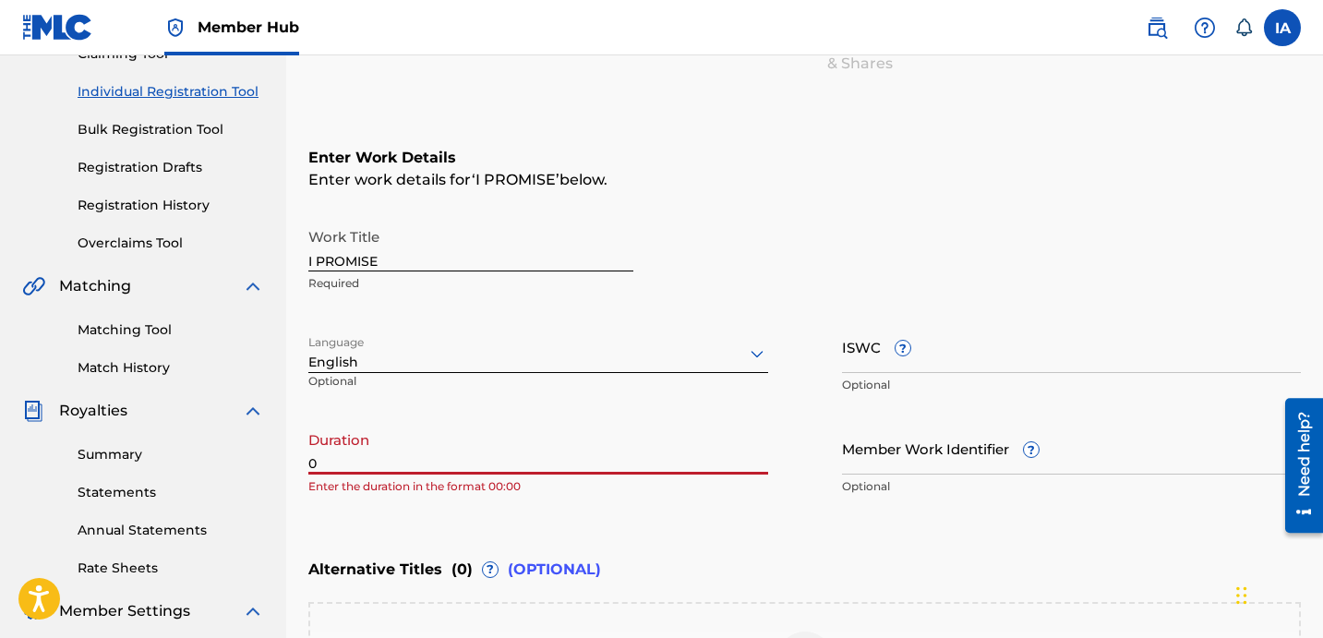
paste input "2:32"
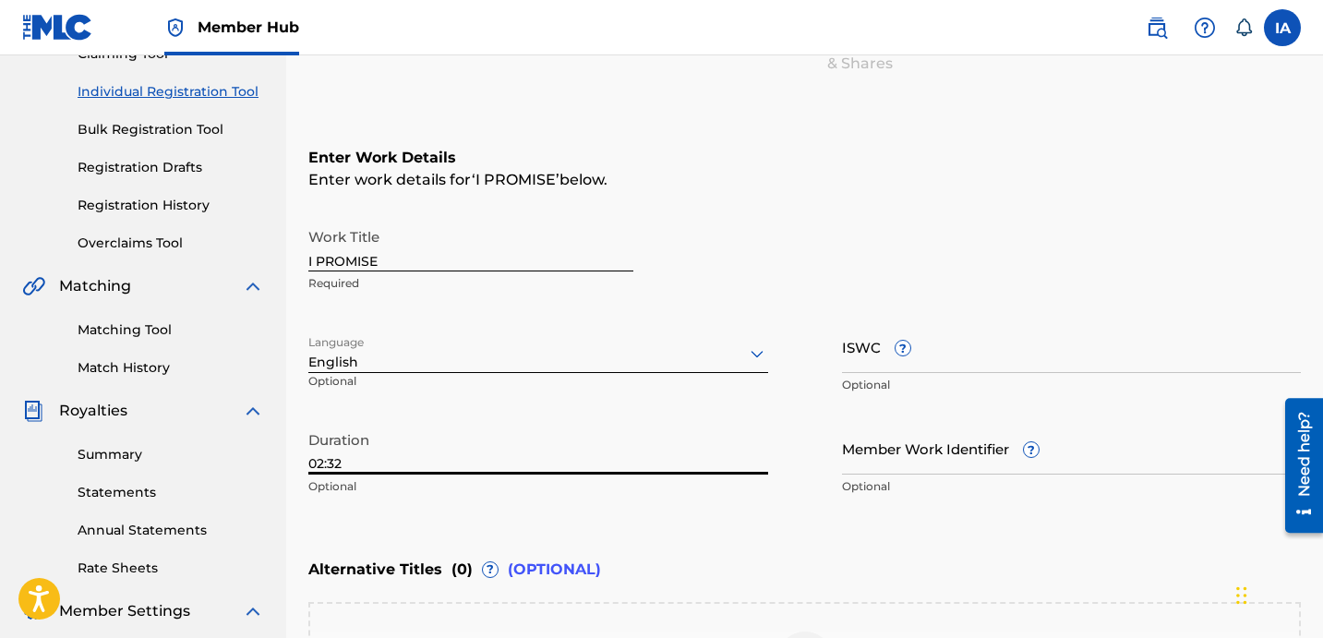
type input "02:32"
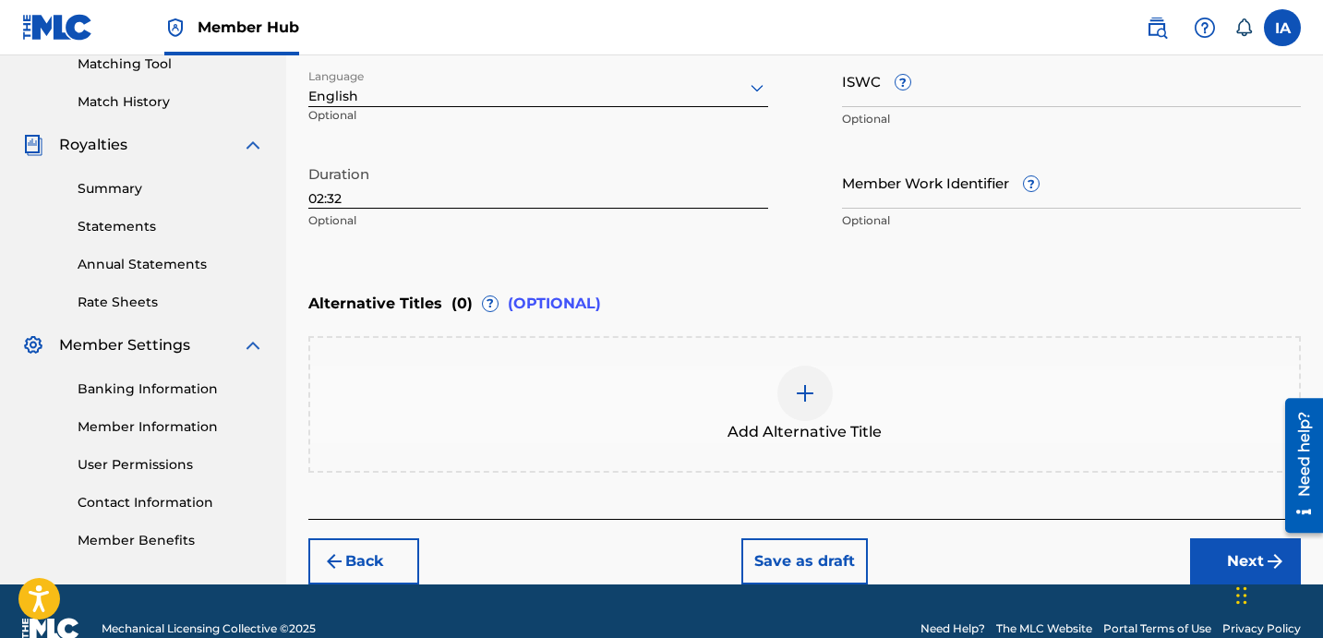
scroll to position [518, 0]
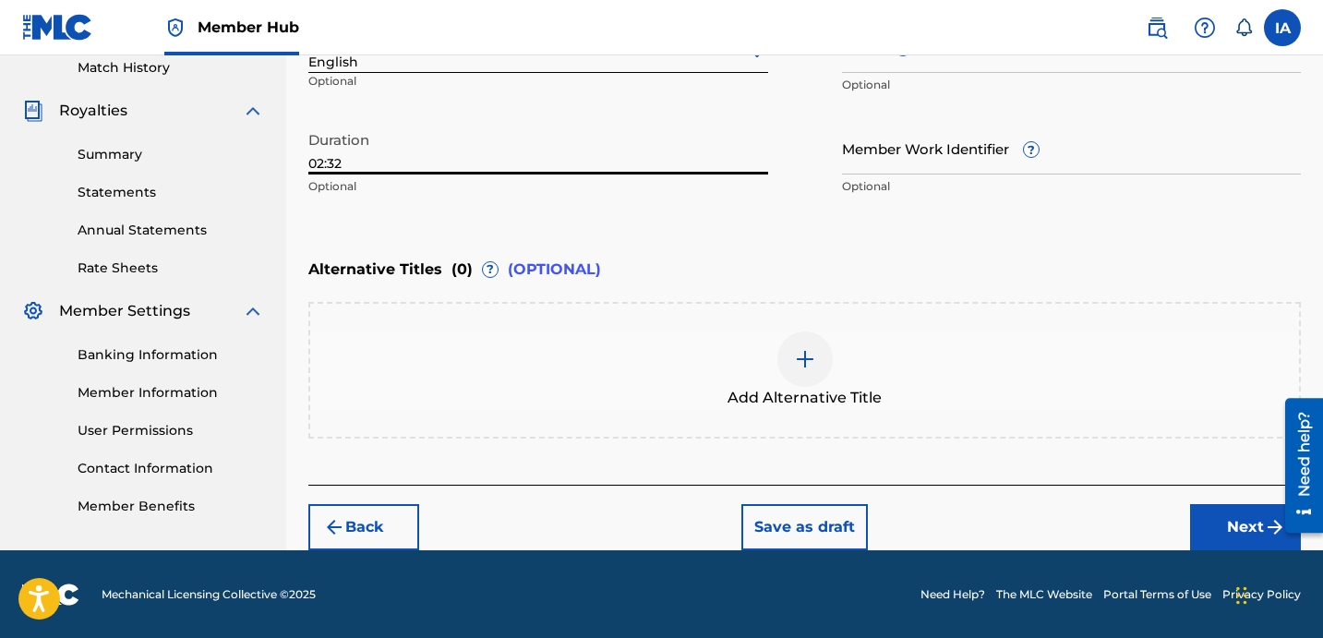
click at [829, 353] on div at bounding box center [804, 358] width 55 height 55
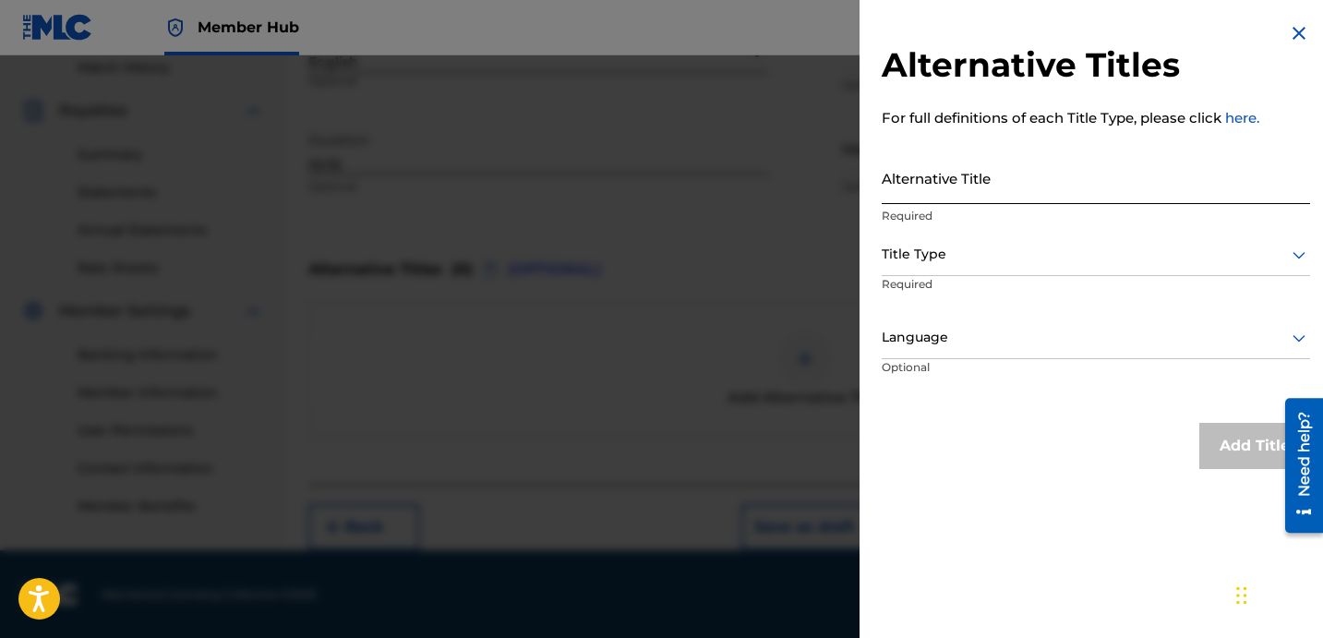
click at [1038, 189] on input "Alternative Title" at bounding box center [1096, 177] width 428 height 53
paste input "I PROMISE FEAT FREE ACKRITE"
type input "I PROMISE FEAT FREE ACKRITE"
click at [990, 260] on div at bounding box center [1096, 254] width 428 height 23
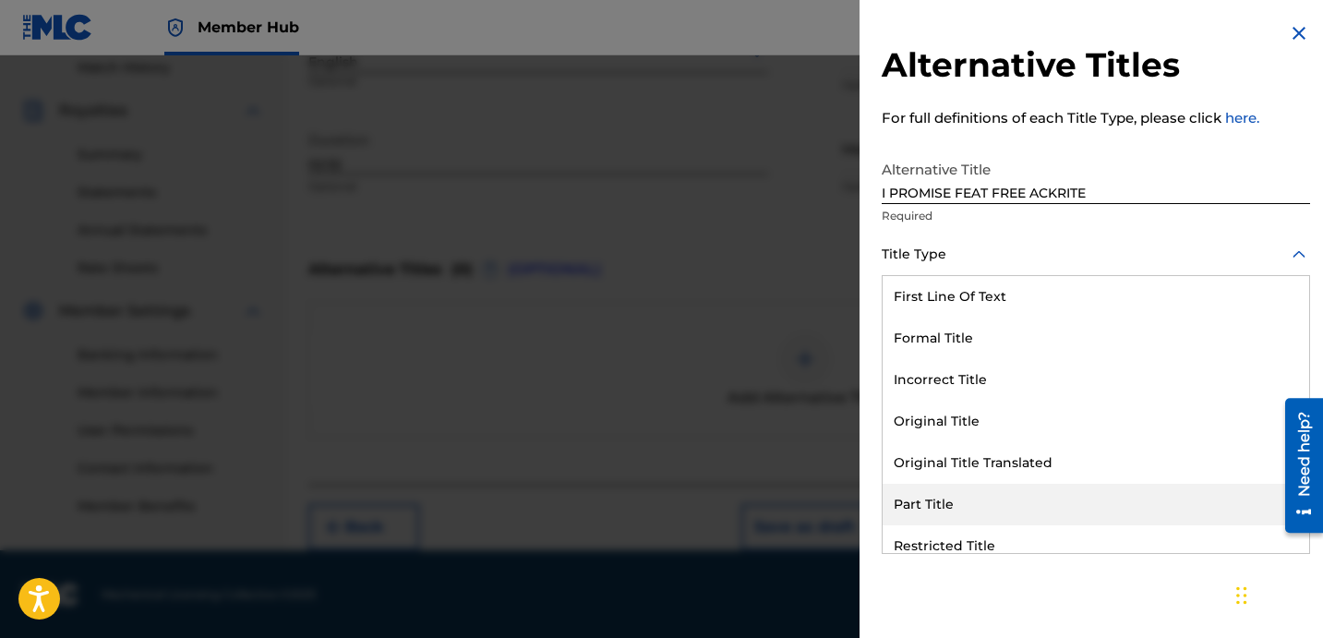
scroll to position [180, 0]
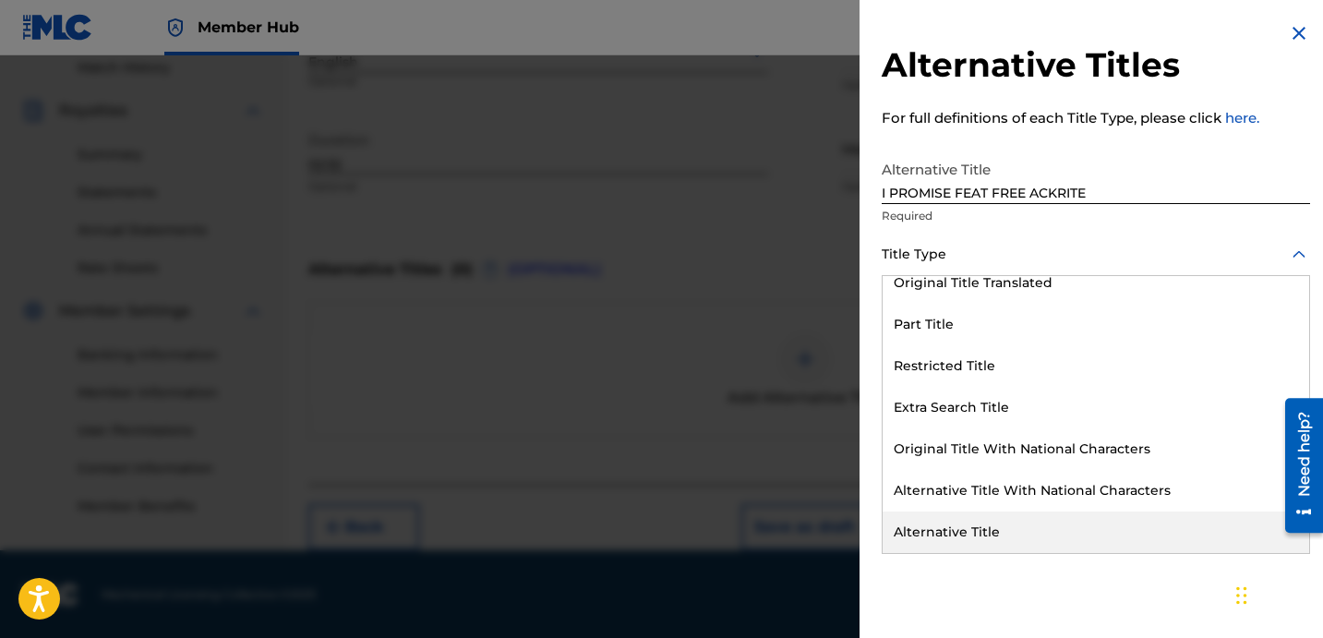
click at [1021, 516] on div "Alternative Title" at bounding box center [1096, 533] width 427 height 42
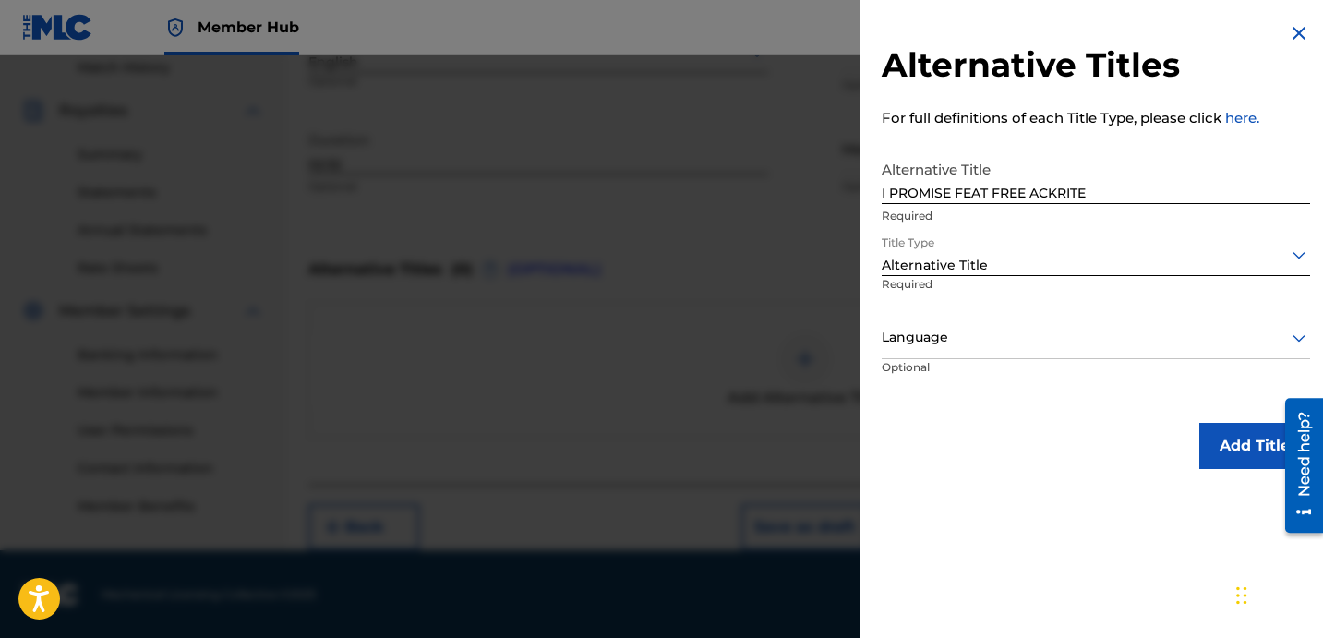
click at [1033, 354] on div "Language" at bounding box center [1096, 339] width 428 height 42
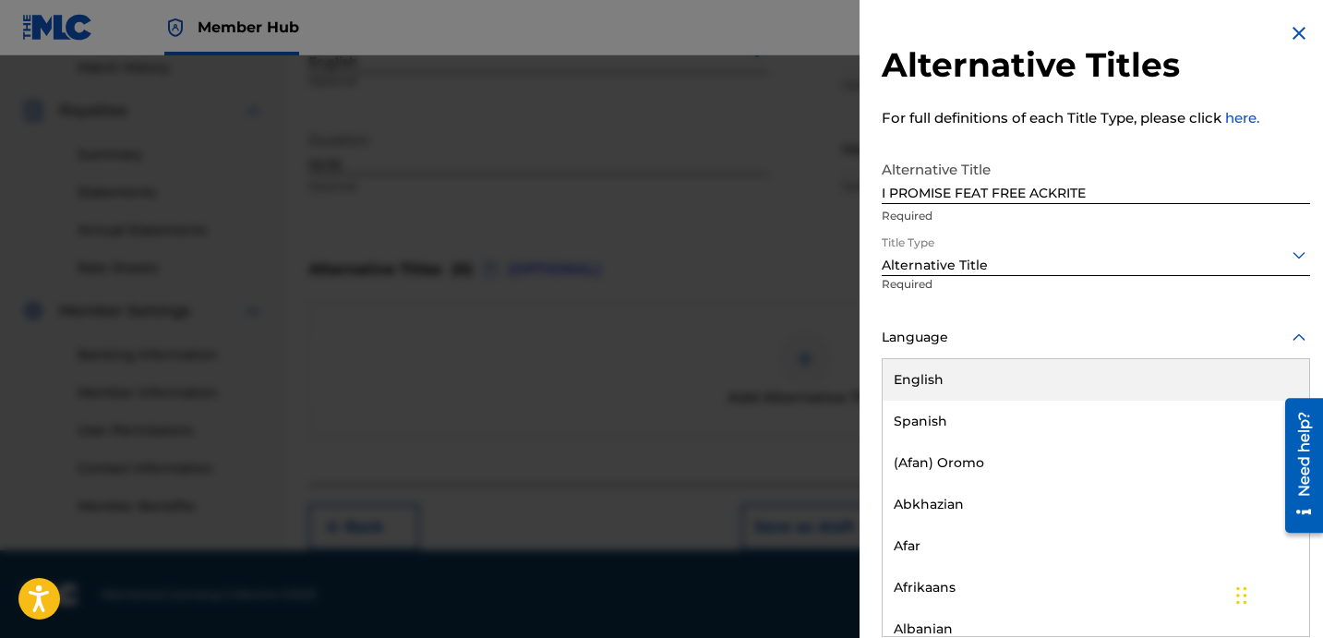
click at [1036, 394] on div "English" at bounding box center [1096, 380] width 427 height 42
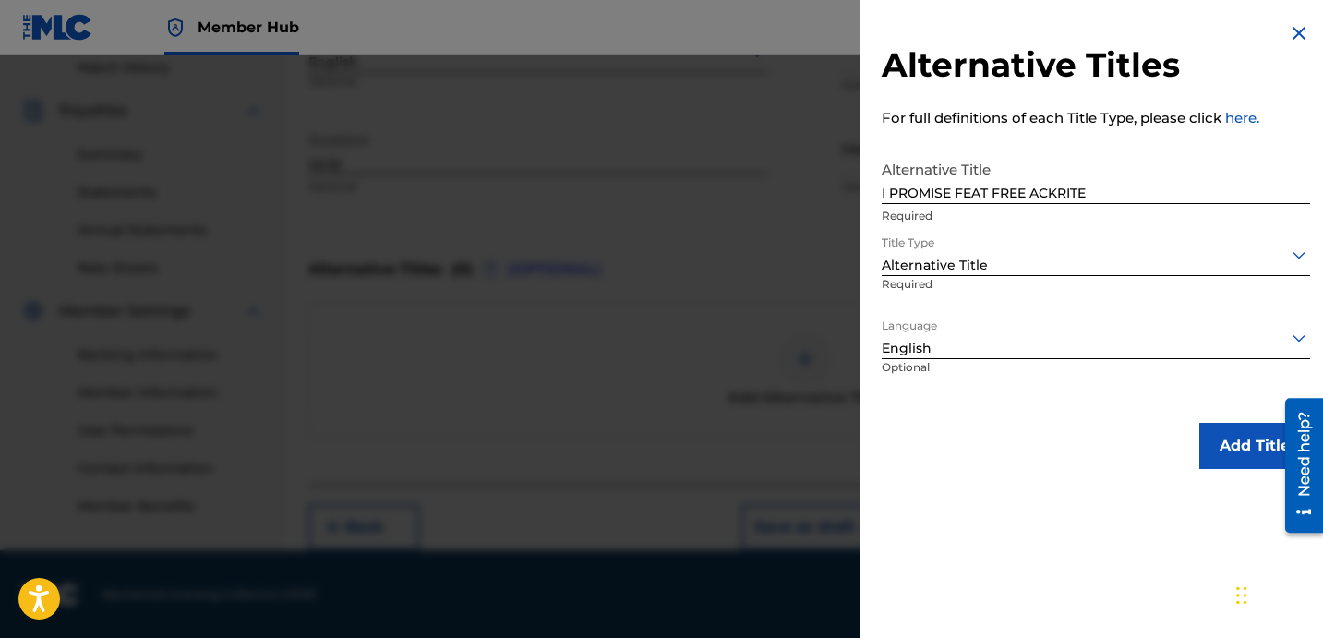
click at [1031, 403] on div "Alternative Titles For full definitions of each Title Type, please click here. …" at bounding box center [1096, 245] width 473 height 491
drag, startPoint x: 1030, startPoint y: 403, endPoint x: 1196, endPoint y: 442, distance: 170.9
click at [1014, 400] on div "Alternative Titles For full definitions of each Title Type, please click here. …" at bounding box center [1096, 245] width 473 height 491
click at [1199, 445] on button "Add Title" at bounding box center [1254, 446] width 111 height 46
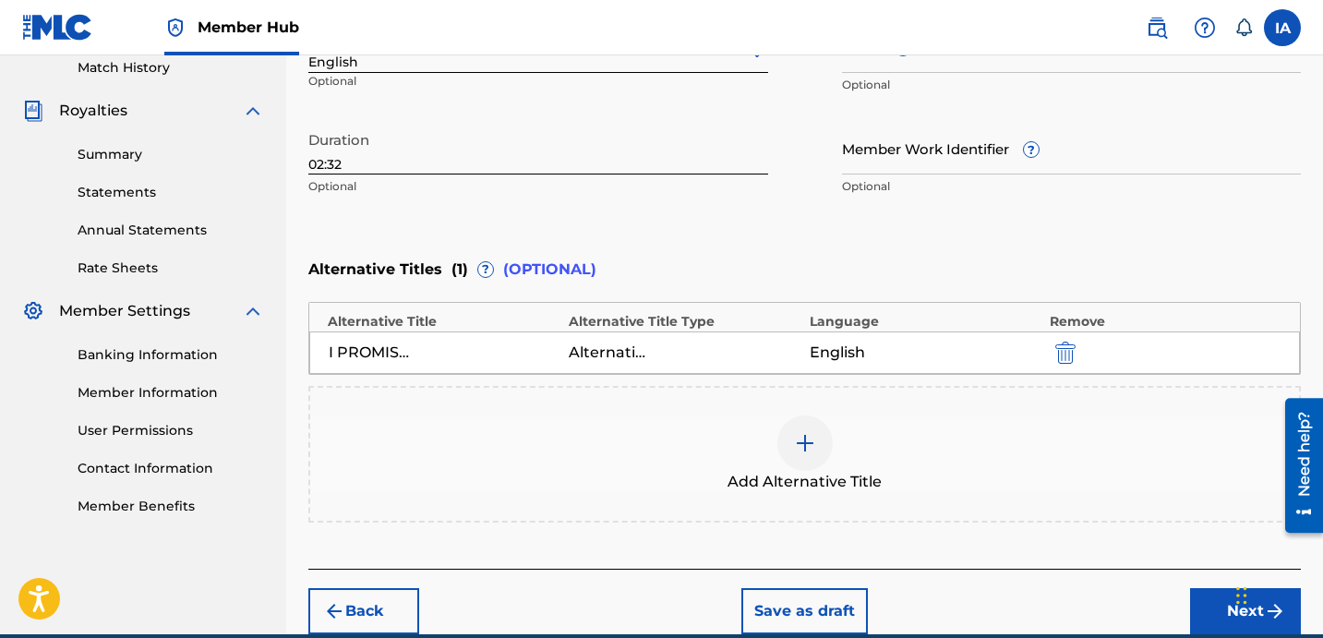
click at [955, 256] on div "Alternative Titles ( 1 ) ? (OPTIONAL)" at bounding box center [804, 269] width 993 height 41
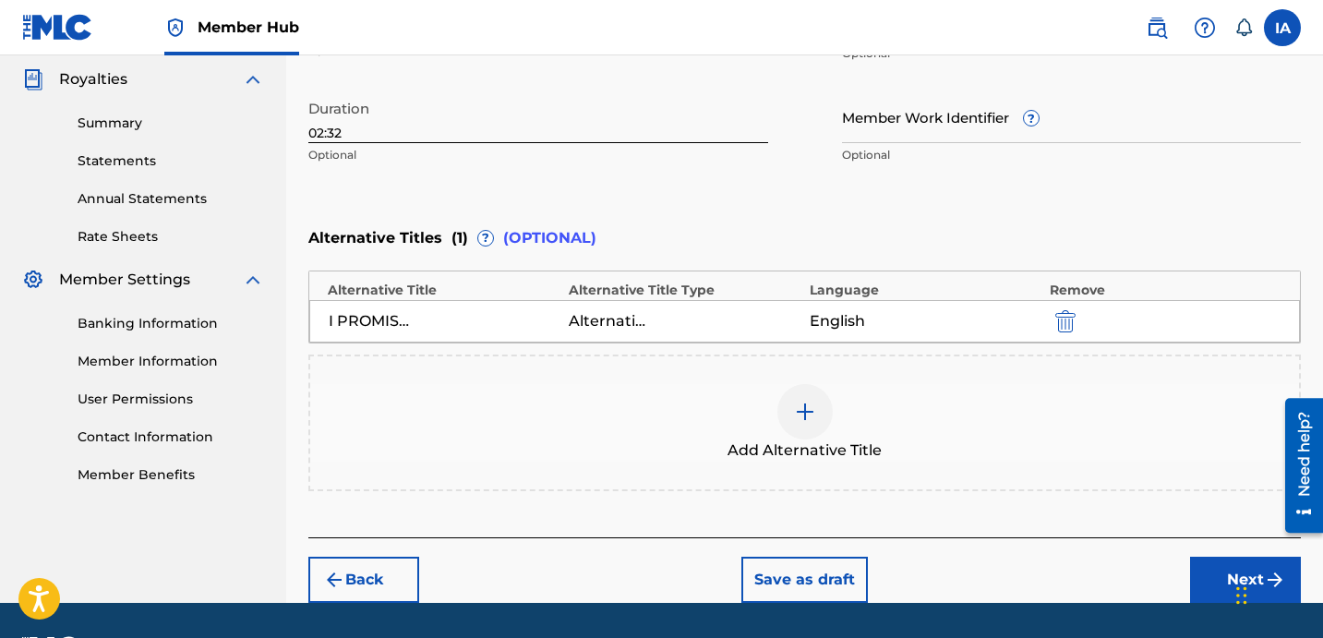
scroll to position [603, 0]
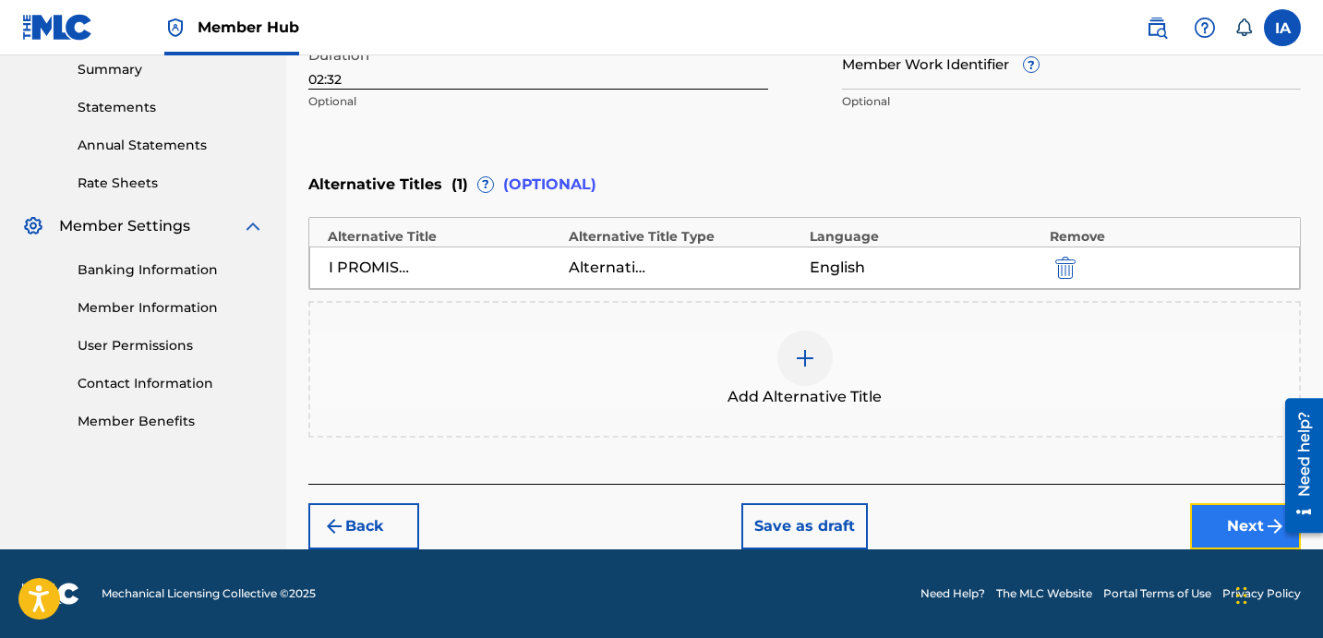
click at [1214, 522] on button "Next" at bounding box center [1245, 526] width 111 height 46
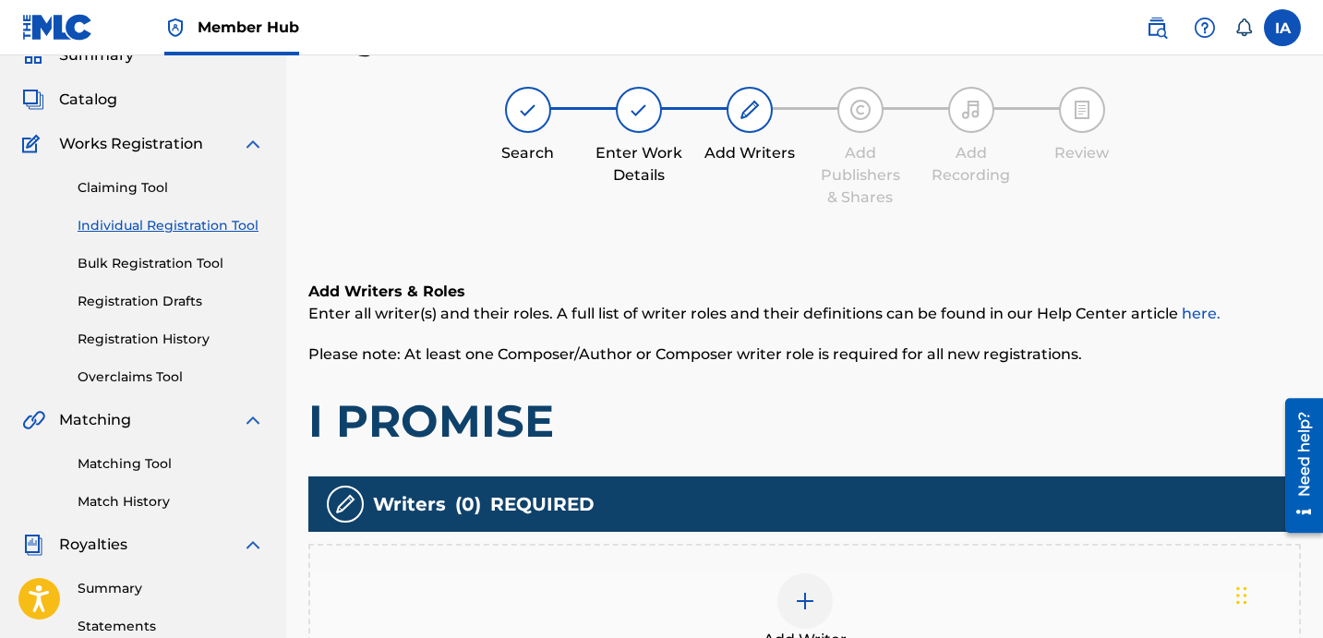
scroll to position [83, 0]
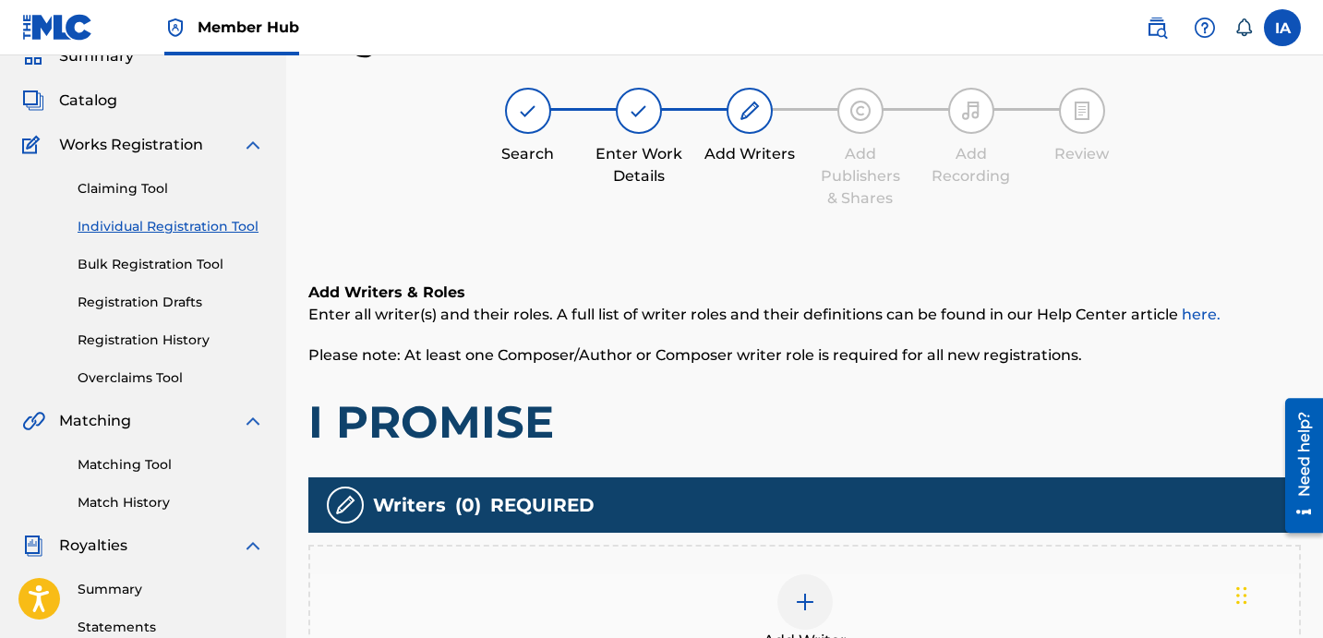
click at [953, 411] on h1 "I PROMISE" at bounding box center [804, 421] width 993 height 55
click at [868, 587] on div "Add Writer" at bounding box center [804, 613] width 989 height 78
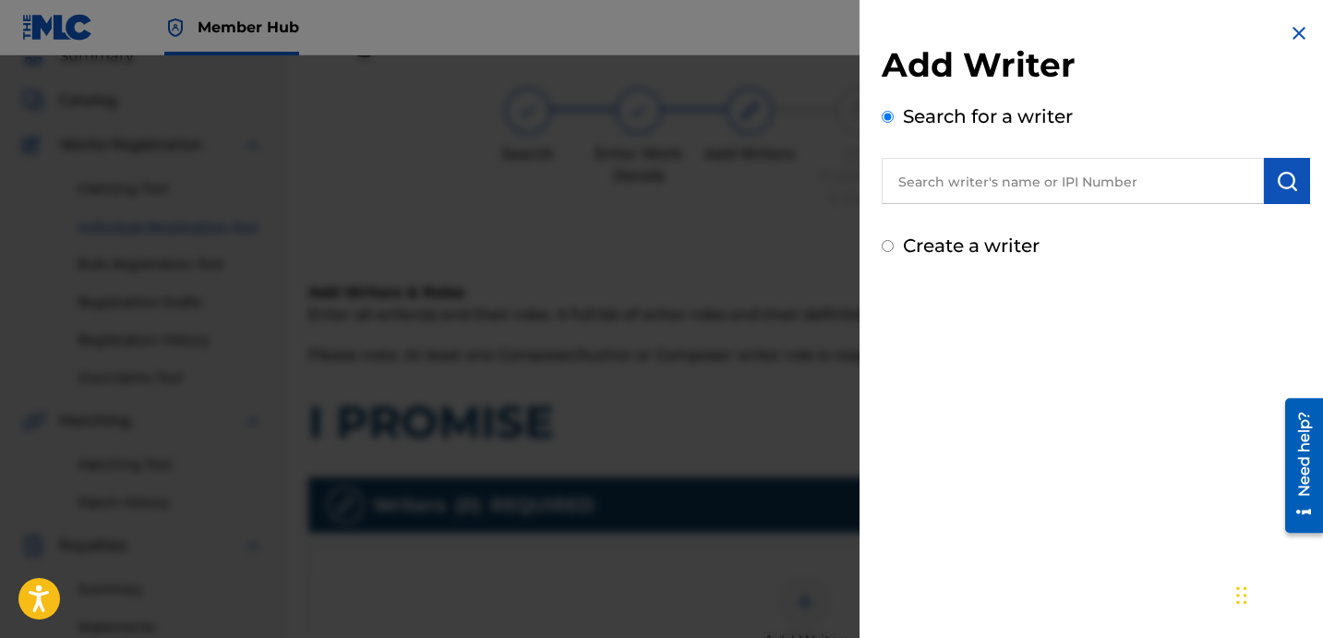
click at [1107, 176] on input "text" at bounding box center [1073, 181] width 382 height 46
paste input "[PERSON_NAME] [PERSON_NAME]"
type input "[PERSON_NAME] [PERSON_NAME]"
click at [1290, 192] on button "submit" at bounding box center [1287, 181] width 46 height 46
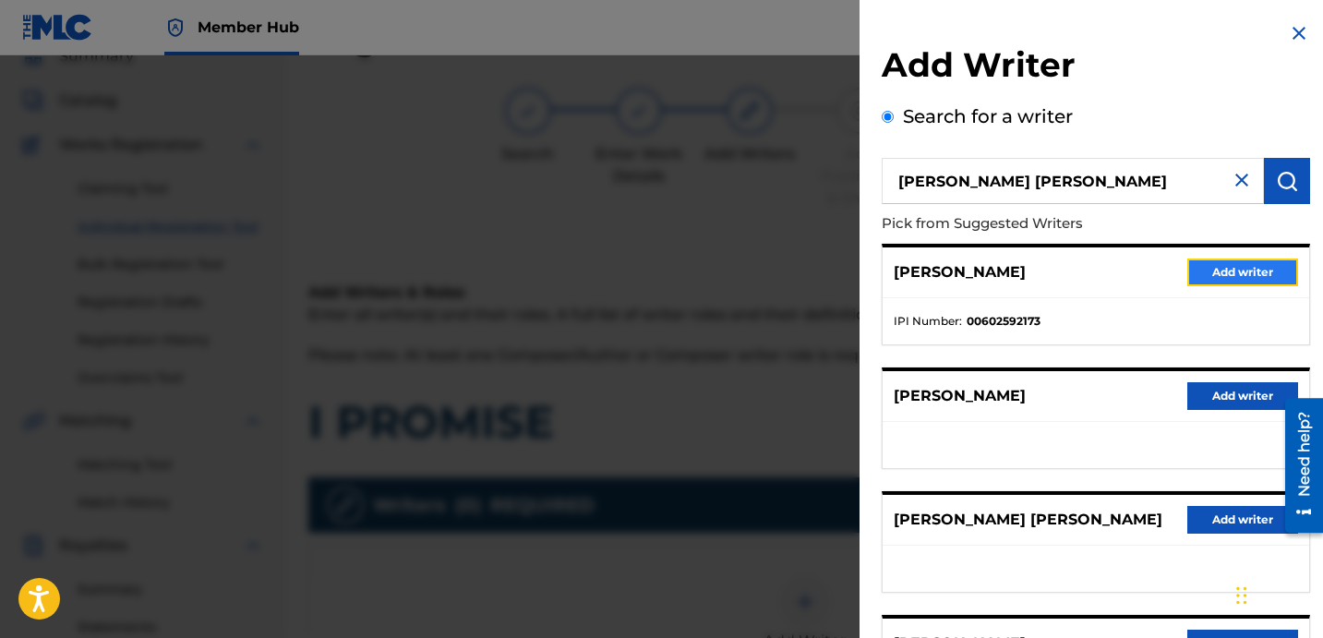
click at [1244, 277] on button "Add writer" at bounding box center [1242, 273] width 111 height 28
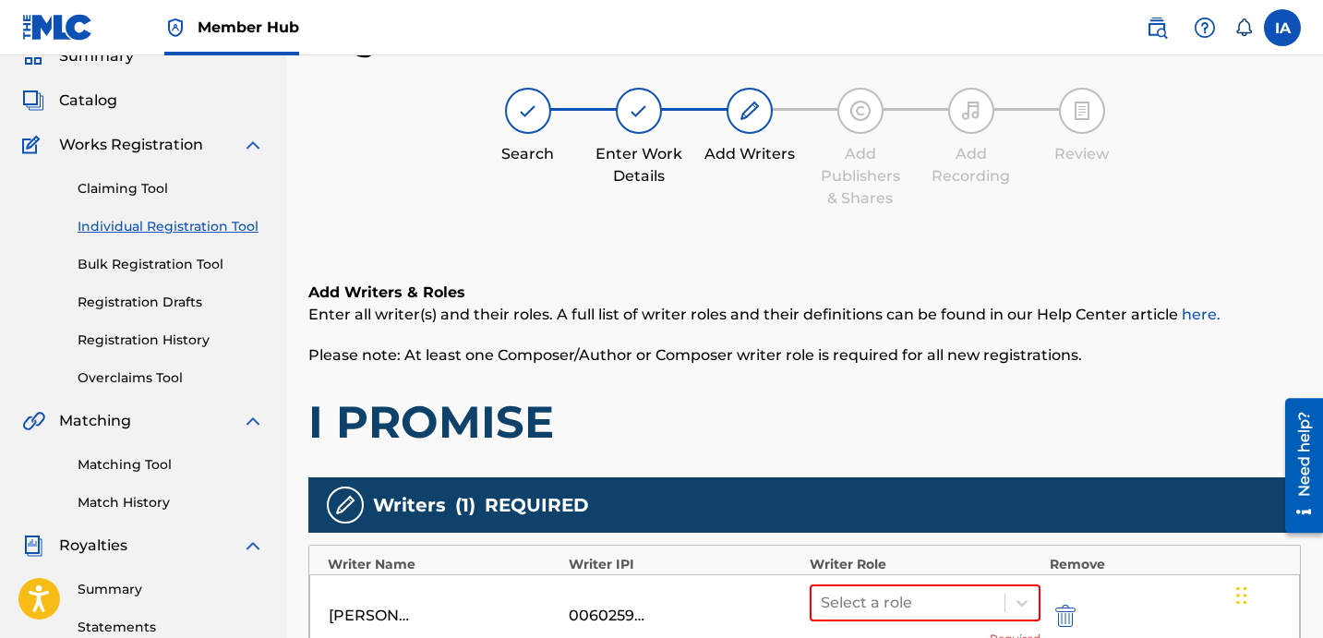
click at [967, 235] on div "Register Work Search Enter Work Details Add Writers Add Publishers & Shares Add…" at bounding box center [804, 489] width 993 height 942
click at [927, 219] on div "Register Work Search Enter Work Details Add Writers Add Publishers & Shares Add…" at bounding box center [804, 489] width 993 height 942
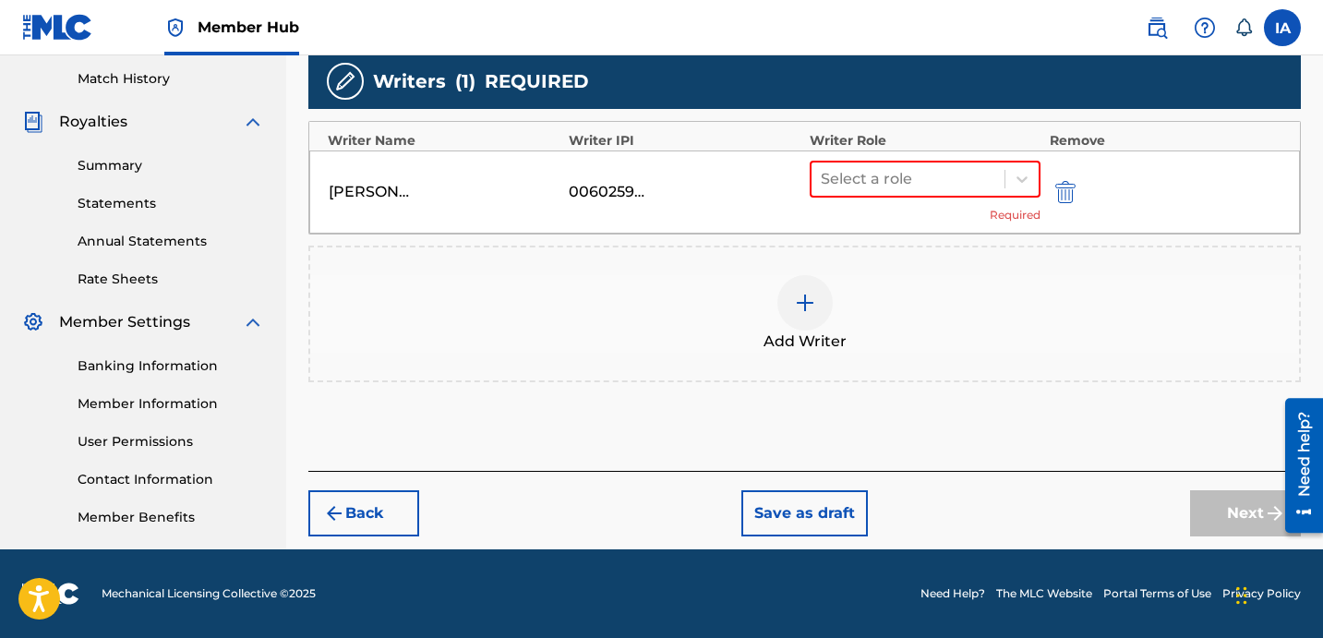
click at [947, 202] on div "Select a role Required" at bounding box center [925, 192] width 231 height 63
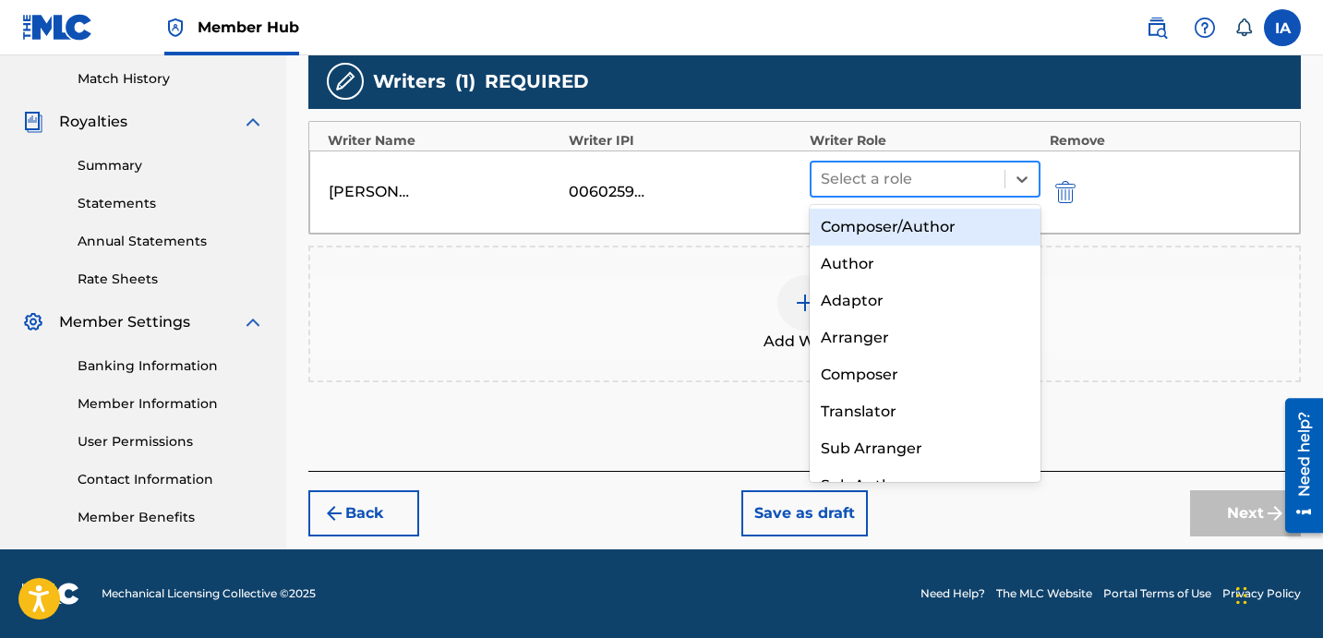
click at [951, 189] on div at bounding box center [908, 179] width 175 height 26
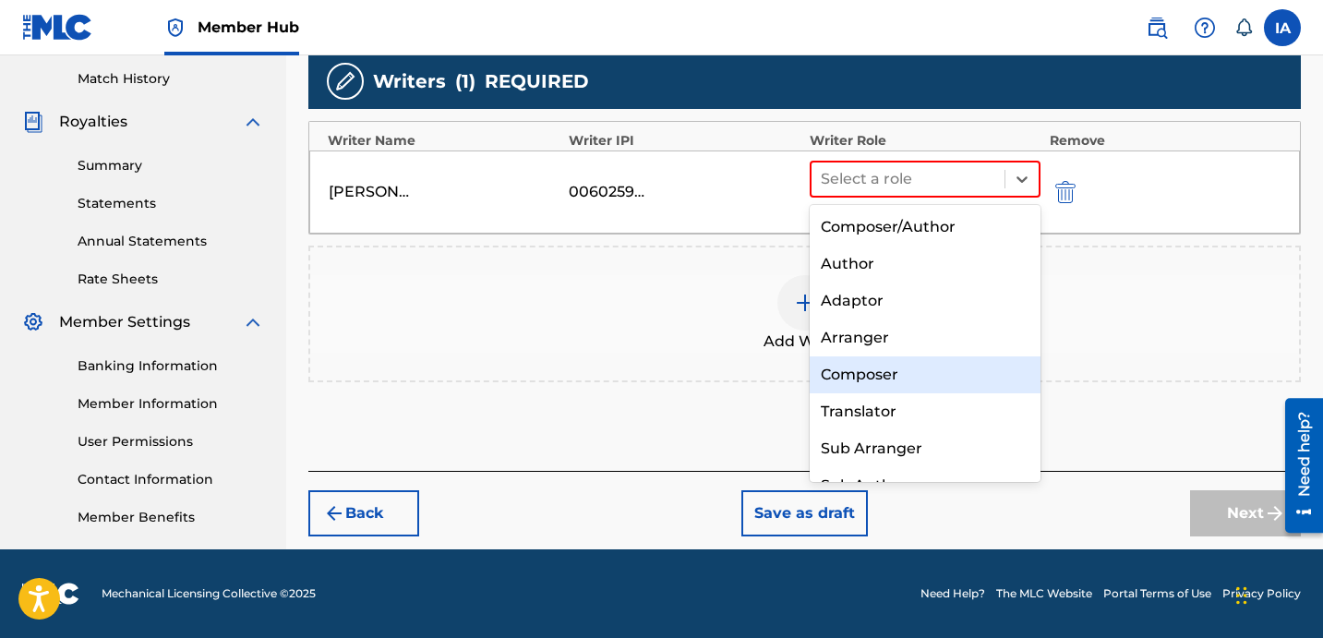
click at [970, 369] on div "Composer" at bounding box center [925, 374] width 231 height 37
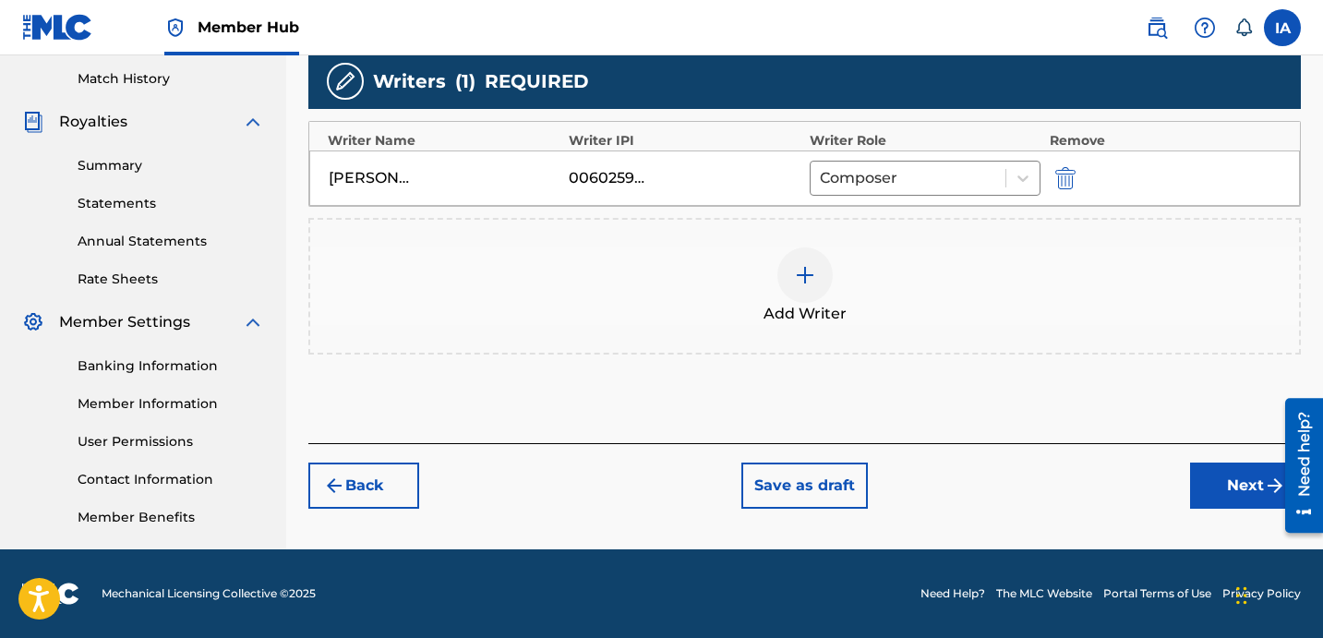
drag, startPoint x: 918, startPoint y: 90, endPoint x: 907, endPoint y: 87, distance: 11.4
click at [907, 87] on div "Writers ( 1 ) REQUIRED" at bounding box center [804, 81] width 993 height 55
click at [884, 82] on div "Writers ( 1 ) REQUIRED" at bounding box center [804, 81] width 993 height 55
click at [859, 76] on div "Writers ( 1 ) REQUIRED" at bounding box center [804, 81] width 993 height 55
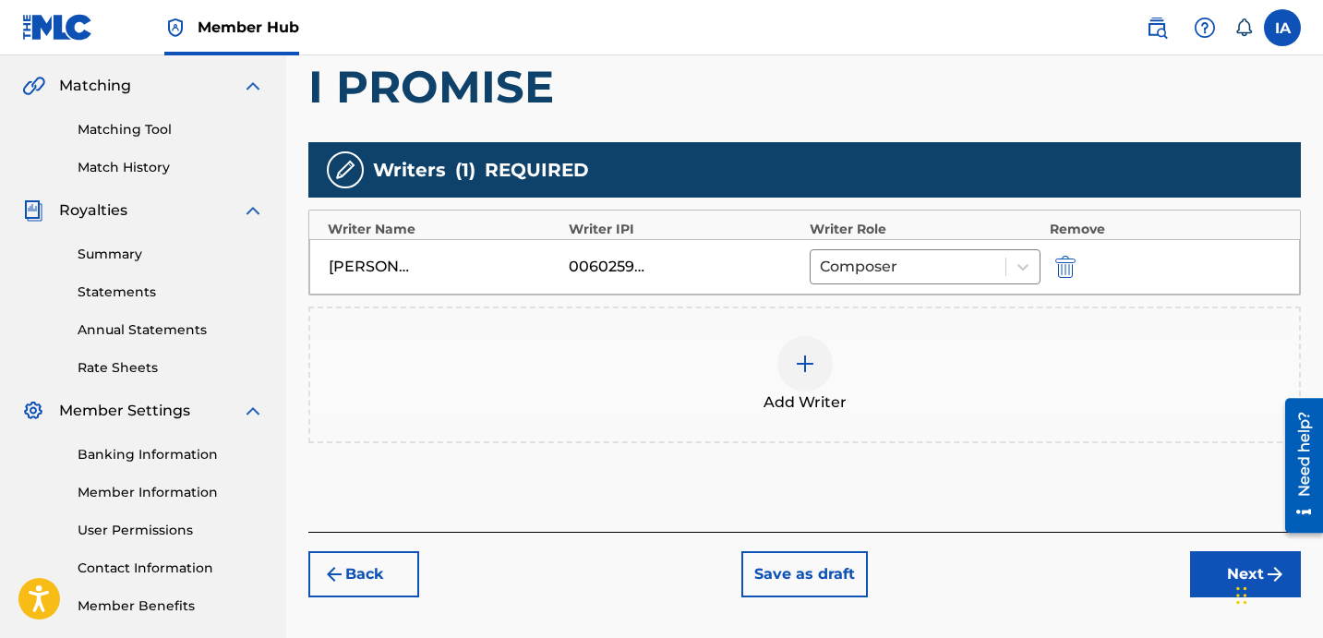
scroll to position [380, 0]
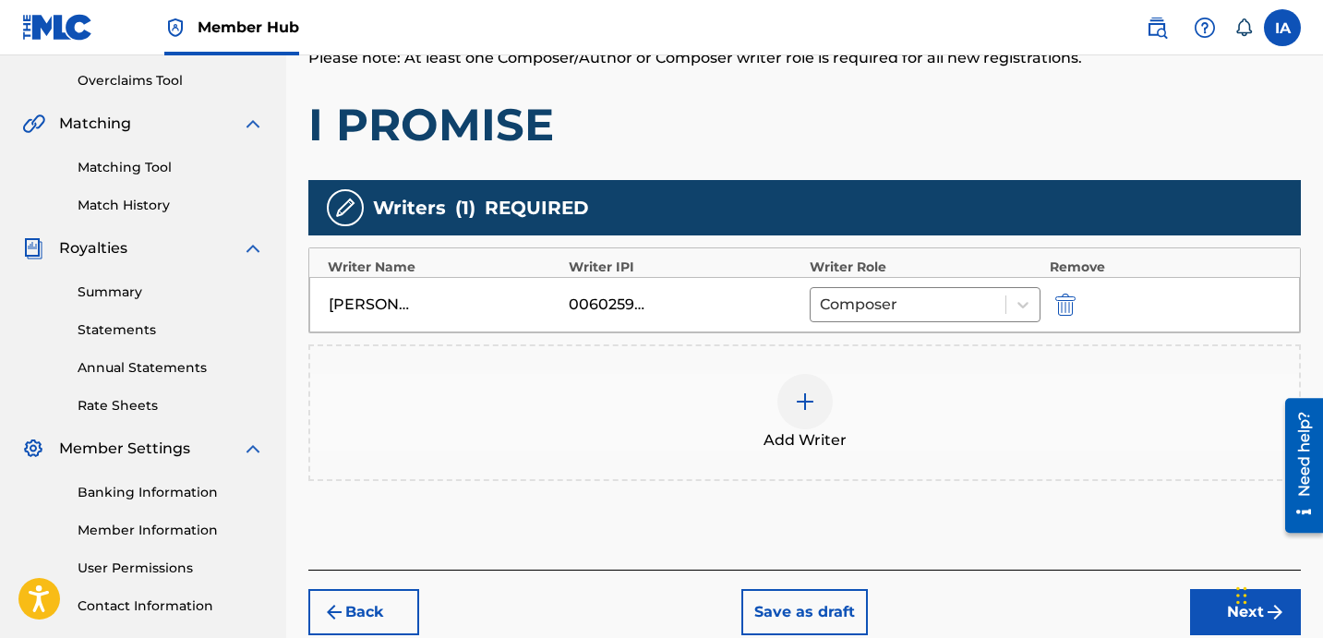
click at [777, 189] on div "Writers ( 1 ) REQUIRED" at bounding box center [804, 207] width 993 height 55
click at [1211, 600] on button "Next" at bounding box center [1245, 612] width 111 height 46
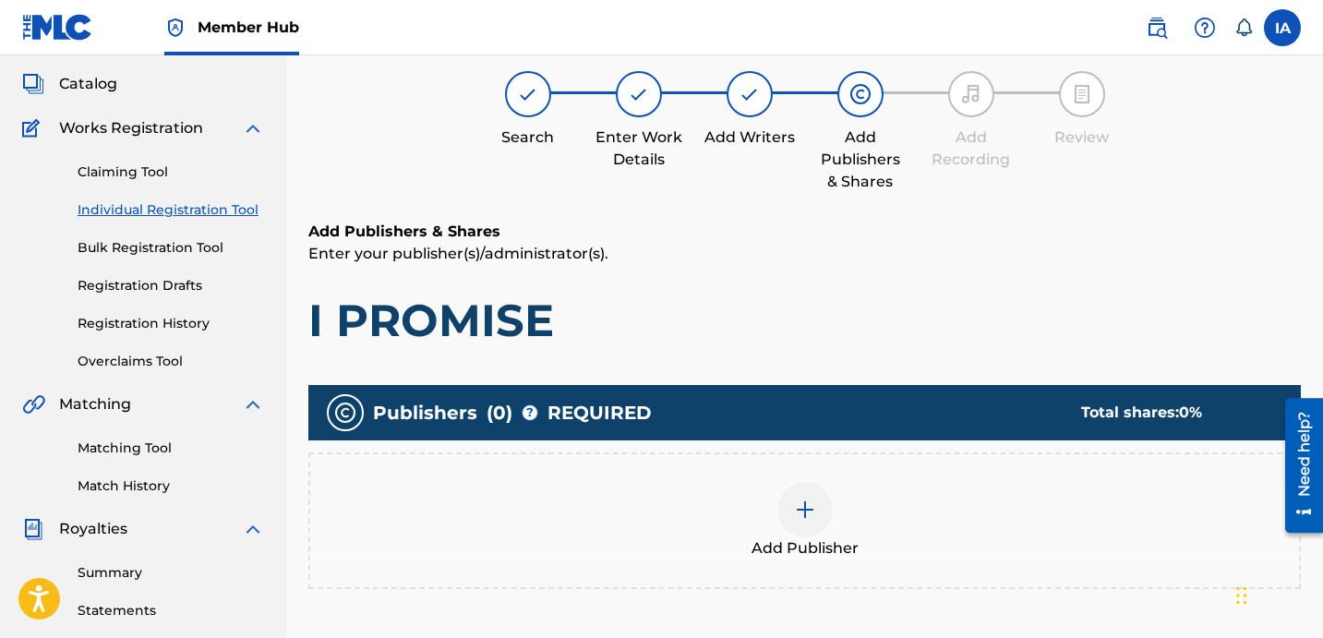
scroll to position [83, 0]
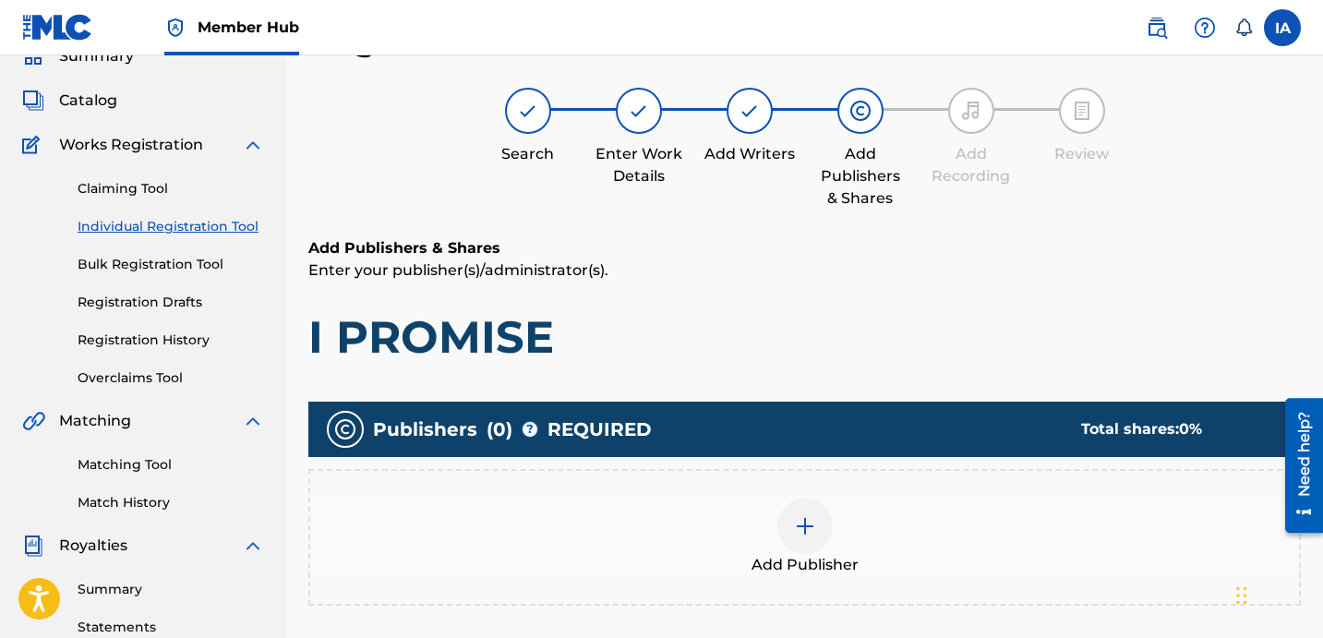
click at [808, 346] on h1 "I PROMISE" at bounding box center [804, 336] width 993 height 55
click at [869, 562] on div "Add Publisher" at bounding box center [804, 538] width 989 height 78
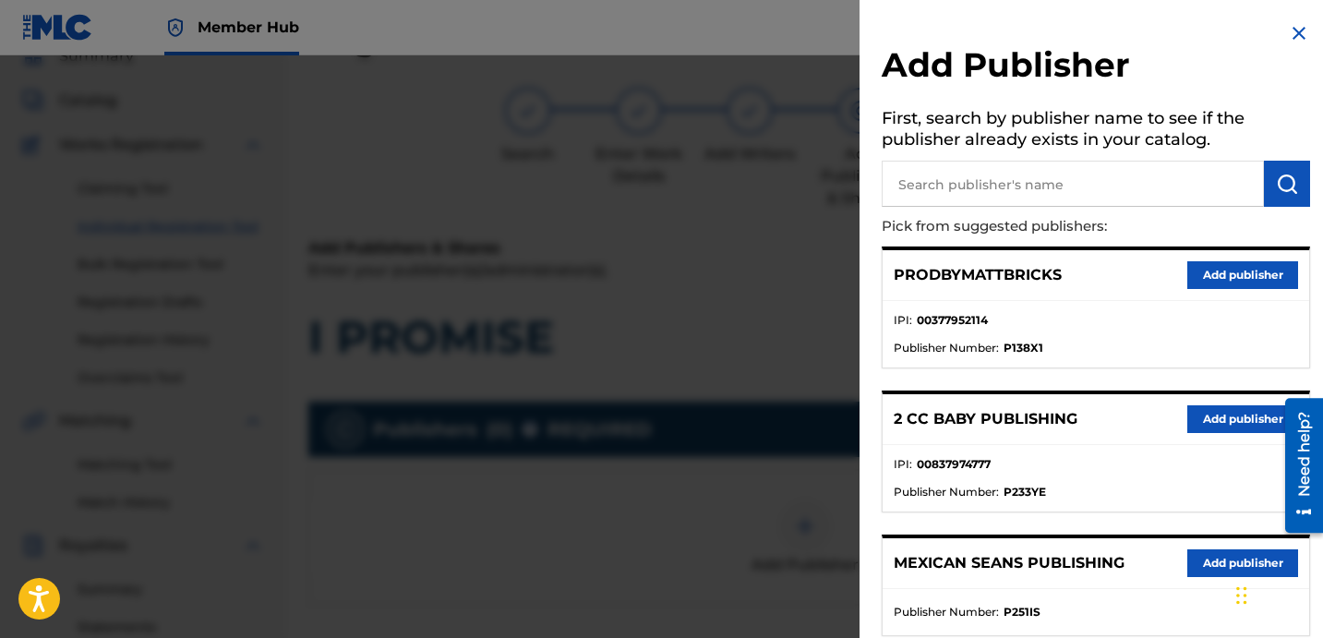
click at [1067, 187] on input "text" at bounding box center [1073, 184] width 382 height 46
type input "[PERSON_NAME]"
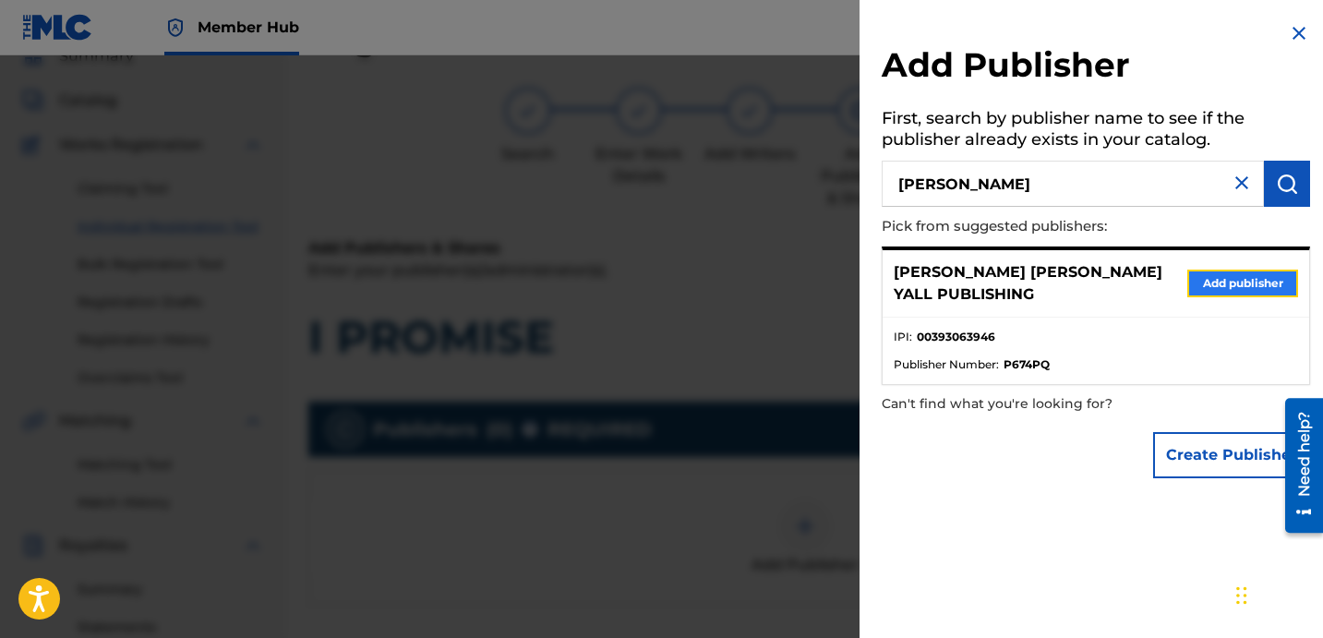
click at [1211, 281] on button "Add publisher" at bounding box center [1242, 284] width 111 height 28
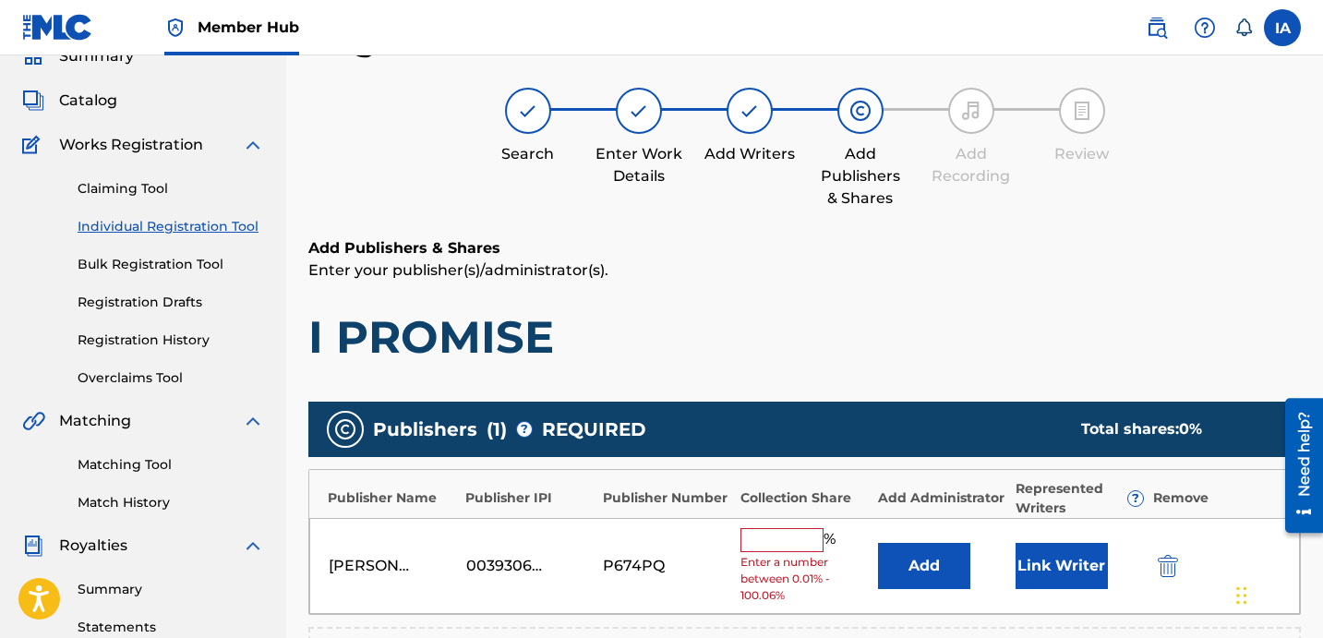
click at [811, 291] on div "Add Publishers & Shares Enter your publisher(s)/administrator(s). I PROMISE" at bounding box center [804, 300] width 993 height 127
click at [747, 285] on div "Add Publishers & Shares Enter your publisher(s)/administrator(s). I PROMISE" at bounding box center [804, 300] width 993 height 127
click at [764, 542] on input "text" at bounding box center [782, 540] width 83 height 24
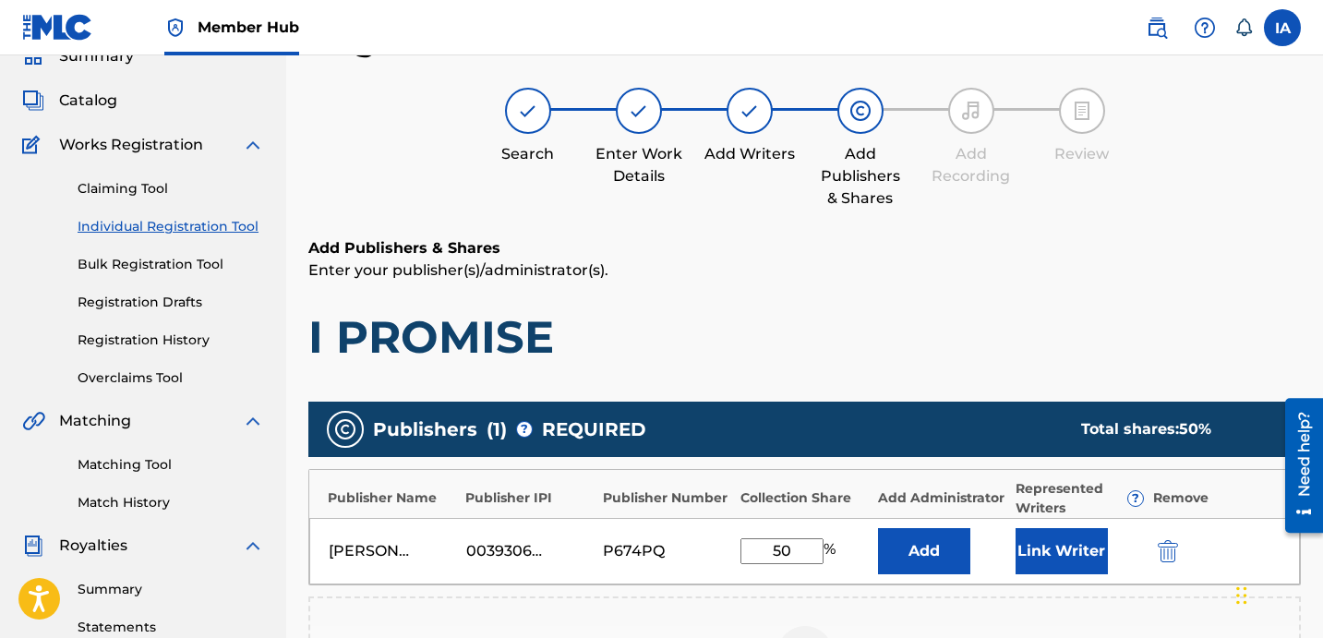
drag, startPoint x: 797, startPoint y: 554, endPoint x: 657, endPoint y: 493, distance: 153.0
click at [657, 493] on div "Publisher Name Publisher IPI Publisher Number Collection Share Add Administrato…" at bounding box center [804, 527] width 993 height 116
type input "50"
click at [954, 552] on button "Add" at bounding box center [924, 551] width 92 height 46
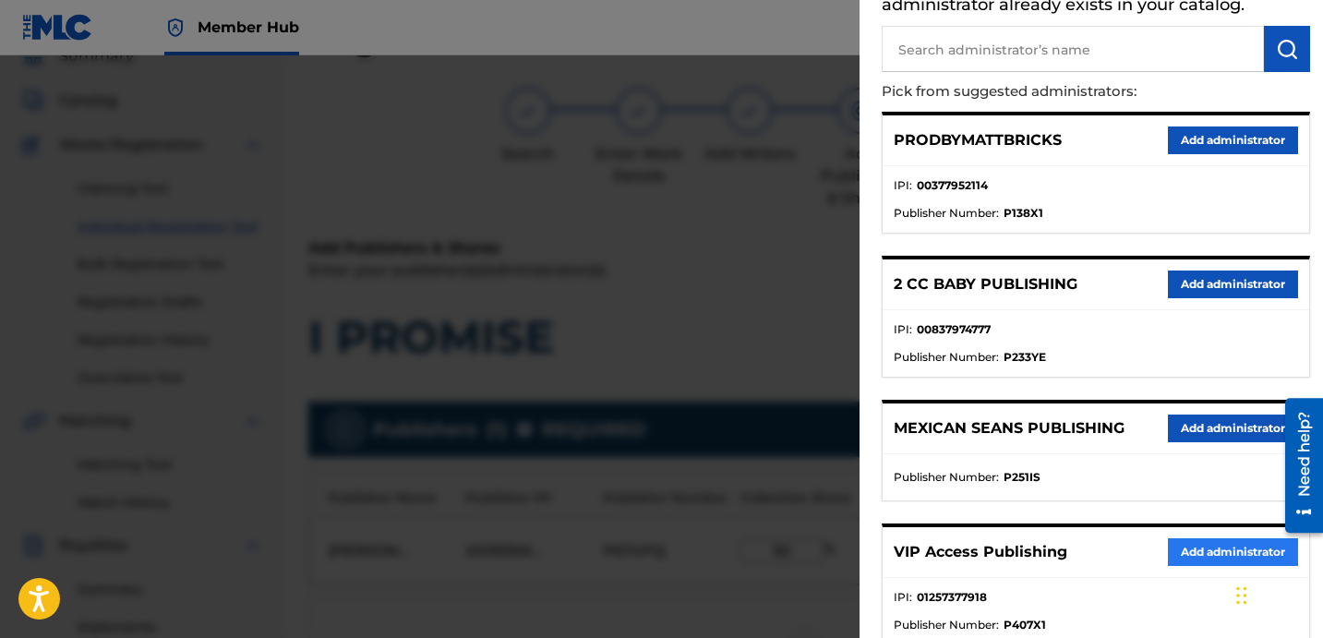
scroll to position [164, 0]
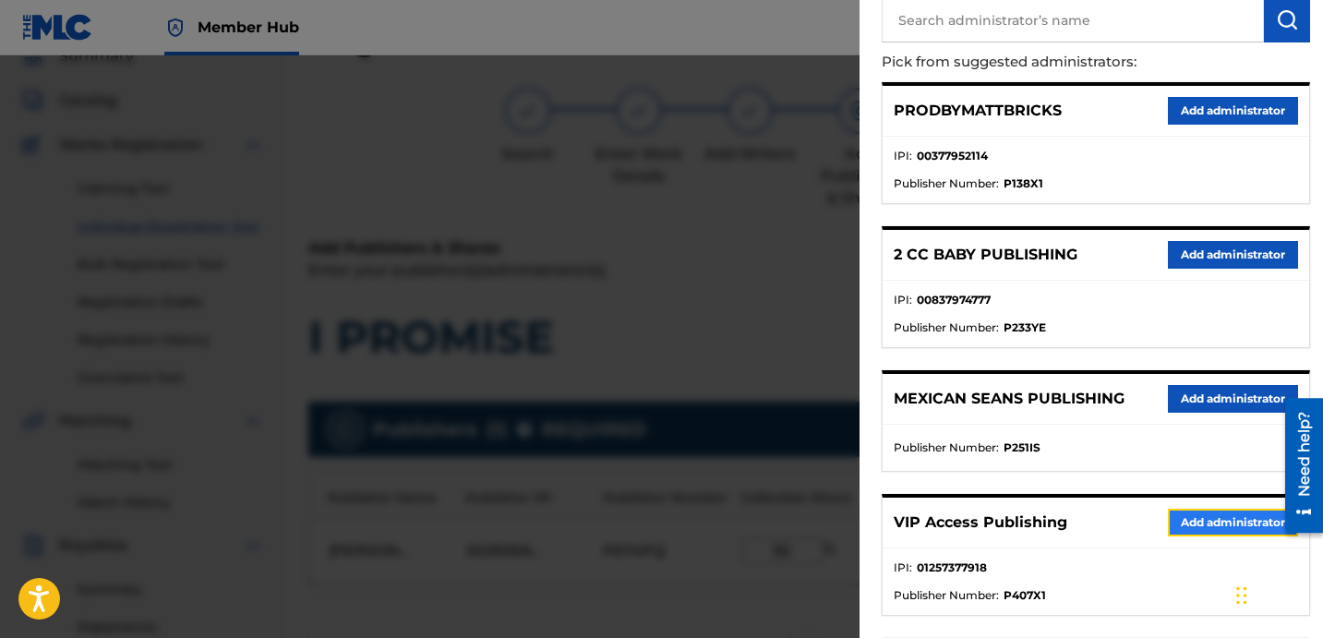
click at [1179, 517] on button "Add administrator" at bounding box center [1233, 523] width 130 height 28
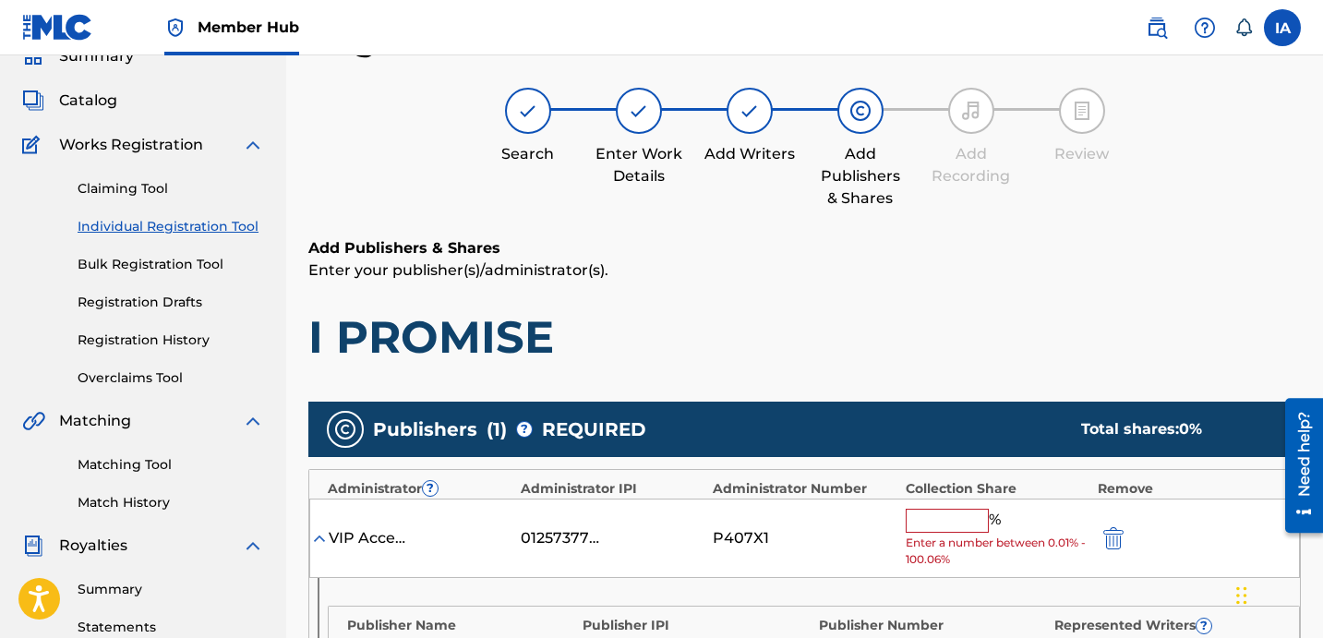
click at [963, 515] on input "text" at bounding box center [947, 521] width 83 height 24
paste input "50"
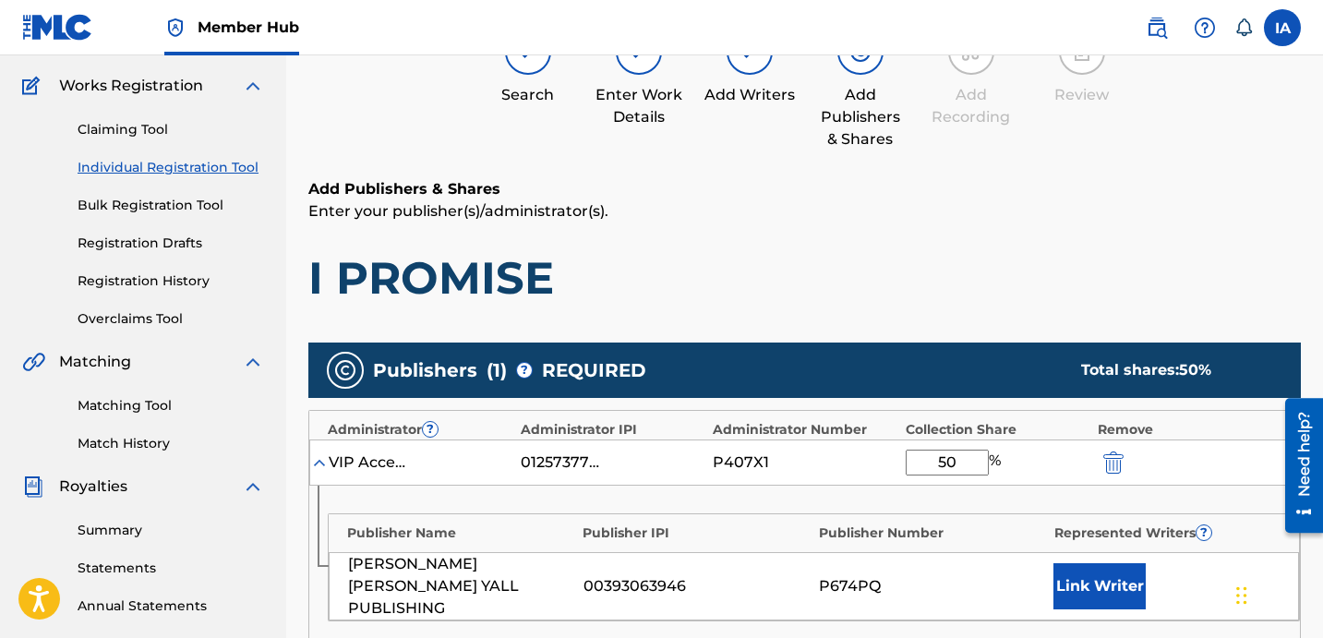
scroll to position [580, 0]
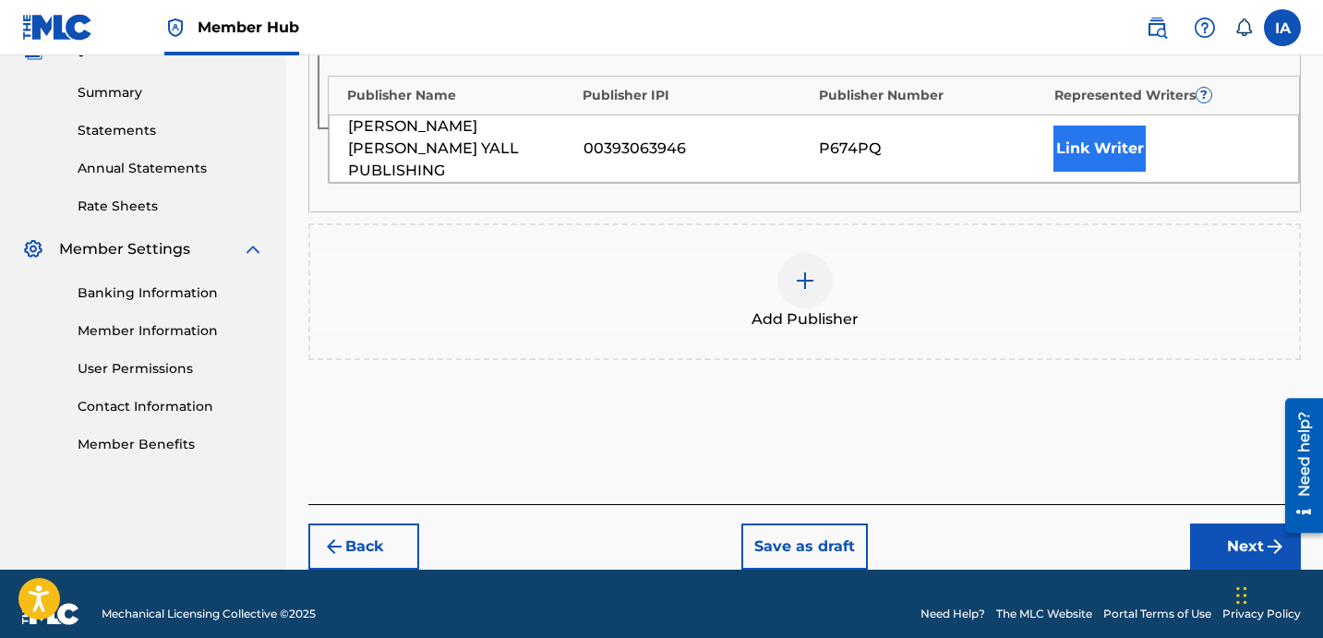
type input "50"
click at [1115, 126] on button "Link Writer" at bounding box center [1100, 149] width 92 height 46
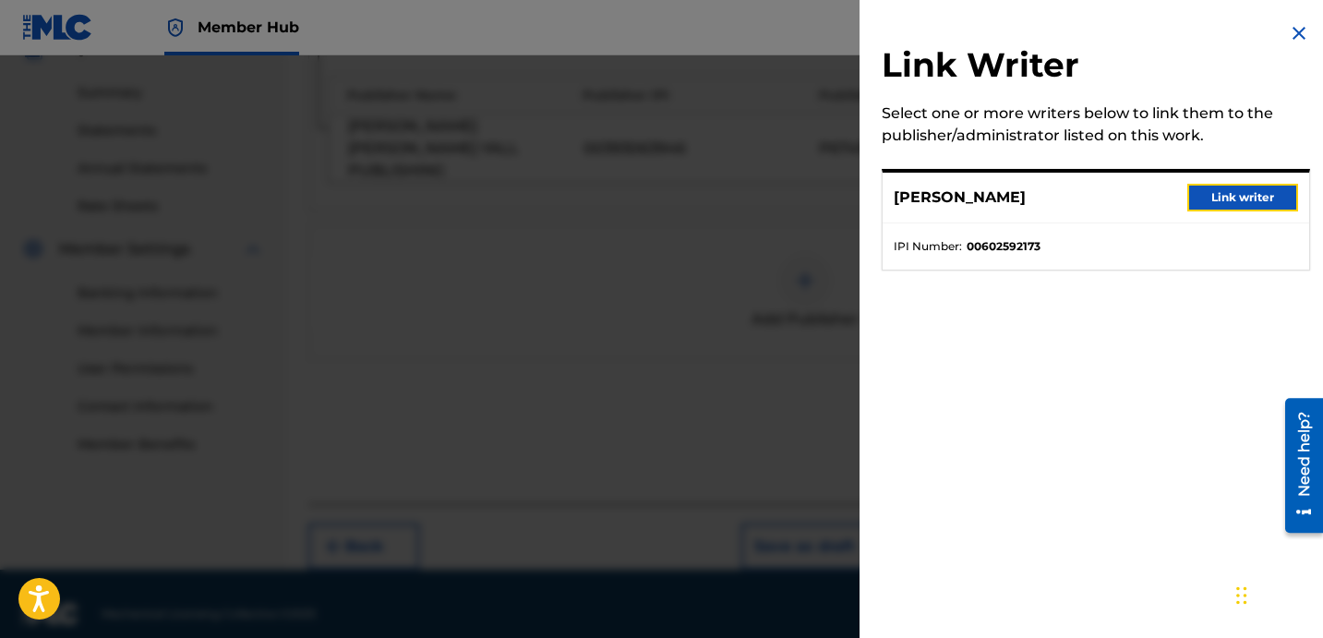
click at [1232, 199] on button "Link writer" at bounding box center [1242, 198] width 111 height 28
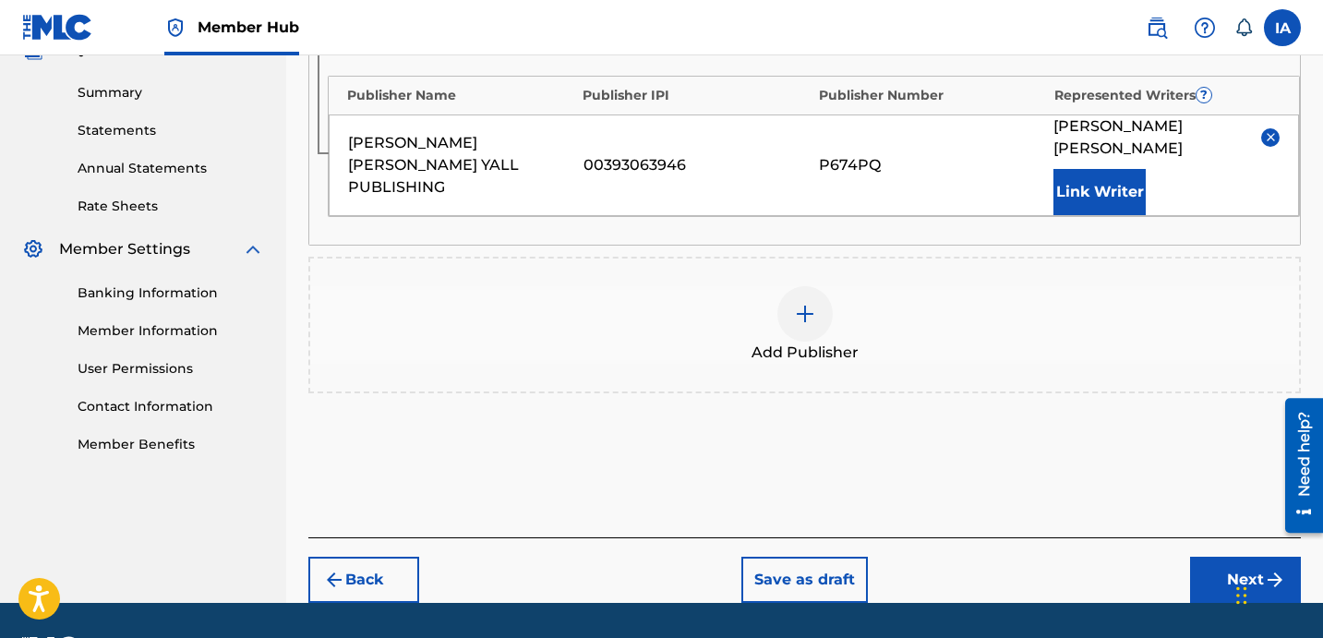
drag, startPoint x: 1023, startPoint y: 473, endPoint x: 959, endPoint y: 435, distance: 74.1
click at [959, 436] on div "Add Publishers & Shares Enter your publisher(s)/administrator(s). I PROMISE Pub…" at bounding box center [804, 139] width 993 height 797
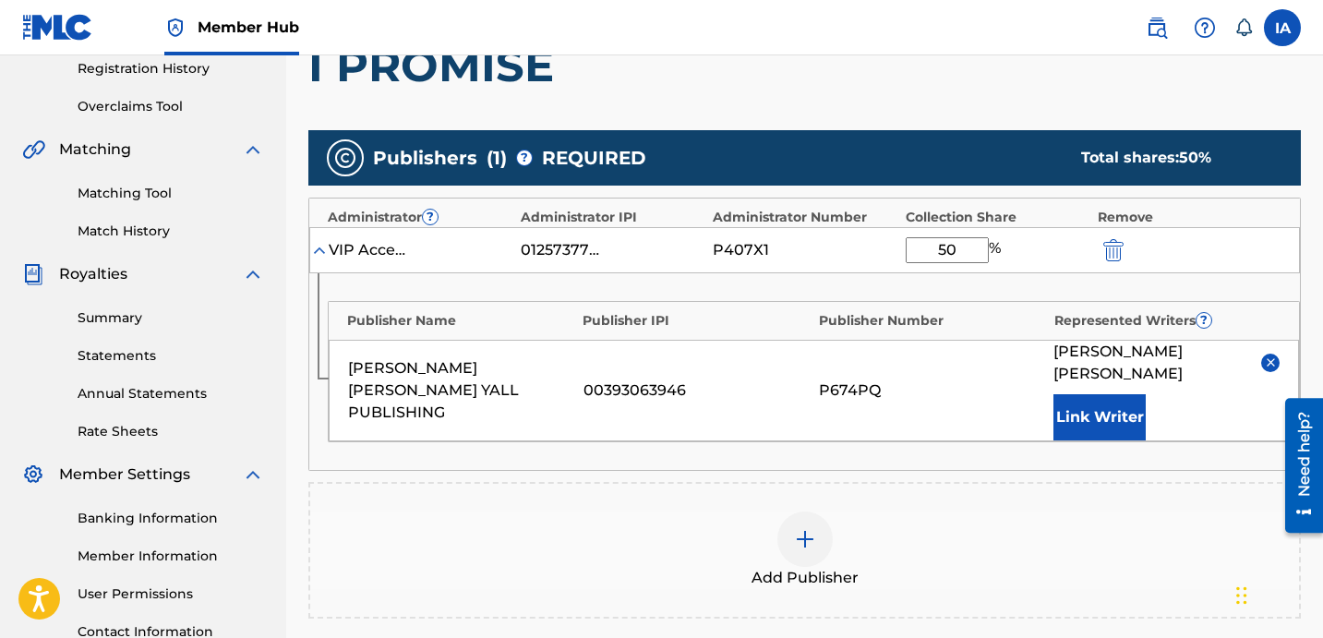
scroll to position [611, 0]
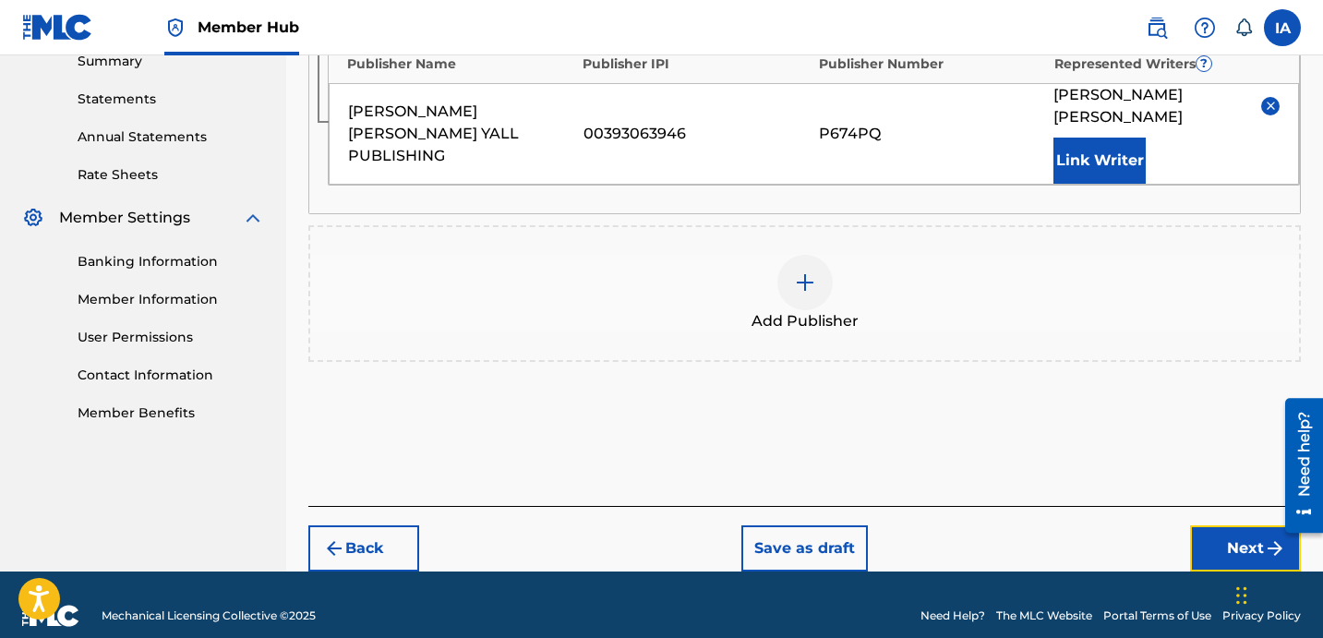
click at [1220, 525] on button "Next" at bounding box center [1245, 548] width 111 height 46
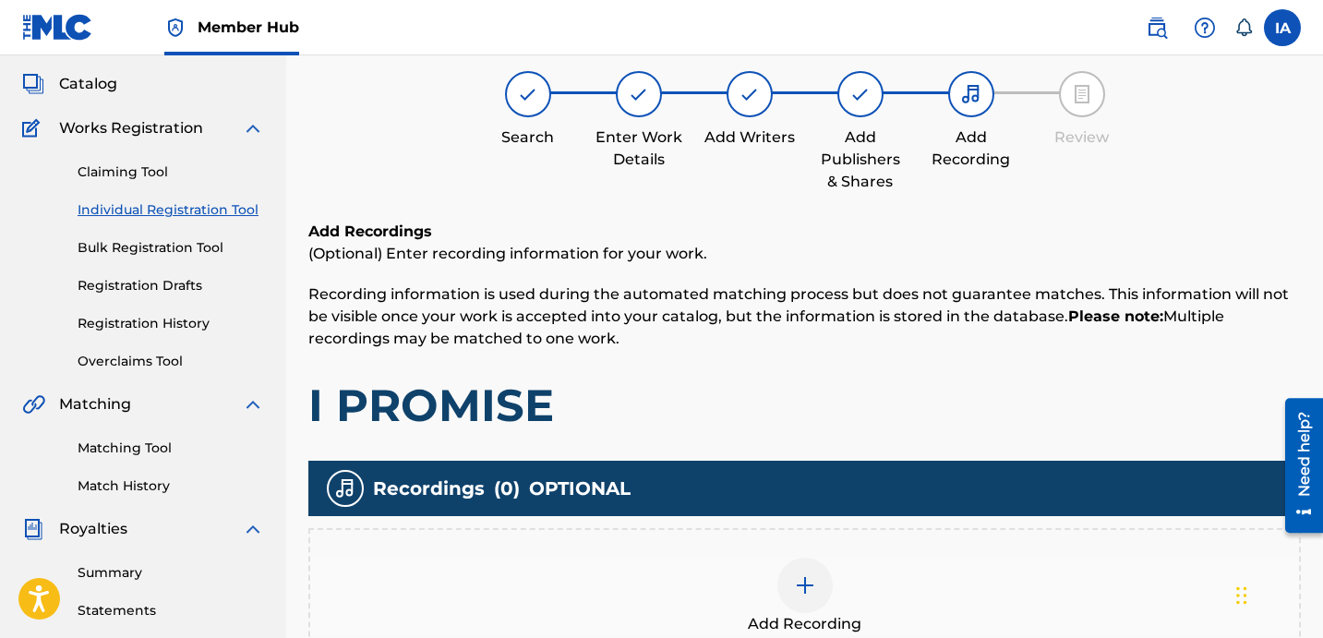
scroll to position [83, 0]
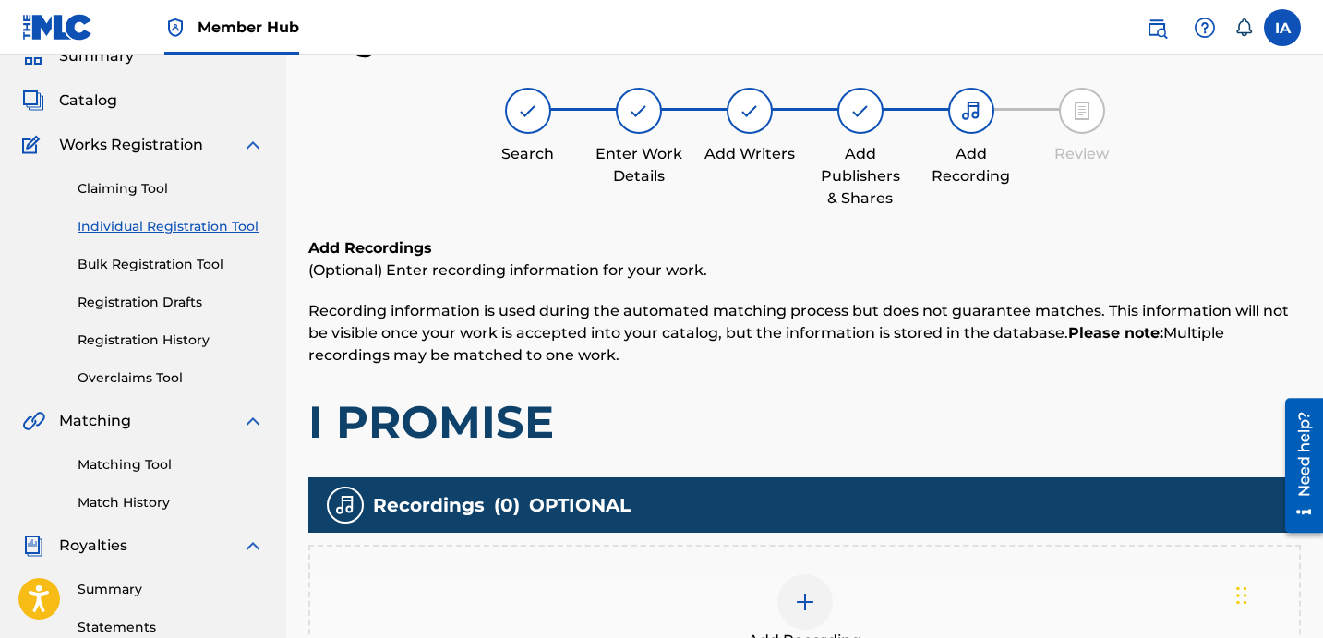
click at [853, 370] on div "Add Recordings (Optional) Enter recording information for your work. Recording …" at bounding box center [804, 343] width 993 height 212
click at [798, 365] on p "Recording information is used during the automated matching process but does no…" at bounding box center [804, 333] width 993 height 66
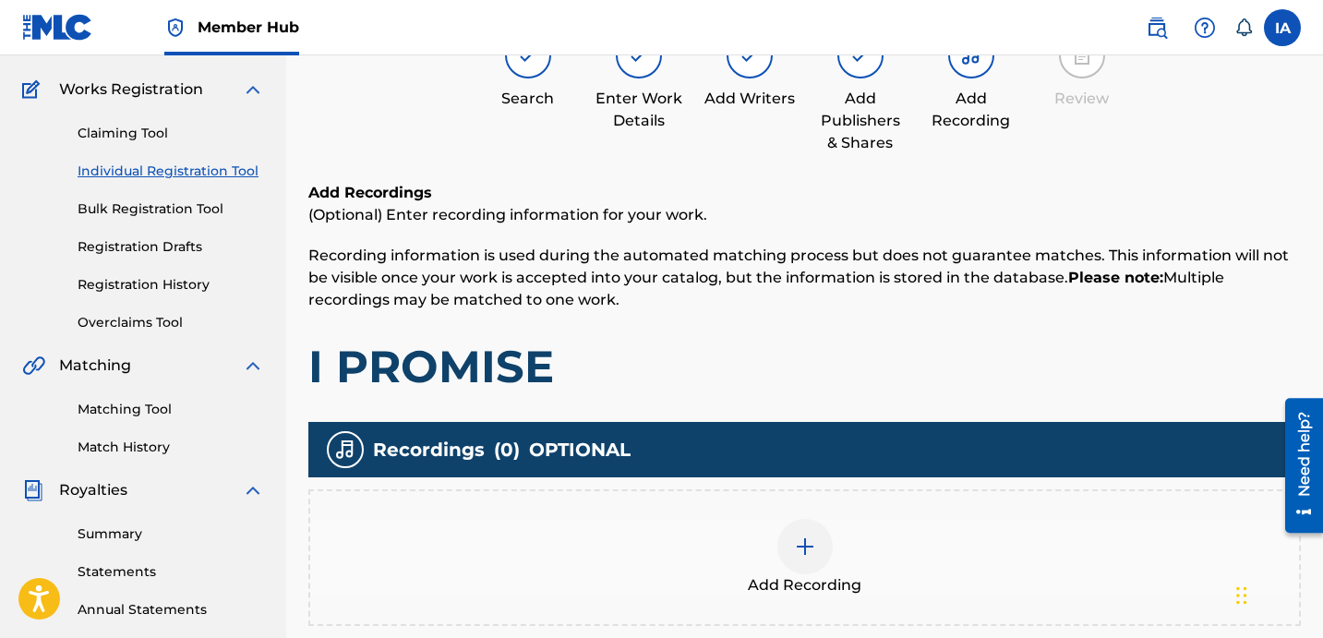
scroll to position [143, 0]
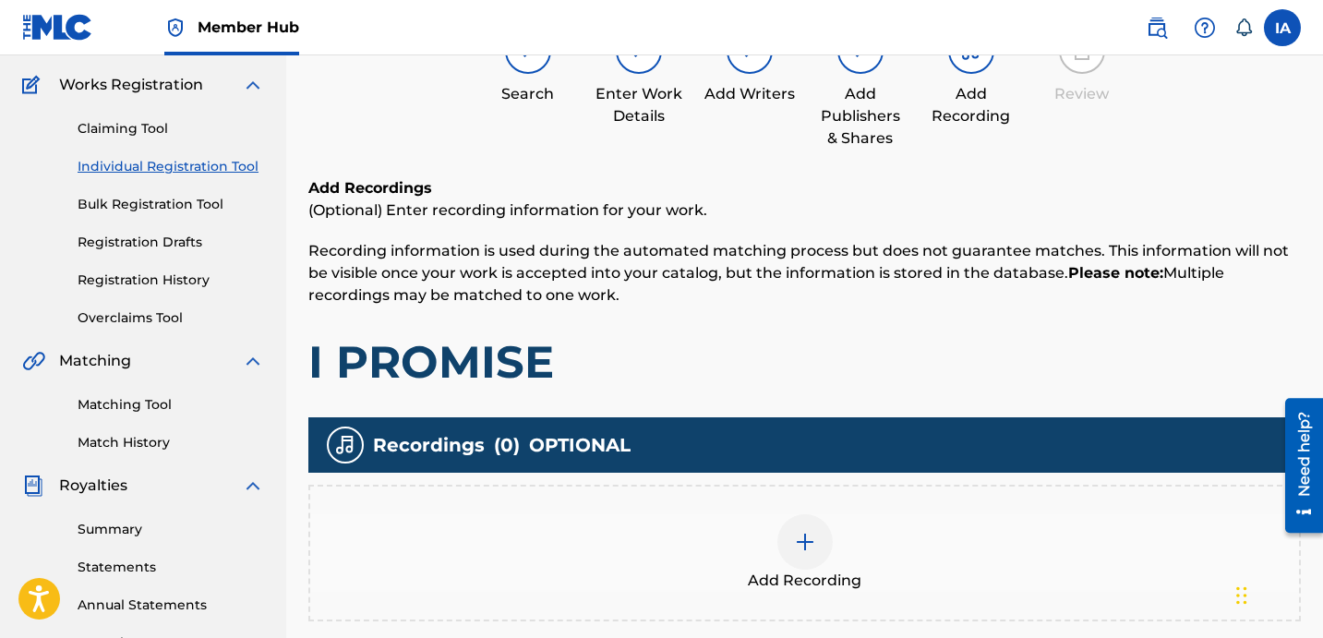
click at [693, 356] on h1 "I PROMISE" at bounding box center [804, 361] width 993 height 55
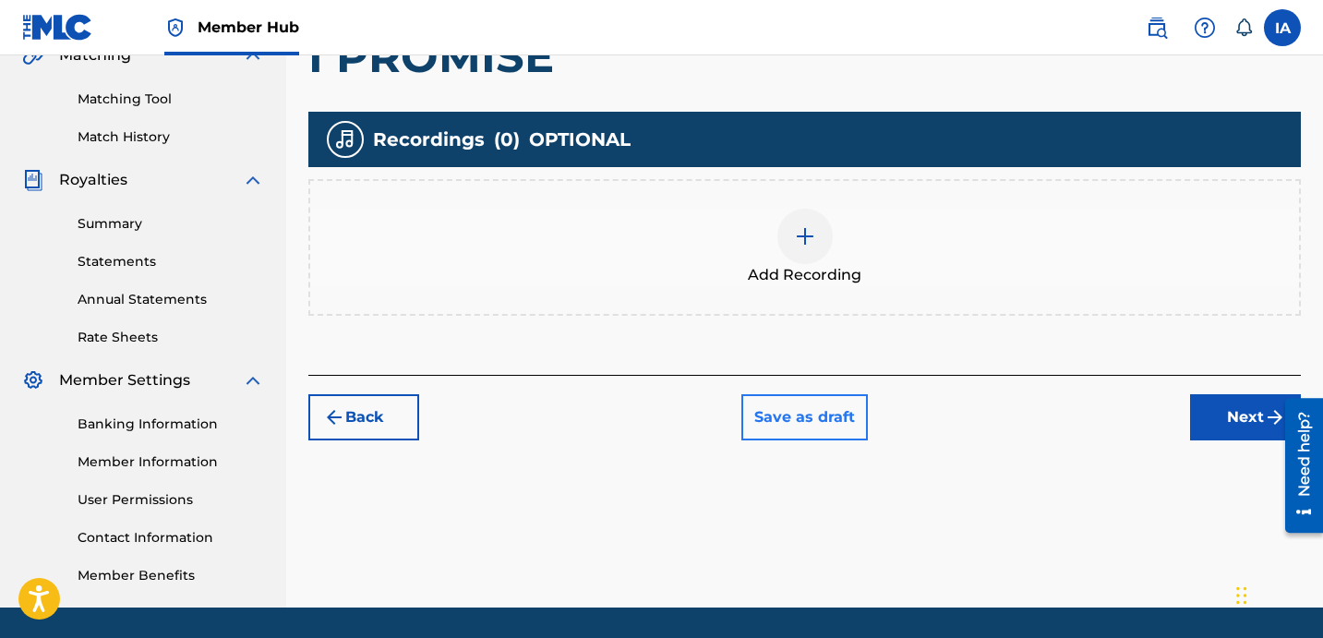
scroll to position [507, 0]
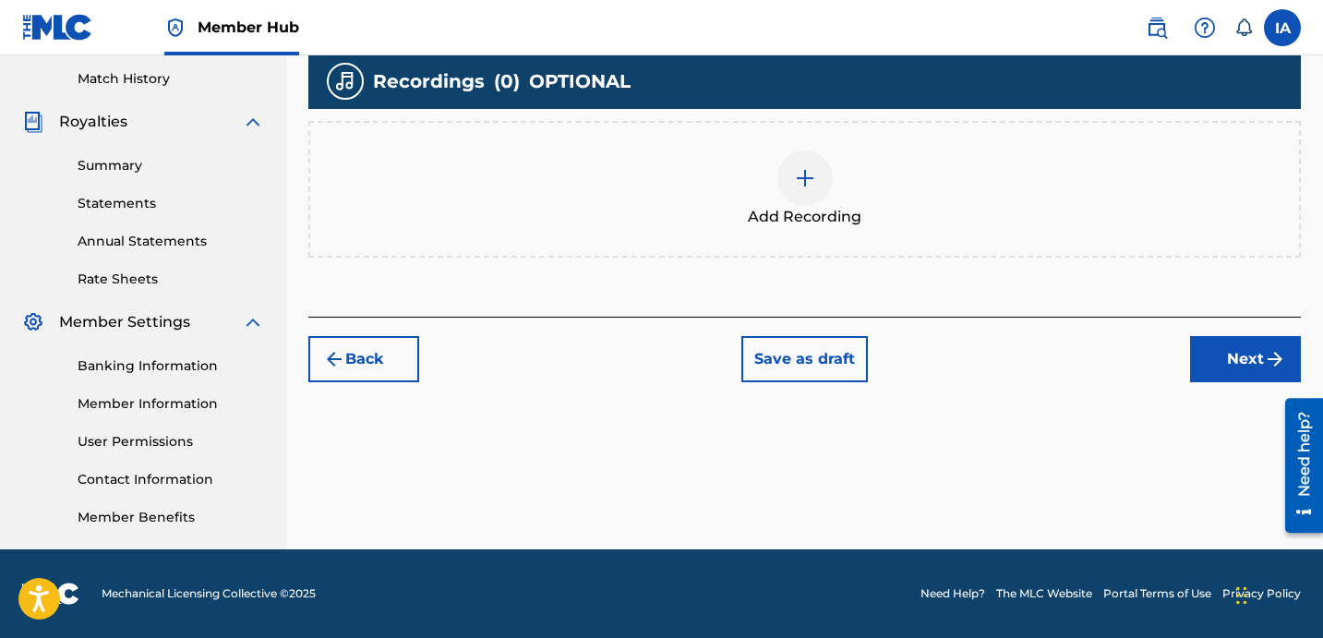
click at [820, 199] on div at bounding box center [804, 178] width 55 height 55
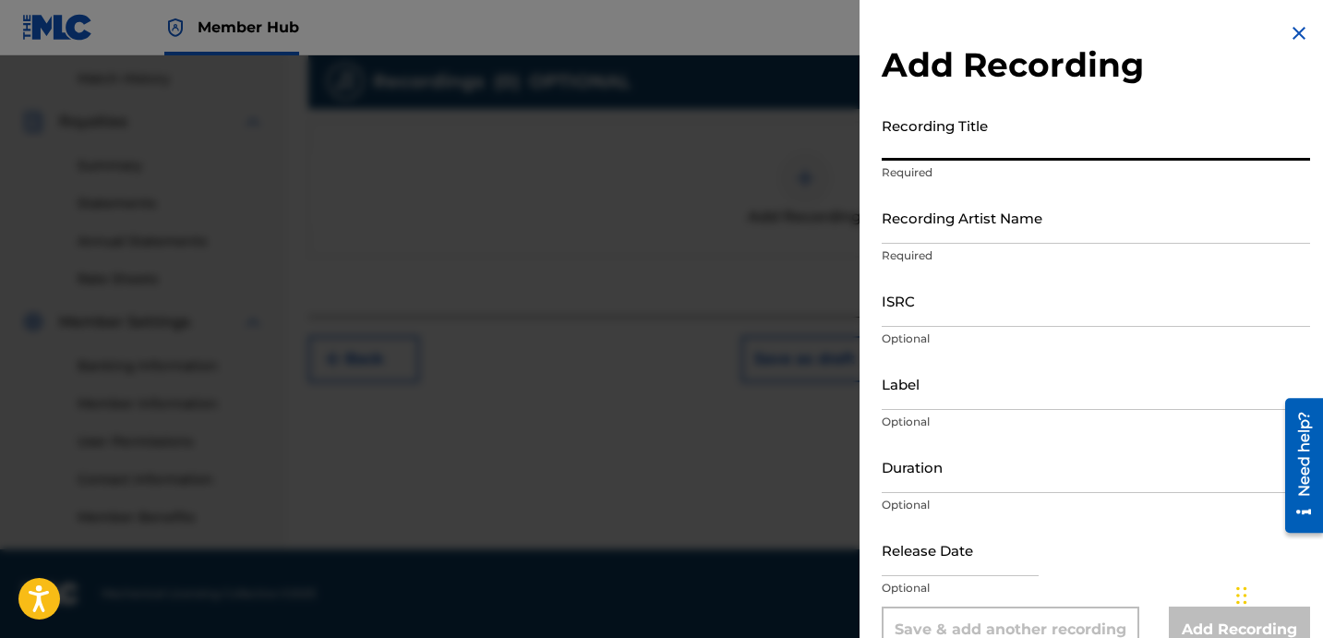
click at [958, 144] on input "Recording Title" at bounding box center [1096, 134] width 428 height 53
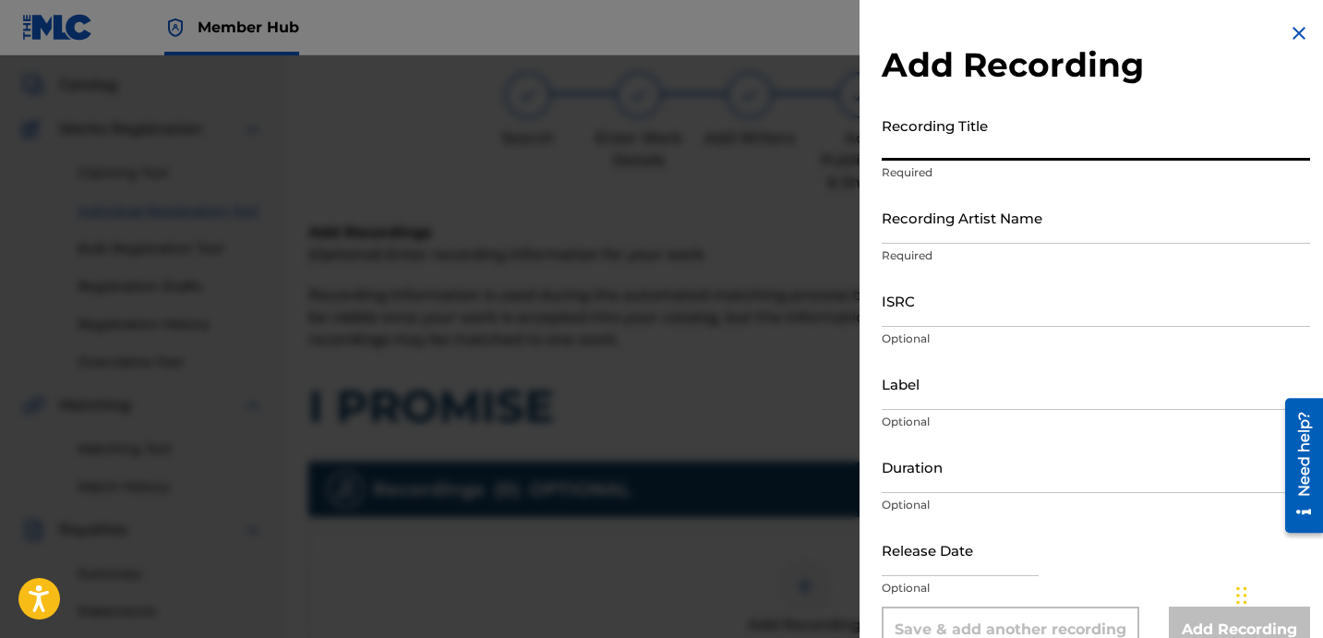
scroll to position [19, 0]
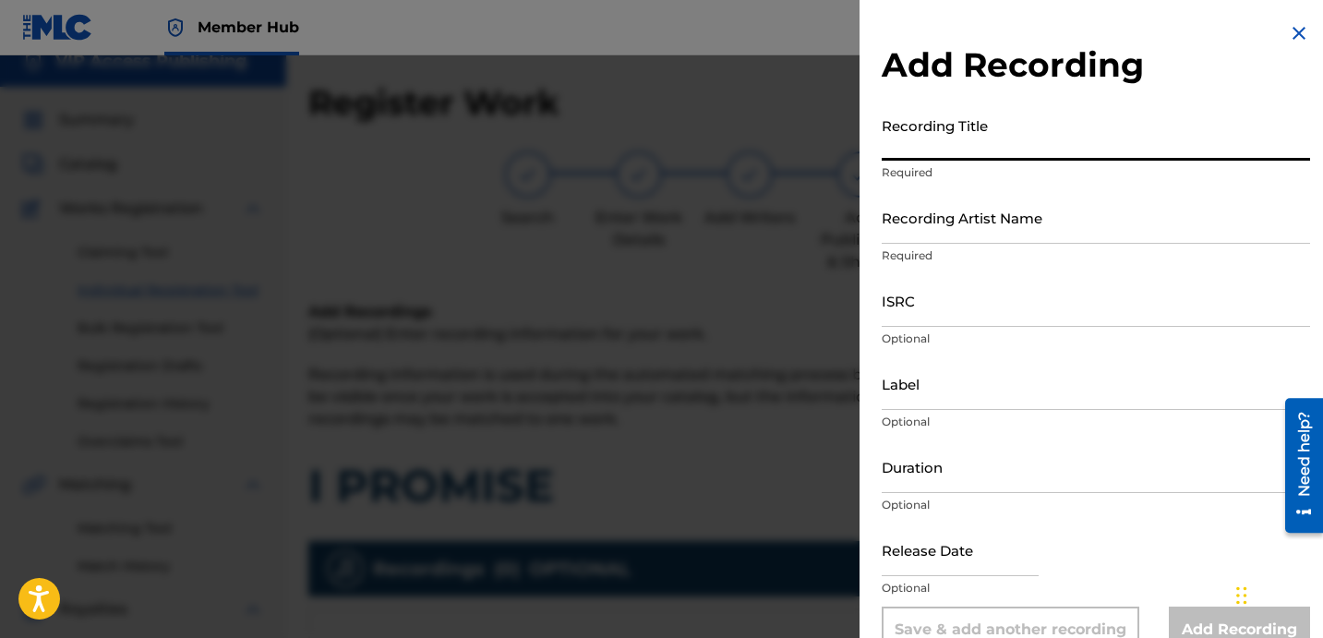
click at [1076, 135] on input "Recording Title" at bounding box center [1096, 134] width 428 height 53
paste input "I PROMISE"
type input "I PROMISE"
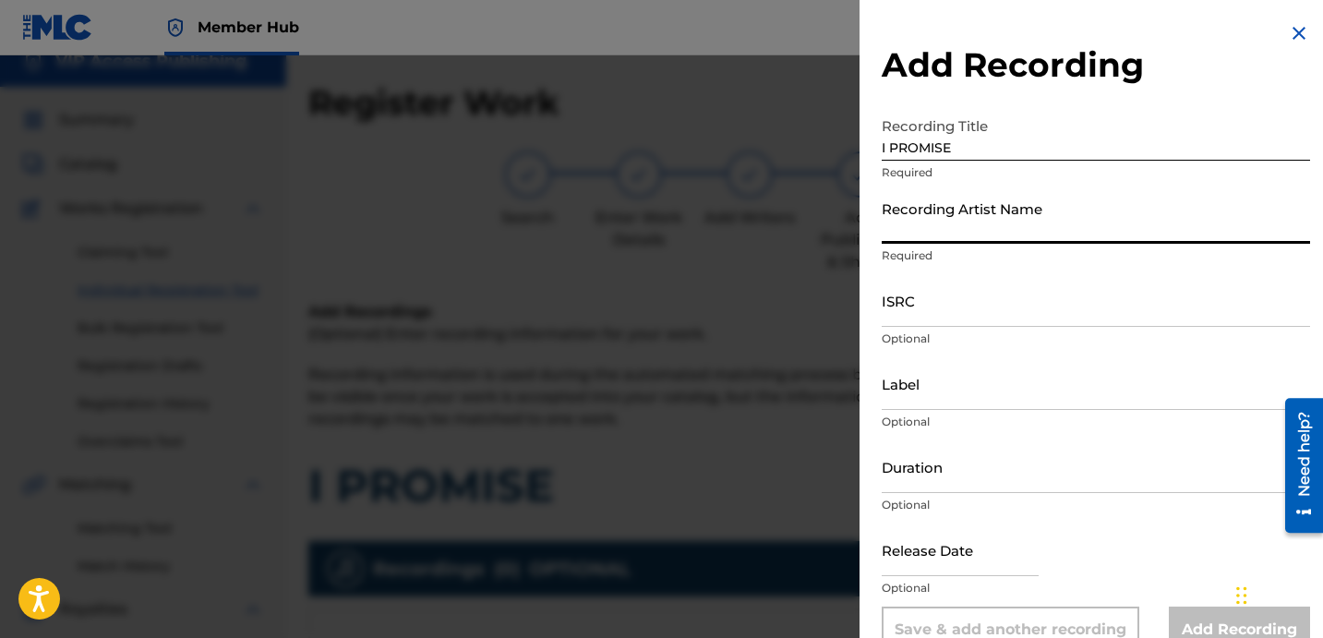
click at [1058, 197] on input "Recording Artist Name" at bounding box center [1096, 217] width 428 height 53
click at [1074, 200] on input "Recording Artist Name" at bounding box center [1096, 217] width 428 height 53
paste input "[PERSON_NAME]"
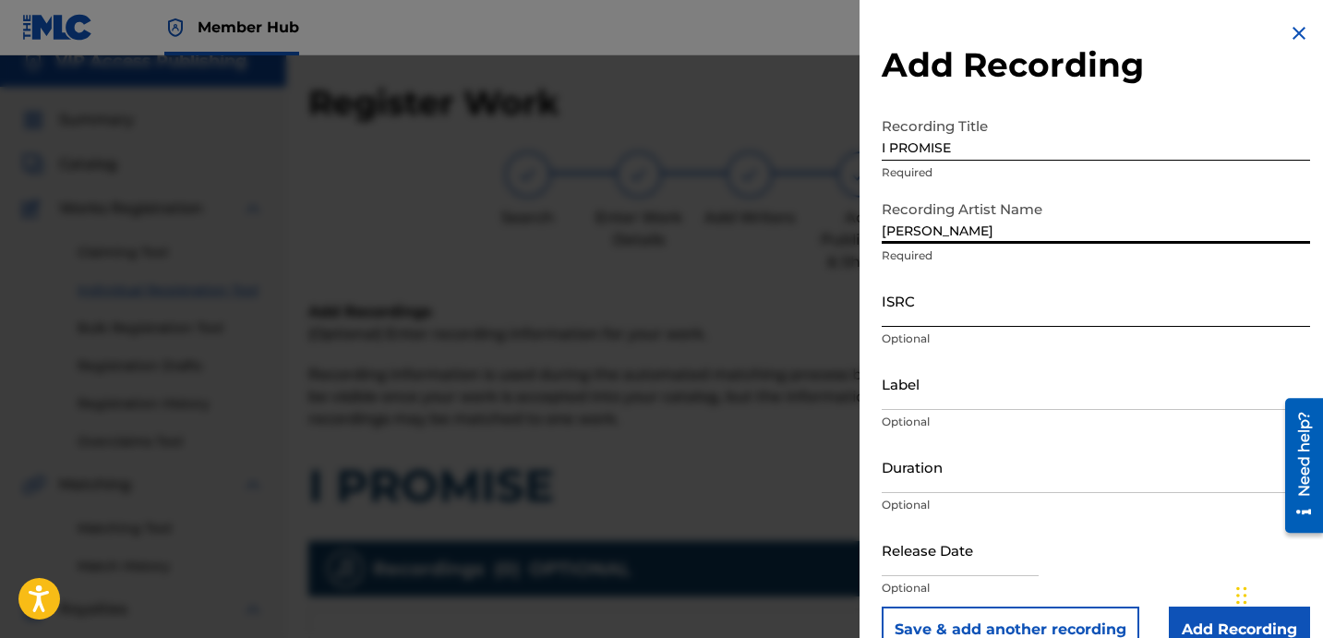
type input "[PERSON_NAME]"
click at [1027, 314] on input "ISRC" at bounding box center [1096, 300] width 428 height 53
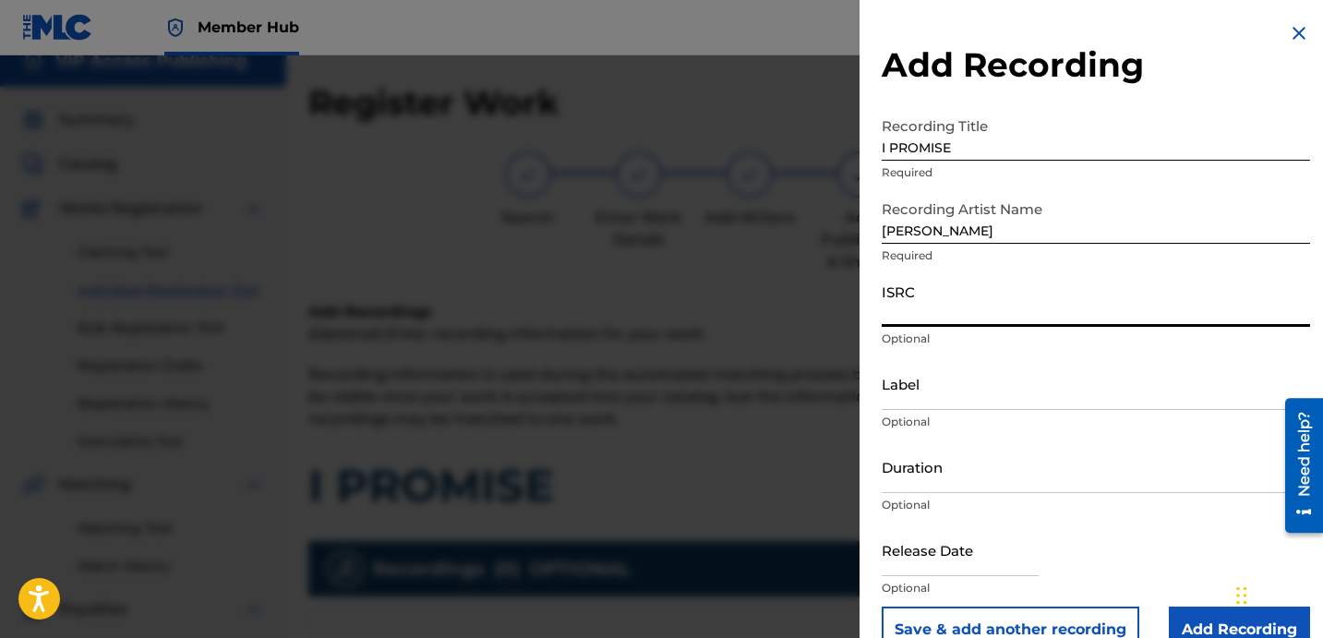
click at [1016, 307] on input "ISRC" at bounding box center [1096, 300] width 428 height 53
paste input "QZ85M1937141"
type input "QZ85M1937141"
click at [1001, 400] on input "Label" at bounding box center [1096, 383] width 428 height 53
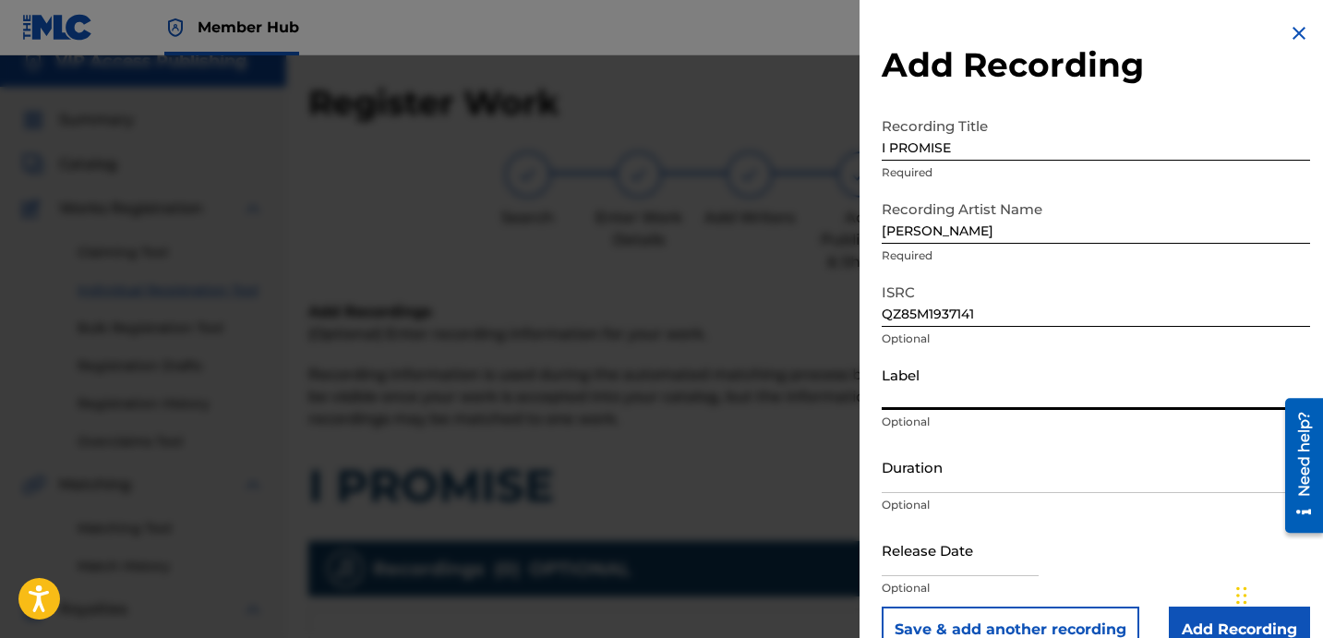
paste input "SLGHTWRKSOUND LLC"
type input "SLGHTWRKSOUND LLC"
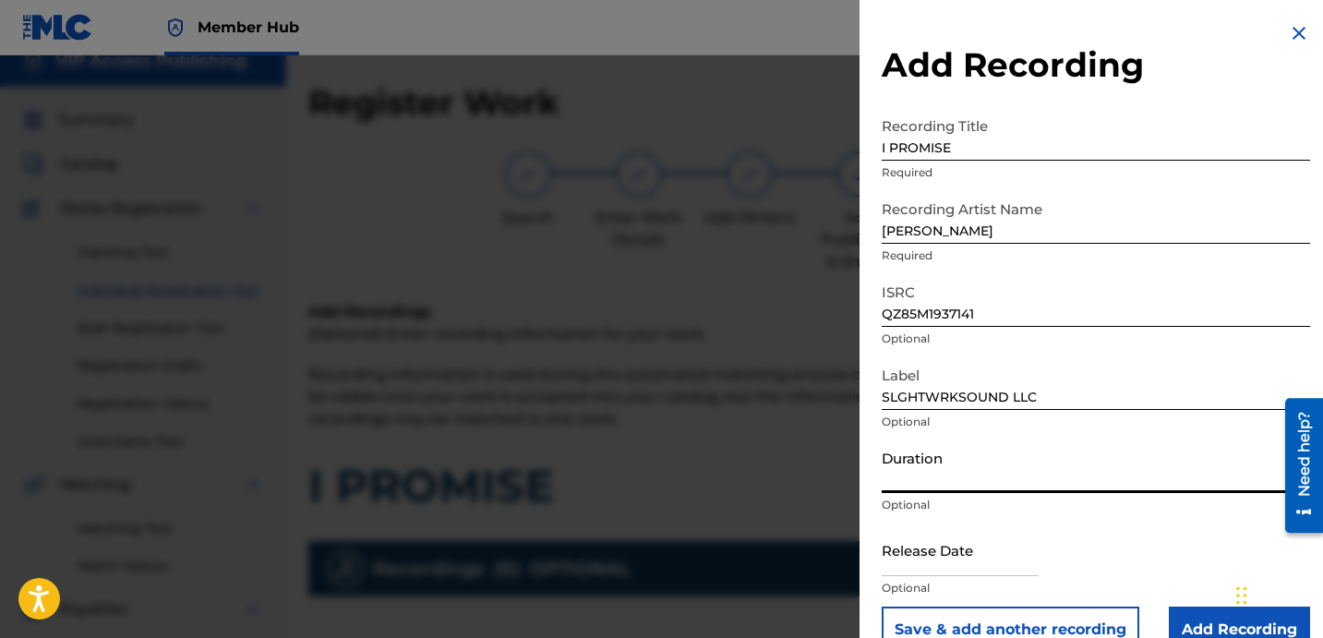
click at [947, 464] on input "Duration" at bounding box center [1096, 466] width 428 height 53
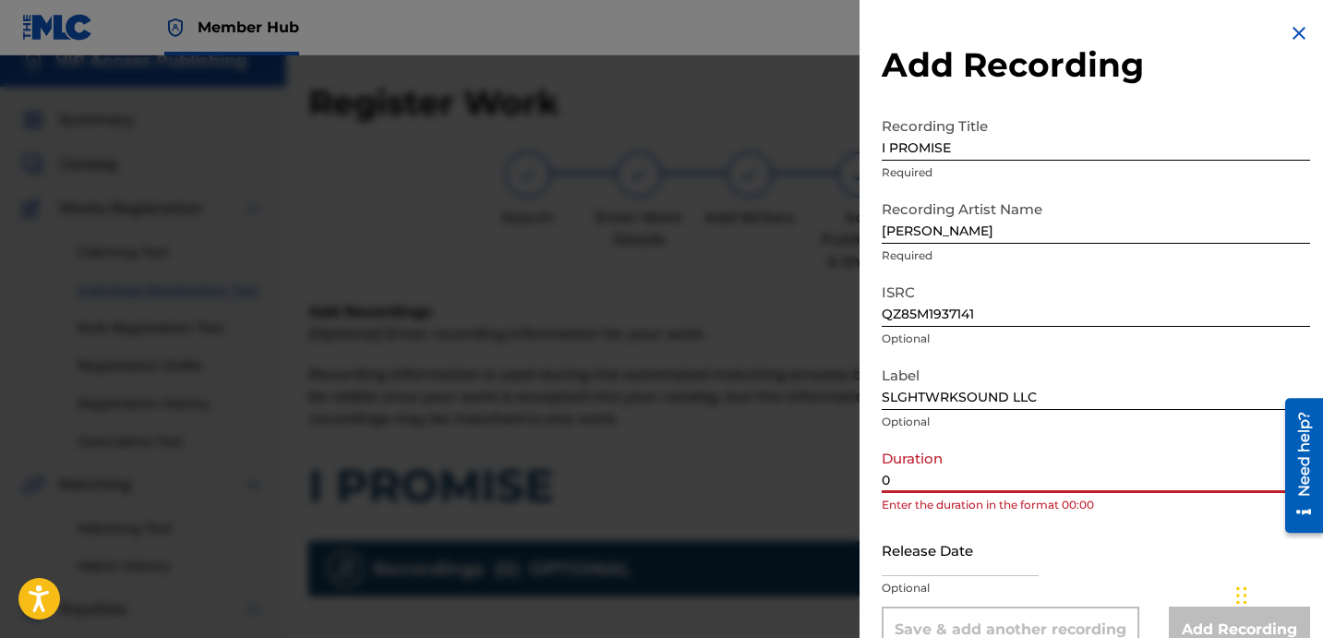
paste input "2:32"
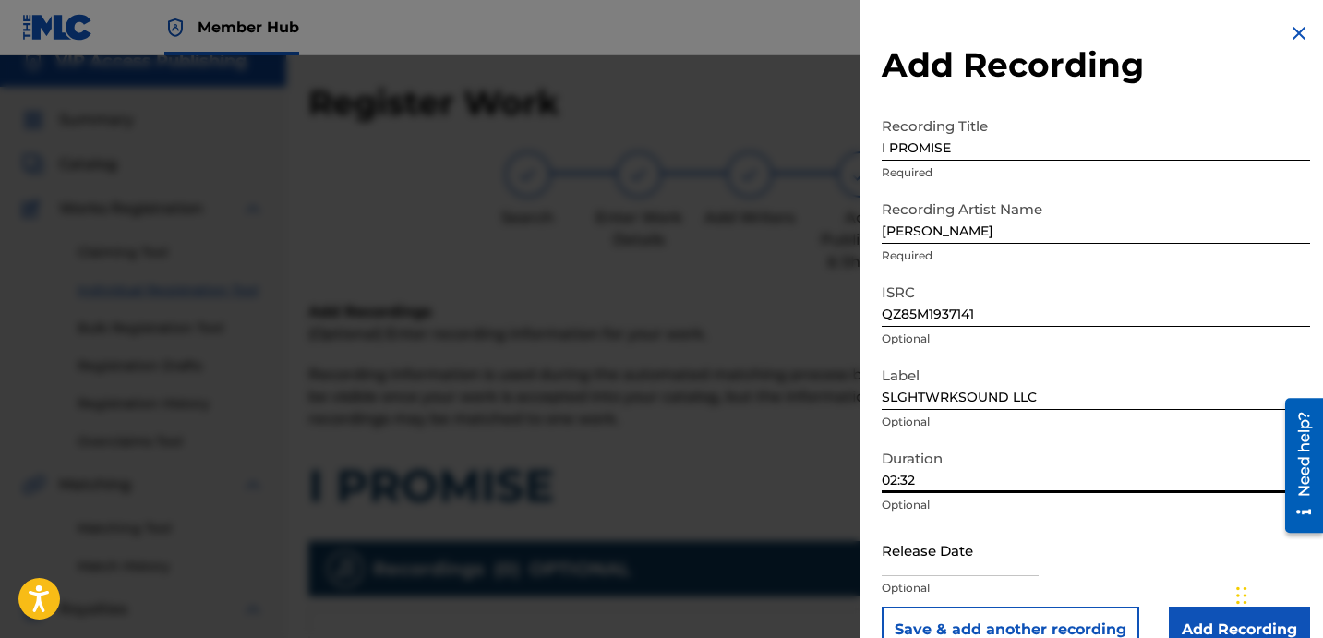
click at [1056, 470] on input "02:32" at bounding box center [1096, 466] width 428 height 53
click at [1027, 474] on input "02:32" at bounding box center [1096, 466] width 428 height 53
click at [1028, 468] on input "02:32" at bounding box center [1096, 466] width 428 height 53
click at [1026, 476] on input "02:32" at bounding box center [1096, 466] width 428 height 53
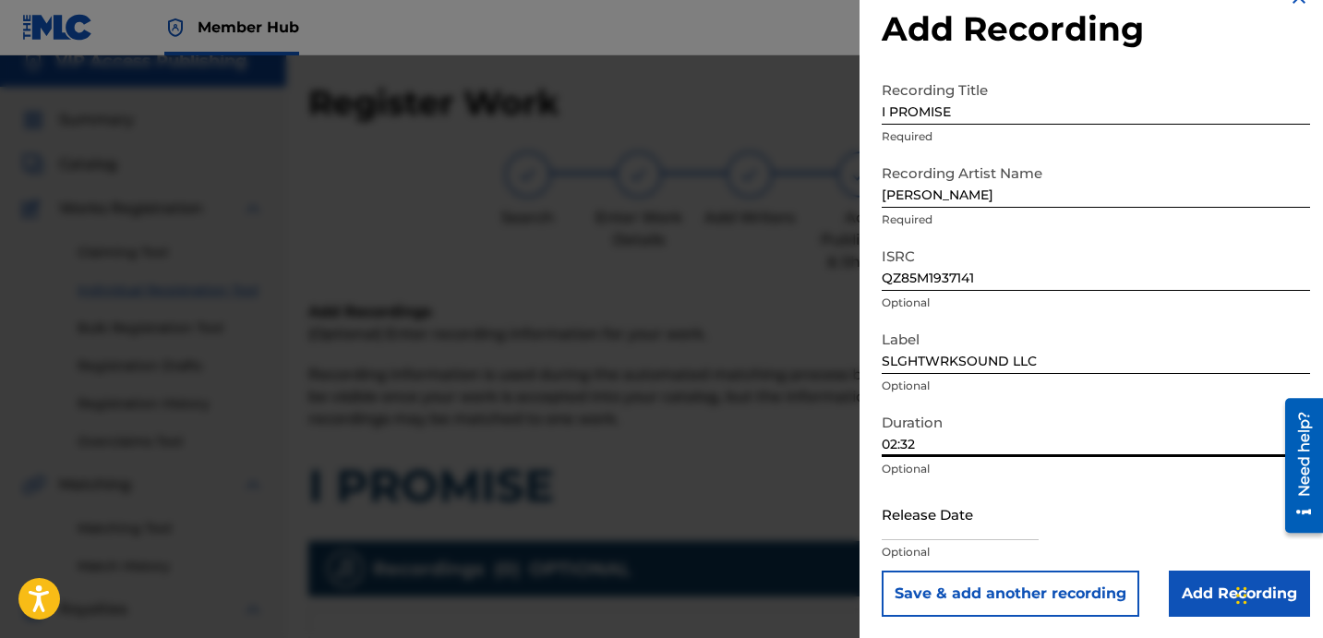
scroll to position [37, 0]
type input "02:32"
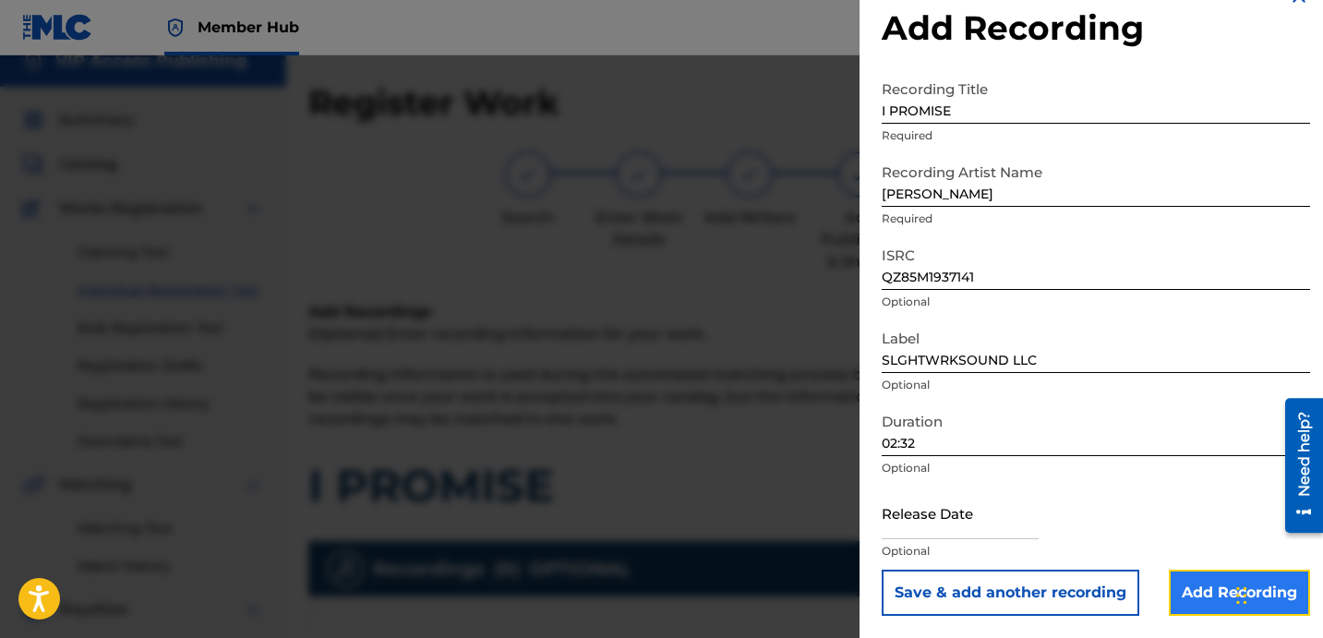
click at [1169, 589] on input "Add Recording" at bounding box center [1239, 593] width 141 height 46
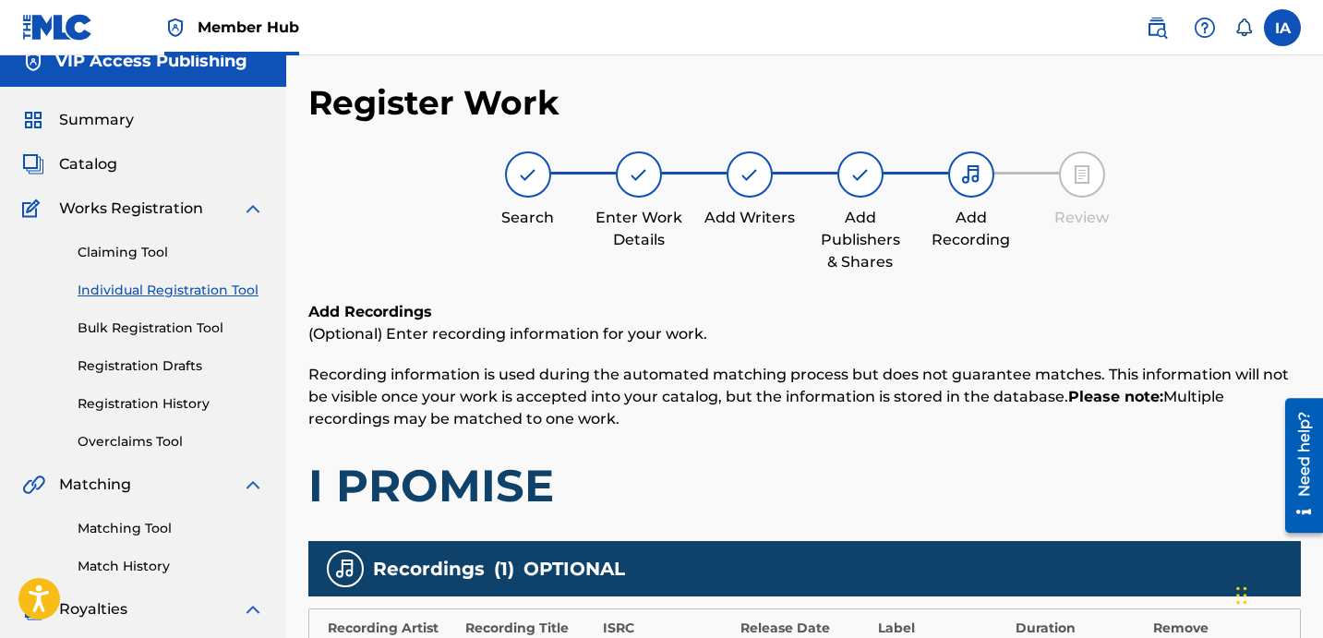
click at [811, 444] on div "Add Recordings (Optional) Enter recording information for your work. Recording …" at bounding box center [804, 407] width 993 height 212
click at [781, 424] on p "Recording information is used during the automated matching process but does no…" at bounding box center [804, 397] width 993 height 66
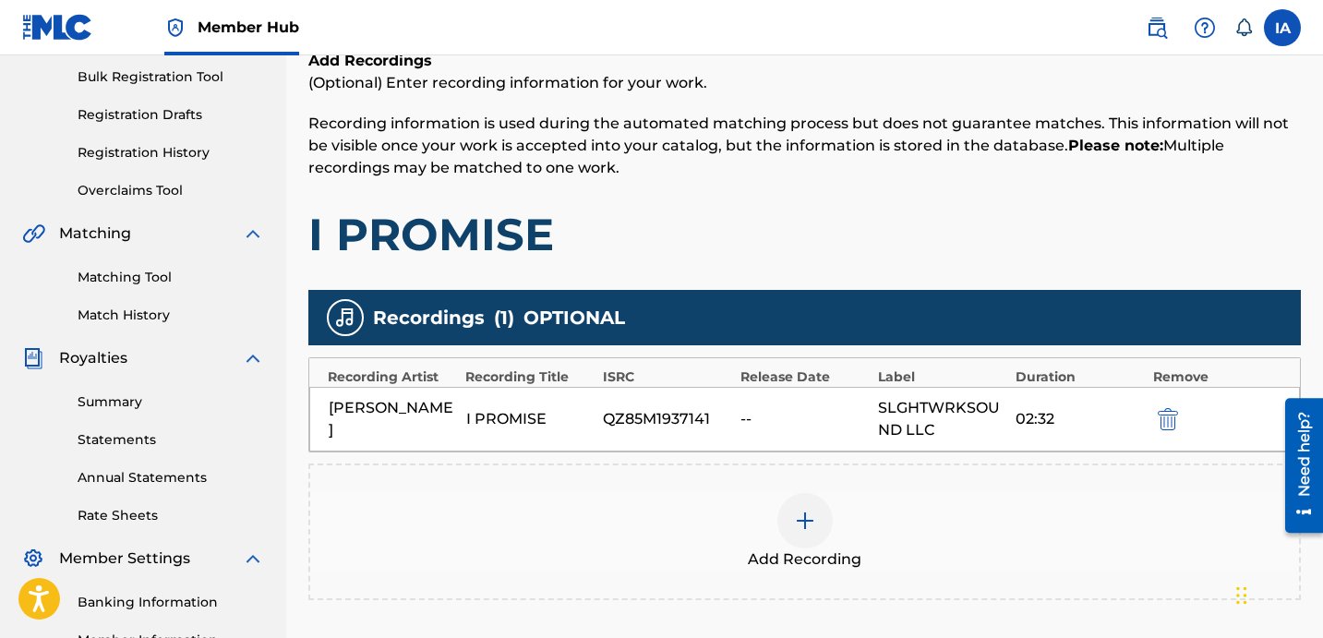
scroll to position [369, 0]
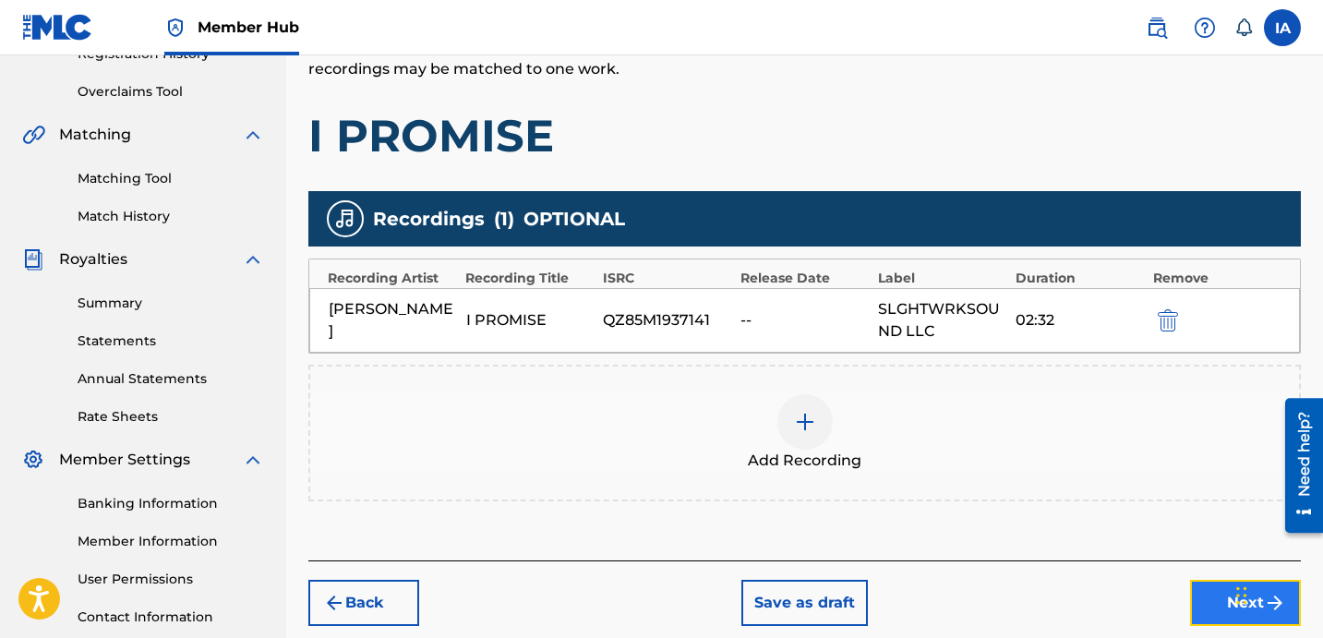
click at [1194, 608] on button "Next" at bounding box center [1245, 603] width 111 height 46
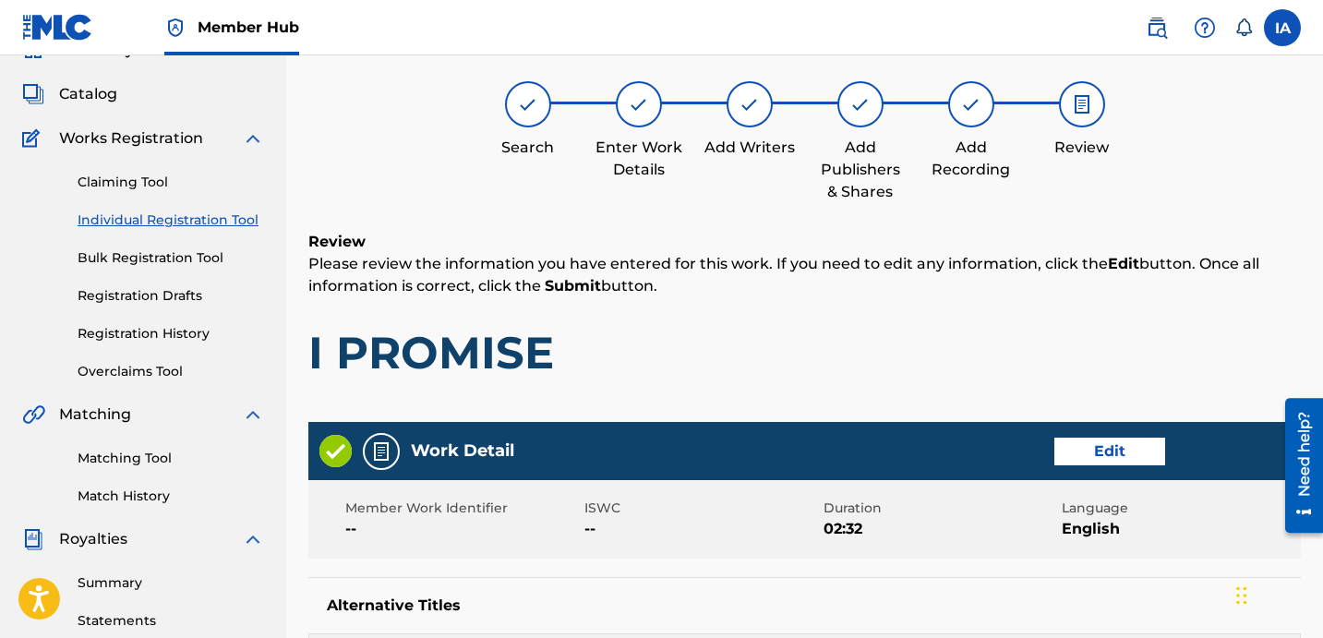
scroll to position [83, 0]
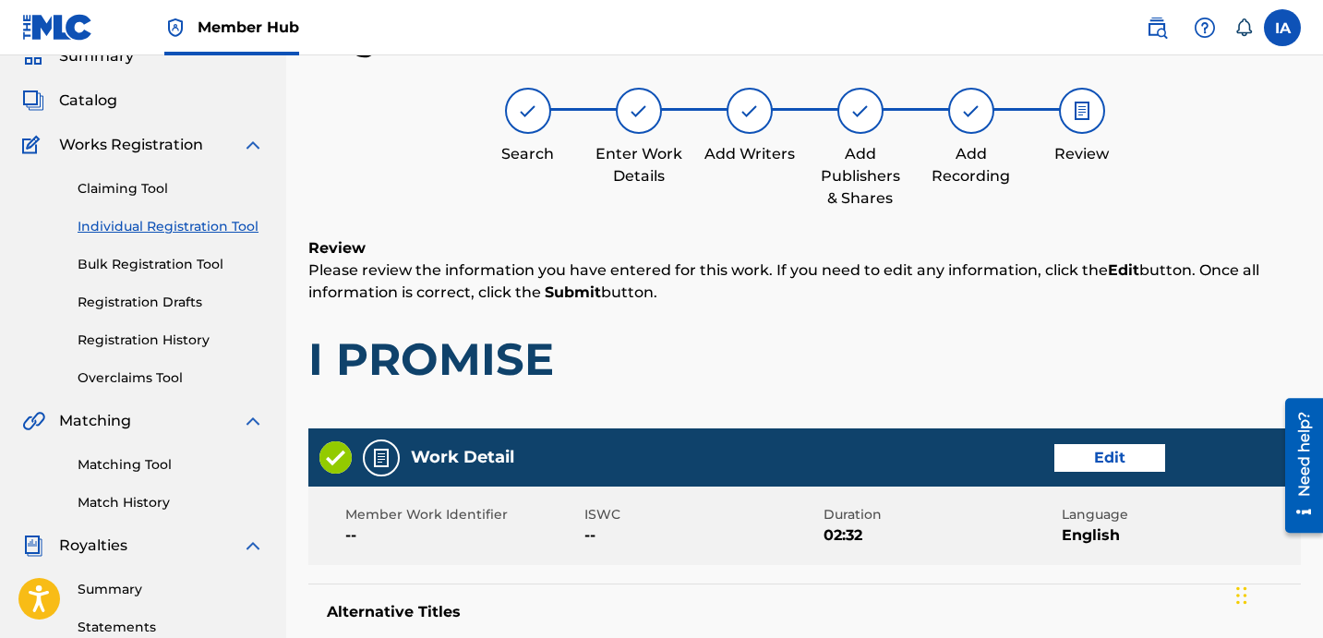
click at [961, 356] on h1 "I PROMISE" at bounding box center [804, 358] width 993 height 55
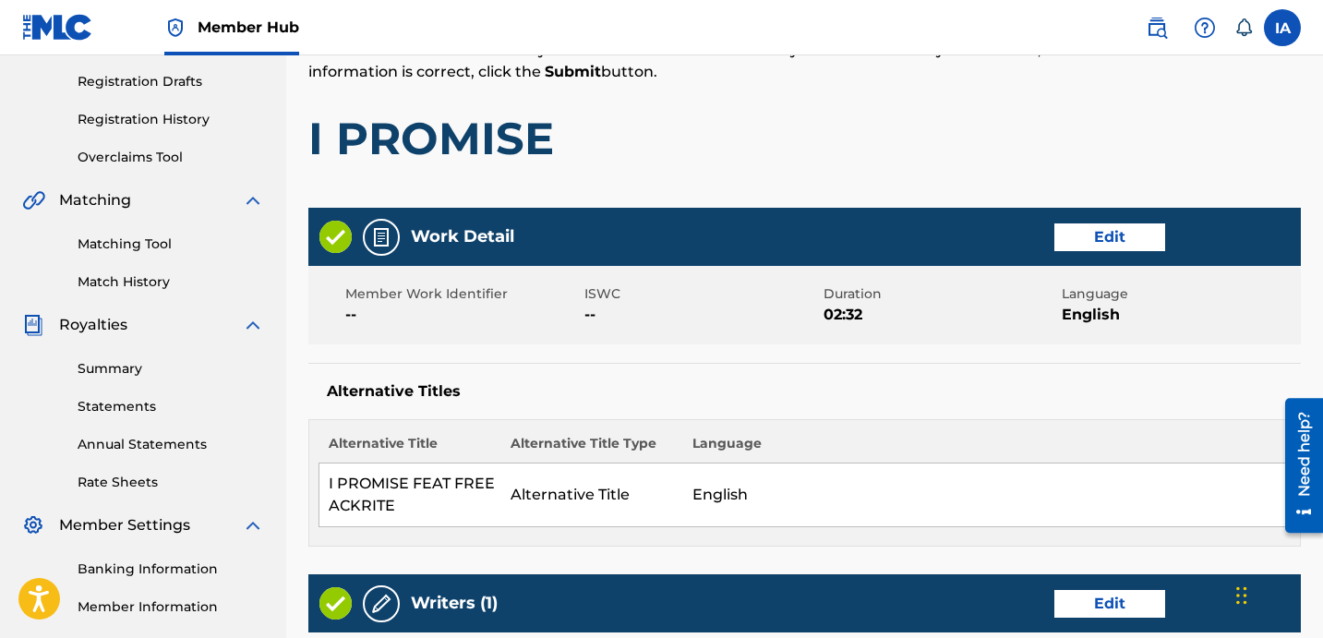
scroll to position [427, 0]
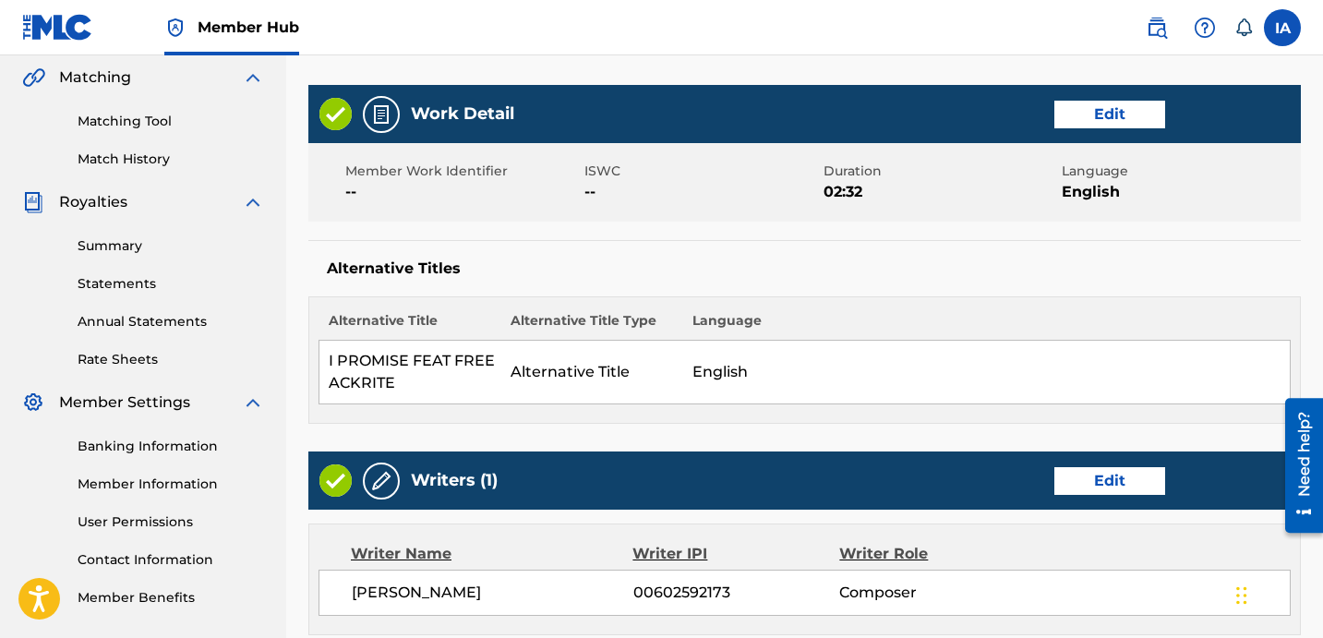
click at [770, 275] on h5 "Alternative Titles" at bounding box center [805, 268] width 956 height 18
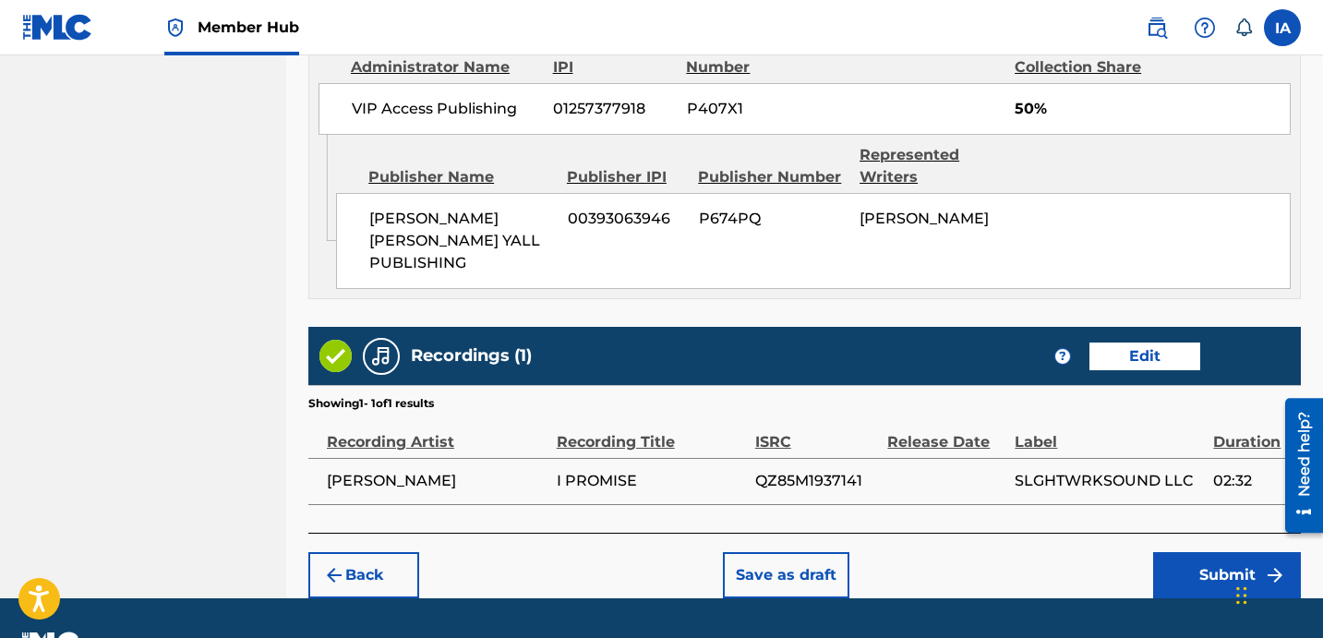
scroll to position [1171, 0]
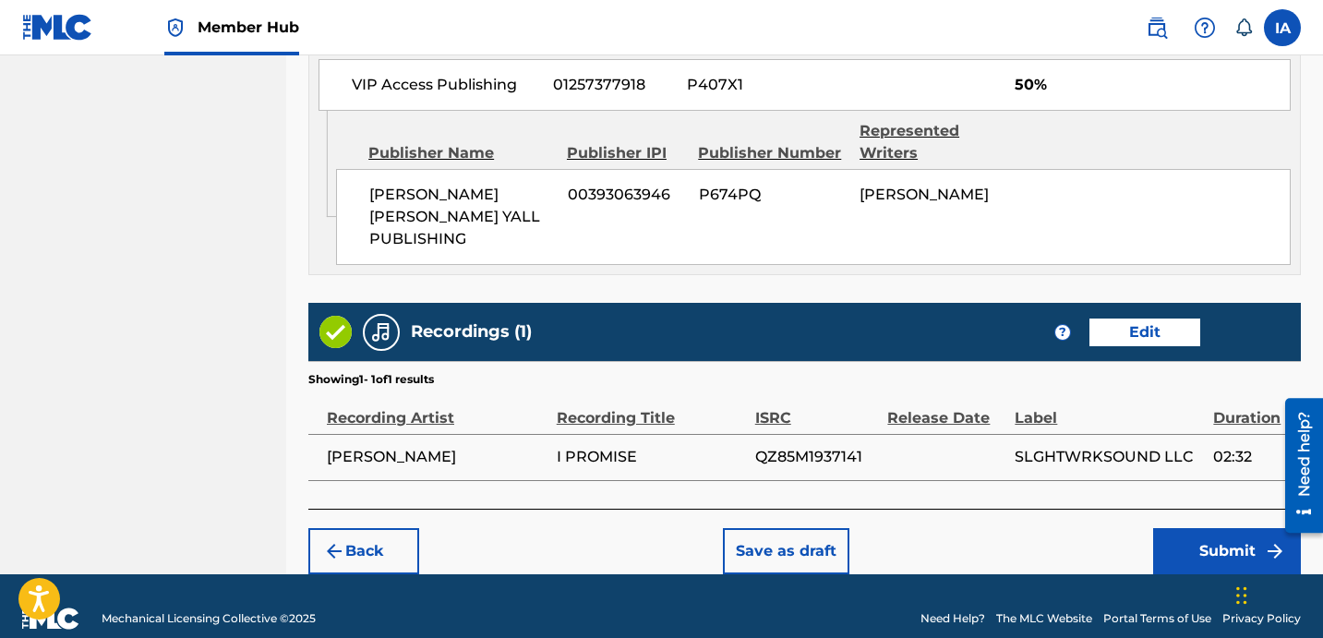
click at [1187, 533] on button "Submit" at bounding box center [1227, 551] width 148 height 46
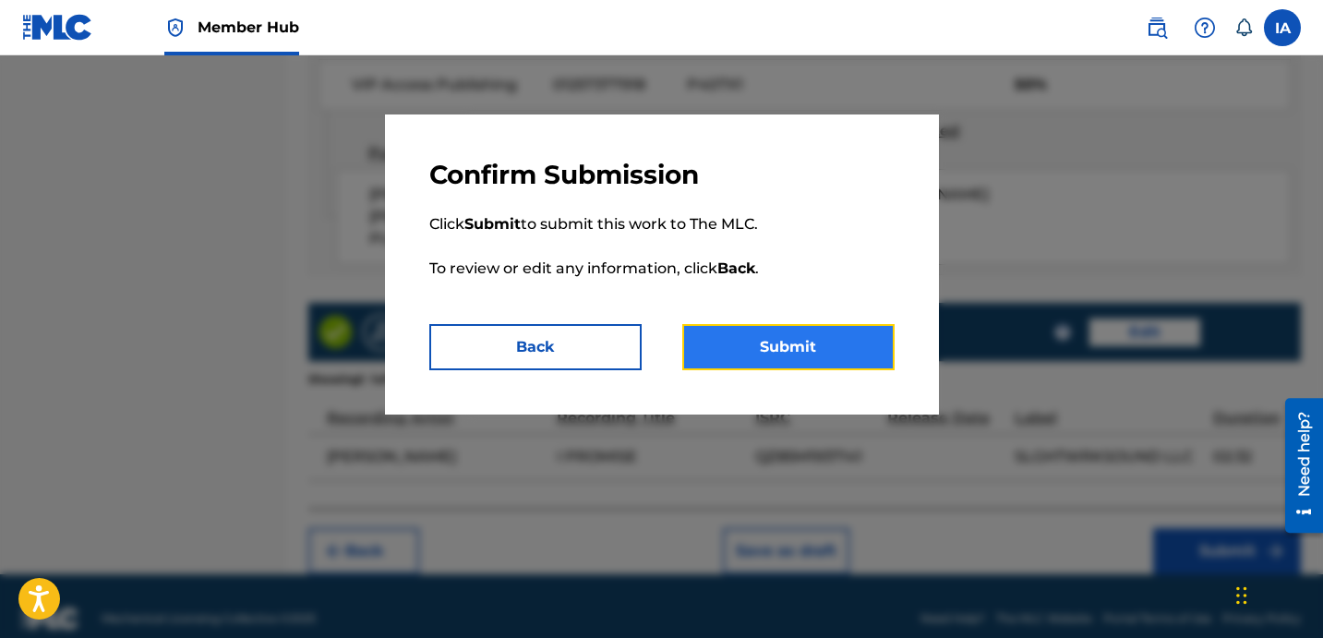
click at [829, 355] on button "Submit" at bounding box center [788, 347] width 212 height 46
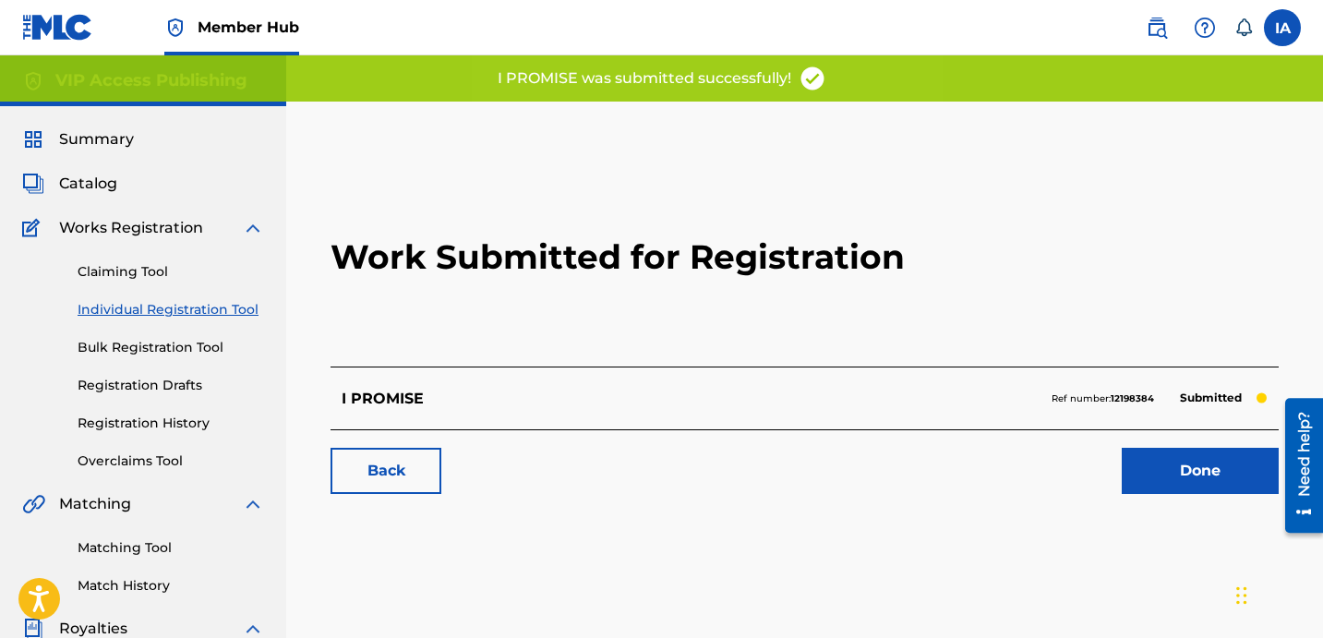
drag, startPoint x: 831, startPoint y: 344, endPoint x: 807, endPoint y: 324, distance: 30.9
click at [809, 328] on h2 "Work Submitted for Registration" at bounding box center [805, 257] width 948 height 219
click at [764, 305] on h2 "Work Submitted for Registration" at bounding box center [805, 257] width 948 height 219
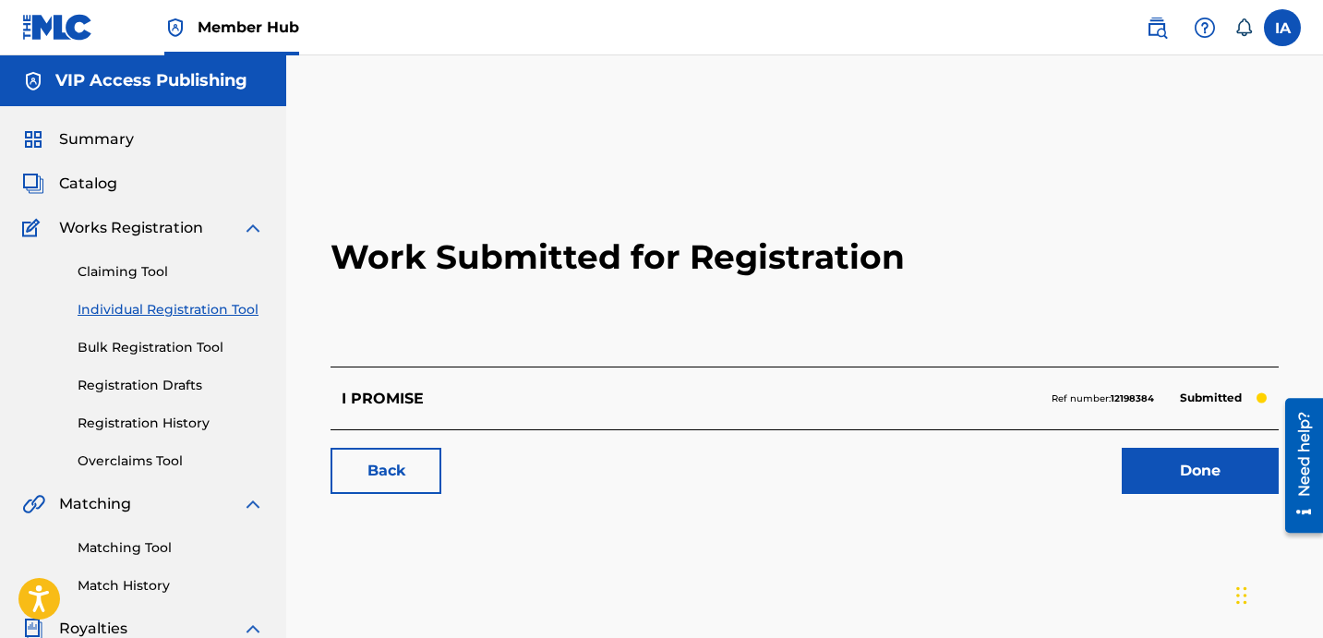
click at [229, 302] on link "Individual Registration Tool" at bounding box center [171, 309] width 187 height 19
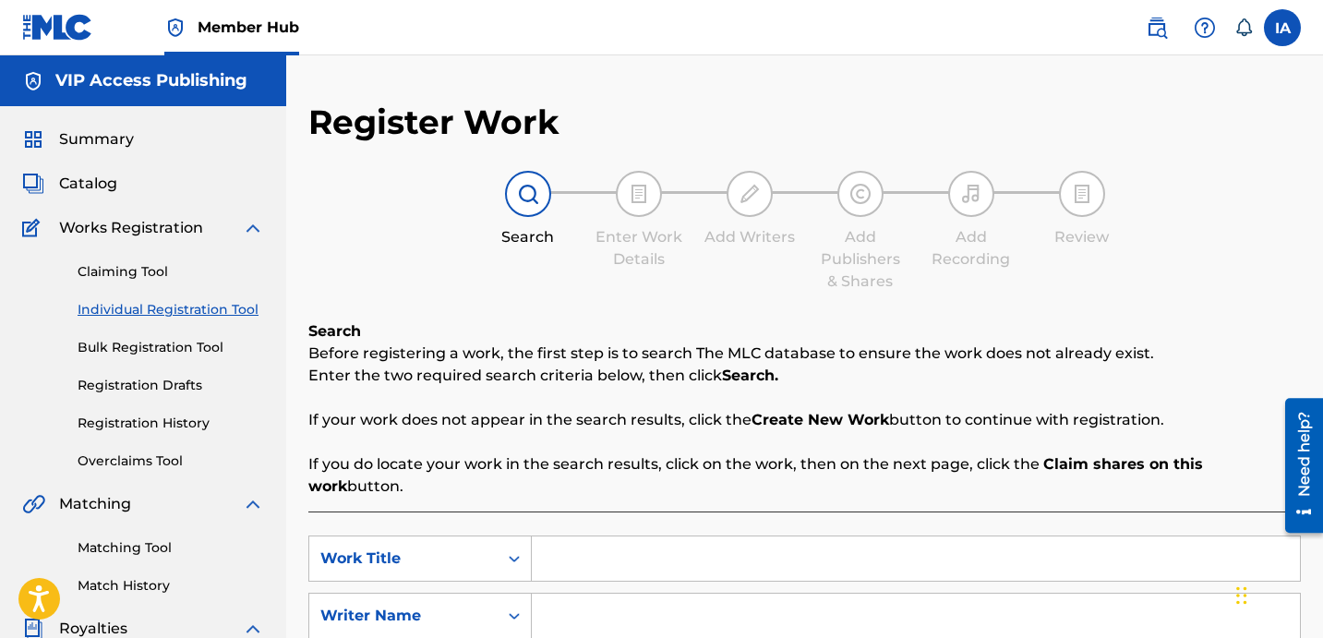
click at [854, 546] on input "Search Form" at bounding box center [916, 558] width 768 height 44
paste input "IN THE [PERSON_NAME]"
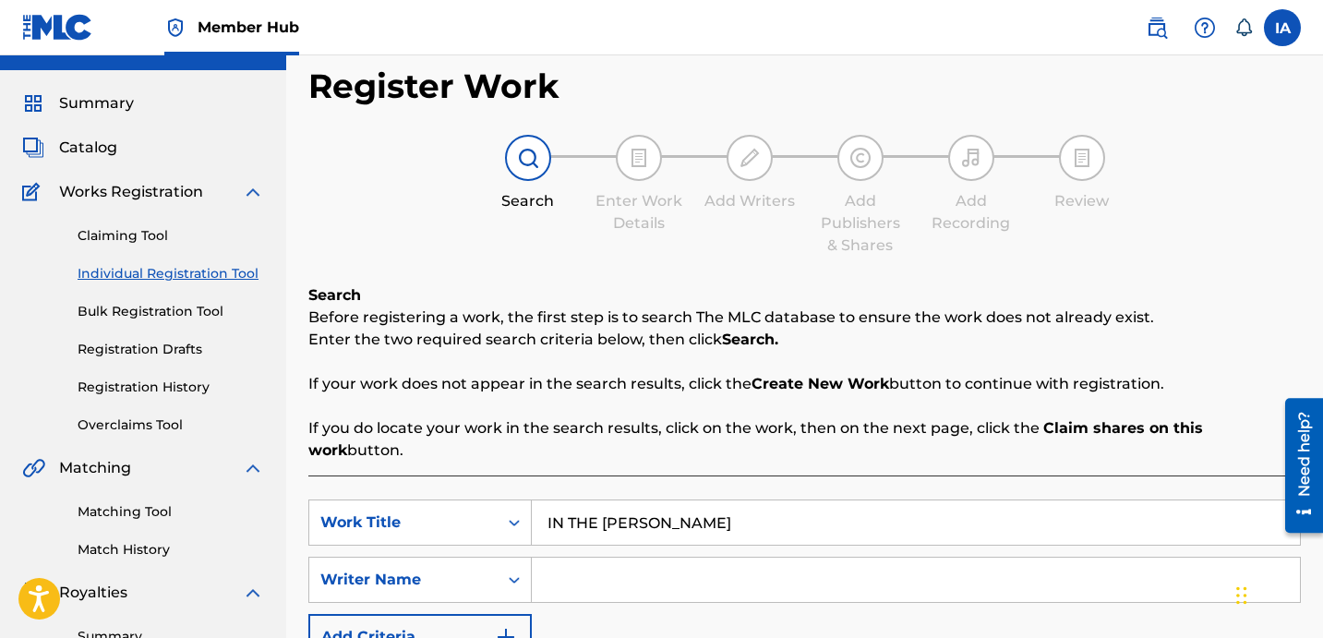
scroll to position [66, 0]
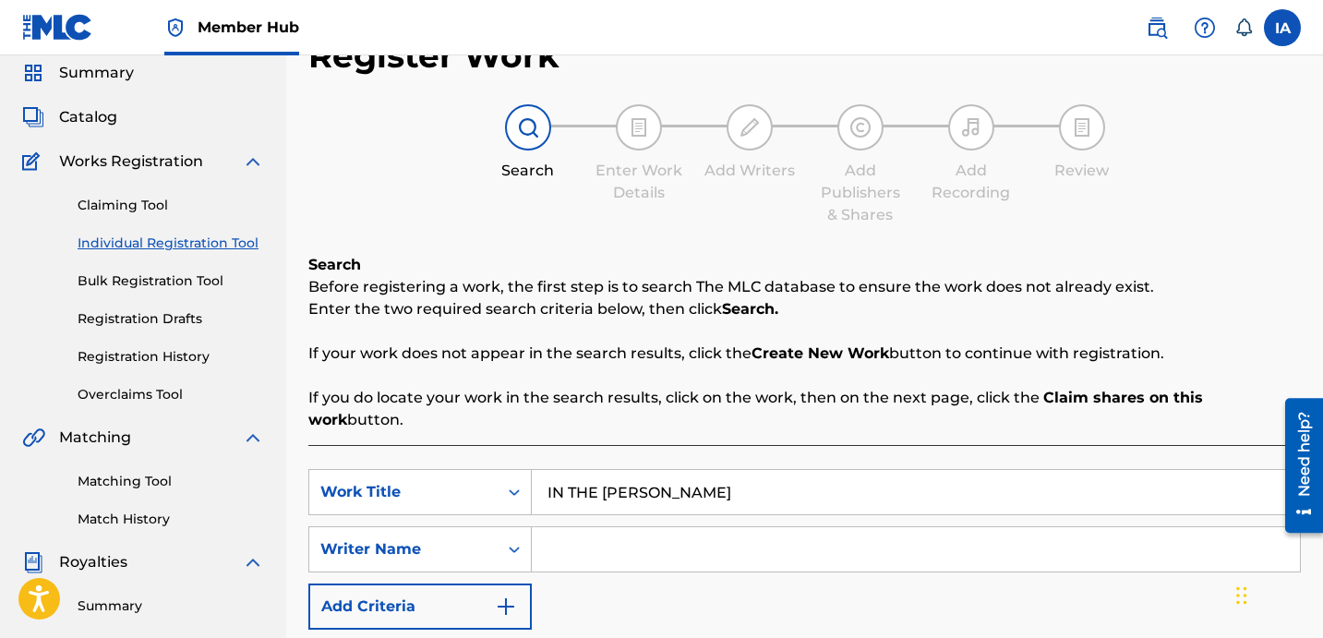
type input "IN THE [PERSON_NAME]"
click at [847, 527] on input "Search Form" at bounding box center [916, 549] width 768 height 44
click at [790, 542] on input "Search Form" at bounding box center [916, 549] width 768 height 44
paste input "[PERSON_NAME] [PERSON_NAME]"
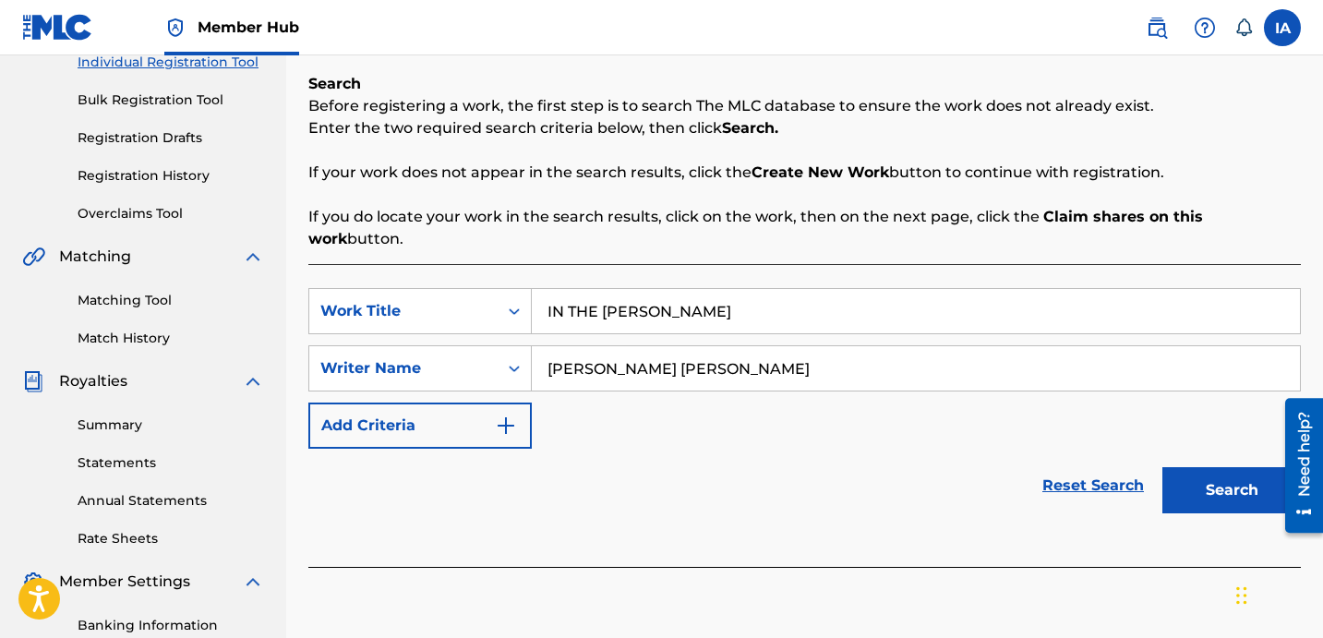
scroll to position [356, 0]
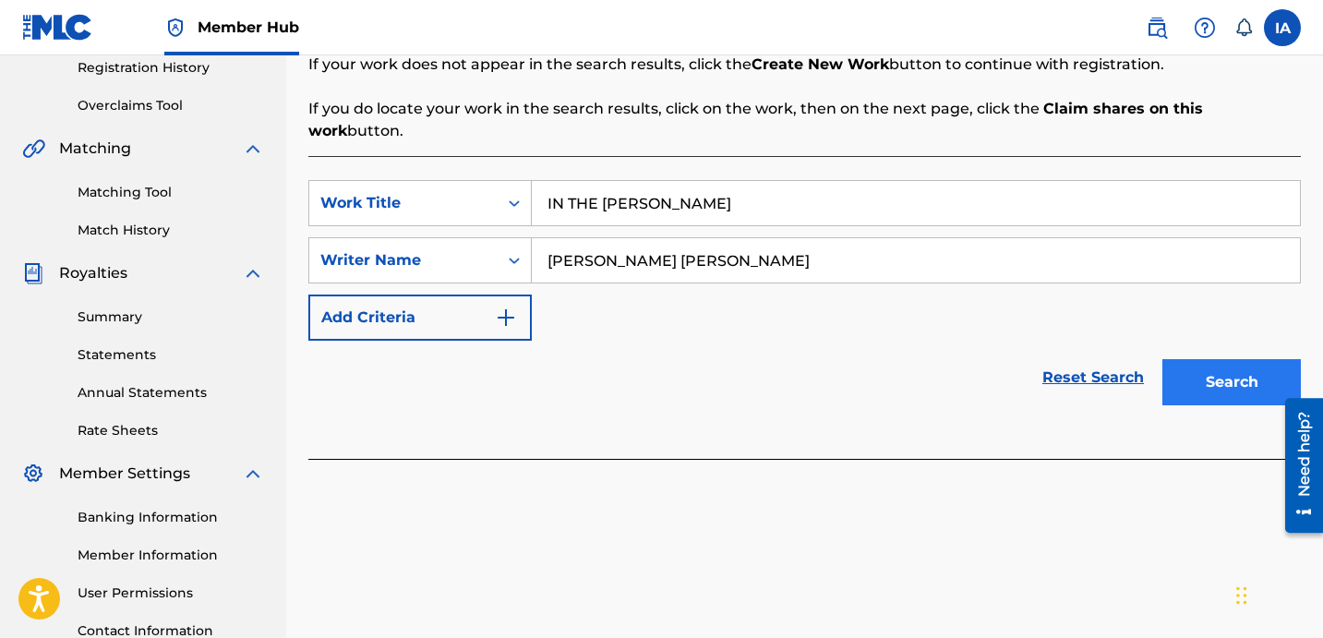
type input "[PERSON_NAME] [PERSON_NAME]"
click at [1212, 370] on button "Search" at bounding box center [1232, 382] width 139 height 46
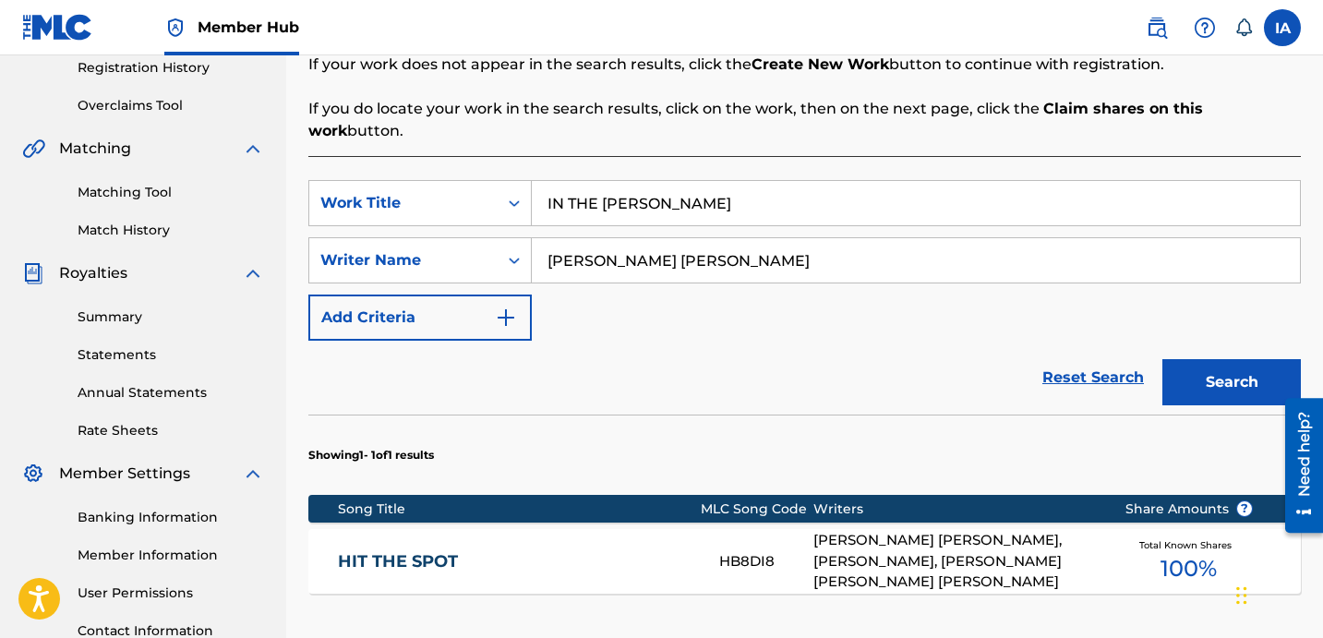
click at [731, 349] on div "Reset Search Search" at bounding box center [804, 378] width 993 height 74
click at [651, 341] on div "Reset Search Search" at bounding box center [804, 378] width 993 height 74
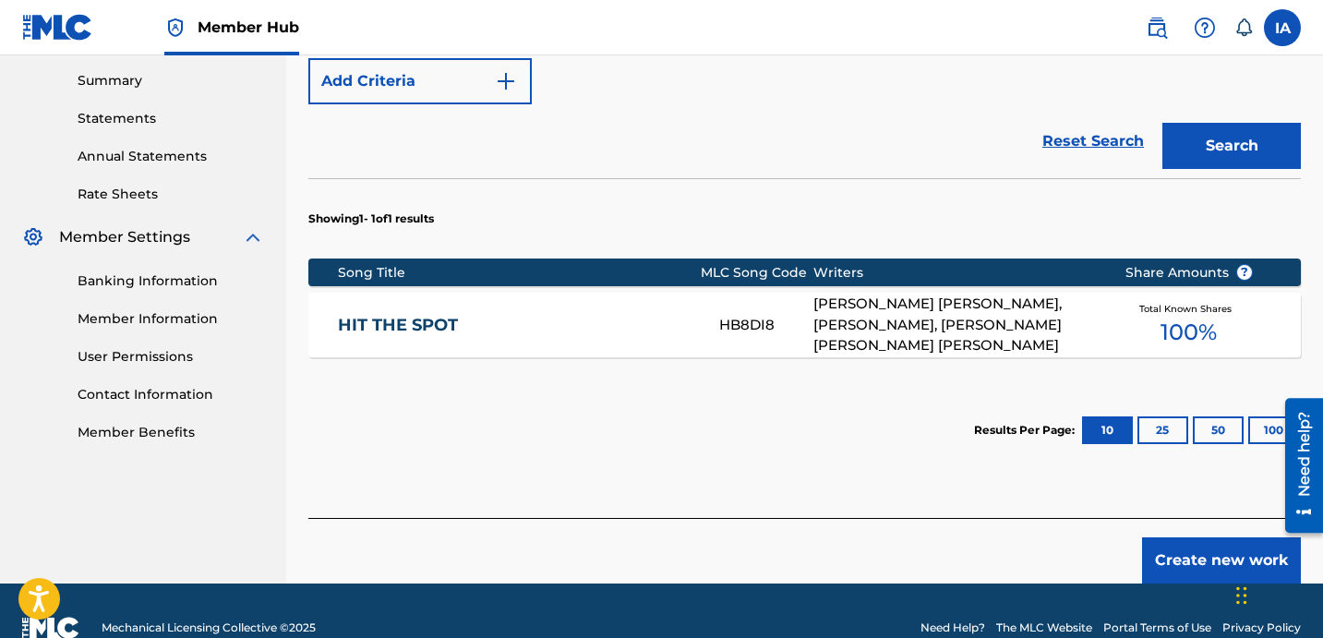
scroll to position [604, 0]
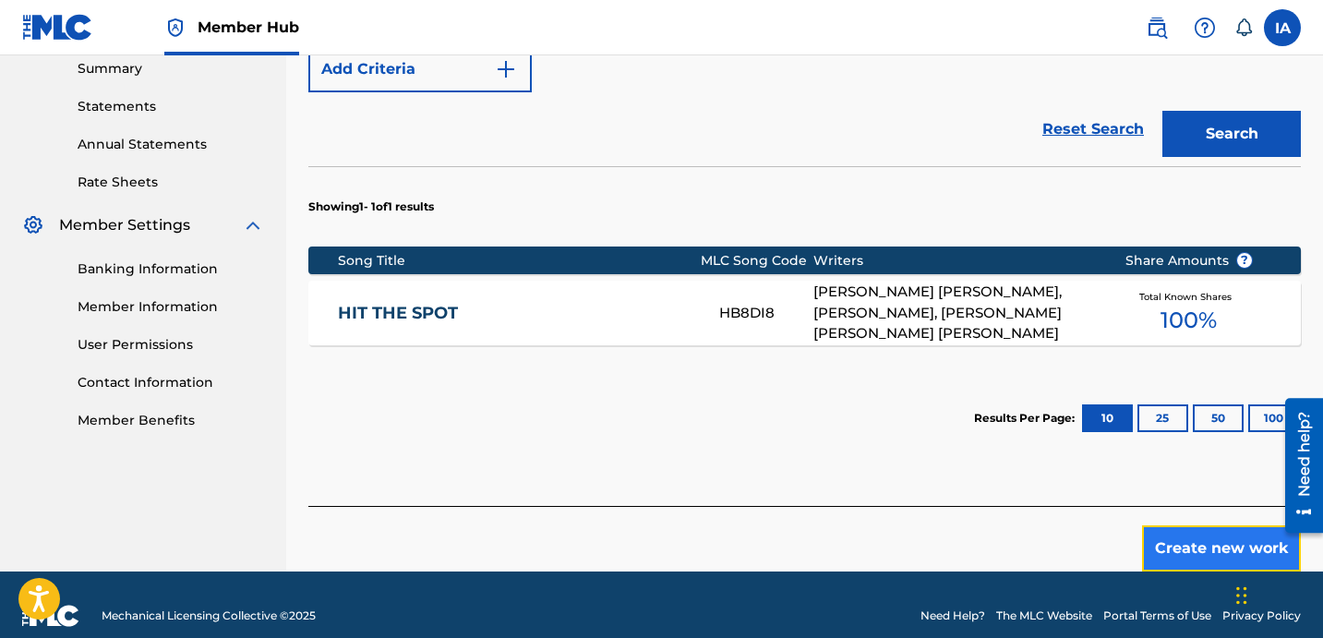
click at [1175, 525] on button "Create new work" at bounding box center [1221, 548] width 159 height 46
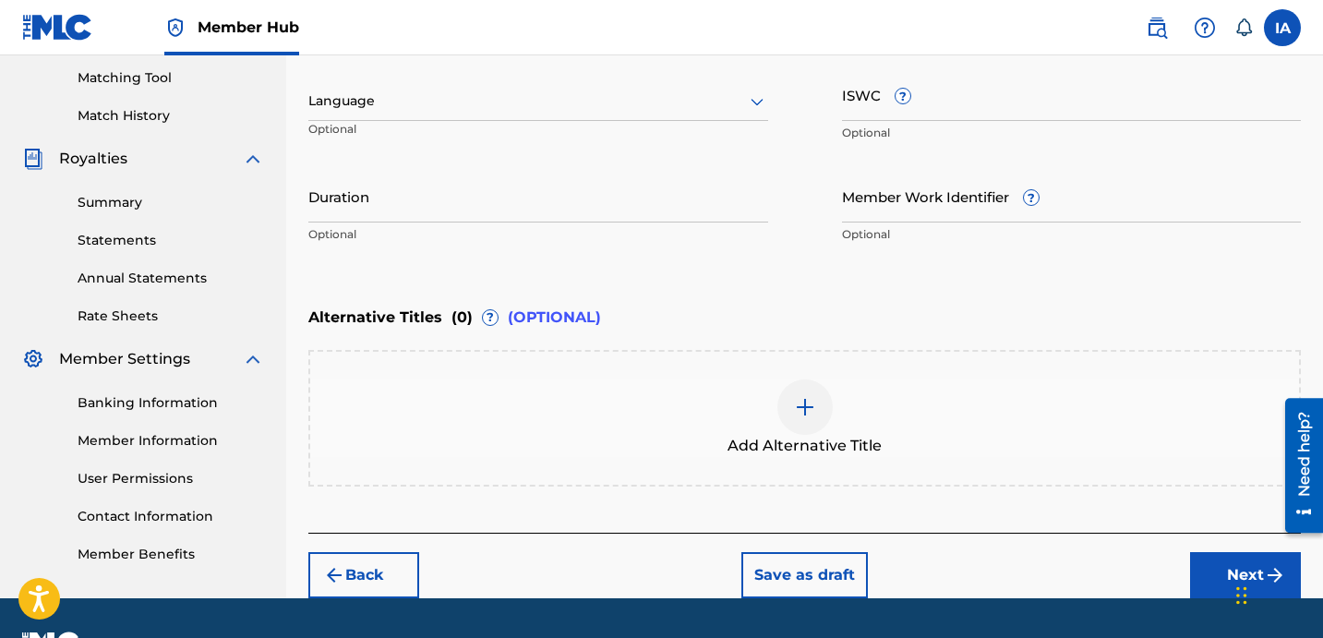
scroll to position [264, 0]
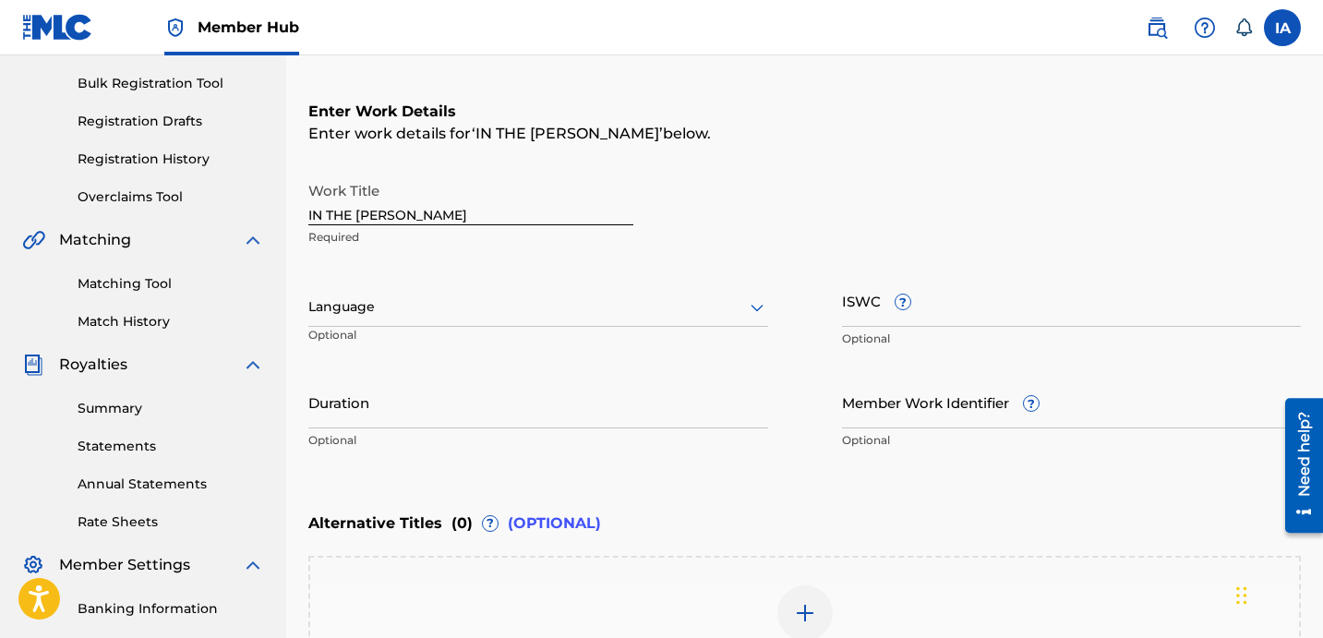
click at [505, 319] on div "Language" at bounding box center [538, 307] width 460 height 39
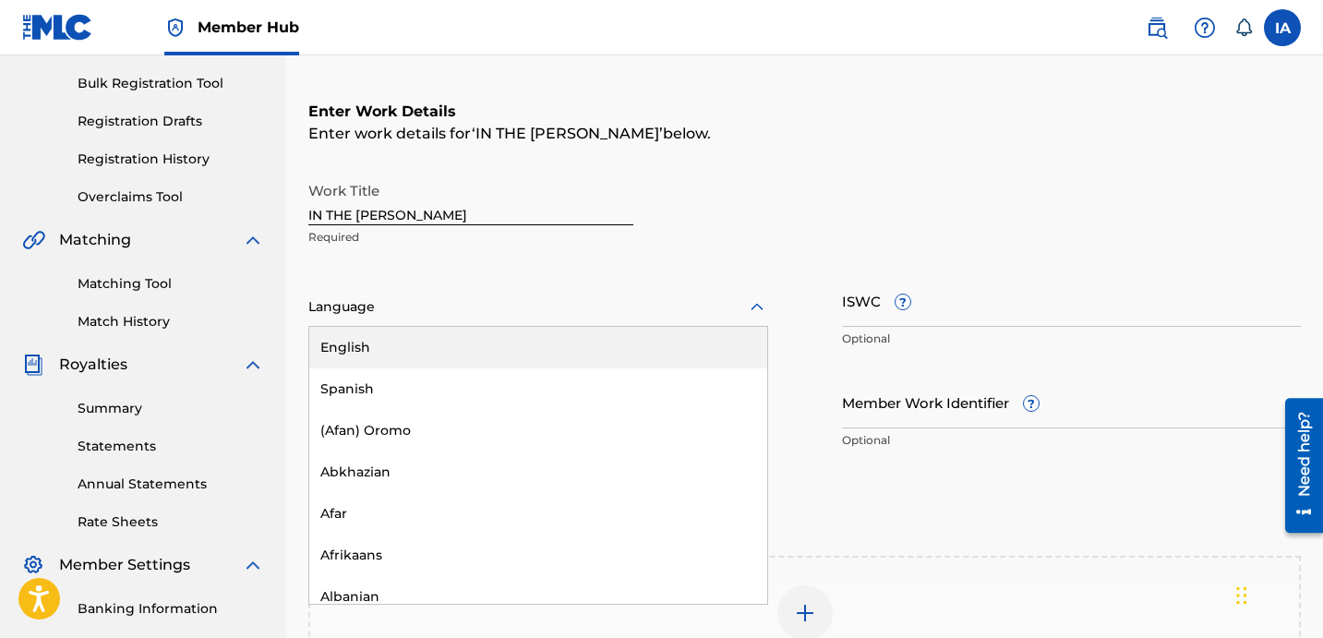
click at [562, 336] on div "English" at bounding box center [538, 348] width 458 height 42
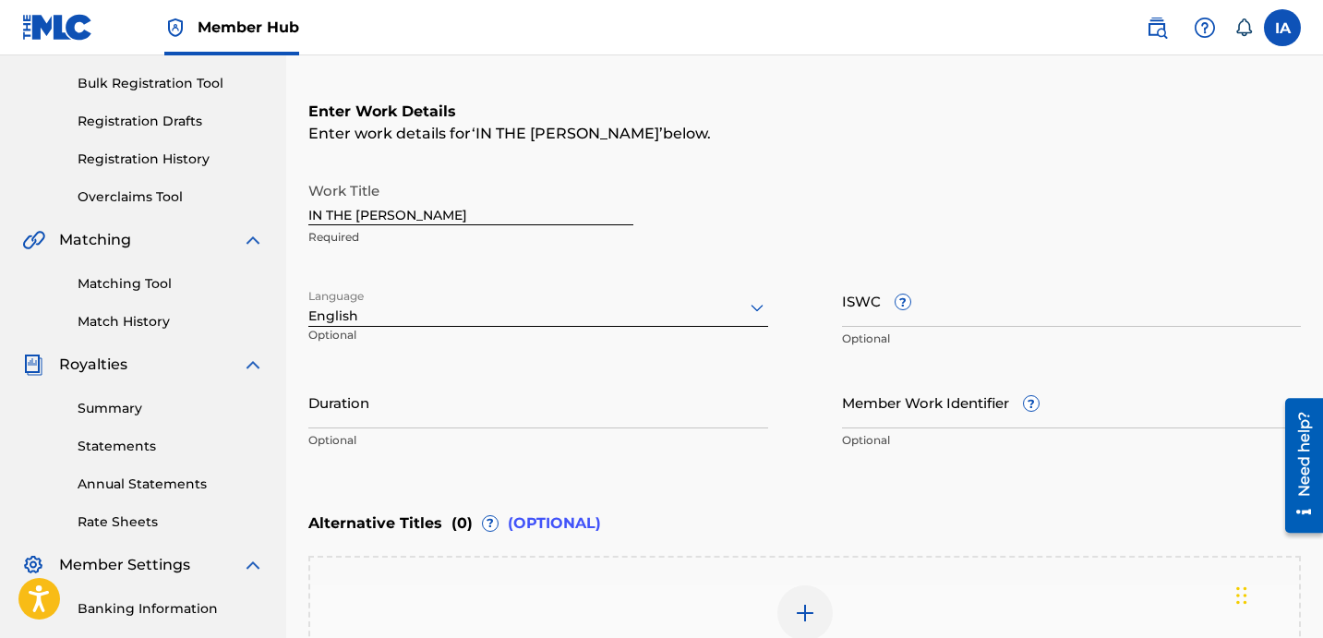
click at [810, 187] on div "Work Title IN THE [PERSON_NAME] Required" at bounding box center [804, 214] width 993 height 83
click at [778, 170] on div "Enter Work Details Enter work details for ‘ IN THE [PERSON_NAME] ’ below. Work …" at bounding box center [804, 279] width 993 height 447
click at [746, 151] on div "Enter Work Details Enter work details for ‘ IN THE [PERSON_NAME] ’ below. Work …" at bounding box center [804, 279] width 993 height 447
click at [626, 421] on input "Duration" at bounding box center [538, 402] width 460 height 53
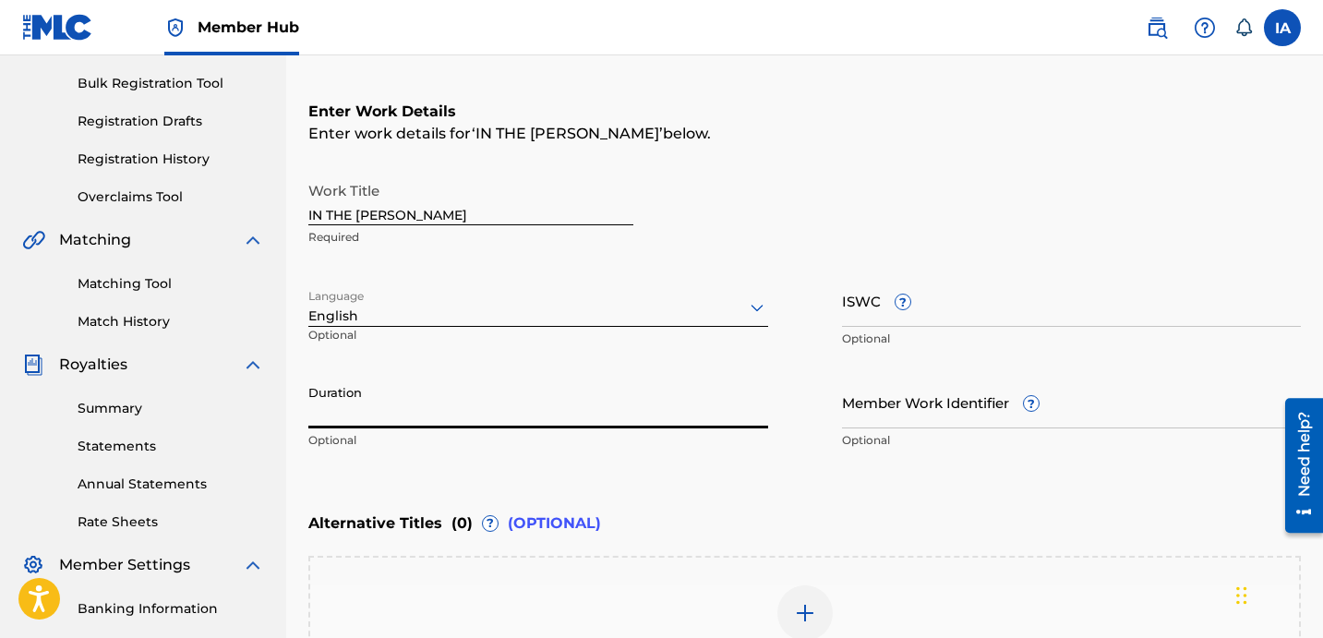
click at [474, 404] on input "Duration" at bounding box center [538, 402] width 460 height 53
type input "02:54"
click at [743, 175] on div "Work Title IN THE [PERSON_NAME] Required" at bounding box center [804, 214] width 993 height 83
click at [729, 164] on div "Enter Work Details Enter work details for ‘ IN THE [PERSON_NAME] ’ below. Work …" at bounding box center [804, 279] width 993 height 447
click at [690, 151] on div "Enter Work Details Enter work details for ‘ IN THE [PERSON_NAME] ’ below. Work …" at bounding box center [804, 279] width 993 height 447
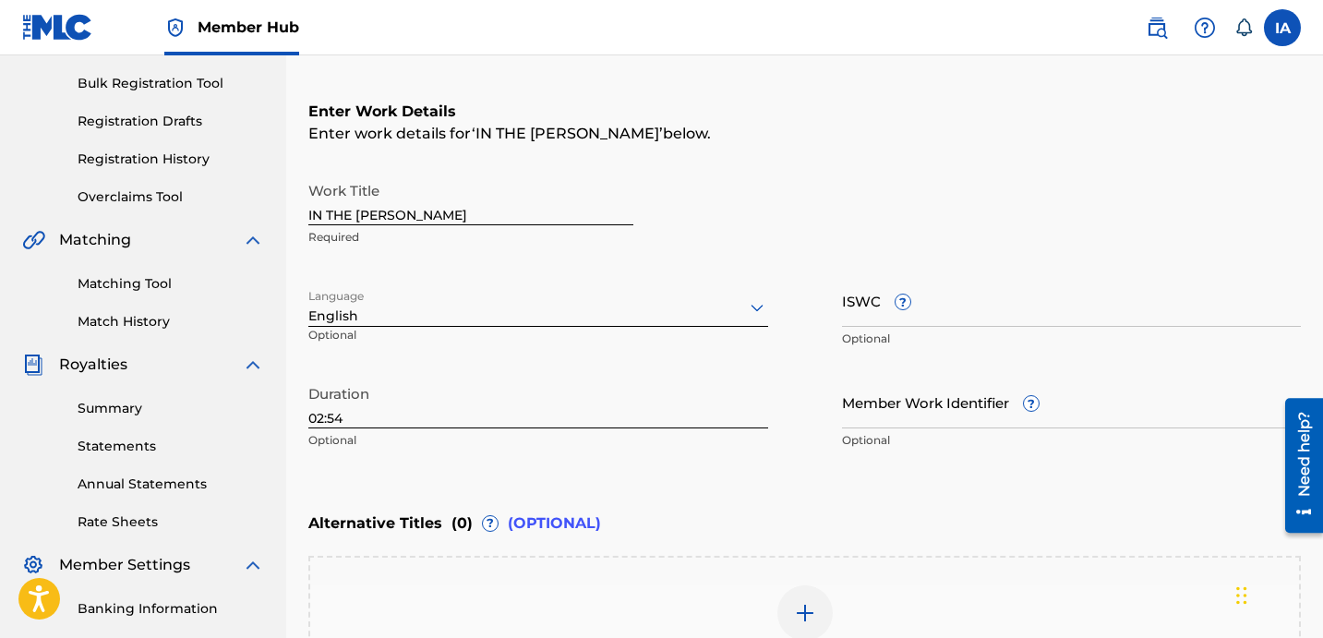
click at [899, 220] on div "Work Title IN THE [PERSON_NAME] Required" at bounding box center [804, 214] width 993 height 83
click at [887, 216] on div "Work Title IN THE [PERSON_NAME] Required" at bounding box center [804, 214] width 993 height 83
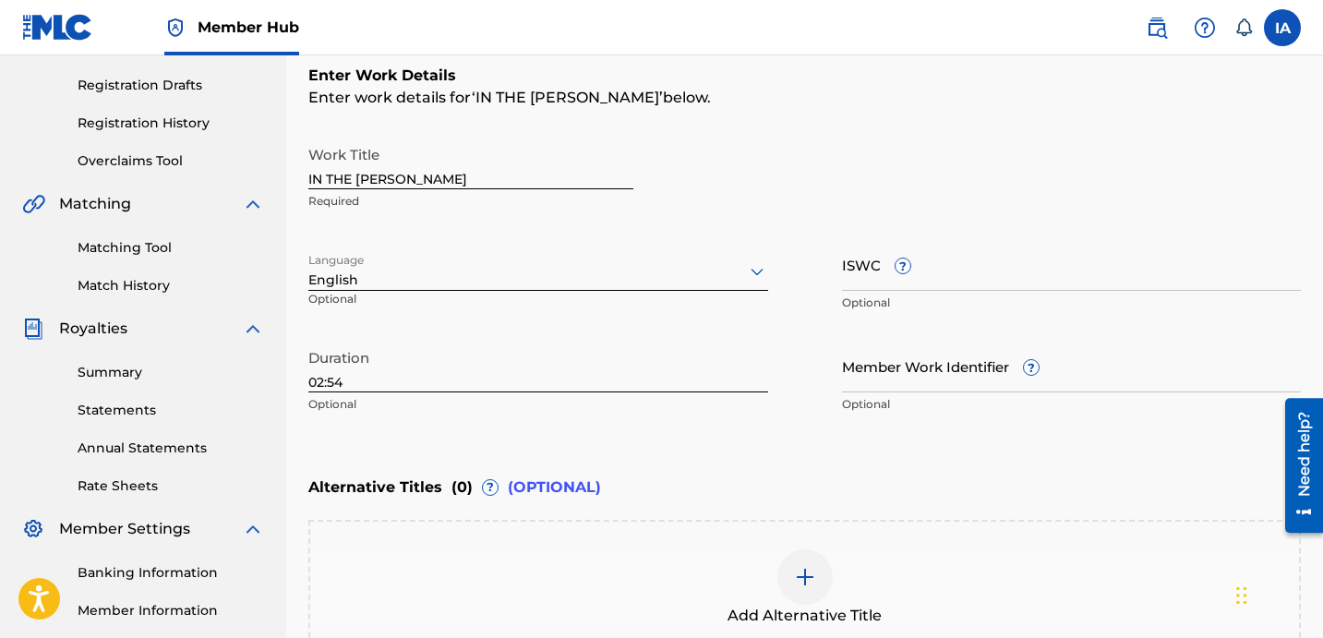
scroll to position [302, 0]
click at [880, 478] on div "Alternative Titles ( 0 ) ? (OPTIONAL)" at bounding box center [804, 485] width 993 height 41
click at [839, 462] on div "Enter Work Details Enter work details for ‘ IN THE [PERSON_NAME] ’ below. Work …" at bounding box center [804, 241] width 993 height 447
click at [830, 462] on div "Enter Work Details Enter work details for ‘ IN THE [PERSON_NAME] ’ below. Work …" at bounding box center [804, 241] width 993 height 447
click at [903, 488] on div "Alternative Titles ( 0 ) ? (OPTIONAL)" at bounding box center [804, 485] width 993 height 41
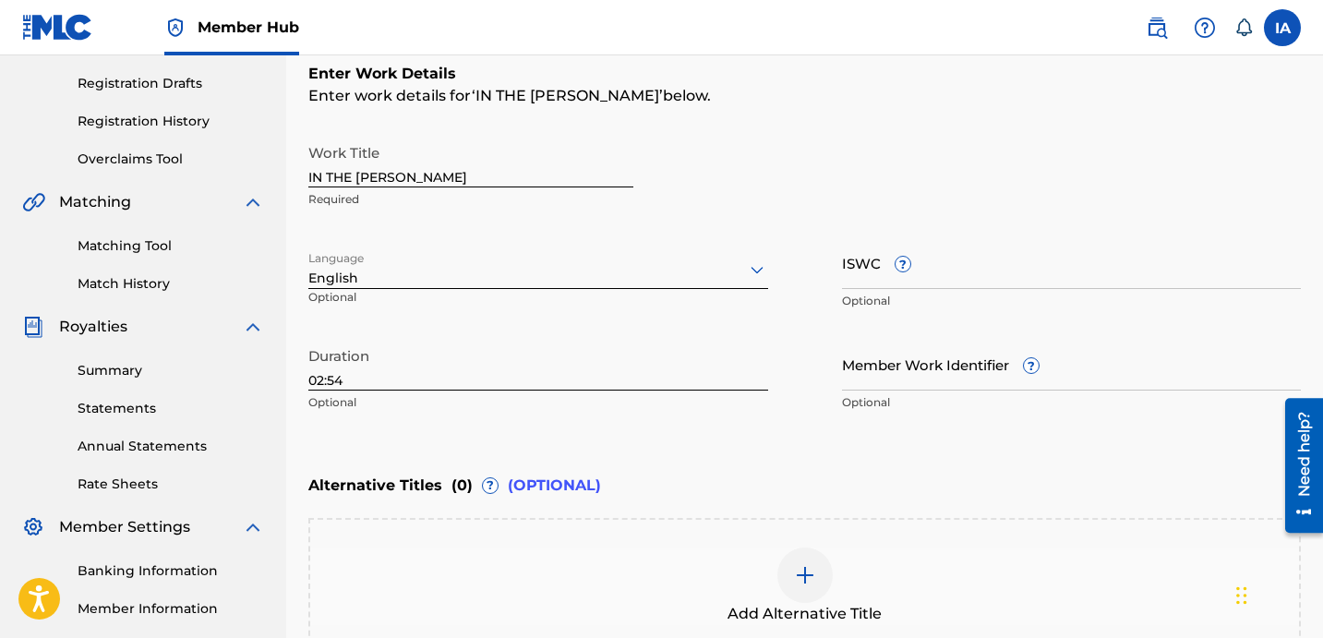
click at [839, 478] on div "Alternative Titles ( 0 ) ? (OPTIONAL)" at bounding box center [804, 485] width 993 height 41
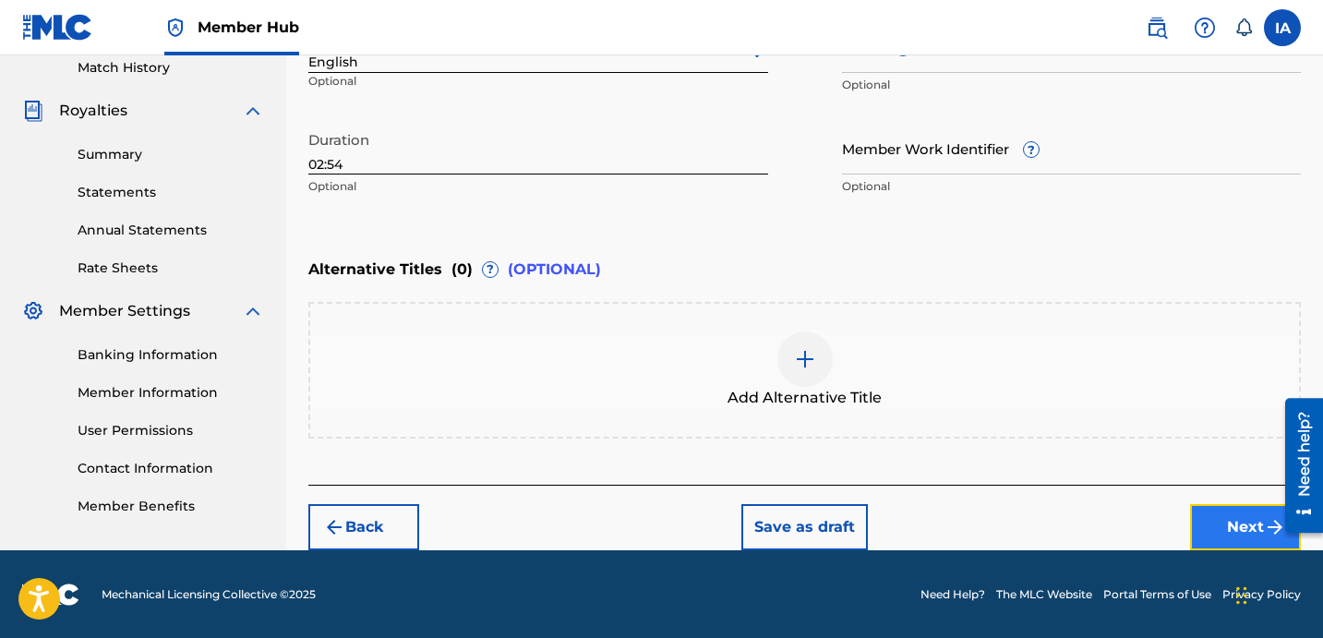
click at [1211, 539] on button "Next" at bounding box center [1245, 527] width 111 height 46
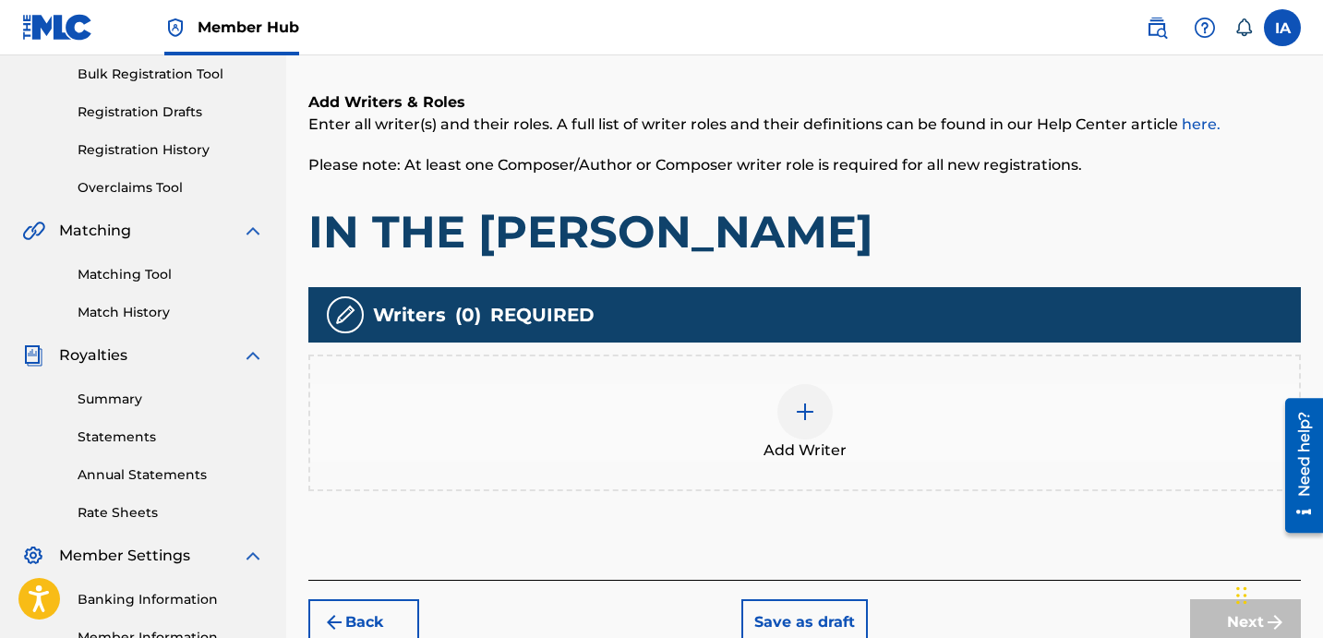
scroll to position [396, 0]
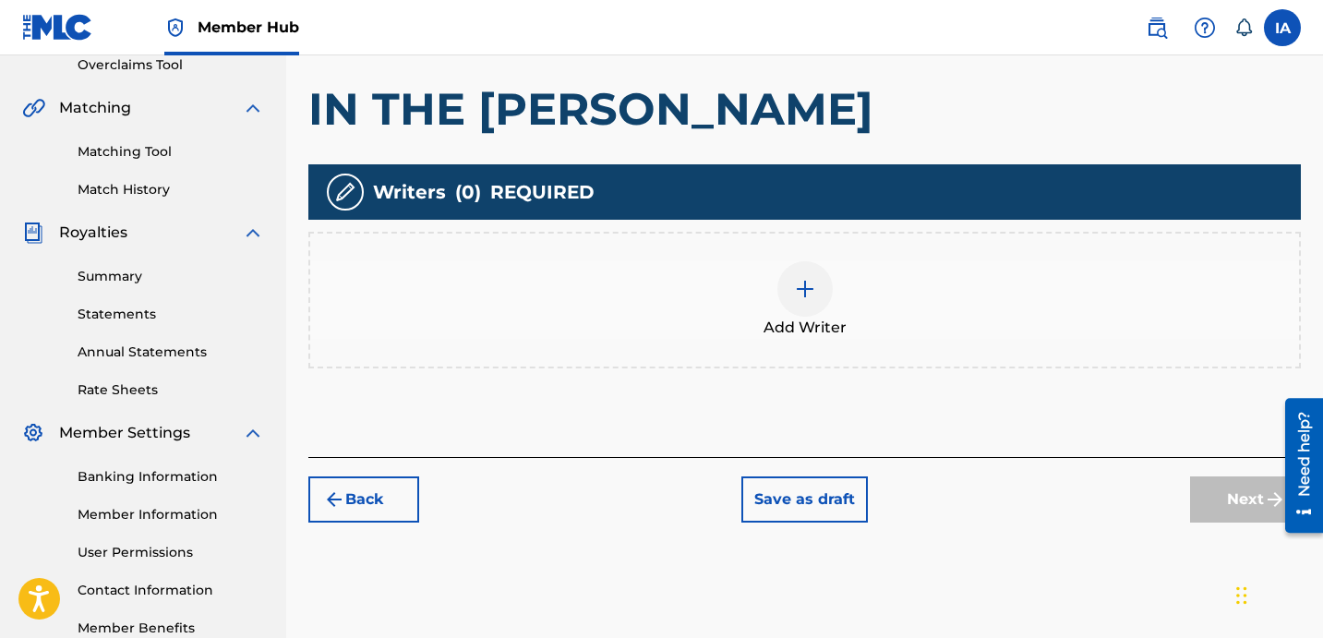
click at [886, 353] on div "Add Writer" at bounding box center [804, 300] width 993 height 137
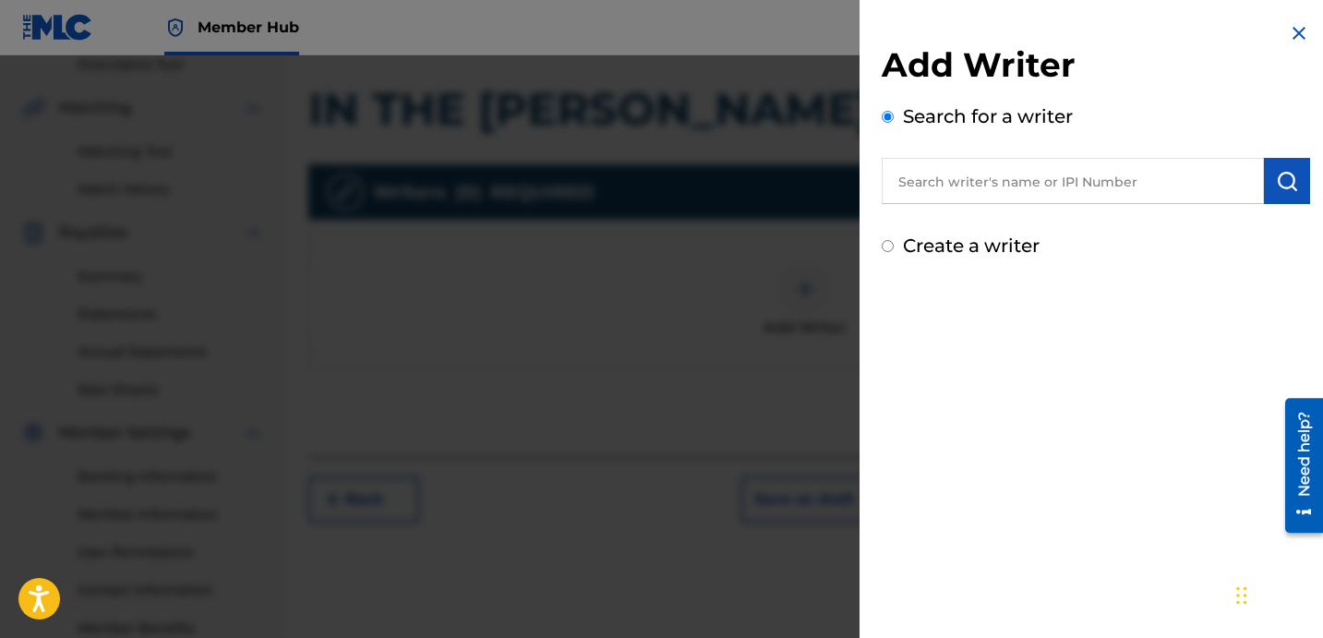
click at [1094, 479] on div "Add Writer Search for a writer Create a writer" at bounding box center [1096, 319] width 473 height 638
click at [1079, 468] on div "Add Writer Search for a writer Create a writer" at bounding box center [1096, 319] width 473 height 638
click at [1096, 181] on input "text" at bounding box center [1073, 181] width 382 height 46
paste input "[PERSON_NAME] [PERSON_NAME]"
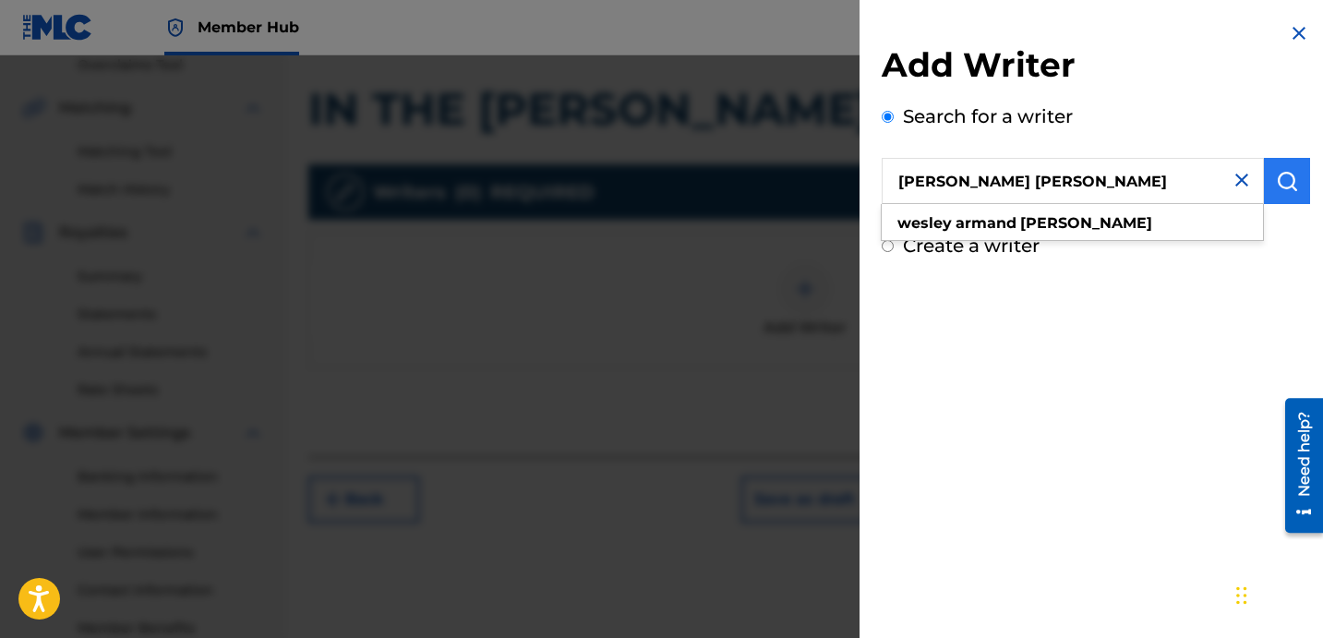
type input "[PERSON_NAME] [PERSON_NAME]"
click at [1276, 182] on img "submit" at bounding box center [1287, 181] width 22 height 22
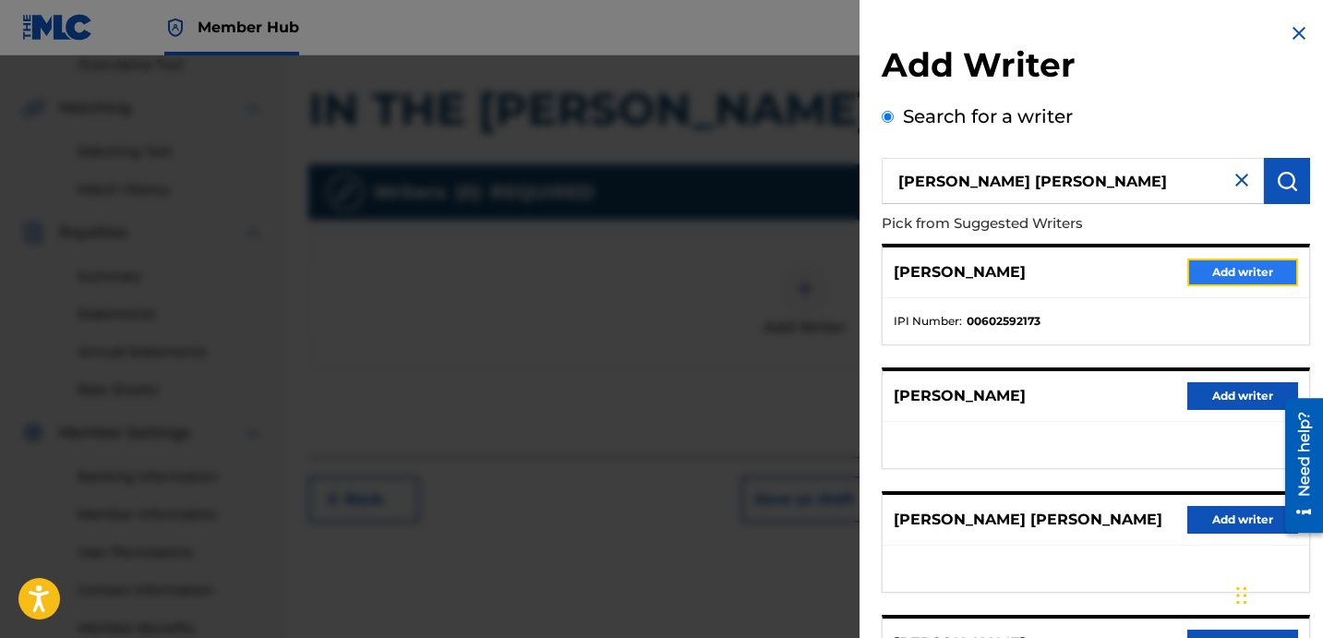
click at [1219, 277] on button "Add writer" at bounding box center [1242, 273] width 111 height 28
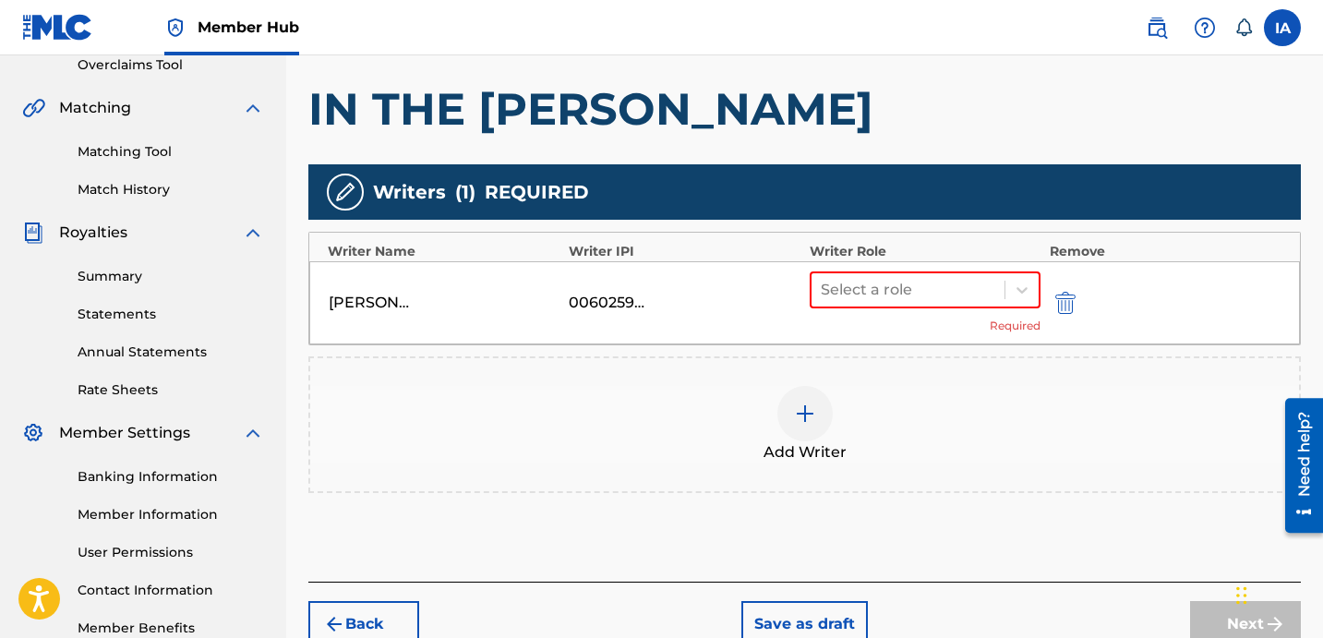
click at [919, 157] on div "Add Writers & Roles Enter all writer(s) and their roles. A full list of writer …" at bounding box center [804, 252] width 993 height 657
drag, startPoint x: 919, startPoint y: 157, endPoint x: 836, endPoint y: 127, distance: 88.5
click at [836, 127] on h1 "IN THE [PERSON_NAME]" at bounding box center [804, 108] width 993 height 55
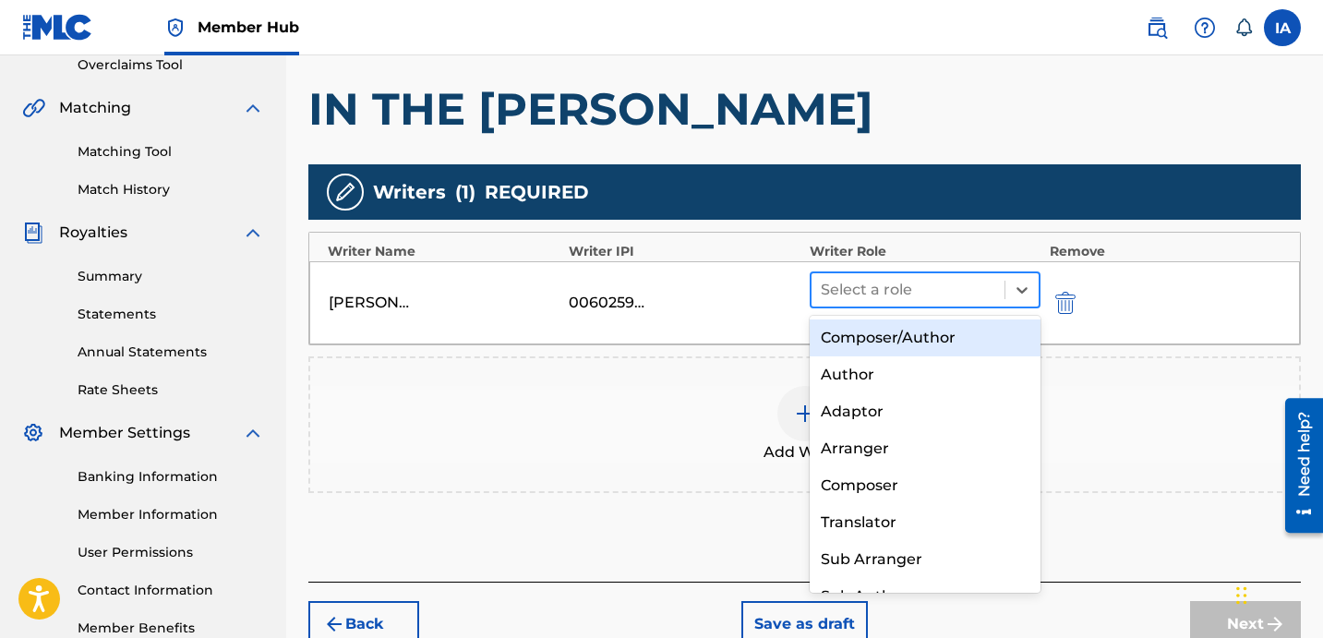
click at [938, 287] on div at bounding box center [908, 290] width 175 height 26
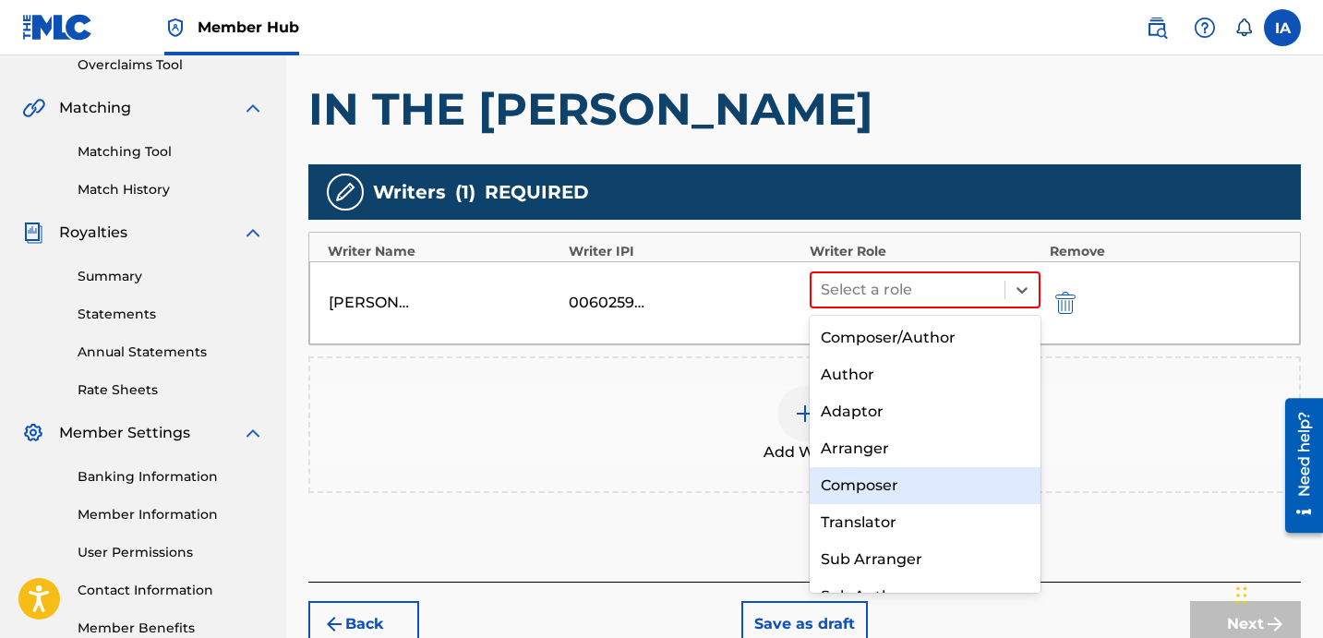
click at [920, 489] on div "Composer" at bounding box center [925, 485] width 231 height 37
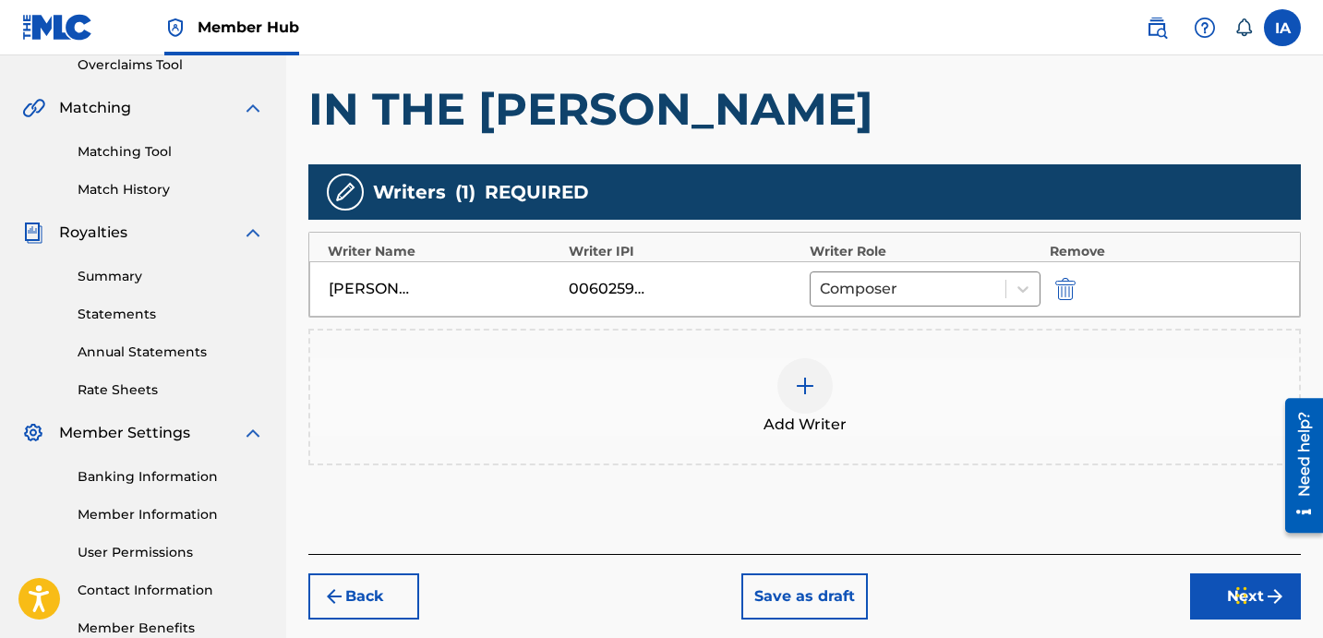
click at [921, 167] on div "Writers ( 1 ) REQUIRED" at bounding box center [804, 191] width 993 height 55
click at [886, 164] on div "Writers ( 1 ) REQUIRED" at bounding box center [804, 191] width 993 height 55
click at [873, 160] on div "Add Writers & Roles Enter all writer(s) and their roles. A full list of writer …" at bounding box center [804, 239] width 993 height 630
click at [1215, 601] on button "Next" at bounding box center [1245, 596] width 111 height 46
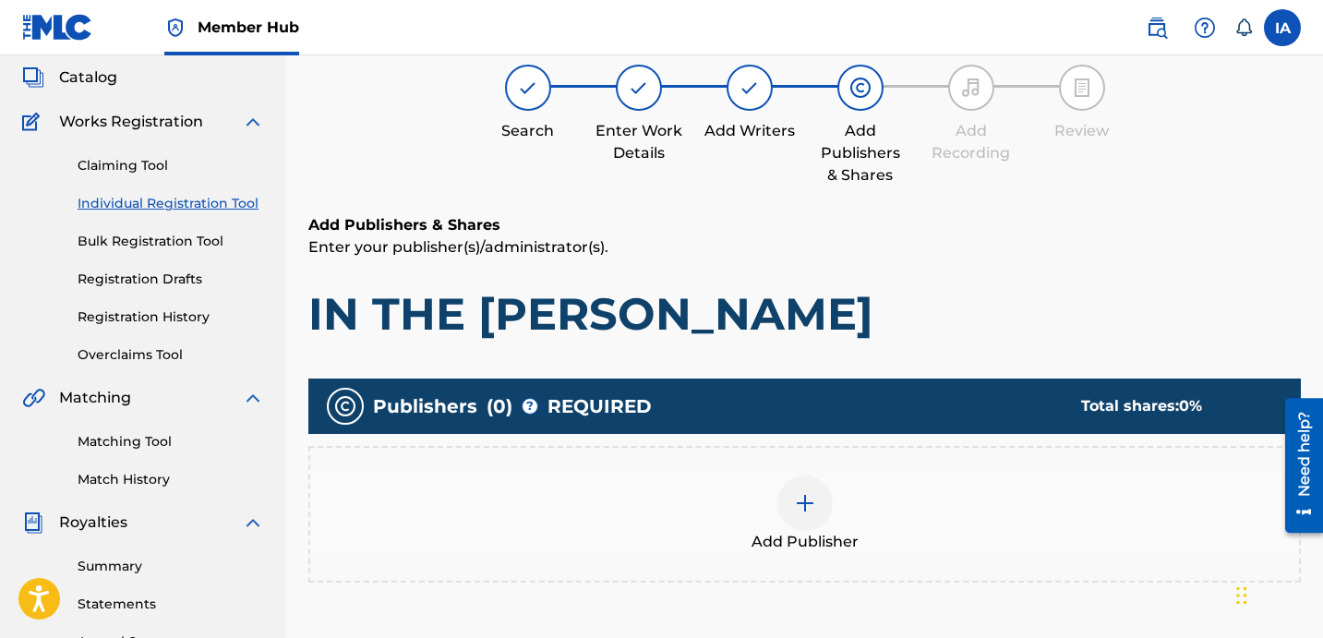
scroll to position [83, 0]
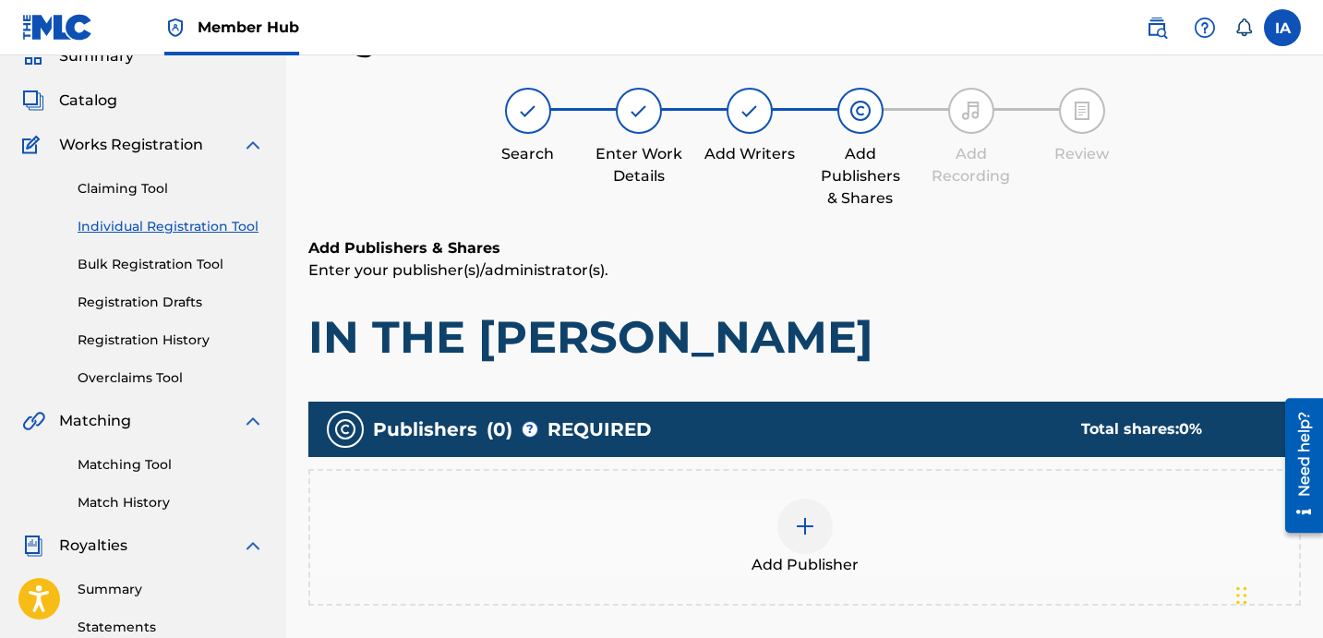
click at [902, 379] on div "Add Publishers & Shares Enter your publisher(s)/administrator(s). IN THE [PERSO…" at bounding box center [804, 493] width 993 height 512
click at [826, 350] on h1 "IN THE [PERSON_NAME]" at bounding box center [804, 336] width 993 height 55
click at [767, 310] on h1 "IN THE [PERSON_NAME]" at bounding box center [804, 336] width 993 height 55
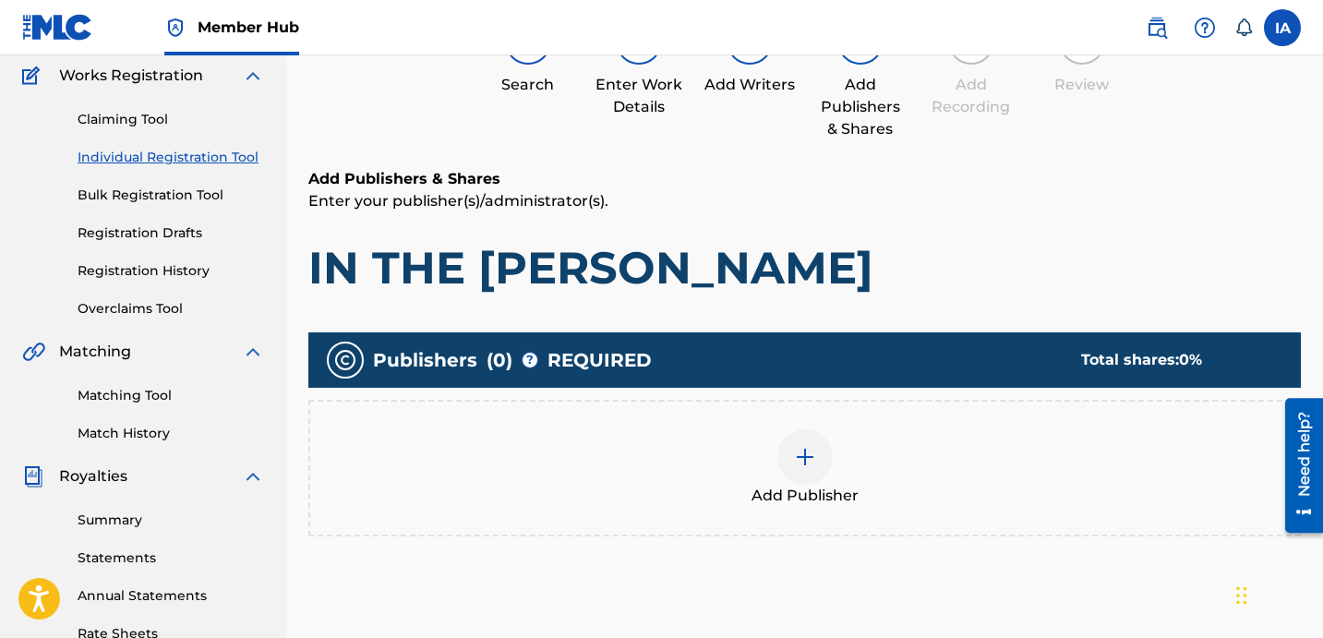
scroll to position [187, 0]
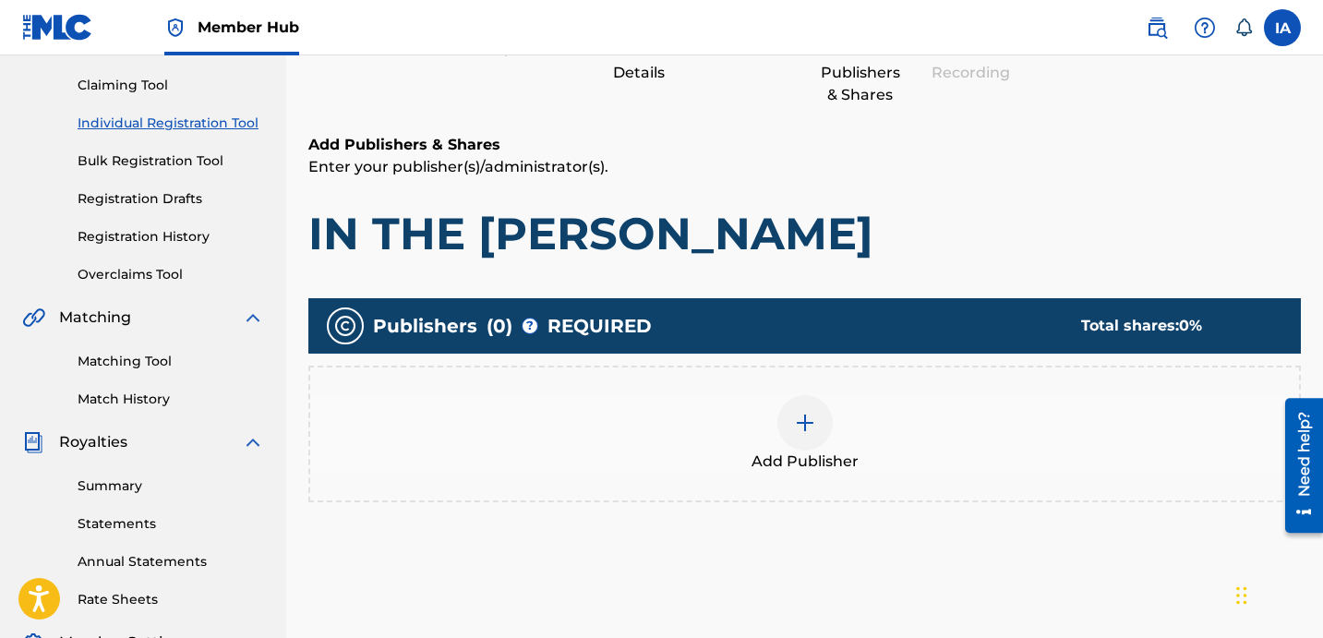
click at [937, 471] on div "Add Publisher" at bounding box center [804, 434] width 989 height 78
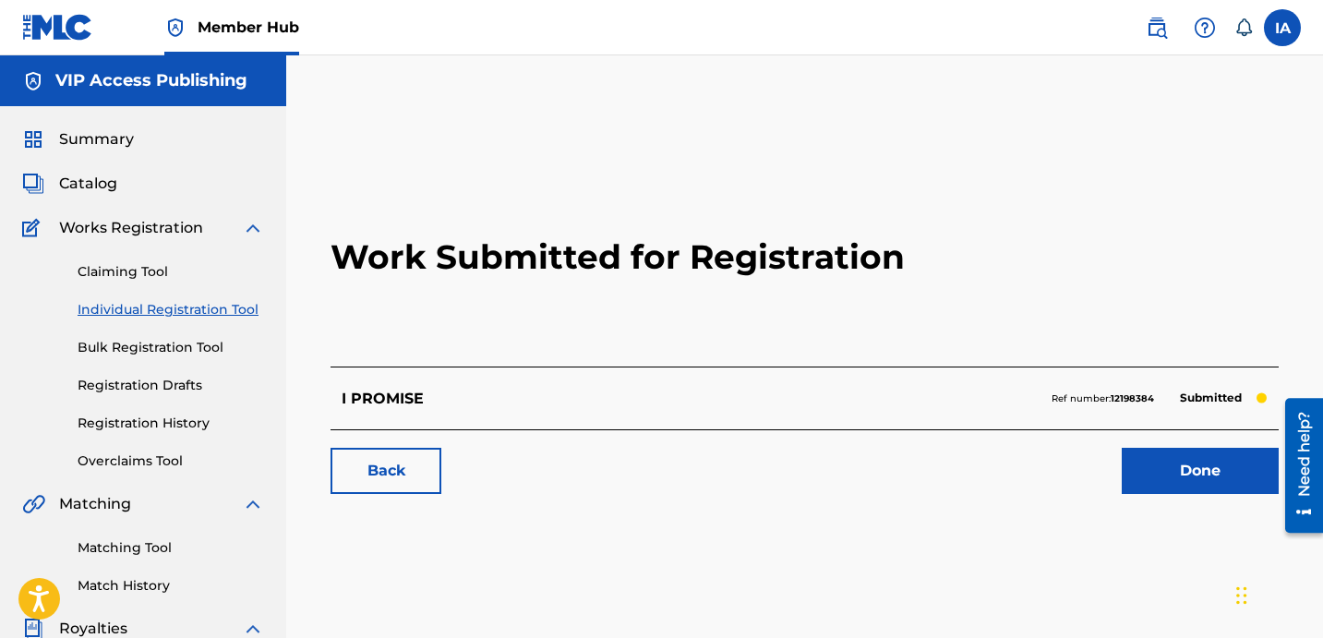
click at [199, 319] on link "Individual Registration Tool" at bounding box center [171, 309] width 187 height 19
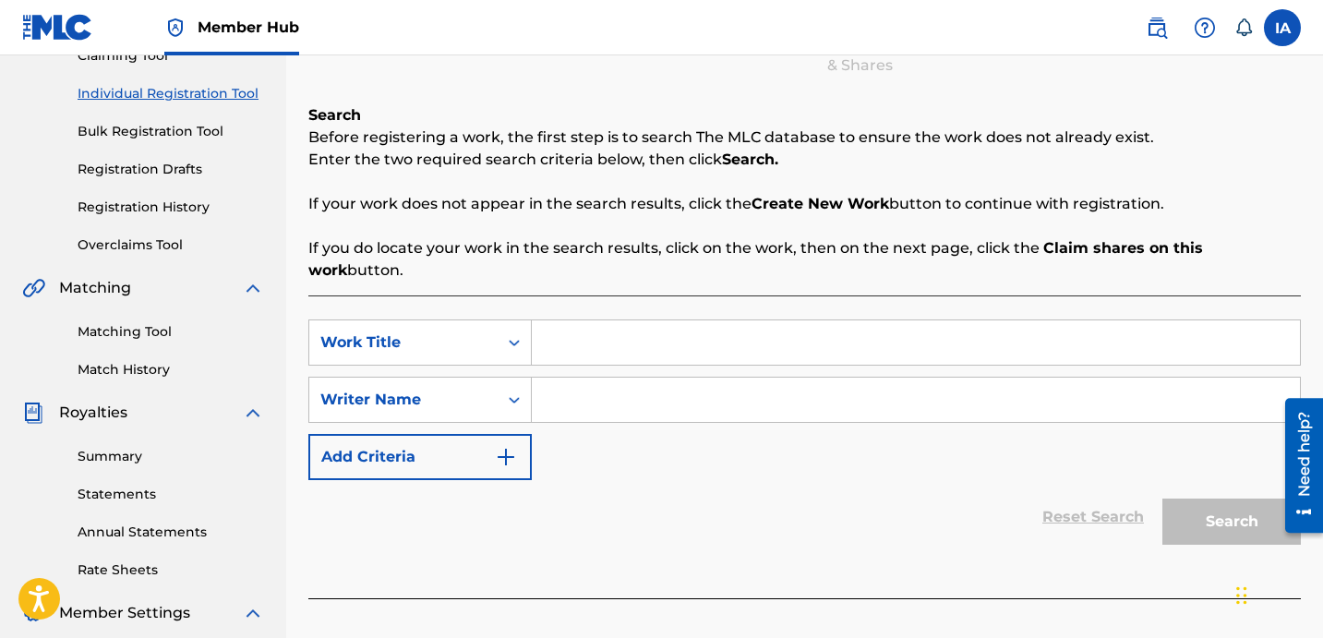
scroll to position [313, 0]
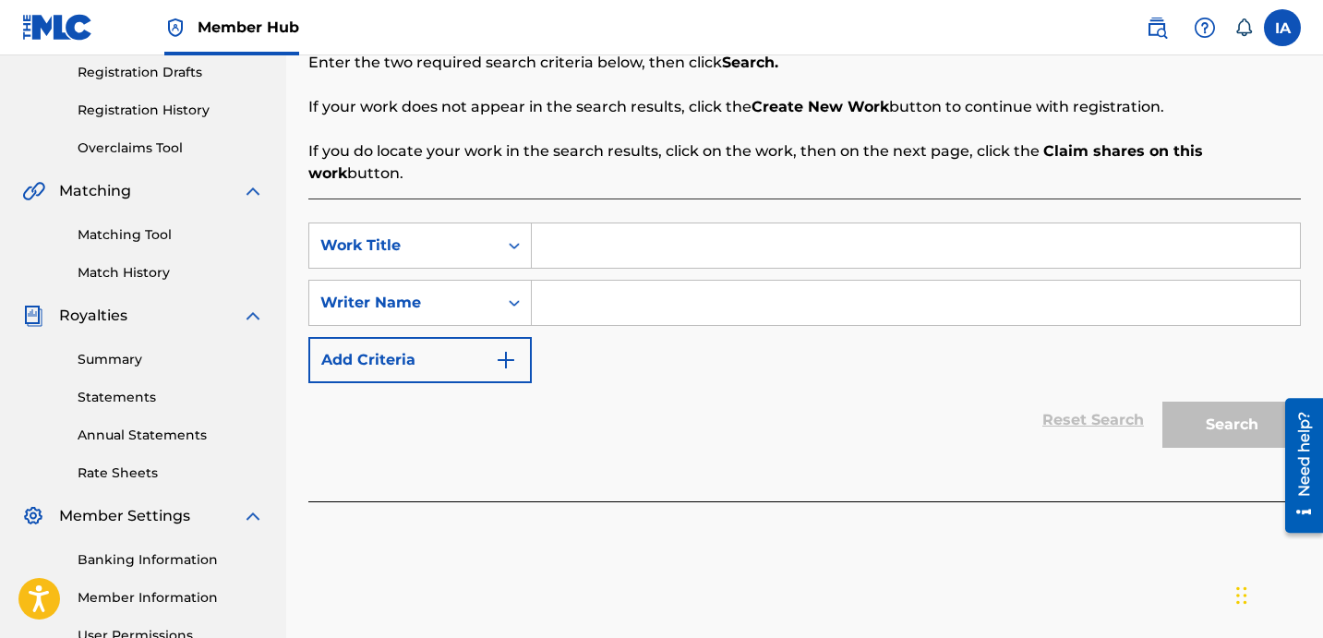
click at [899, 223] on input "Search Form" at bounding box center [916, 245] width 768 height 44
paste input "IN THE [PERSON_NAME]"
type input "IN THE [PERSON_NAME]"
click at [742, 285] on input "Search Form" at bounding box center [916, 303] width 768 height 44
click at [841, 311] on div "SearchWithCriteria9b402ce9-07c9-40b6-948d-7834958a132e Work Title IN THE [PERSO…" at bounding box center [804, 303] width 993 height 161
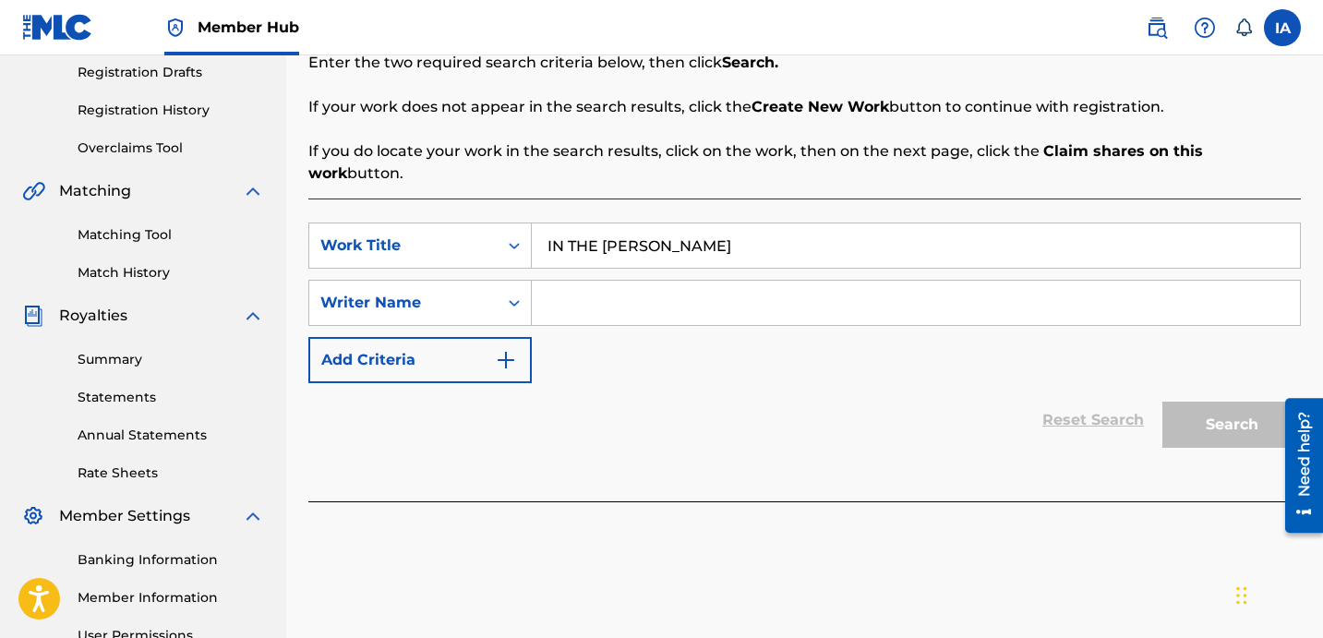
click at [837, 294] on input "Search Form" at bounding box center [916, 303] width 768 height 44
paste input "[PERSON_NAME] [PERSON_NAME]"
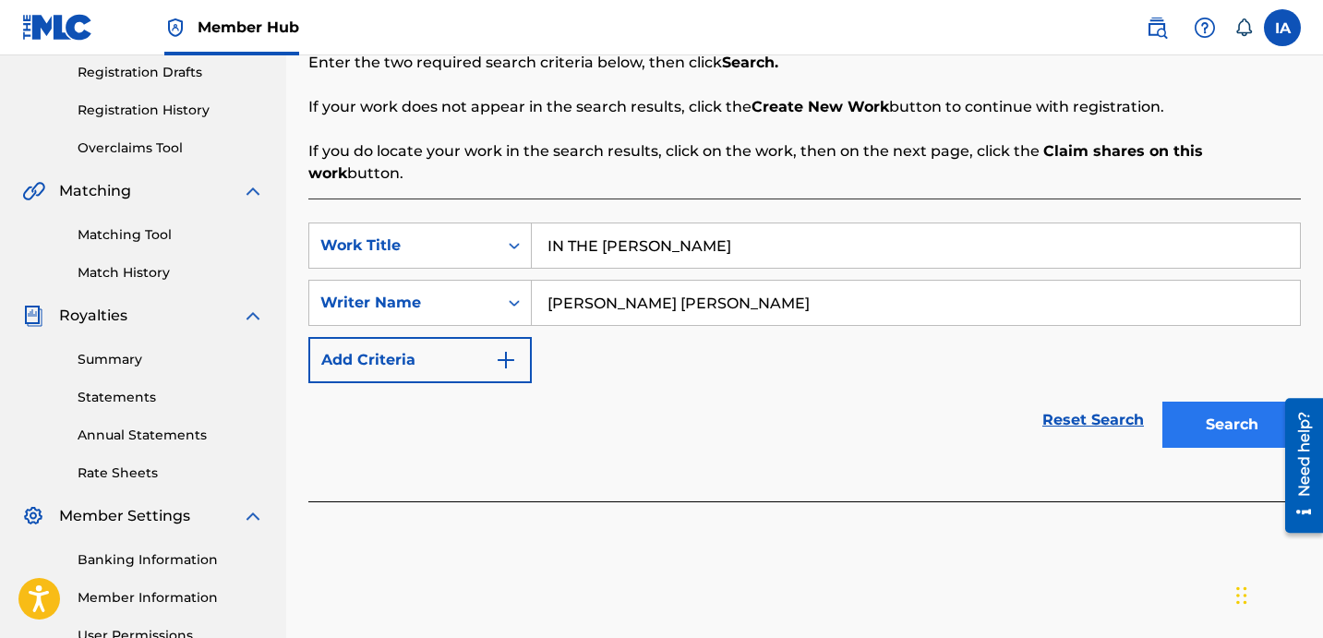
type input "[PERSON_NAME] [PERSON_NAME]"
click at [1207, 402] on button "Search" at bounding box center [1232, 425] width 139 height 46
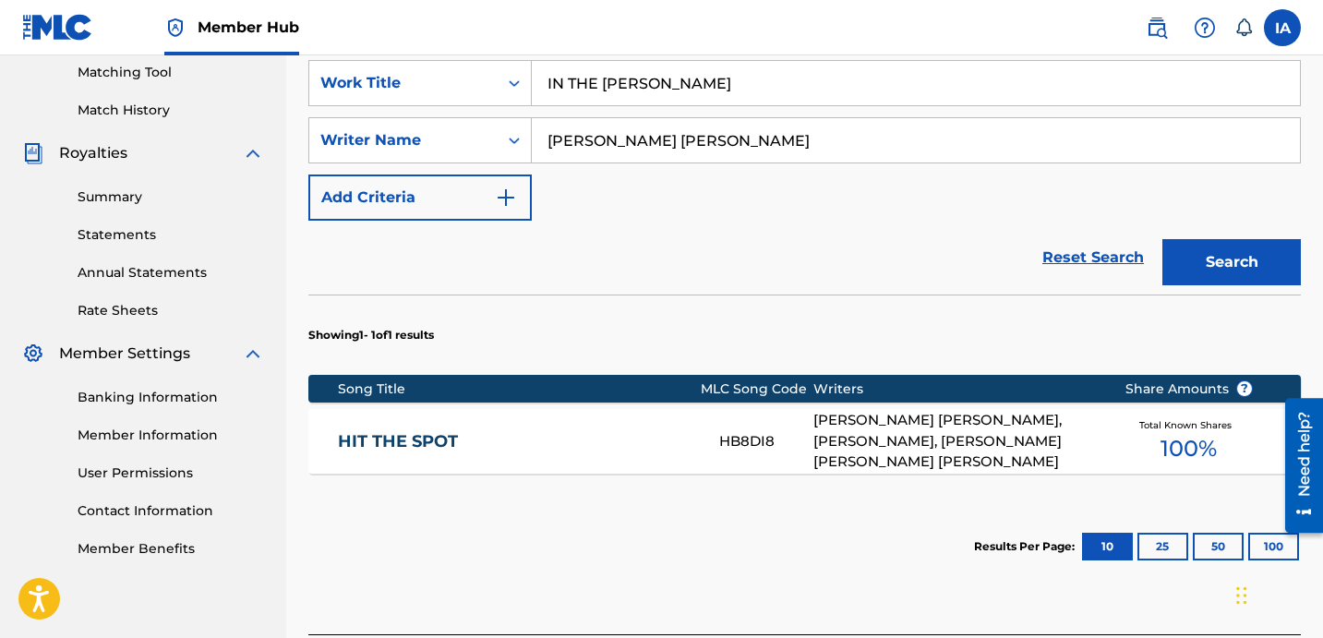
scroll to position [604, 0]
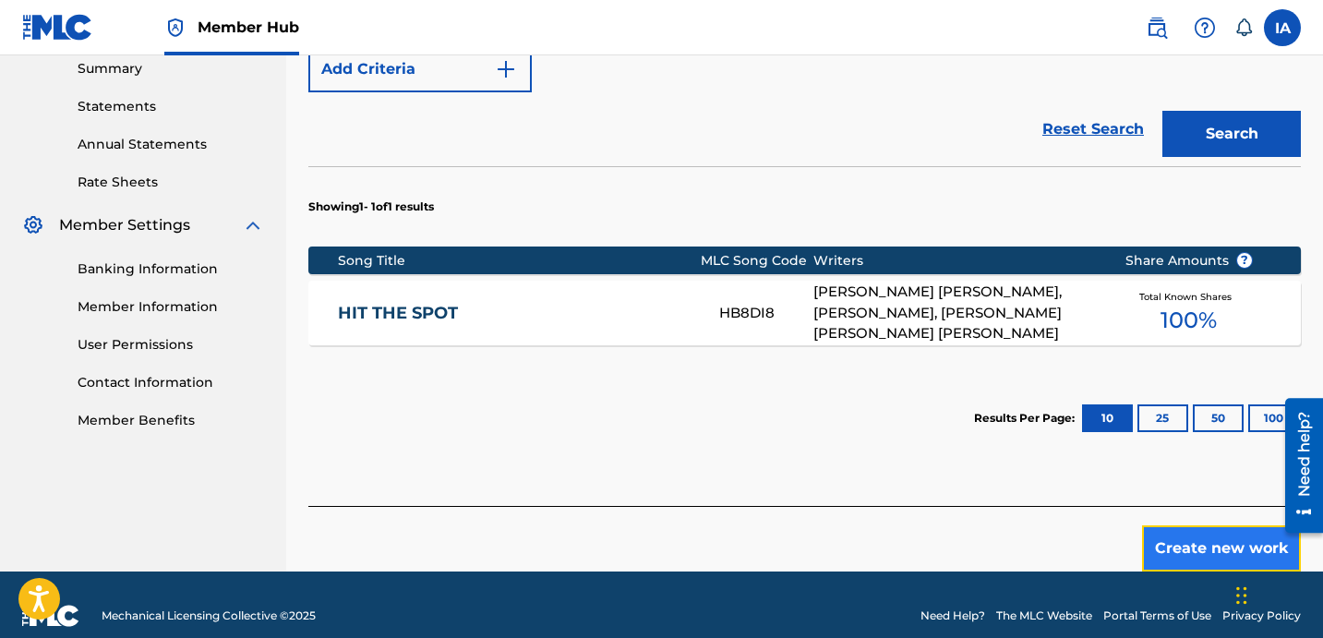
click at [1188, 532] on button "Create new work" at bounding box center [1221, 548] width 159 height 46
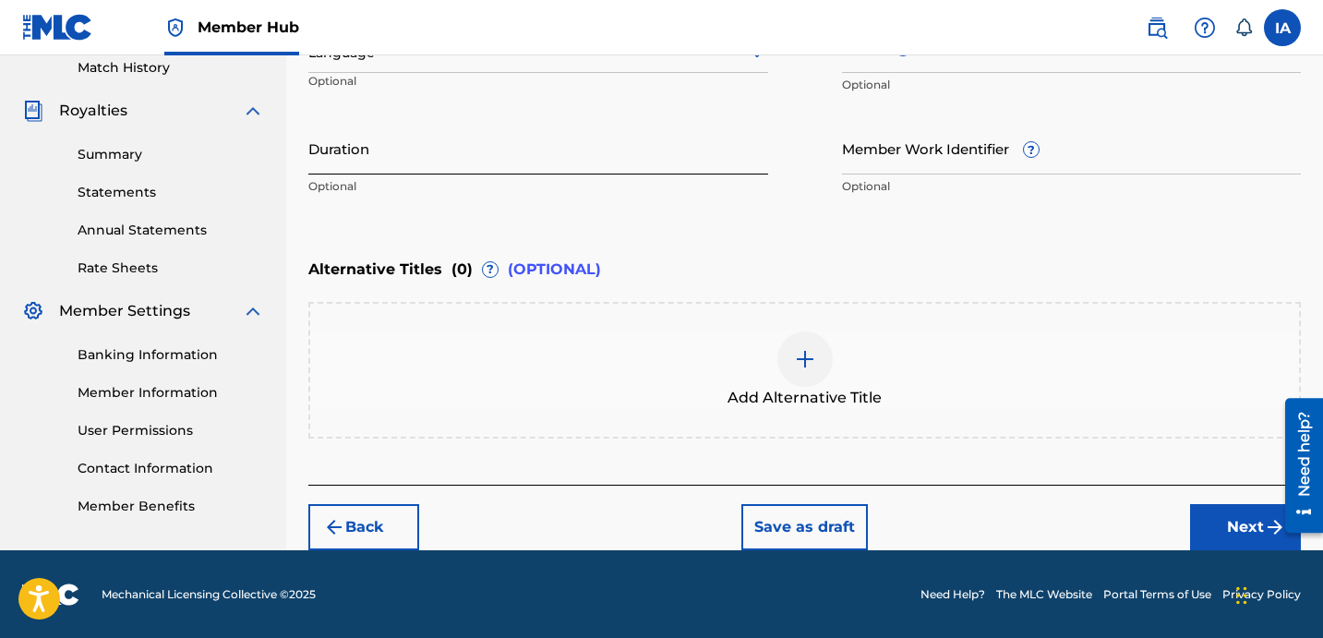
scroll to position [247, 0]
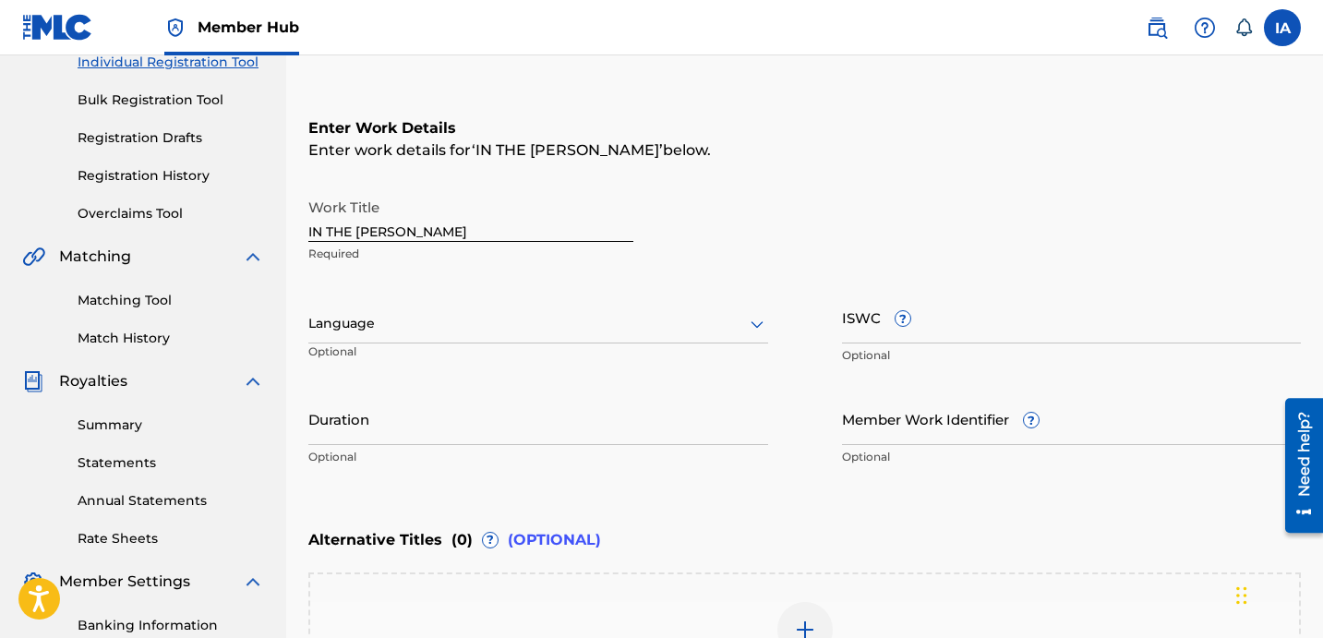
click at [527, 310] on div "Language" at bounding box center [538, 324] width 460 height 39
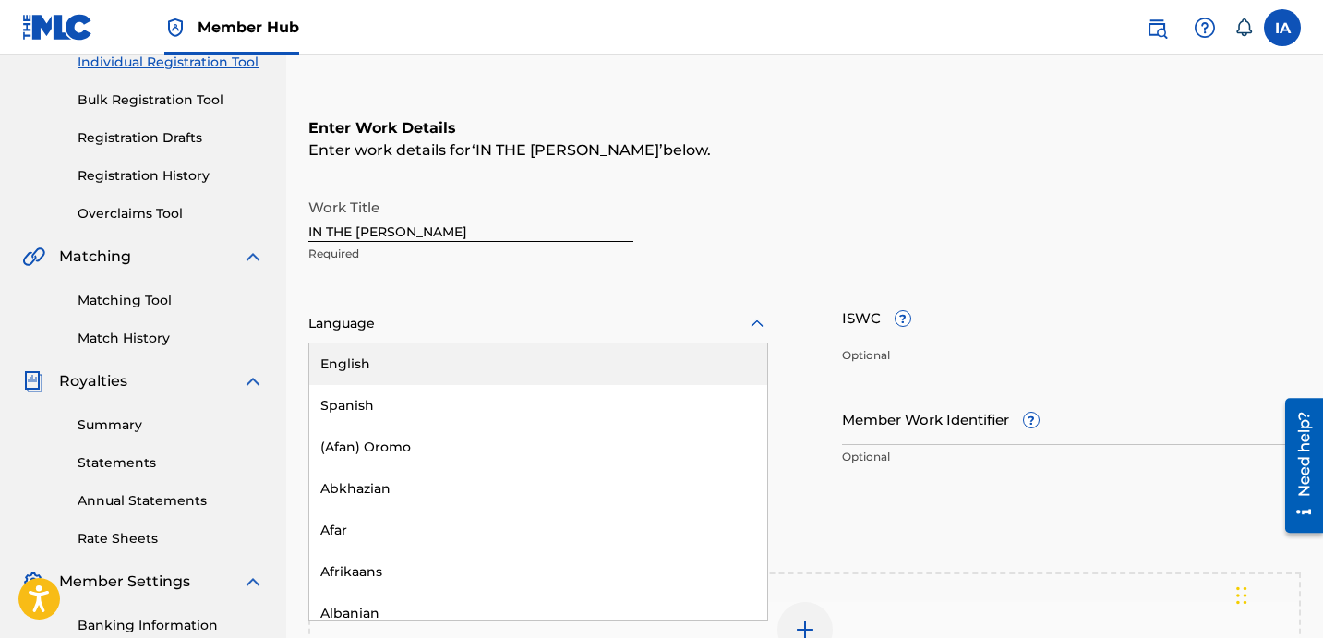
click at [527, 380] on div "English" at bounding box center [538, 365] width 458 height 42
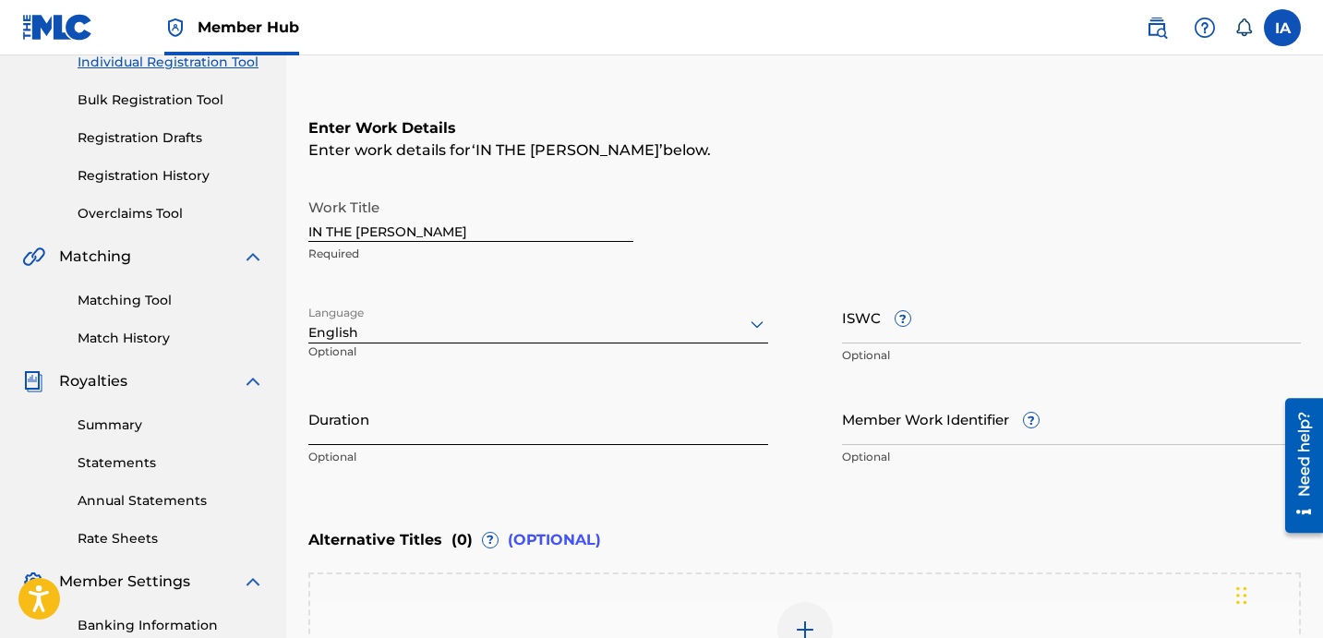
click at [491, 411] on input "Duration" at bounding box center [538, 418] width 460 height 53
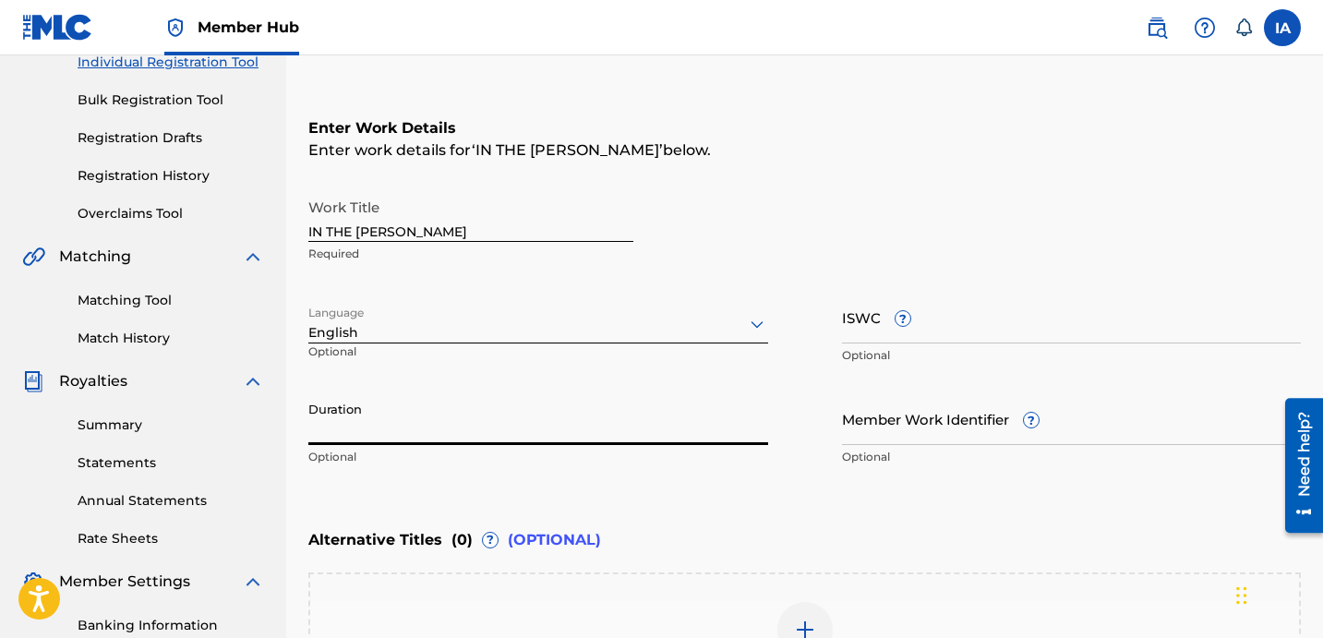
click at [393, 428] on input "Duration" at bounding box center [538, 418] width 460 height 53
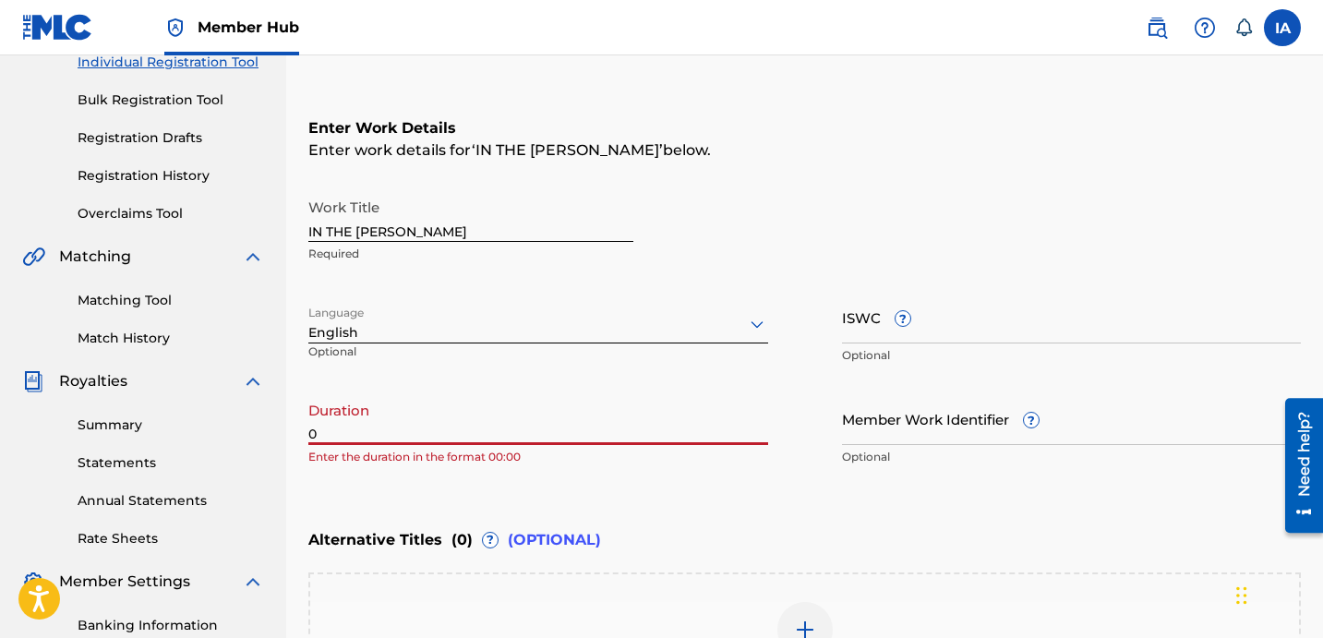
paste input "2:54"
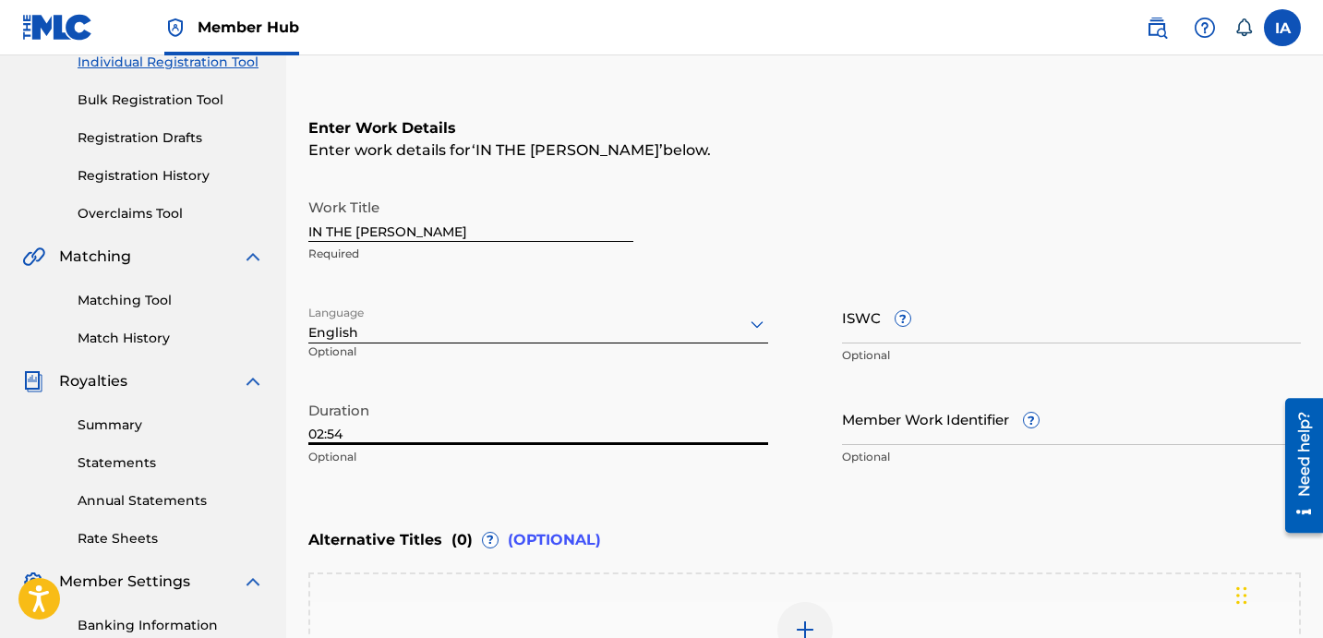
type input "02:54"
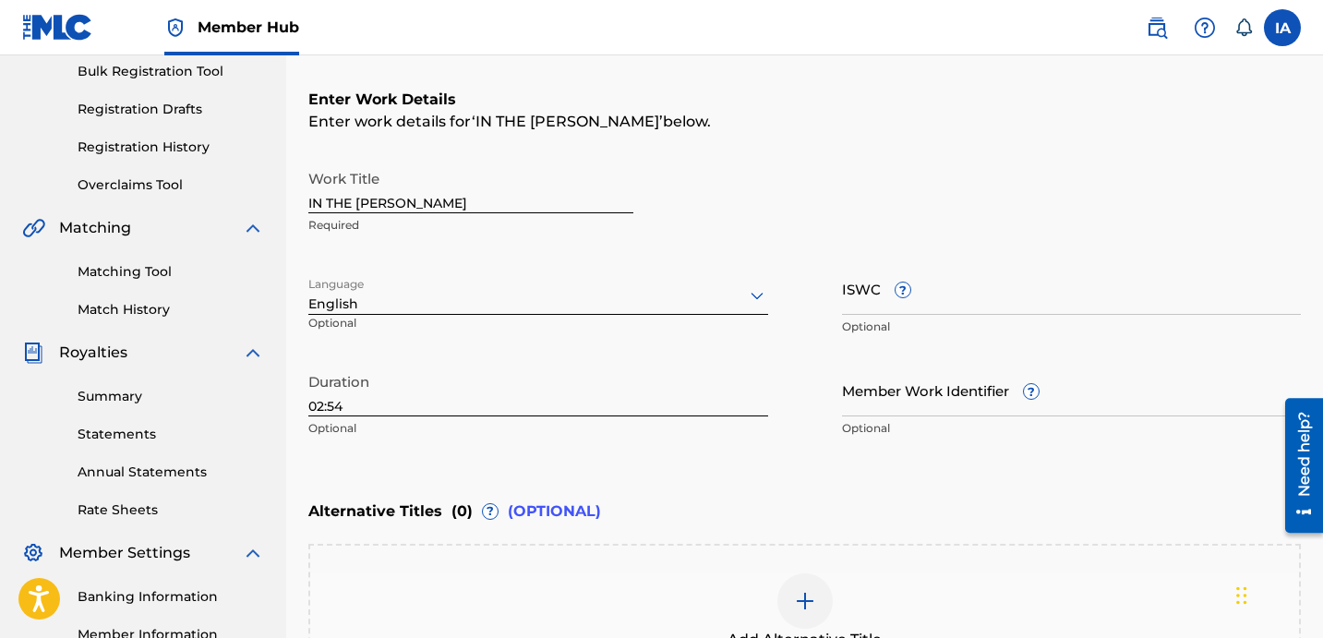
scroll to position [518, 0]
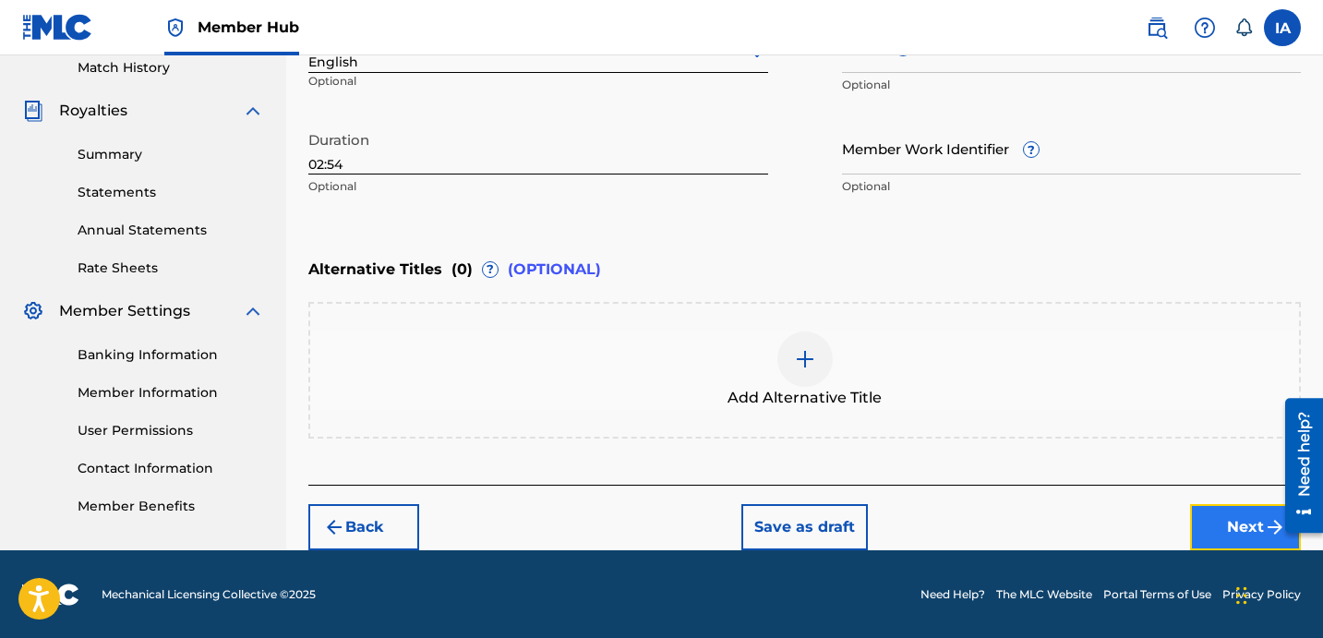
click at [1213, 532] on button "Next" at bounding box center [1245, 527] width 111 height 46
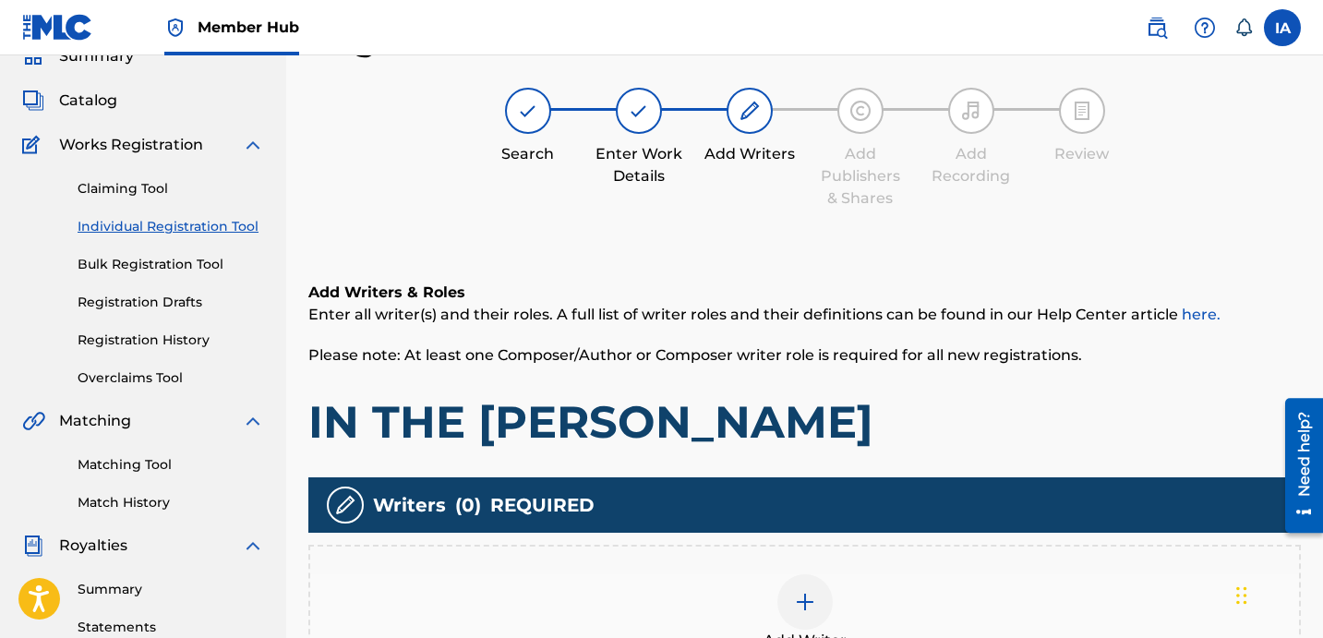
click at [826, 392] on div "Add Writers & Roles Enter all writer(s) and their roles. A full list of writer …" at bounding box center [804, 366] width 993 height 168
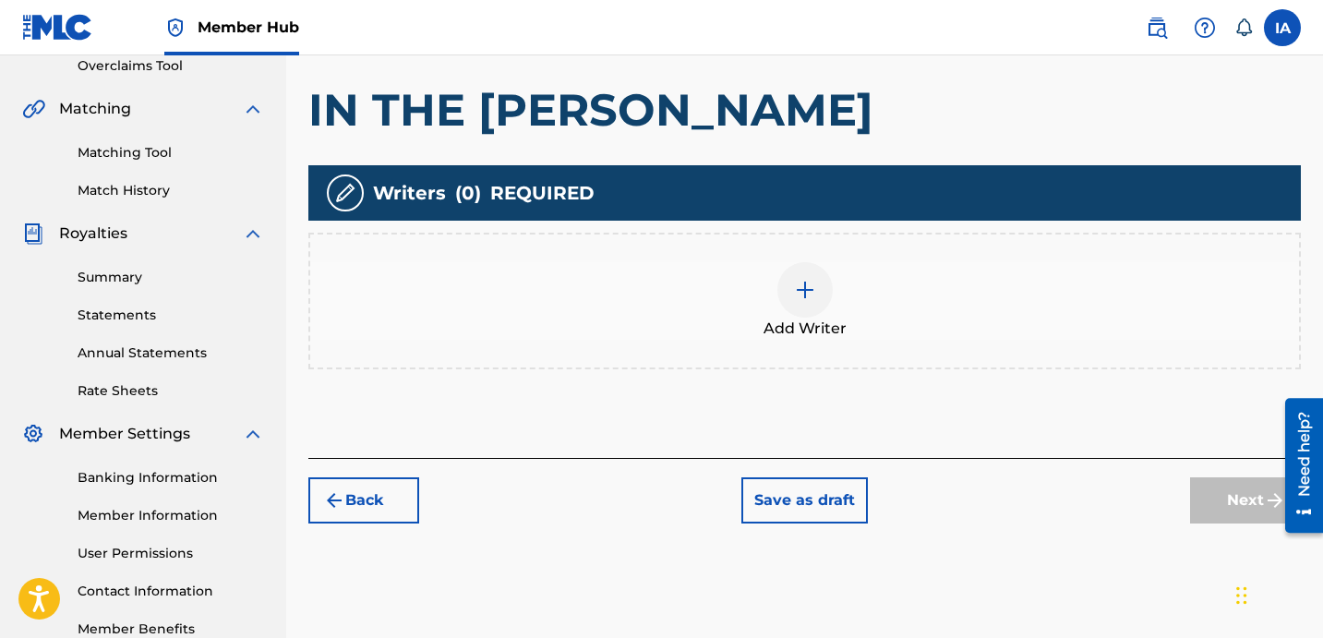
scroll to position [459, 0]
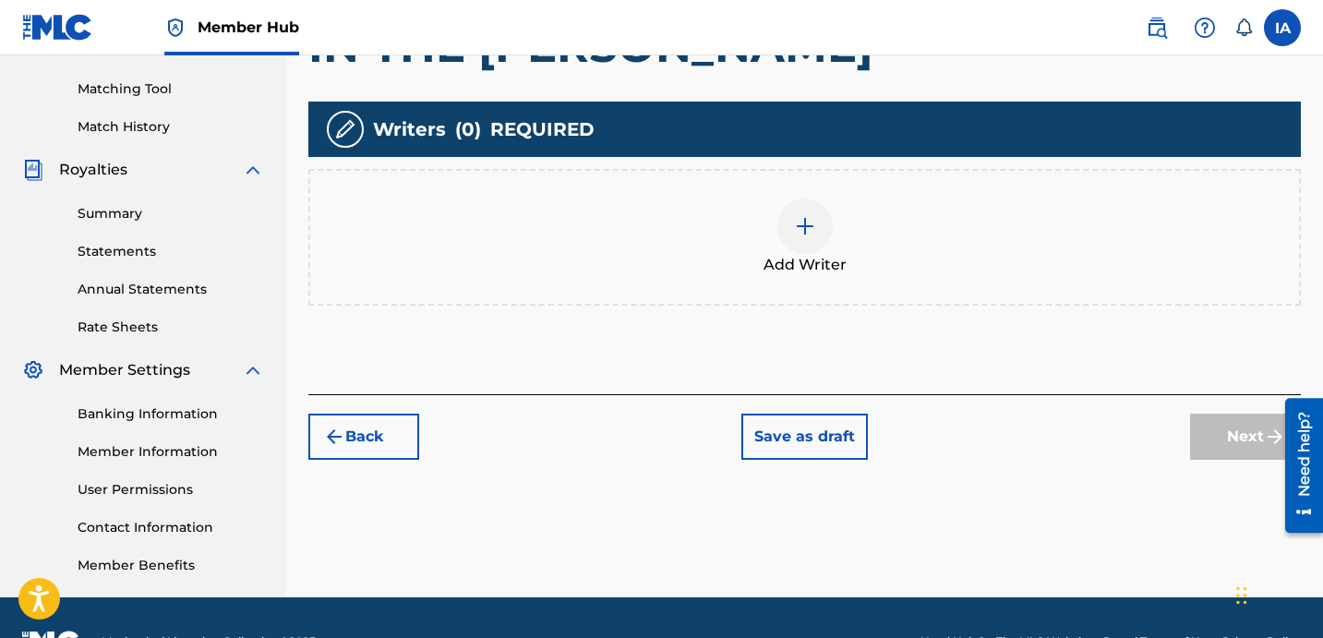
click at [894, 226] on div "Add Writer" at bounding box center [804, 238] width 989 height 78
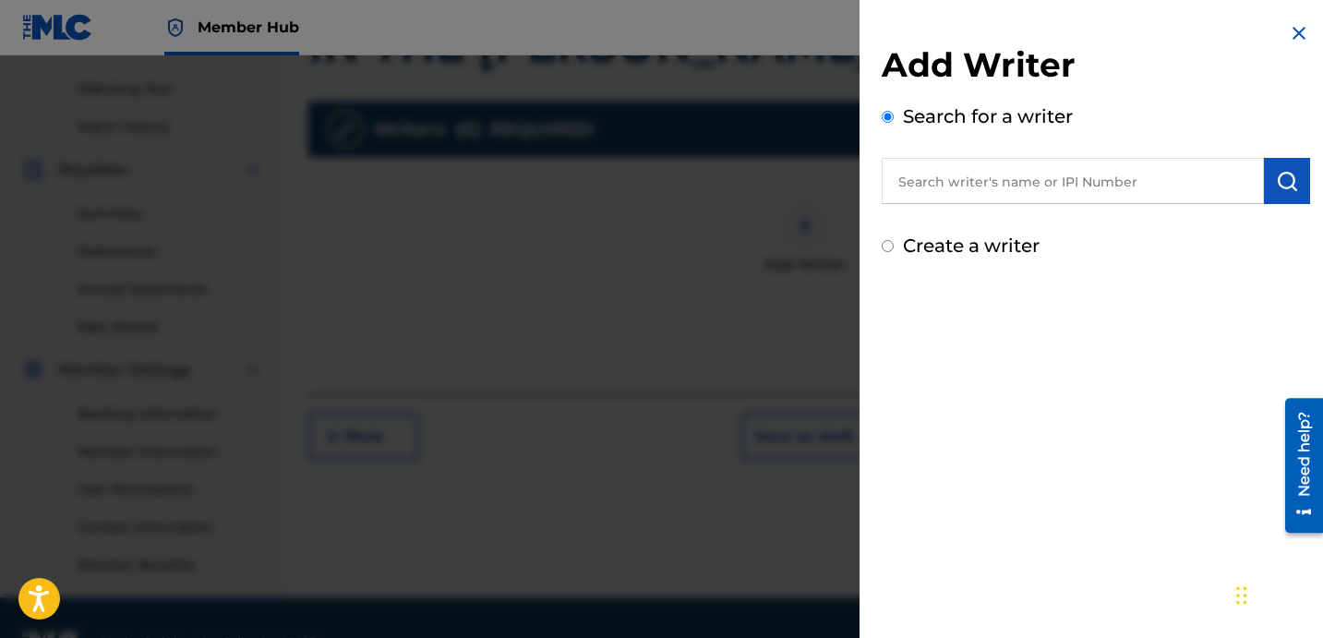
click at [982, 185] on input "text" at bounding box center [1073, 181] width 382 height 46
click at [1014, 200] on input "text" at bounding box center [1073, 181] width 382 height 46
paste input "[URL][DOMAIN_NAME]"
type input "[URL][DOMAIN_NAME]"
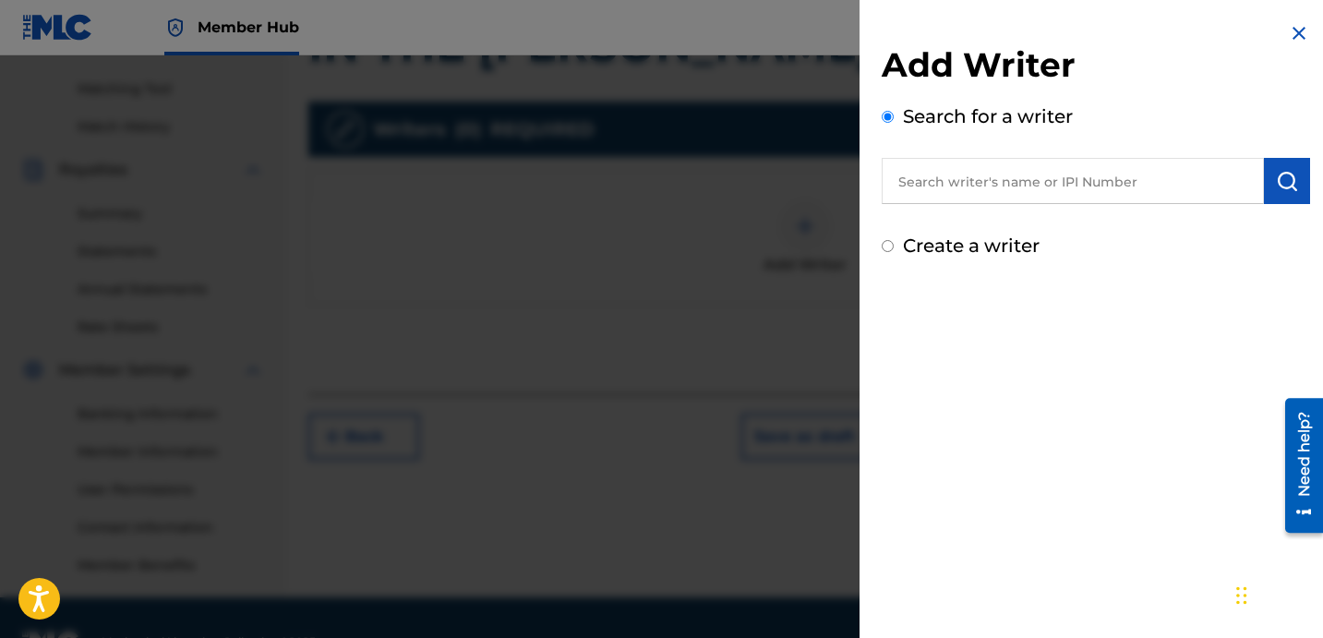
click at [1118, 173] on input "text" at bounding box center [1073, 181] width 382 height 46
paste input "[URL][DOMAIN_NAME]"
type input "[URL][DOMAIN_NAME]"
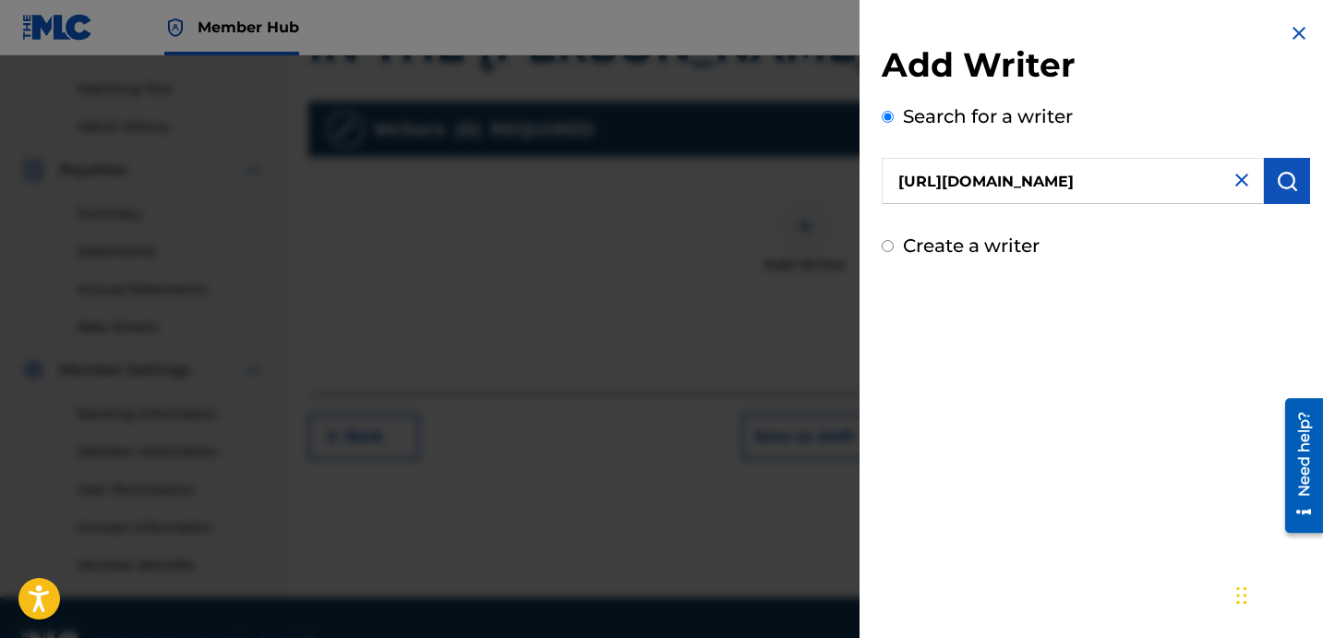
click at [1188, 175] on input "[URL][DOMAIN_NAME]" at bounding box center [1073, 181] width 382 height 46
click at [1062, 188] on input "text" at bounding box center [1073, 181] width 382 height 46
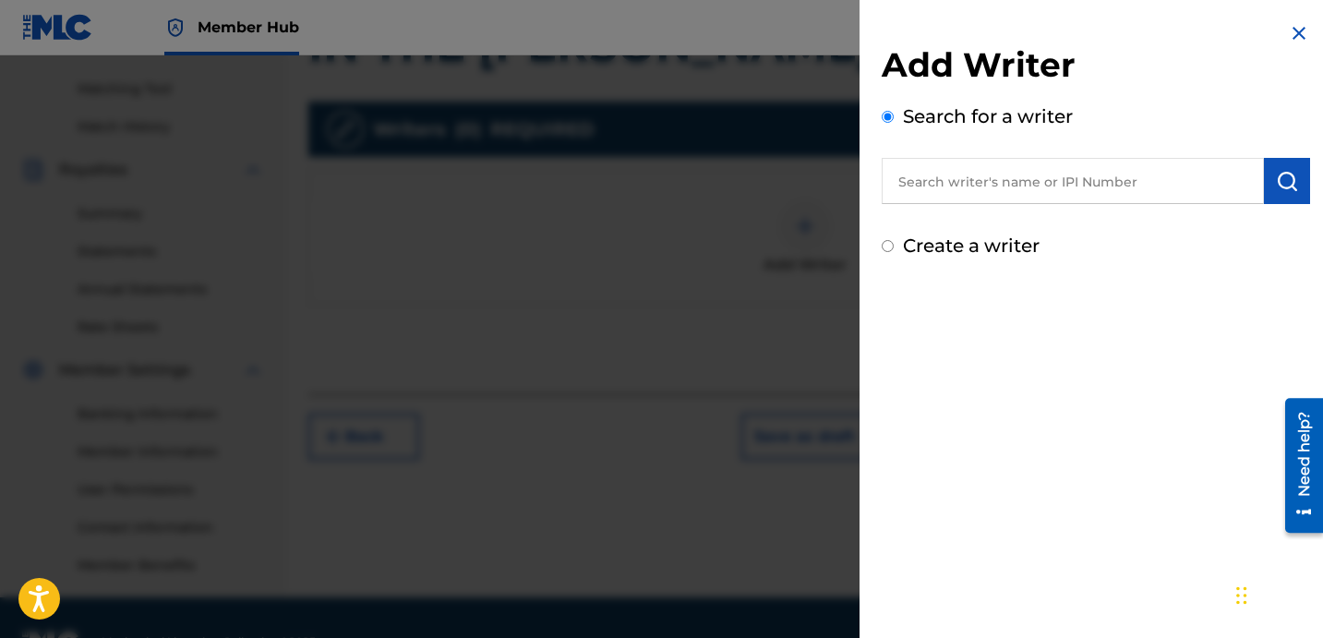
paste input "[URL][DOMAIN_NAME]"
type input "[URL][DOMAIN_NAME]"
click at [1170, 194] on input "[URL][DOMAIN_NAME]" at bounding box center [1073, 181] width 382 height 46
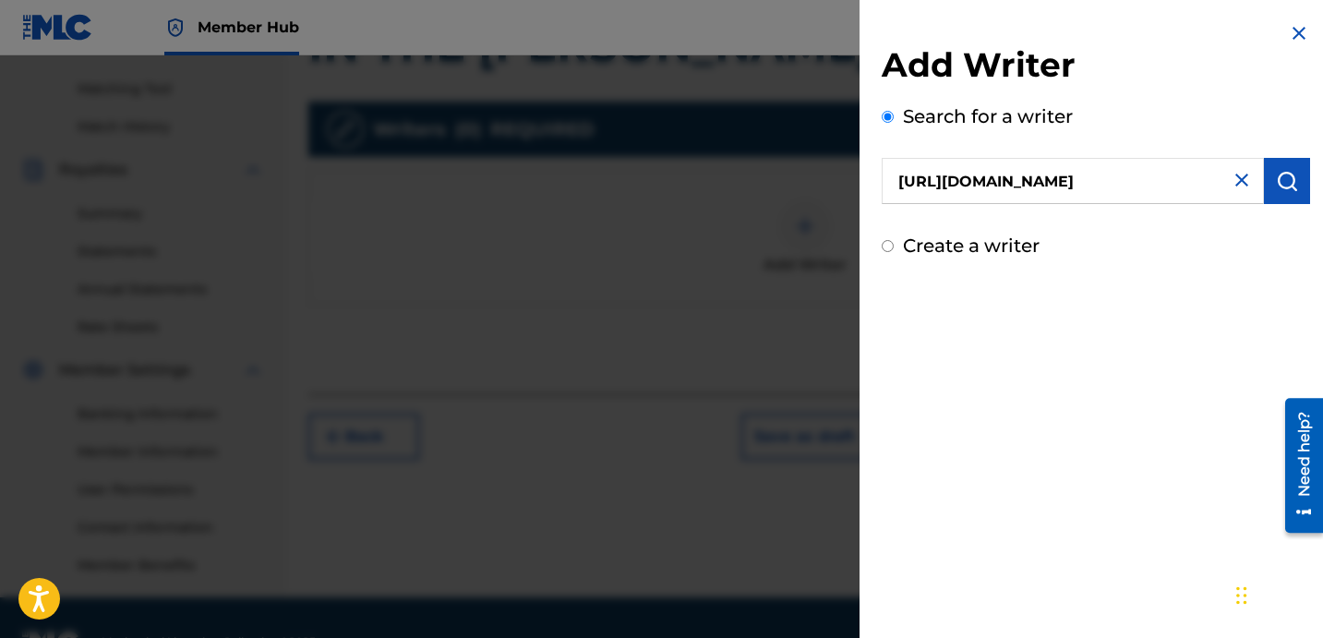
click at [1170, 194] on input "[URL][DOMAIN_NAME]" at bounding box center [1073, 181] width 382 height 46
click at [1063, 187] on input "text" at bounding box center [1073, 181] width 382 height 46
paste input "[PERSON_NAME] [PERSON_NAME]"
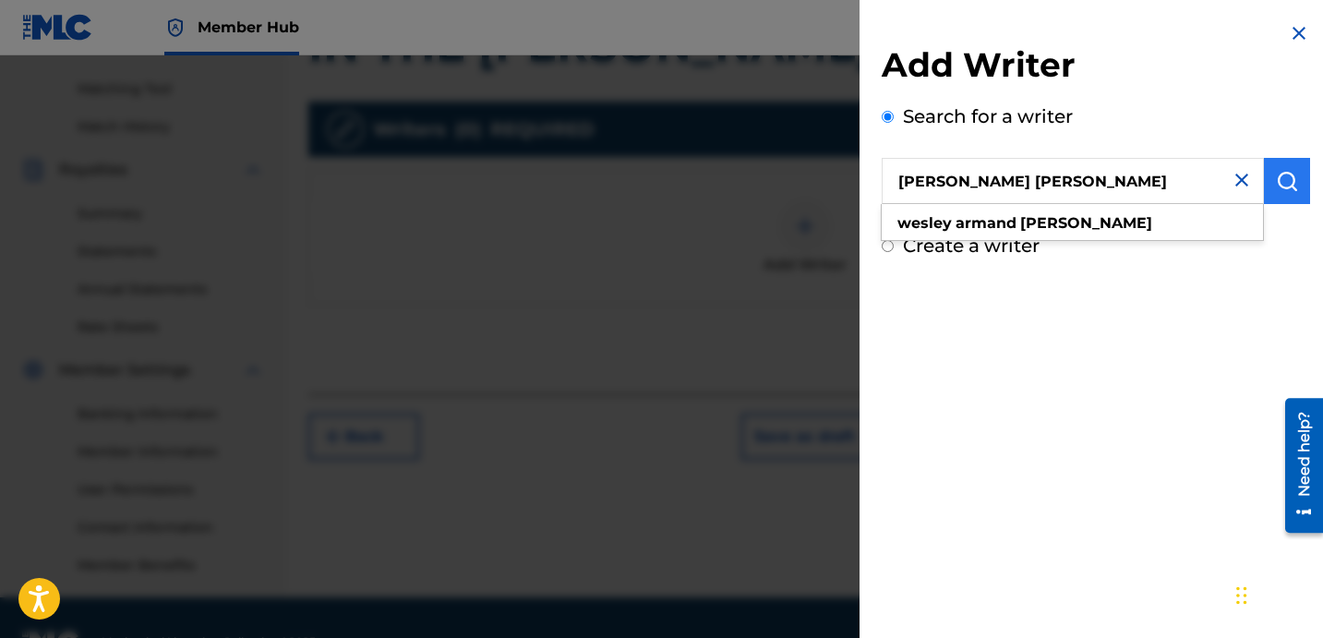
type input "[PERSON_NAME] [PERSON_NAME]"
click at [1296, 187] on button "submit" at bounding box center [1287, 181] width 46 height 46
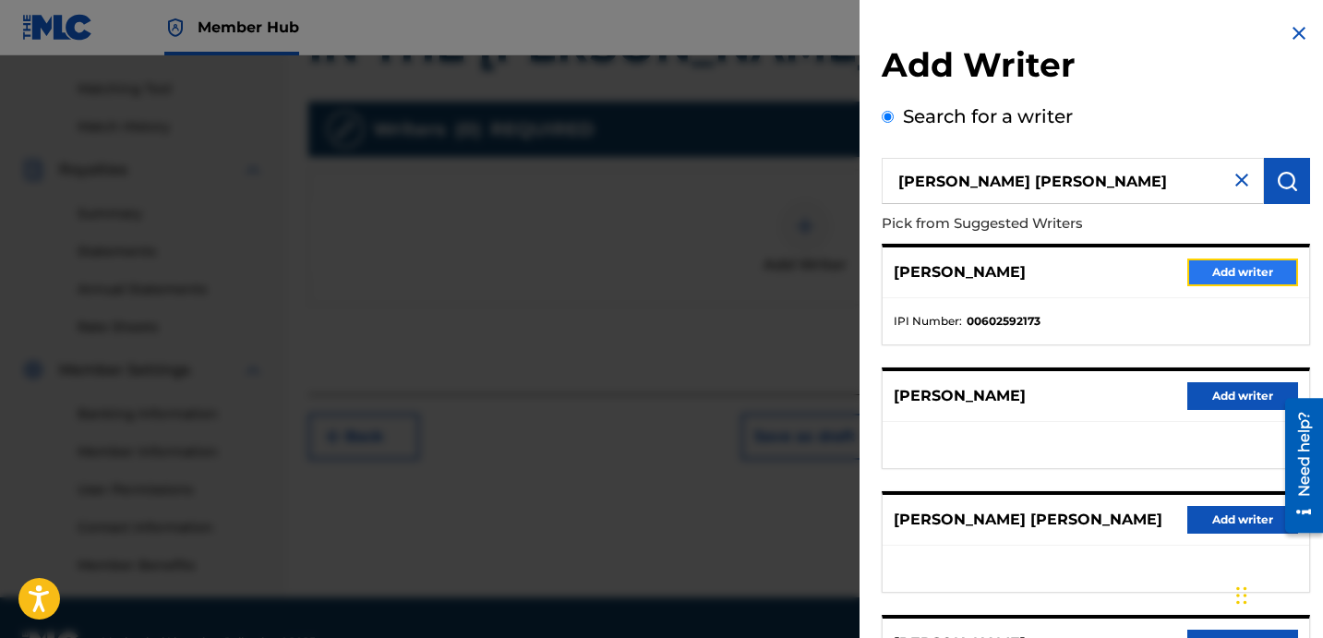
click at [1219, 282] on button "Add writer" at bounding box center [1242, 273] width 111 height 28
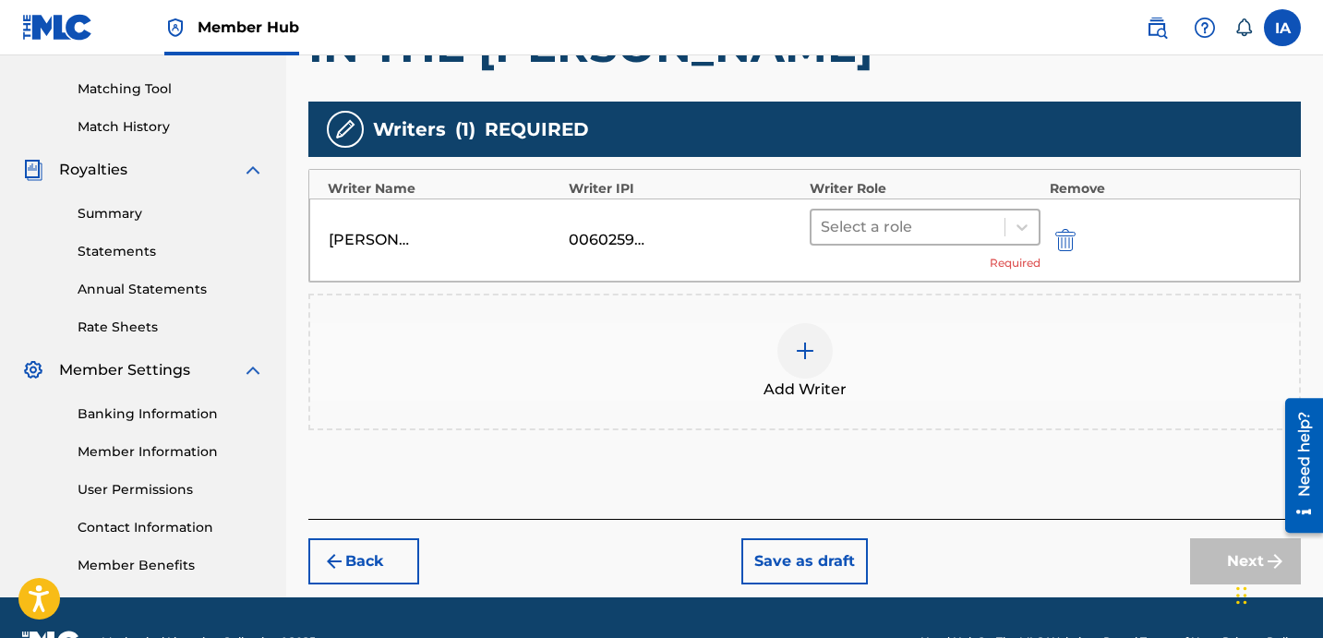
click at [940, 223] on div at bounding box center [908, 227] width 175 height 26
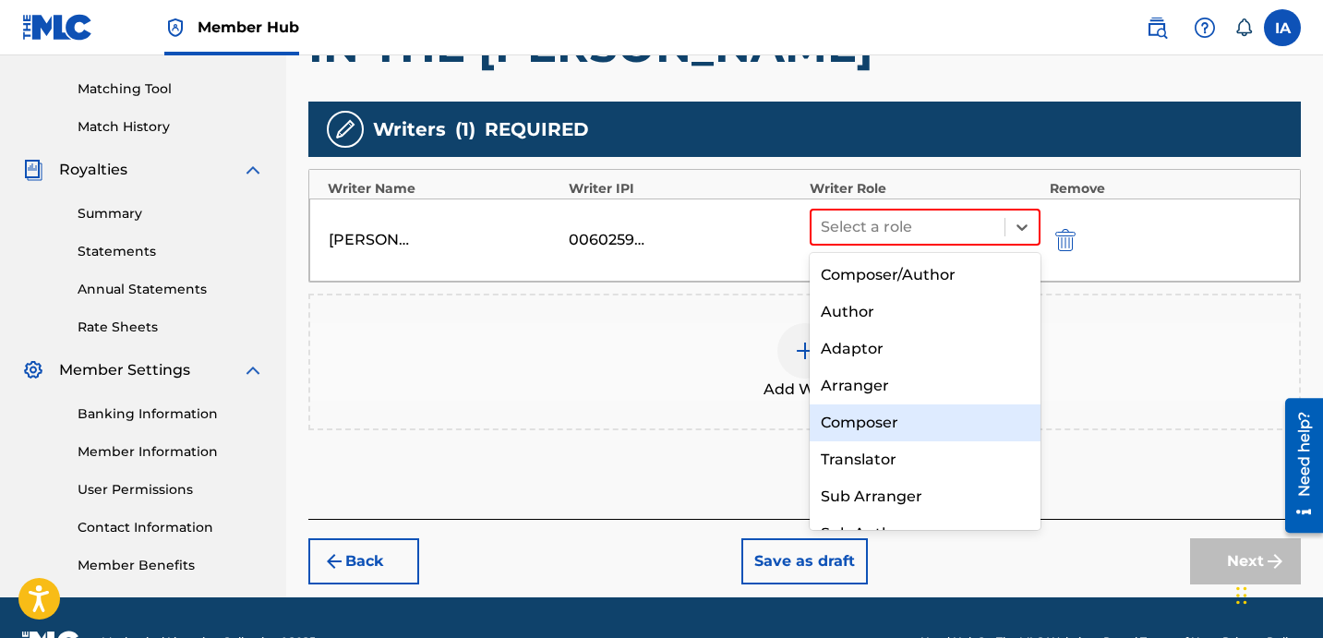
click at [889, 416] on div "Composer" at bounding box center [925, 422] width 231 height 37
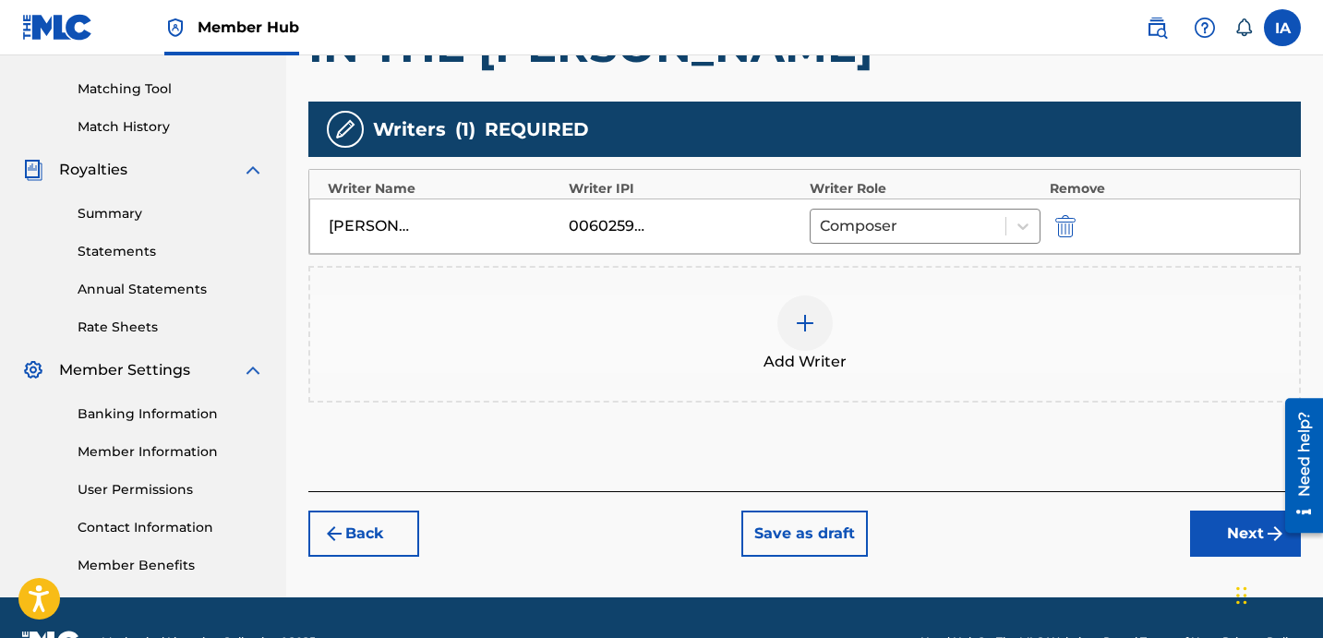
drag, startPoint x: 903, startPoint y: 135, endPoint x: 867, endPoint y: 115, distance: 41.3
click at [867, 115] on div "Writers ( 1 ) REQUIRED" at bounding box center [804, 129] width 993 height 55
click at [863, 105] on div "Writers ( 1 ) REQUIRED" at bounding box center [804, 129] width 993 height 55
click at [1197, 541] on button "Next" at bounding box center [1245, 534] width 111 height 46
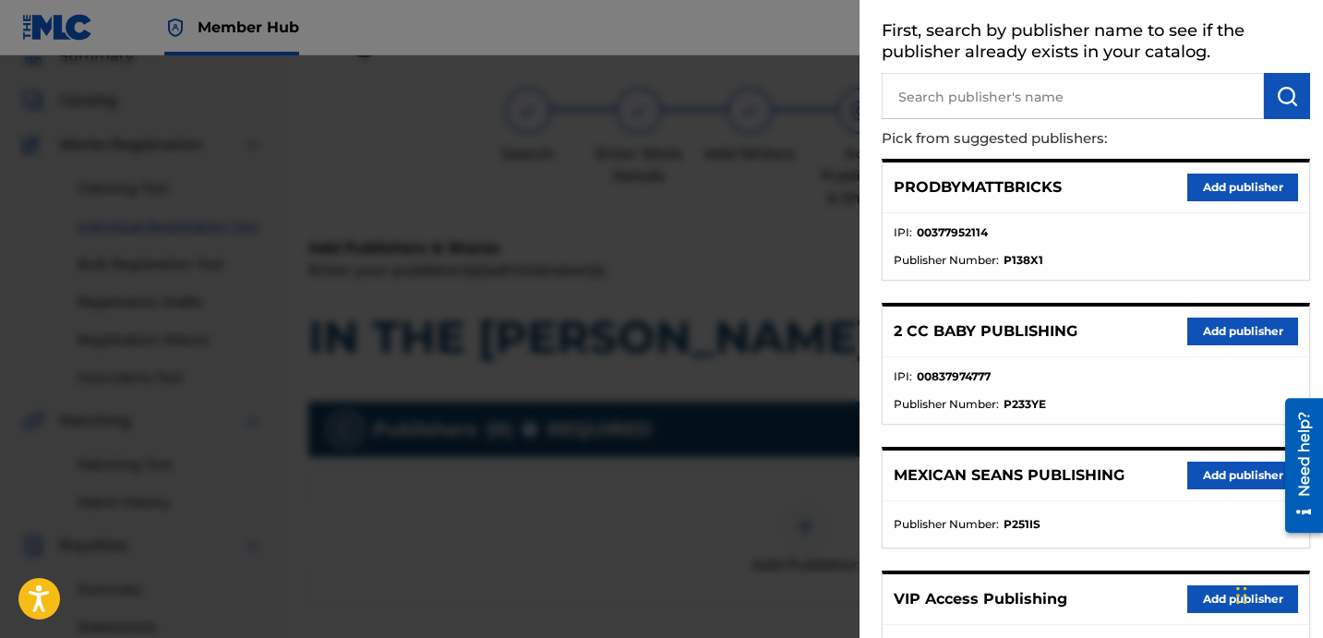
scroll to position [121, 0]
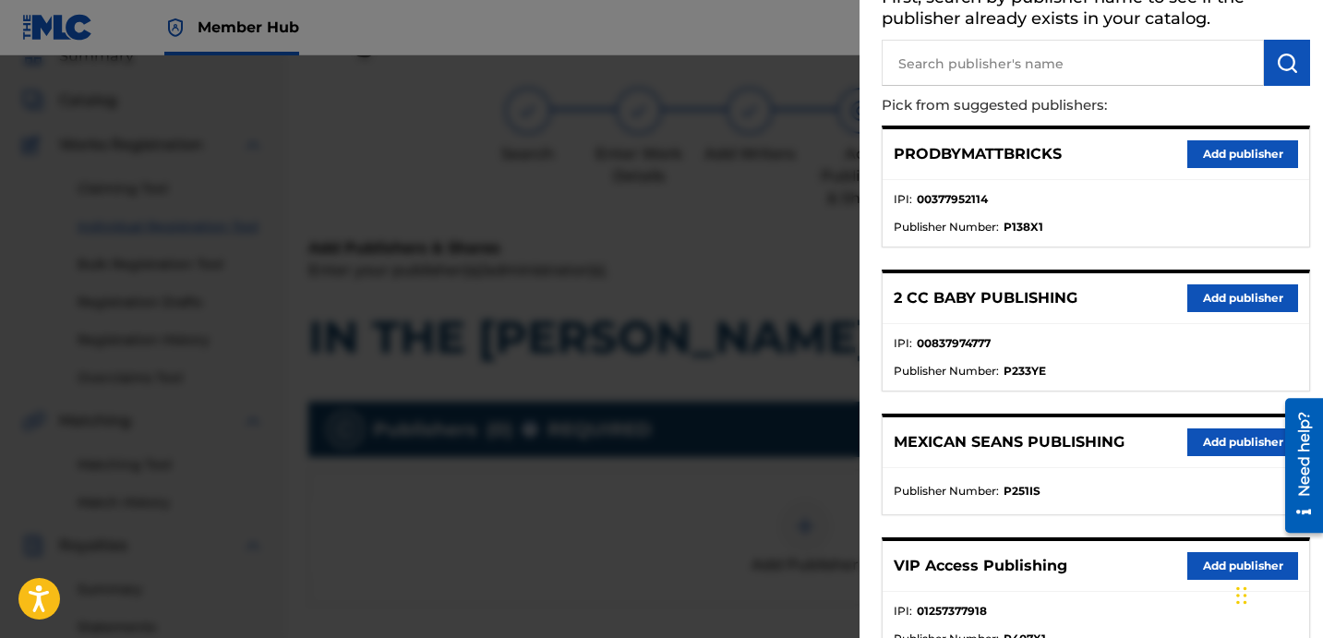
click at [1084, 76] on input "text" at bounding box center [1073, 63] width 382 height 46
type input "[PERSON_NAME]"
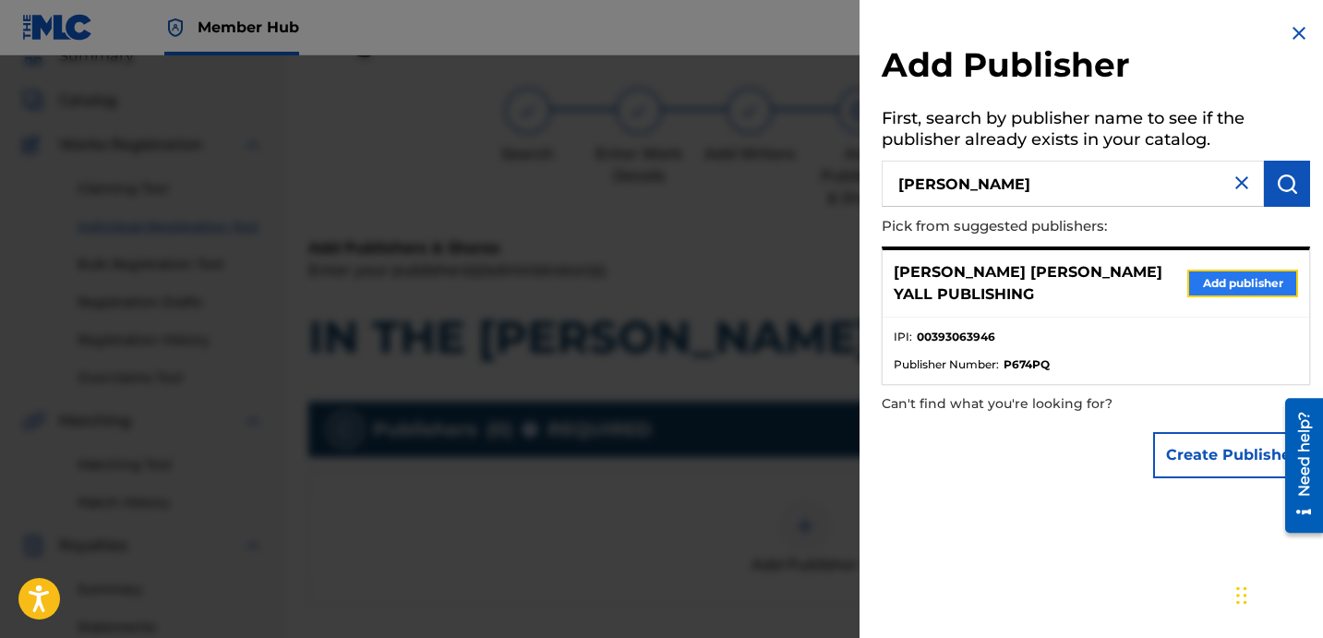
click at [1223, 280] on button "Add publisher" at bounding box center [1242, 284] width 111 height 28
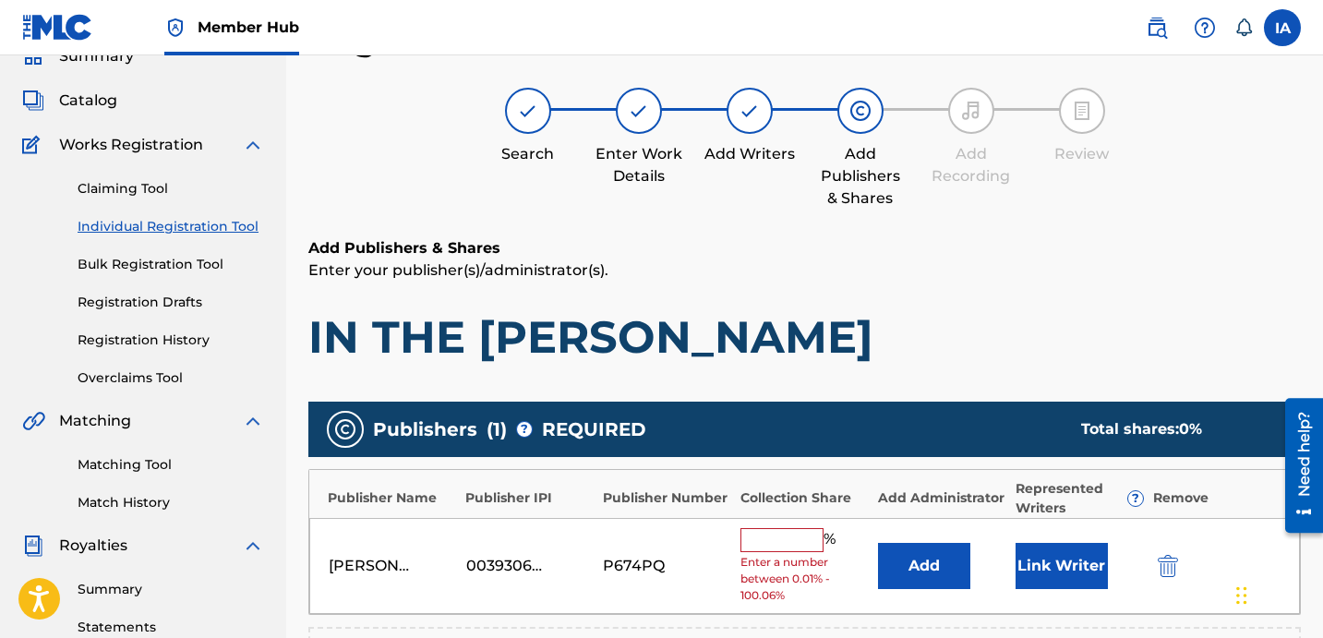
click at [803, 542] on input "text" at bounding box center [782, 540] width 83 height 24
click at [779, 548] on input "text" at bounding box center [782, 540] width 83 height 24
type input "50"
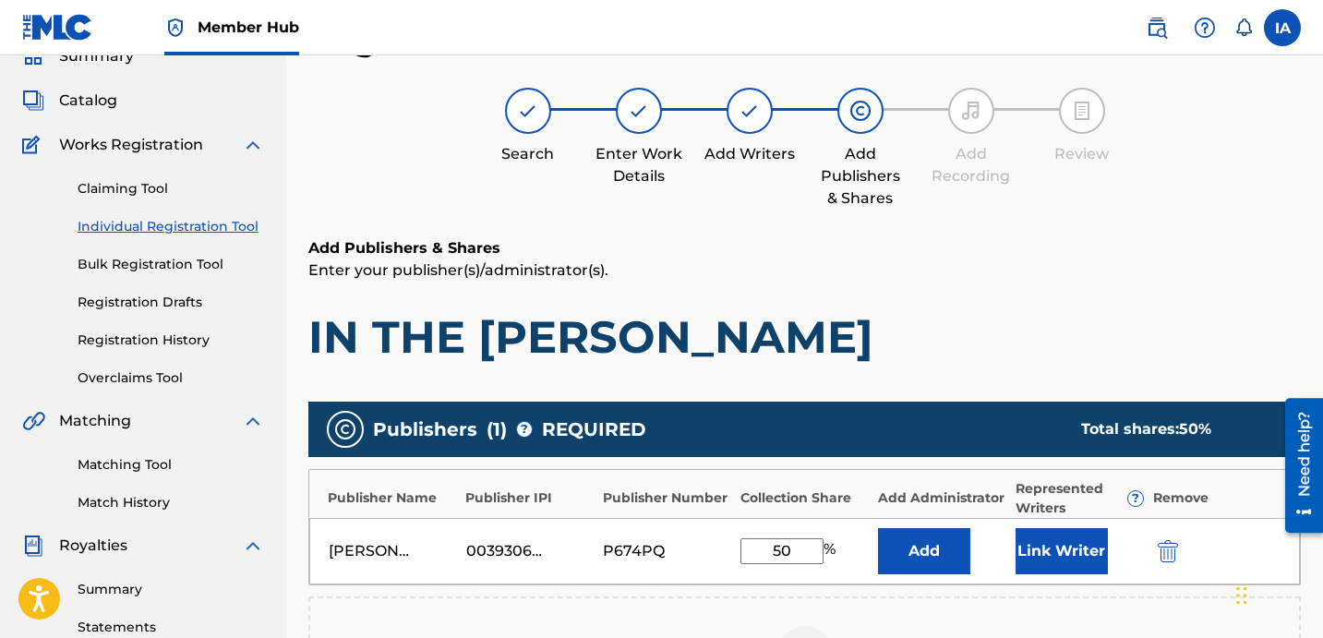
drag, startPoint x: 801, startPoint y: 548, endPoint x: 703, endPoint y: 511, distance: 104.9
click at [705, 512] on div "Publisher Name Publisher IPI Publisher Number Collection Share Add Administrato…" at bounding box center [804, 527] width 993 height 116
click at [934, 572] on button "Add" at bounding box center [924, 551] width 92 height 46
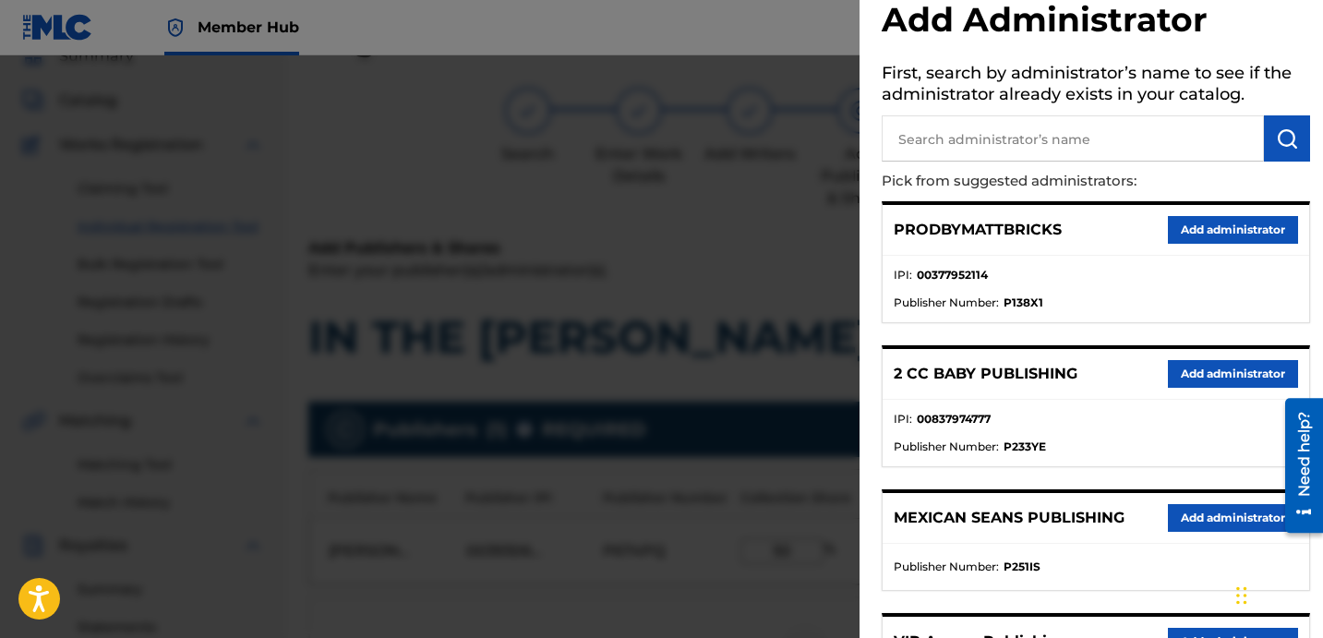
scroll to position [282, 0]
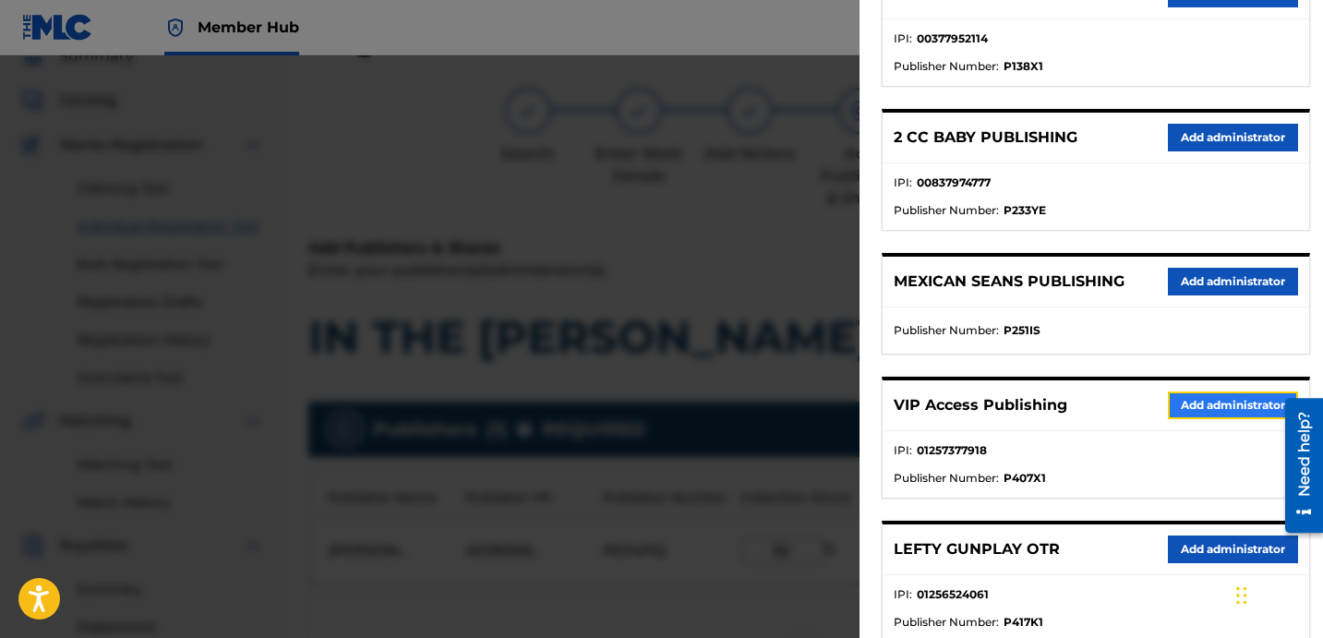
click at [1199, 399] on button "Add administrator" at bounding box center [1233, 406] width 130 height 28
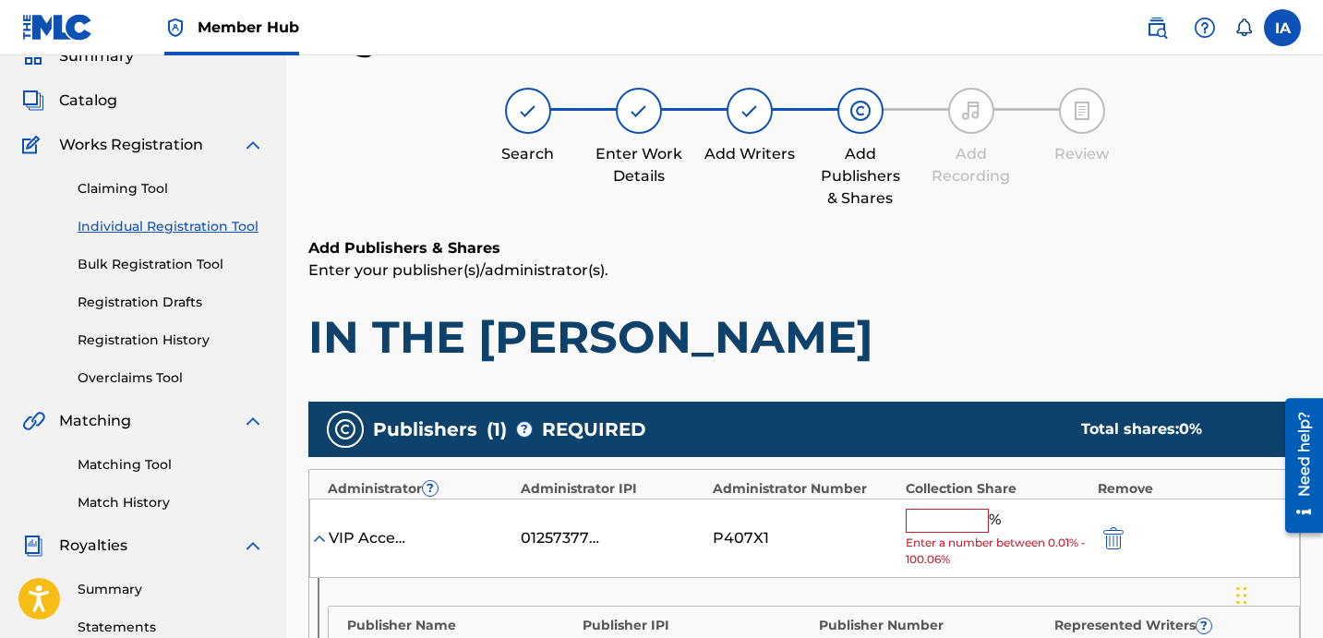
click at [825, 341] on h1 "IN THE [PERSON_NAME]" at bounding box center [804, 336] width 993 height 55
click at [765, 308] on div "Add Publishers & Shares Enter your publisher(s)/administrator(s). IN THE [PERSO…" at bounding box center [804, 300] width 993 height 127
click at [938, 520] on input "text" at bounding box center [947, 521] width 83 height 24
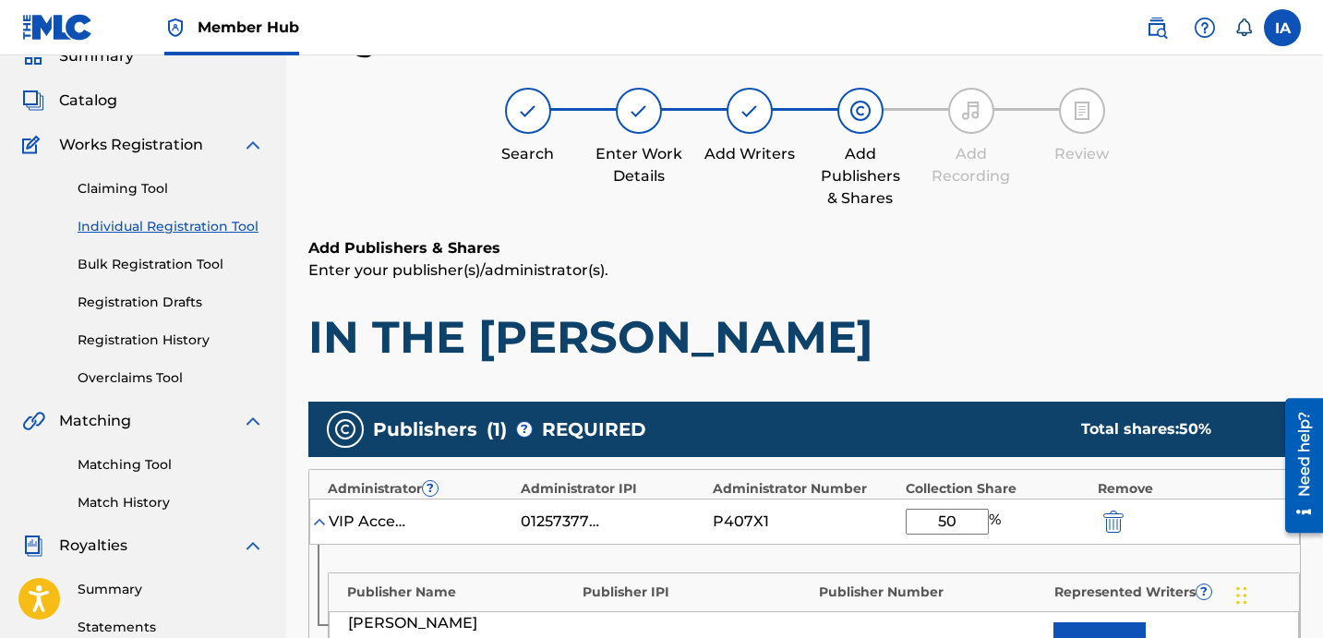
drag, startPoint x: 980, startPoint y: 526, endPoint x: 836, endPoint y: 478, distance: 151.8
click at [862, 487] on div "Administrator ? Administrator IPI Administrator Number Collection Share Remove …" at bounding box center [804, 589] width 993 height 240
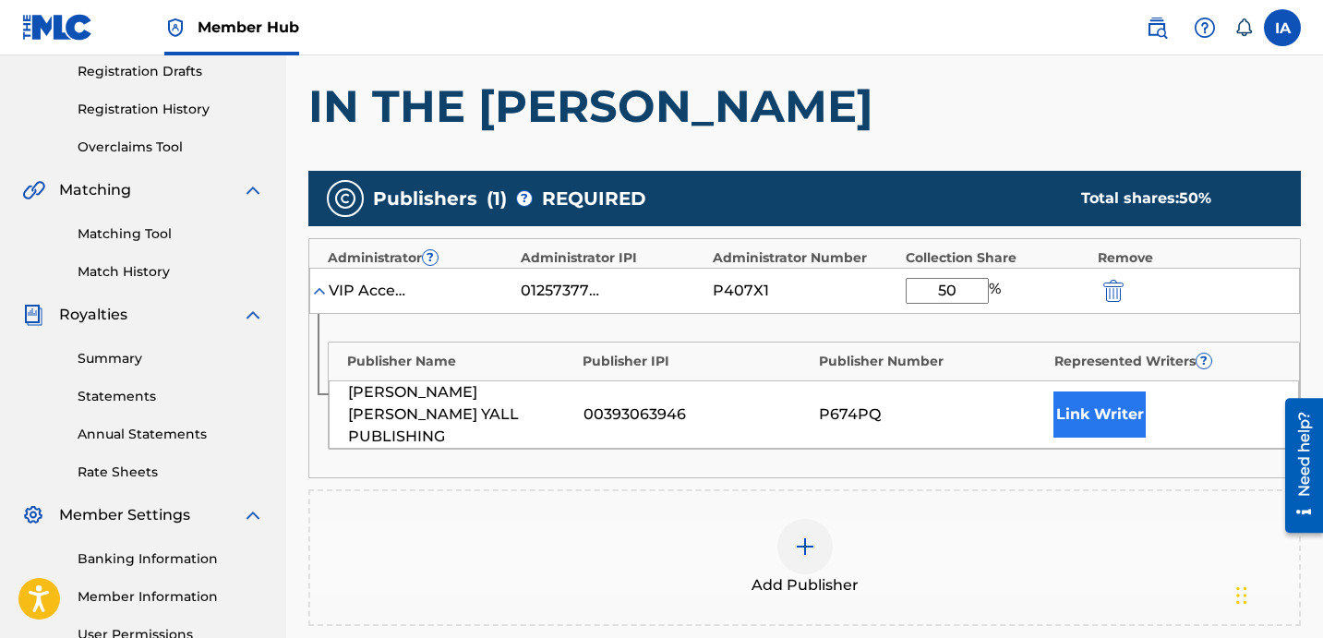
type input "50"
click at [1130, 412] on button "Link Writer" at bounding box center [1100, 415] width 92 height 46
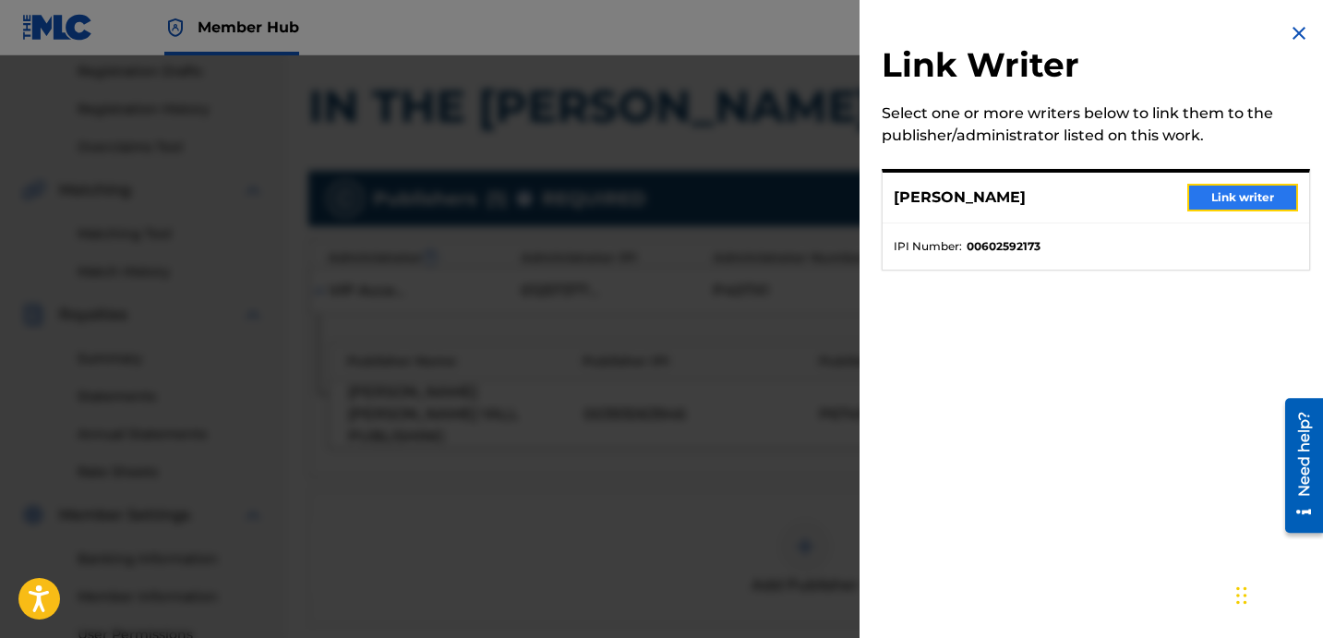
click at [1216, 199] on button "Link writer" at bounding box center [1242, 198] width 111 height 28
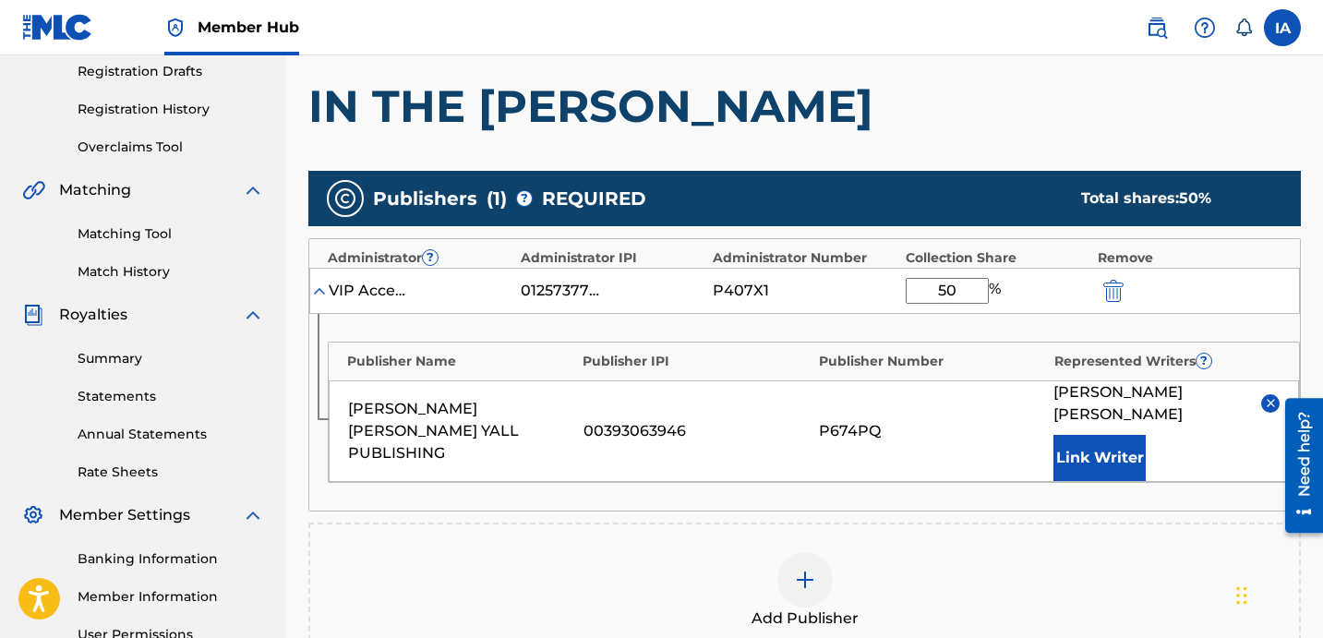
click at [970, 151] on div "Add Publishers & Shares Enter your publisher(s)/administrator(s). IN THE [PERSO…" at bounding box center [804, 404] width 993 height 797
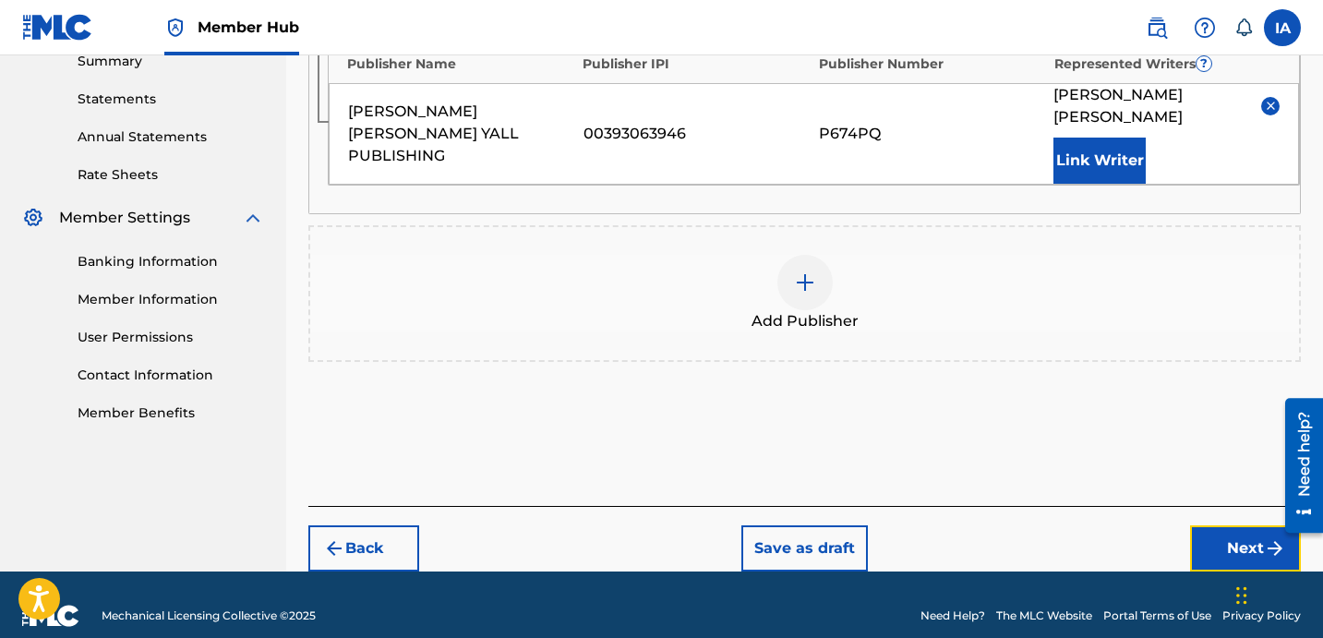
drag, startPoint x: 1206, startPoint y: 524, endPoint x: 1197, endPoint y: 525, distance: 9.3
click at [1205, 525] on button "Next" at bounding box center [1245, 548] width 111 height 46
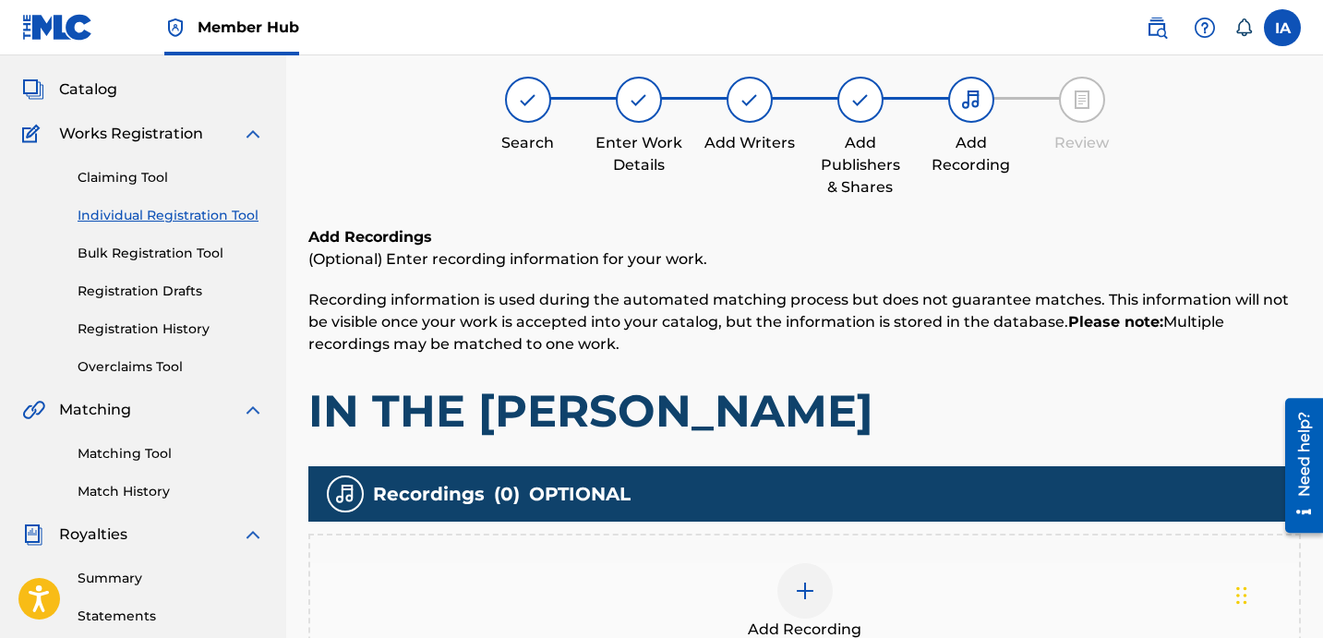
scroll to position [83, 0]
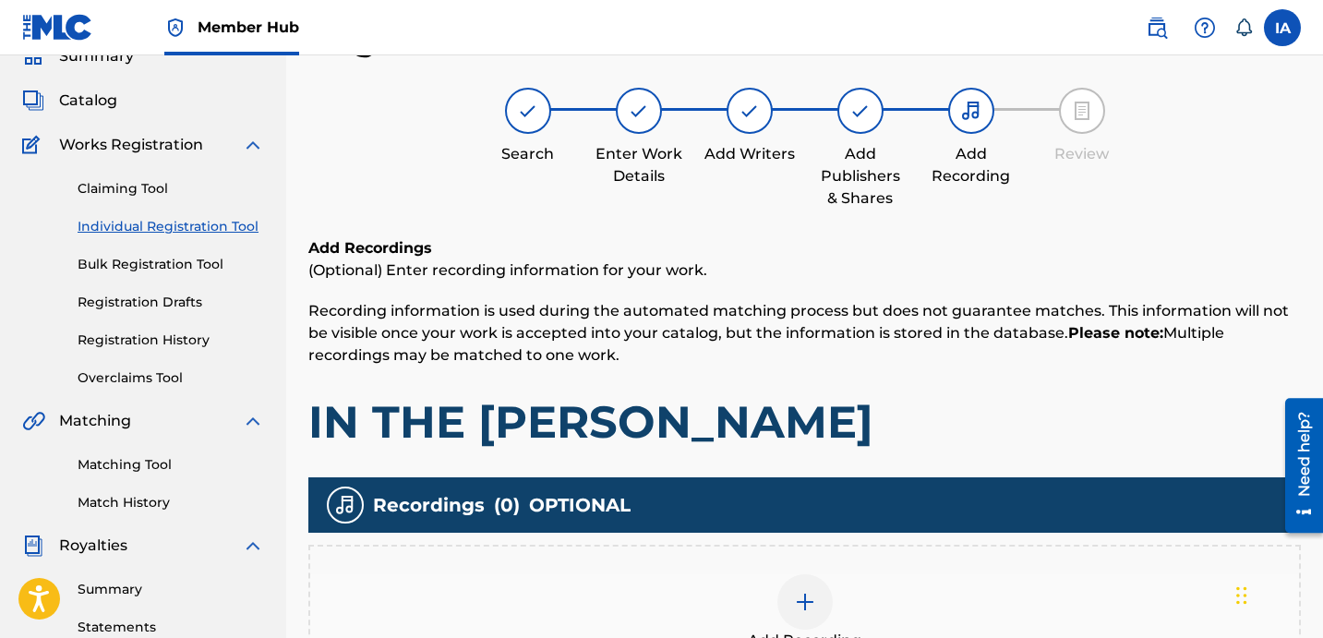
click at [937, 548] on div "Add Recording" at bounding box center [804, 613] width 993 height 137
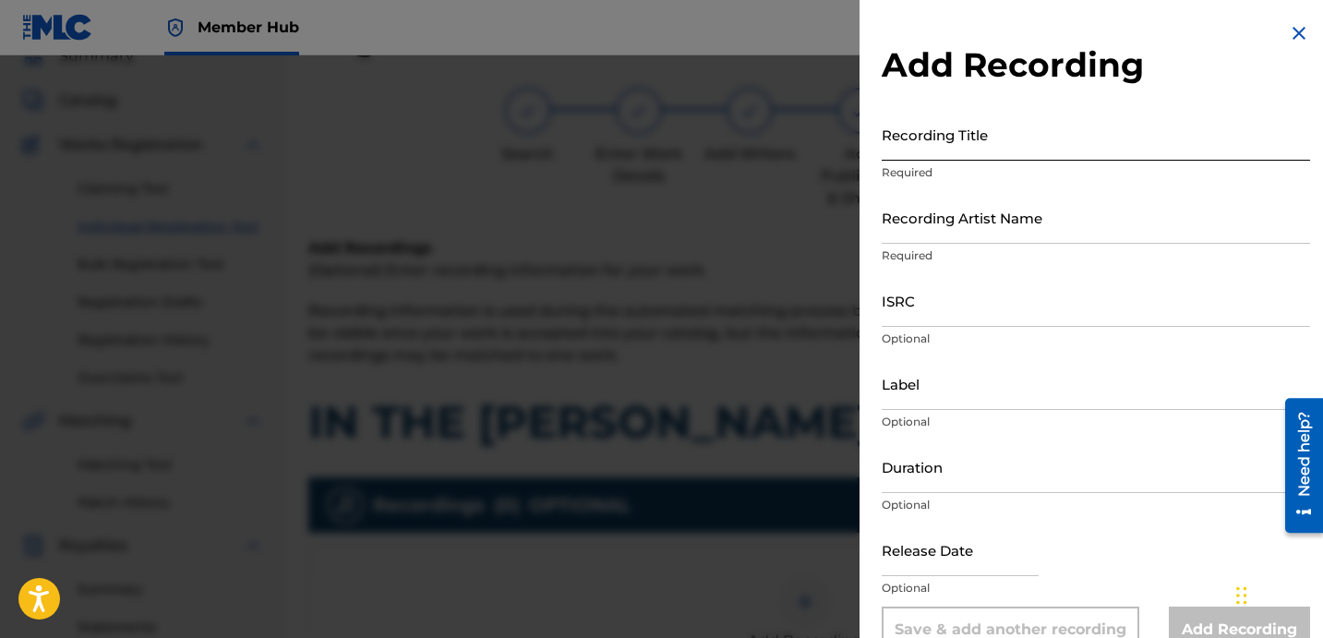
click at [995, 127] on input "Recording Title" at bounding box center [1096, 134] width 428 height 53
click at [994, 128] on input "Recording Title" at bounding box center [1096, 134] width 428 height 53
paste input "IN THE [PERSON_NAME]"
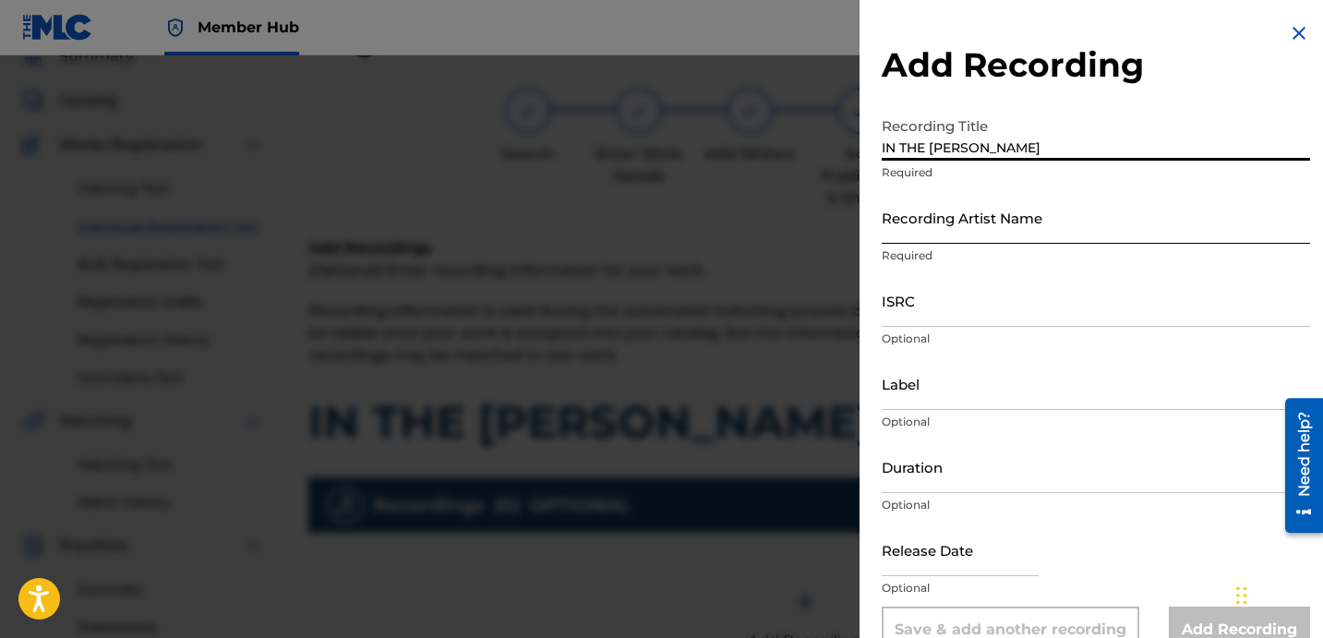
type input "IN THE [PERSON_NAME]"
click at [970, 226] on input "Recording Artist Name" at bounding box center [1096, 217] width 428 height 53
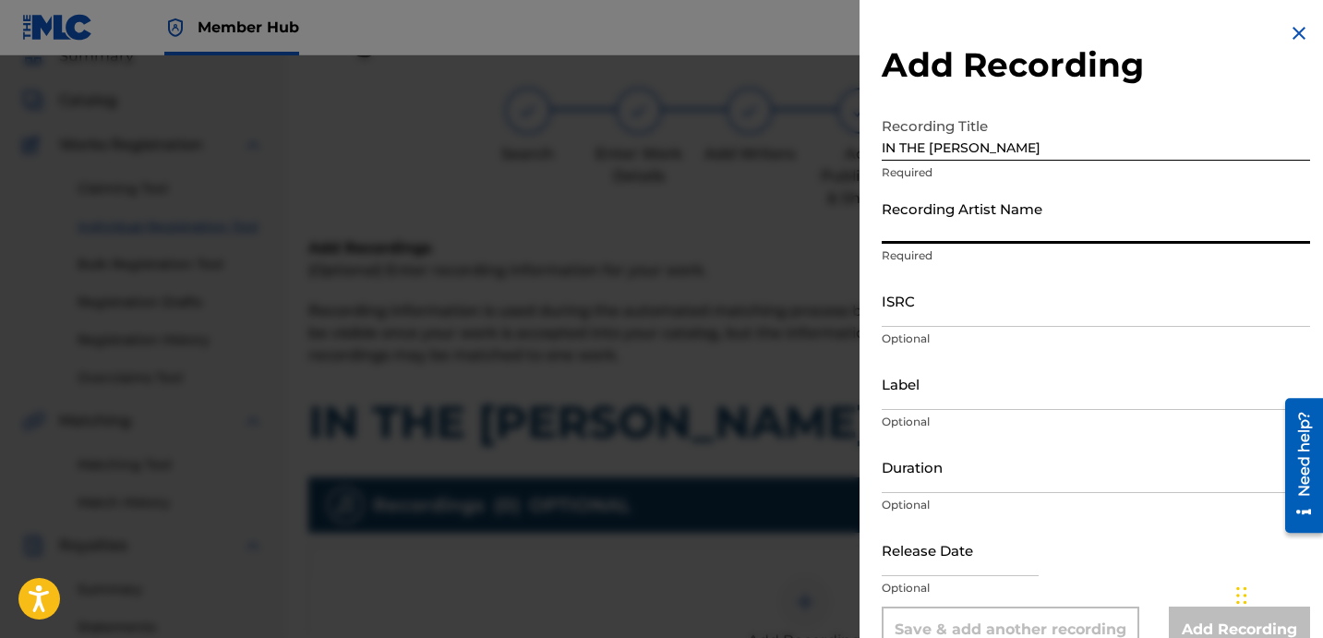
click at [1001, 203] on input "Recording Artist Name" at bounding box center [1096, 217] width 428 height 53
paste input "[PERSON_NAME]"
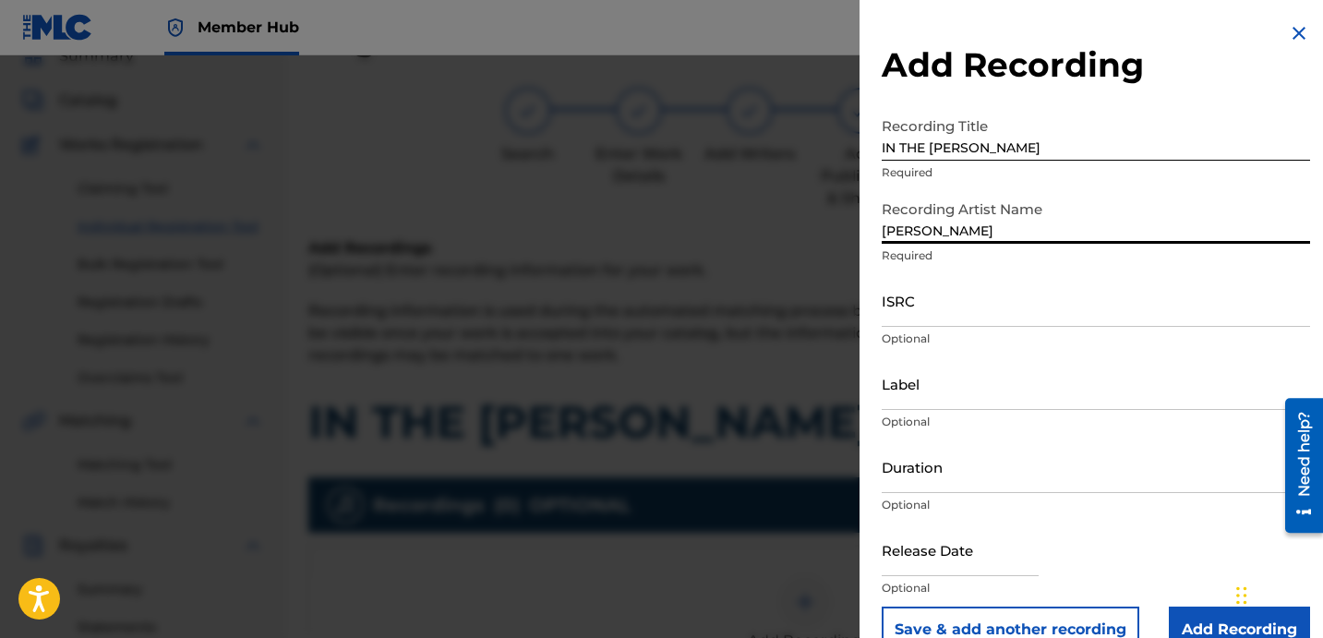
type input "[PERSON_NAME]"
click at [1020, 316] on input "ISRC" at bounding box center [1096, 300] width 428 height 53
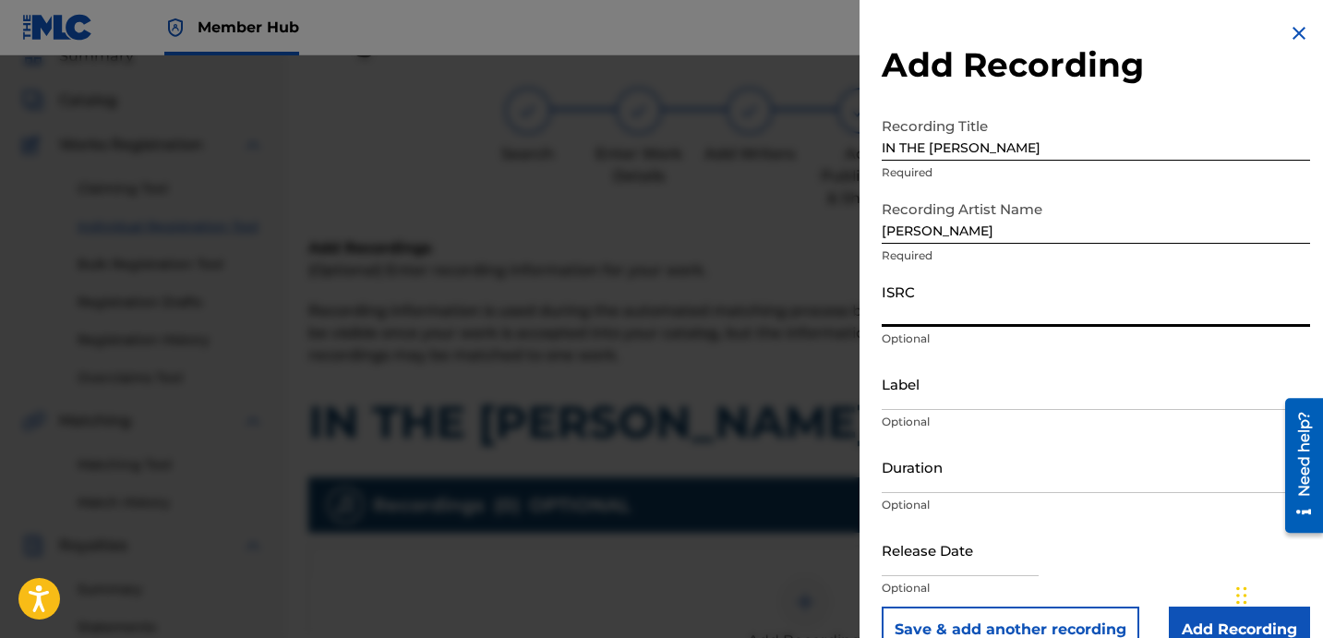
paste input "QZNWQ2194547"
type input "QZNWQ2194547"
click at [961, 390] on input "Label" at bounding box center [1096, 383] width 428 height 53
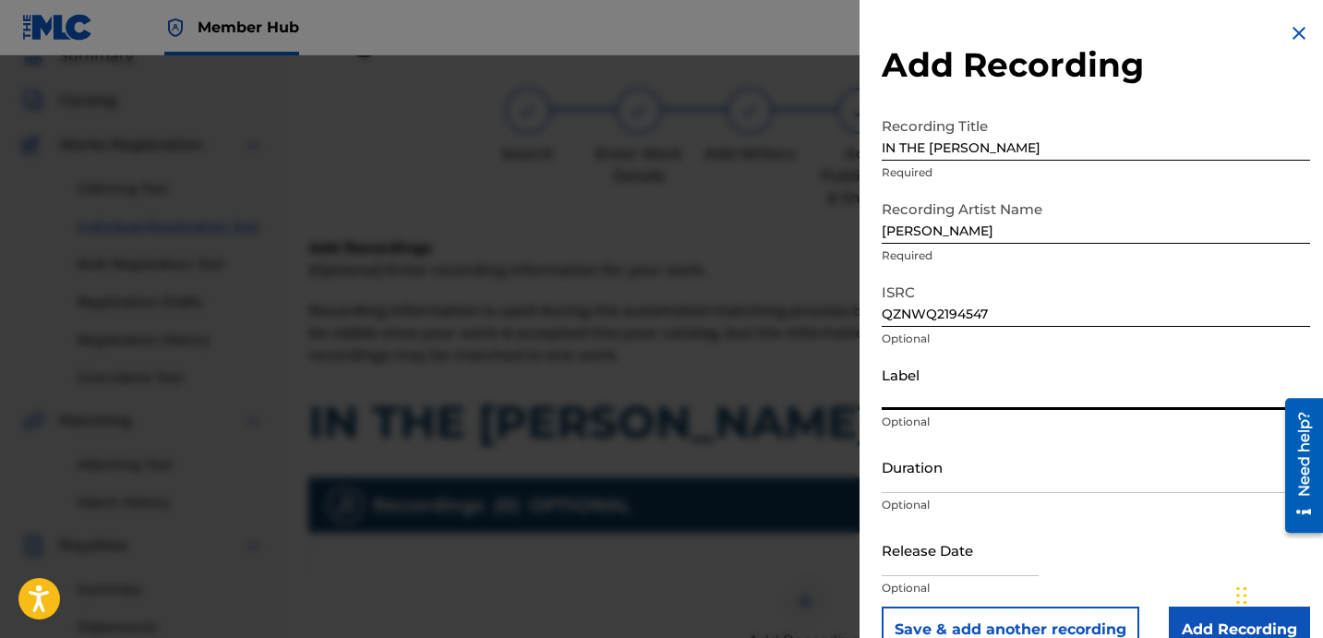
click at [972, 391] on input "Label" at bounding box center [1096, 383] width 428 height 53
click at [965, 392] on input "Label" at bounding box center [1096, 383] width 428 height 53
paste input "QZNWQ2194547"
type input "QZNWQ2194547"
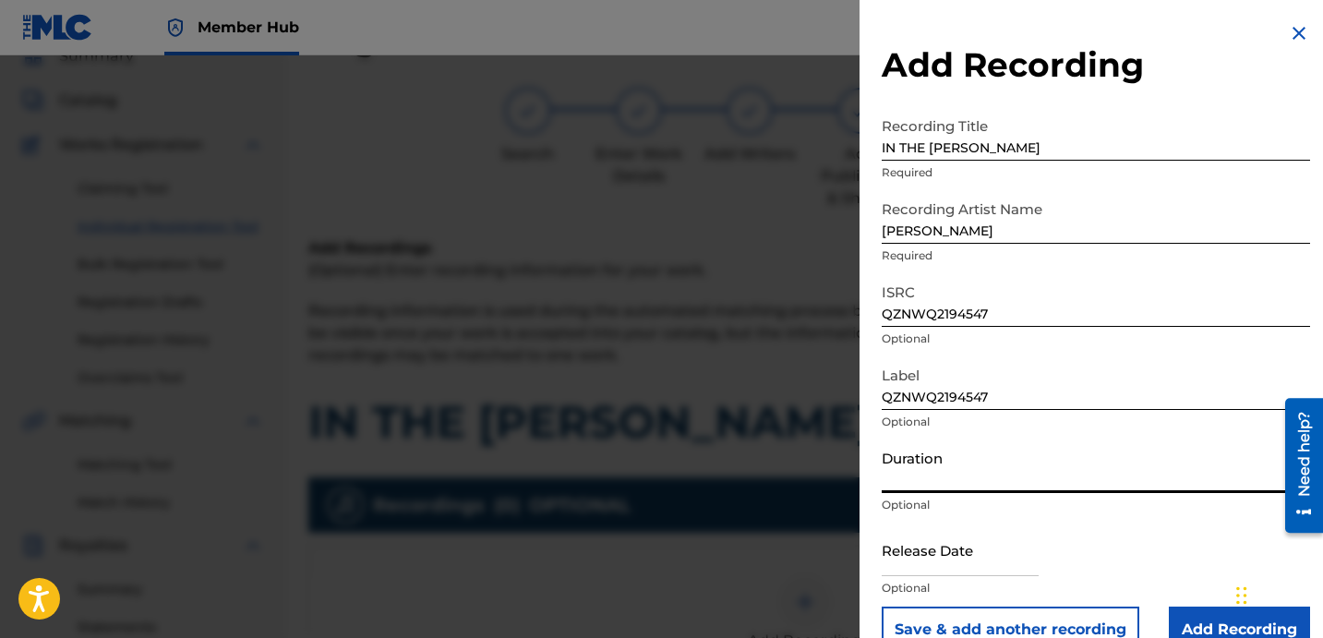
click at [930, 512] on p "Optional" at bounding box center [1096, 505] width 428 height 17
click at [950, 452] on input "Duration" at bounding box center [1096, 466] width 428 height 53
click at [927, 386] on input "QZNWQ2194547" at bounding box center [1096, 383] width 428 height 53
click at [929, 386] on input "QZNWQ2194547" at bounding box center [1096, 383] width 428 height 53
click at [910, 155] on input "IN THE [PERSON_NAME]" at bounding box center [1096, 134] width 428 height 53
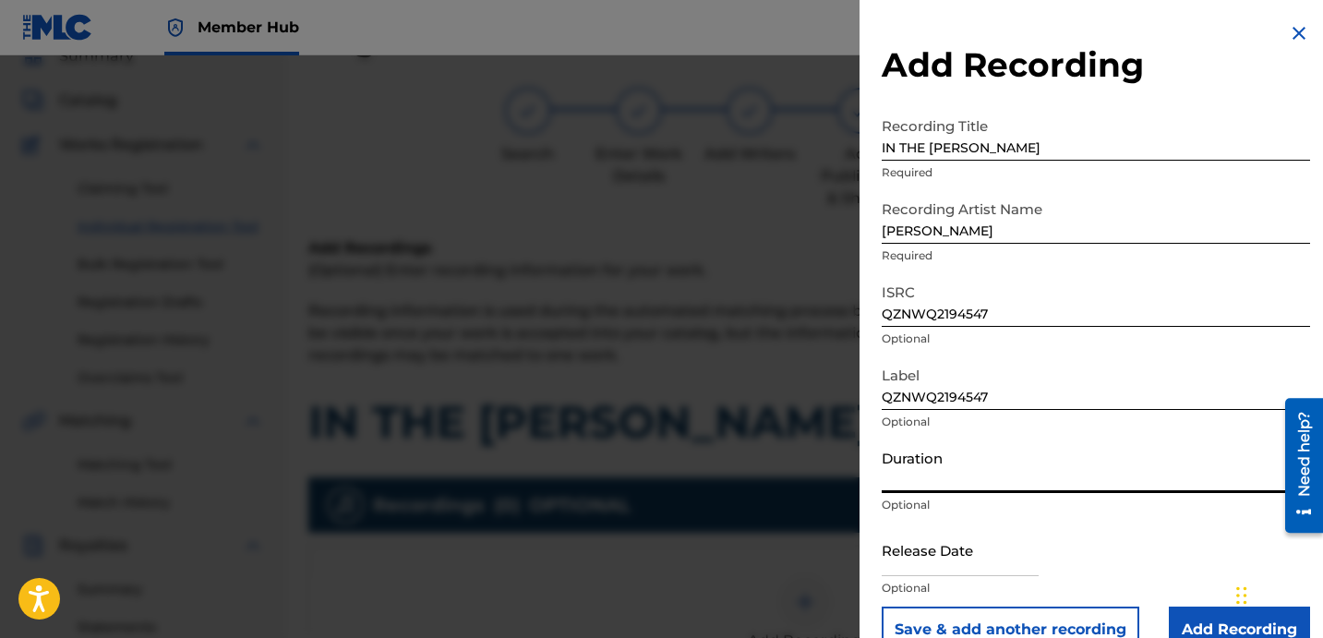
click at [1084, 326] on input "QZNWQ2194547" at bounding box center [1096, 300] width 428 height 53
click at [1133, 270] on div "Recording Artist Name [PERSON_NAME] Required" at bounding box center [1096, 232] width 428 height 83
click at [1028, 377] on input "QZNWQ2194547" at bounding box center [1096, 383] width 428 height 53
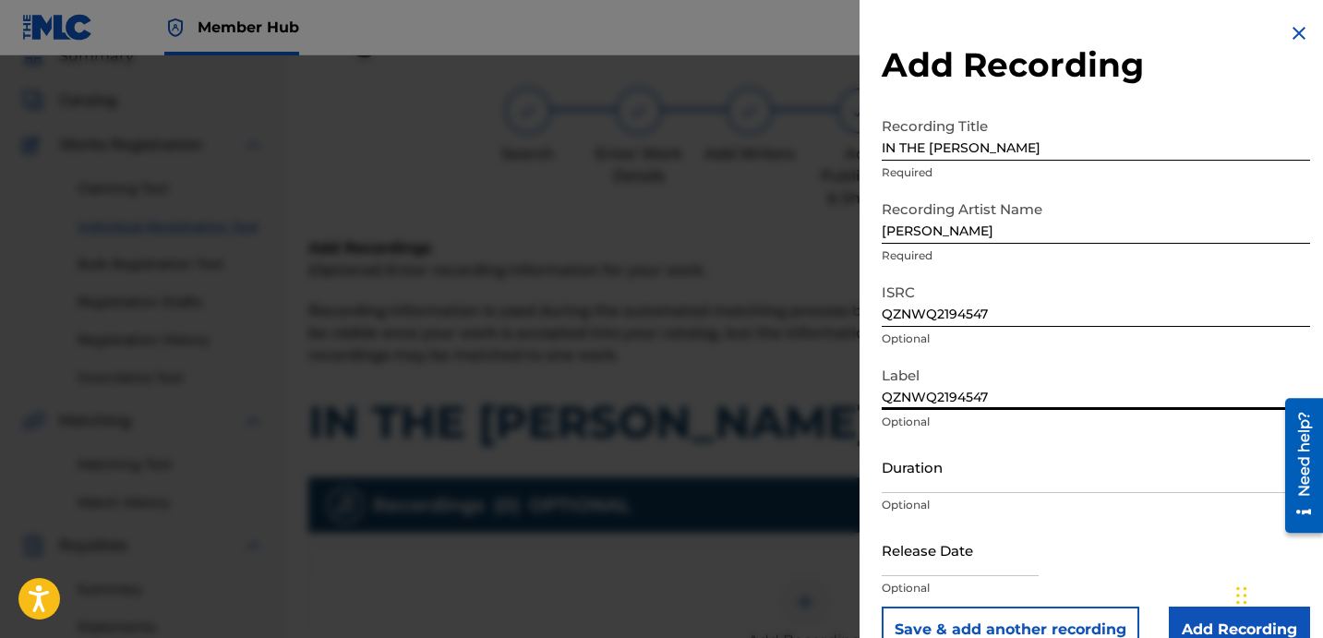
click at [1000, 396] on input "QZNWQ2194547" at bounding box center [1096, 383] width 428 height 53
click at [999, 483] on input "Duration" at bounding box center [1096, 466] width 428 height 53
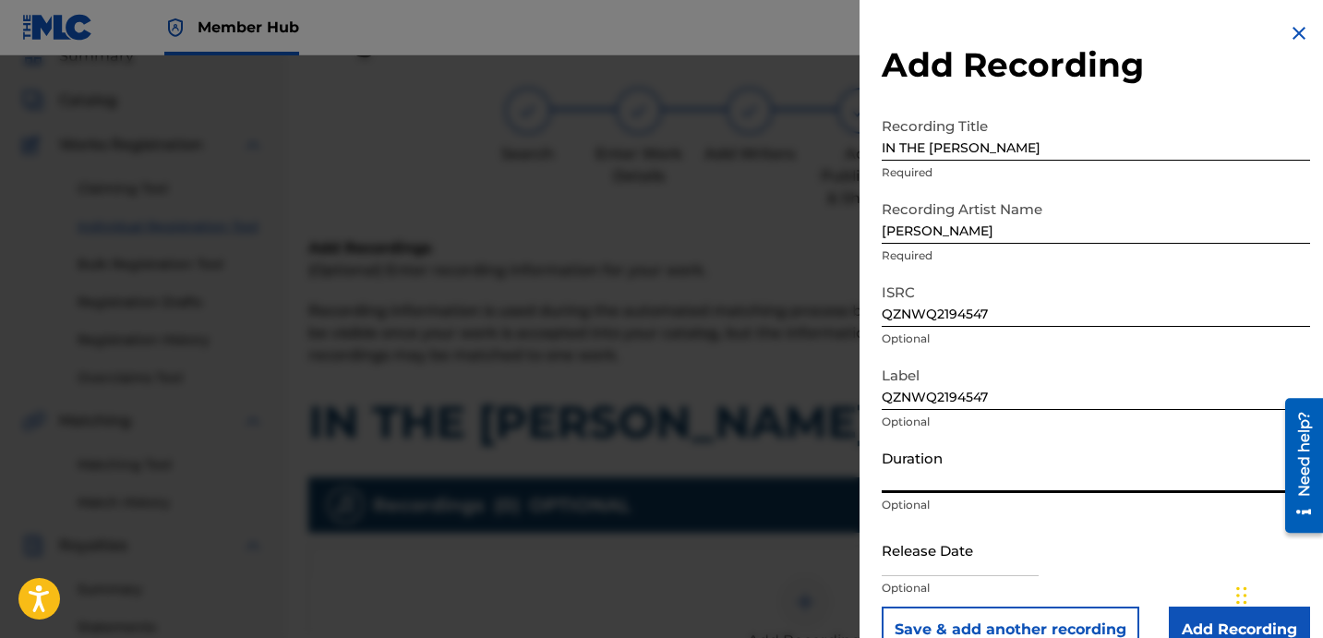
click at [1015, 473] on input "Duration" at bounding box center [1096, 466] width 428 height 53
click at [963, 471] on input "Duration" at bounding box center [1096, 466] width 428 height 53
click at [1052, 467] on input "02:54" at bounding box center [1096, 466] width 428 height 53
click at [1039, 476] on input "02:54" at bounding box center [1096, 466] width 428 height 53
click at [1027, 478] on input "02:54" at bounding box center [1096, 466] width 428 height 53
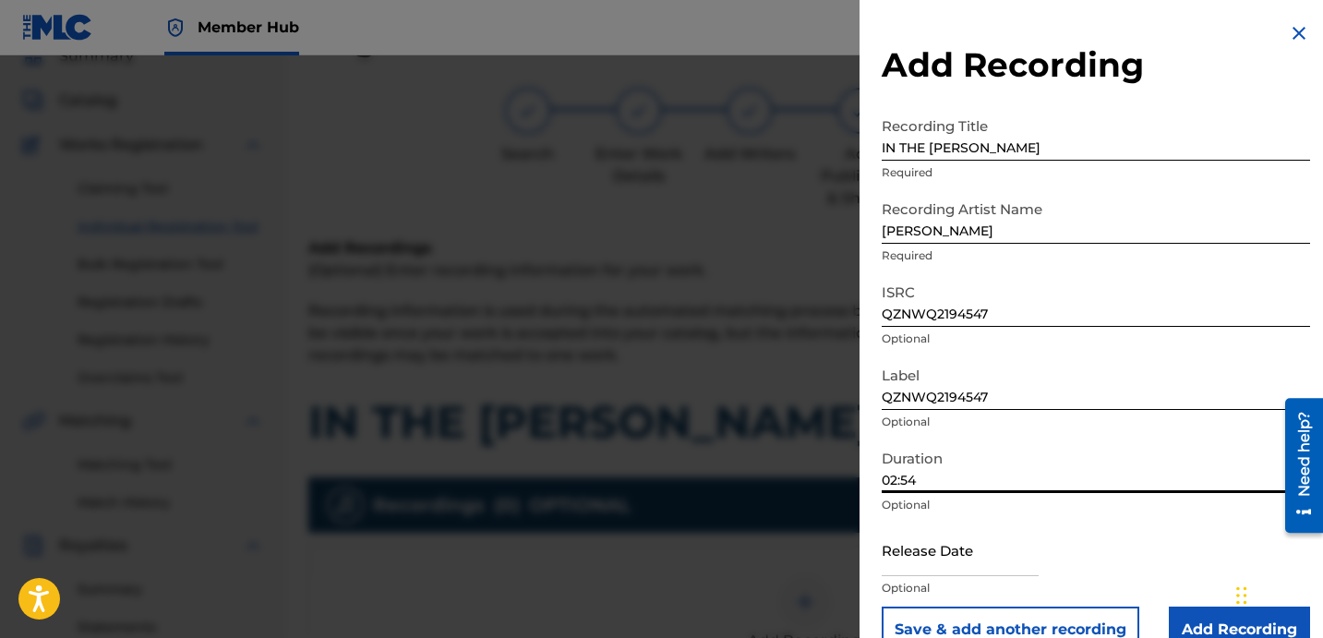
click at [1033, 480] on input "02:54" at bounding box center [1096, 466] width 428 height 53
type input "02:54"
